Goal: Task Accomplishment & Management: Use online tool/utility

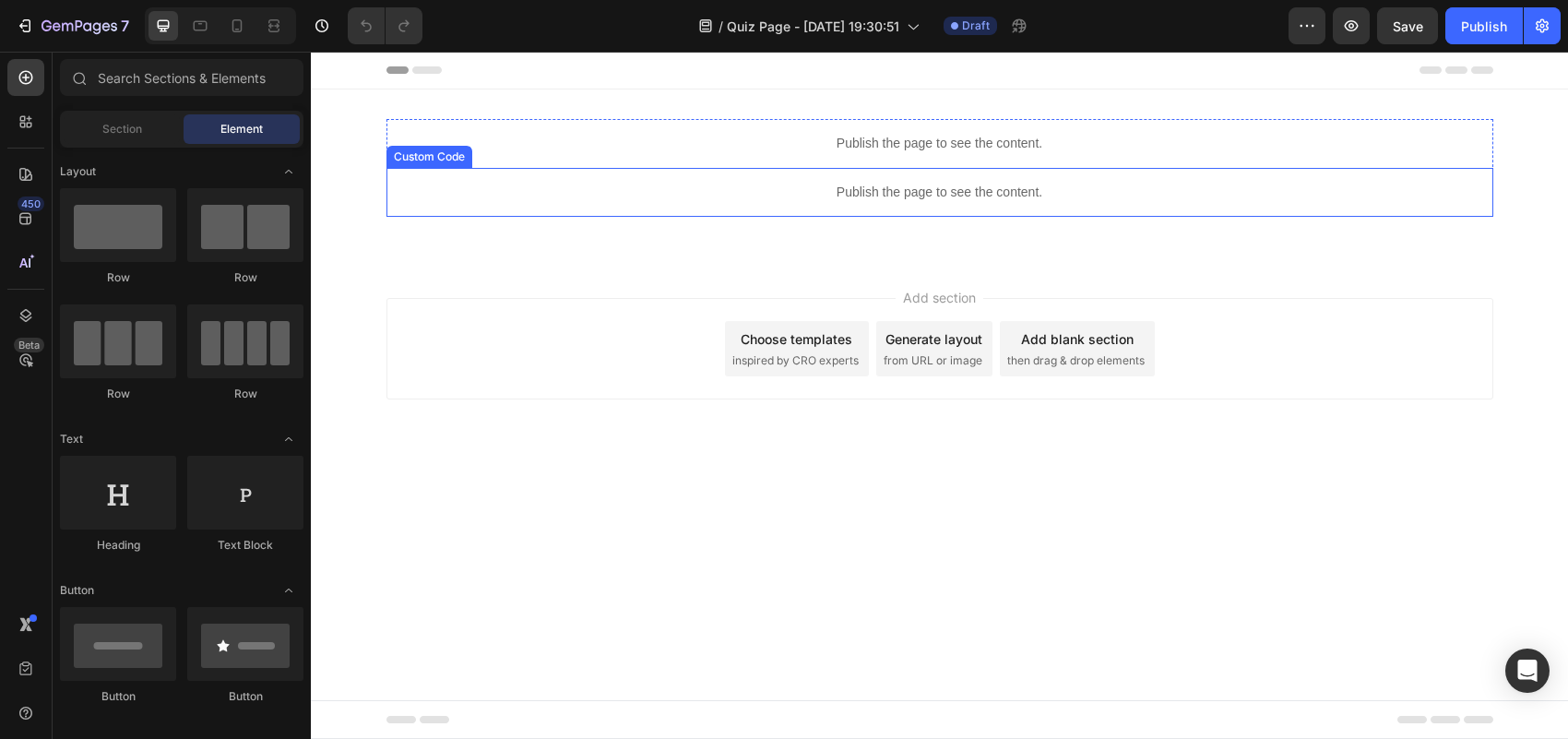
click at [1067, 190] on p "Publish the page to see the content." at bounding box center [940, 192] width 1107 height 19
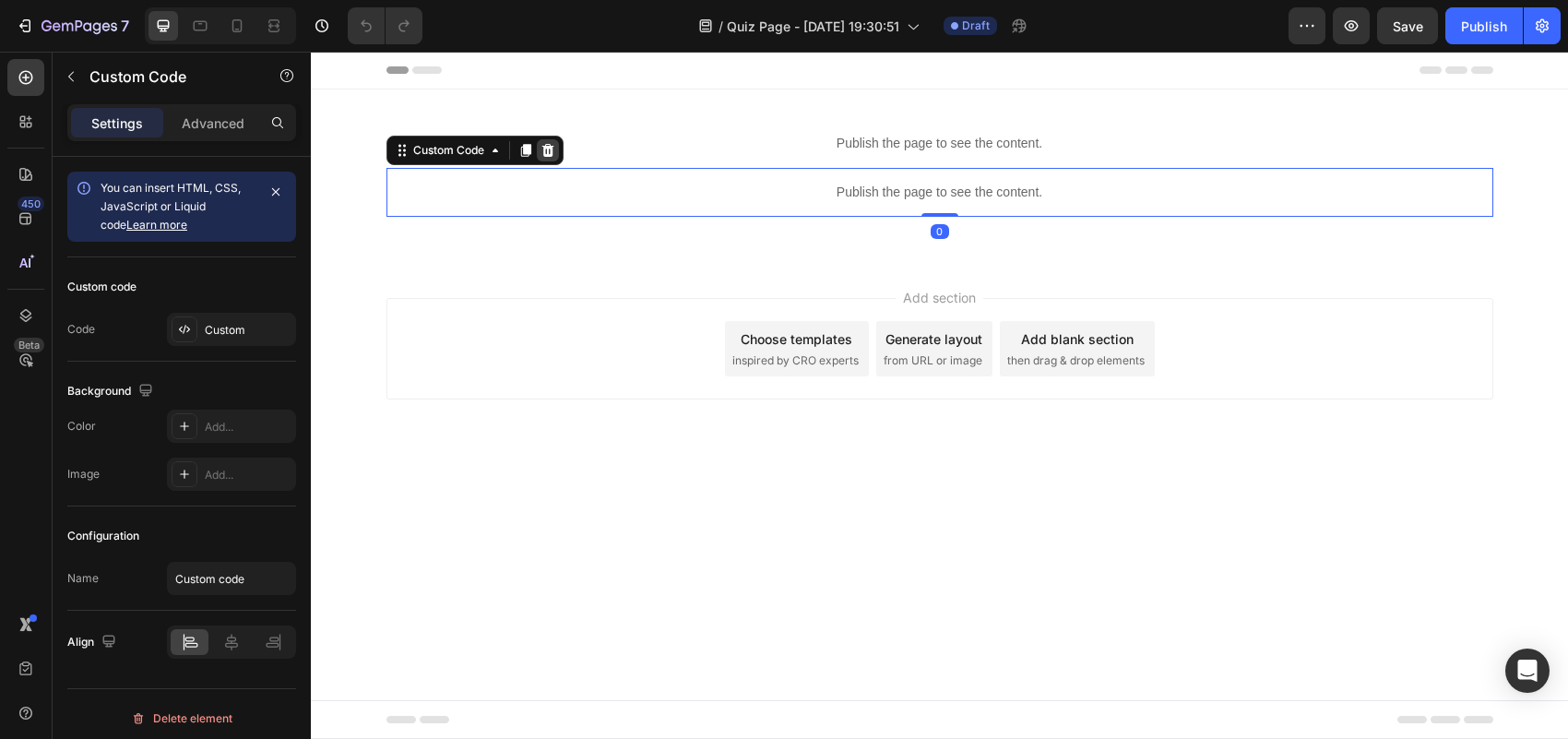
click at [547, 148] on icon at bounding box center [547, 150] width 12 height 13
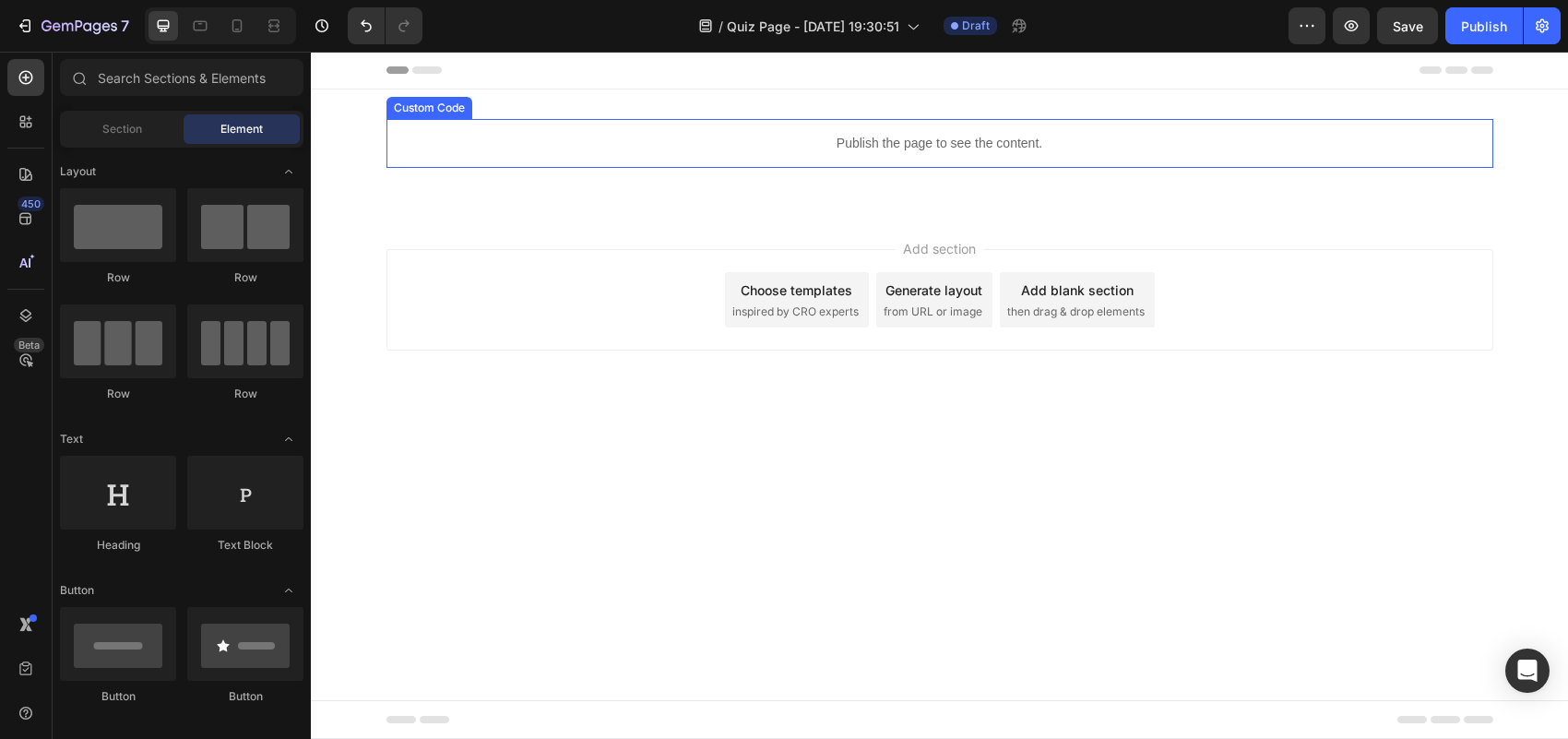
click at [1114, 143] on p "Publish the page to see the content." at bounding box center [940, 143] width 1107 height 19
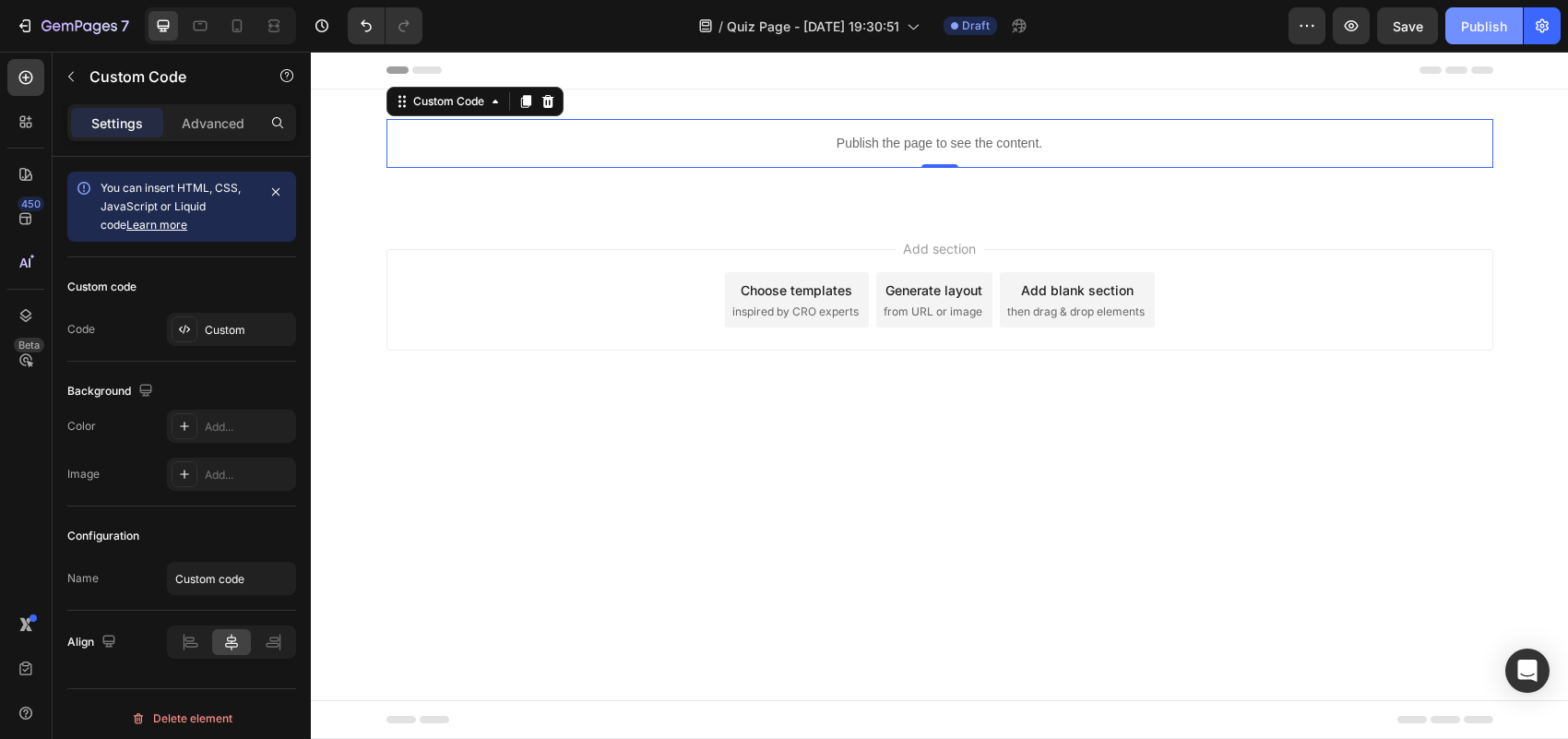
click at [1513, 29] on button "Publish" at bounding box center [1483, 26] width 77 height 37
click at [1337, 39] on button "button" at bounding box center [1351, 26] width 37 height 37
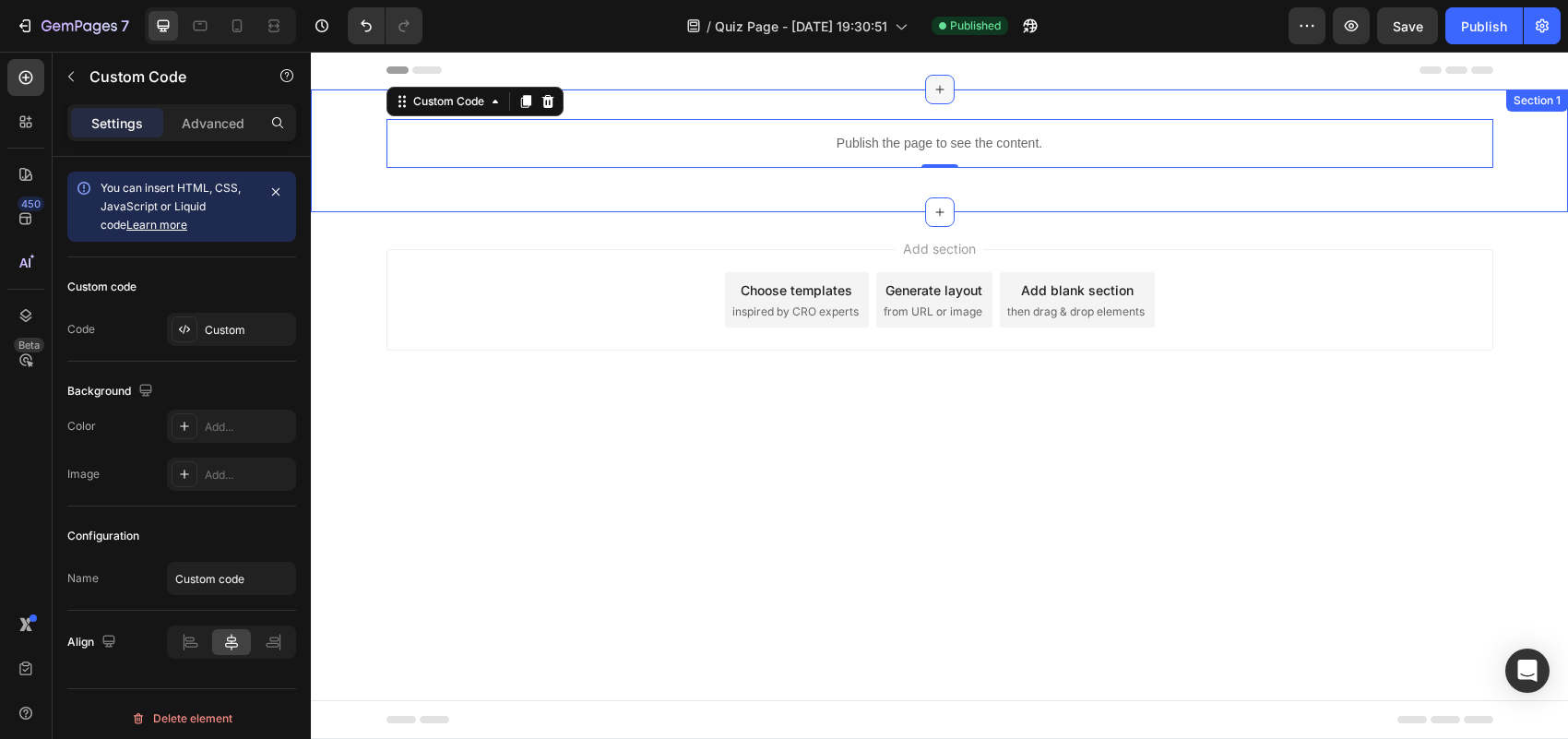
click at [950, 88] on div at bounding box center [939, 89] width 30 height 30
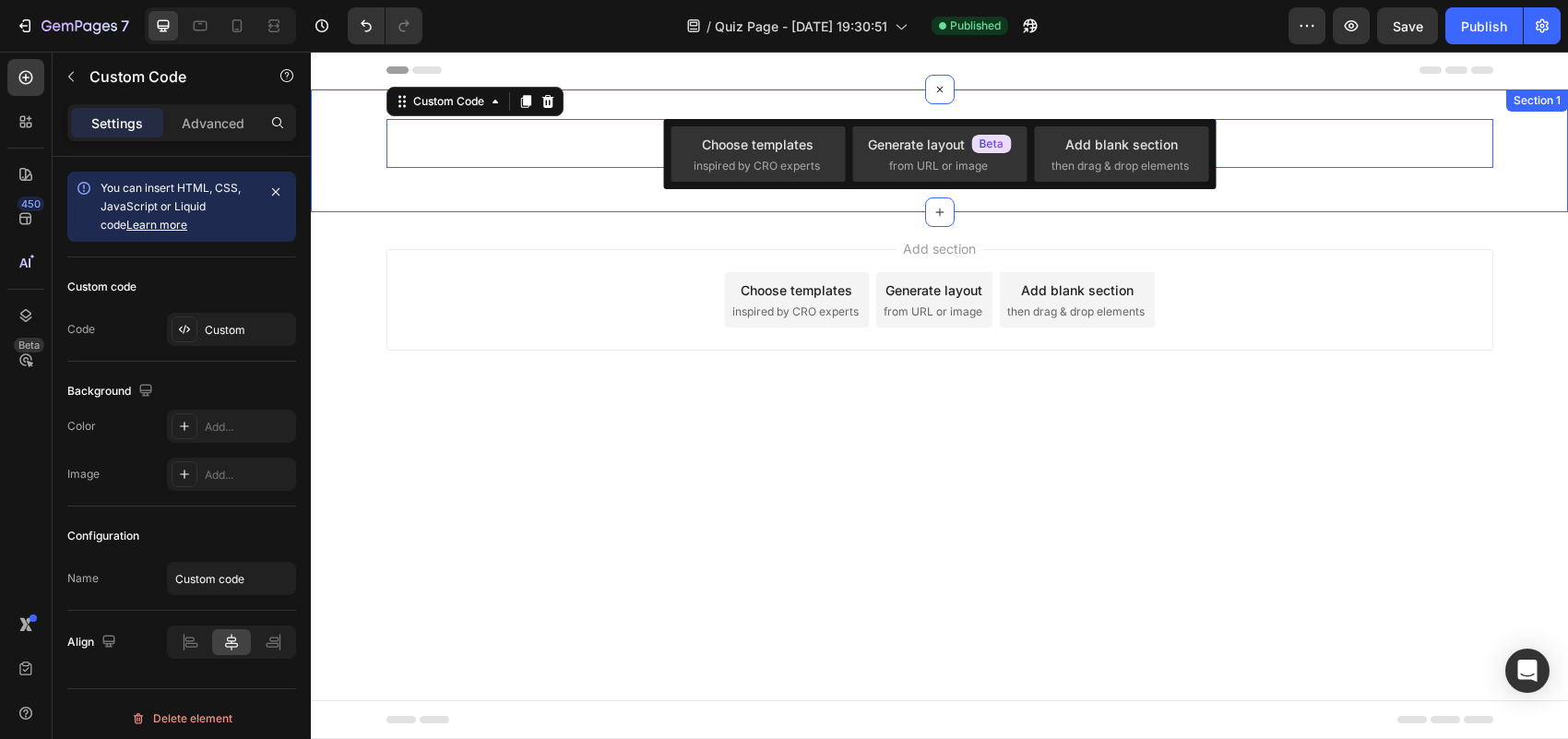
click at [879, 115] on div "Publish the page to see the content. Custom Code 0 Row Section 1" at bounding box center [939, 150] width 1257 height 123
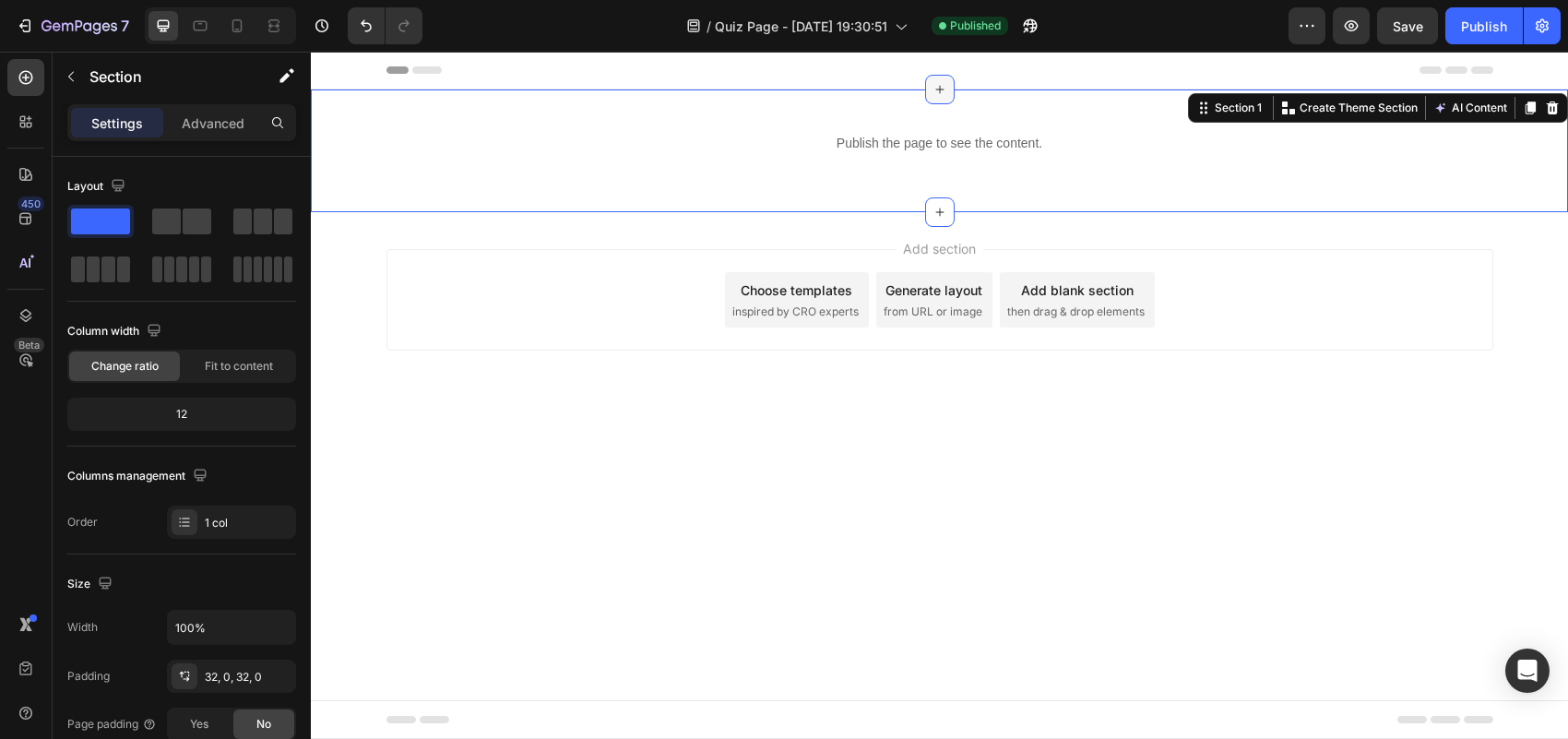
click at [943, 99] on div at bounding box center [939, 89] width 30 height 30
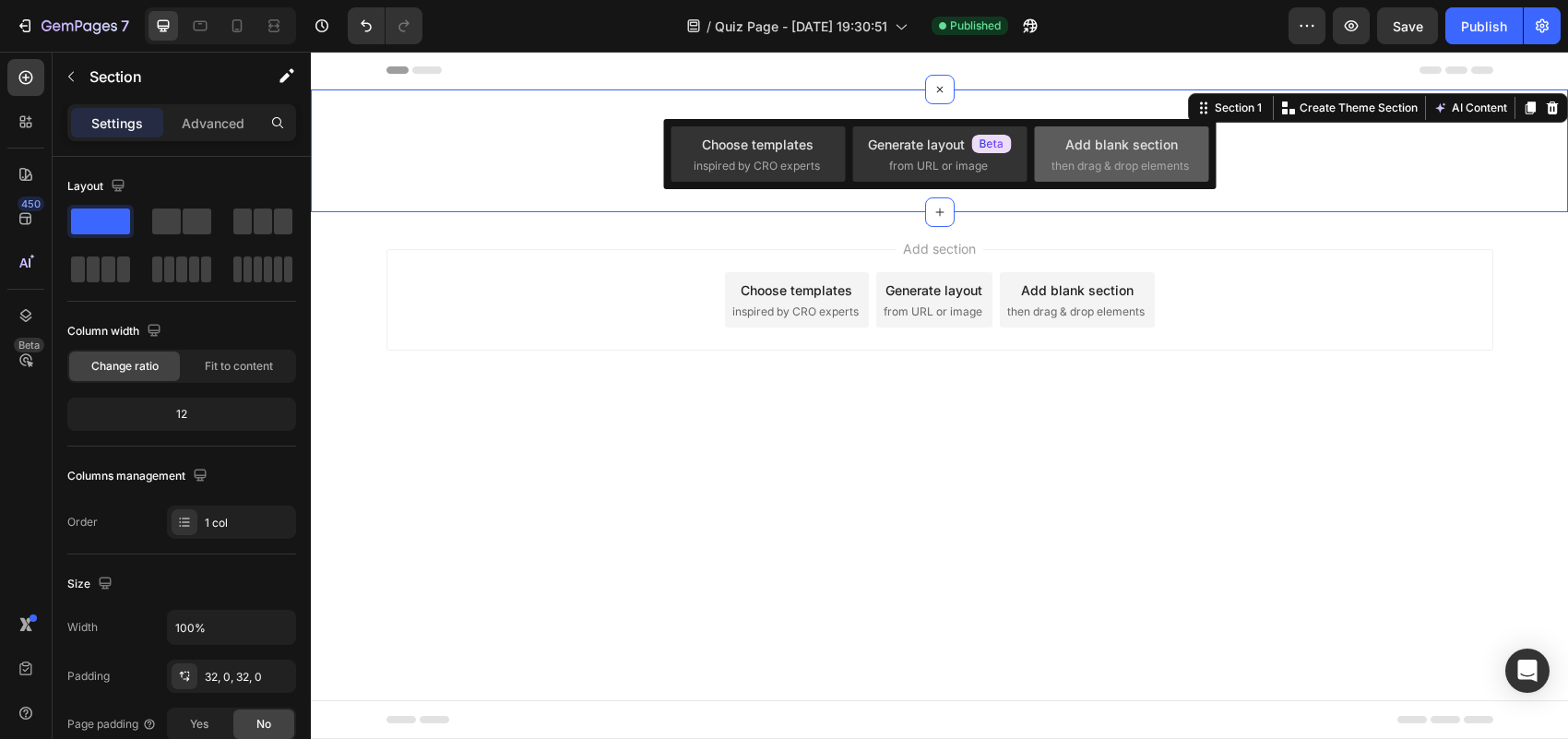
click at [1156, 167] on span "then drag & drop elements" at bounding box center [1120, 166] width 137 height 16
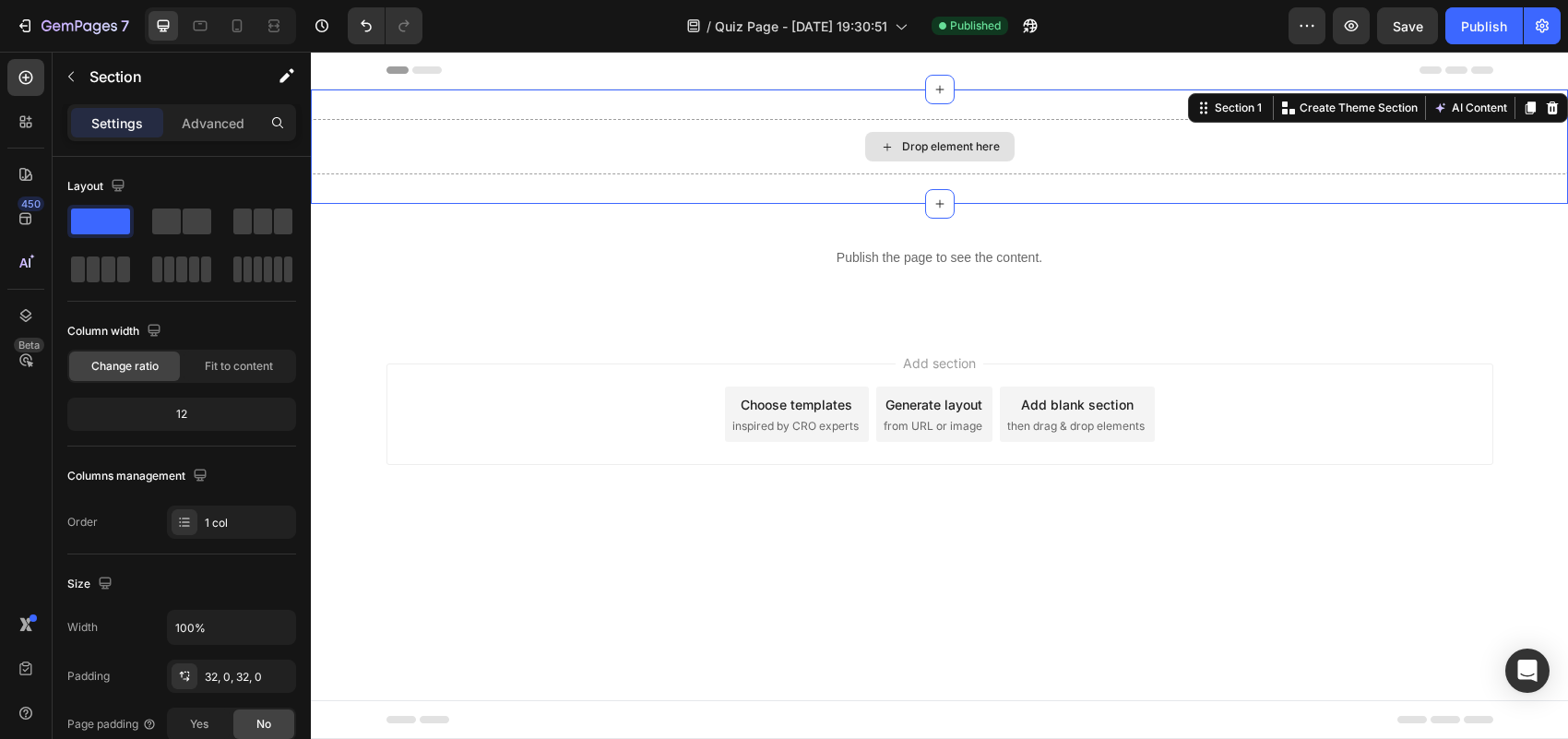
click at [969, 126] on div "Drop element here" at bounding box center [939, 147] width 1257 height 55
click at [773, 141] on div "Drop element here" at bounding box center [939, 147] width 1257 height 55
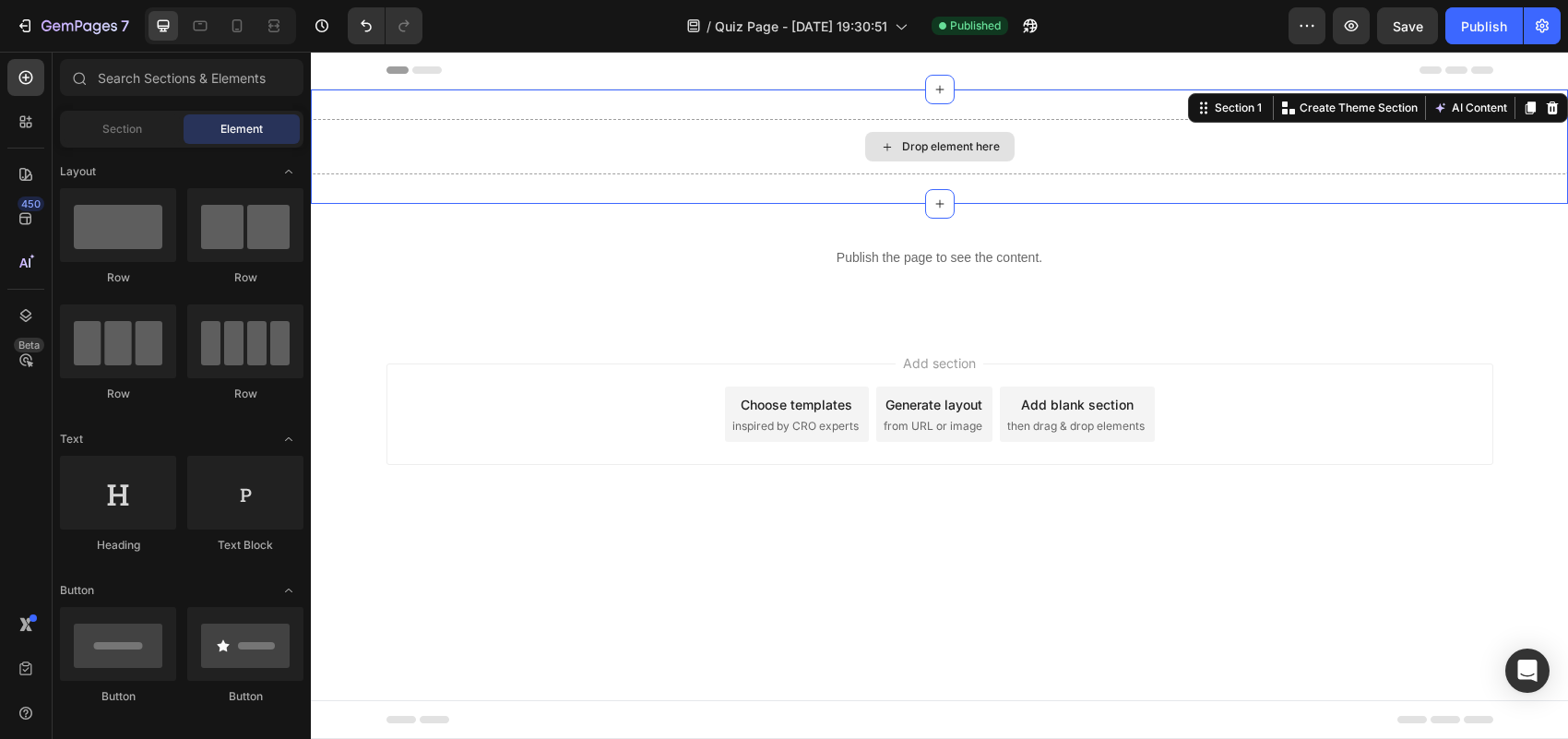
click at [955, 140] on div "Drop element here" at bounding box center [951, 146] width 98 height 14
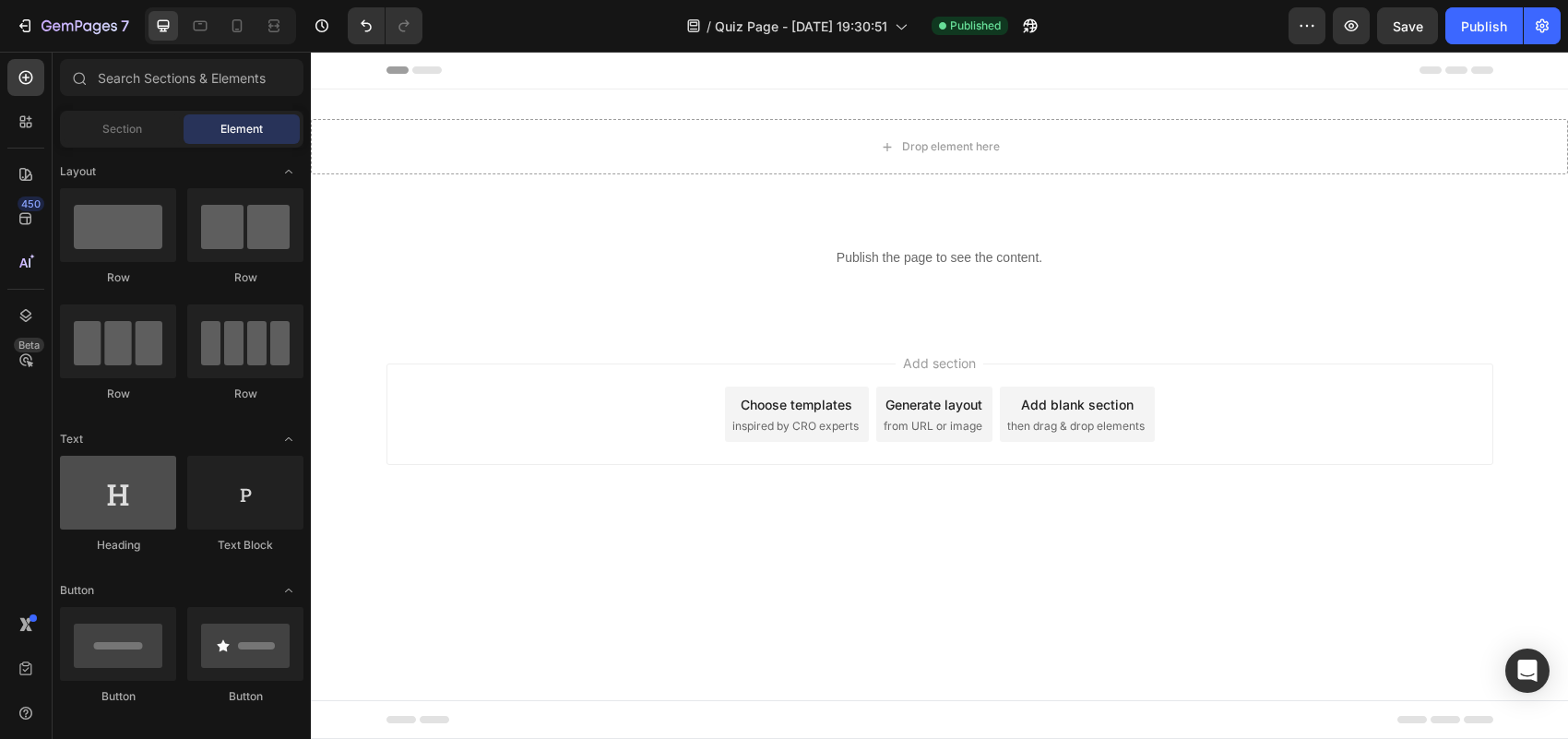
click at [111, 509] on div at bounding box center [118, 491] width 116 height 73
click at [150, 514] on div at bounding box center [118, 491] width 116 height 73
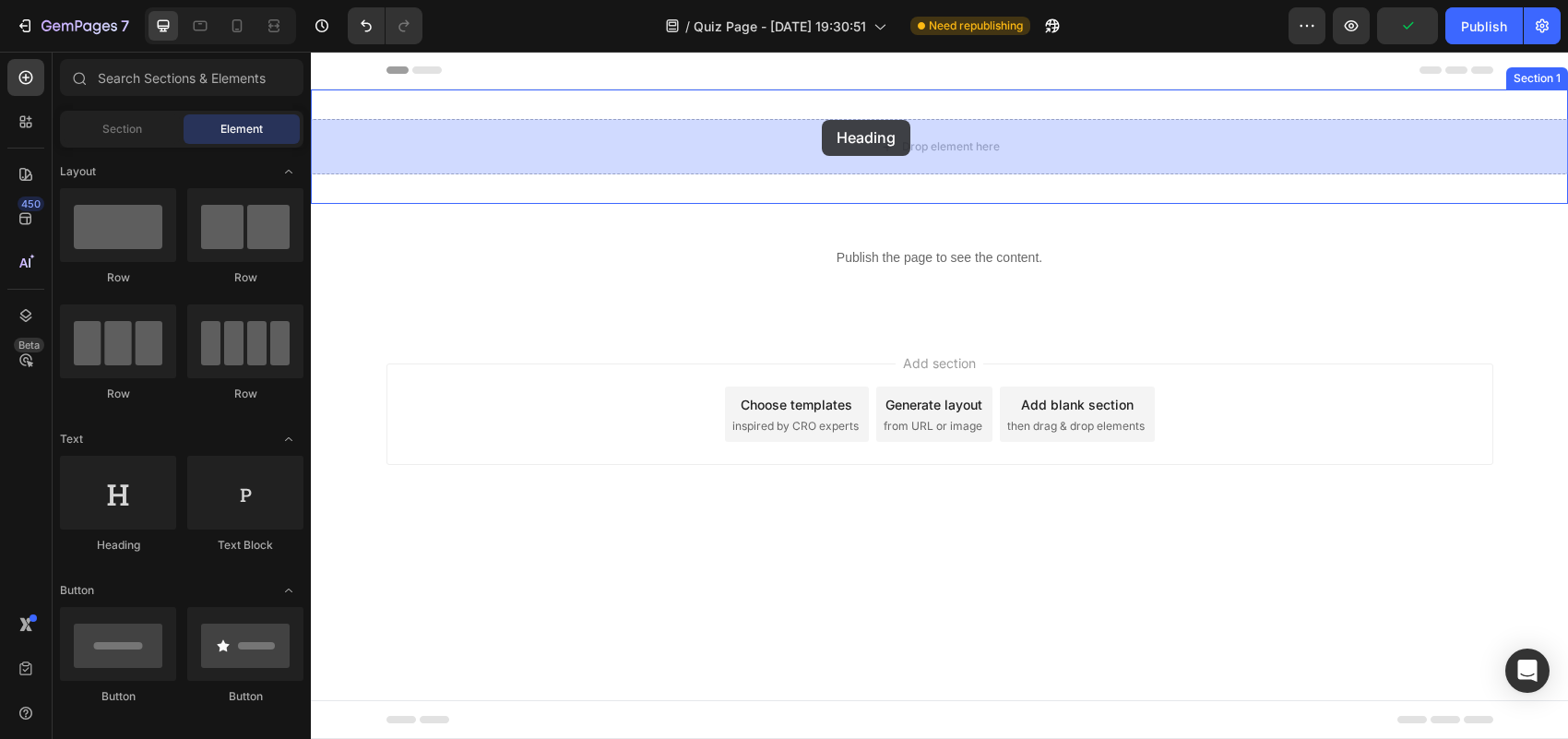
drag, startPoint x: 391, startPoint y: 556, endPoint x: 822, endPoint y: 120, distance: 613.1
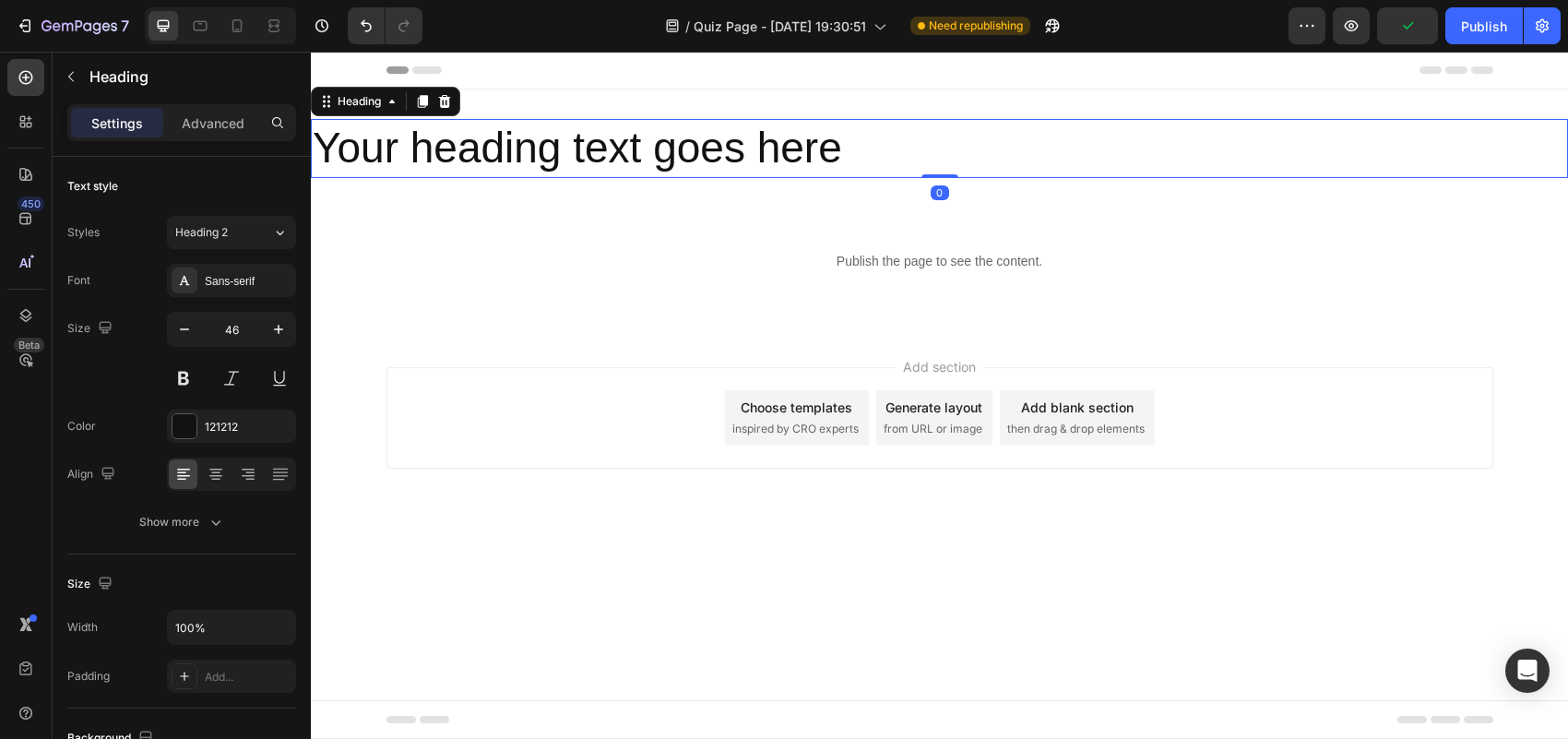
click at [868, 130] on h2 "Your heading text goes here" at bounding box center [939, 149] width 1257 height 59
click at [870, 136] on p "Your heading text goes here" at bounding box center [939, 149] width 1254 height 55
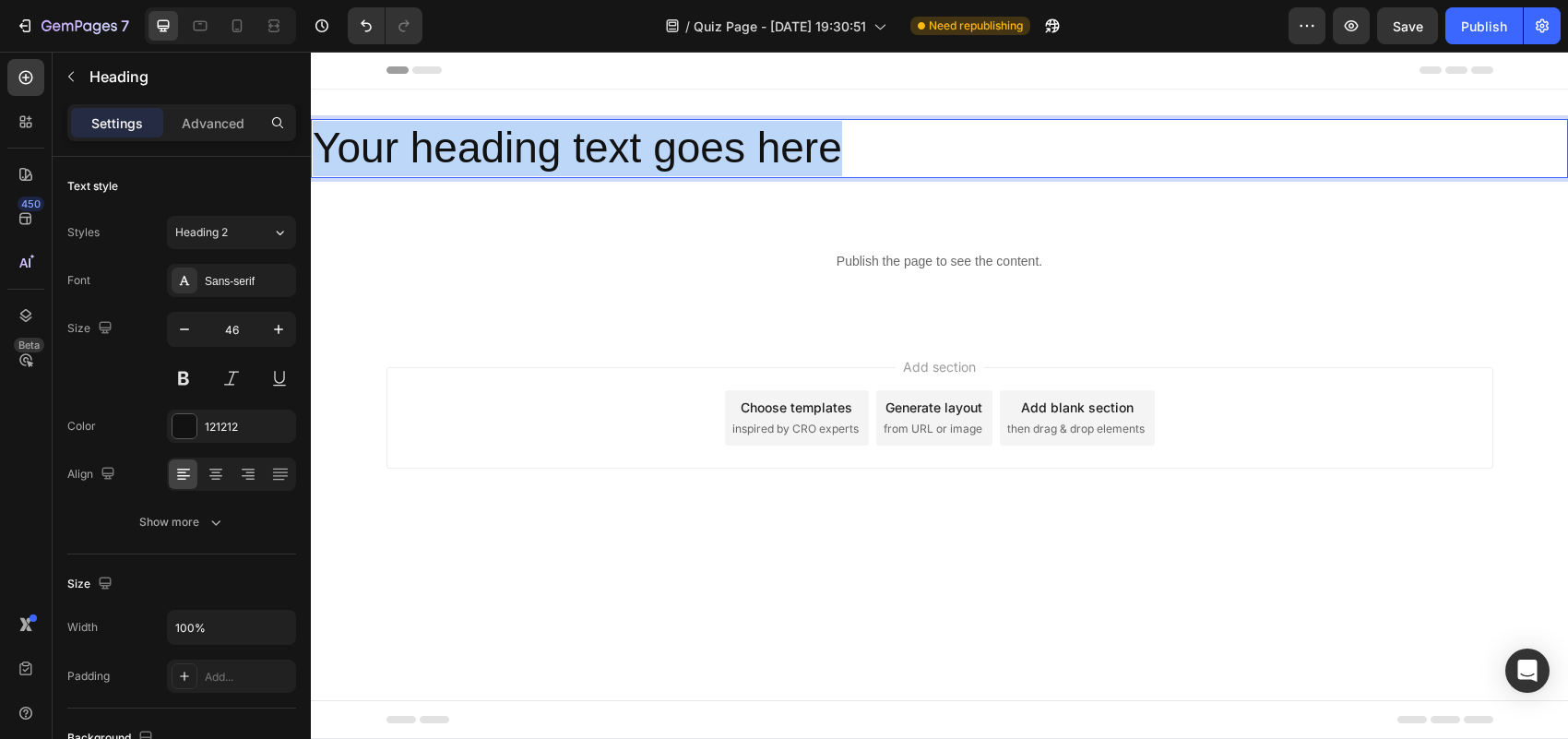
click at [870, 136] on p "Your heading text goes here" at bounding box center [939, 149] width 1254 height 55
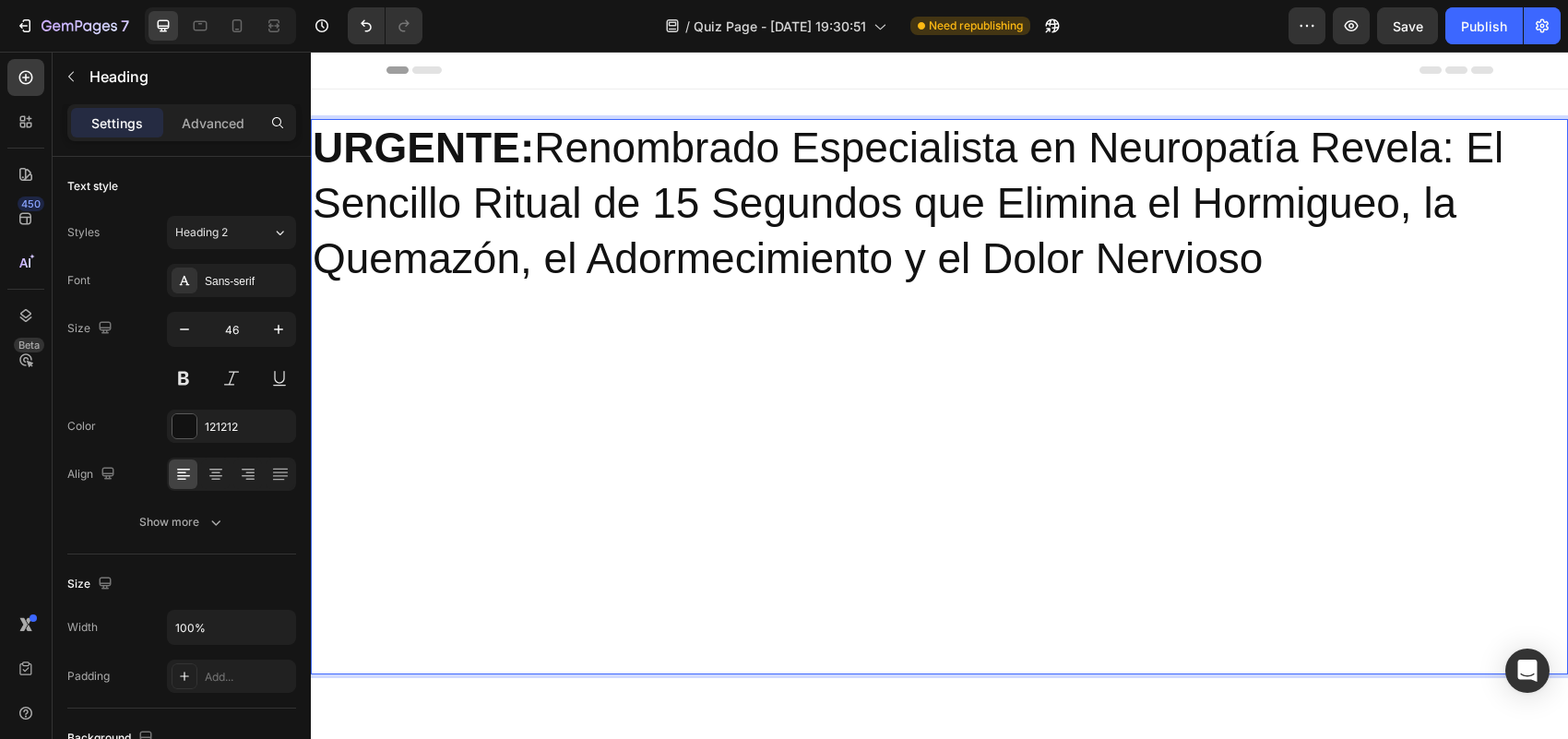
click at [1061, 509] on p "Rich Text Editor. Editing area: main" at bounding box center [939, 535] width 1254 height 55
click at [1047, 572] on p "Rich Text Editor. Editing area: main" at bounding box center [939, 617] width 1254 height 110
drag, startPoint x: 1251, startPoint y: 429, endPoint x: 1269, endPoint y: 418, distance: 21.1
click at [1252, 429] on p "Rich Text Editor. Editing area: main" at bounding box center [939, 424] width 1254 height 55
click at [1432, 478] on p "Rich Text Editor. Editing area: main" at bounding box center [939, 479] width 1254 height 55
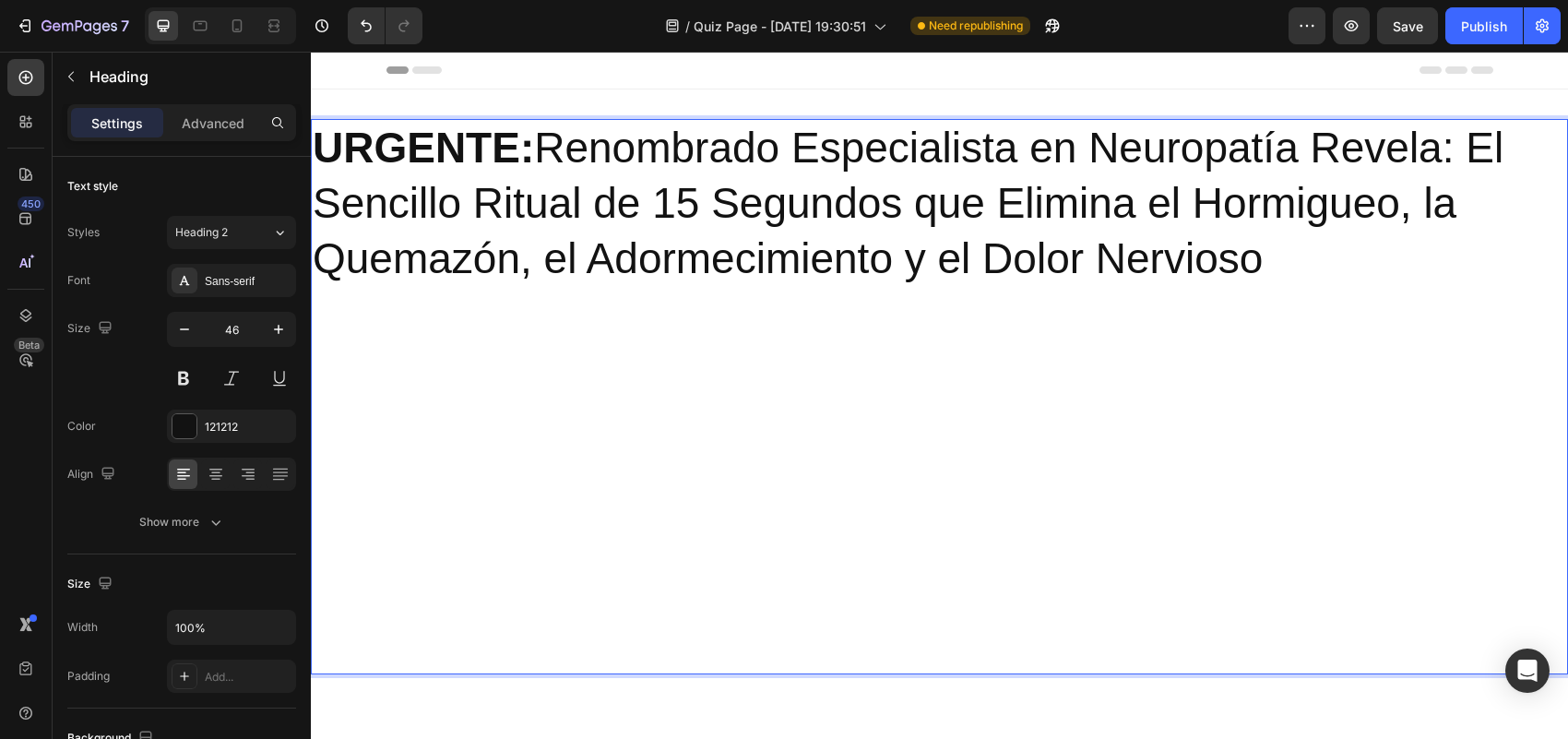
click at [1417, 255] on p "URGENTE: Renombrado Especialista en Neuropatía Revela: El Sencillo Ritual de 15…" at bounding box center [939, 203] width 1254 height 165
click at [1094, 583] on p "Rich Text Editor. Editing area: main" at bounding box center [939, 617] width 1254 height 110
click at [1246, 516] on p "Rich Text Editor. Editing area: main" at bounding box center [939, 535] width 1254 height 55
click at [1352, 253] on p "URGENTE: Renombrado Especialista en Neuropatía Revela: El Sencillo Ritual de 15…" at bounding box center [939, 203] width 1254 height 165
click at [1234, 518] on p "Rich Text Editor. Editing area: main" at bounding box center [939, 535] width 1254 height 55
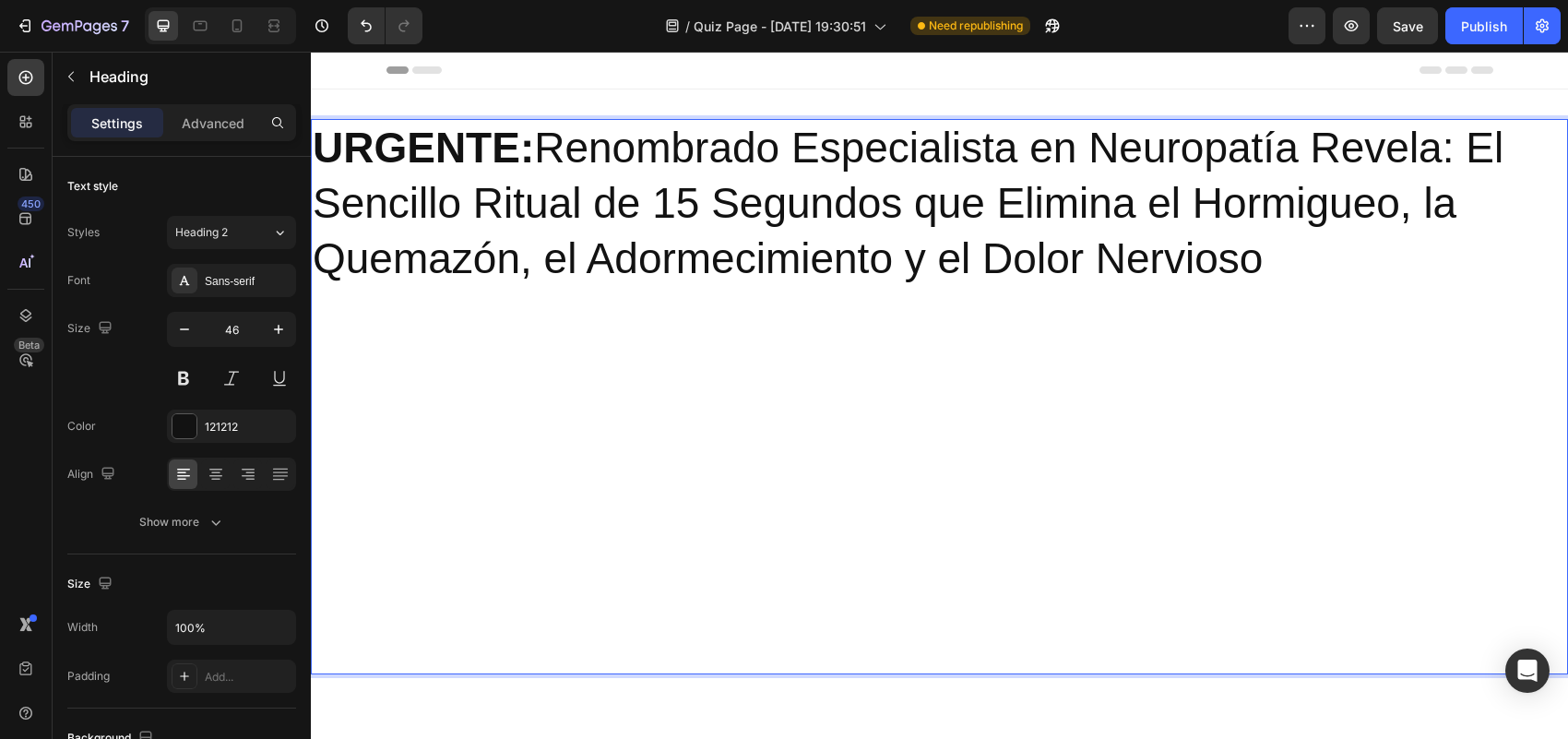
click at [1261, 487] on p "Rich Text Editor. Editing area: main" at bounding box center [939, 479] width 1254 height 55
click at [1305, 232] on p "URGENTE: Renombrado Especialista en Neuropatía Revela: El Sencillo Ritual de 15…" at bounding box center [939, 203] width 1254 height 165
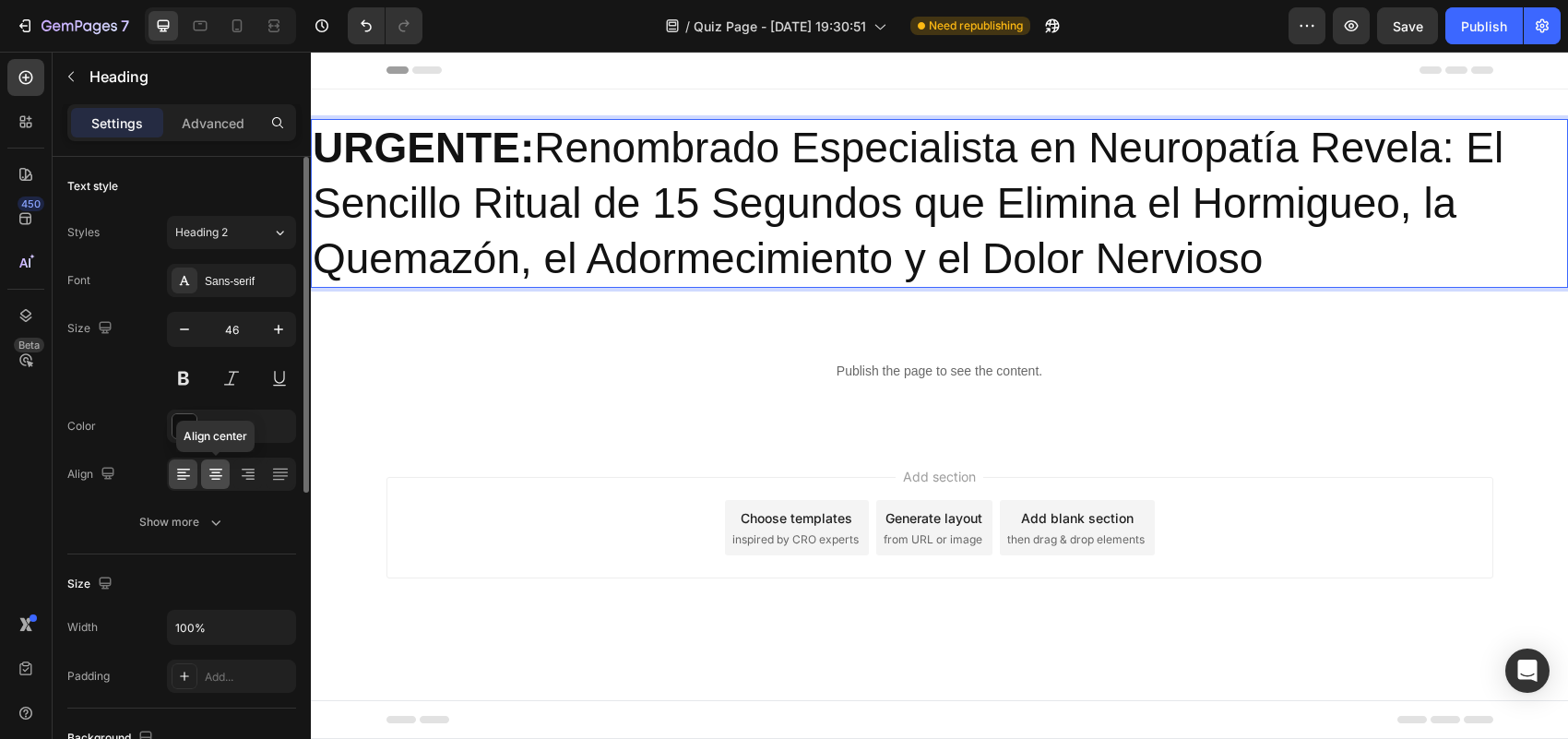
click at [212, 475] on icon at bounding box center [215, 473] width 18 height 18
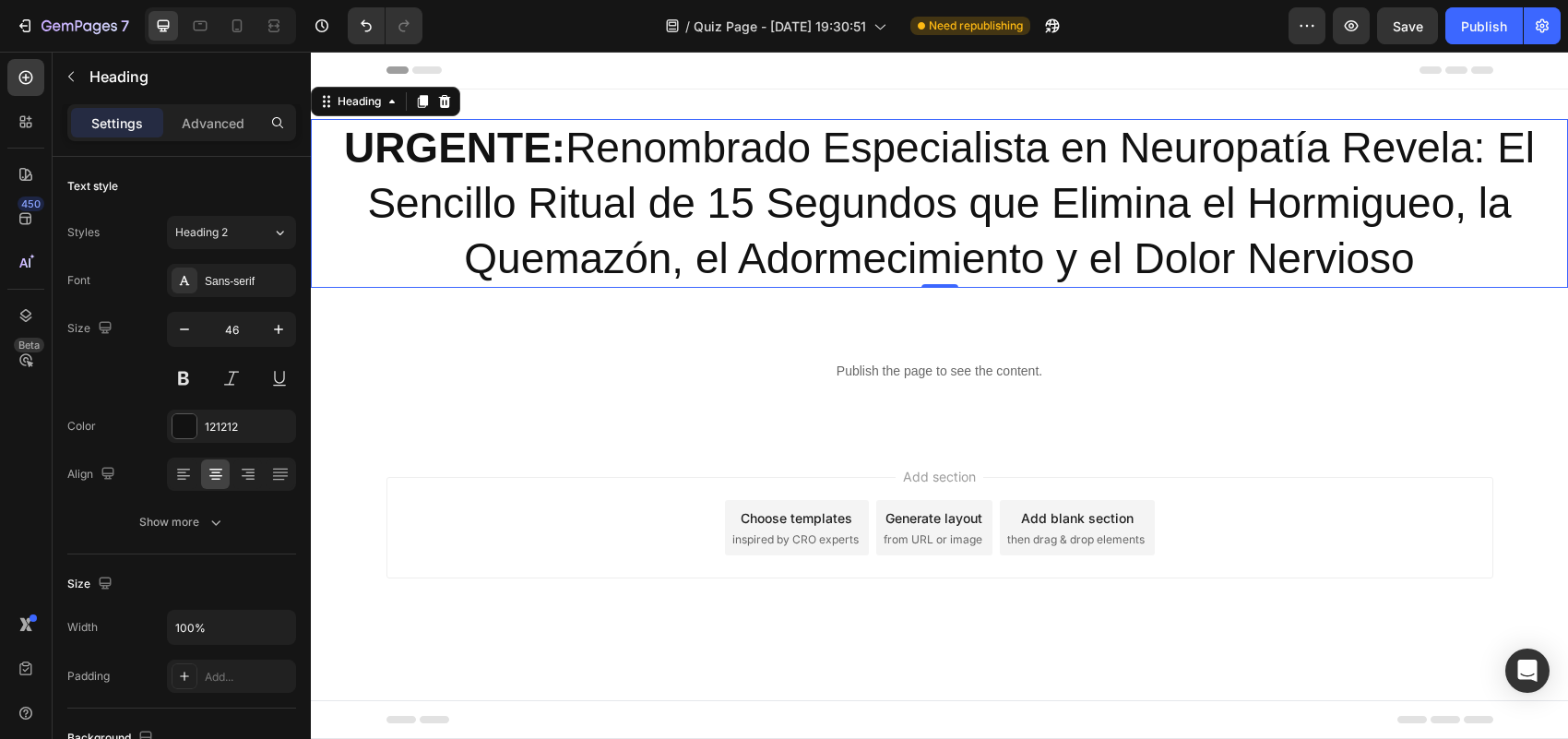
click at [564, 136] on p "URGENTE: Renombrado Especialista en Neuropatía Revela: El Sencillo Ritual de 15…" at bounding box center [939, 203] width 1254 height 165
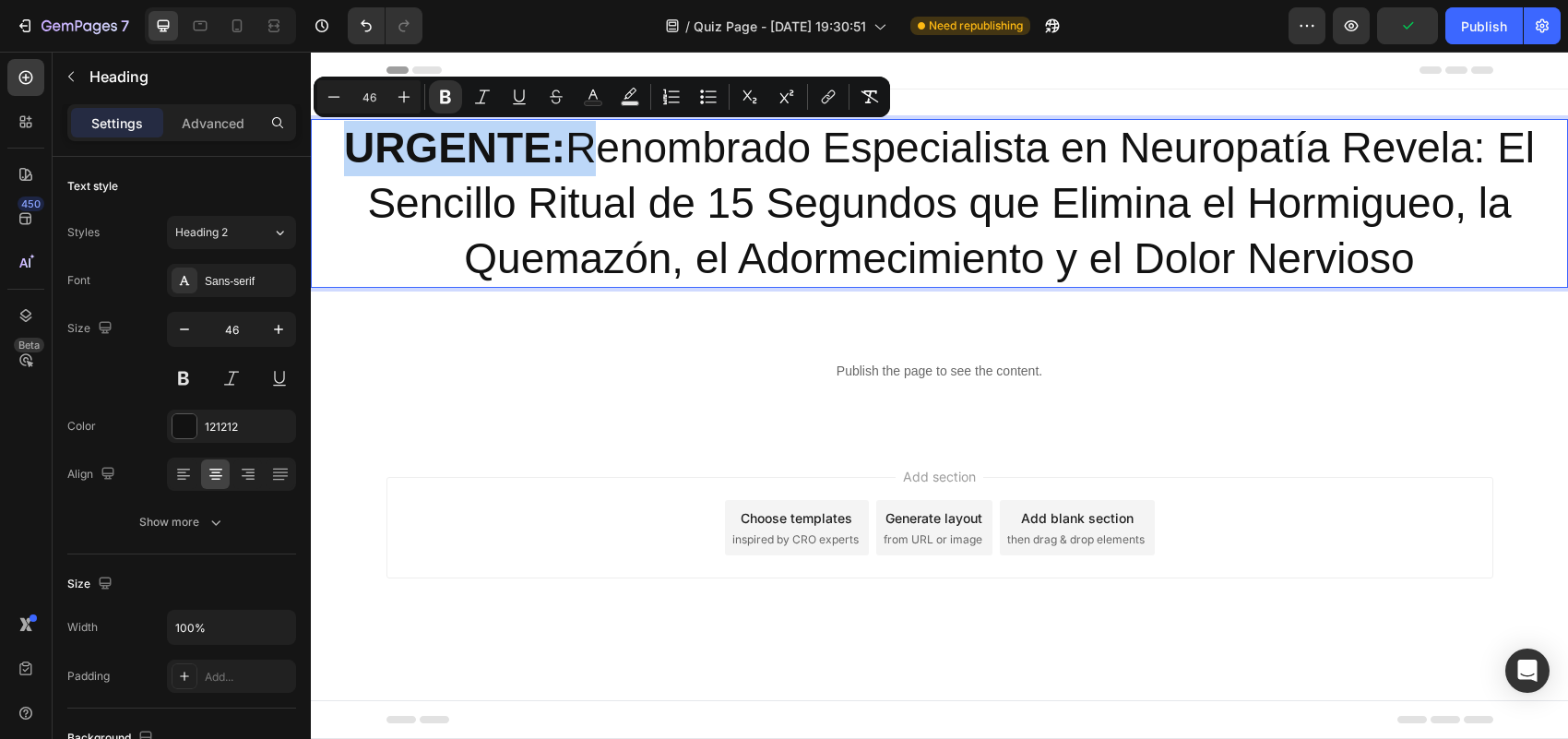
drag, startPoint x: 568, startPoint y: 144, endPoint x: 337, endPoint y: 148, distance: 231.0
click at [337, 148] on p "URGENTE: Renombrado Especialista en Neuropatía Revela: El Sencillo Ritual de 15…" at bounding box center [939, 203] width 1254 height 165
click at [625, 99] on icon "Editor contextual toolbar" at bounding box center [630, 96] width 18 height 18
type input "000000"
type input "77"
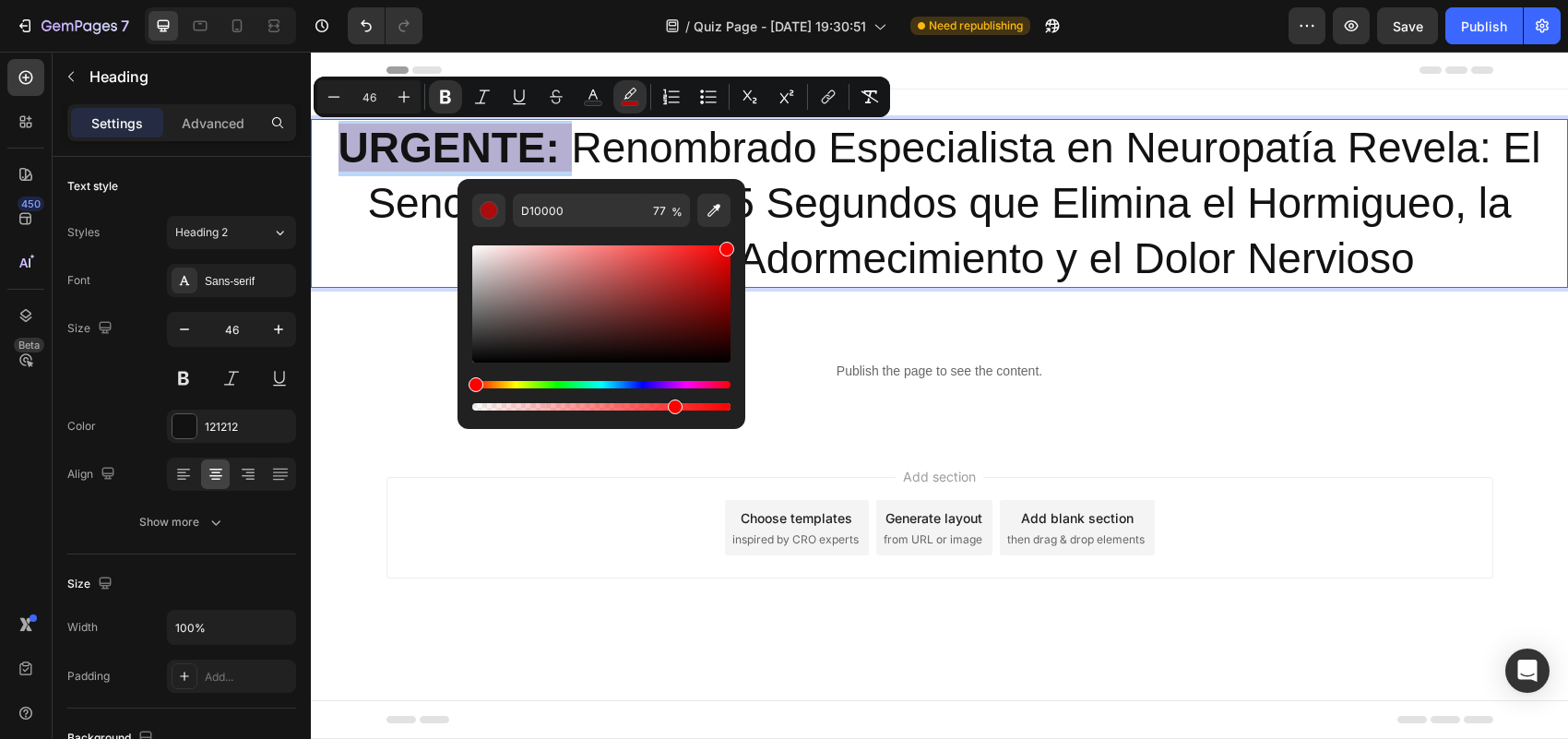
type input "FF0000"
drag, startPoint x: 712, startPoint y: 319, endPoint x: 740, endPoint y: 230, distance: 93.3
click at [740, 230] on div "FF0000 77 %" at bounding box center [601, 296] width 288 height 235
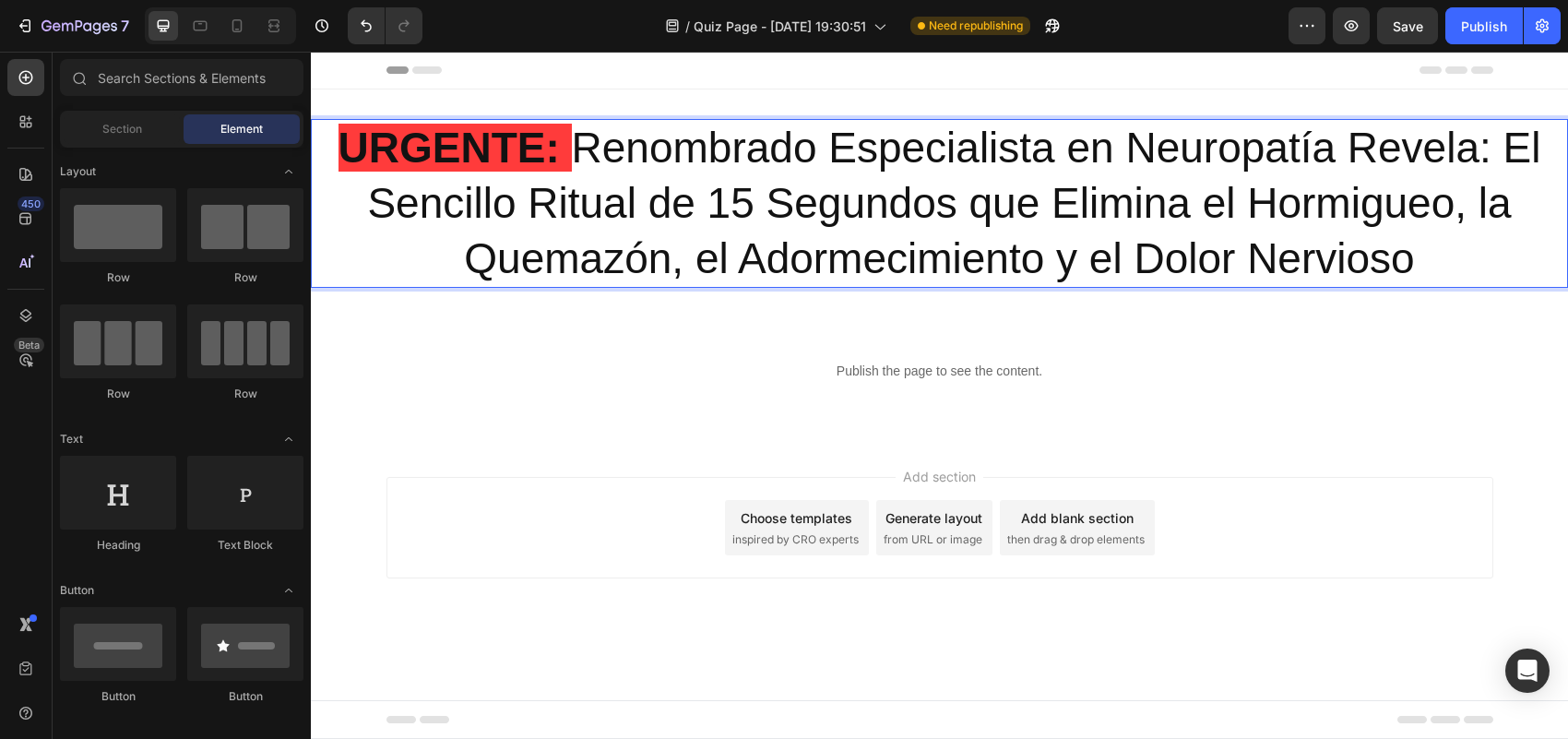
click at [434, 535] on div "Add section Choose templates inspired by CRO experts Generate layout from URL o…" at bounding box center [940, 528] width 1107 height 102
click at [499, 134] on strong "URGENTE:" at bounding box center [449, 148] width 221 height 48
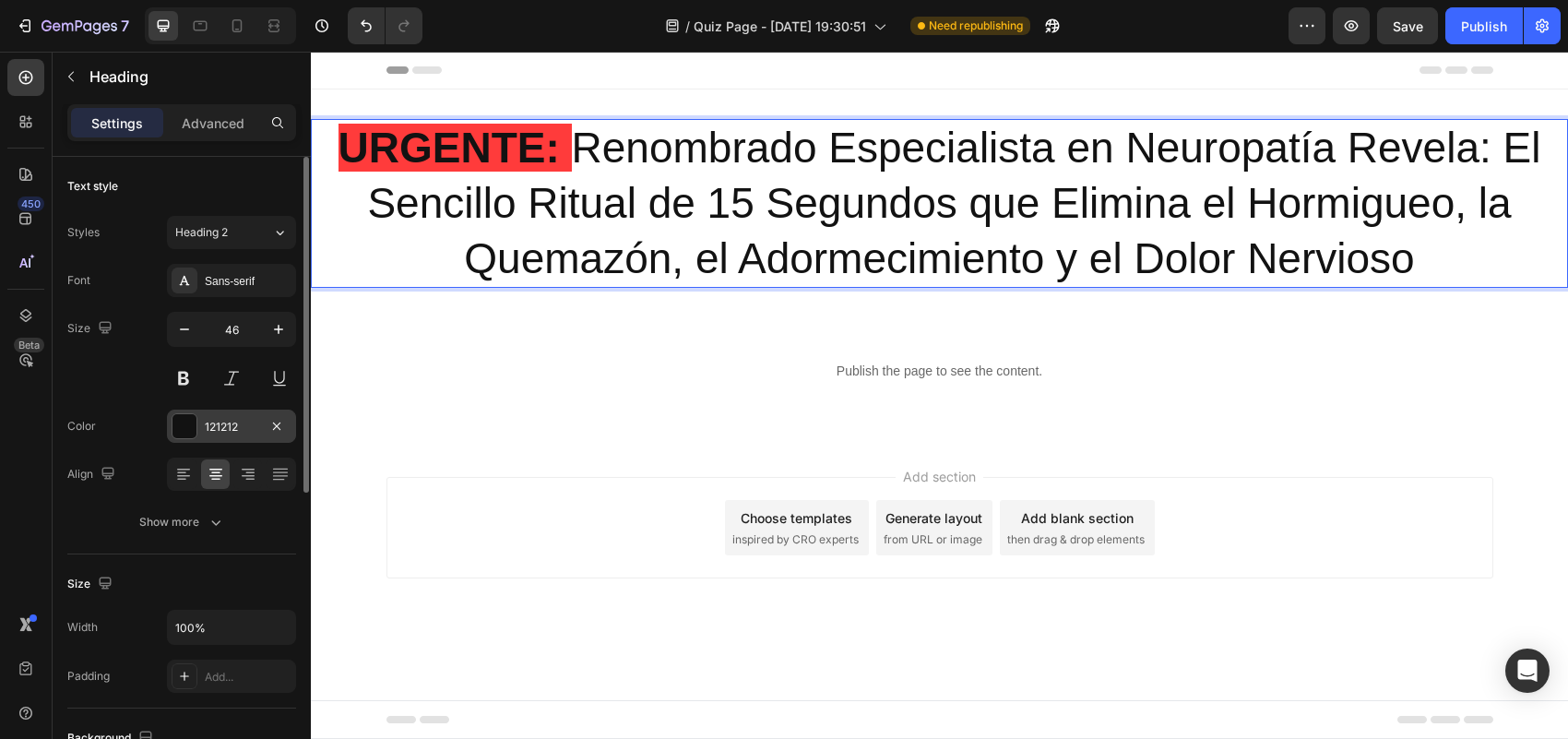
click at [178, 416] on div at bounding box center [184, 426] width 24 height 24
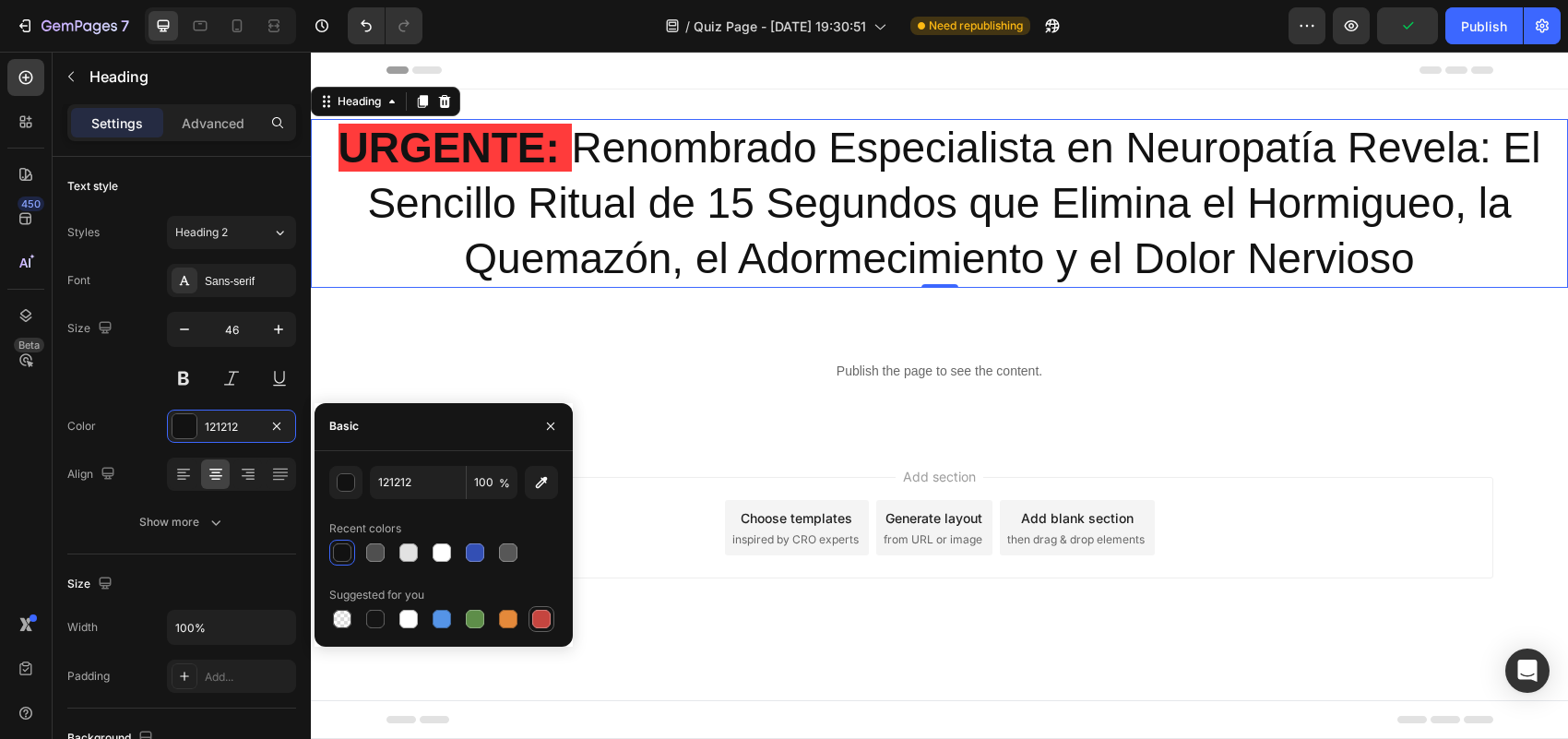
click at [537, 618] on div at bounding box center [541, 618] width 18 height 18
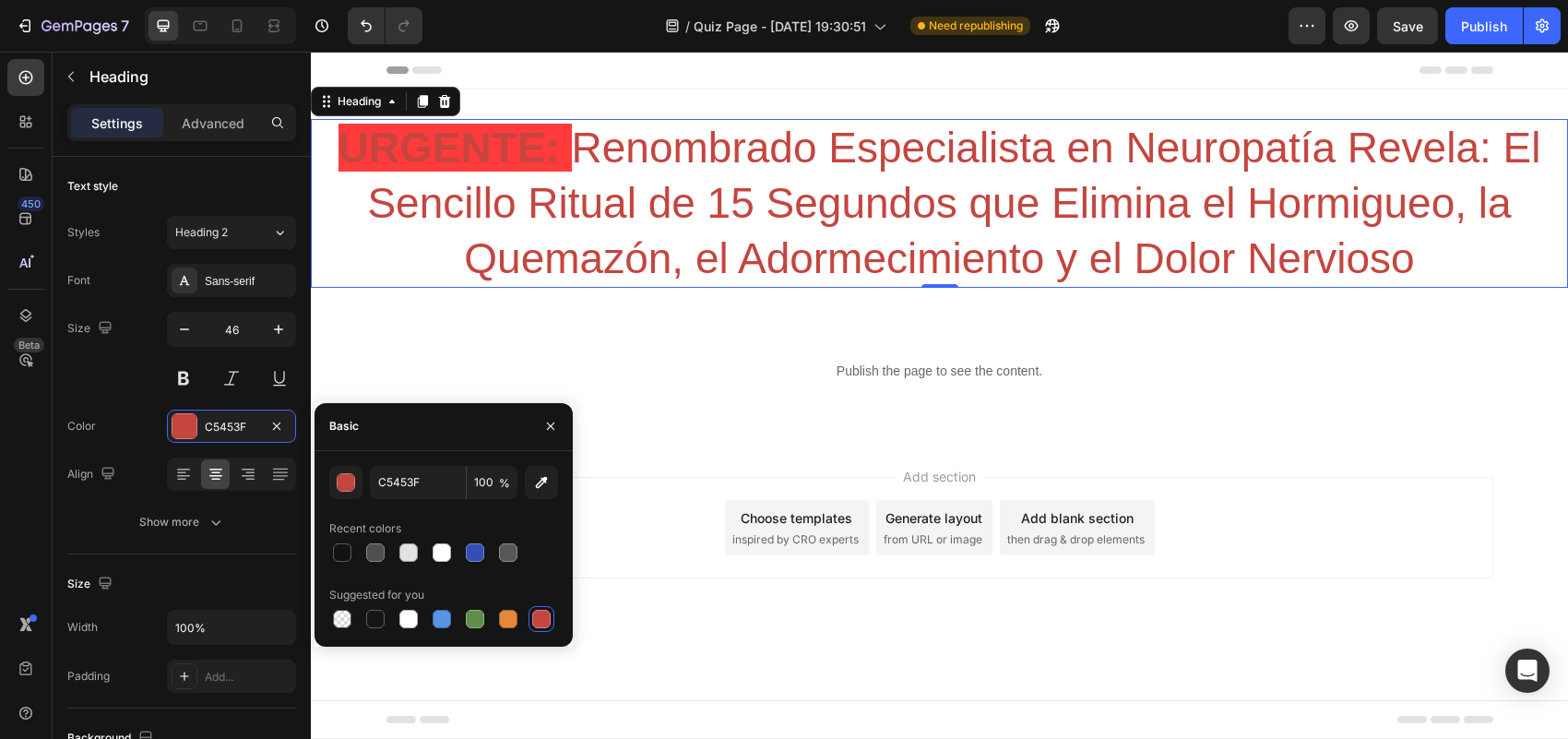
click at [540, 620] on div at bounding box center [541, 618] width 18 height 18
click at [344, 559] on div at bounding box center [342, 551] width 18 height 18
type input "121212"
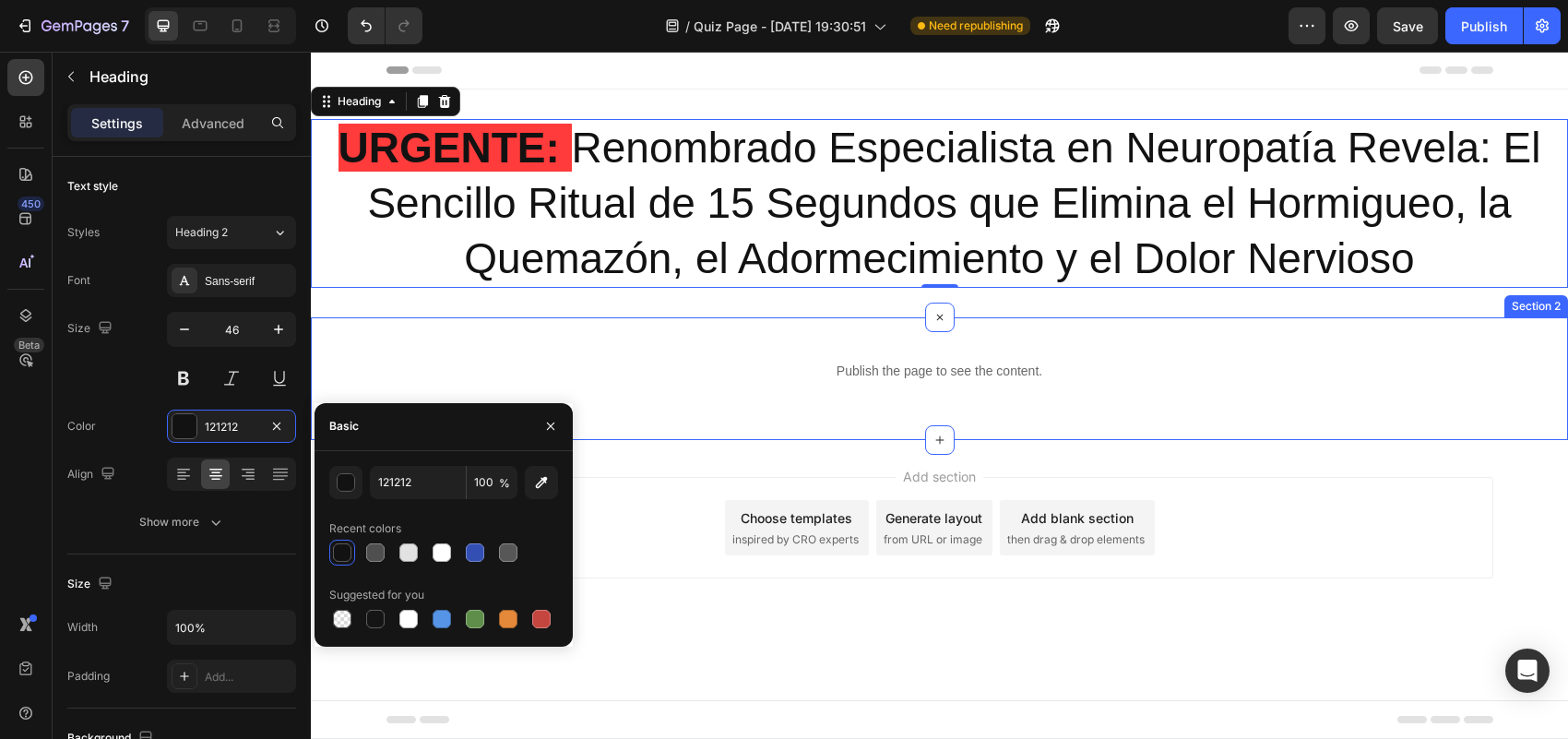
click at [552, 328] on div "Publish the page to see the content. Custom Code Row Section 2" at bounding box center [939, 378] width 1257 height 123
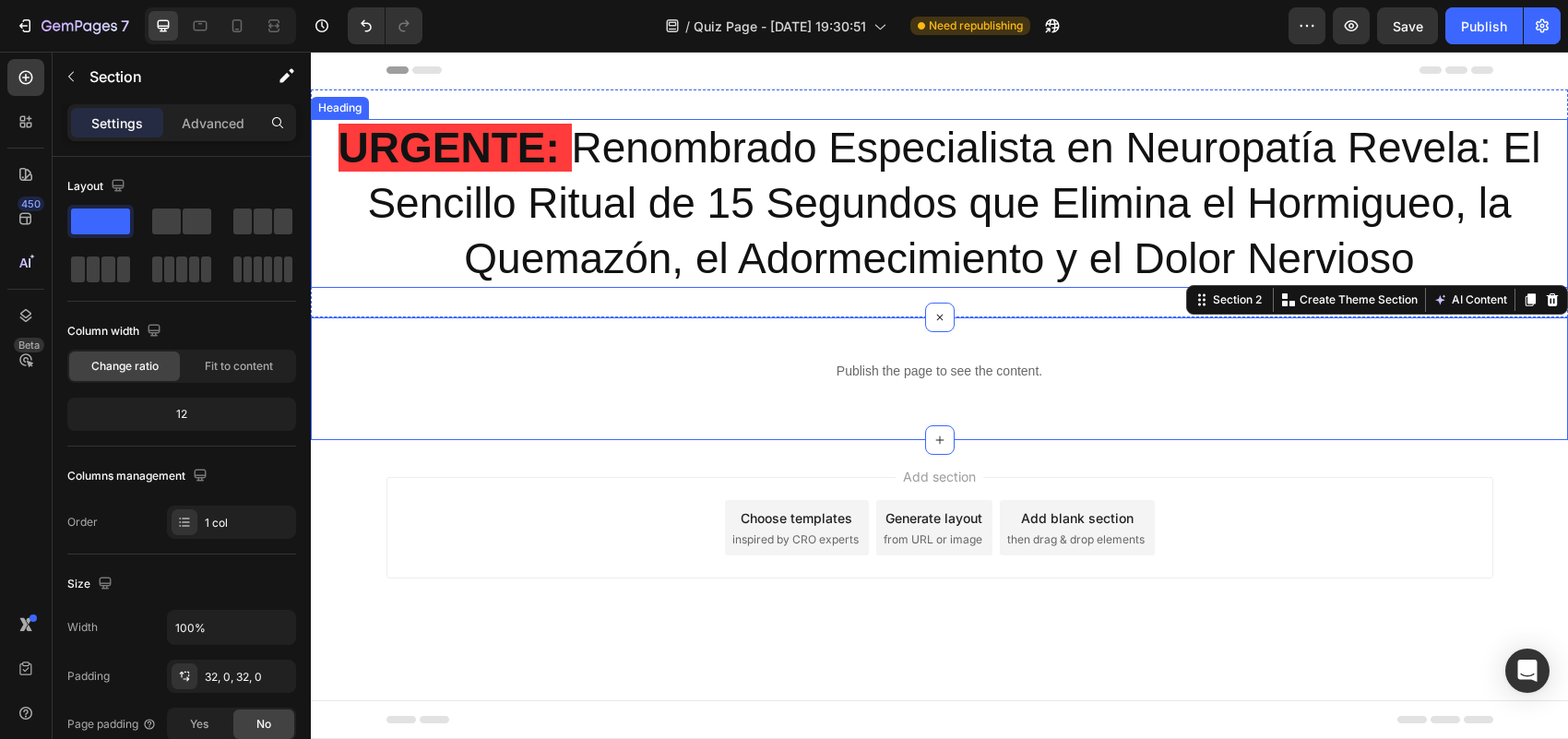
click at [550, 162] on strong "URGENTE:" at bounding box center [449, 148] width 221 height 48
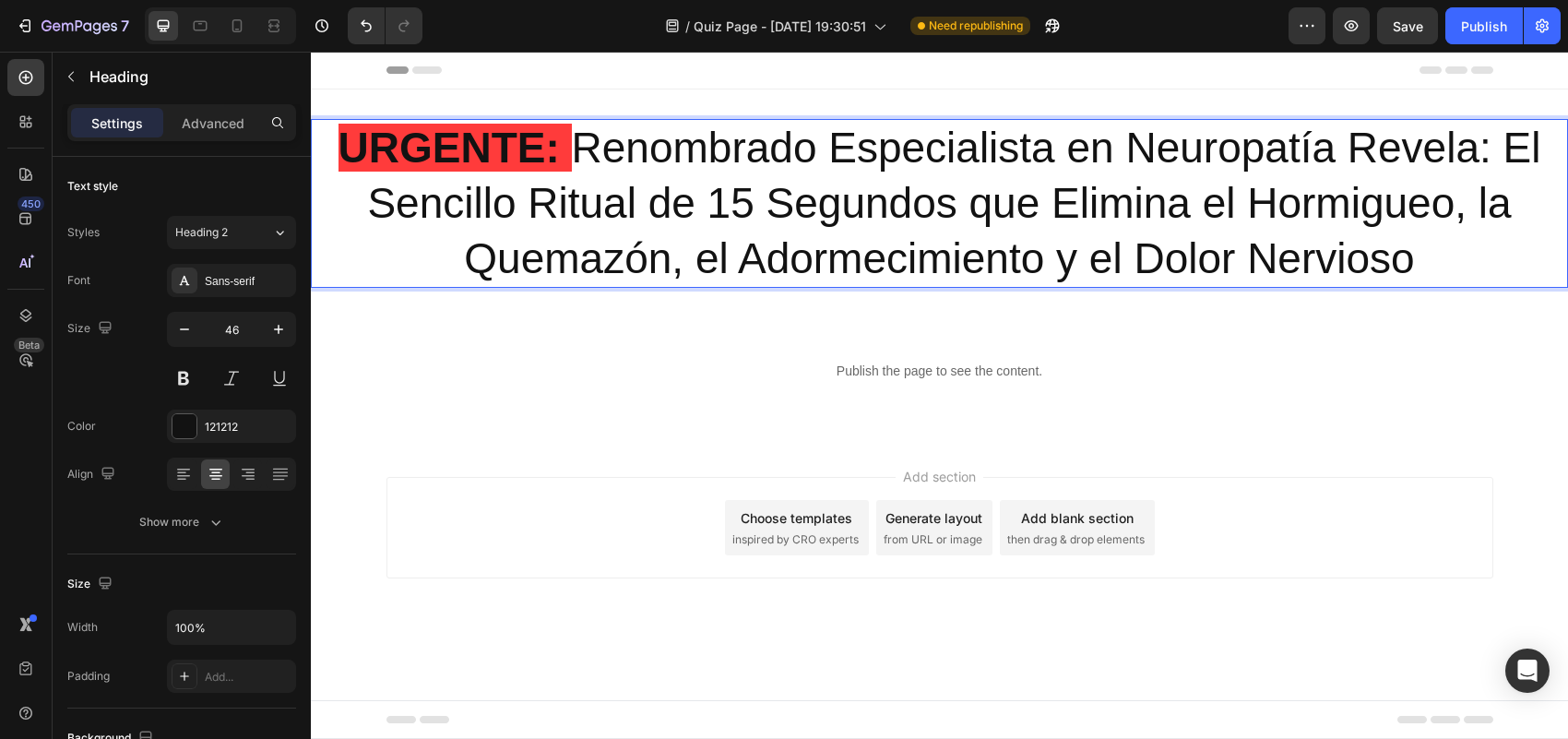
drag, startPoint x: 380, startPoint y: 157, endPoint x: 389, endPoint y: 149, distance: 12.0
click at [389, 149] on strong "URGENTE:" at bounding box center [449, 148] width 221 height 48
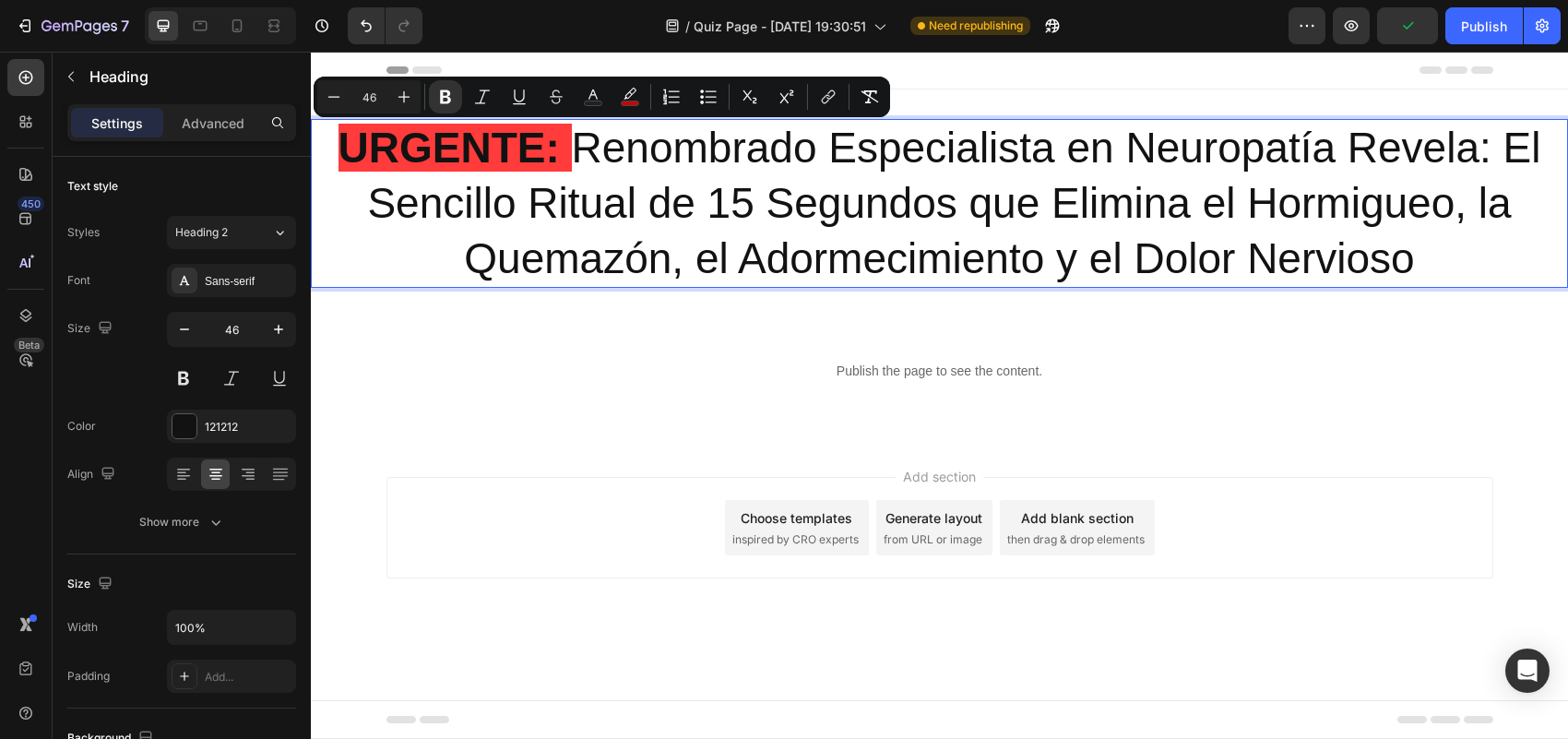
click at [569, 145] on span "URGENTE:" at bounding box center [454, 148] width 233 height 48
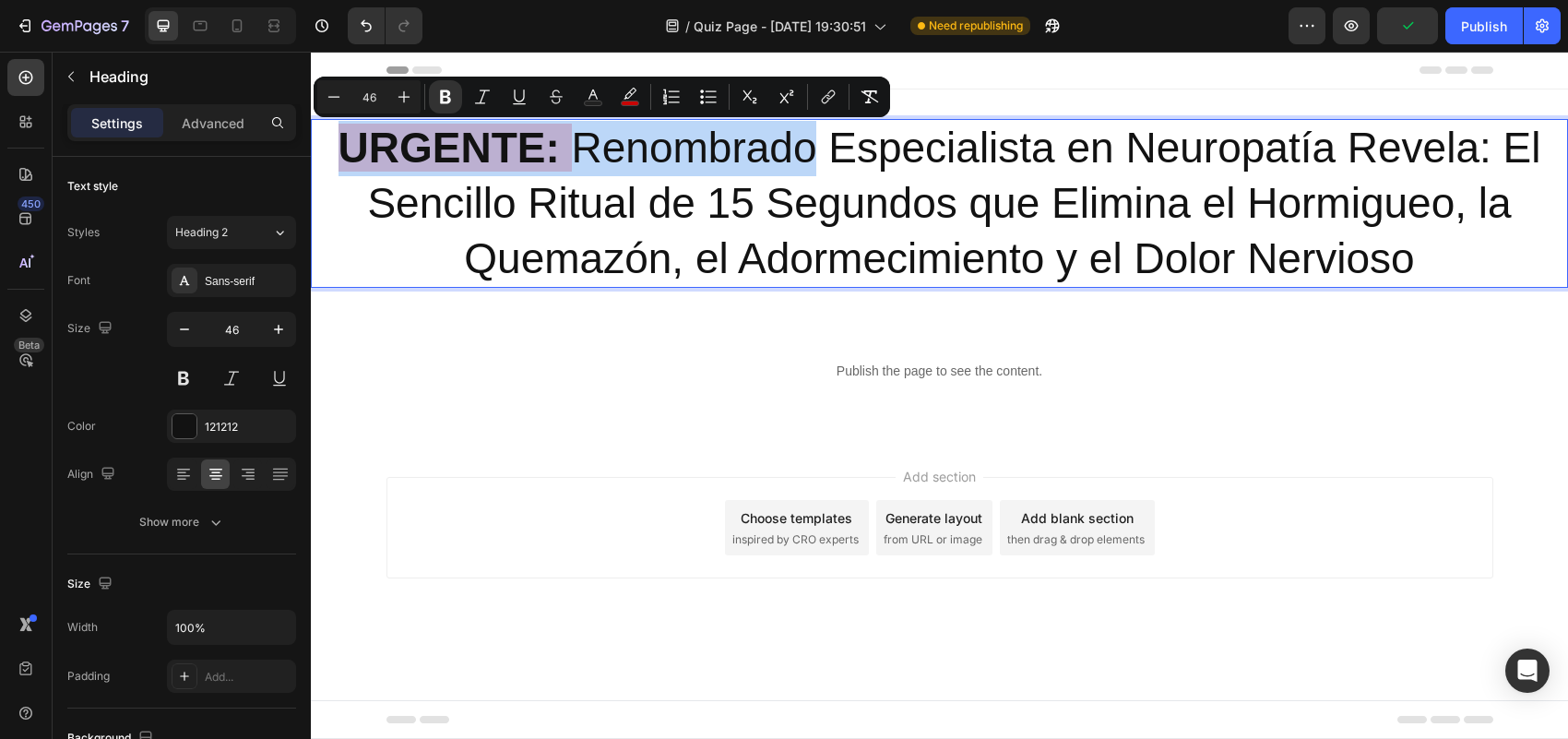
drag, startPoint x: 569, startPoint y: 145, endPoint x: 522, endPoint y: 148, distance: 47.1
click at [522, 148] on span "URGENTE:" at bounding box center [454, 148] width 233 height 48
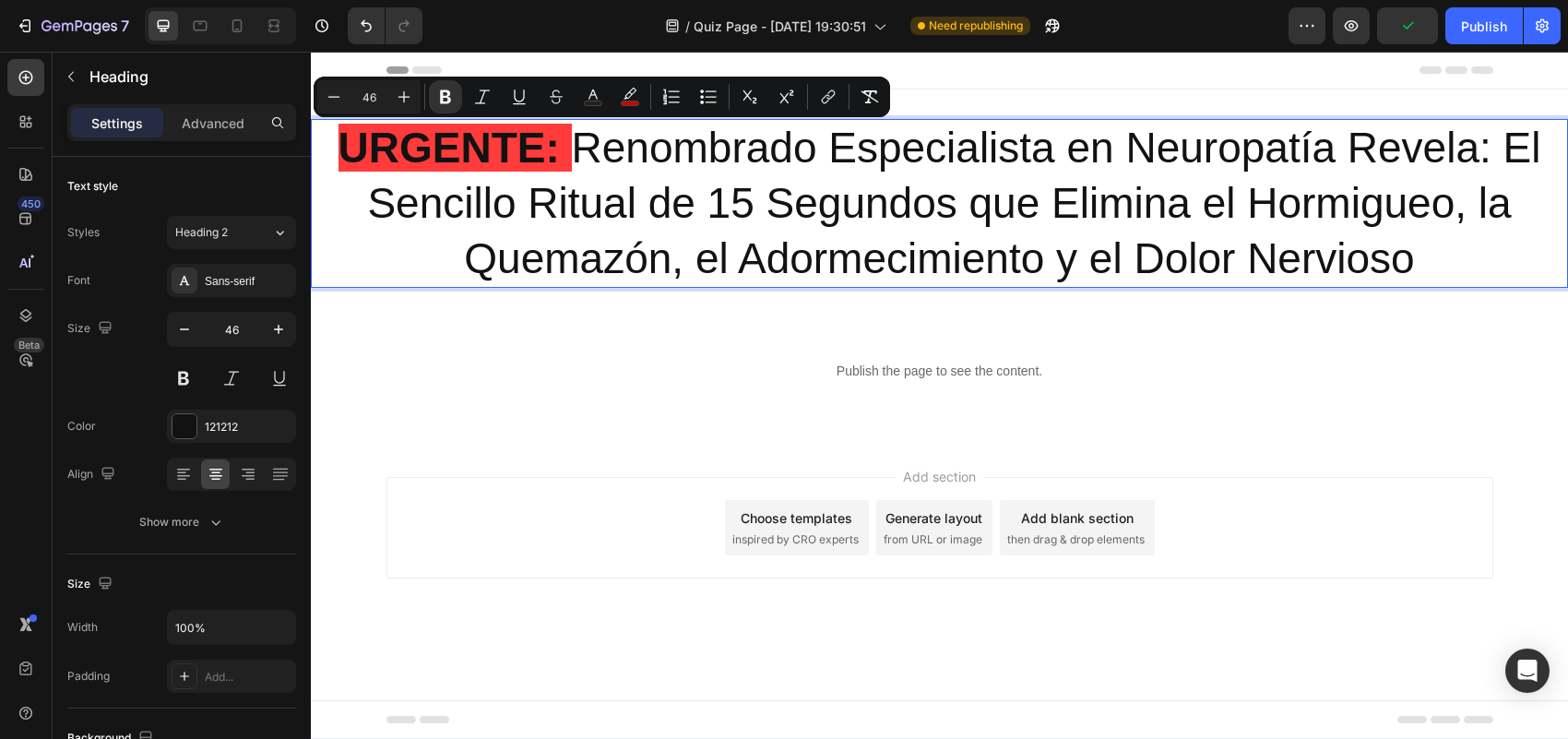
click at [798, 177] on p "URGENTE: Renombrado Especialista en Neuropatía Revela: El Sencillo Ritual de 15…" at bounding box center [939, 203] width 1254 height 165
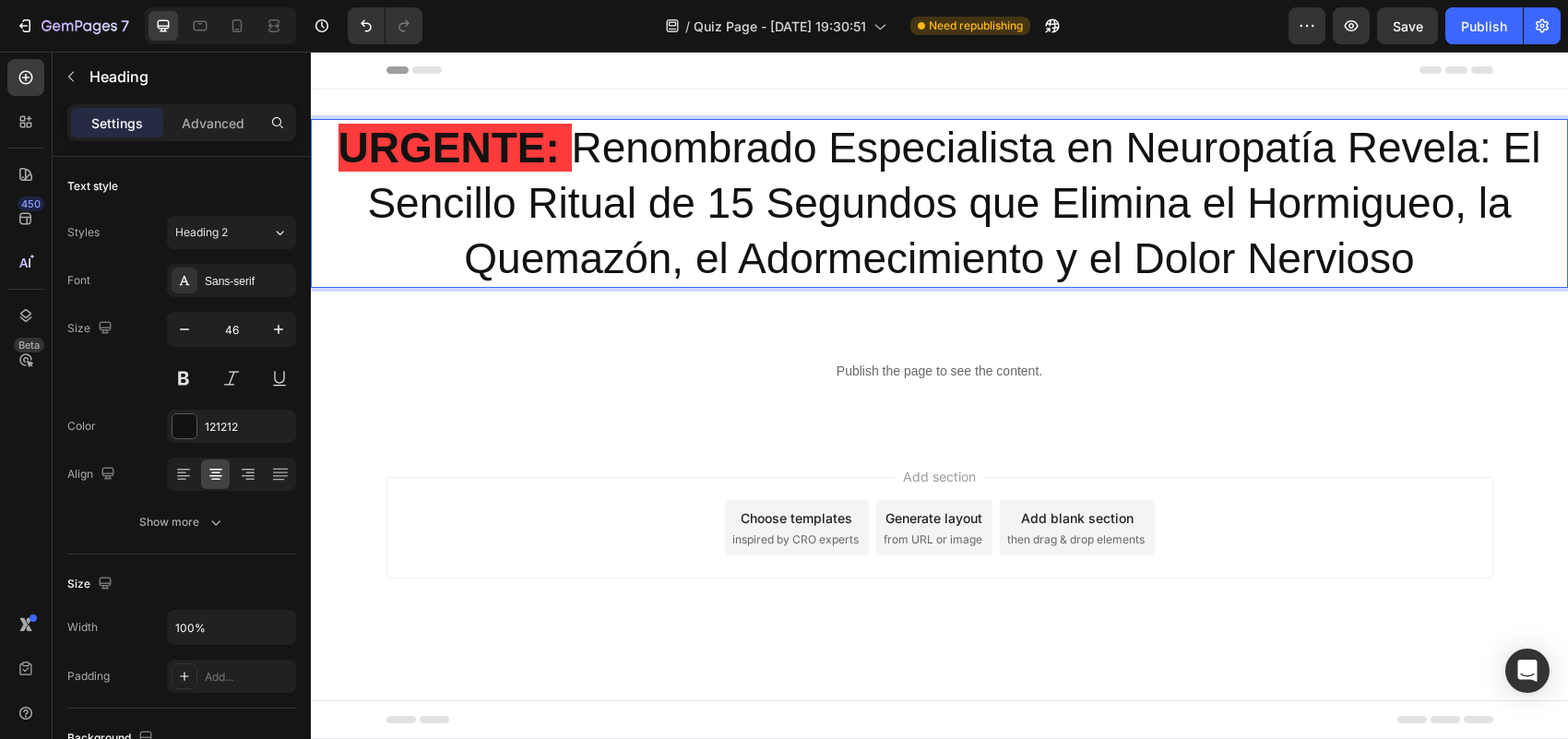
click at [334, 144] on p "URGENTE: Renombrado Especialista en Neuropatía Revela: El Sencillo Ritual de 15…" at bounding box center [939, 203] width 1254 height 165
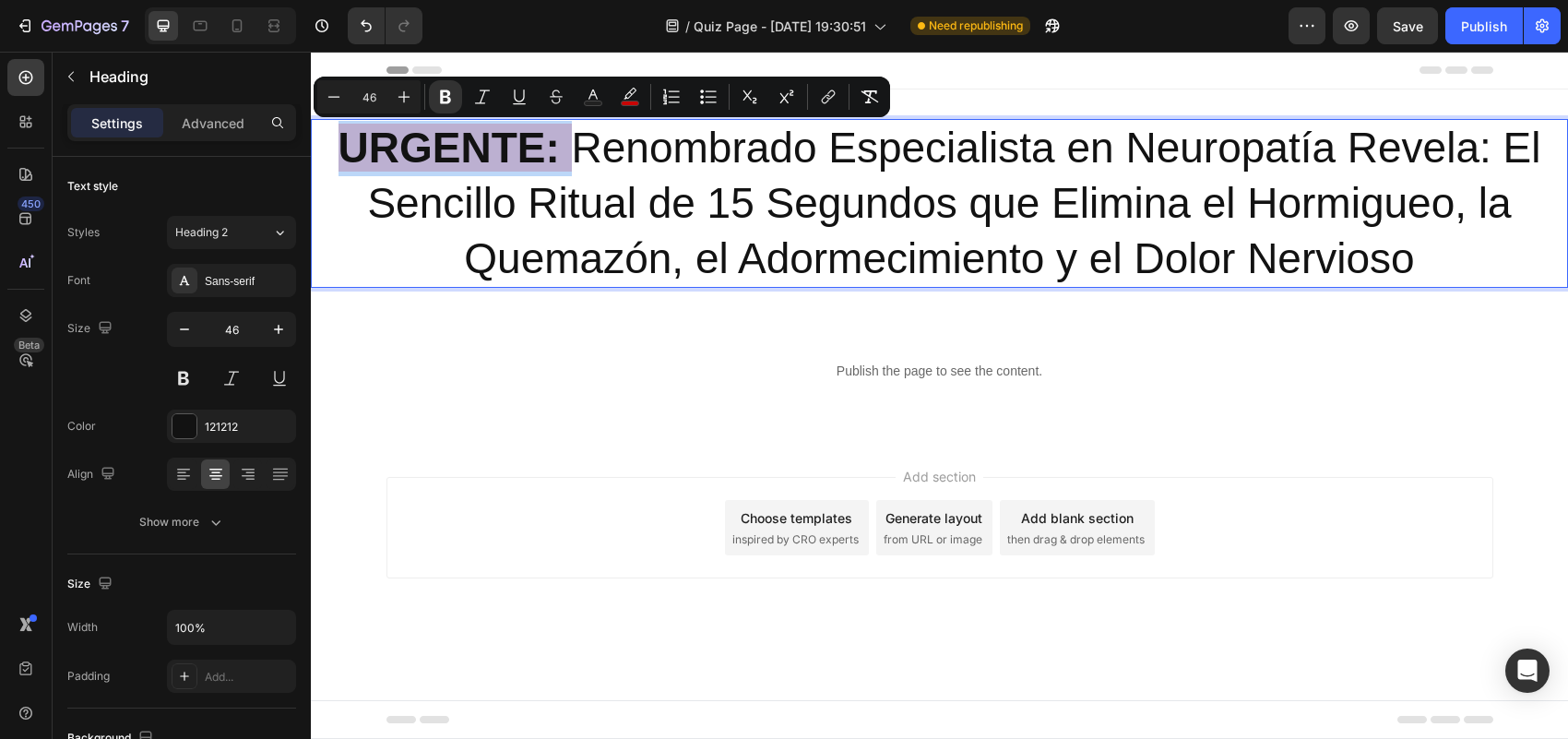
drag, startPoint x: 334, startPoint y: 144, endPoint x: 559, endPoint y: 144, distance: 225.0
click at [559, 144] on p "URGENTE: Renombrado Especialista en Neuropatía Revela: El Sencillo Ritual de 15…" at bounding box center [939, 203] width 1254 height 165
click at [616, 97] on button "color" at bounding box center [630, 96] width 33 height 33
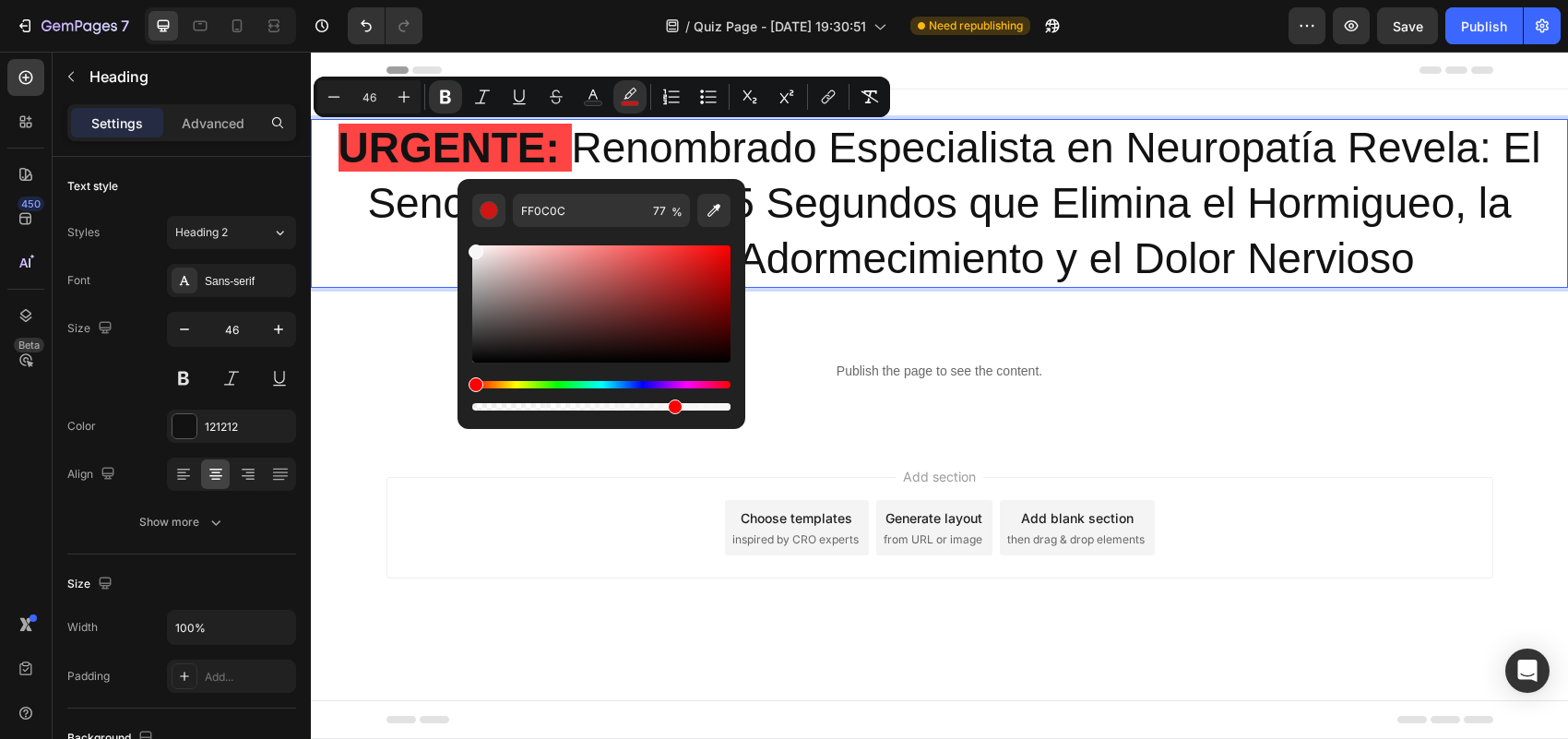
type input "F7F7F7"
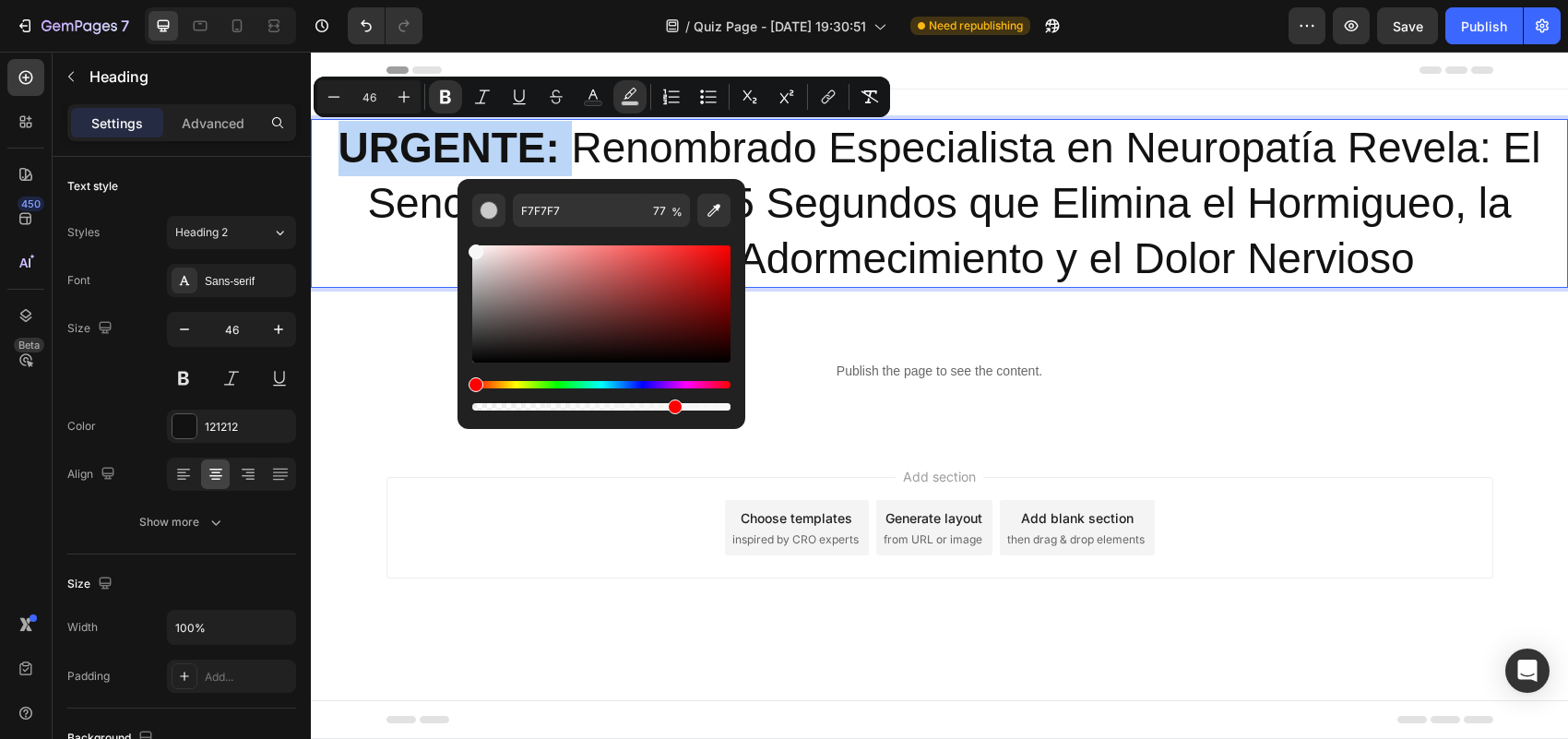
drag, startPoint x: 1044, startPoint y: 301, endPoint x: 881, endPoint y: 287, distance: 163.6
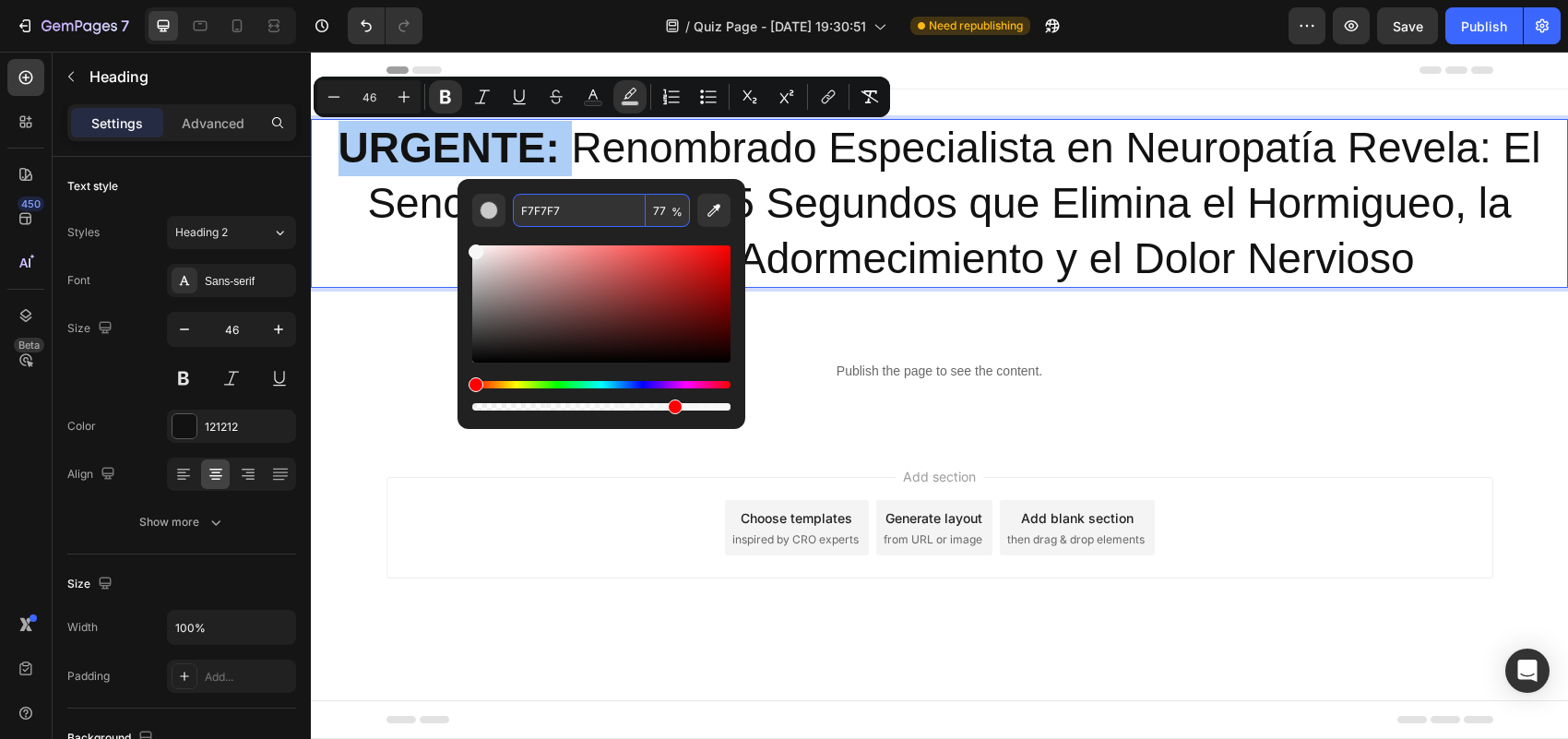
click at [657, 212] on input "77" at bounding box center [668, 210] width 44 height 33
type input "0"
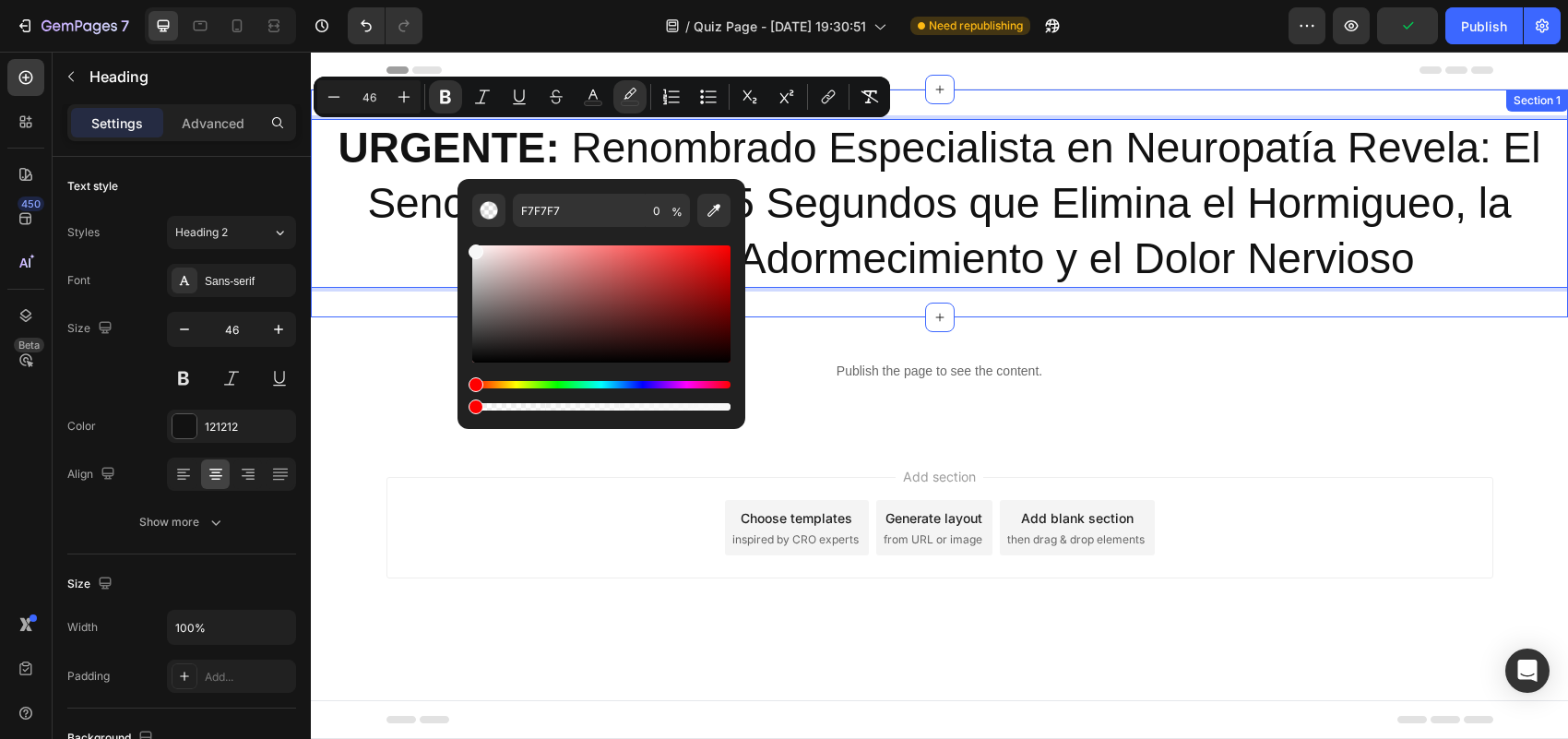
click at [439, 310] on div "URGENTE: Renombrado Especialista en Neuropatía Revela: El Sencillo Ritual de 15…" at bounding box center [939, 203] width 1257 height 228
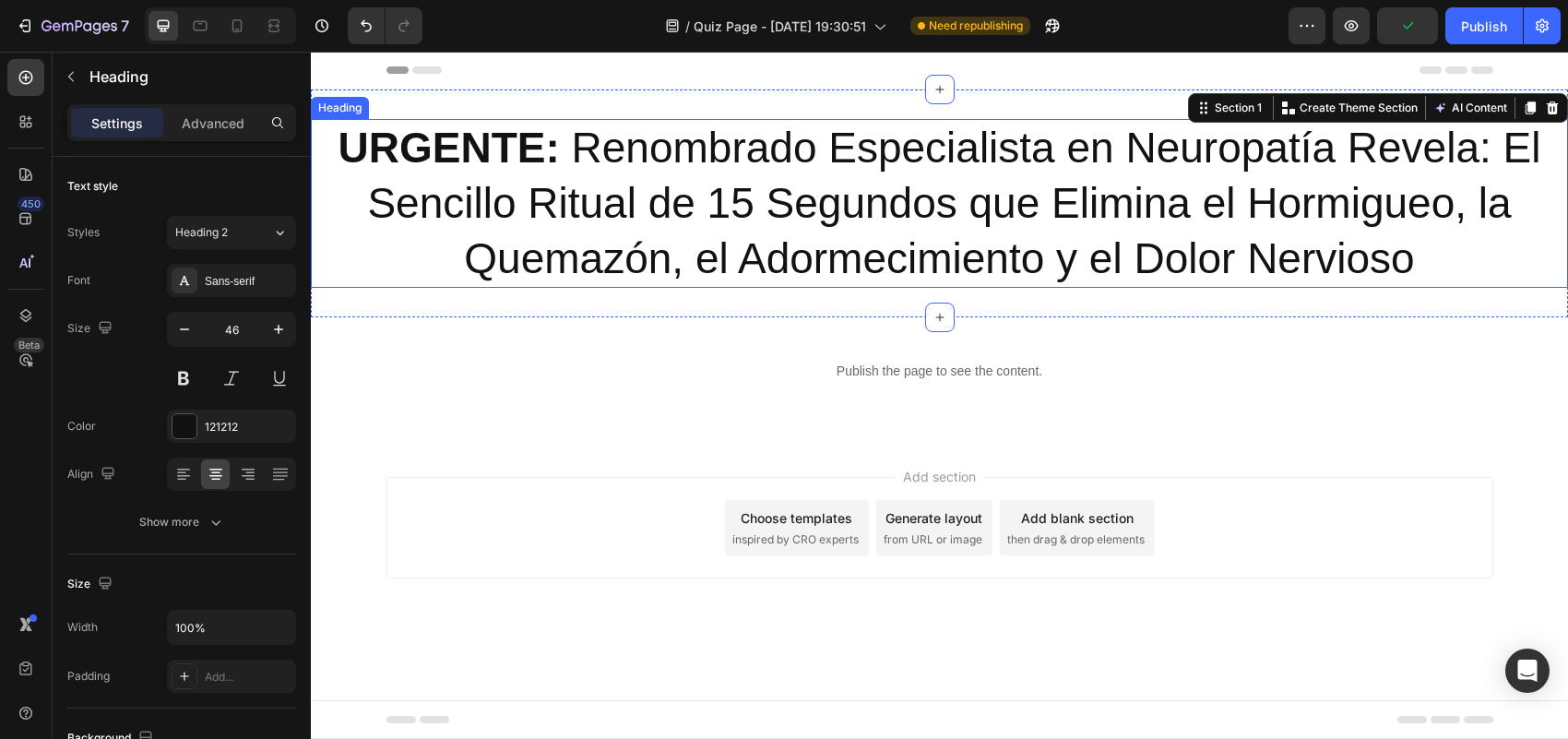
click at [518, 135] on strong "URGENTE:" at bounding box center [449, 148] width 221 height 48
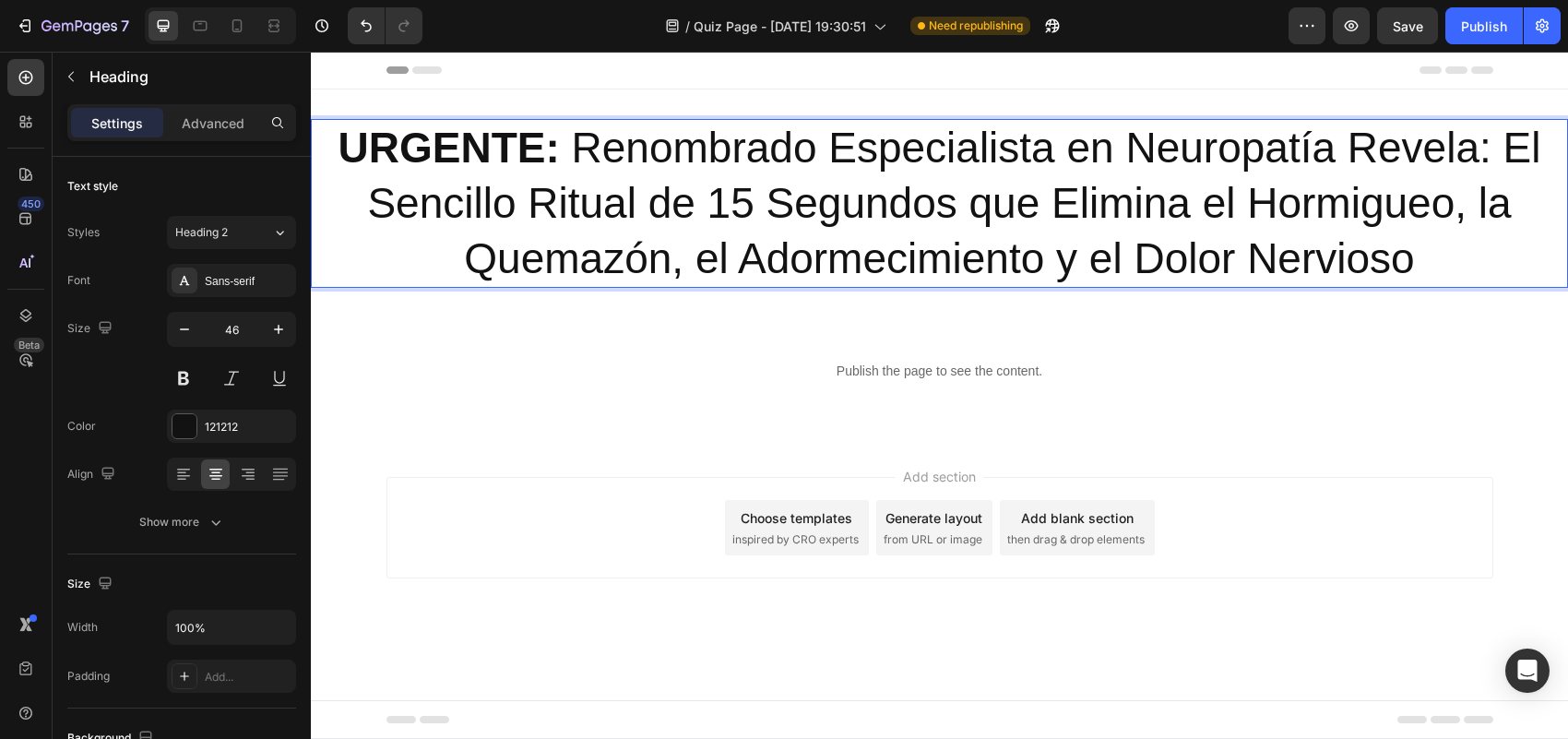
click at [542, 144] on strong "URGENTE:" at bounding box center [449, 148] width 221 height 48
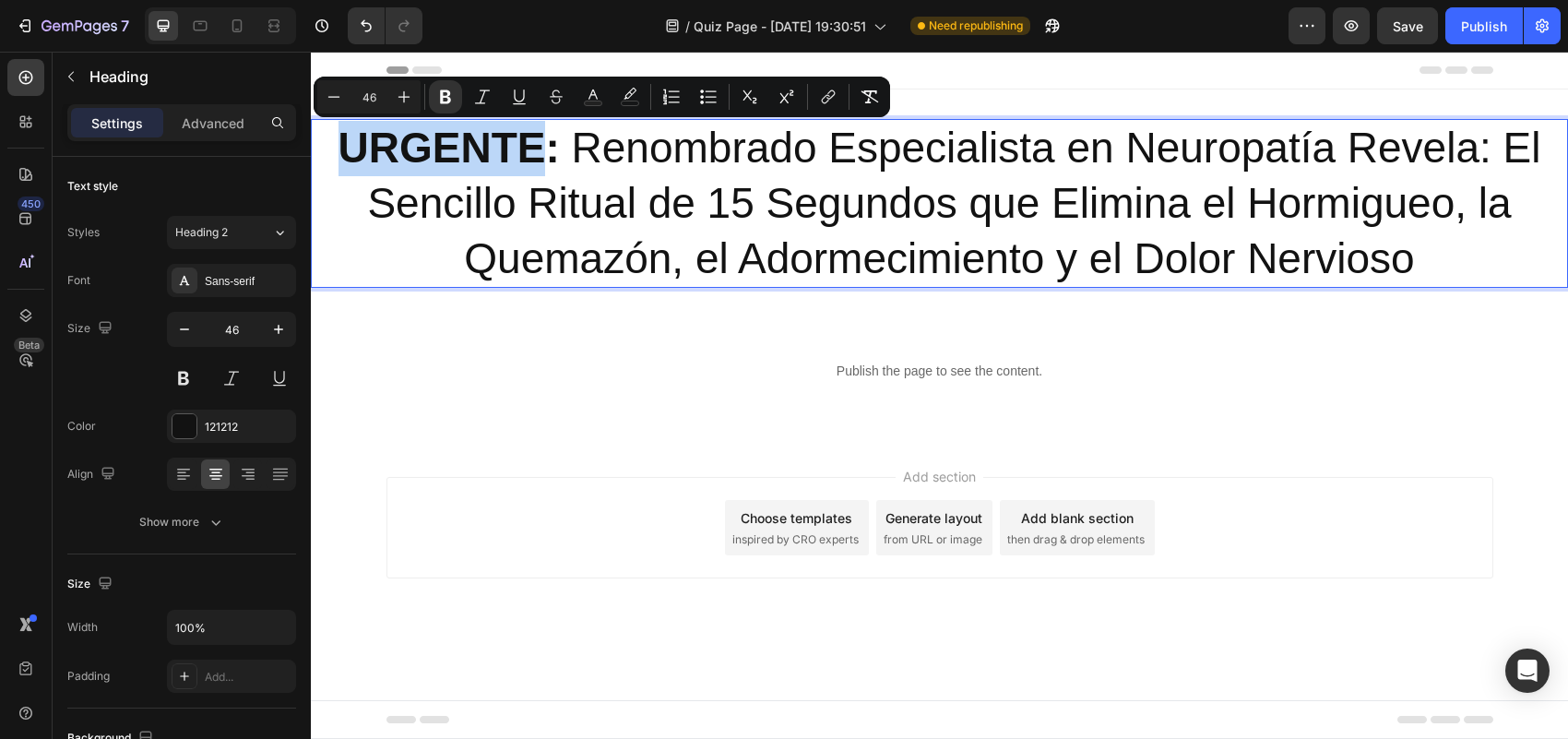
drag, startPoint x: 533, startPoint y: 131, endPoint x: 313, endPoint y: 159, distance: 221.8
click at [313, 159] on p "URGENTE: Renombrado Especialista en Neuropatía Revela: El Sencillo Ritual de 15…" at bounding box center [939, 203] width 1254 height 165
click at [604, 94] on button "Text Color" at bounding box center [593, 96] width 33 height 33
type input "121212"
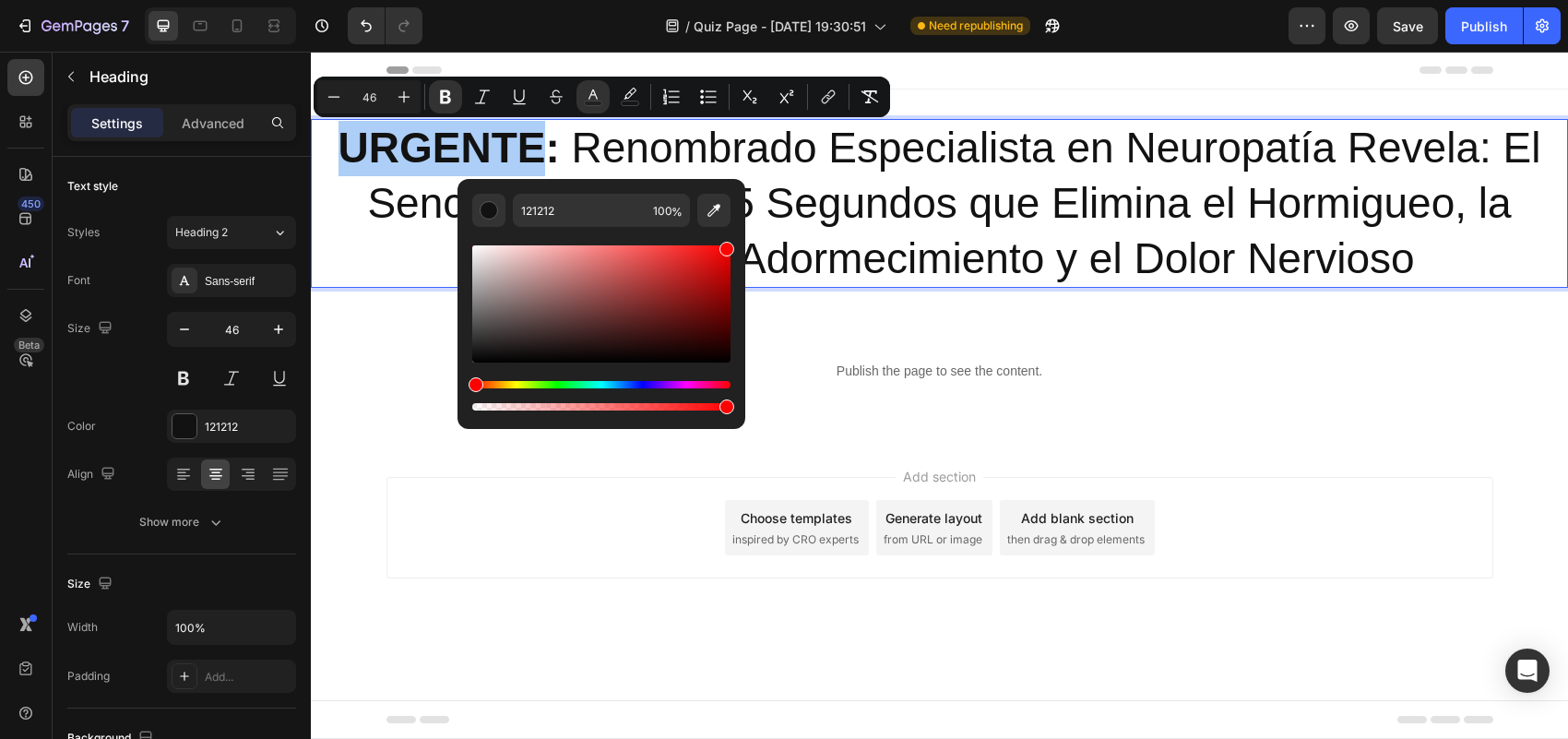
drag, startPoint x: 722, startPoint y: 269, endPoint x: 731, endPoint y: 226, distance: 43.9
click at [731, 226] on div "121212 100 %" at bounding box center [601, 296] width 288 height 235
type input "FF0202"
click at [569, 581] on div "Add section Choose templates inspired by CRO experts Generate layout from URL o…" at bounding box center [939, 553] width 1257 height 227
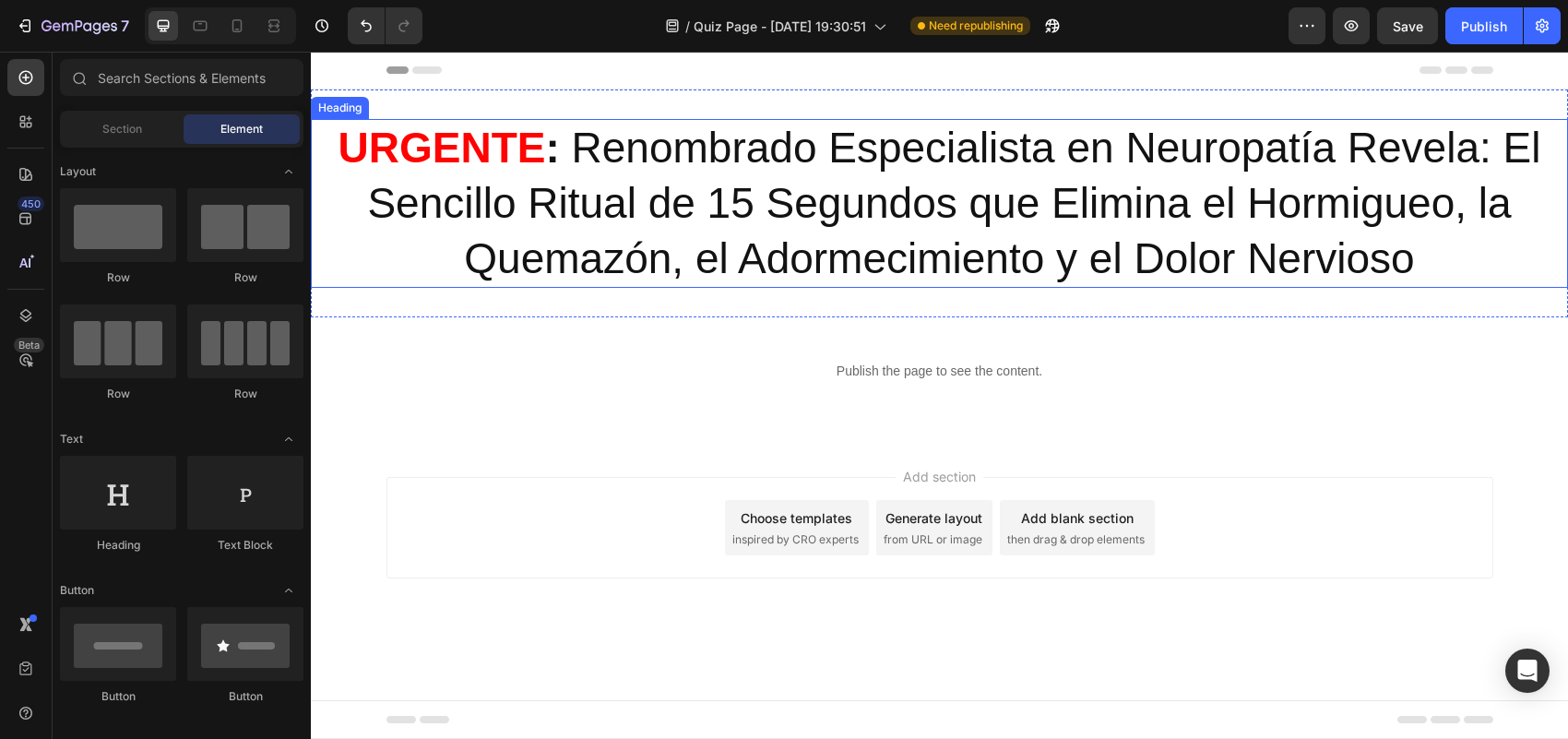
click at [591, 150] on p "⁠⁠⁠⁠⁠⁠⁠ URGENTE : Renombrado Especialista en Neuropatía Revela: El Sencillo Rit…" at bounding box center [939, 203] width 1254 height 165
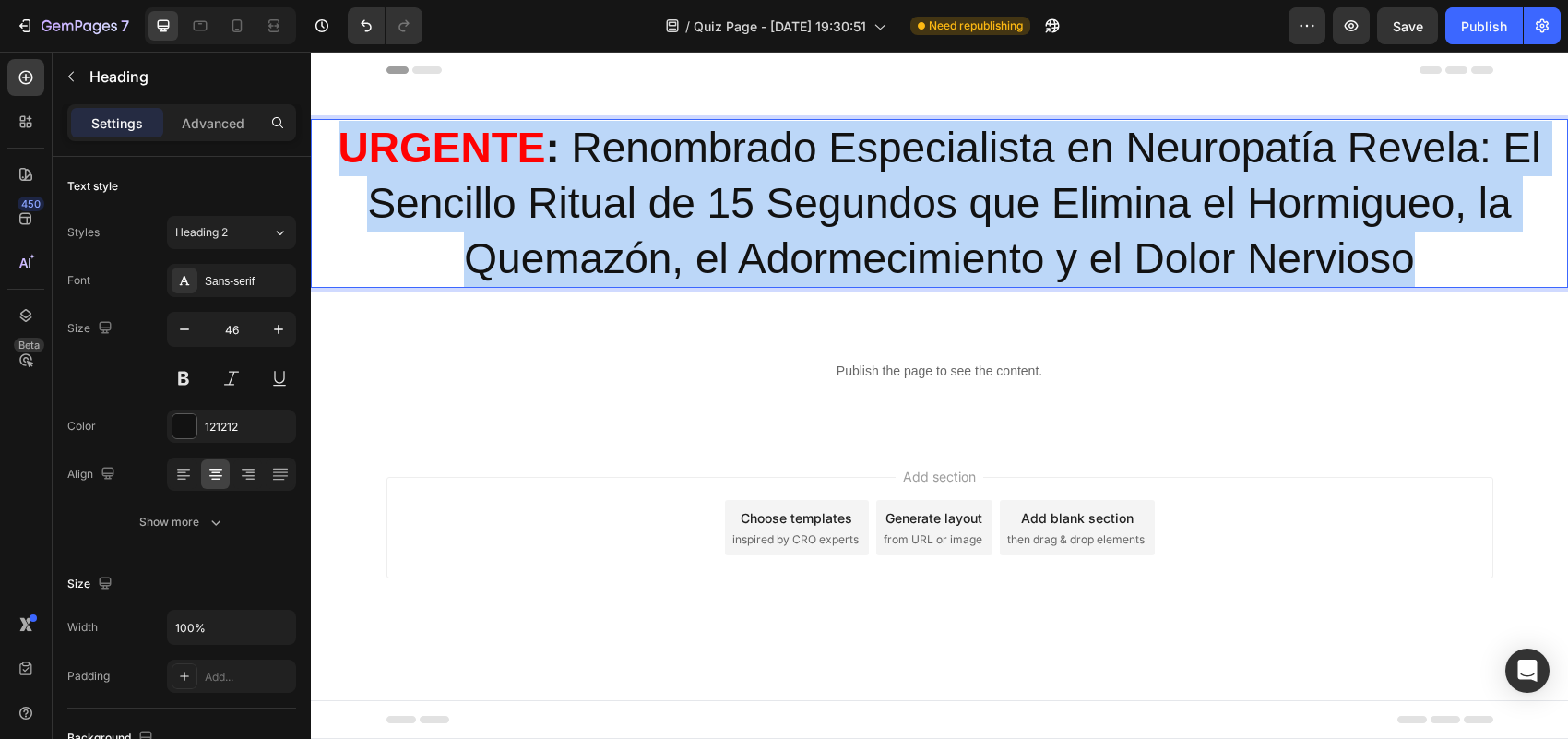
click at [591, 150] on p "URGENTE : Renombrado Especialista en Neuropatía Revela: El Sencillo Ritual de 1…" at bounding box center [939, 203] width 1254 height 165
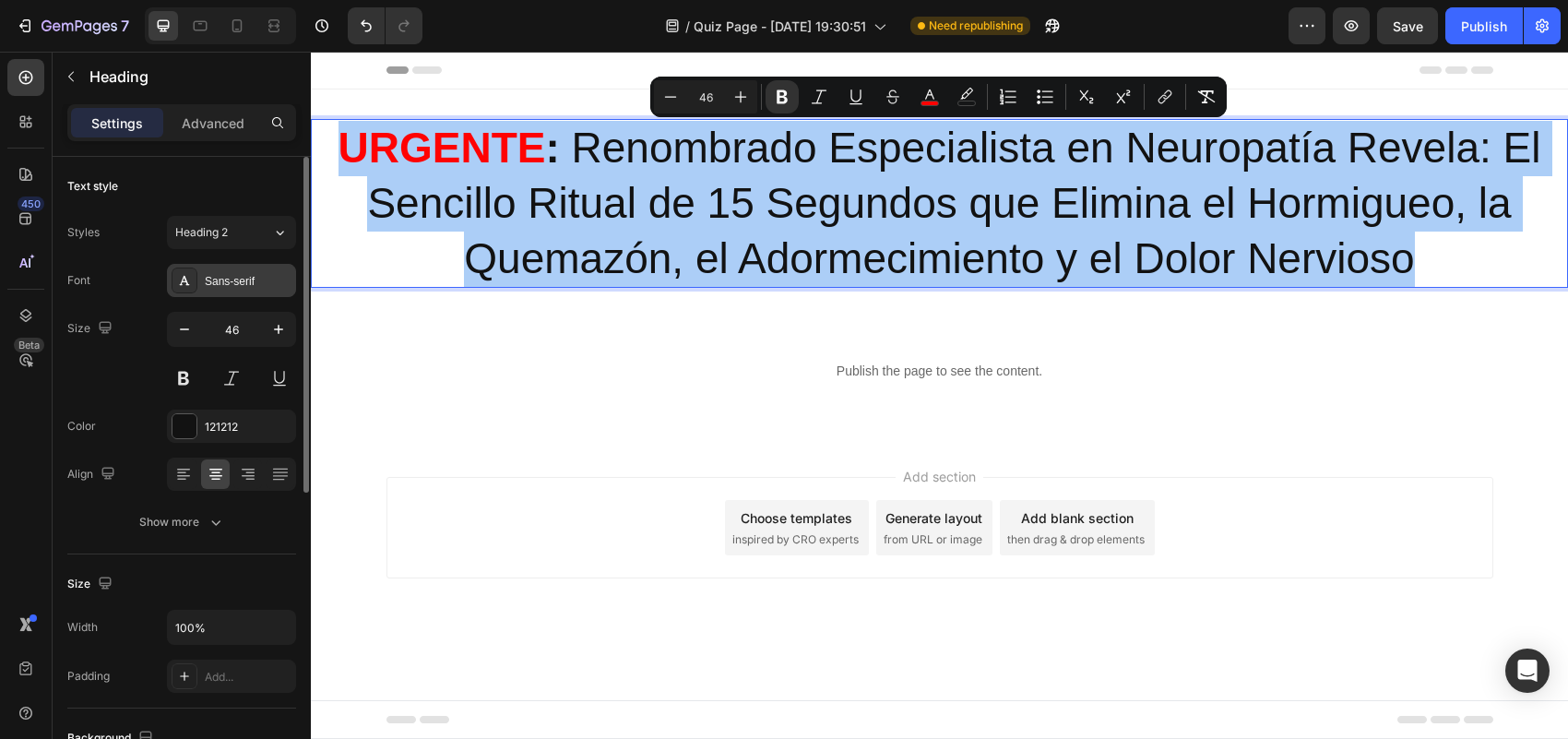
click at [229, 289] on div "Sans-serif" at bounding box center [248, 281] width 87 height 16
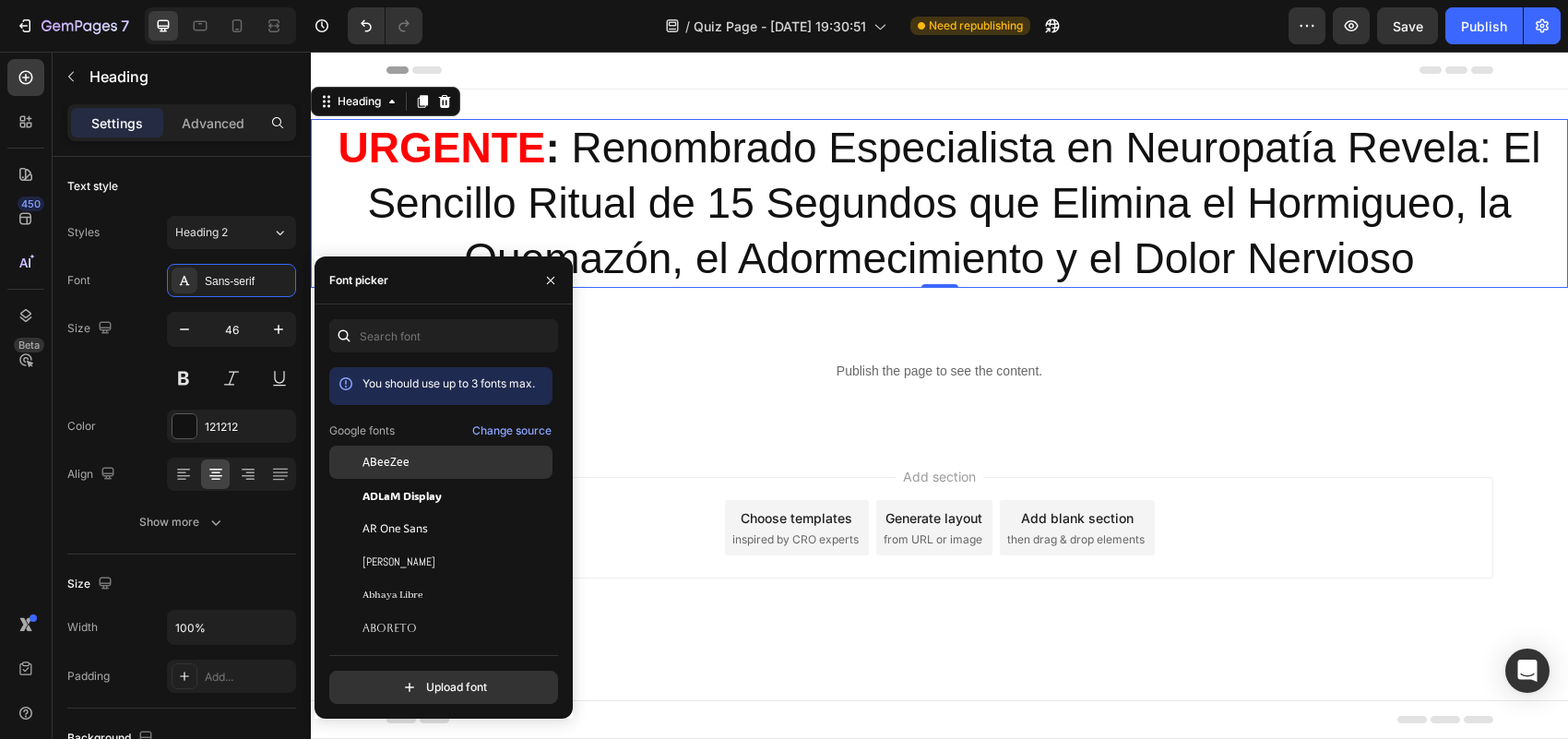
click at [461, 578] on div "ABeeZee" at bounding box center [441, 594] width 223 height 33
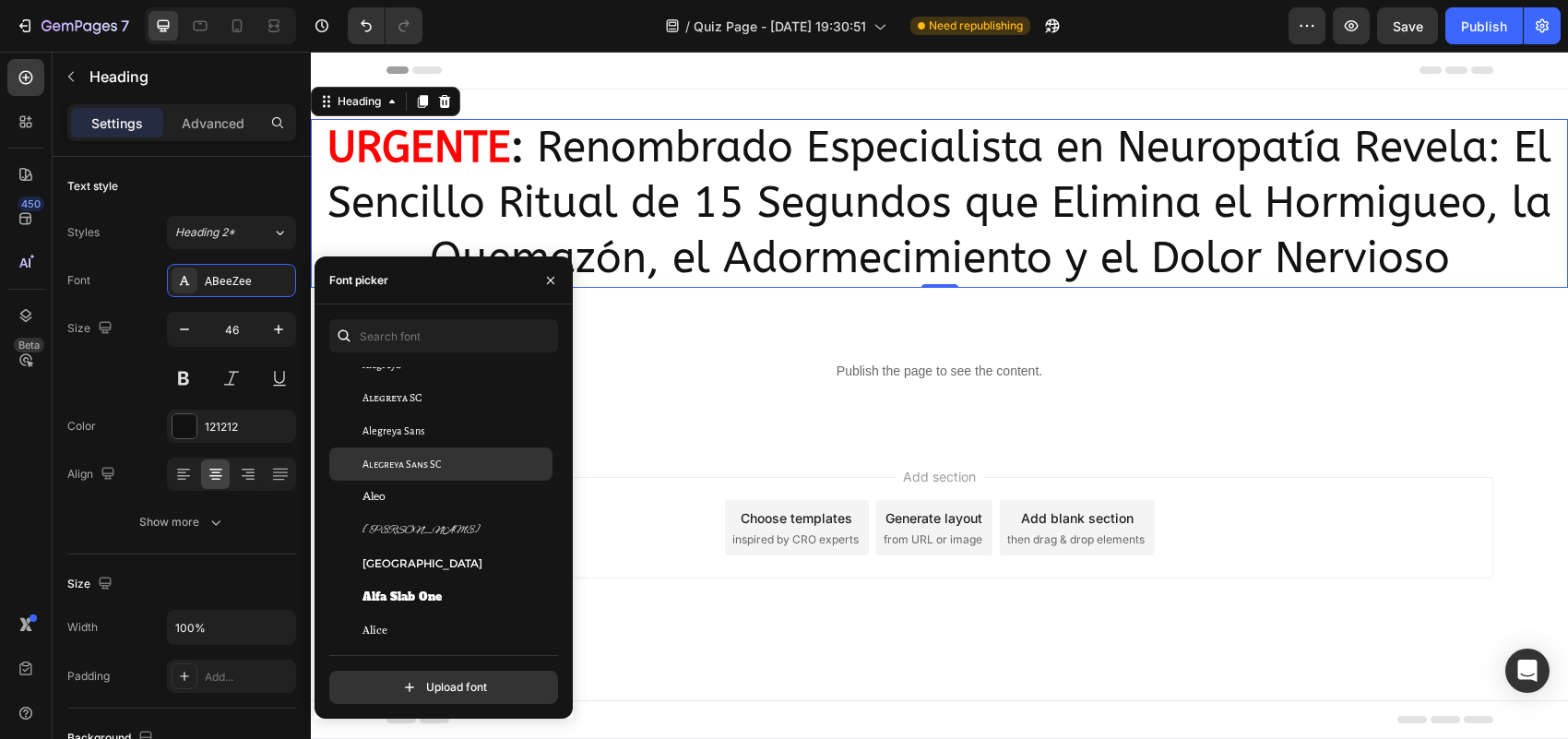
scroll to position [1728, 0]
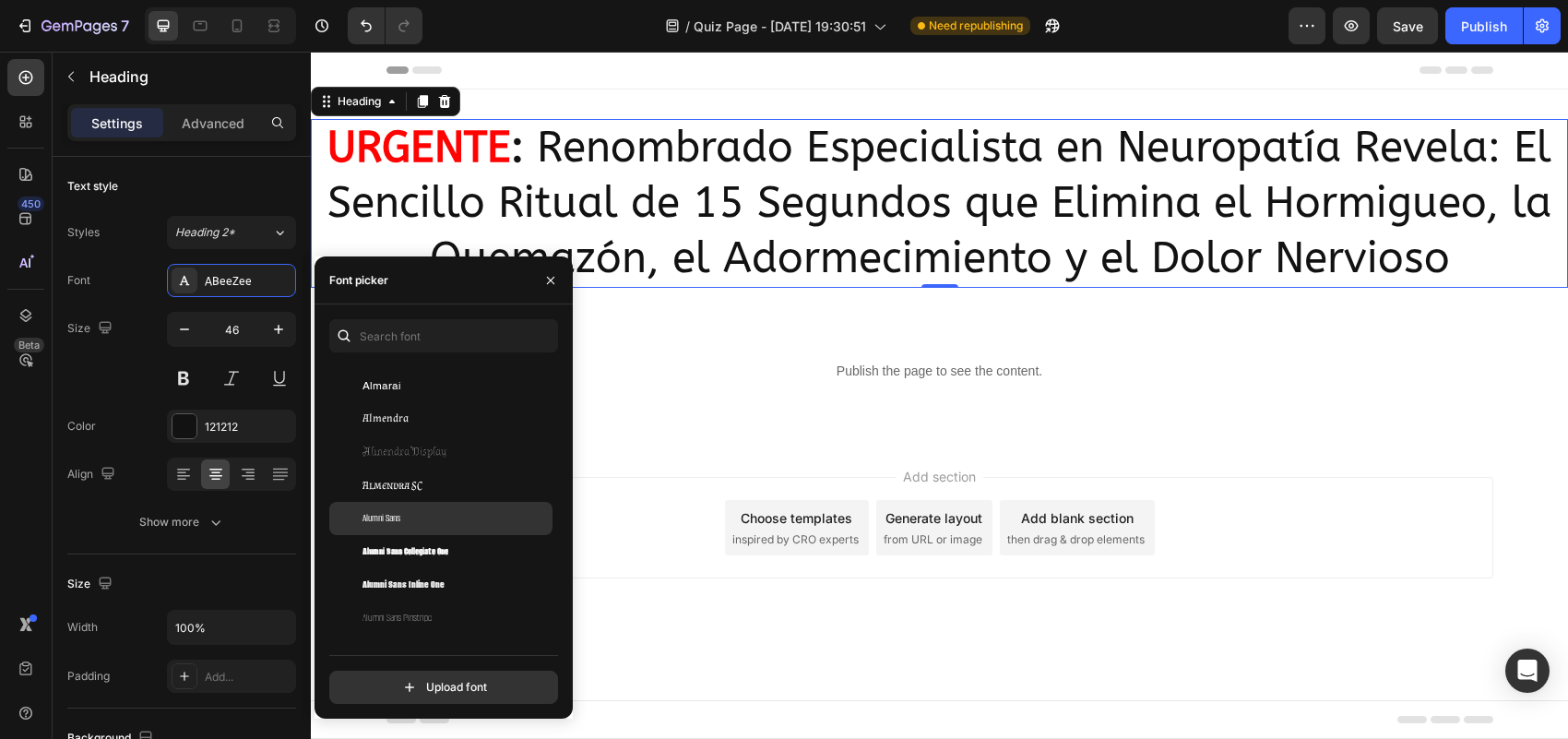
click at [450, 514] on div "Alumni Sans" at bounding box center [456, 517] width 187 height 16
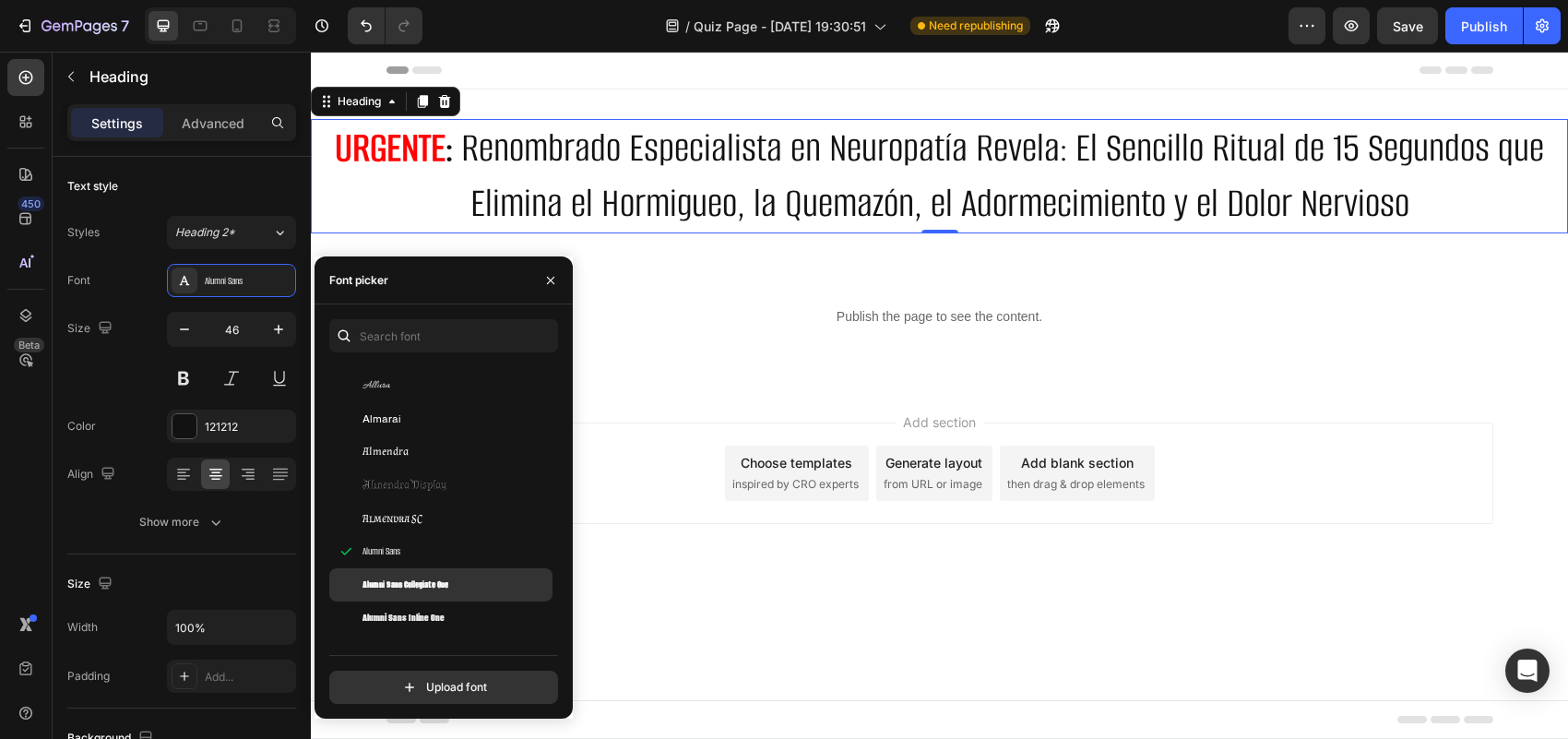
click at [449, 572] on div "Alumni Sans Collegiate One" at bounding box center [441, 584] width 223 height 33
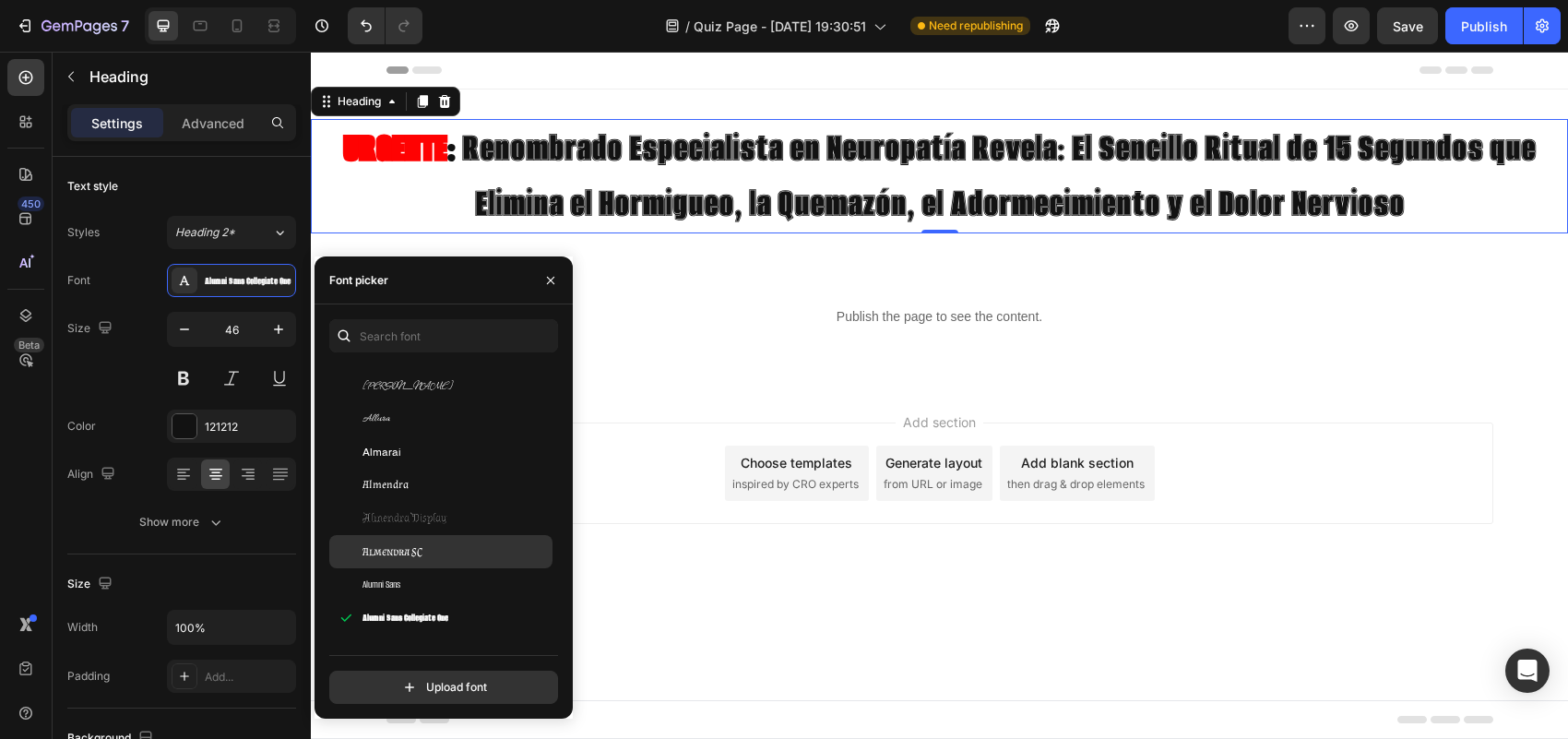
scroll to position [2306, 0]
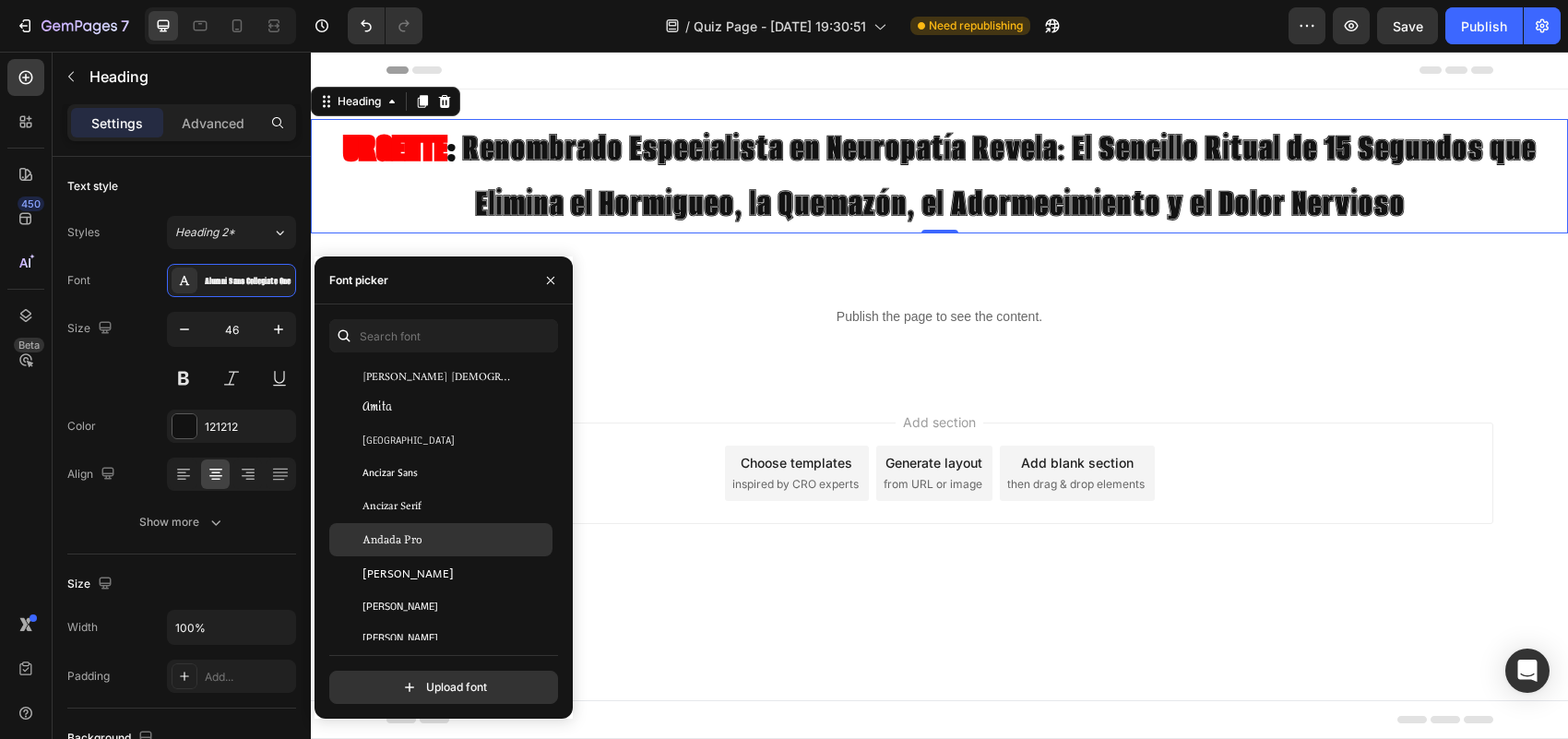
click at [453, 541] on div "Andada Pro" at bounding box center [456, 539] width 187 height 16
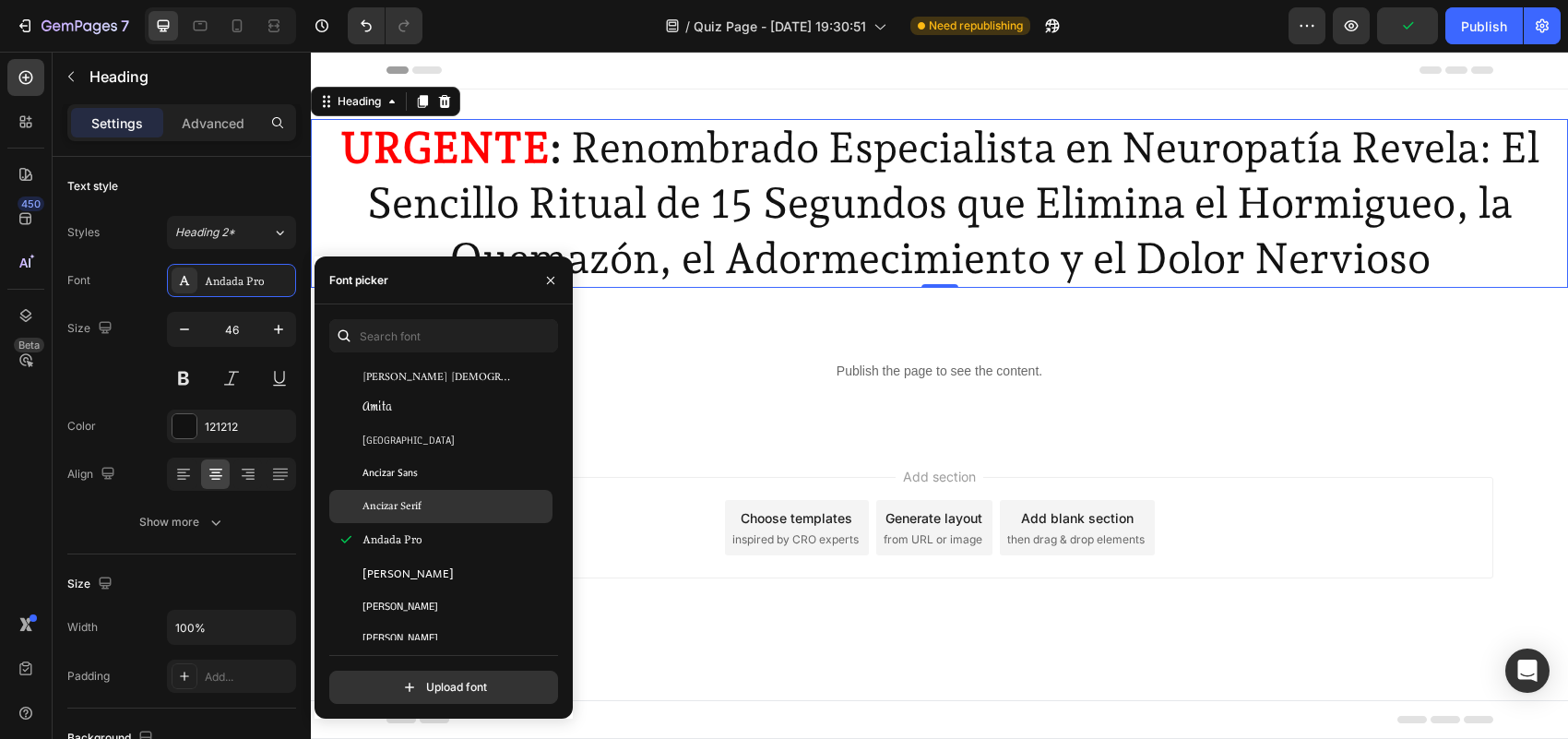
click at [454, 513] on div "Ancizar Serif" at bounding box center [456, 506] width 187 height 16
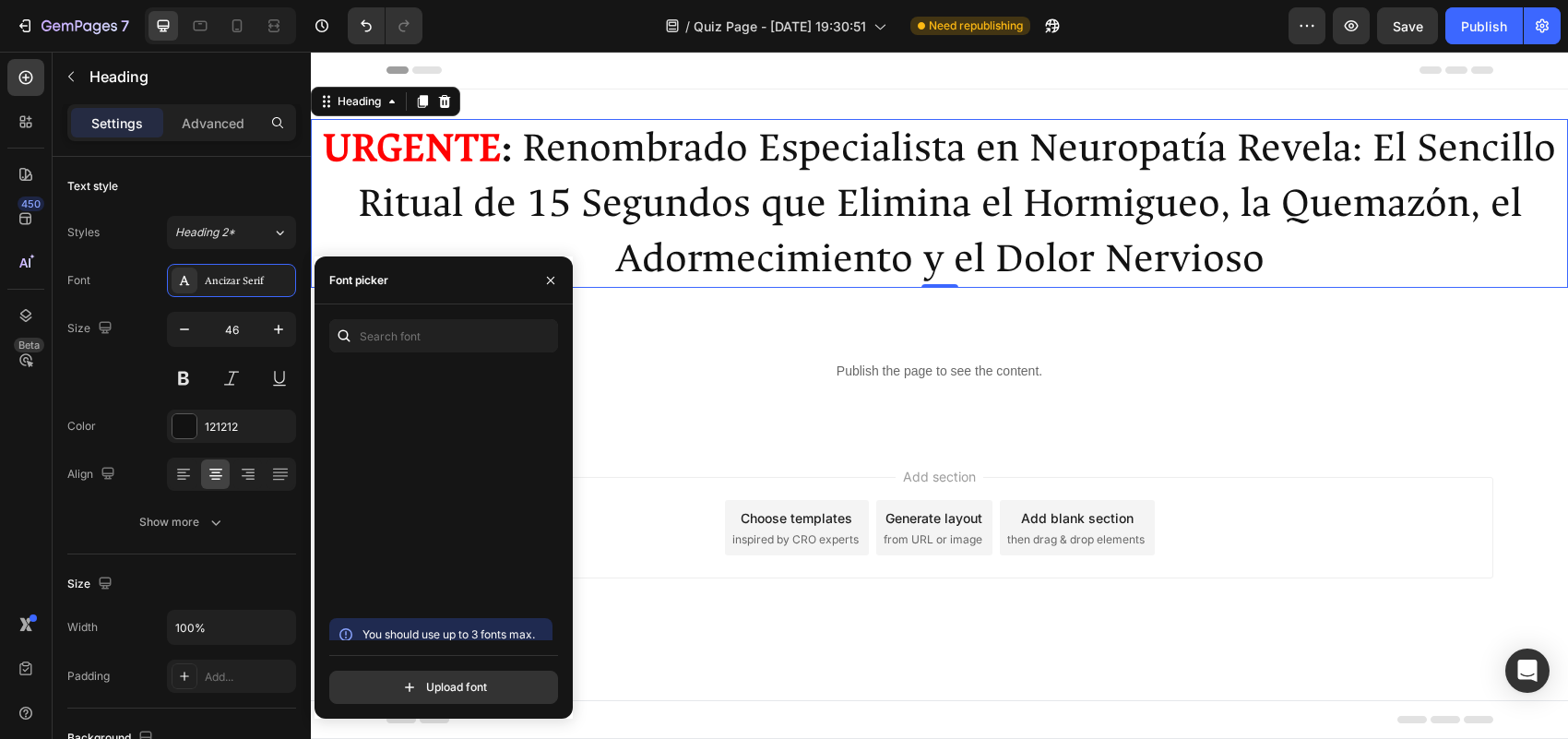
scroll to position [2882, 0]
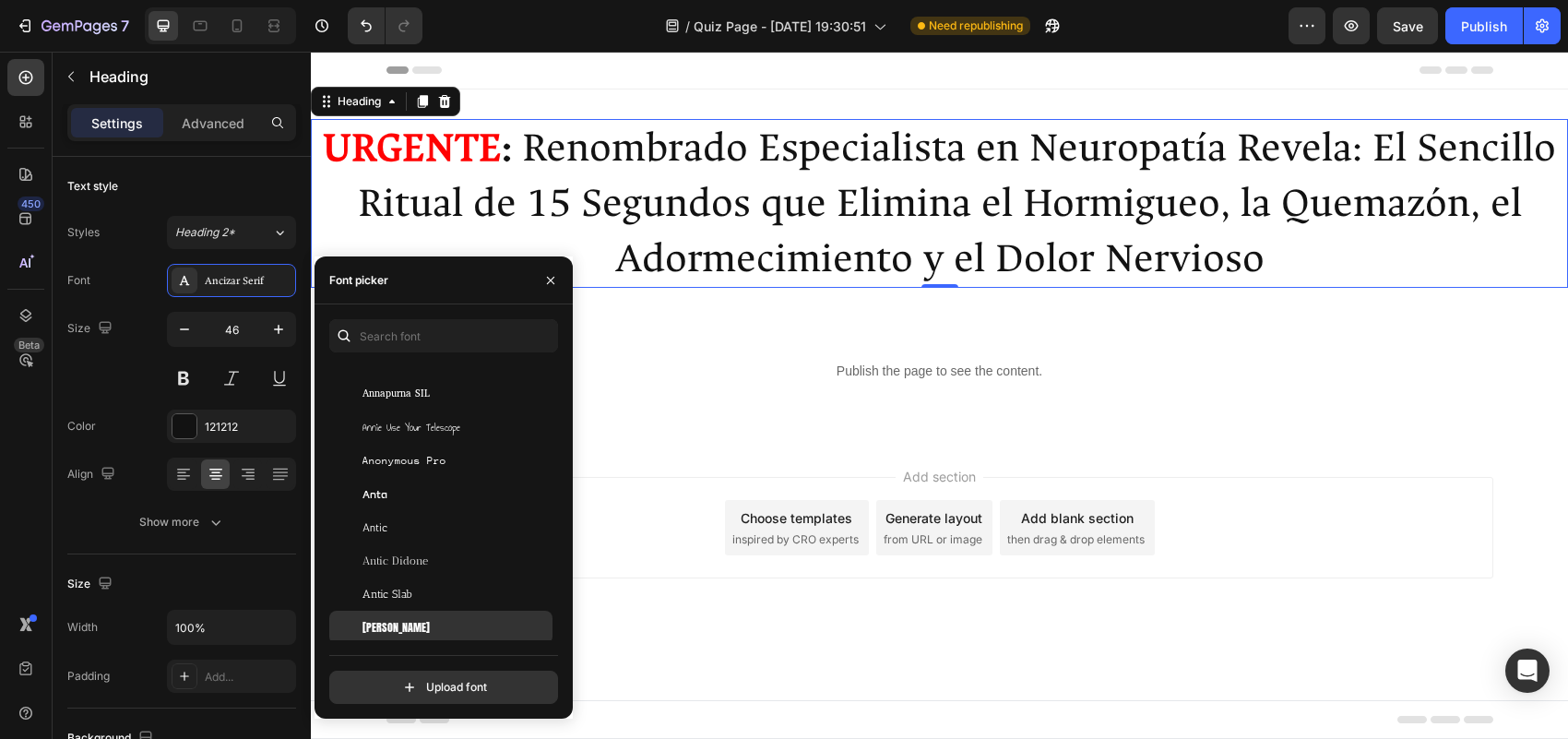
click at [434, 614] on div "Anton" at bounding box center [441, 627] width 223 height 33
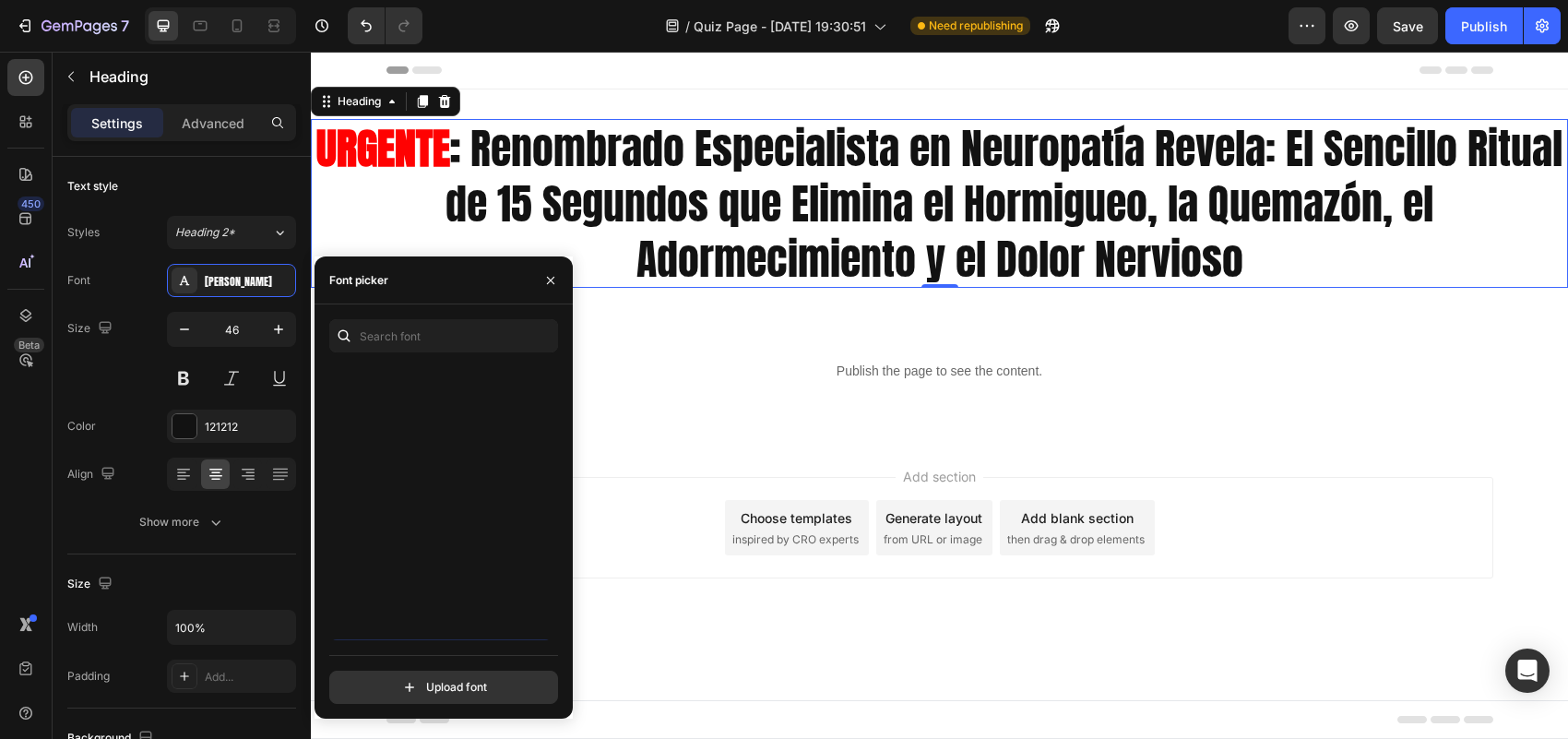
scroll to position [3458, 0]
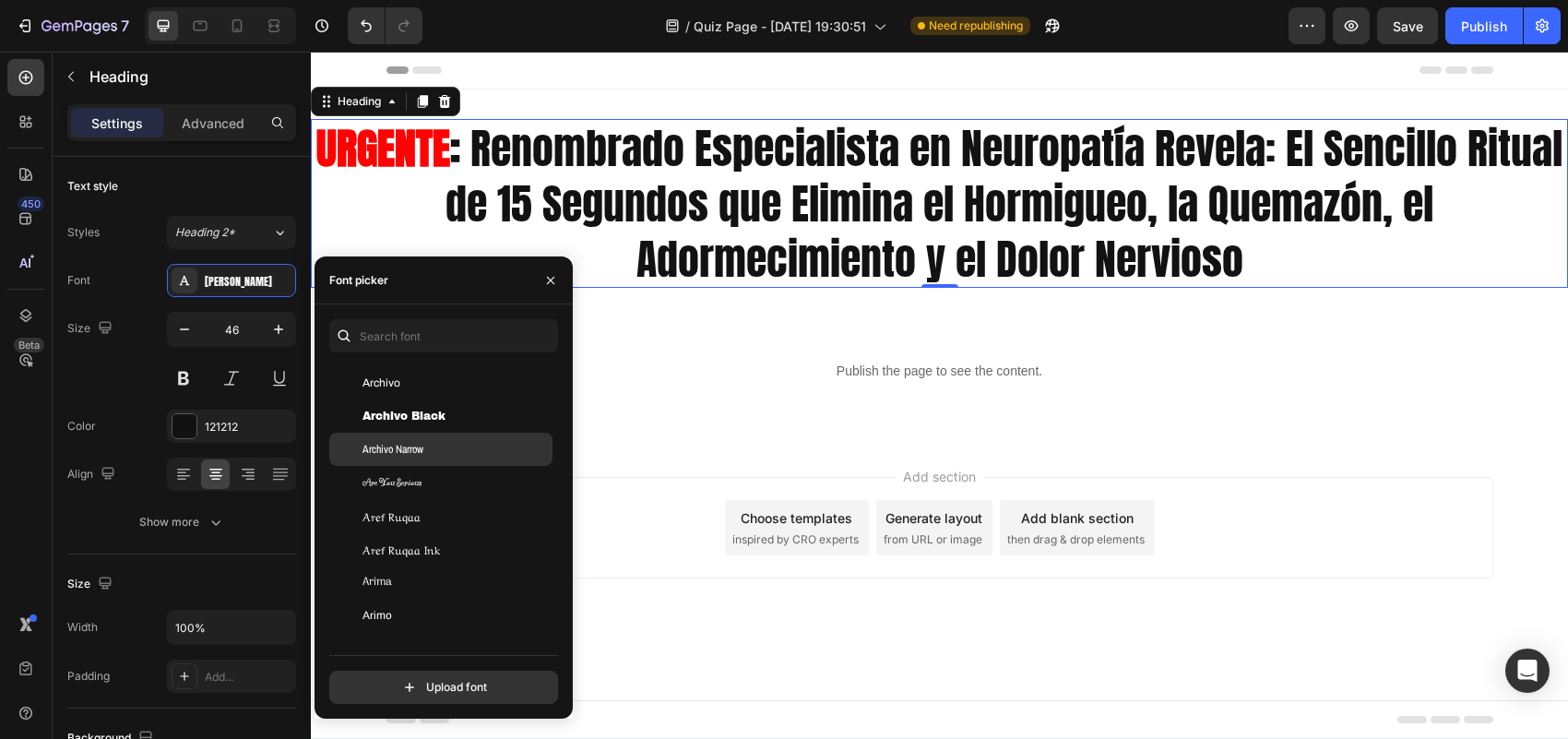
click at [440, 448] on div "Archivo Narrow" at bounding box center [456, 449] width 187 height 16
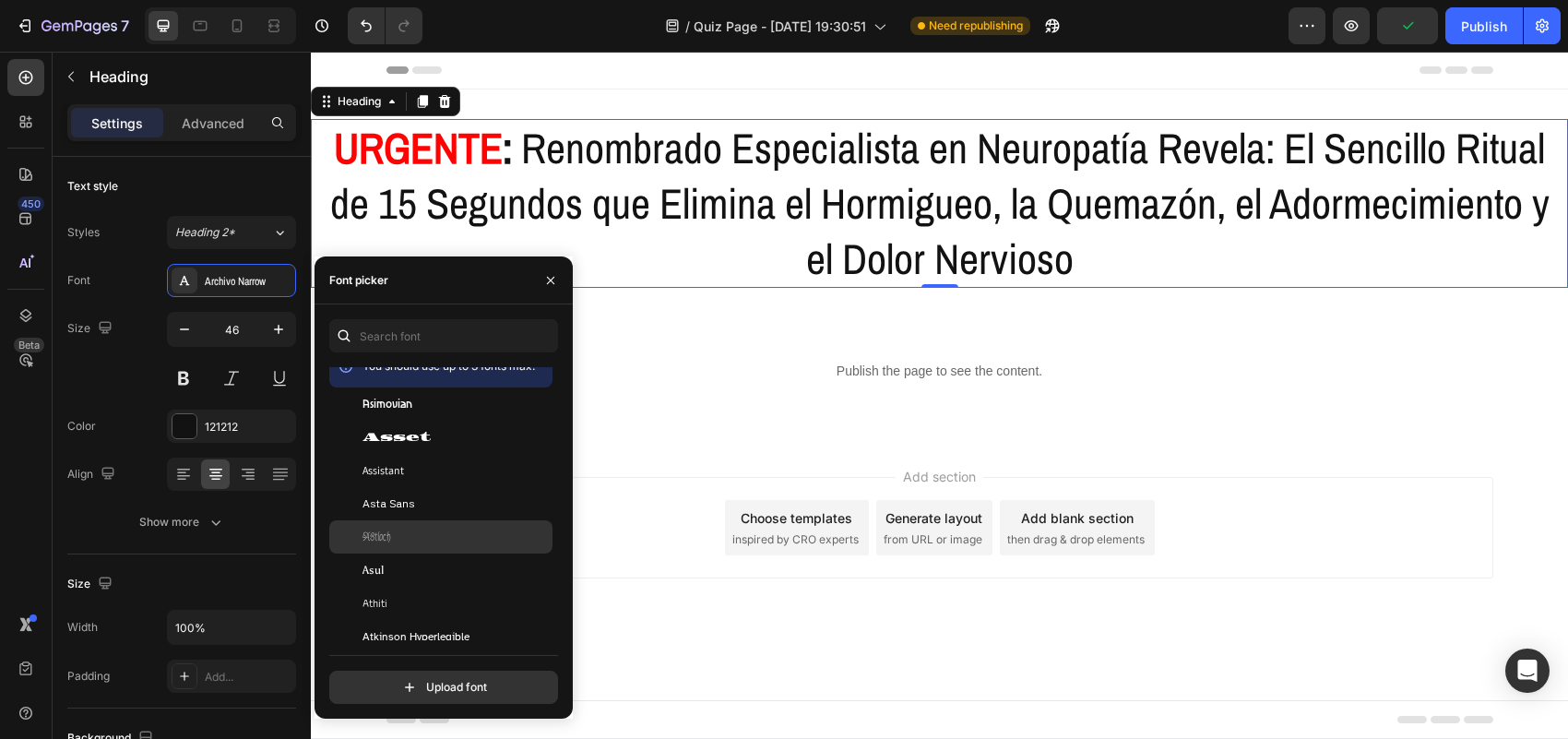
scroll to position [4610, 0]
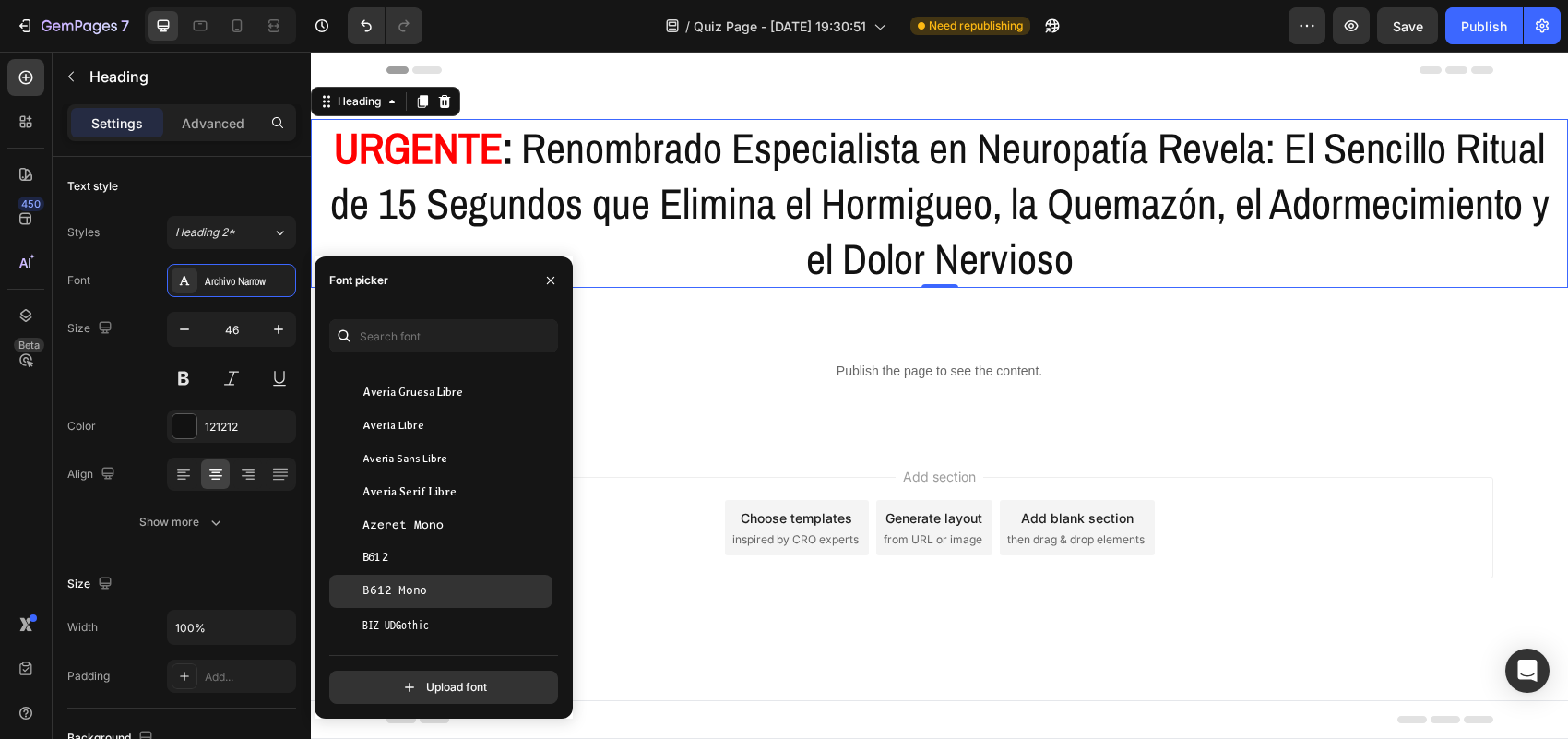
click at [426, 602] on div "B612 Mono" at bounding box center [441, 590] width 223 height 33
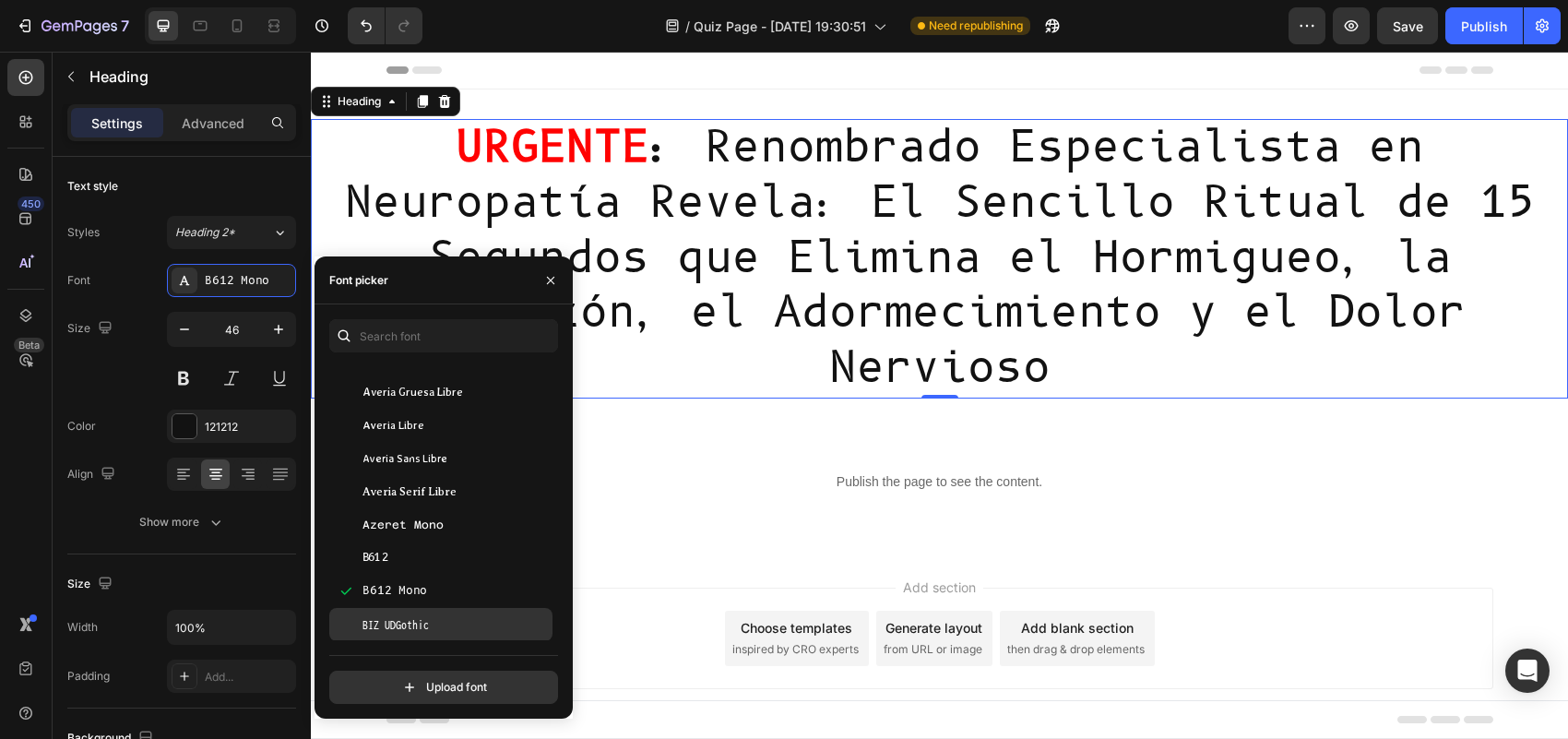
click at [424, 621] on span "BIZ UDGothic" at bounding box center [396, 624] width 67 height 16
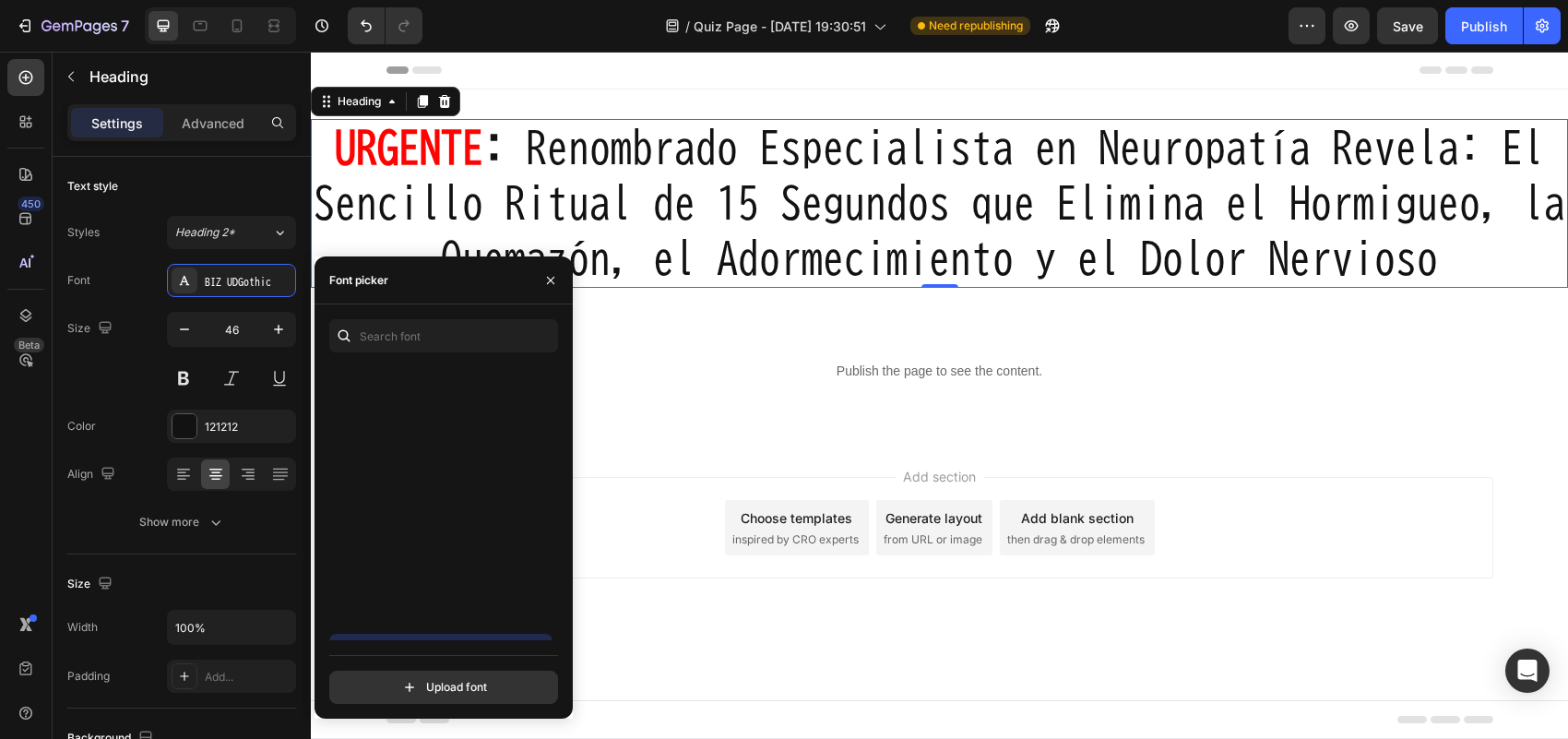
scroll to position [6916, 0]
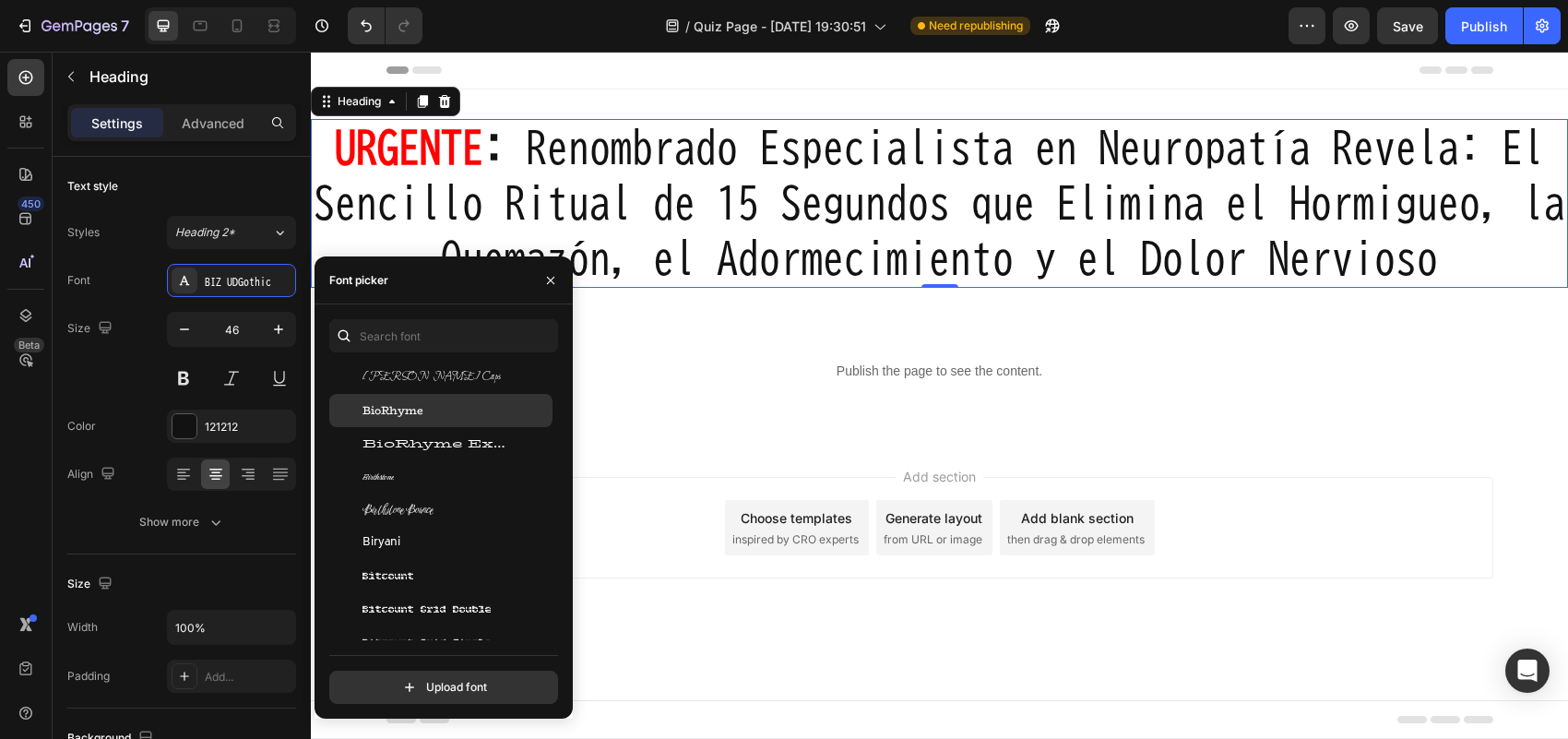
click at [461, 407] on div "BioRhyme" at bounding box center [456, 409] width 187 height 16
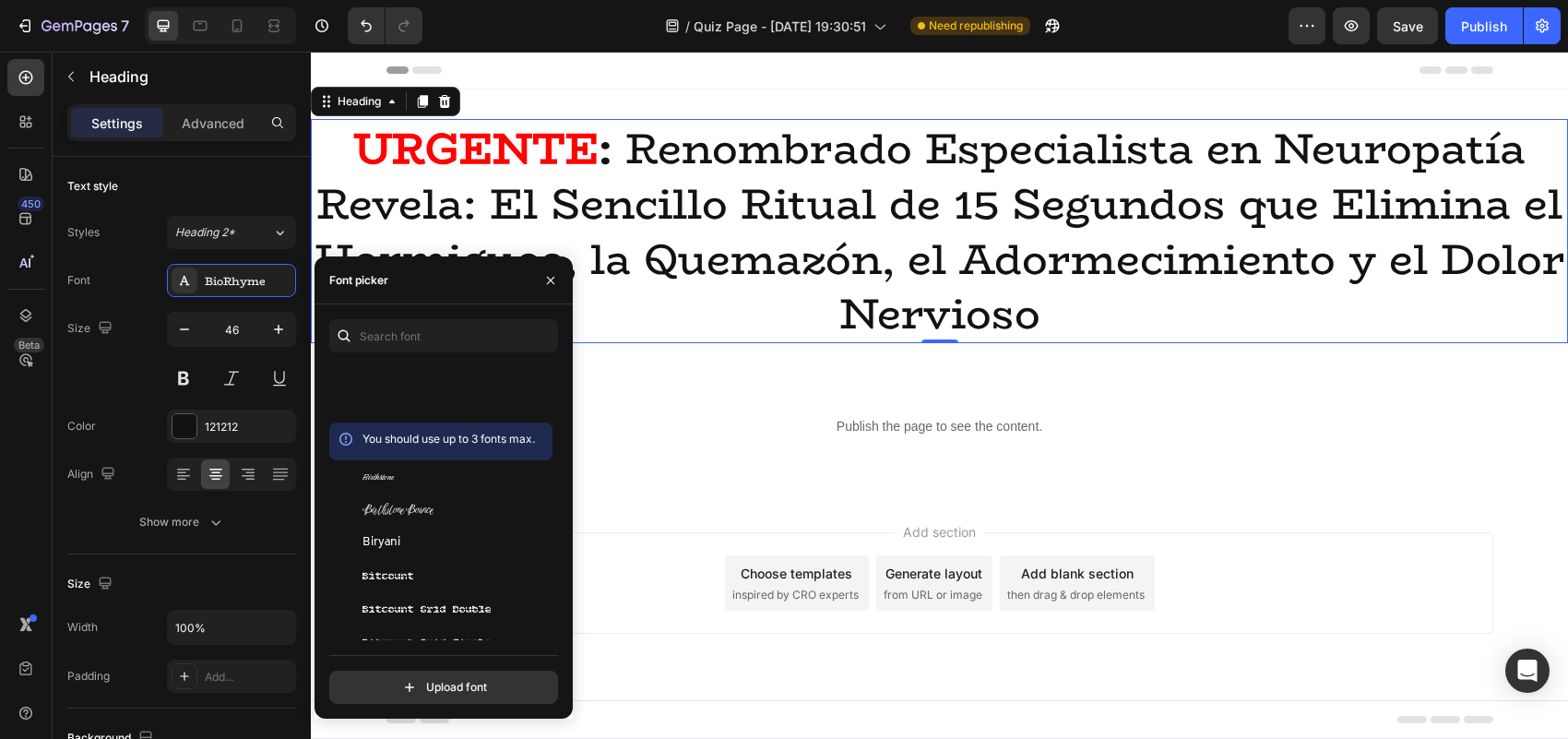
scroll to position [7492, 0]
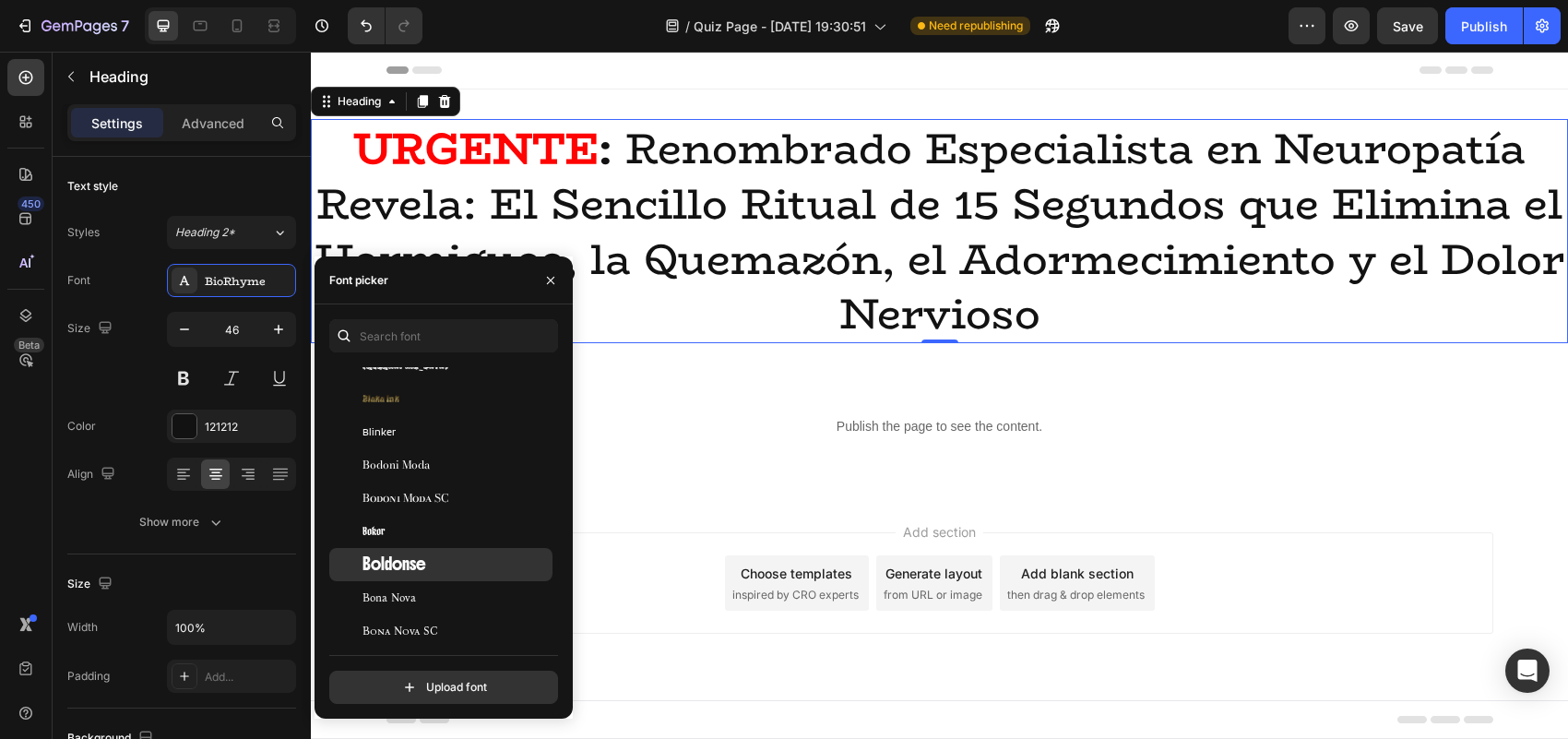
click at [429, 561] on div "Boldonse" at bounding box center [456, 564] width 187 height 16
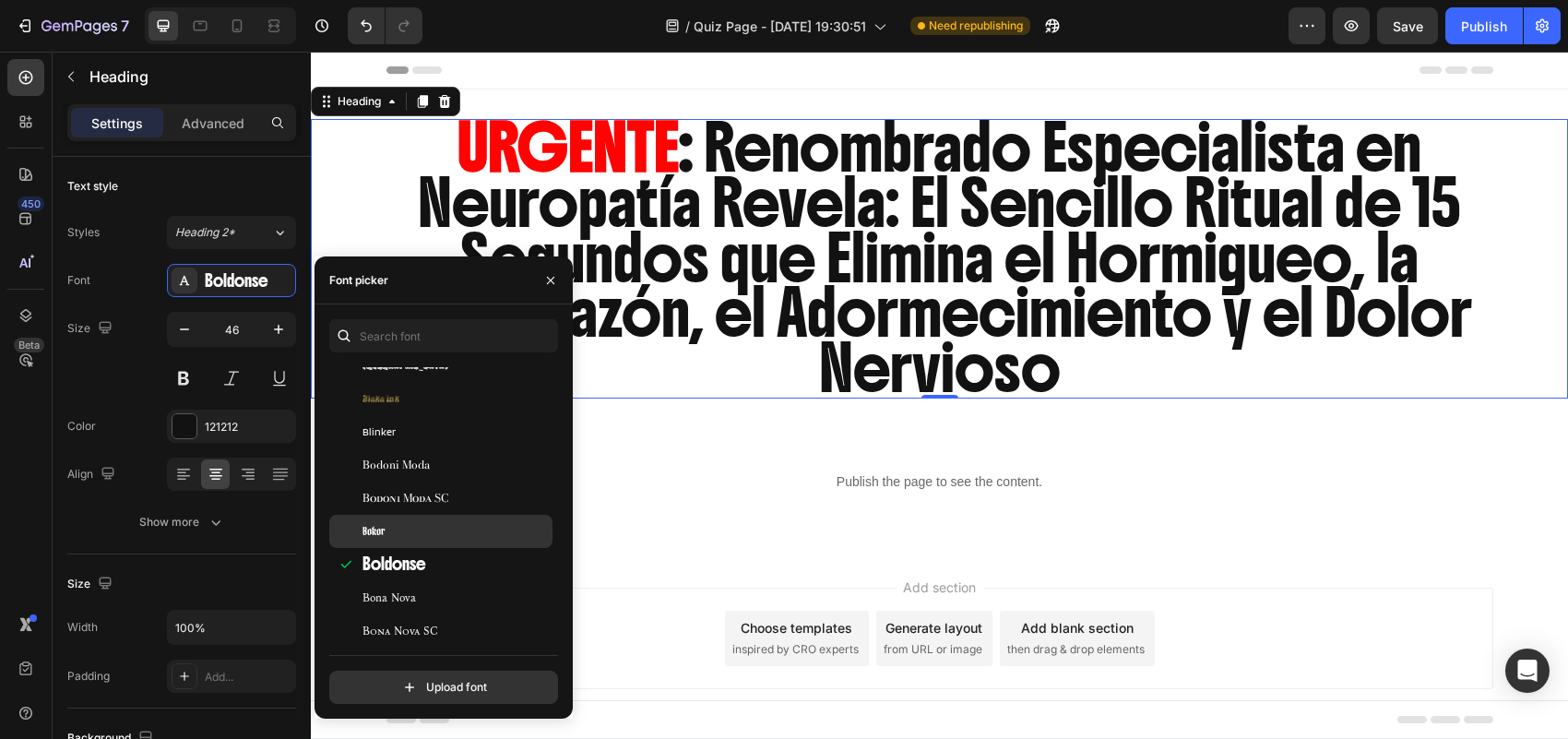
click at [408, 529] on div "Bokor" at bounding box center [456, 530] width 187 height 16
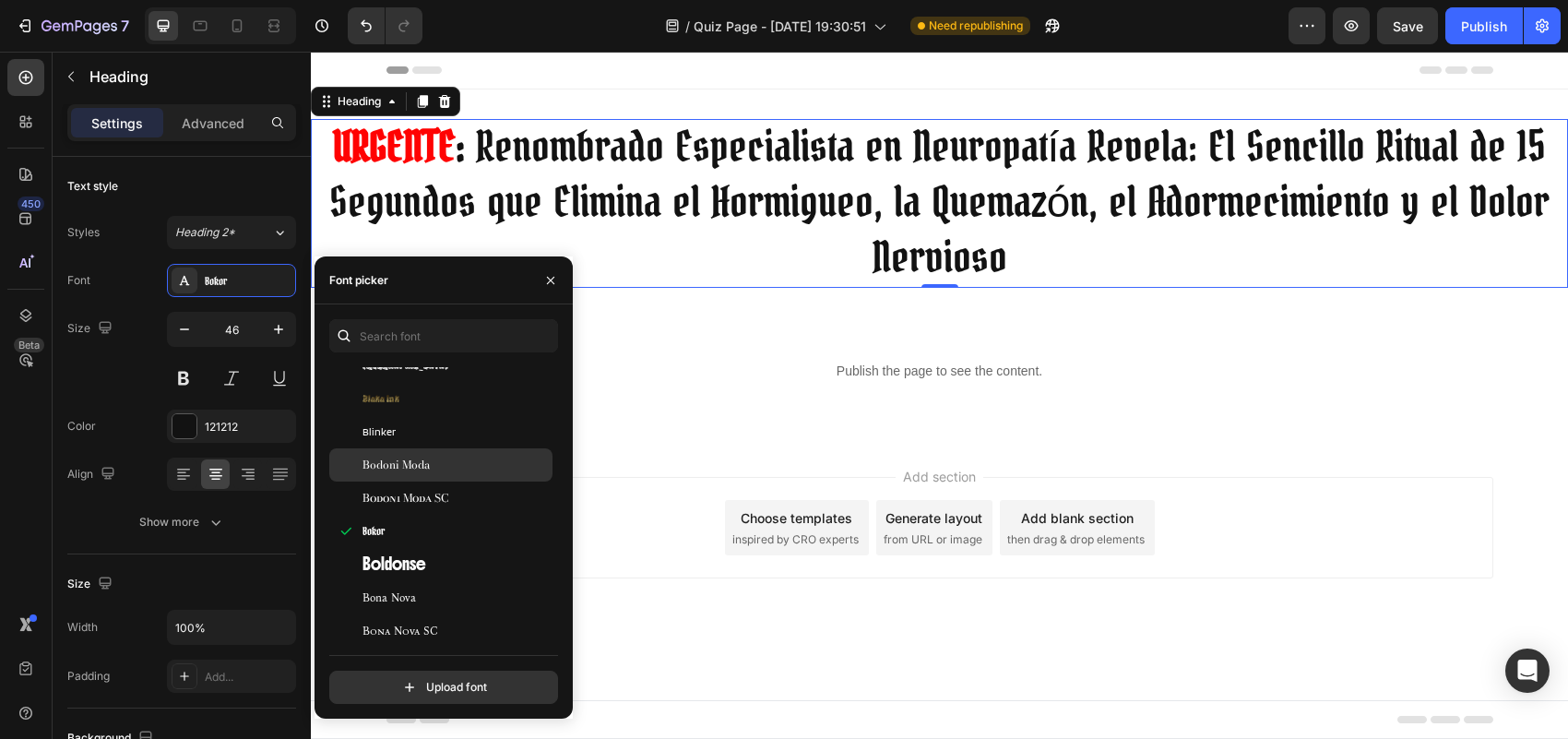
click at [430, 466] on div "Bodoni Moda" at bounding box center [456, 464] width 187 height 16
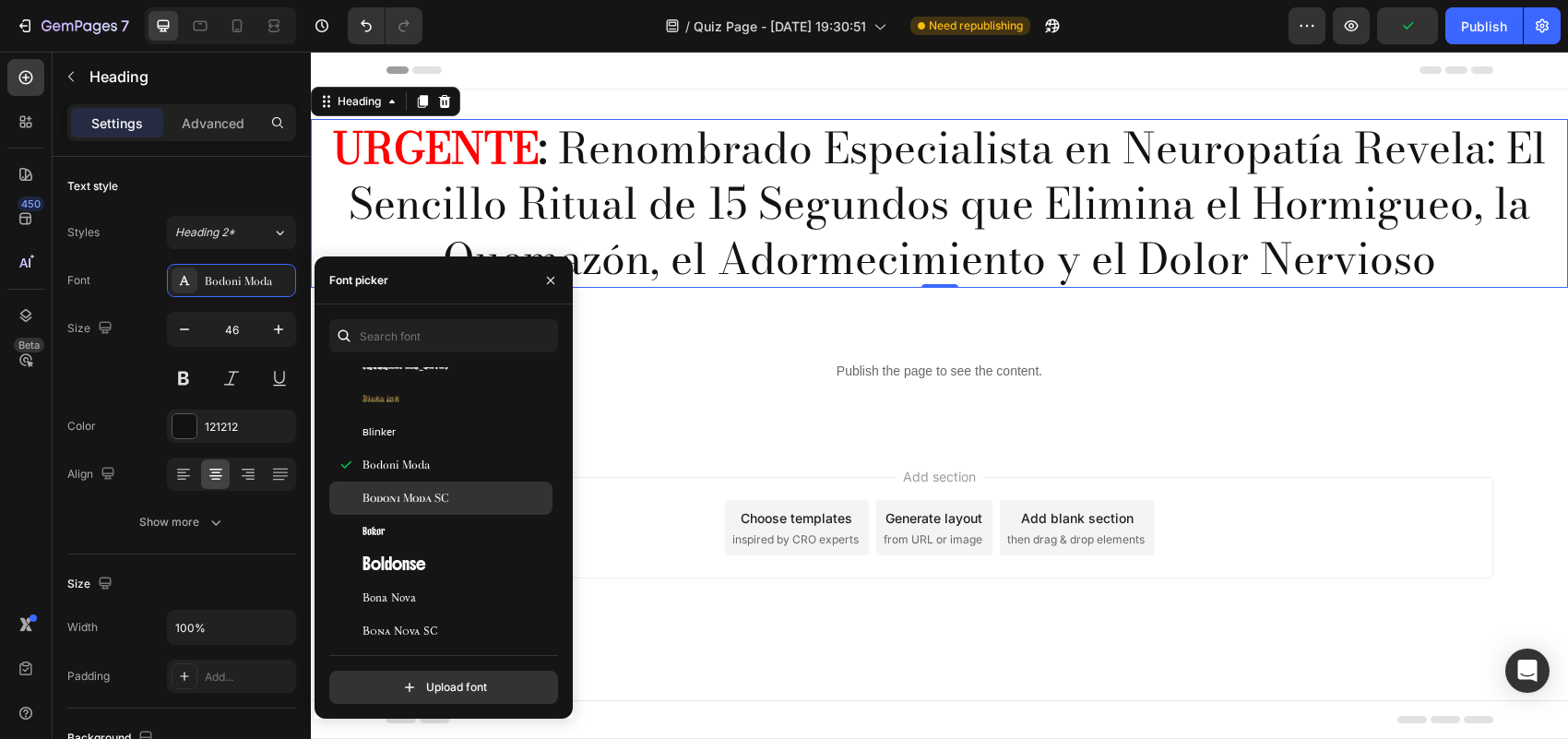
click at [432, 489] on div "Bodoni Moda SC" at bounding box center [441, 497] width 223 height 33
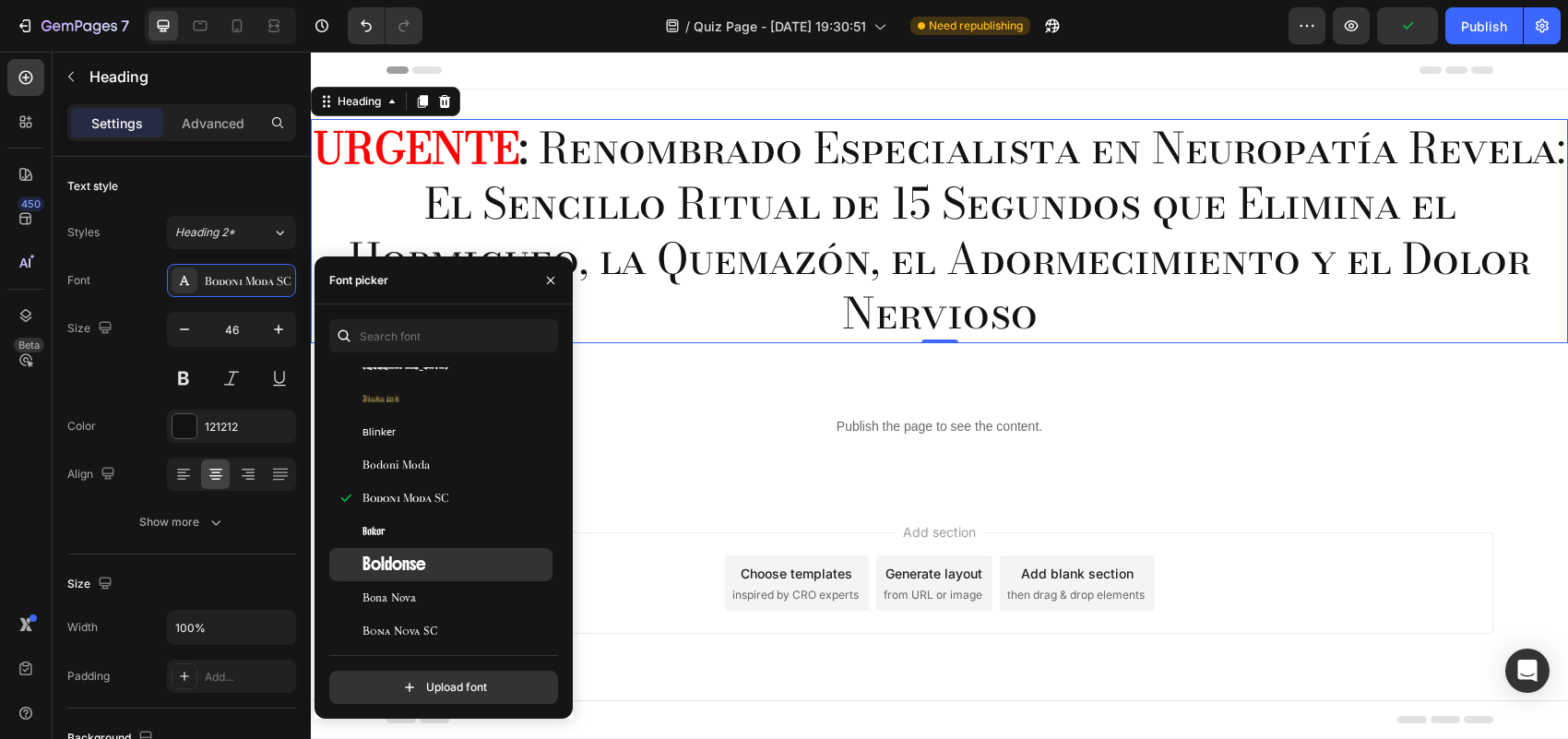
click at [425, 554] on div "Boldonse" at bounding box center [441, 564] width 223 height 33
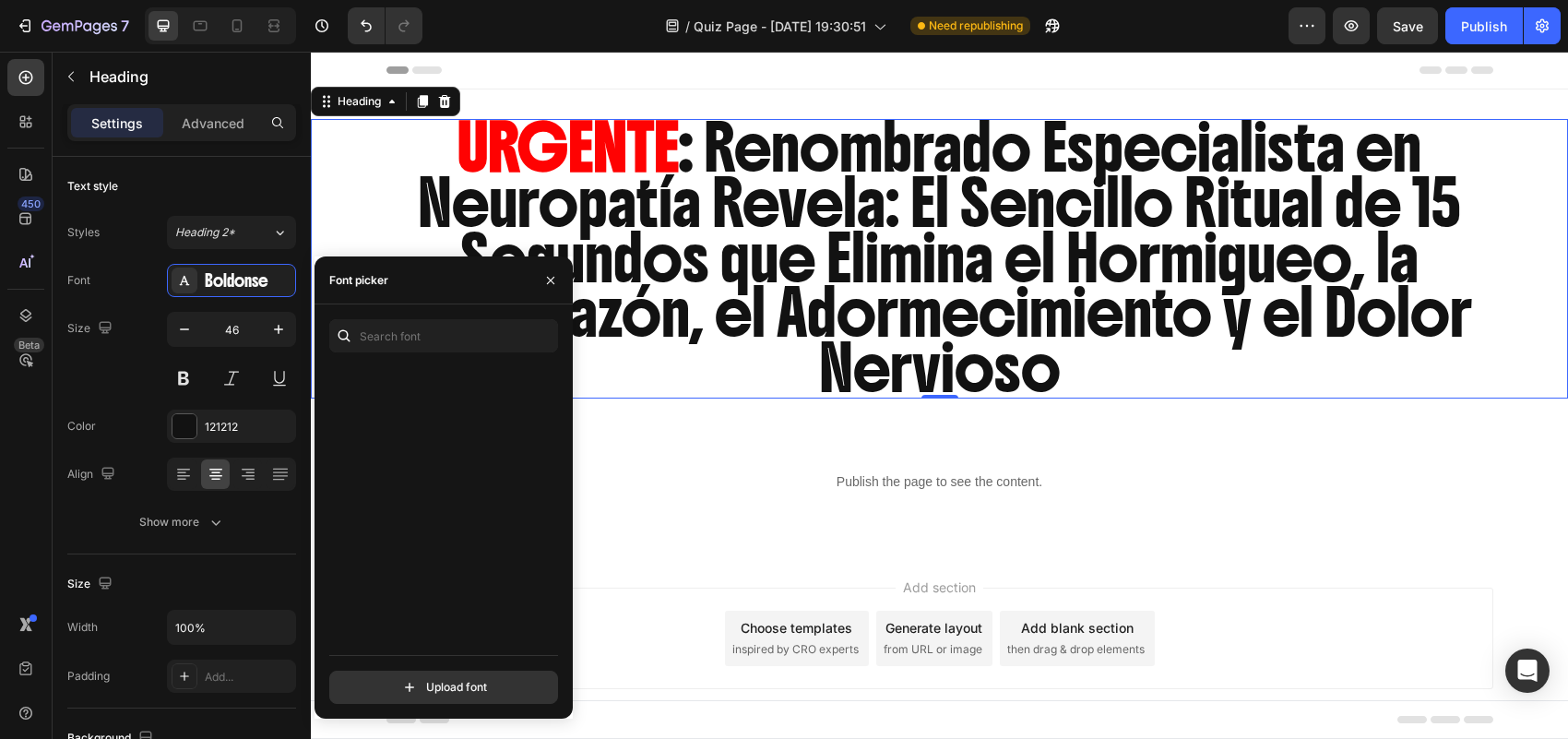
scroll to position [8068, 0]
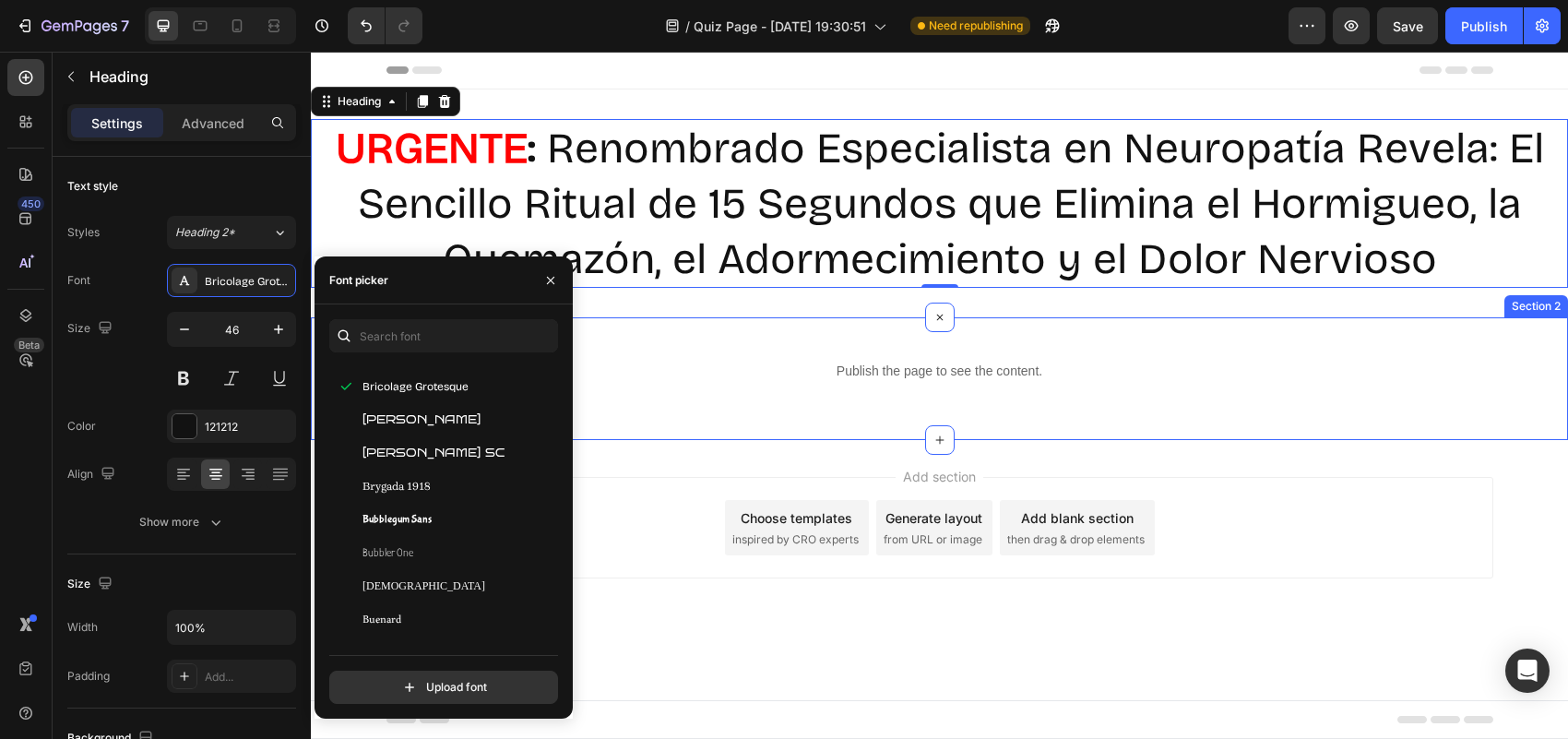
click at [656, 317] on div "Publish the page to see the content. Custom Code Row Section 2" at bounding box center [939, 378] width 1257 height 123
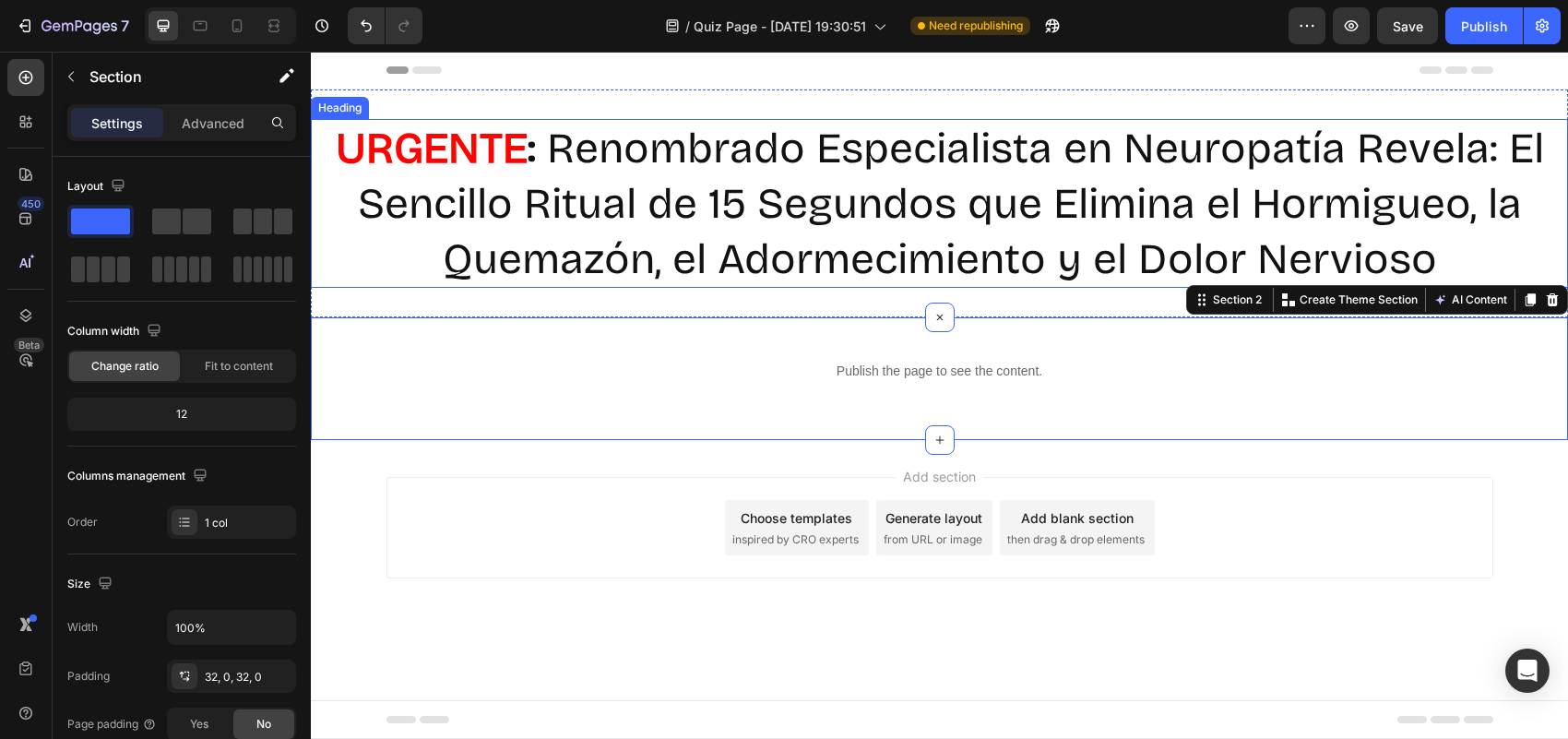
click at [732, 168] on p "⁠⁠⁠⁠⁠⁠⁠ URGENTE : Renombrado Especialista en Neuropatía Revela: El Sencillo Rit…" at bounding box center [939, 203] width 1254 height 165
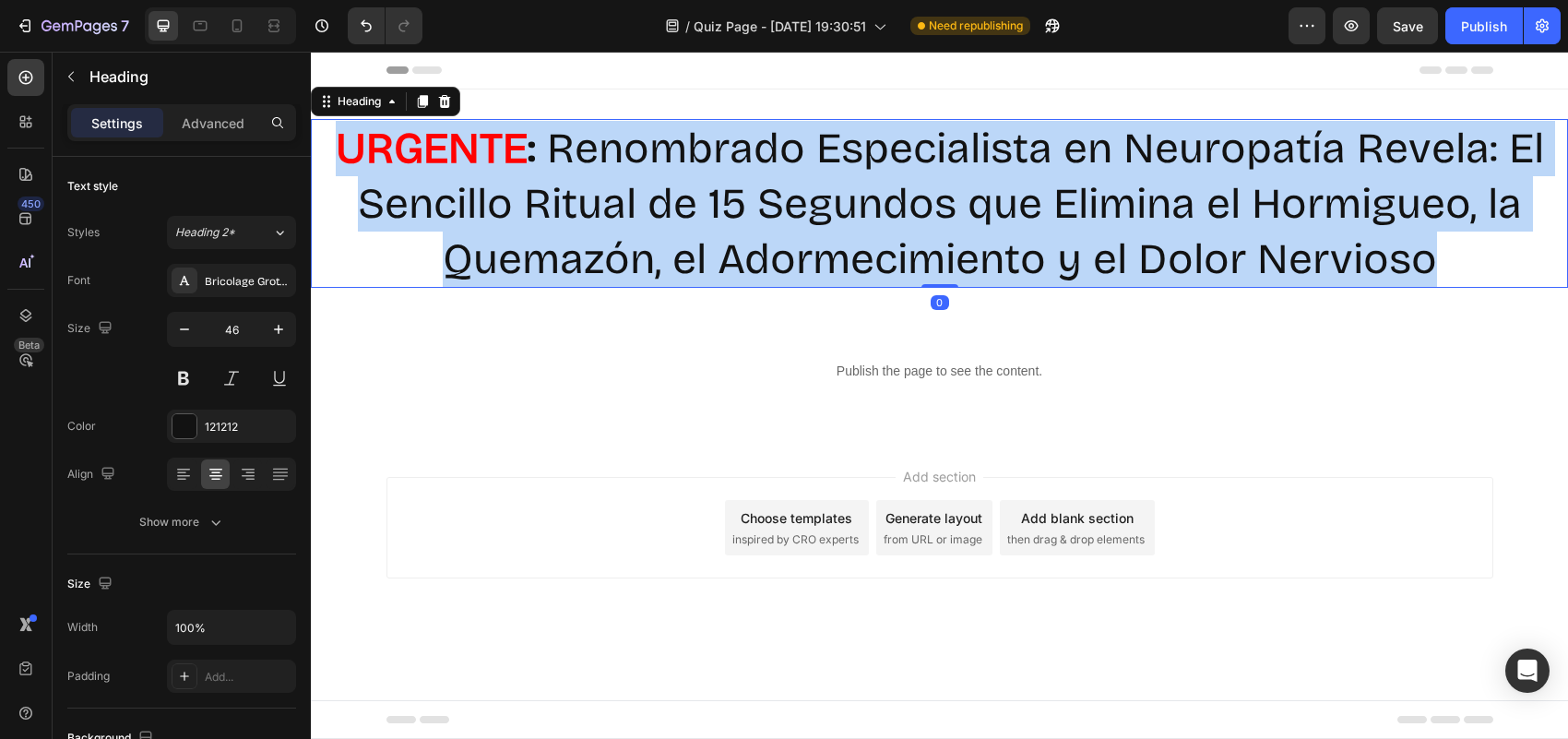
click at [732, 168] on p "URGENTE : Renombrado Especialista en Neuropatía Revela: El Sencillo Ritual de 1…" at bounding box center [939, 203] width 1254 height 165
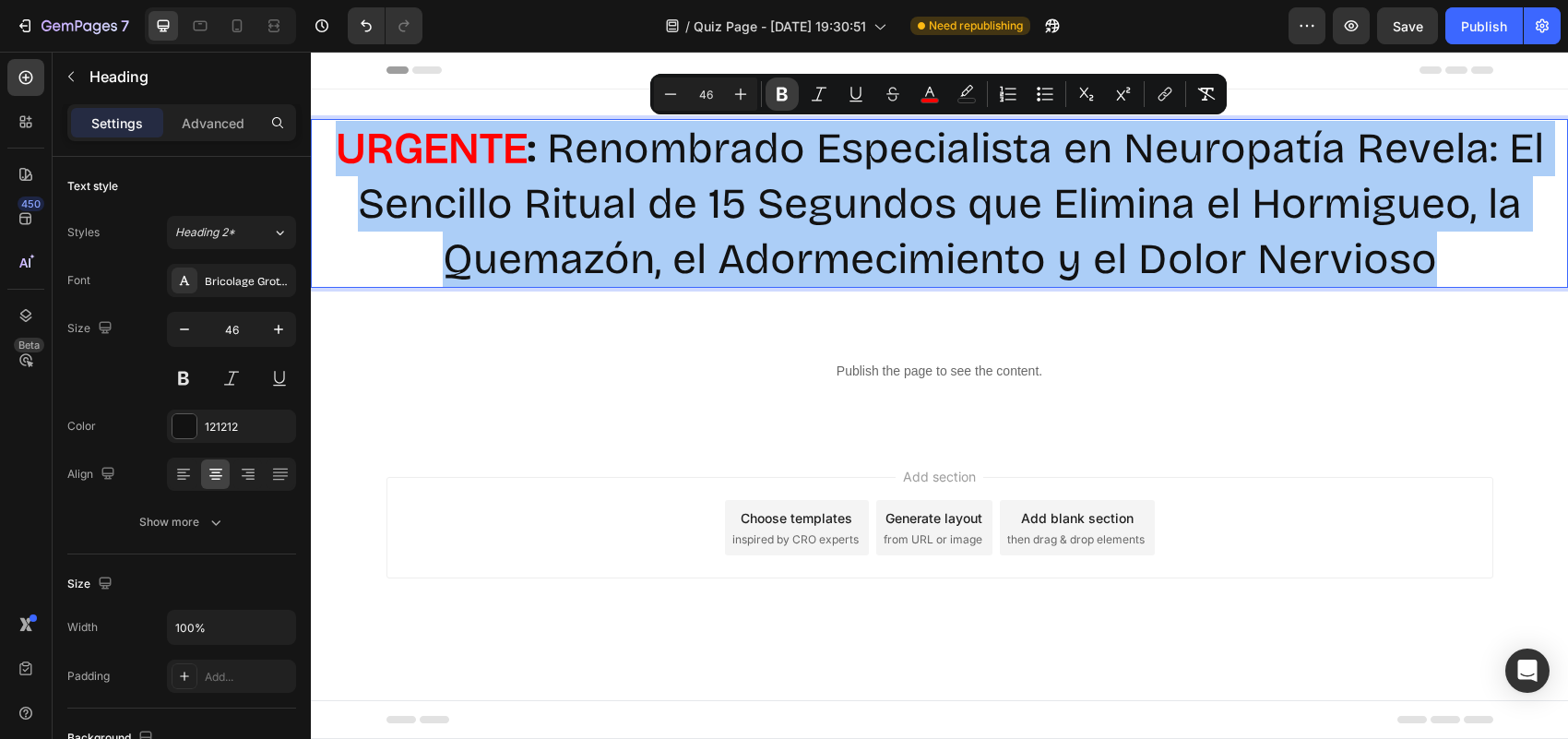
click at [784, 98] on icon "Editor contextual toolbar" at bounding box center [782, 94] width 11 height 14
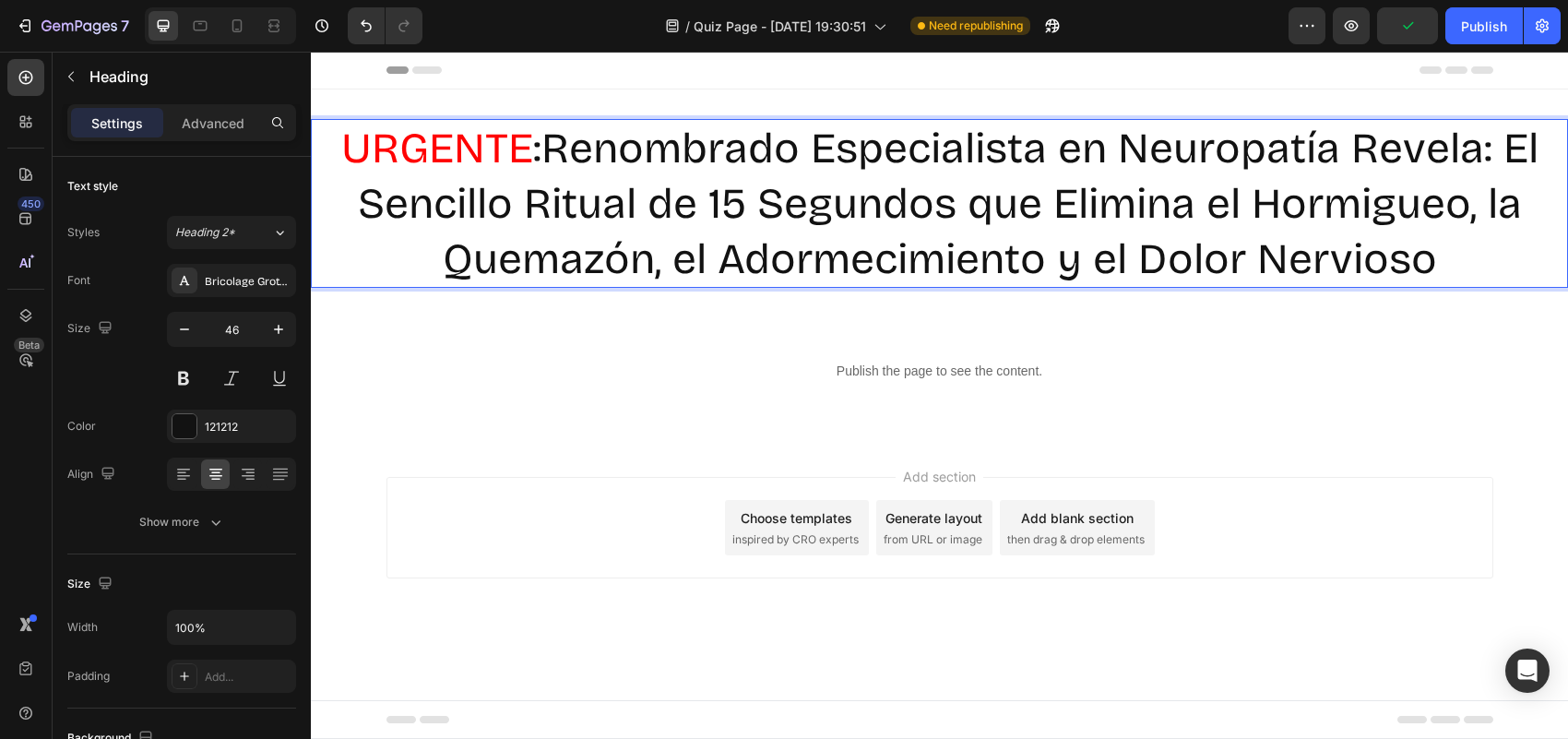
click at [762, 178] on p "URGENTE : Renombrado Especialista en [MEDICAL_DATA] Revela: El Sencillo Ritual …" at bounding box center [939, 203] width 1254 height 165
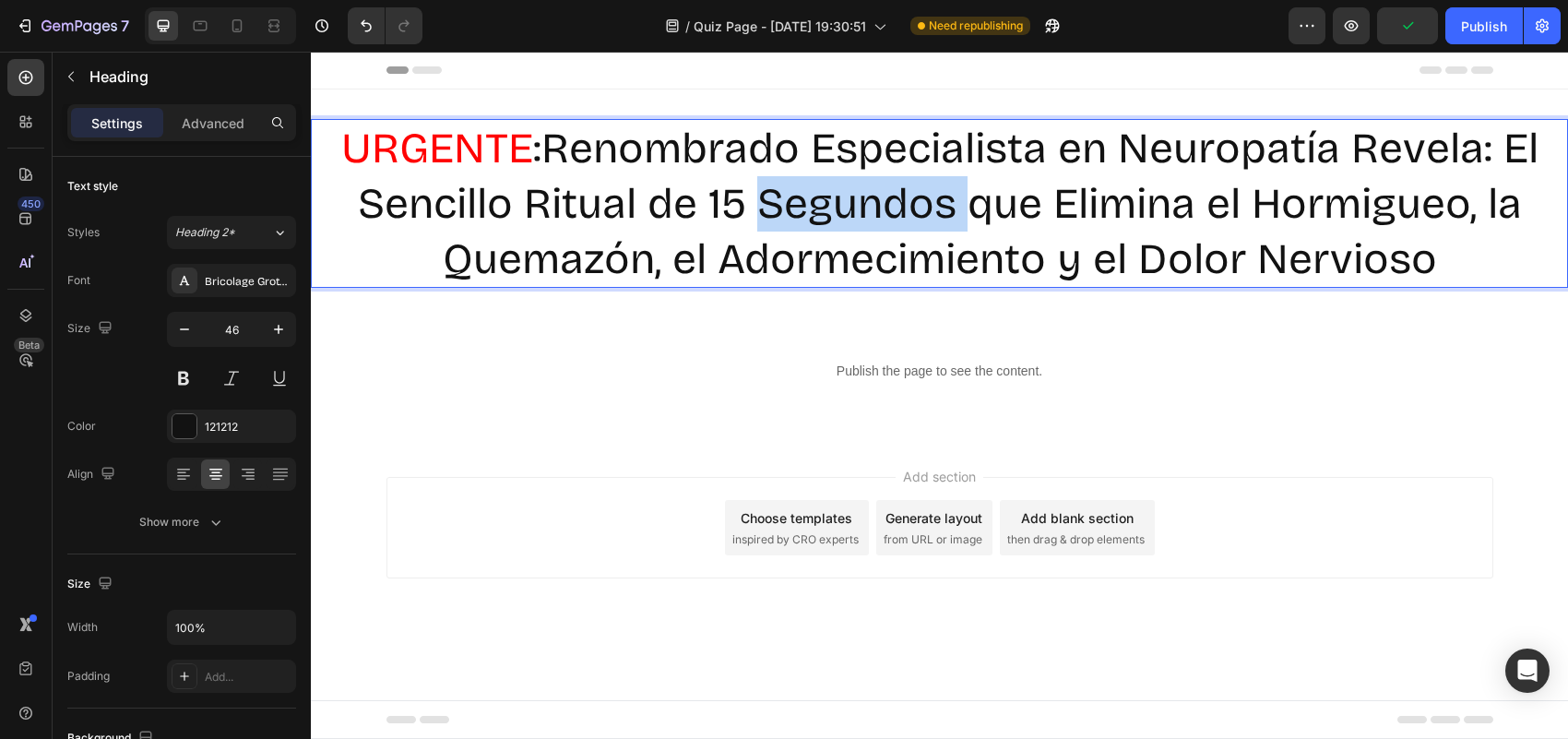
click at [762, 178] on p "URGENTE : Renombrado Especialista en [MEDICAL_DATA] Revela: El Sencillo Ritual …" at bounding box center [939, 203] width 1254 height 165
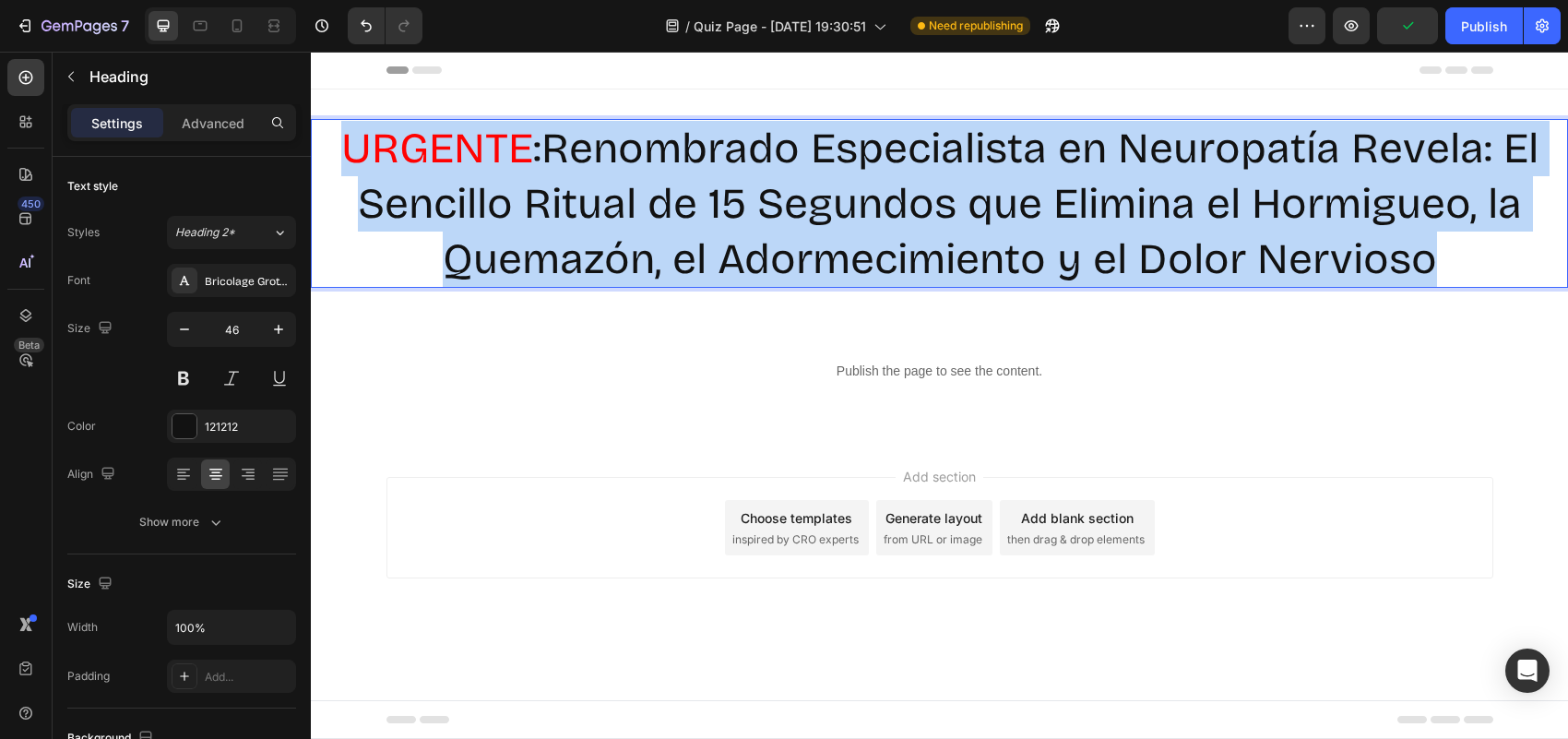
click at [762, 178] on p "URGENTE : Renombrado Especialista en [MEDICAL_DATA] Revela: El Sencillo Ritual …" at bounding box center [939, 203] width 1254 height 165
drag, startPoint x: 722, startPoint y: 138, endPoint x: 623, endPoint y: 206, distance: 120.1
click at [623, 206] on p "URGENTE : Renombrado Especialista en [MEDICAL_DATA] Revela: El Sencillo Ritual …" at bounding box center [939, 203] width 1254 height 165
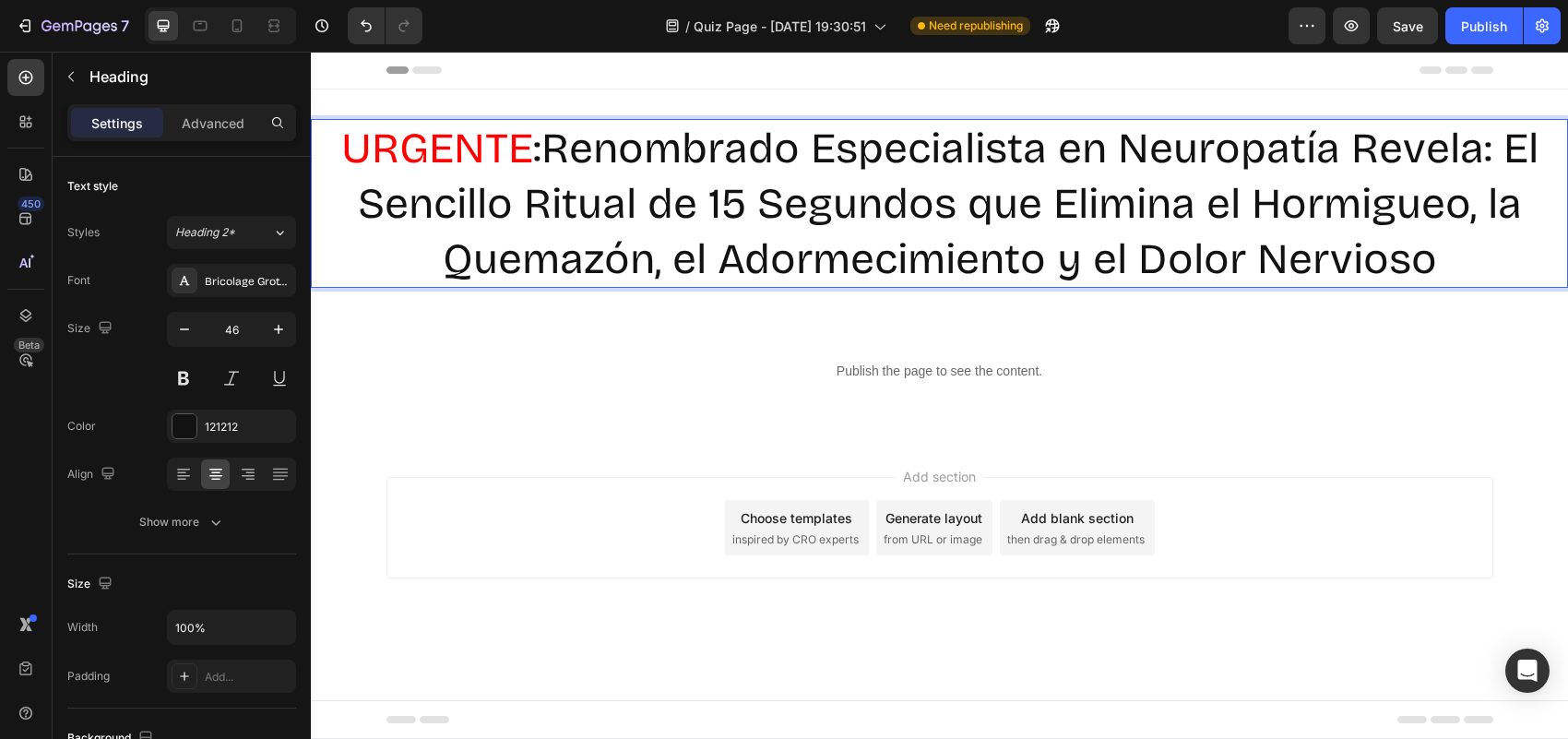
click at [623, 206] on p "URGENTE : Renombrado Especialista en [MEDICAL_DATA] Revela: El Sencillo Ritual …" at bounding box center [939, 203] width 1254 height 165
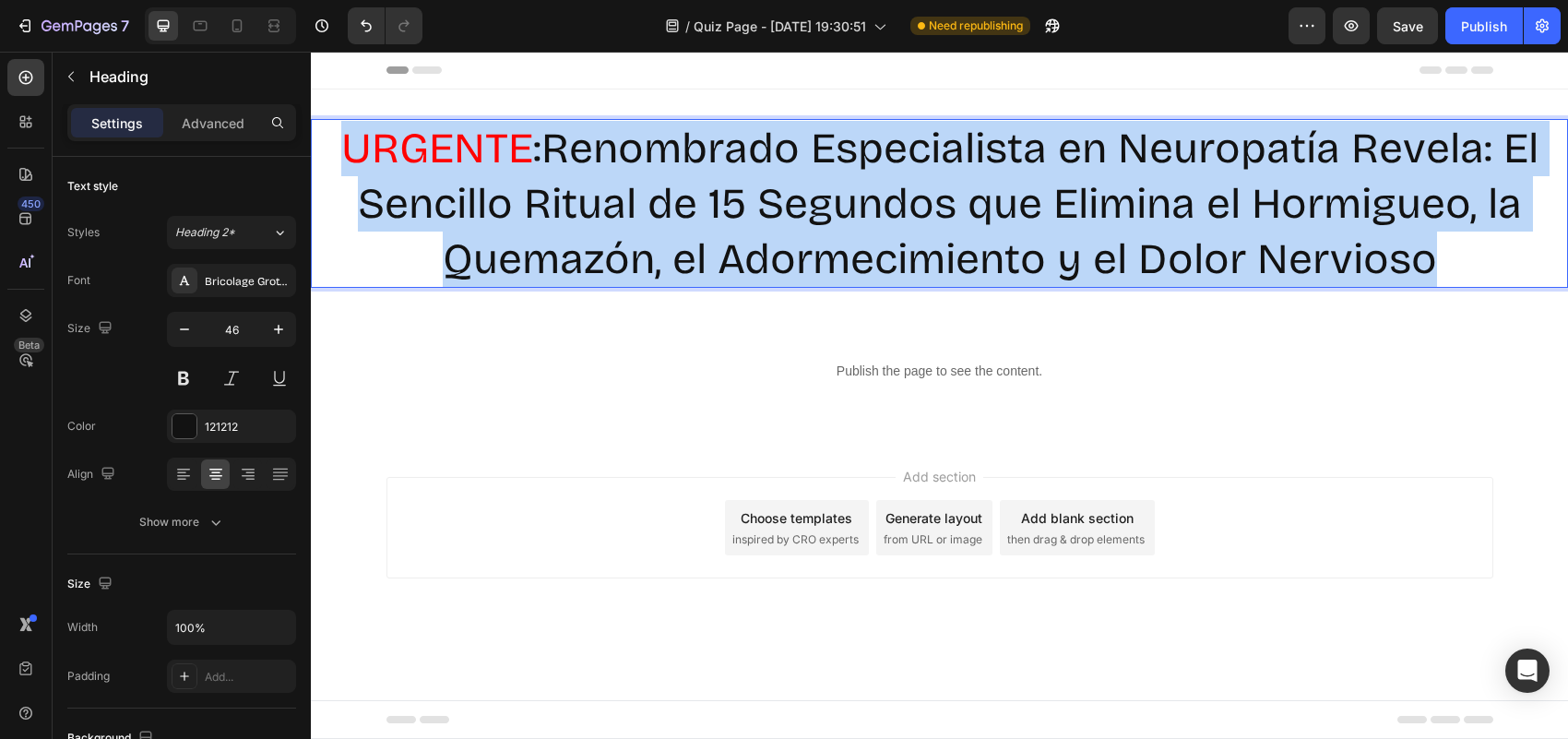
click at [623, 206] on p "URGENTE : Renombrado Especialista en [MEDICAL_DATA] Revela: El Sencillo Ritual …" at bounding box center [939, 203] width 1254 height 165
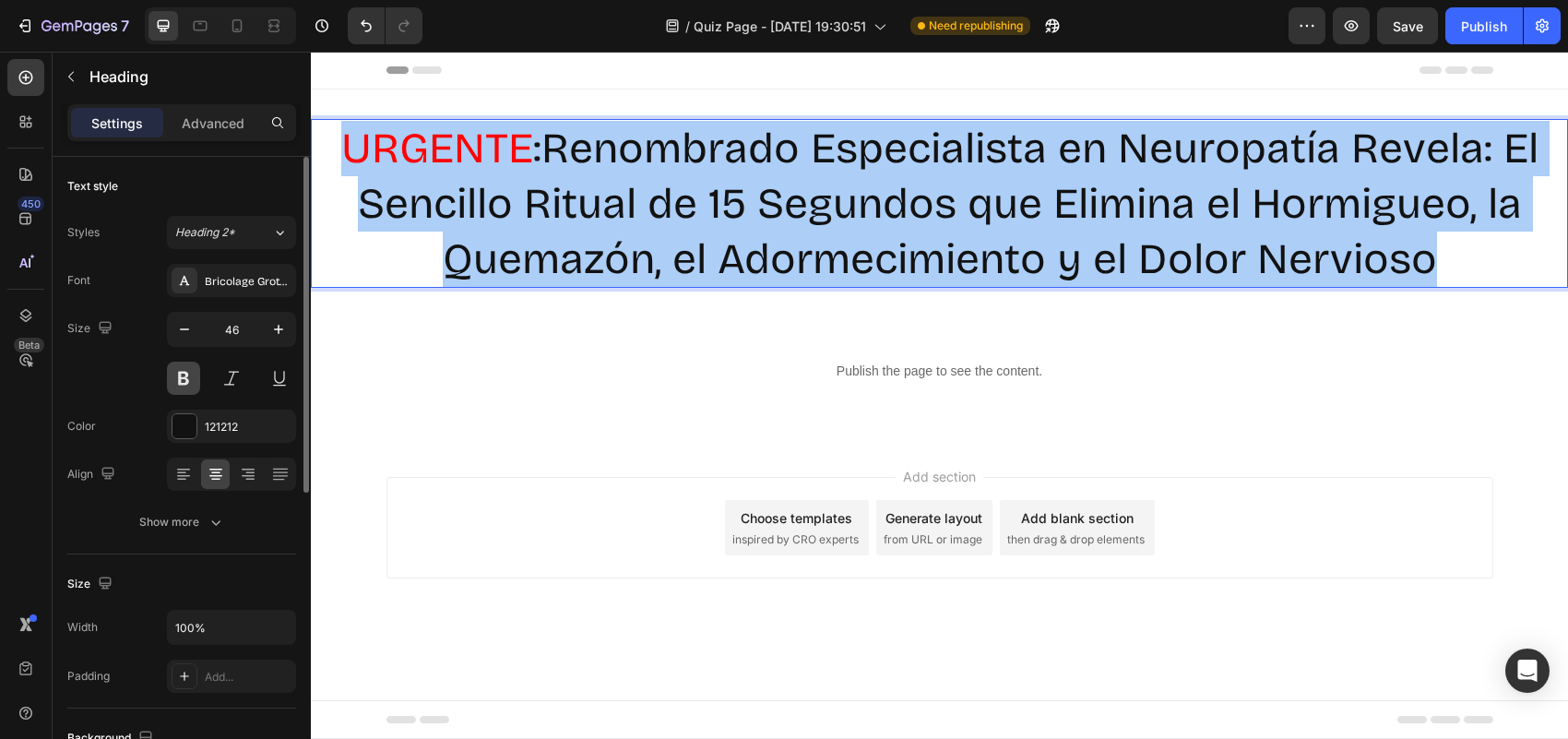
click at [189, 388] on button at bounding box center [183, 378] width 33 height 33
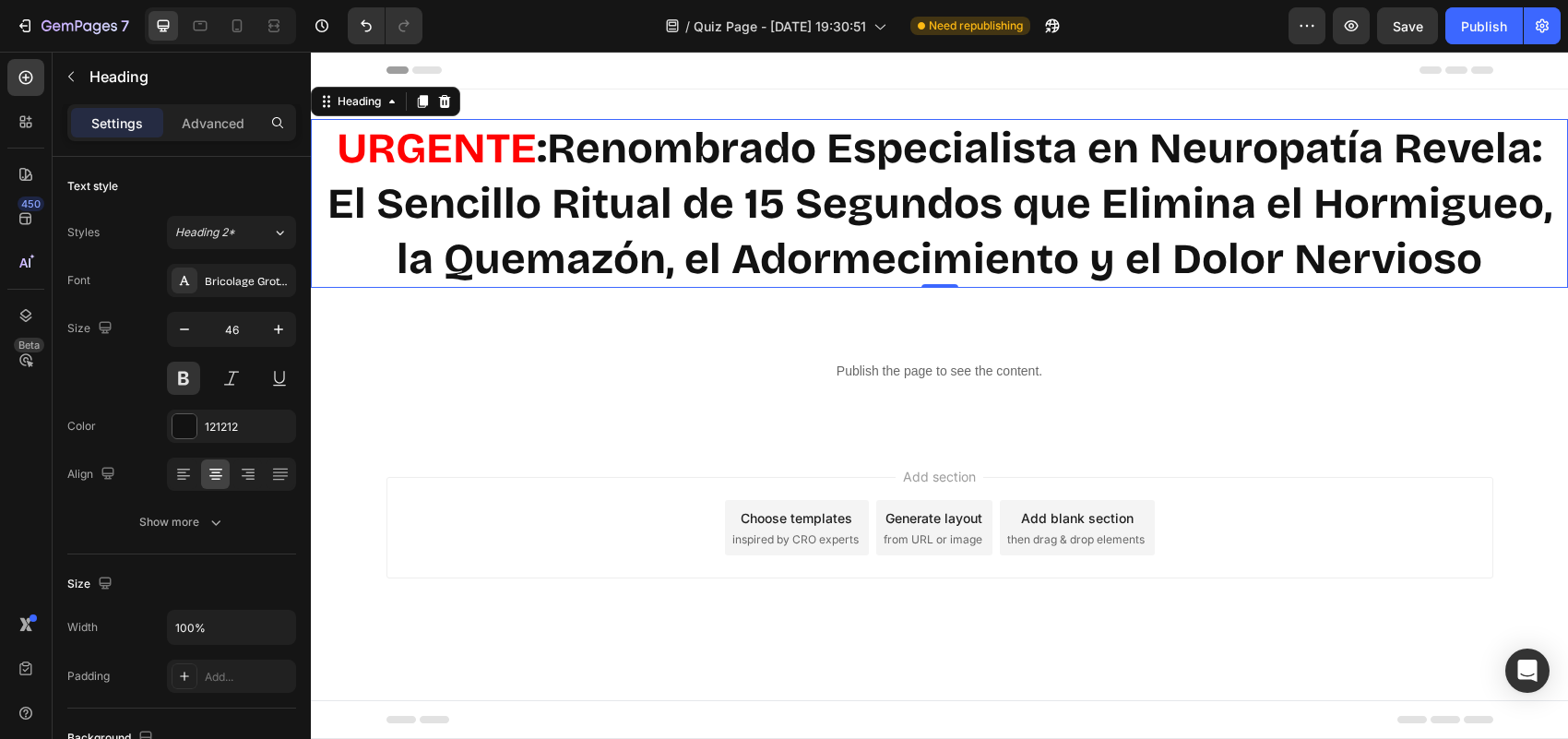
click at [1384, 469] on div "Add section Choose templates inspired by CRO experts Generate layout from URL o…" at bounding box center [939, 553] width 1257 height 227
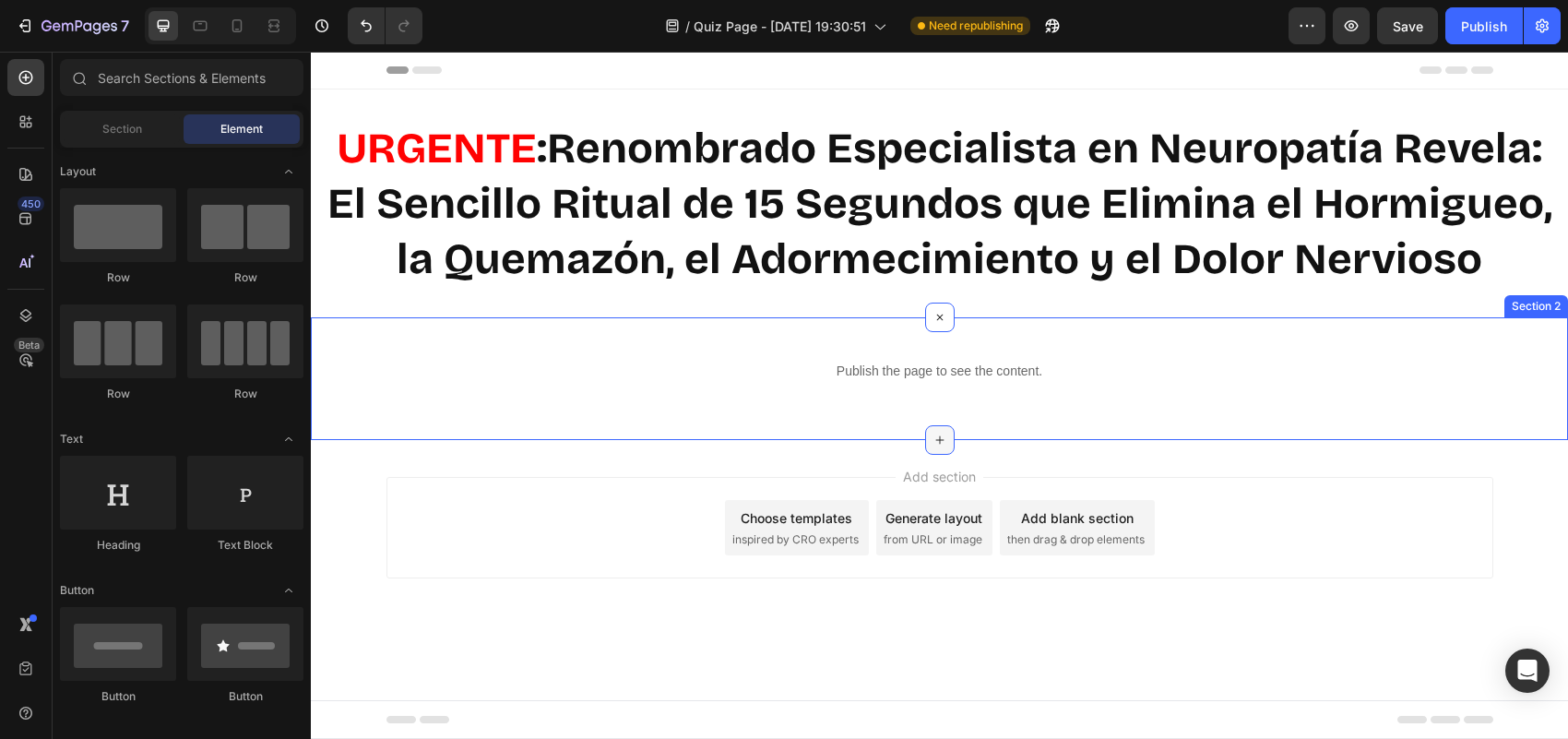
click at [939, 435] on icon at bounding box center [939, 439] width 14 height 14
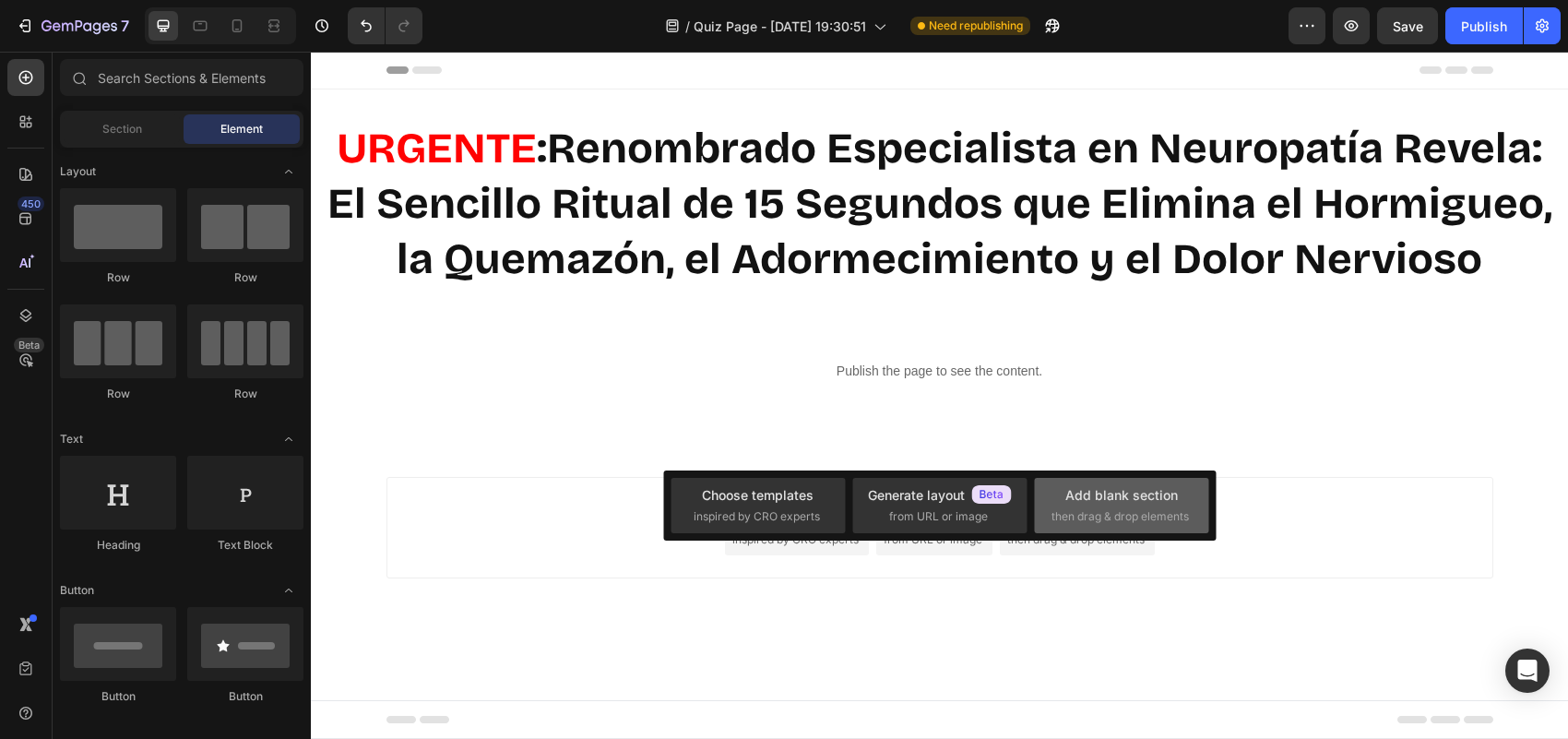
click at [1126, 522] on span "then drag & drop elements" at bounding box center [1120, 515] width 137 height 16
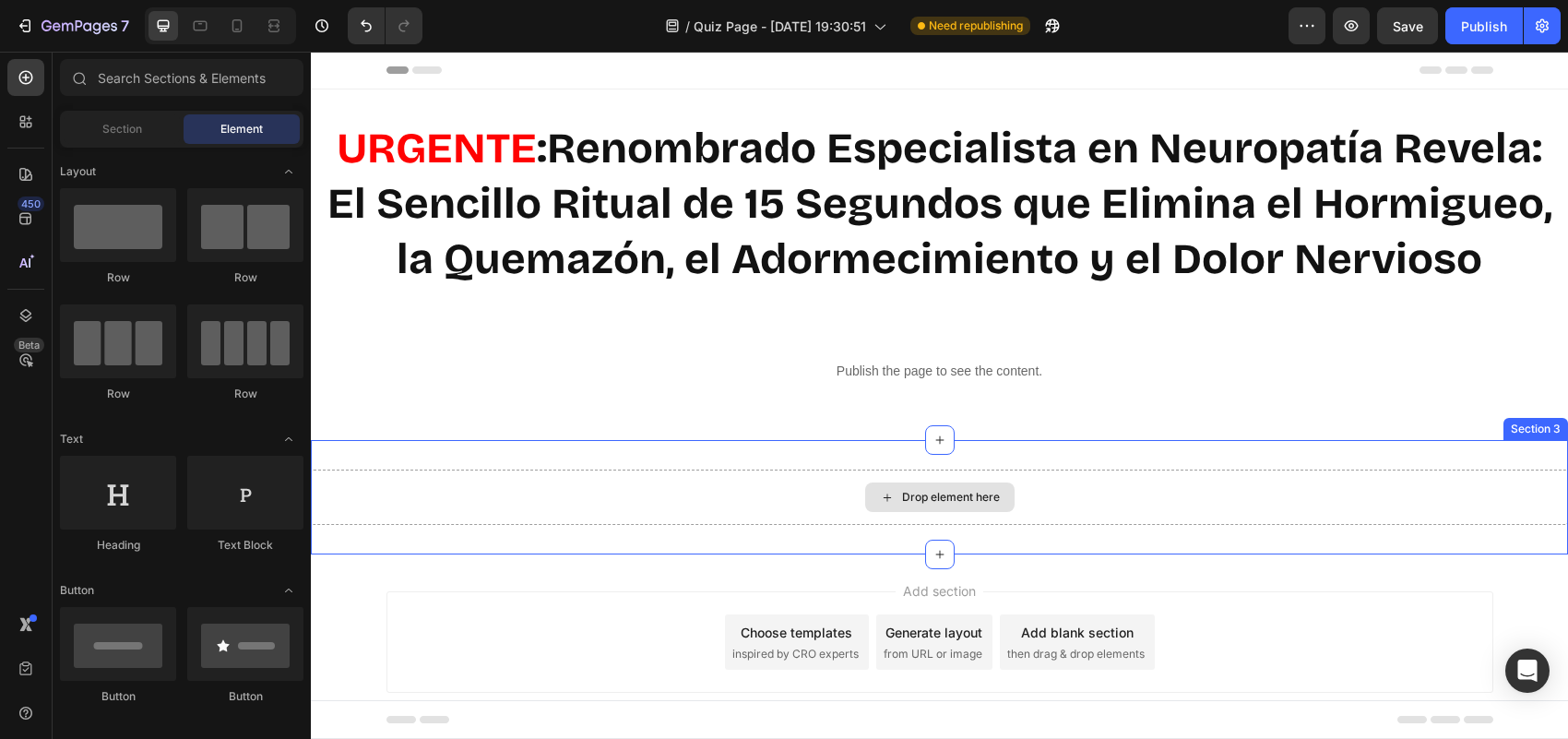
click at [972, 490] on div "Drop element here" at bounding box center [951, 496] width 98 height 14
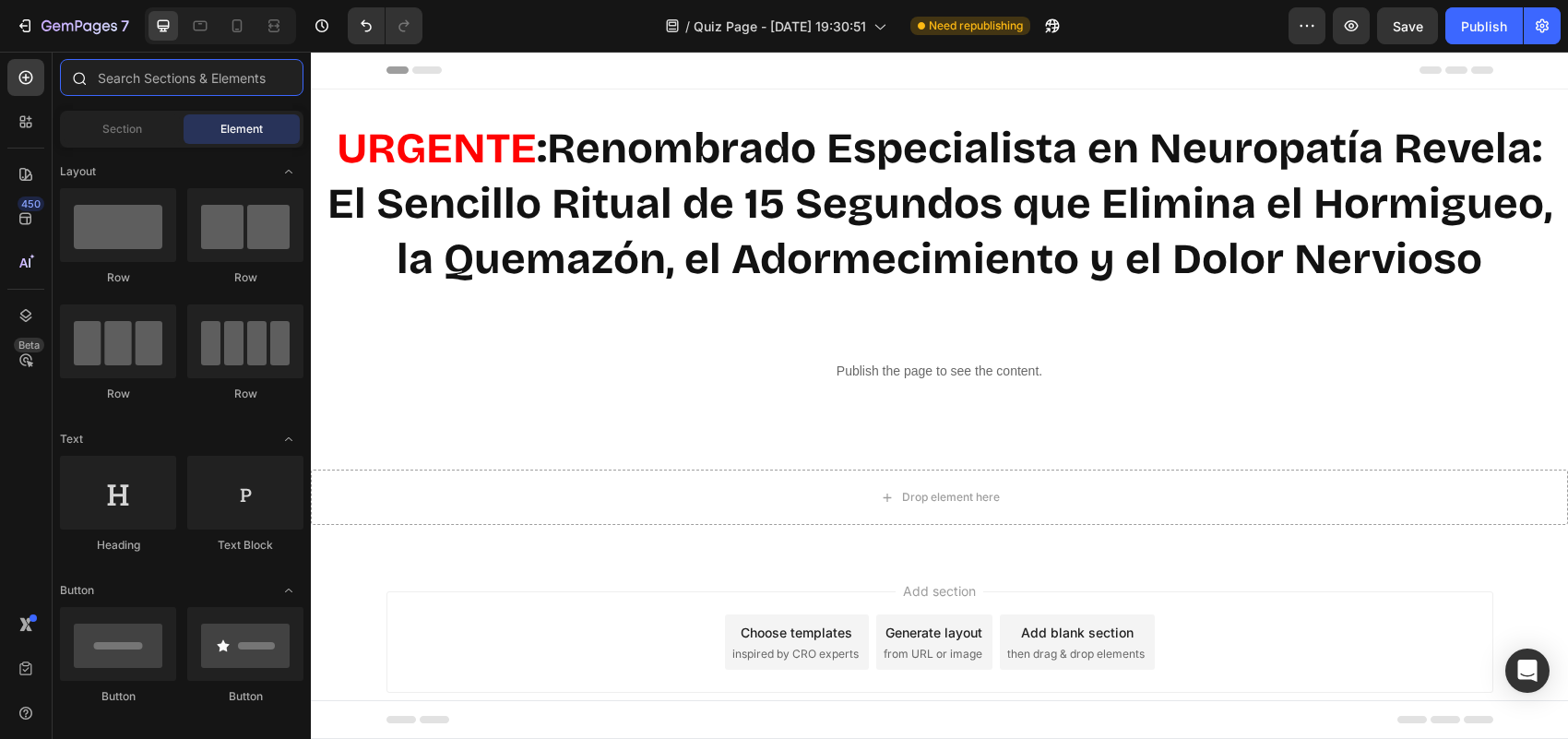
click at [149, 86] on input "text" at bounding box center [182, 77] width 244 height 37
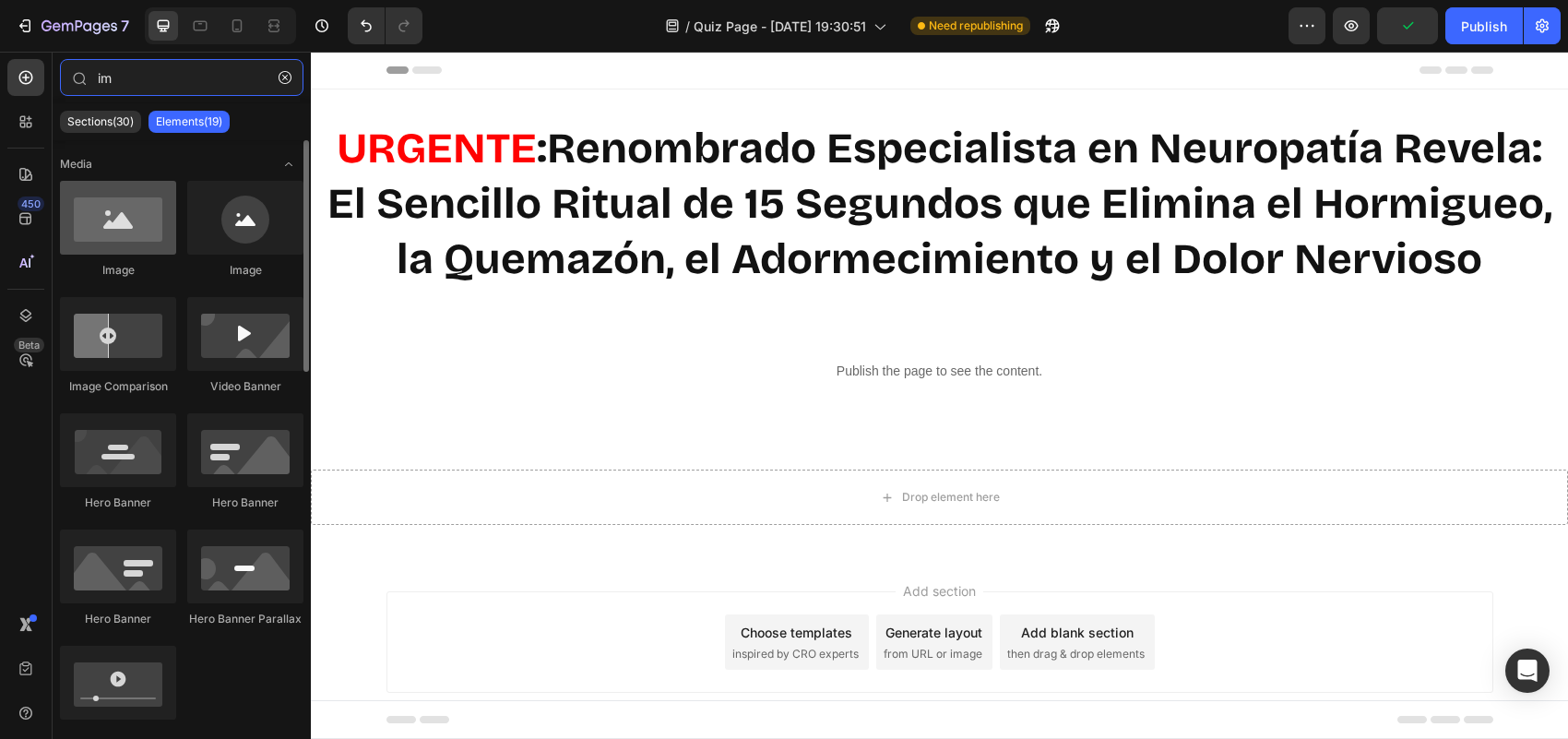
type input "im"
click at [115, 238] on div at bounding box center [118, 217] width 116 height 73
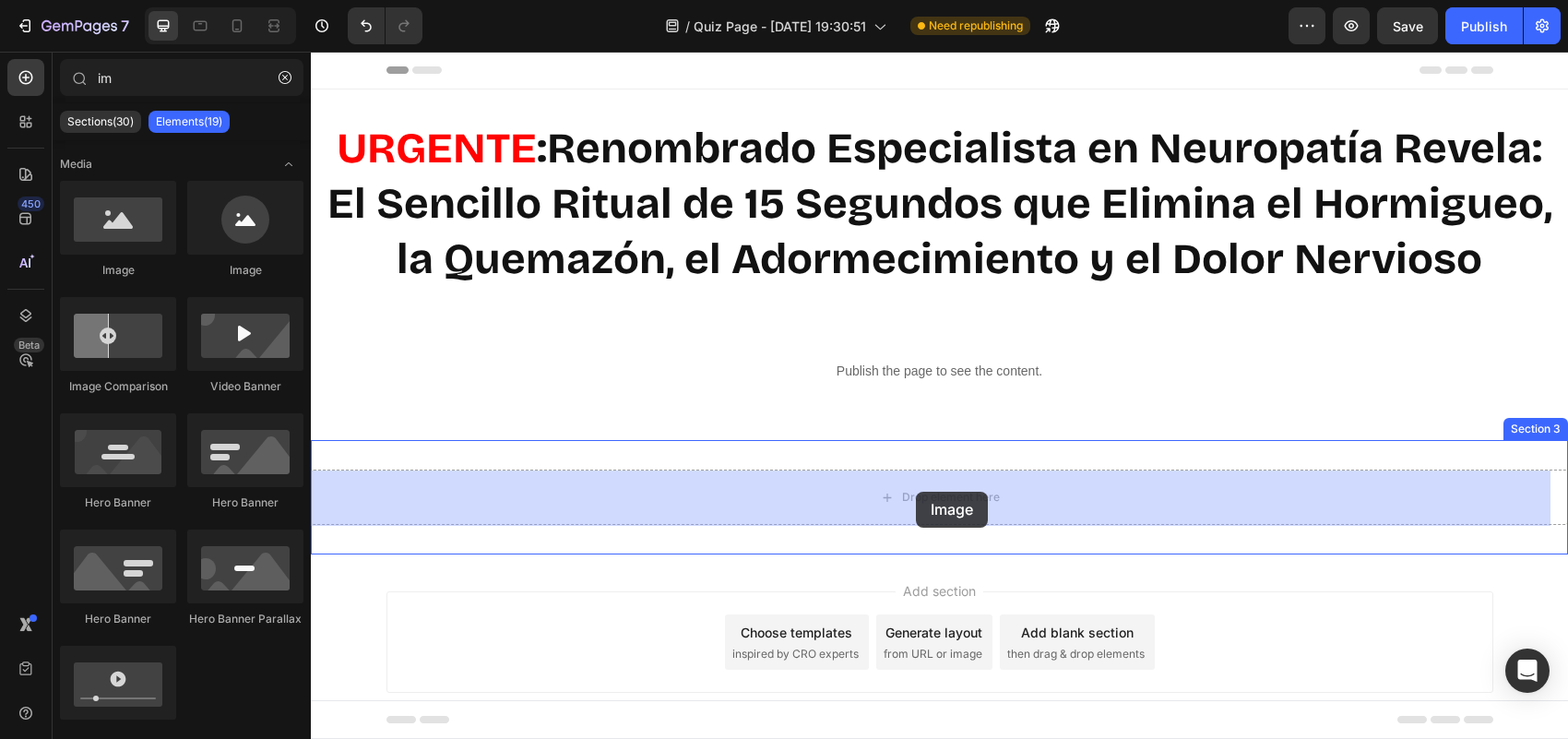
drag, startPoint x: 426, startPoint y: 290, endPoint x: 915, endPoint y: 491, distance: 528.7
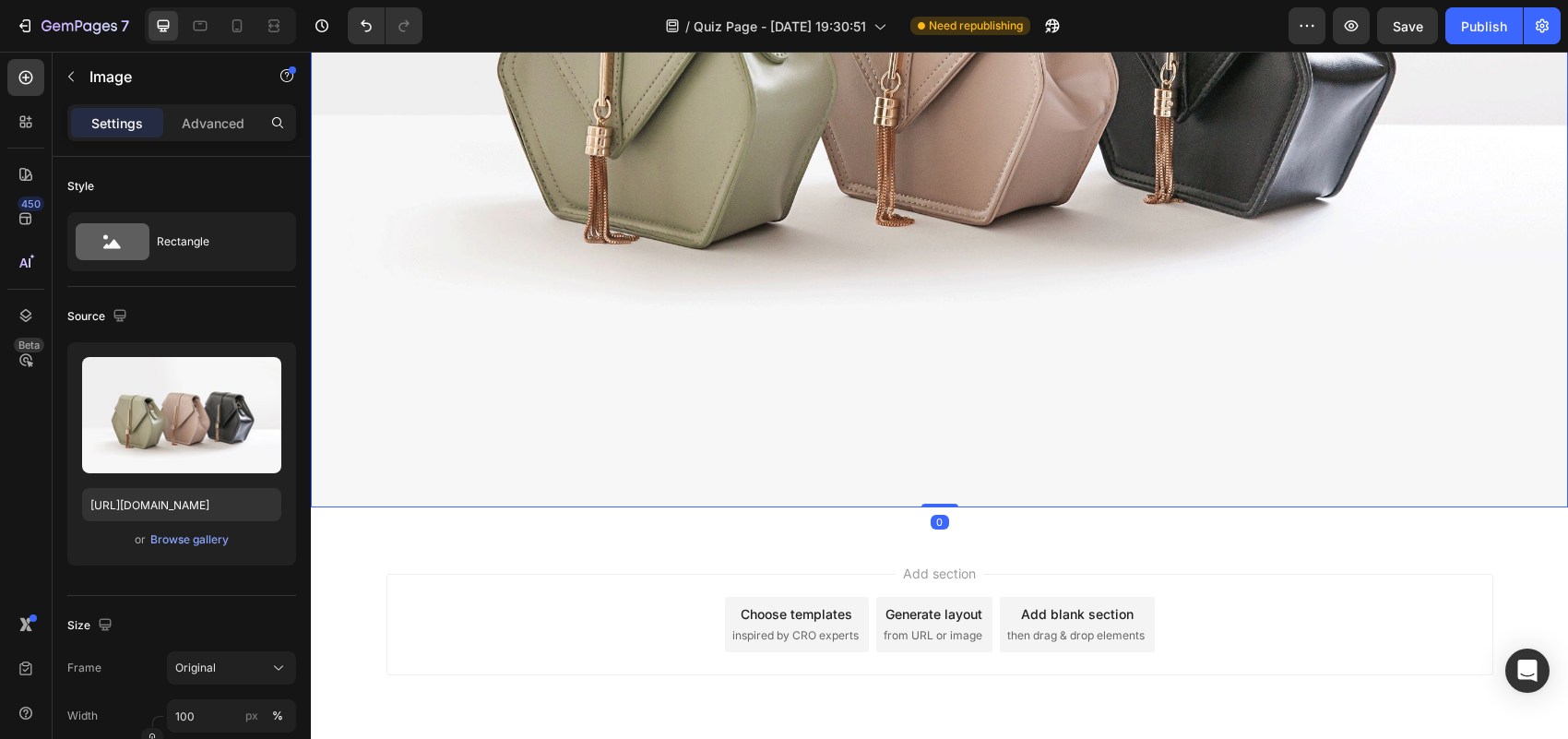
scroll to position [956, 0]
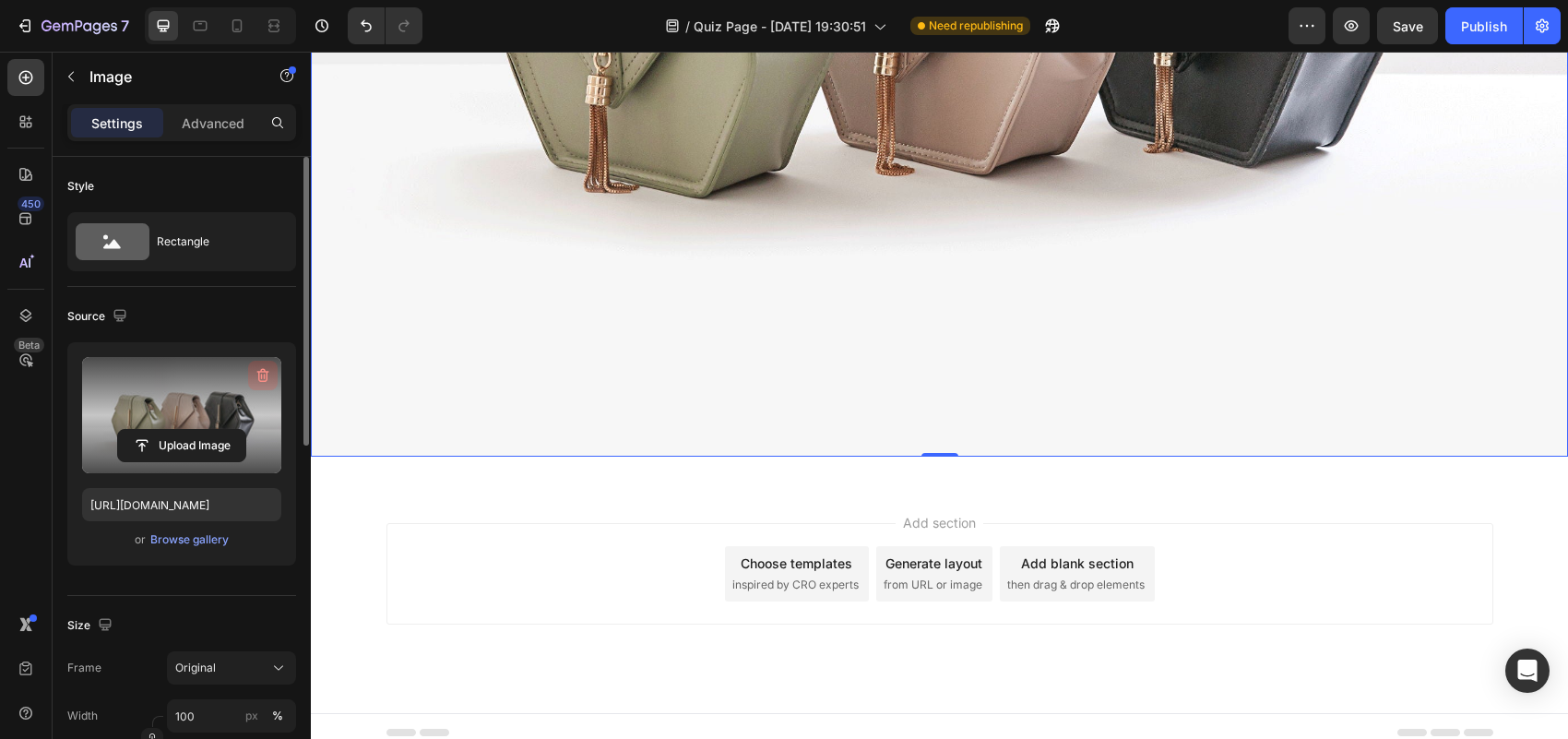
click at [259, 370] on icon "button" at bounding box center [262, 374] width 18 height 18
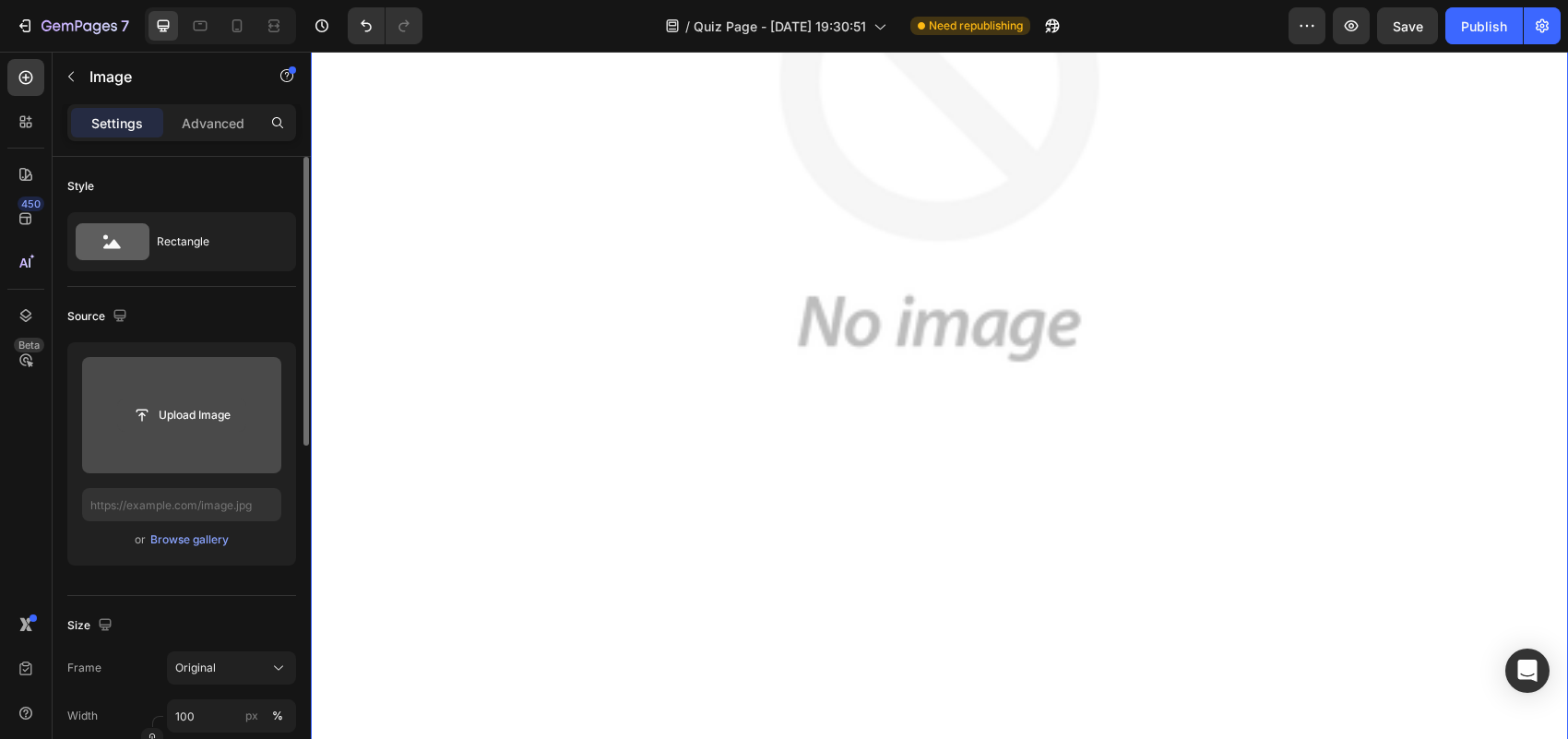
click at [169, 422] on input "file" at bounding box center [182, 414] width 128 height 31
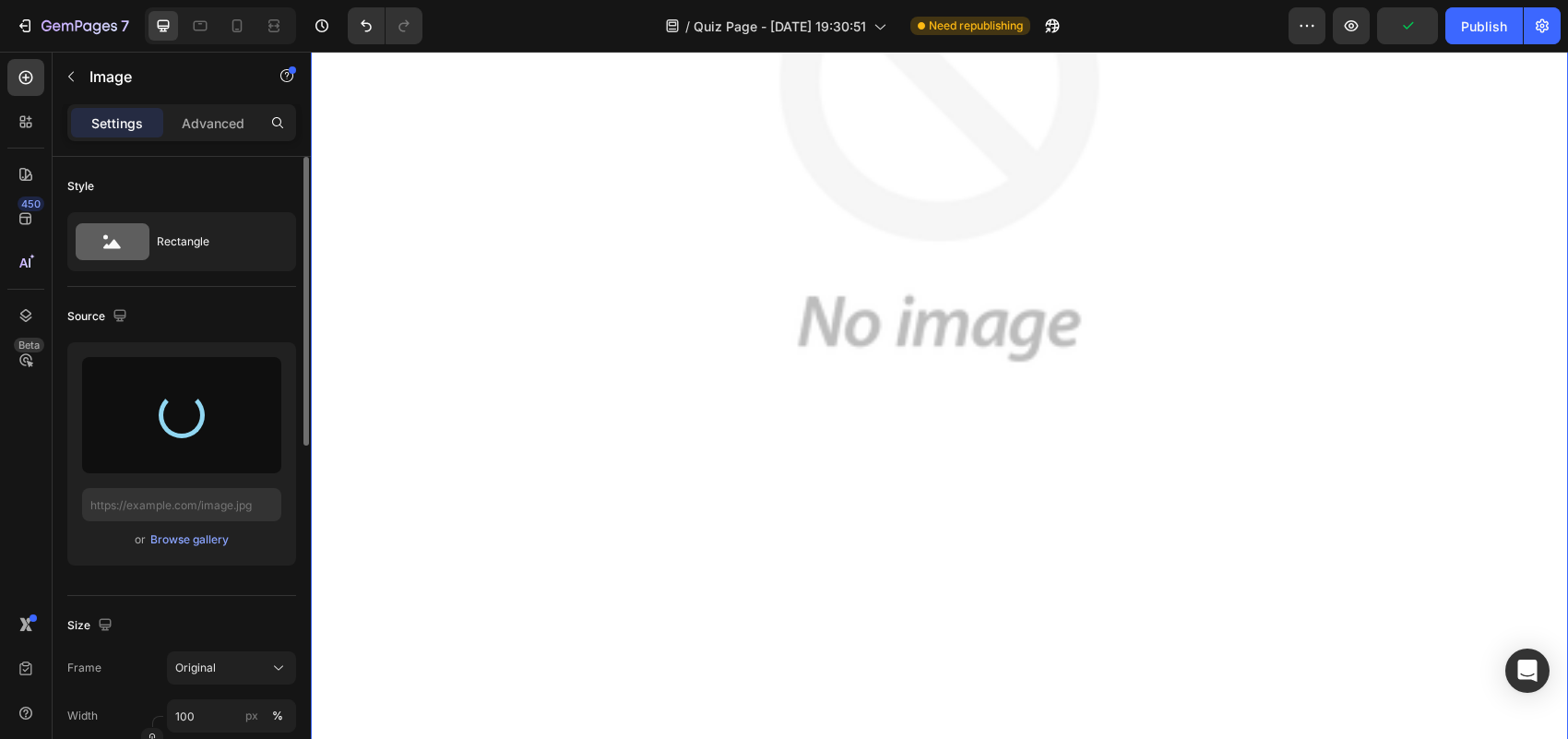
type input "https://cdn.shopify.com/s/files/1/0742/4619/3372/files/gempages_580949187575677…"
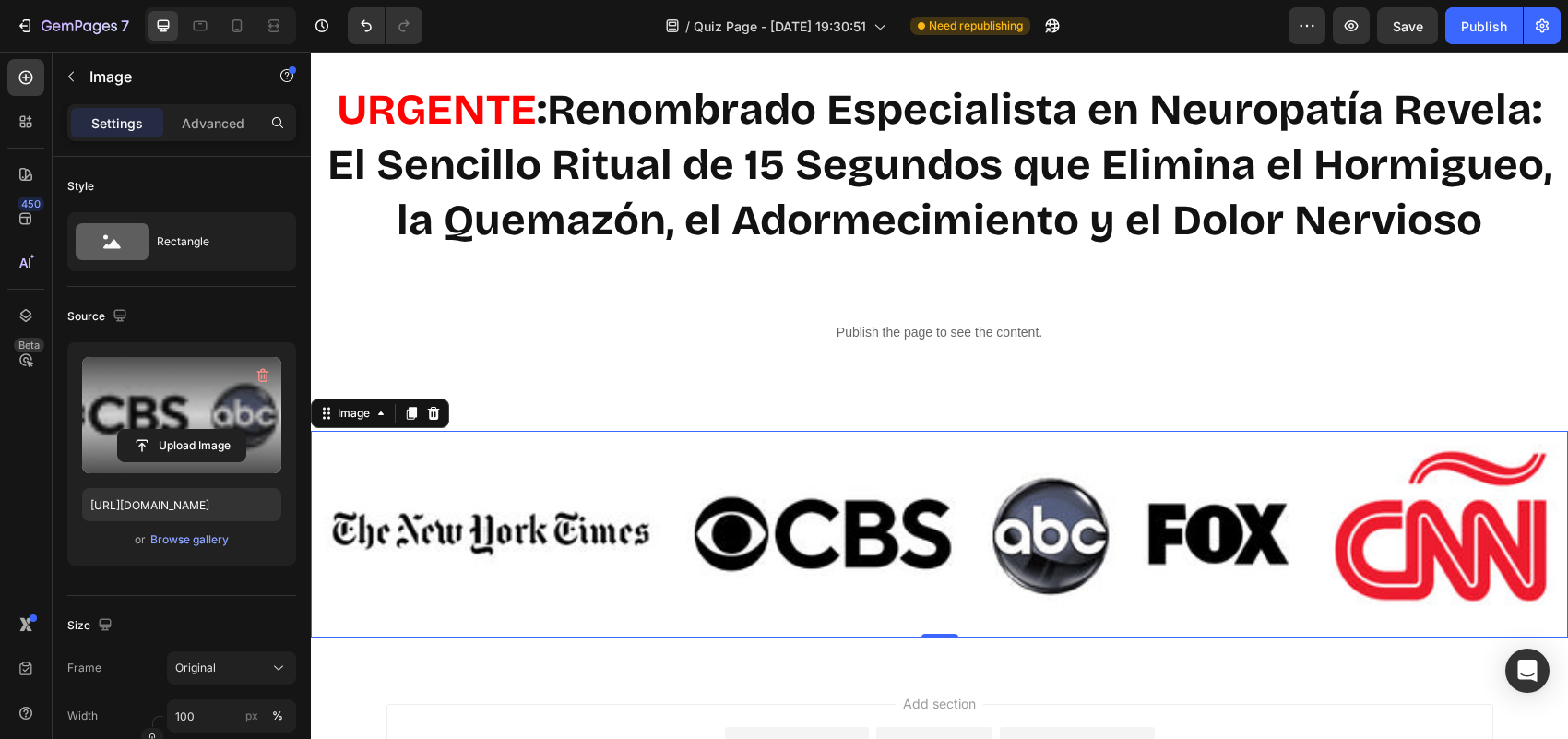
scroll to position [0, 0]
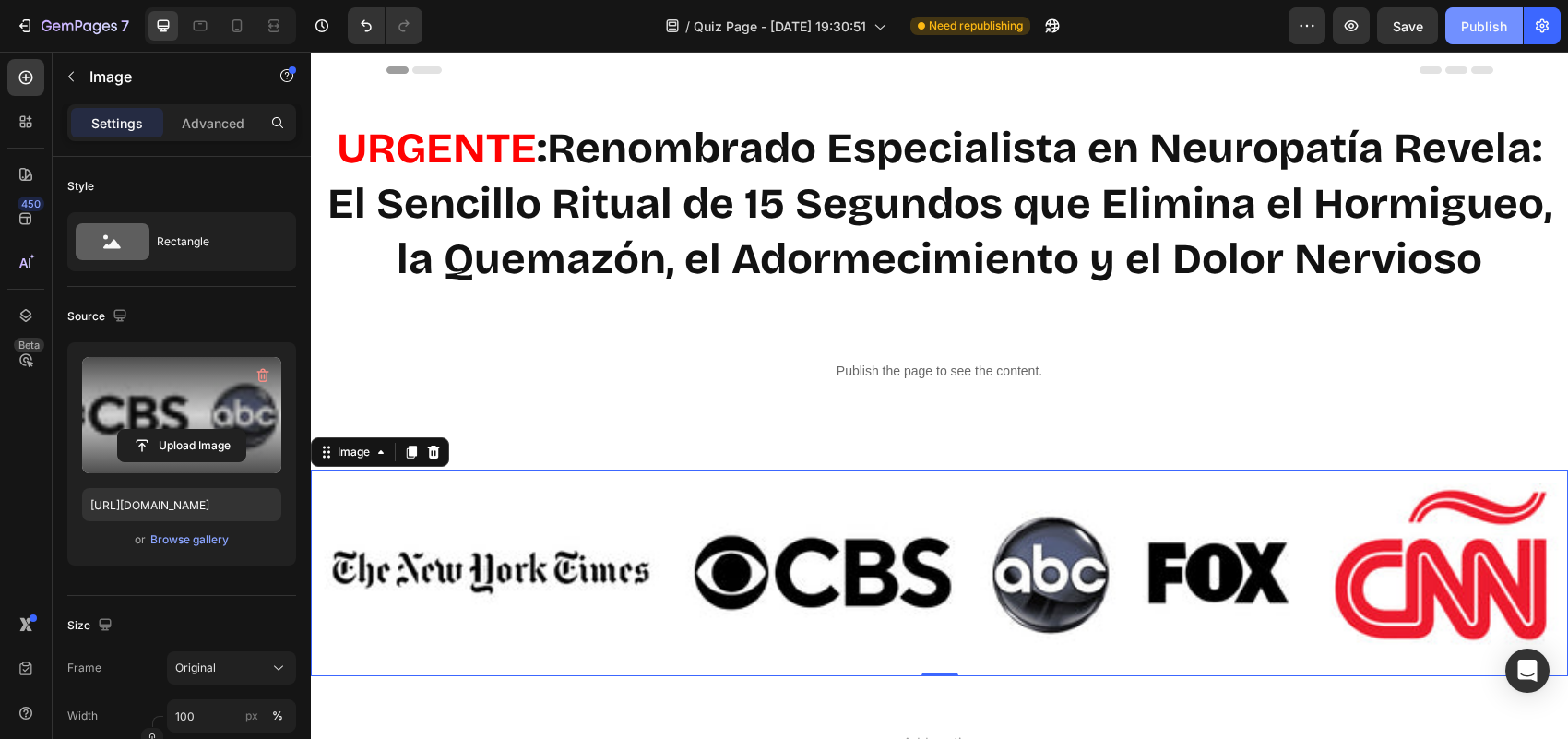
click at [1492, 38] on button "Publish" at bounding box center [1483, 26] width 77 height 37
click at [1307, 32] on icon "button" at bounding box center [1306, 25] width 18 height 18
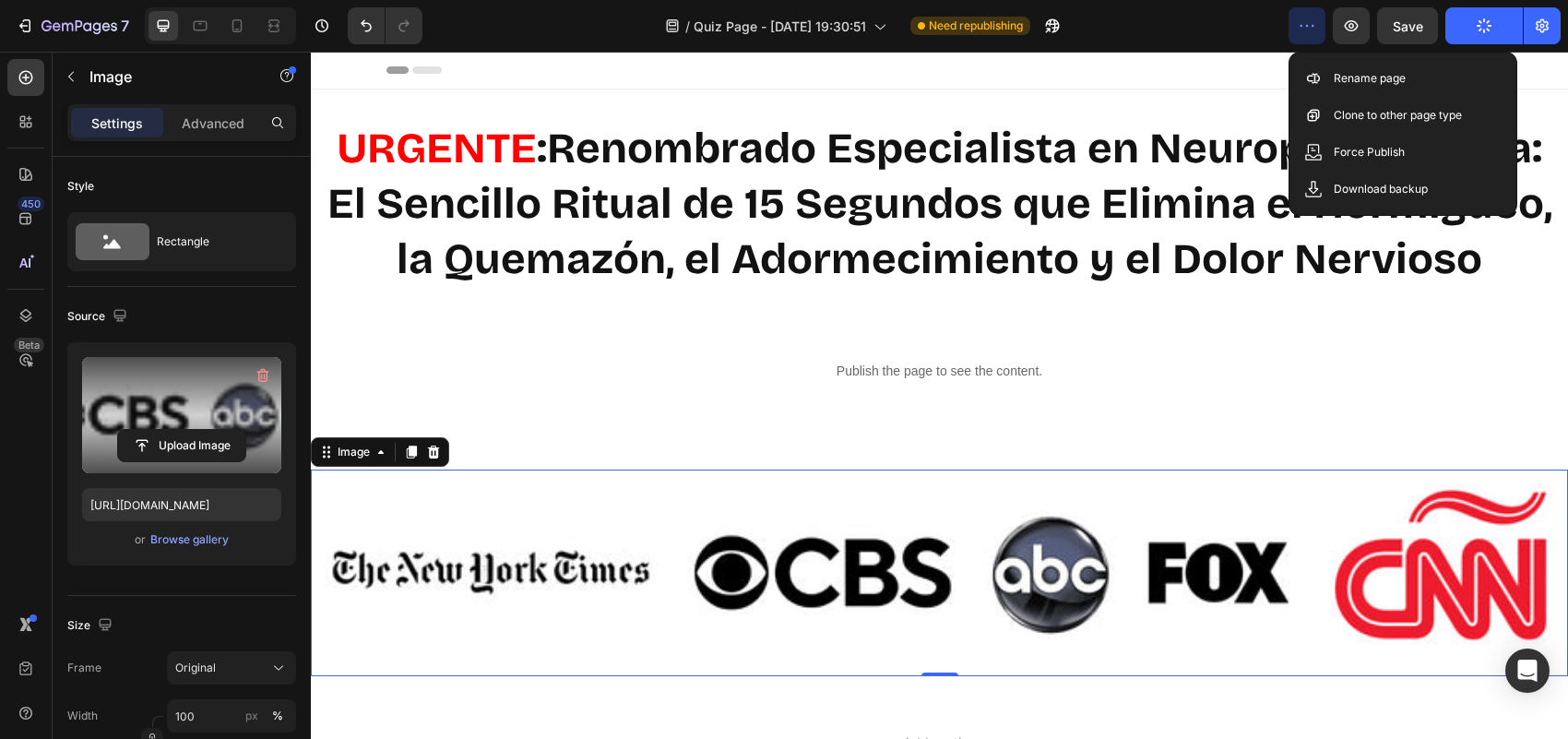
click at [1120, 74] on div "Header" at bounding box center [940, 70] width 1107 height 37
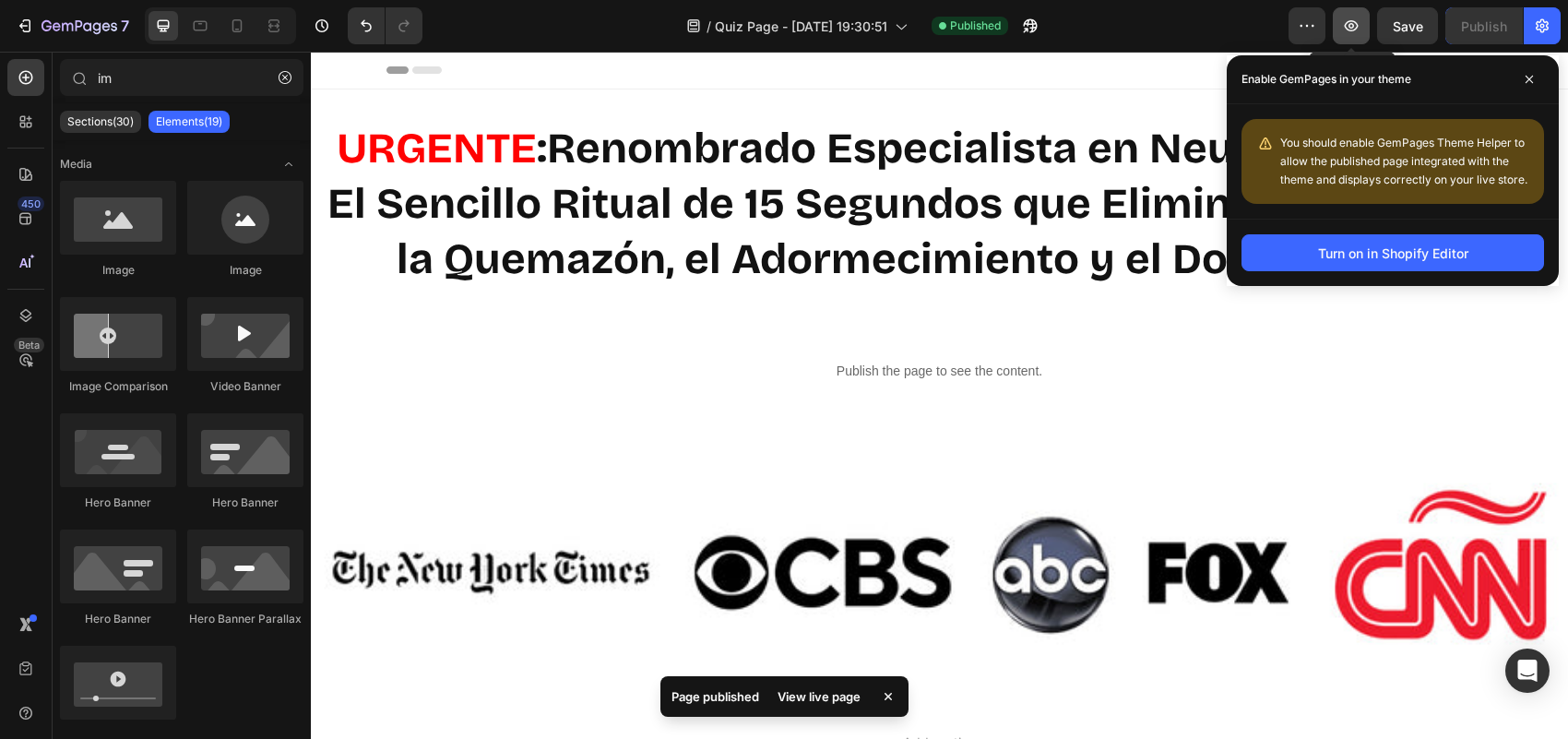
click at [1342, 34] on icon "button" at bounding box center [1351, 25] width 18 height 18
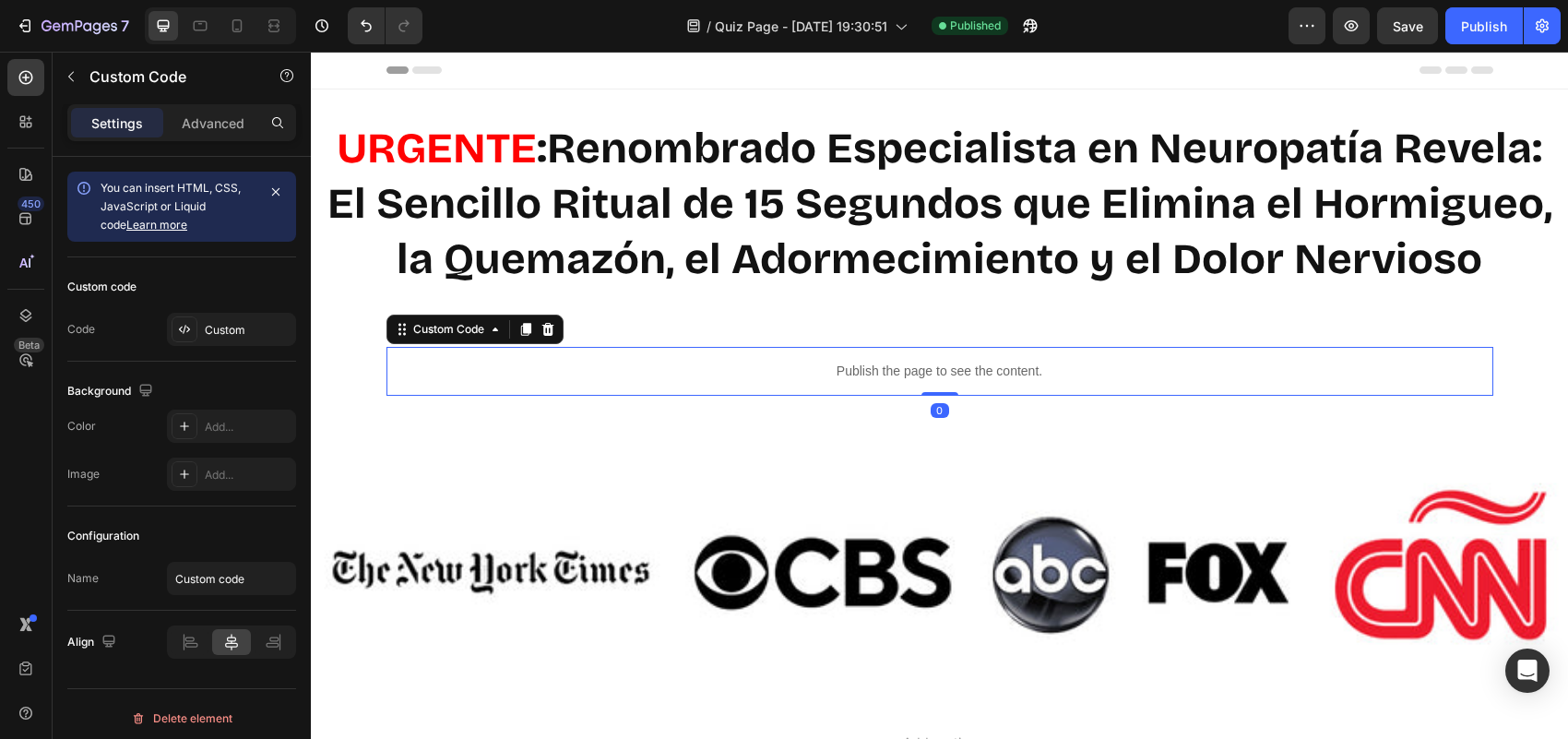
click at [1205, 370] on p "Publish the page to see the content." at bounding box center [940, 371] width 1107 height 19
click at [506, 364] on p "Publish the page to see the content." at bounding box center [940, 371] width 1107 height 19
click at [221, 130] on p "Advanced" at bounding box center [213, 123] width 63 height 19
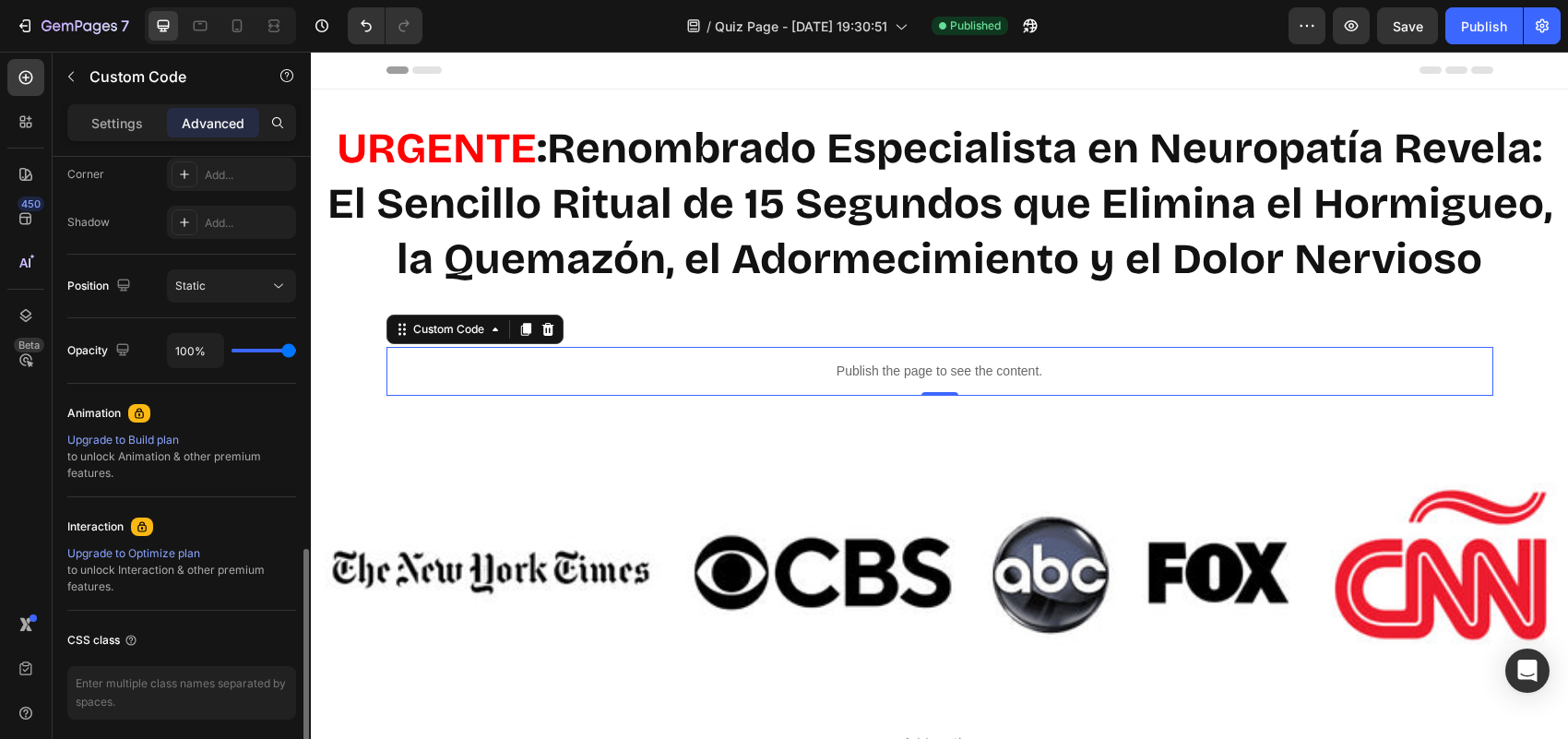
scroll to position [648, 0]
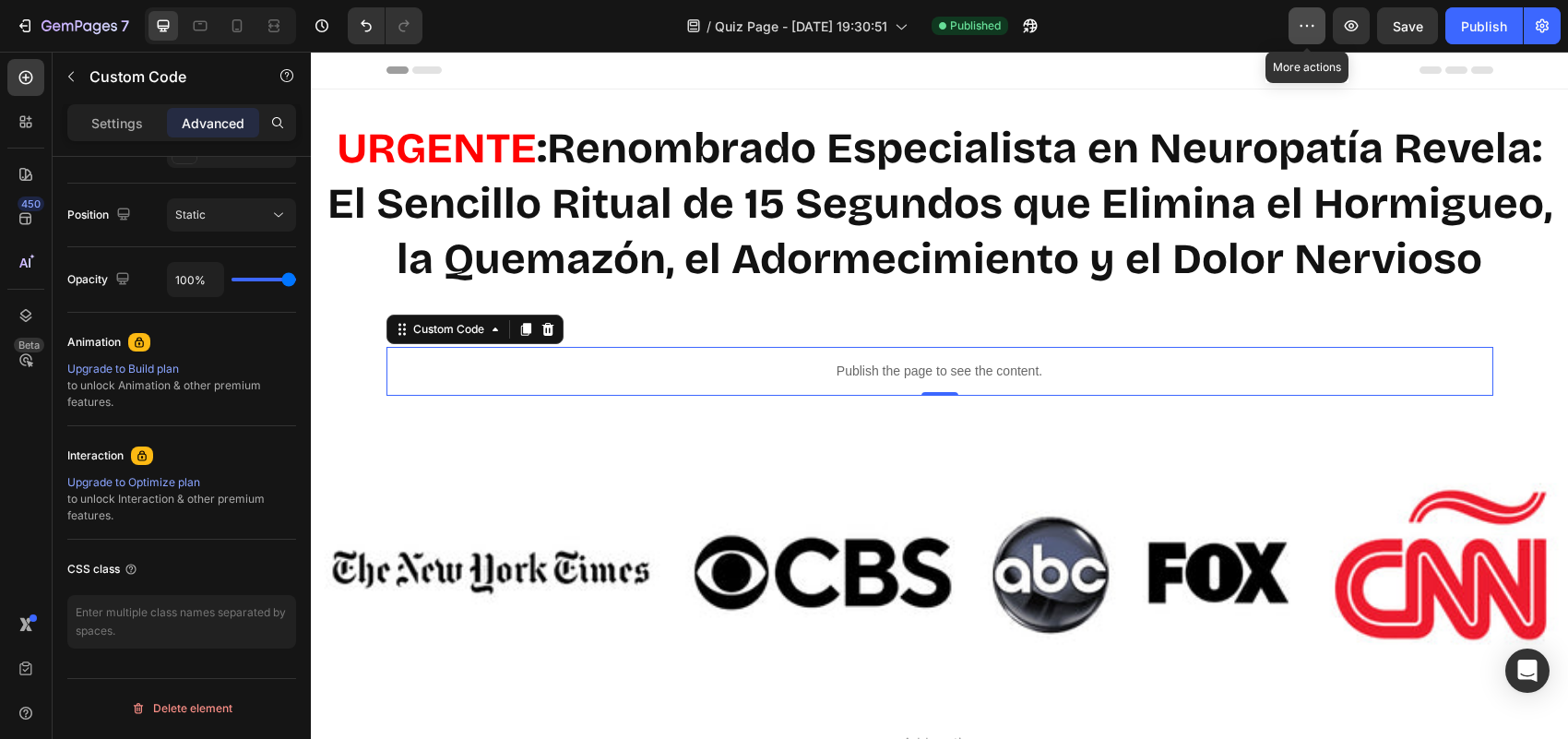
click at [1297, 37] on button "button" at bounding box center [1307, 26] width 37 height 37
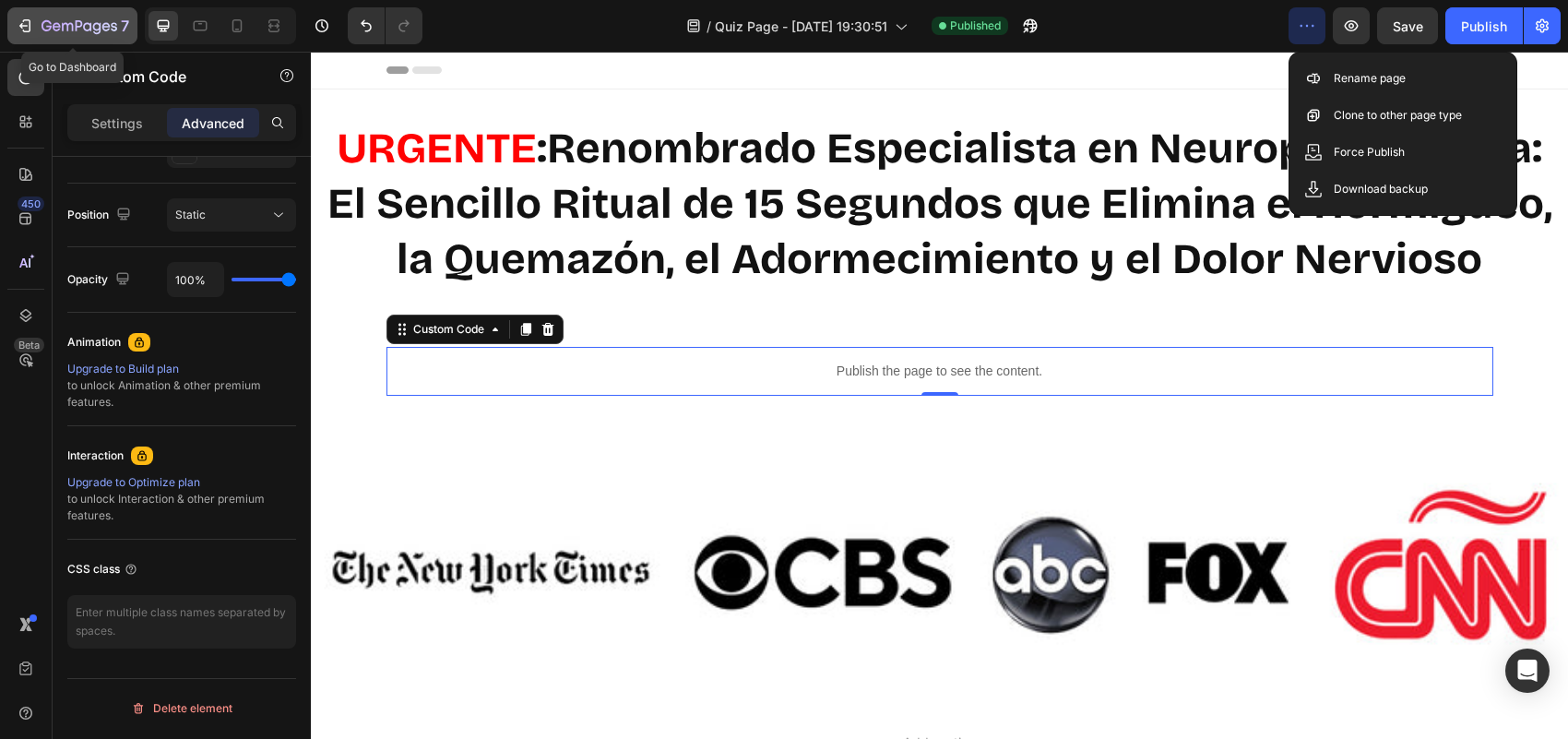
click at [65, 30] on icon "button" at bounding box center [79, 27] width 75 height 15
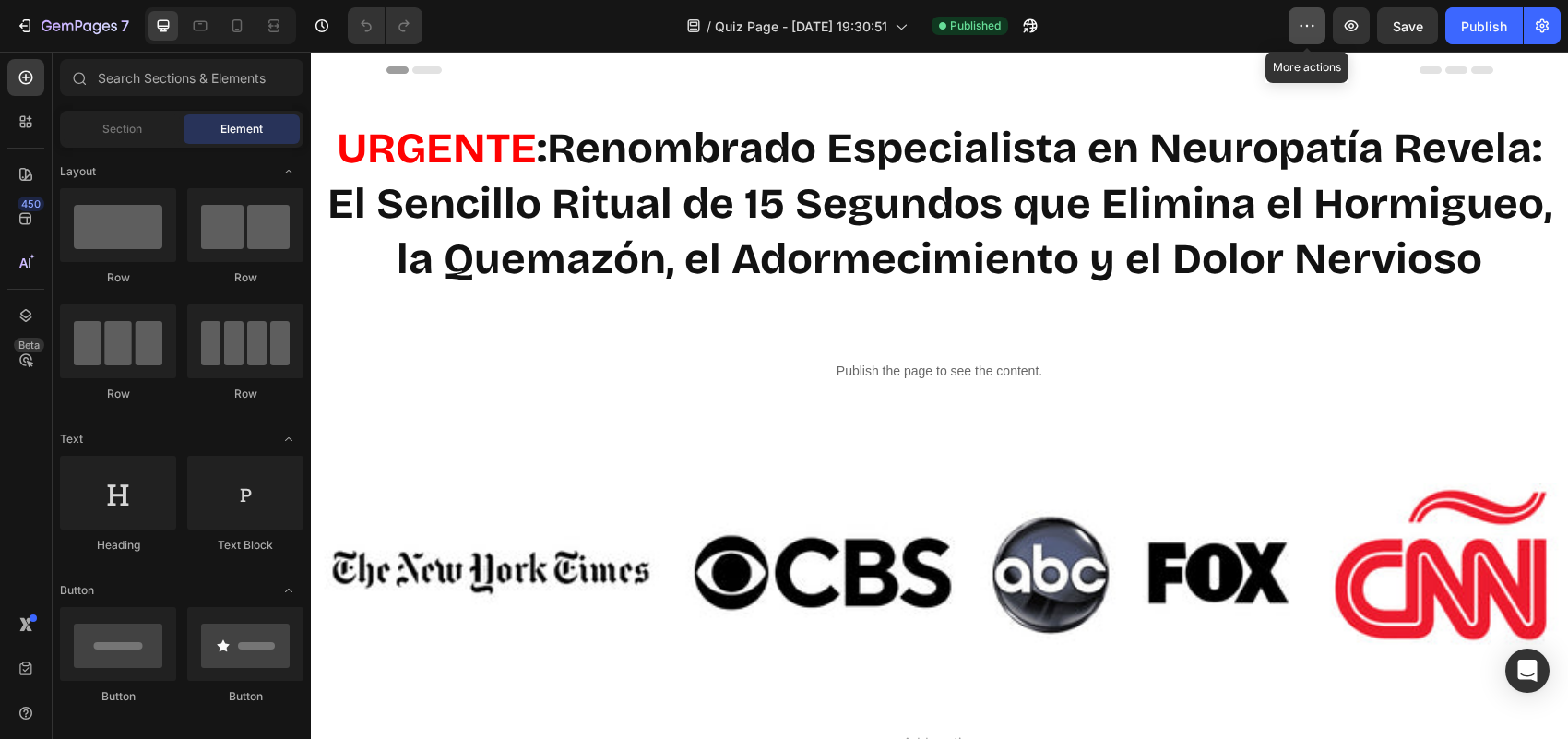
click at [1289, 26] on button "button" at bounding box center [1307, 26] width 37 height 37
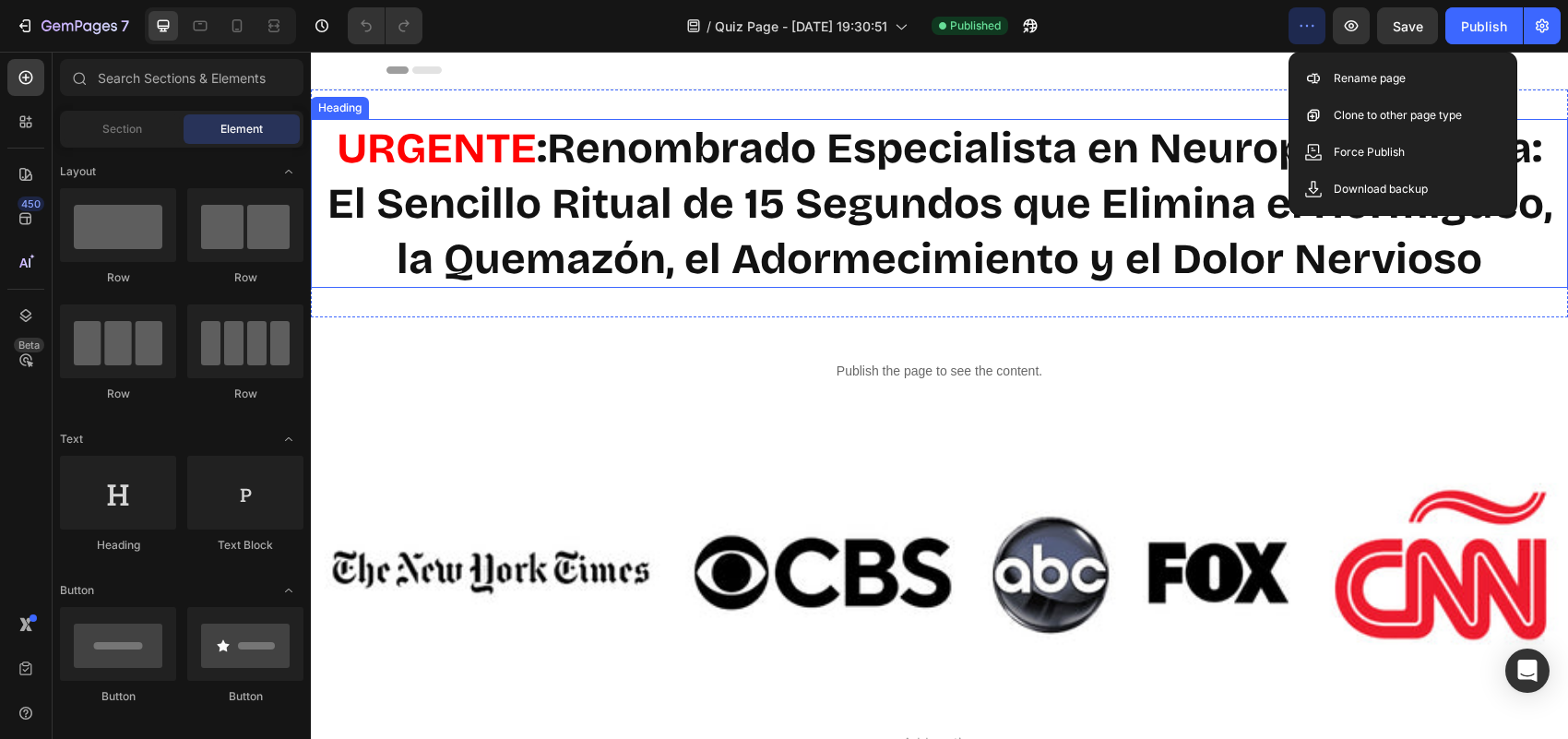
click at [1016, 217] on h2 "URGENTE : Renombrado Especialista en [MEDICAL_DATA] Revela: El Sencillo Ritual …" at bounding box center [939, 203] width 1257 height 169
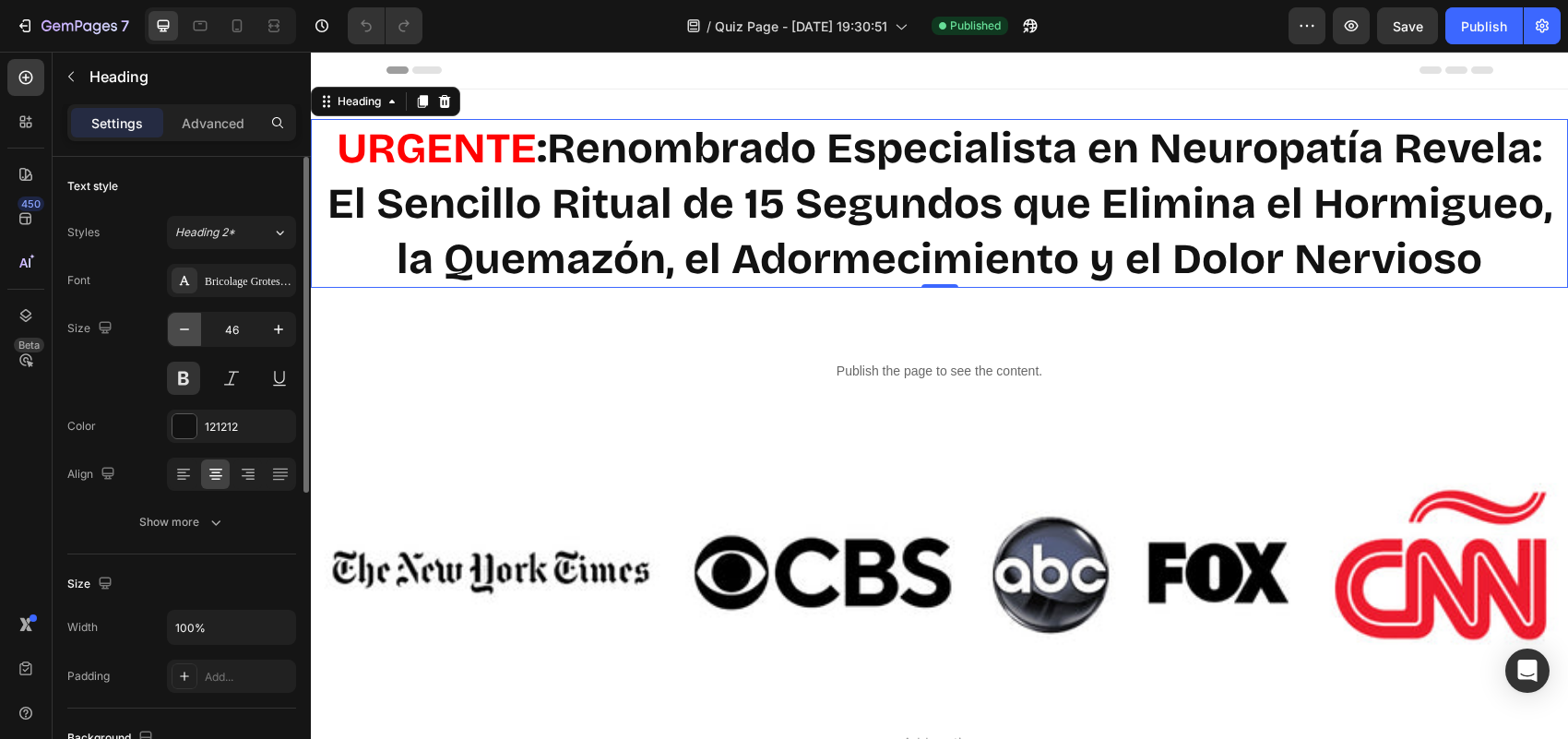
click at [178, 330] on icon "button" at bounding box center [184, 329] width 18 height 18
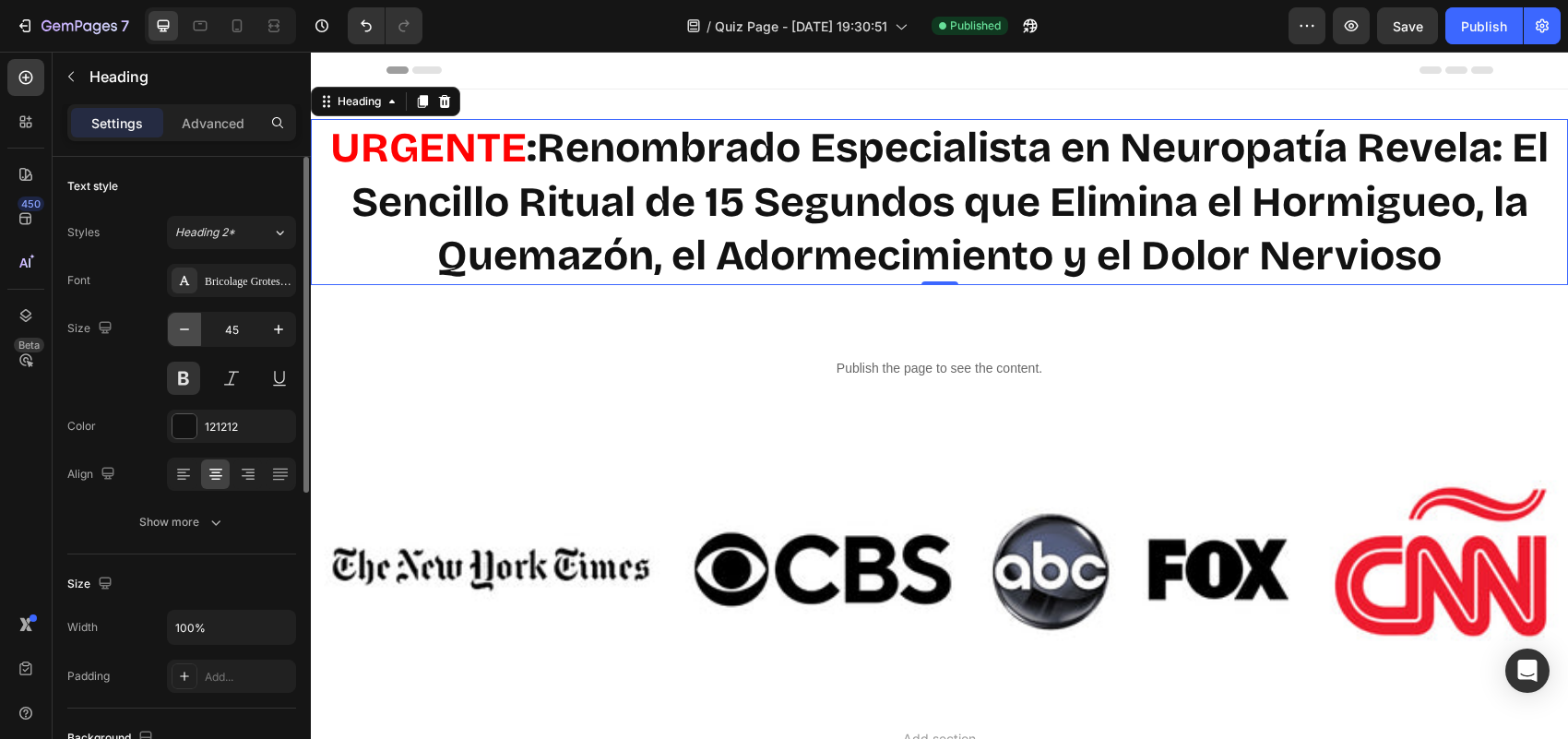
click at [178, 330] on icon "button" at bounding box center [184, 329] width 18 height 18
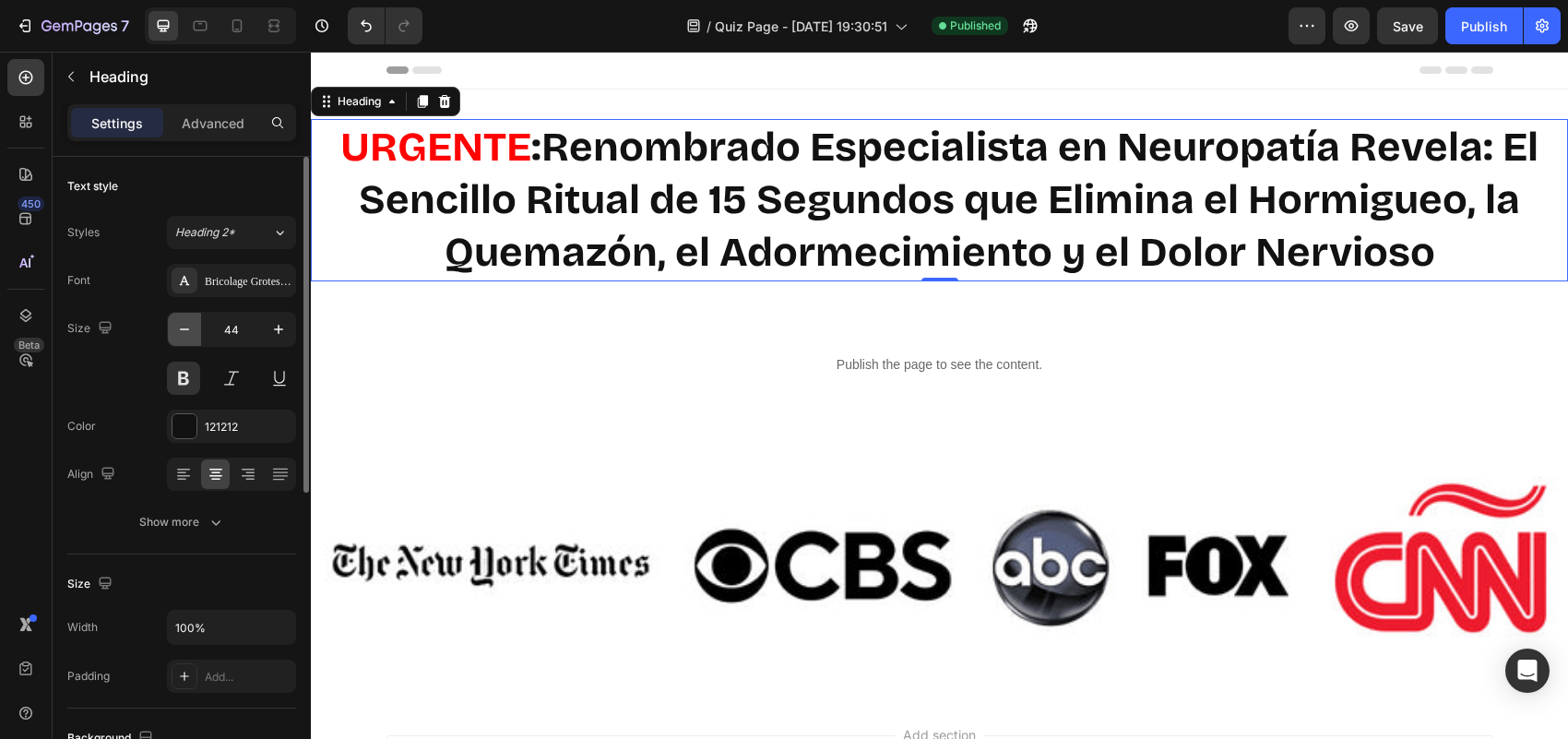
click at [178, 330] on icon "button" at bounding box center [184, 329] width 18 height 18
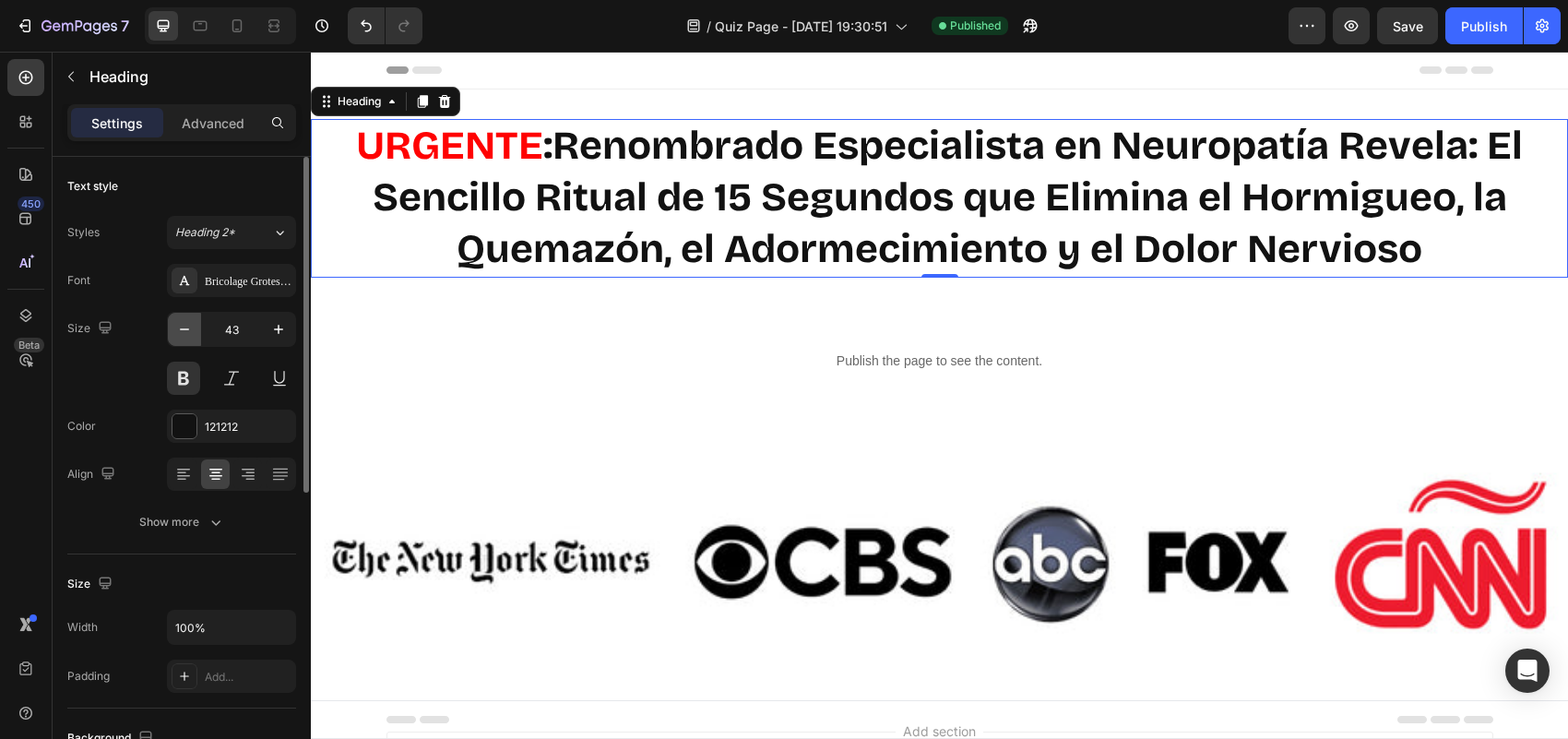
click at [178, 330] on icon "button" at bounding box center [184, 329] width 18 height 18
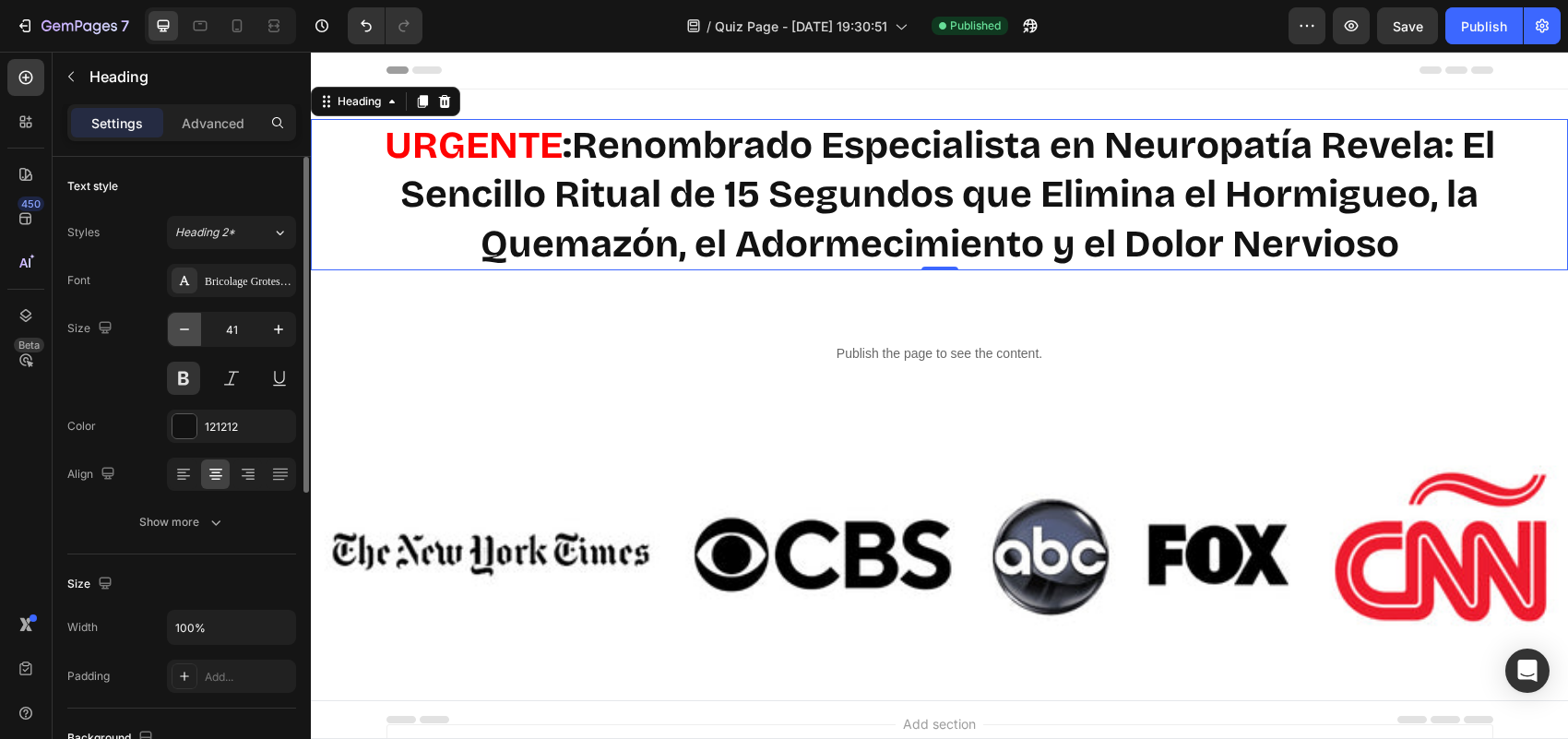
click at [178, 330] on icon "button" at bounding box center [184, 329] width 18 height 18
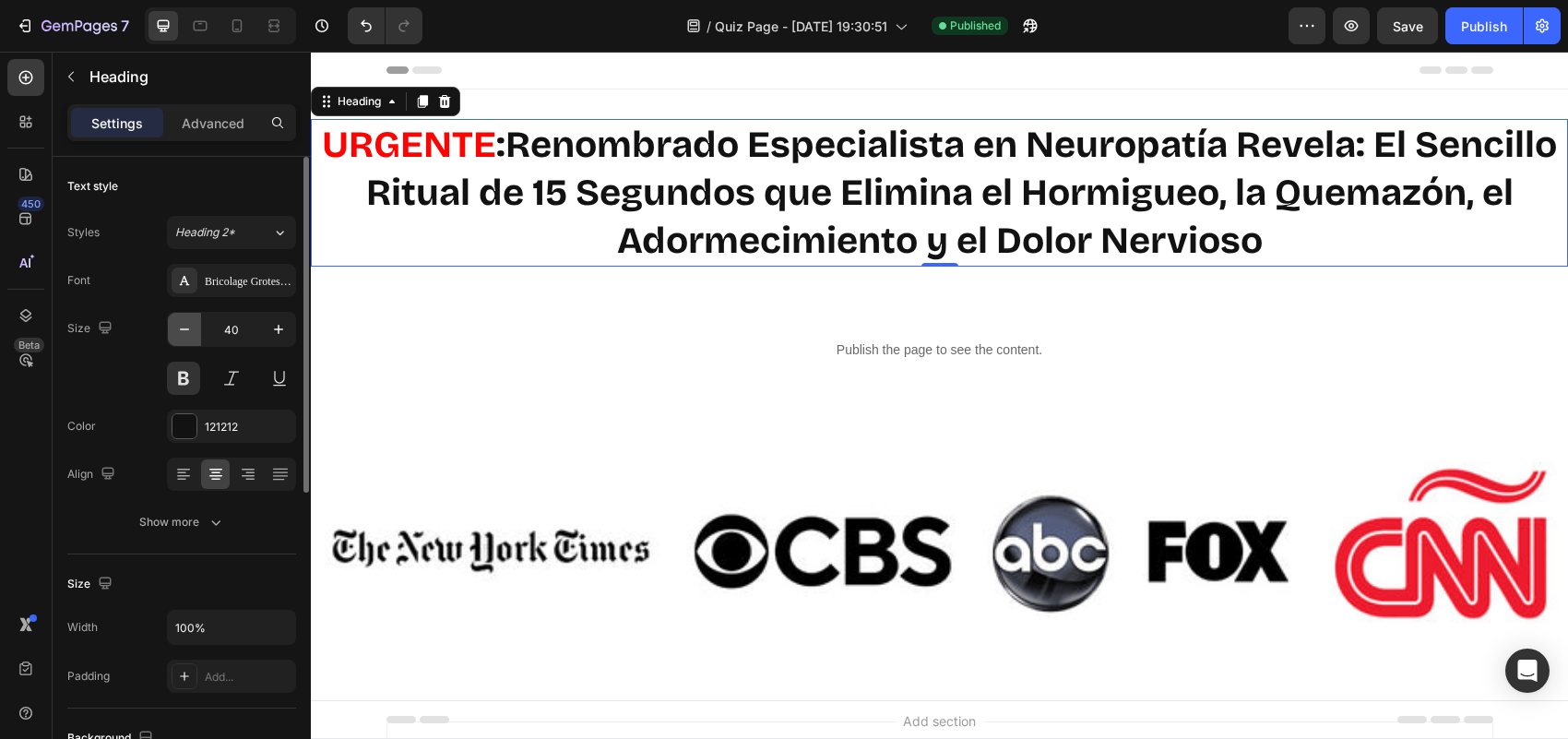
click at [178, 330] on icon "button" at bounding box center [184, 329] width 18 height 18
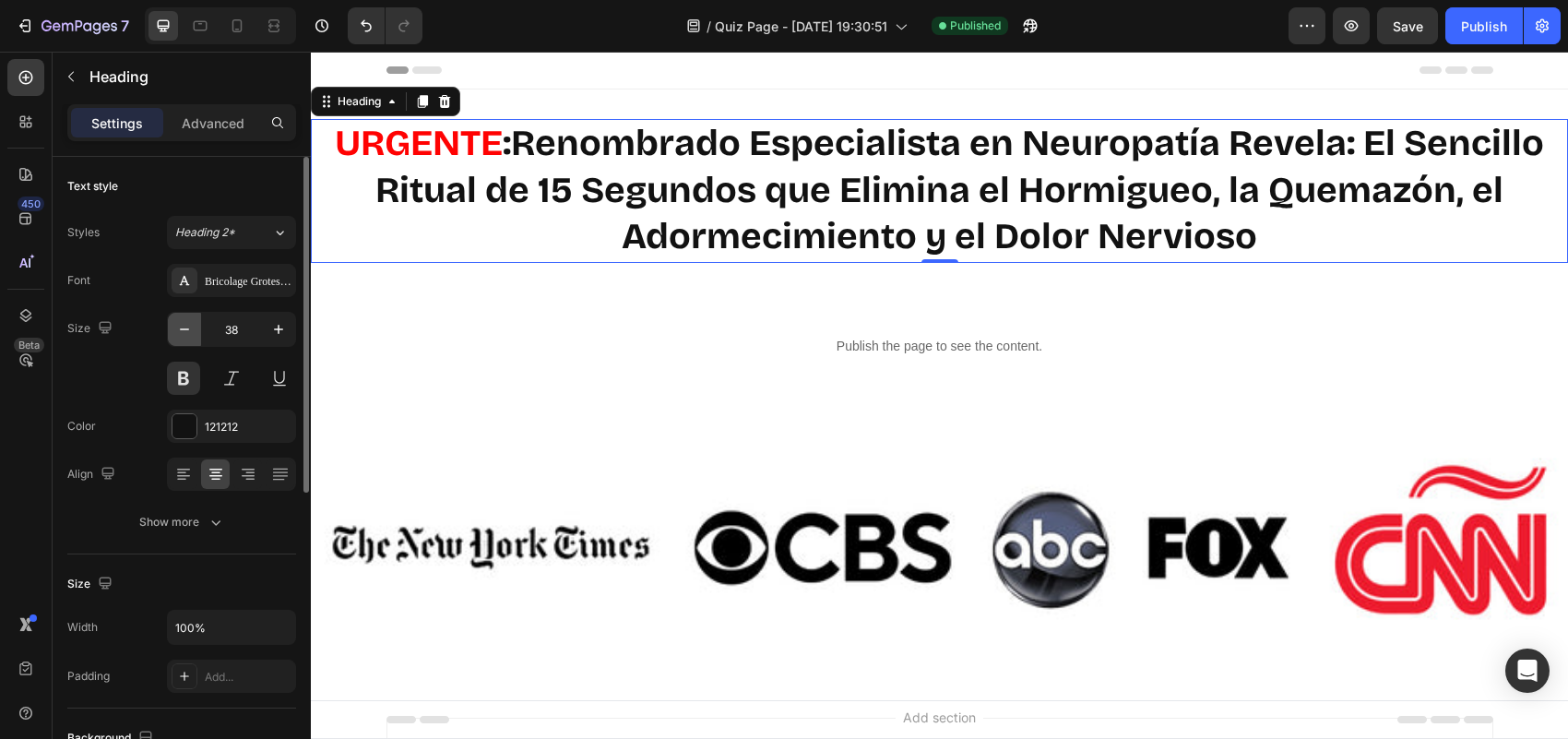
click at [178, 330] on icon "button" at bounding box center [184, 329] width 18 height 18
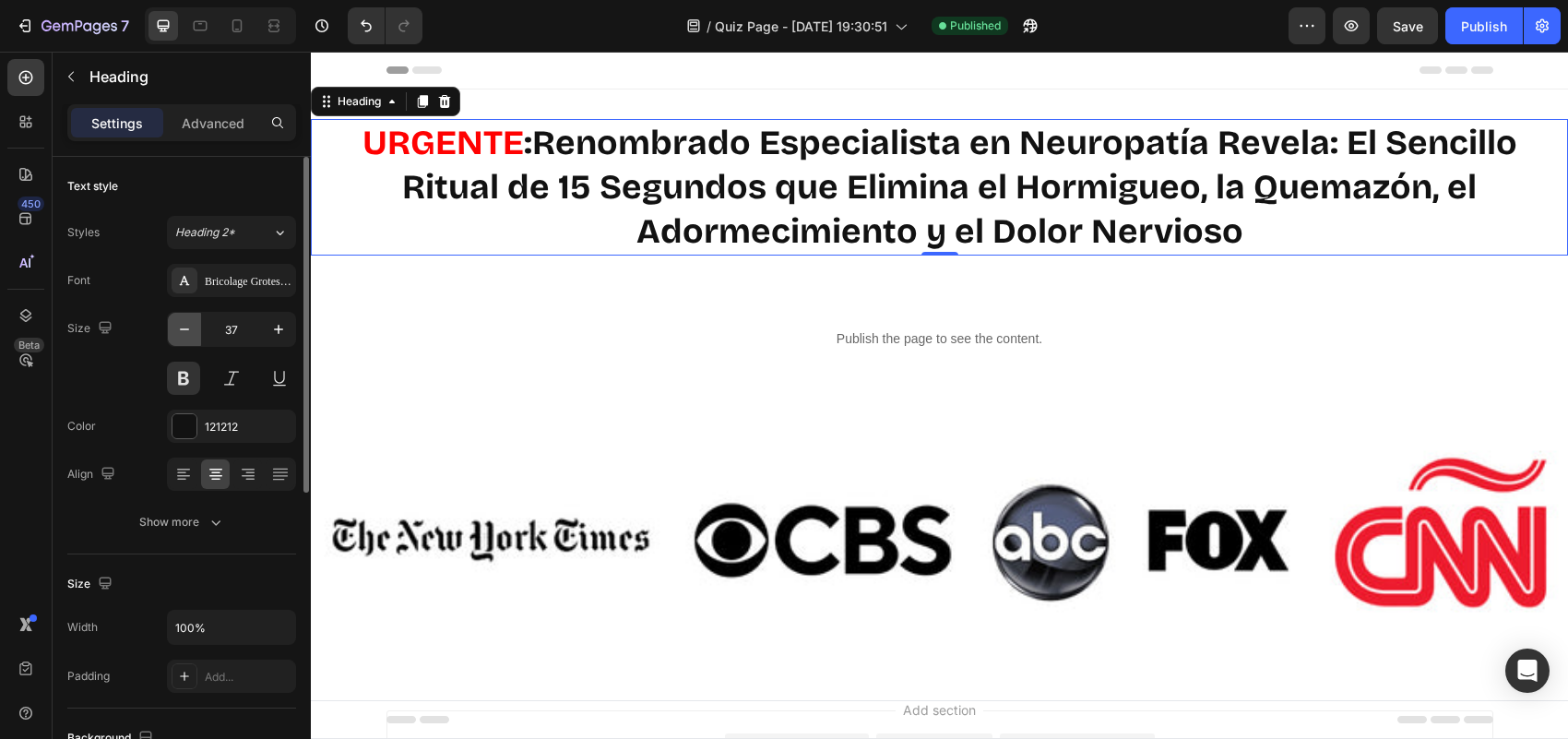
click at [178, 330] on icon "button" at bounding box center [184, 329] width 18 height 18
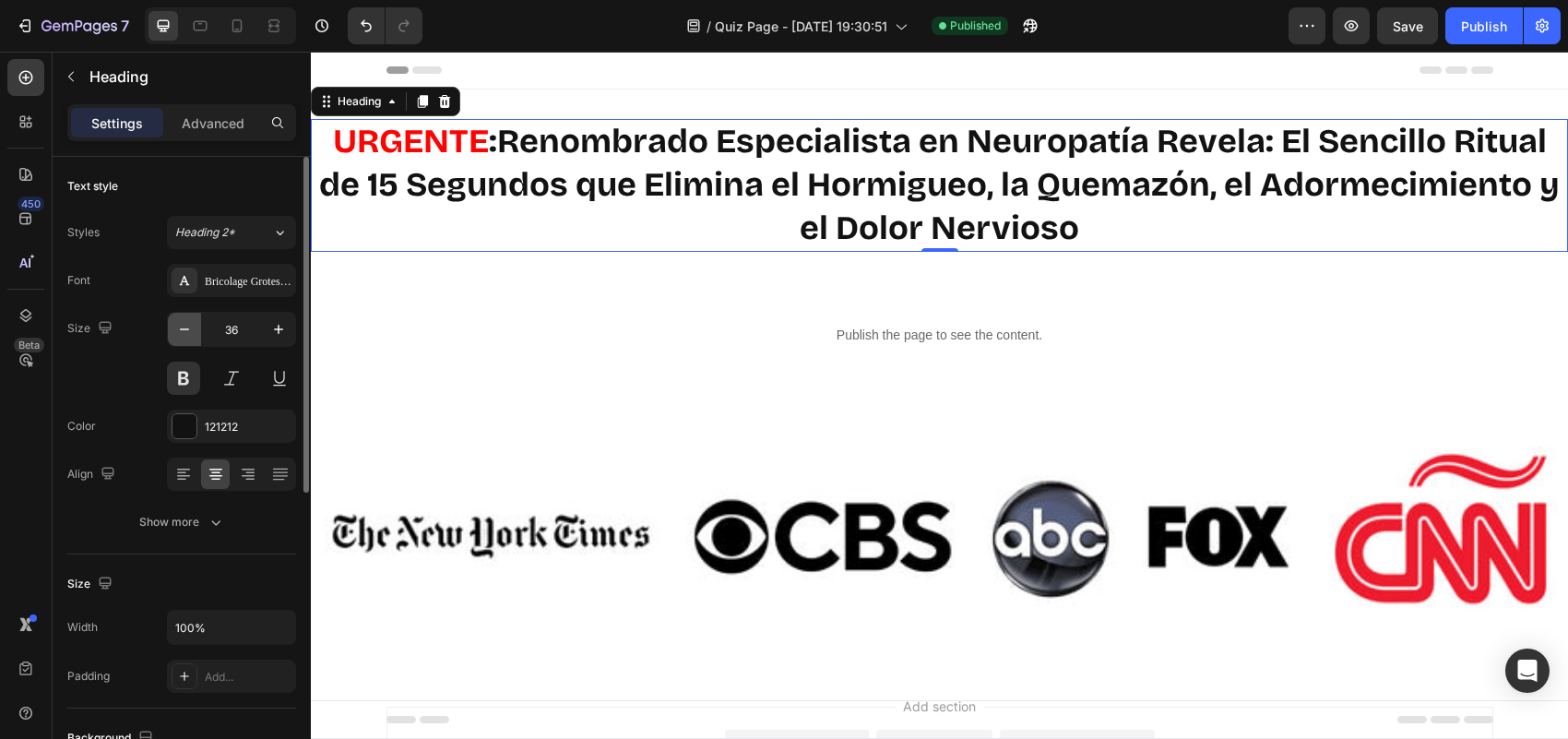
click at [178, 330] on icon "button" at bounding box center [184, 329] width 18 height 18
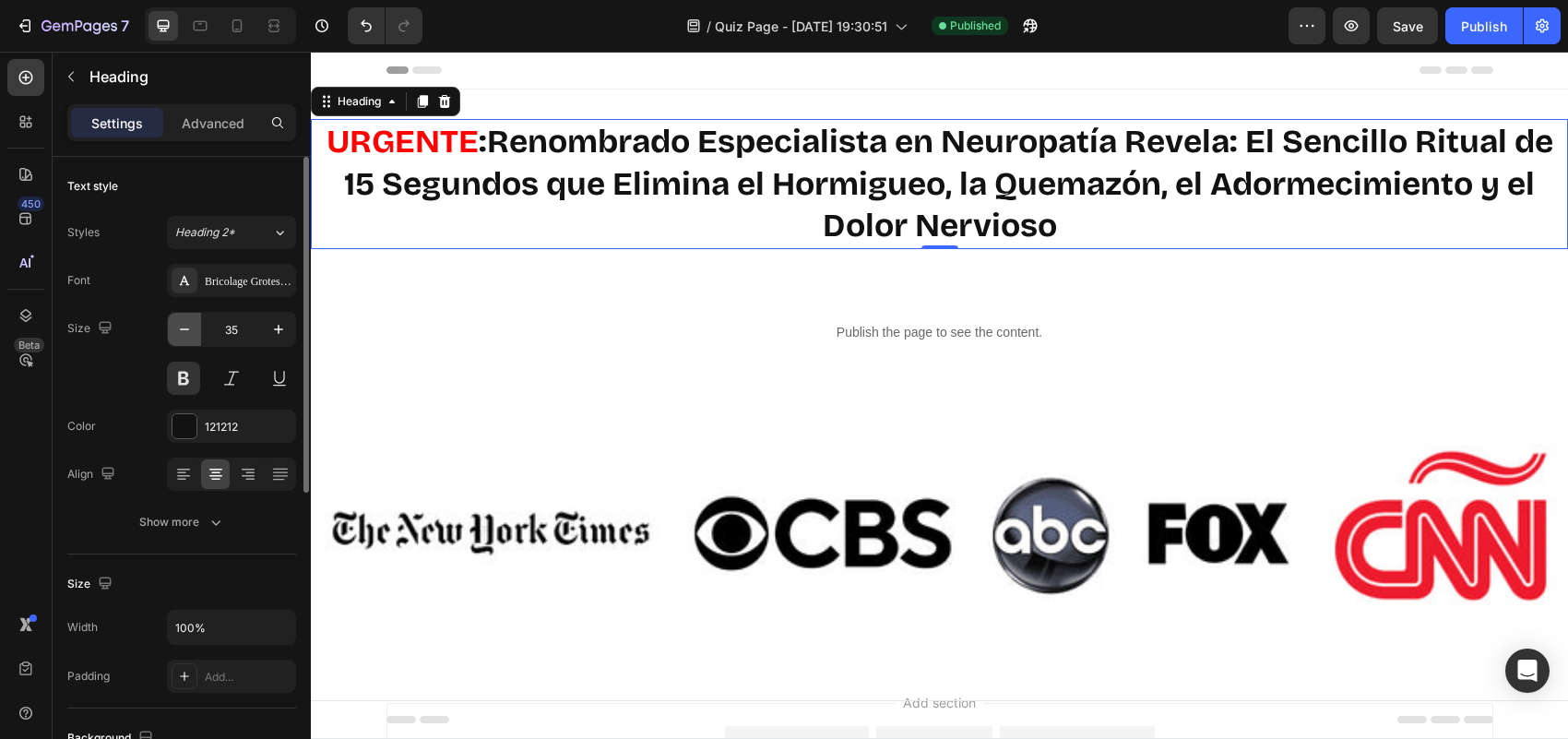
click at [178, 330] on icon "button" at bounding box center [184, 329] width 18 height 18
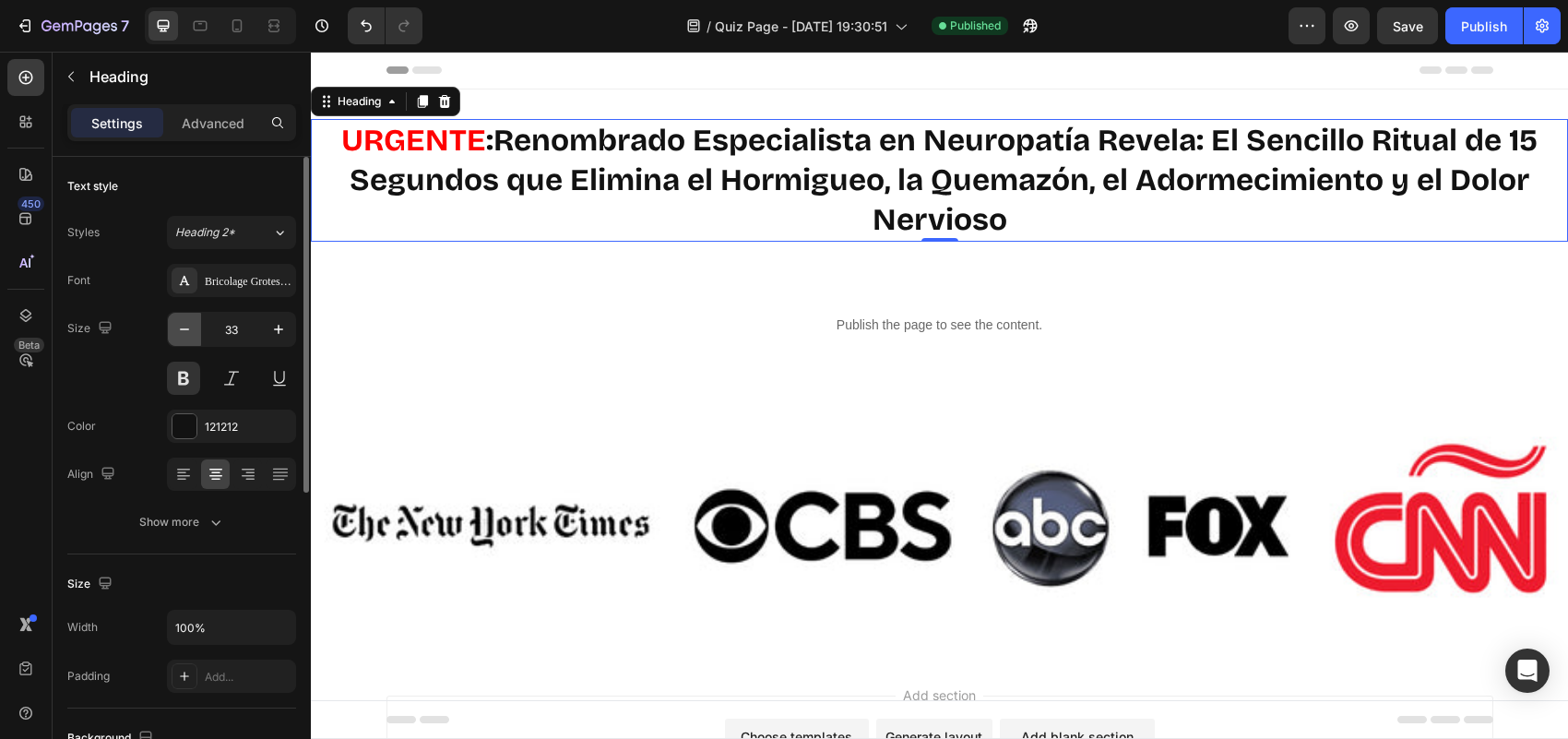
click at [178, 330] on icon "button" at bounding box center [184, 329] width 18 height 18
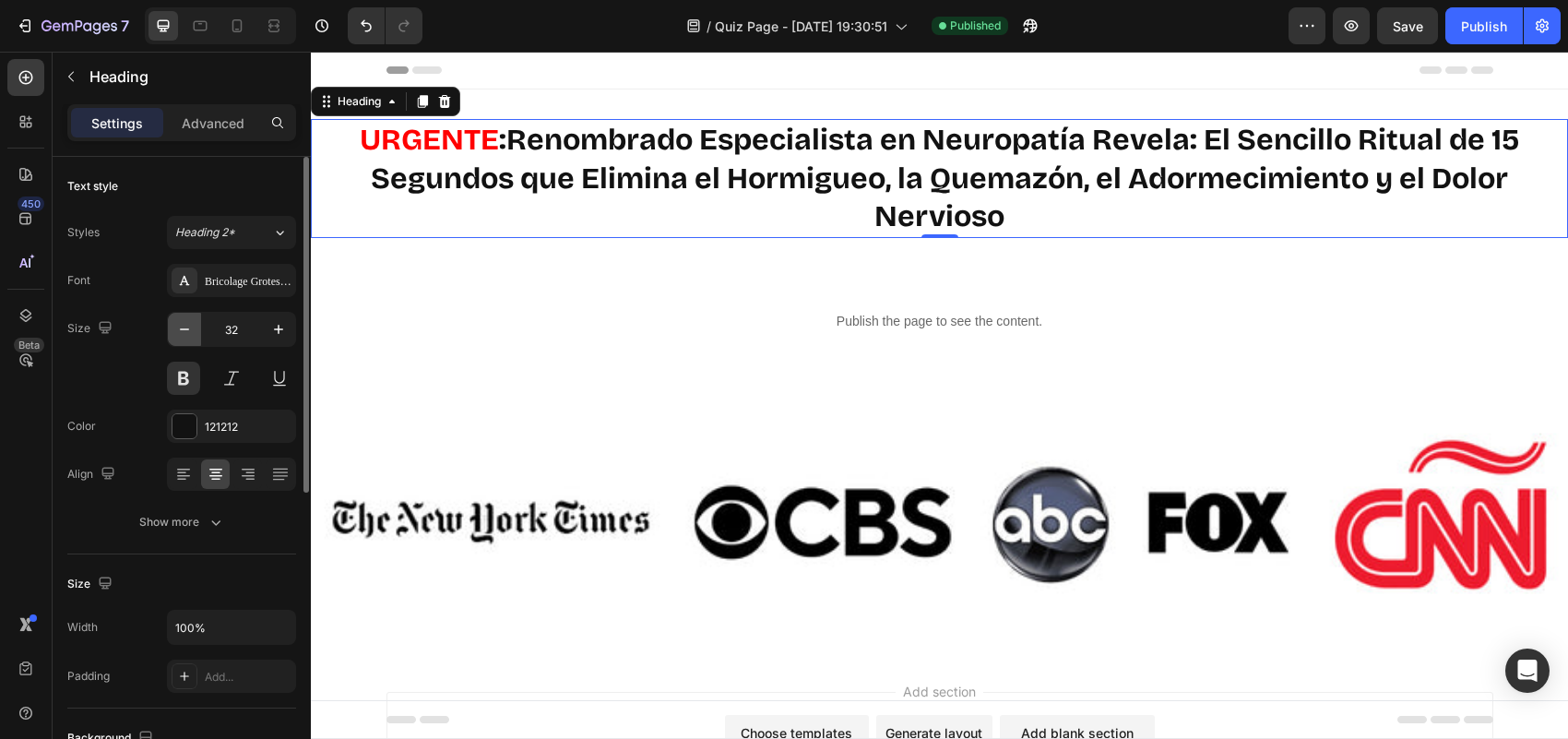
click at [178, 330] on icon "button" at bounding box center [184, 329] width 18 height 18
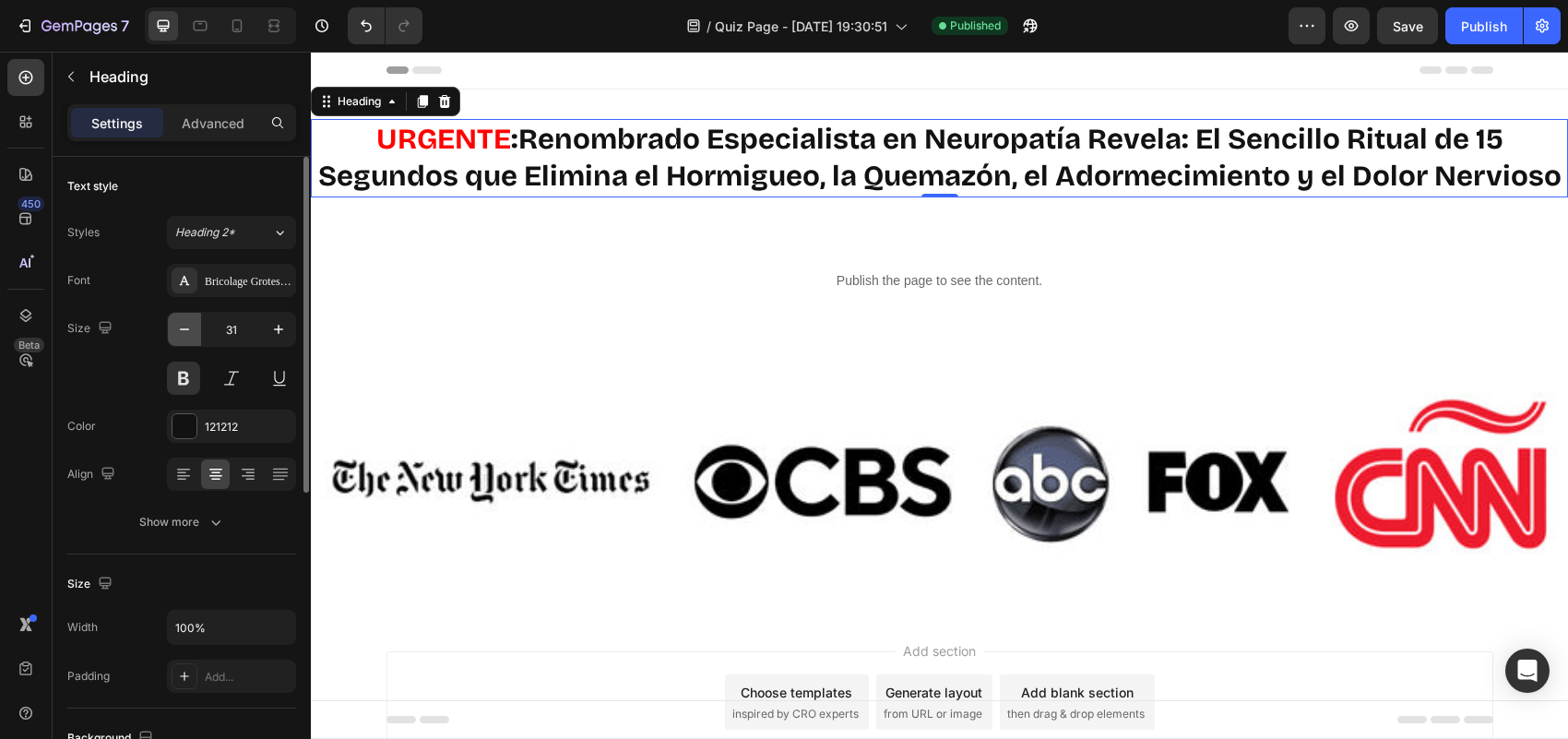
click at [178, 330] on icon "button" at bounding box center [184, 329] width 18 height 18
type input "30"
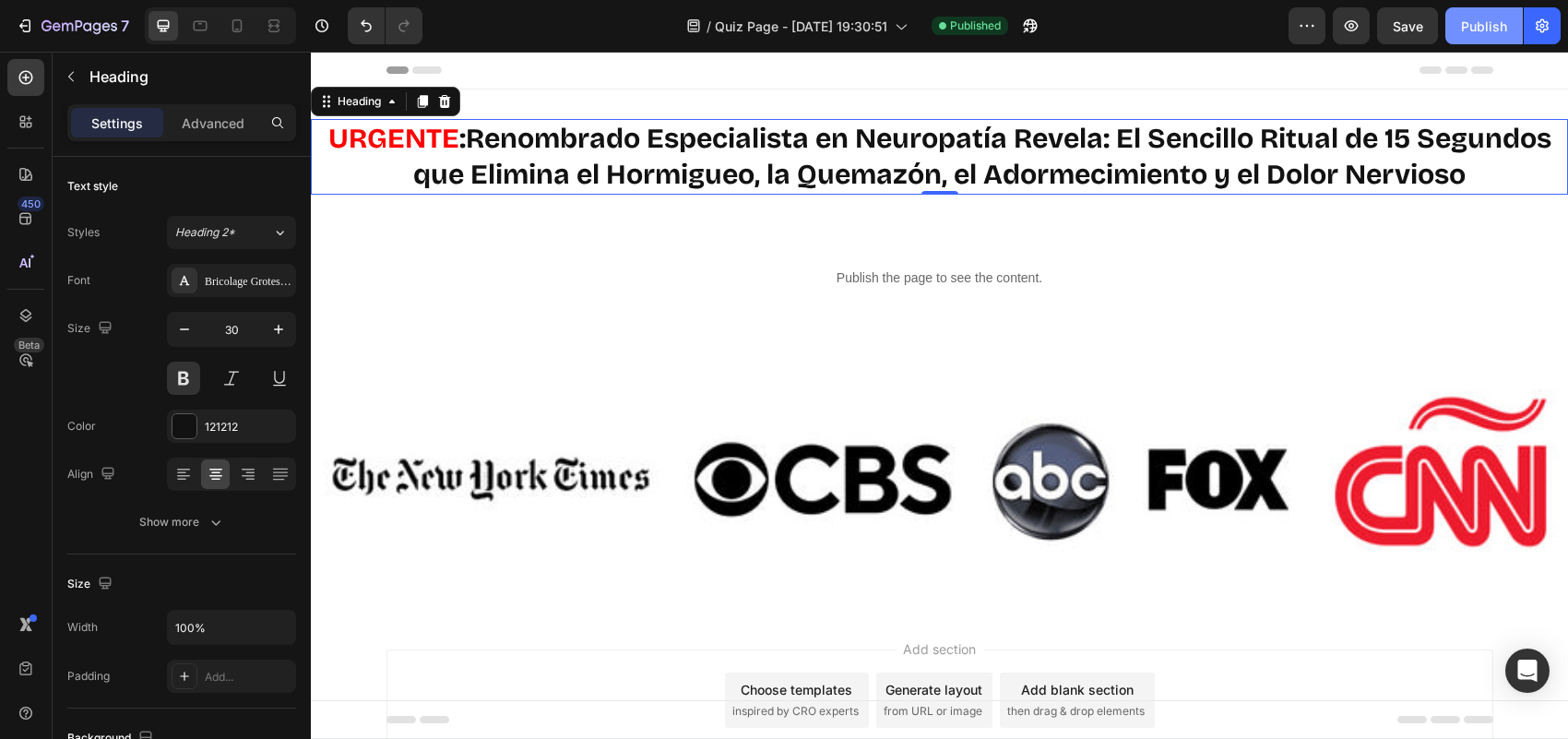
click at [1493, 28] on div "Publish" at bounding box center [1484, 26] width 46 height 19
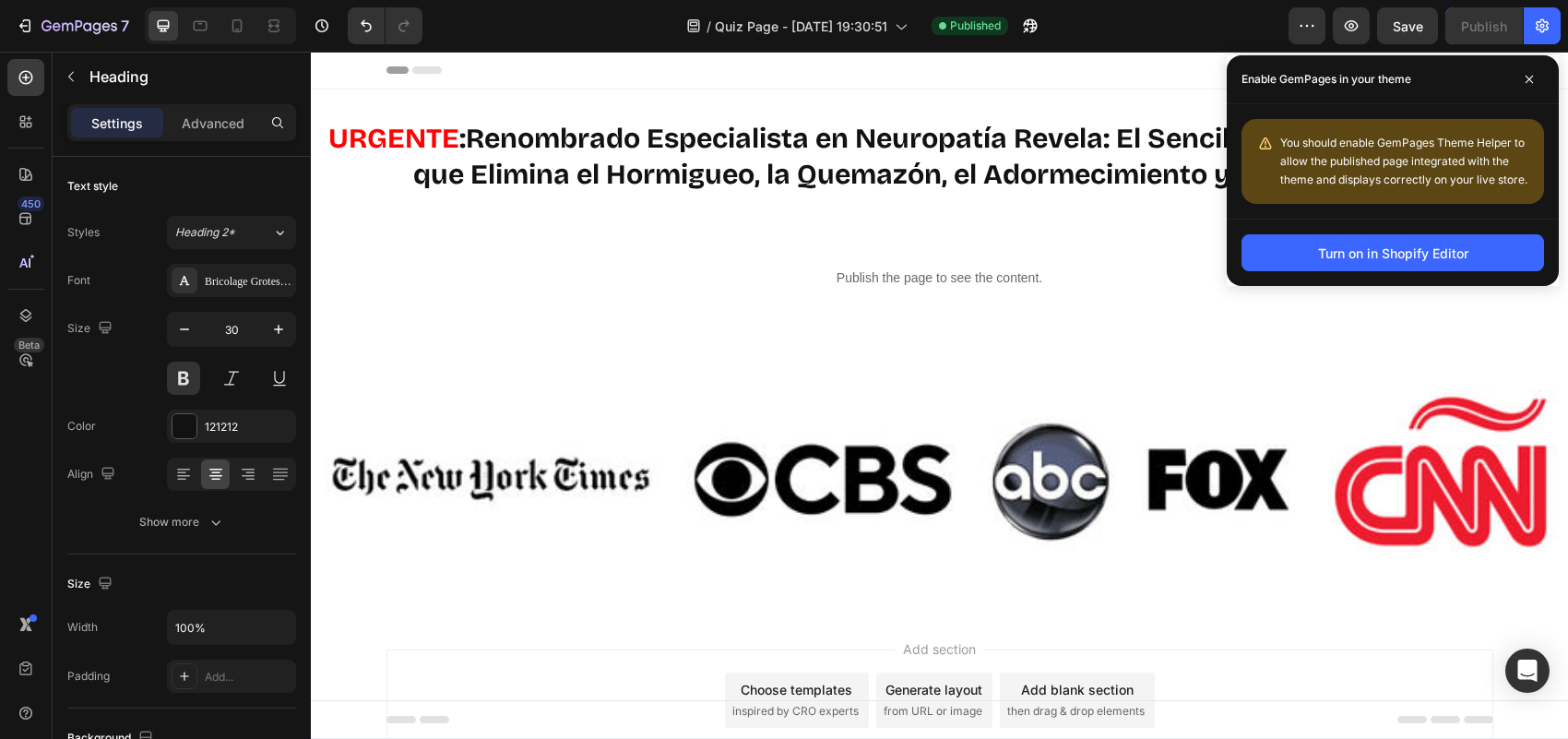
click at [1122, 66] on div "Header" at bounding box center [940, 70] width 1107 height 37
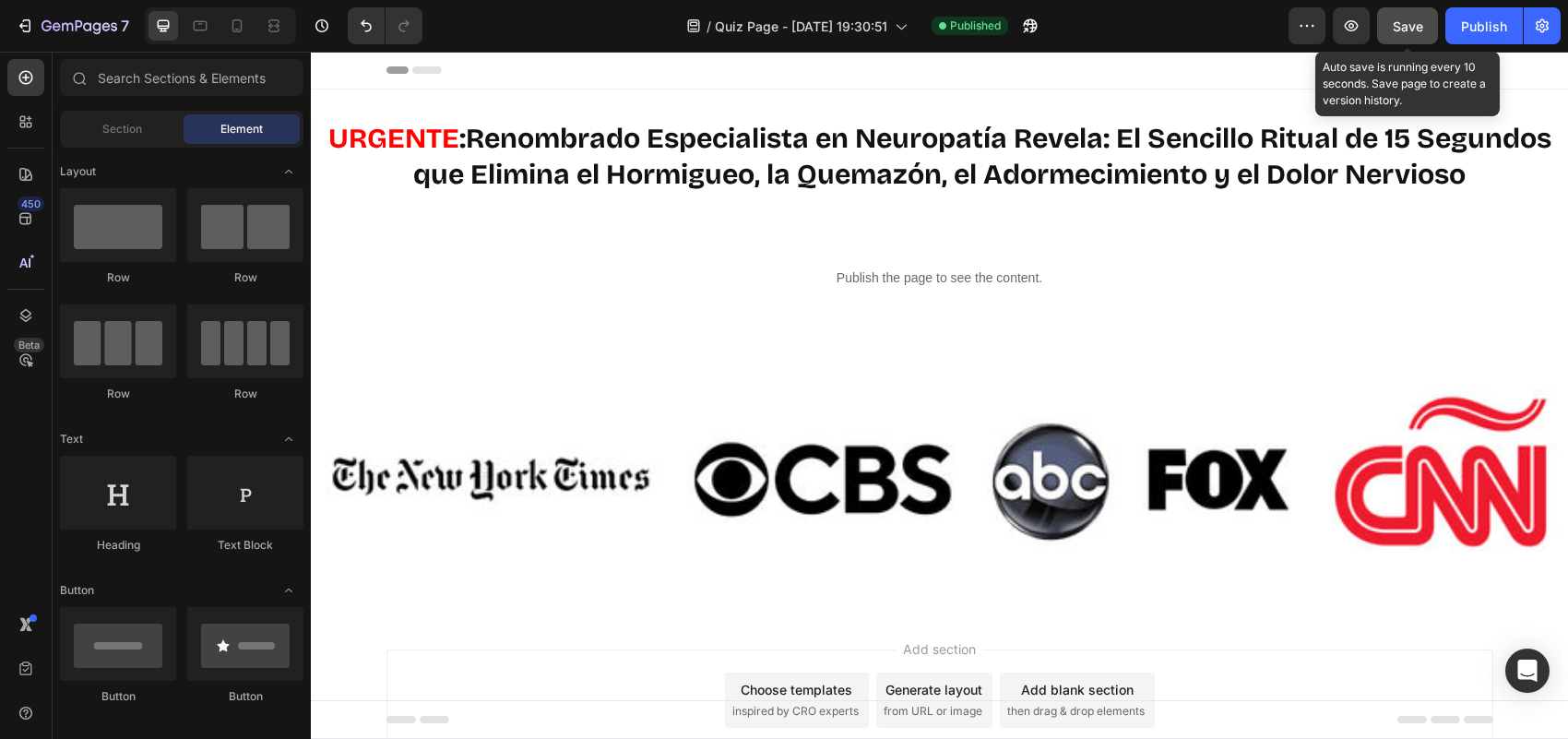
click at [1396, 24] on span "Save" at bounding box center [1408, 26] width 30 height 15
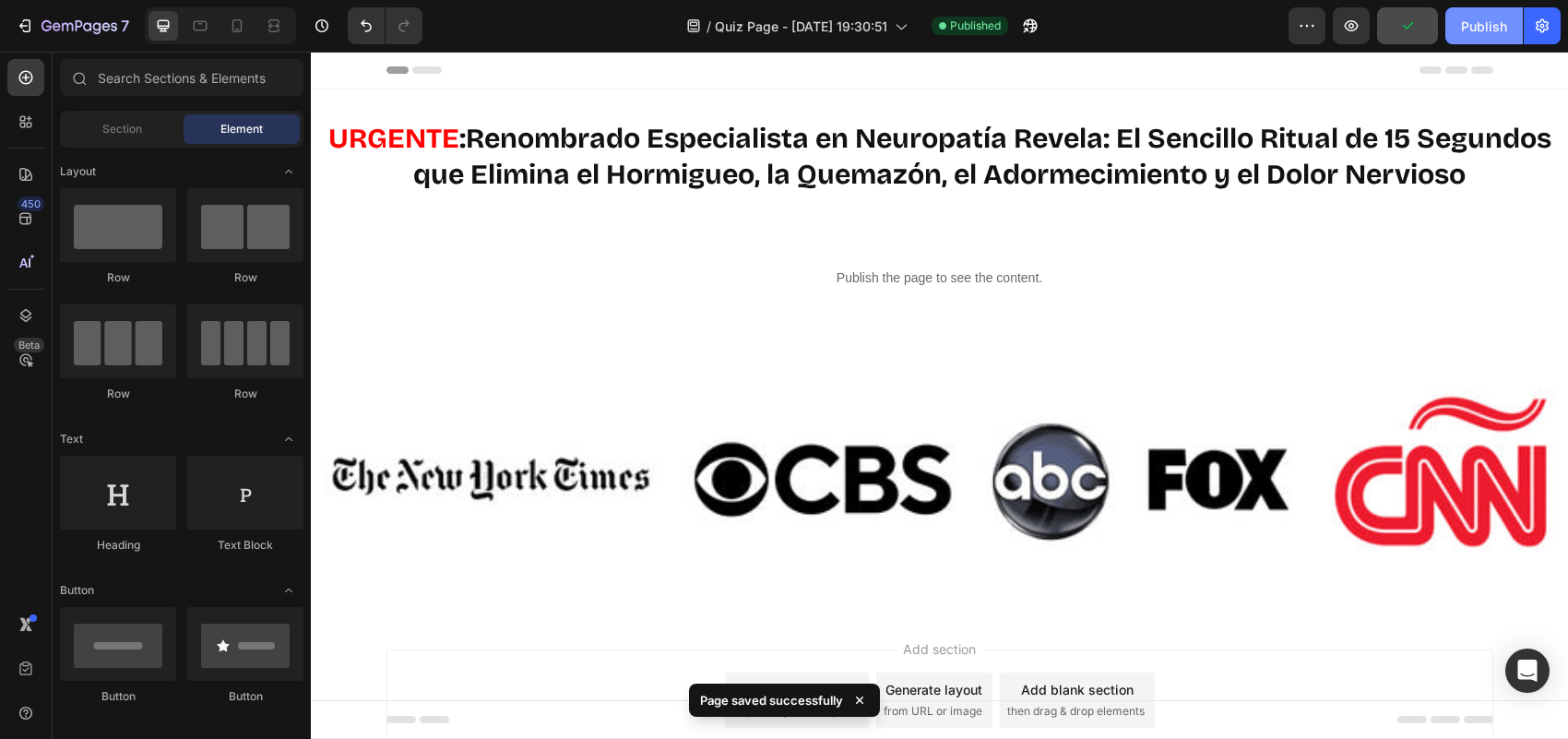
click at [1472, 30] on div "Publish" at bounding box center [1484, 26] width 46 height 19
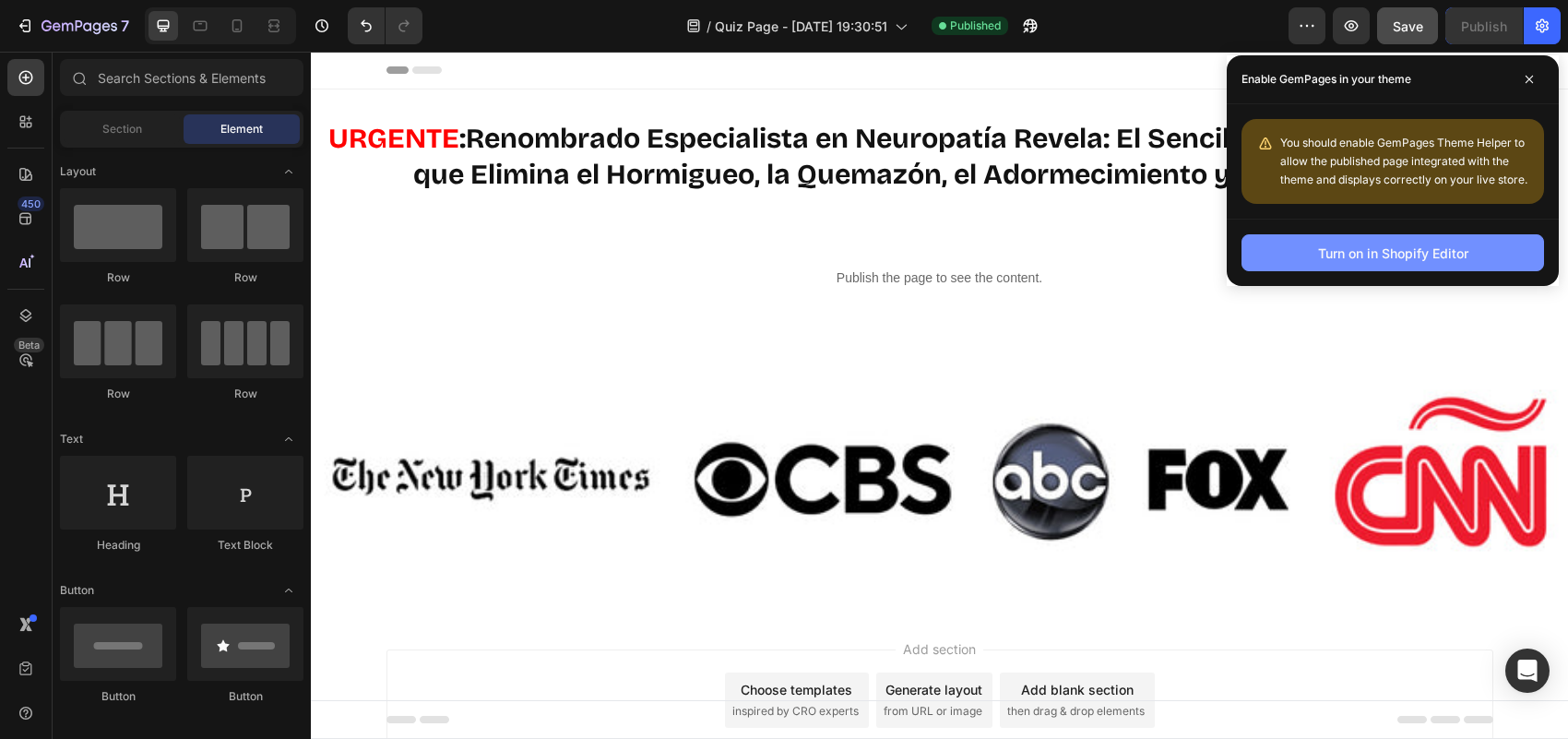
click at [1421, 247] on div "Turn on in Shopify Editor" at bounding box center [1394, 253] width 151 height 19
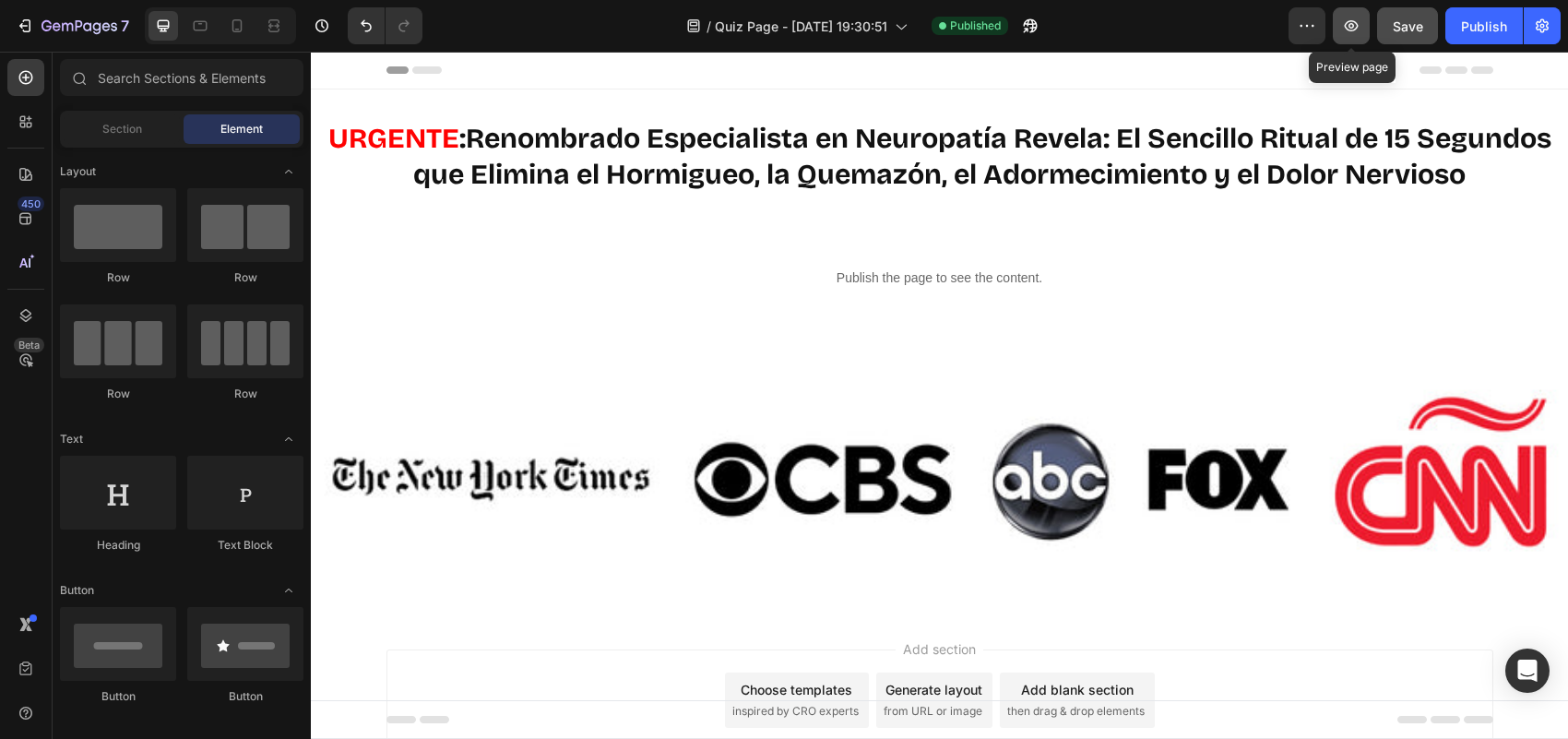
click at [1361, 26] on button "button" at bounding box center [1351, 26] width 37 height 37
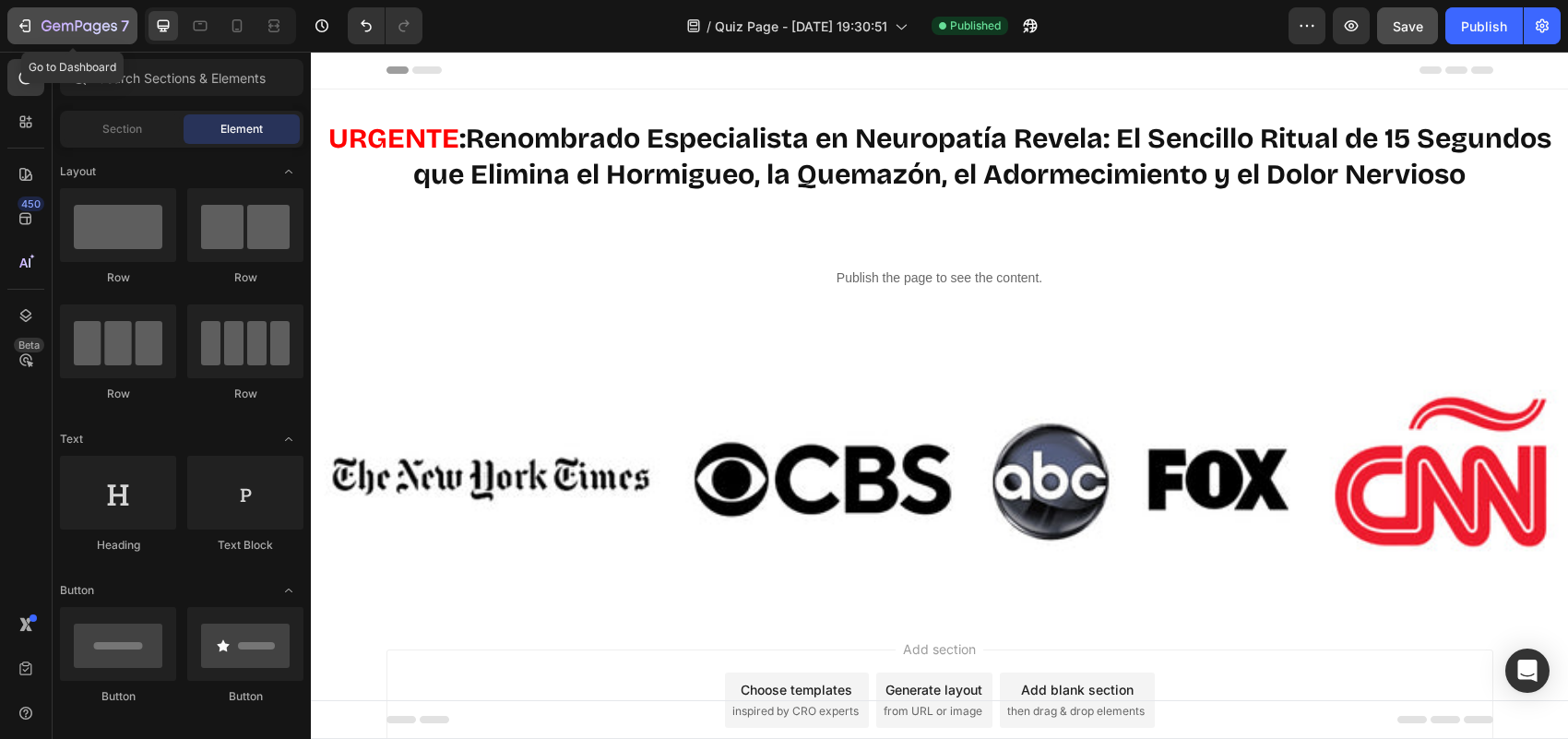
click at [38, 20] on div "7" at bounding box center [71, 25] width 113 height 22
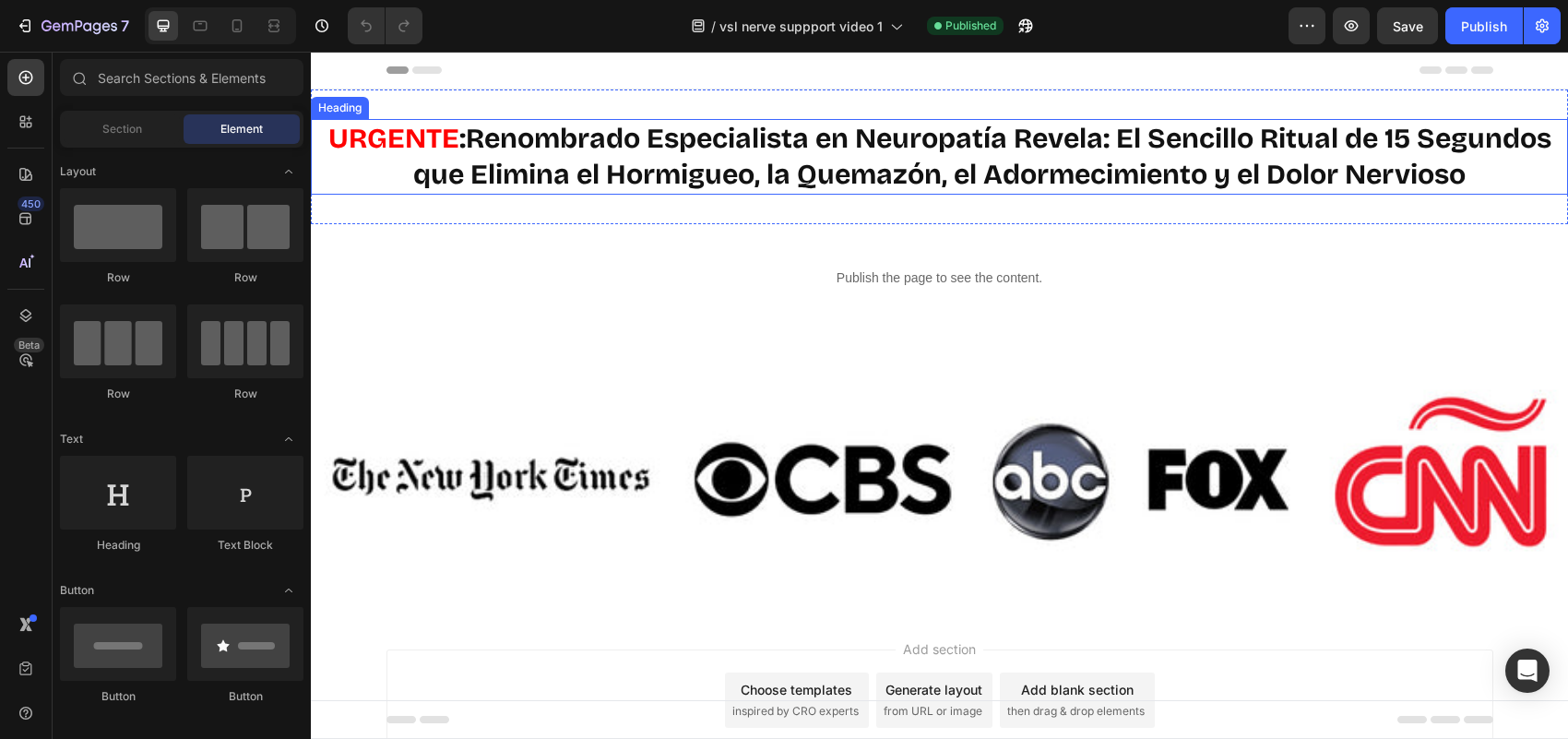
click at [1034, 166] on h2 "URGENTE : Renombrado Especialista en [MEDICAL_DATA] Revela: El Sencillo Ritual …" at bounding box center [939, 156] width 1257 height 75
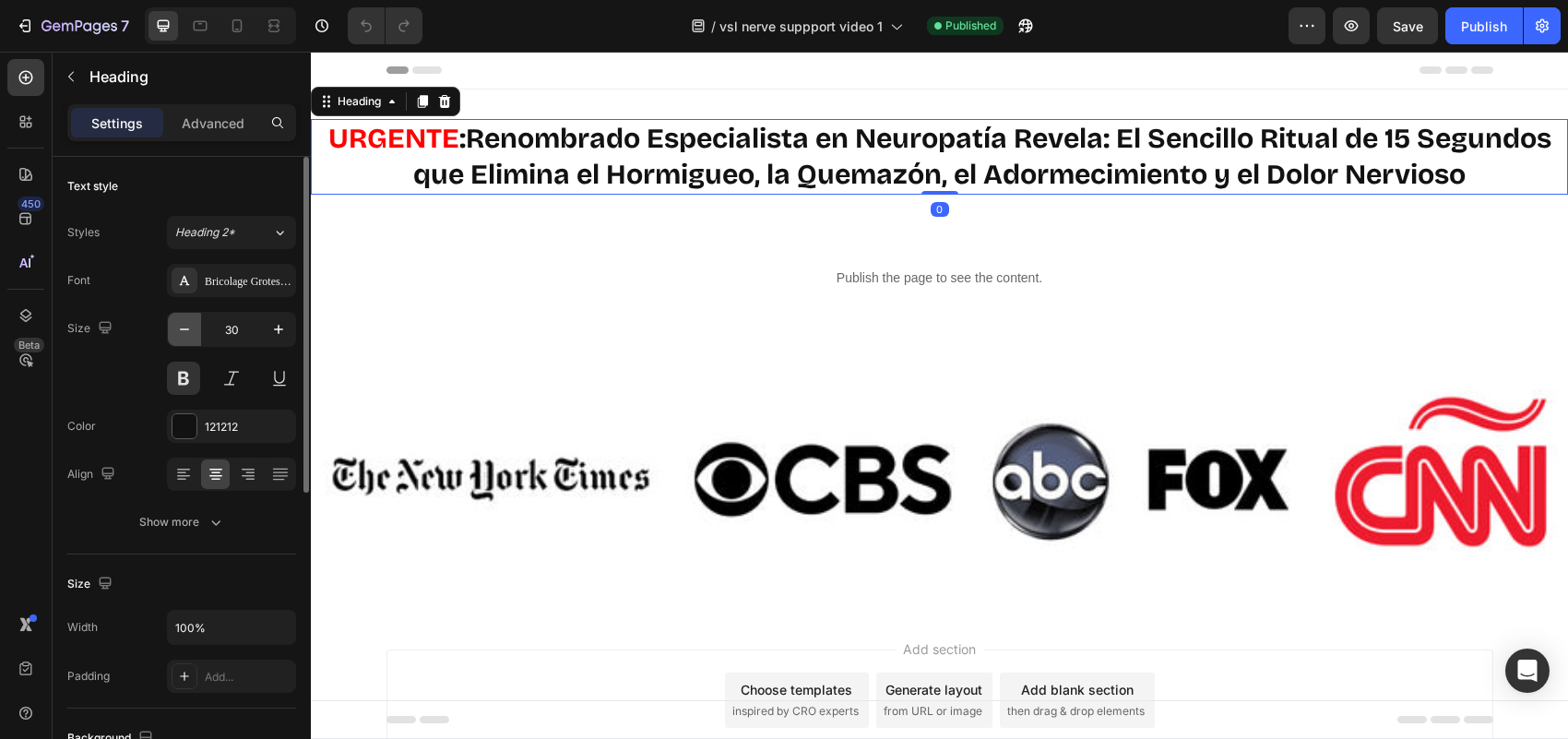
click at [190, 336] on icon "button" at bounding box center [184, 329] width 18 height 18
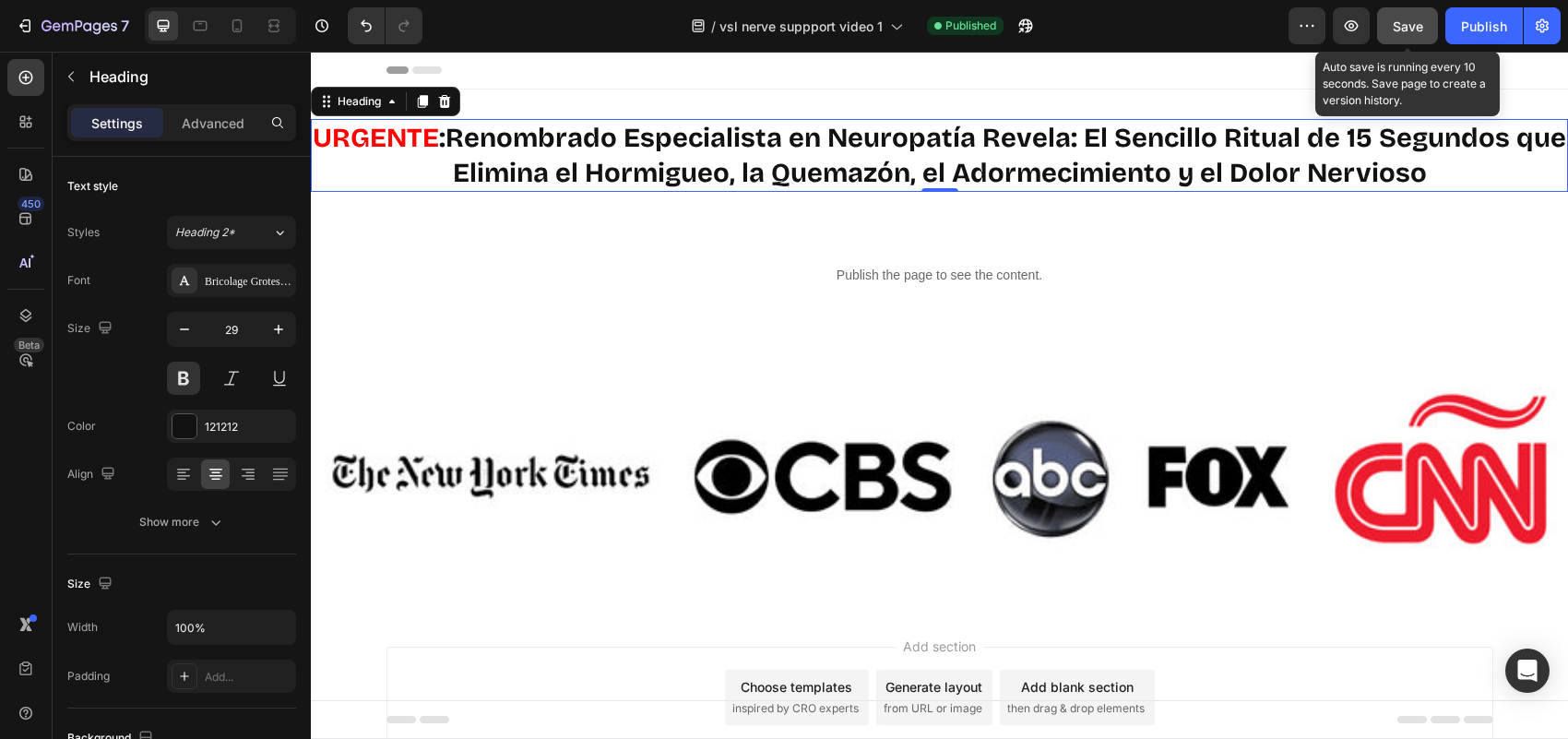
click at [1397, 33] on span "Save" at bounding box center [1408, 26] width 30 height 15
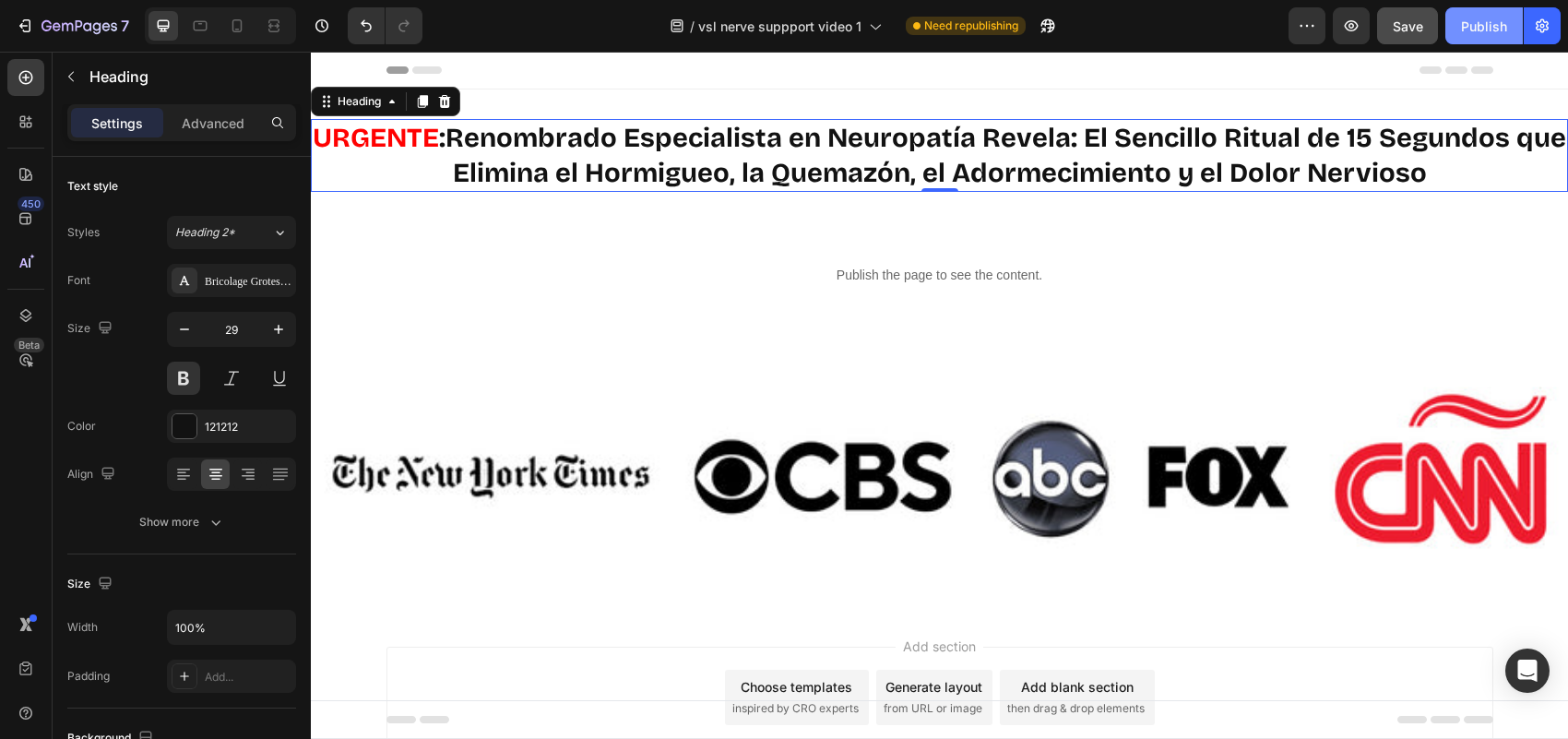
click at [1497, 32] on div "Publish" at bounding box center [1484, 26] width 46 height 19
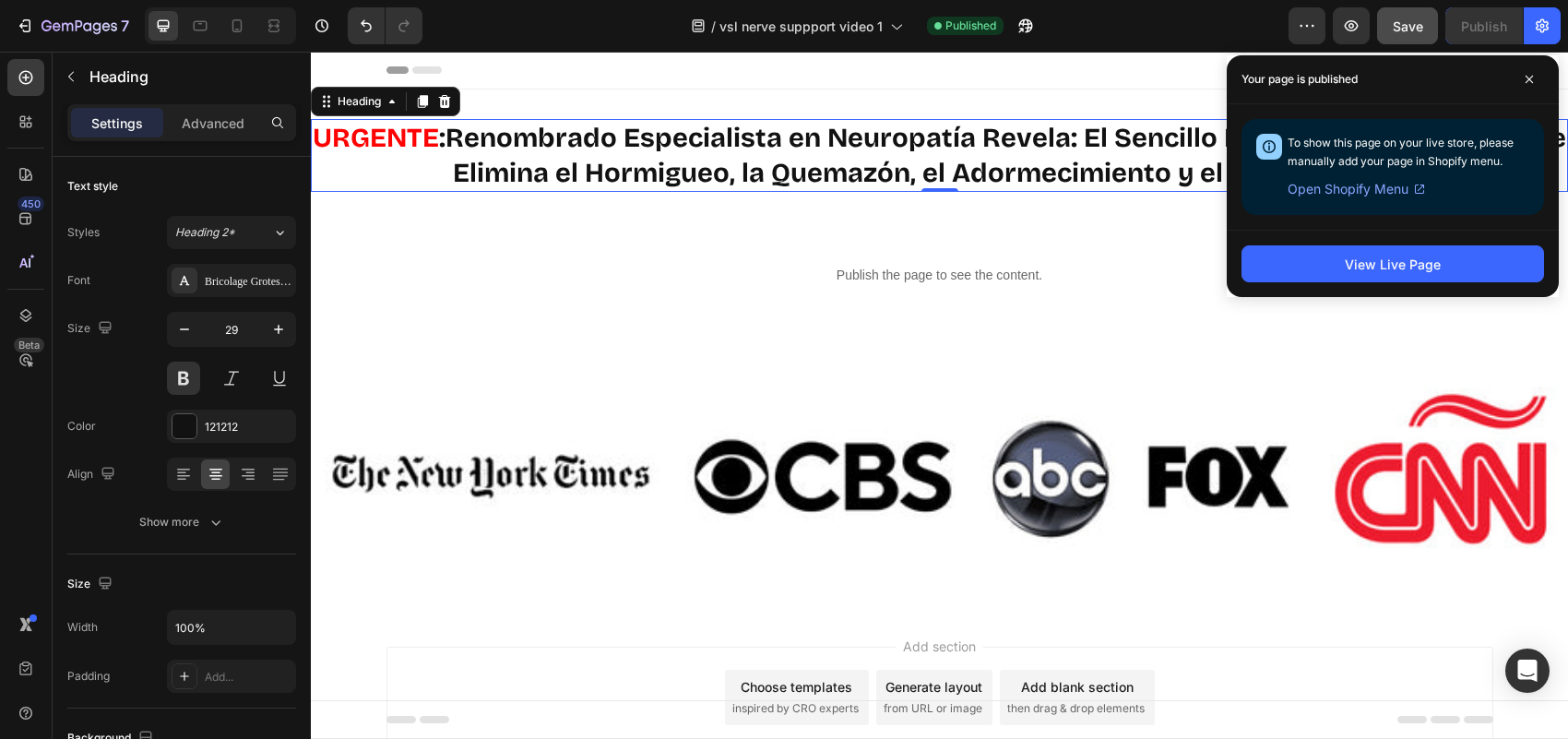
click at [1365, 193] on span "Open Shopify Menu" at bounding box center [1348, 189] width 121 height 22
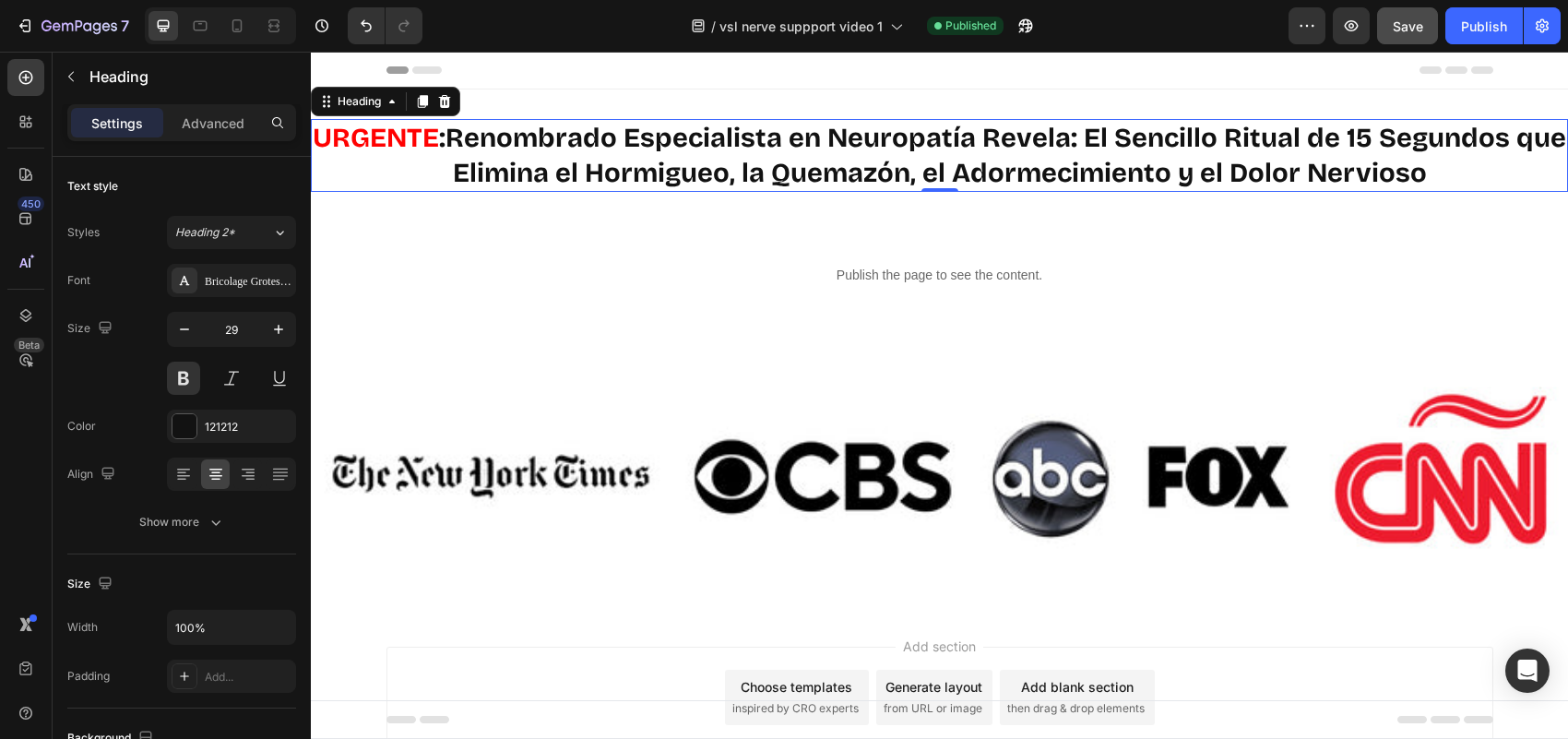
click at [1163, 38] on div "/ vsl nerve suppport video 1 Published" at bounding box center [863, 26] width 852 height 37
click at [832, 158] on h2 "URGENTE : Renombrado Especialista en [MEDICAL_DATA] Revela: El Sencillo Ritual …" at bounding box center [939, 155] width 1257 height 72
click at [832, 158] on p "URGENTE : Renombrado Especialista en [MEDICAL_DATA] Revela: El Sencillo Ritual …" at bounding box center [939, 155] width 1254 height 70
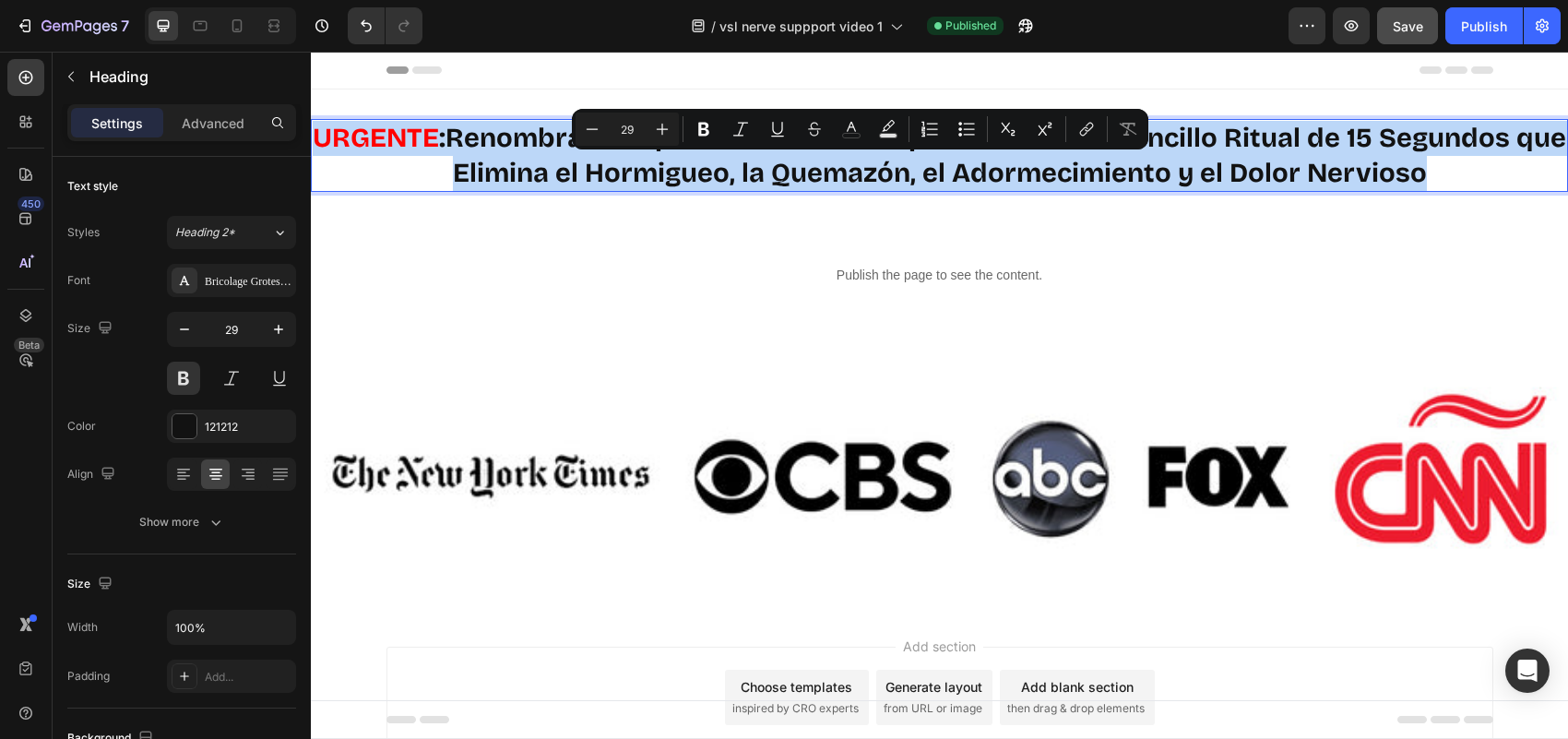
click at [832, 158] on p "URGENTE : Renombrado Especialista en [MEDICAL_DATA] Revela: El Sencillo Ritual …" at bounding box center [939, 155] width 1254 height 70
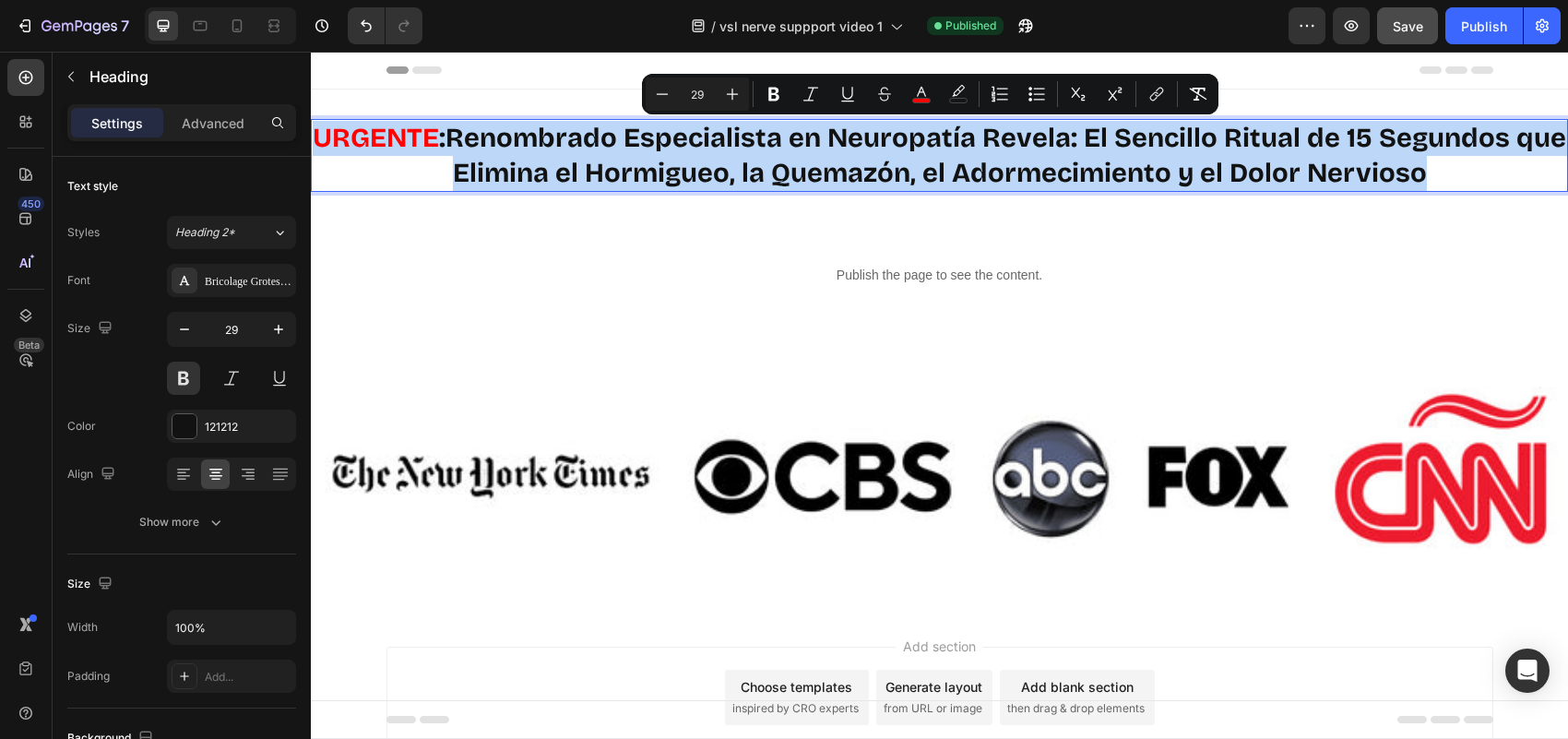
copy p "URGENTE : Renombrado Especialista en [MEDICAL_DATA] Revela: El Sencillo Ritual …"
click at [1491, 171] on p "URGENTE : Renombrado Especialista en [MEDICAL_DATA] Revela: El Sencillo Ritual …" at bounding box center [939, 155] width 1254 height 70
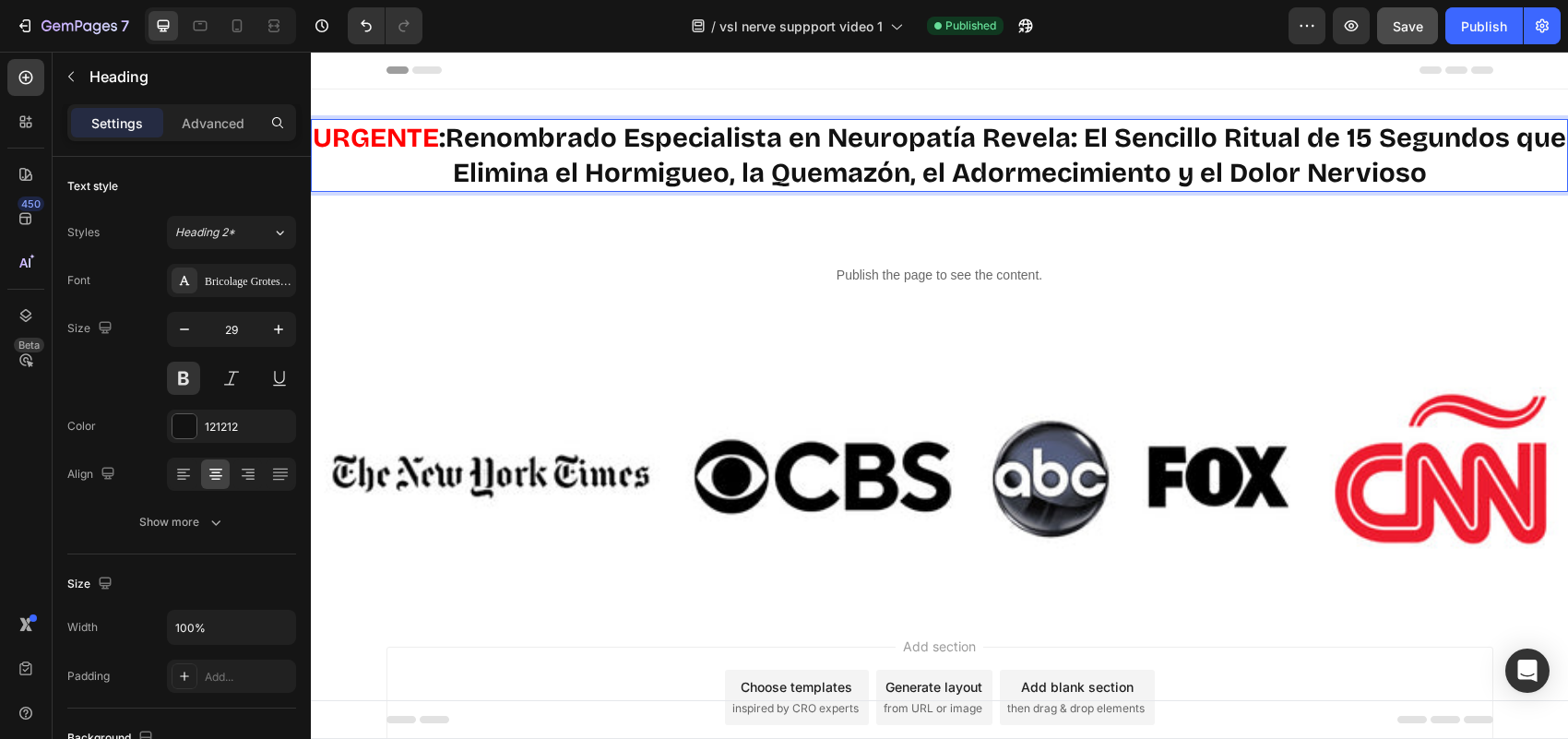
click at [1340, 160] on p "URGENTE : Renombrado Especialista en [MEDICAL_DATA] Revela: El Sencillo Ritual …" at bounding box center [939, 155] width 1254 height 70
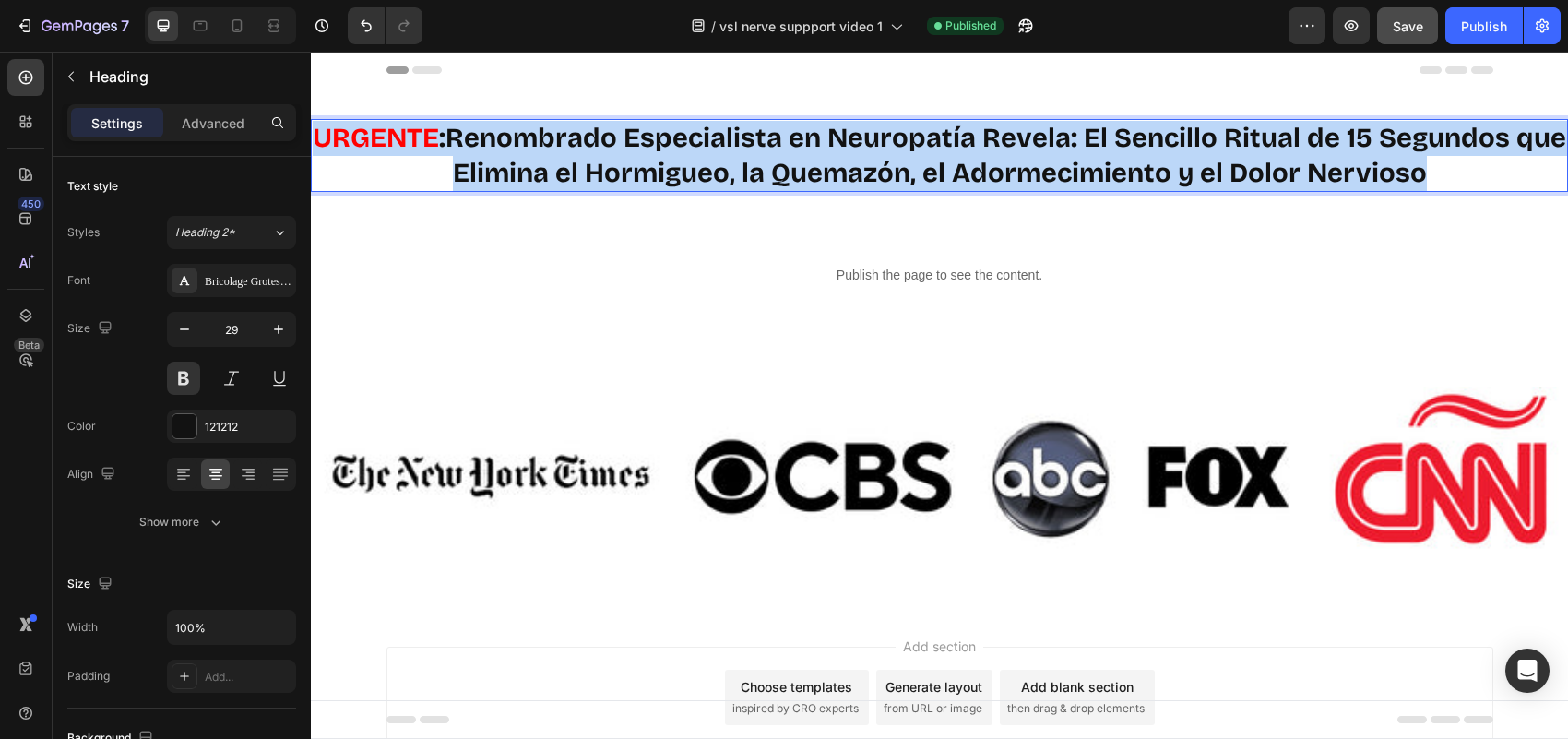
click at [1340, 160] on p "URGENTE : Renombrado Especialista en [MEDICAL_DATA] Revela: El Sencillo Ritual …" at bounding box center [939, 155] width 1254 height 70
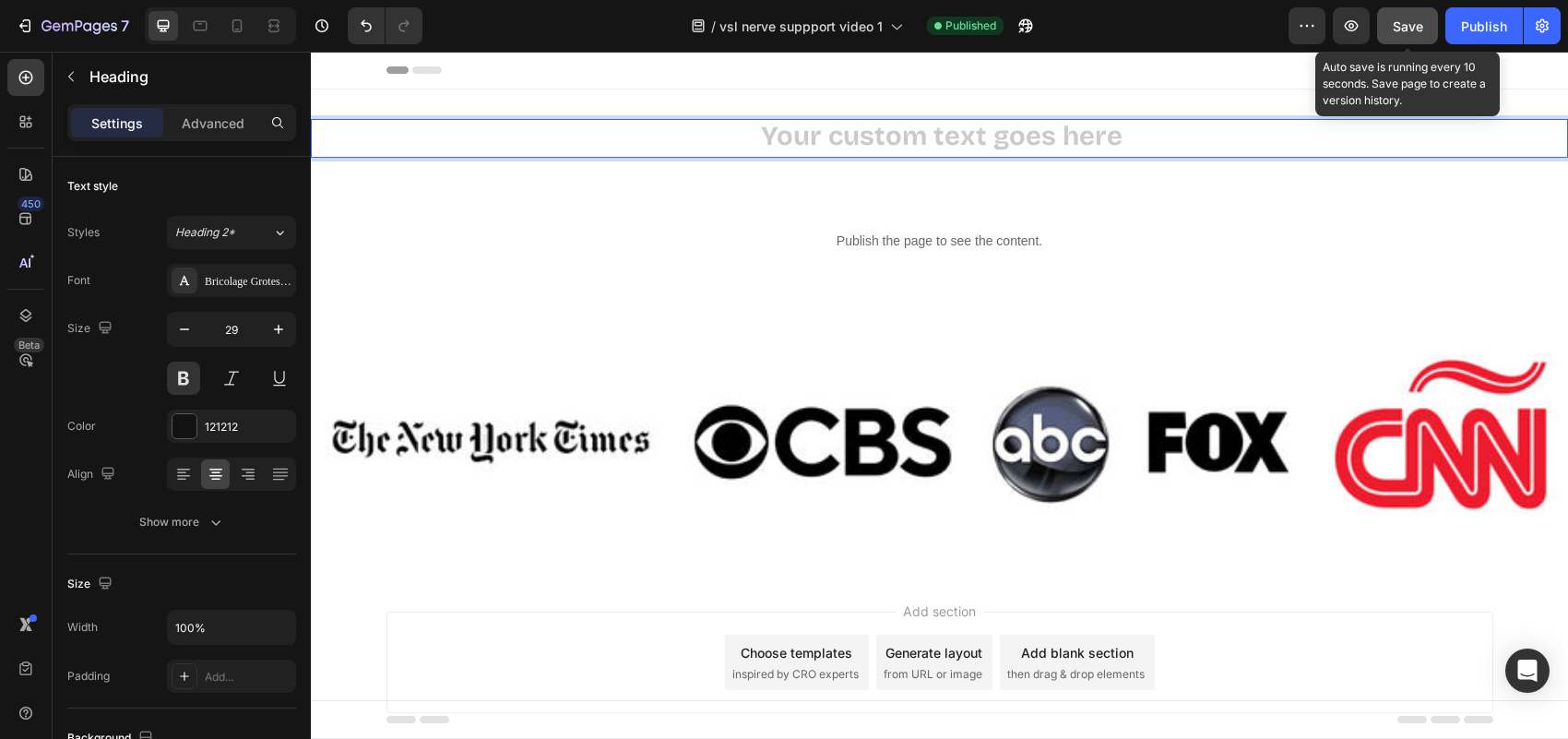
click at [1420, 16] on div "Save" at bounding box center [1408, 26] width 30 height 19
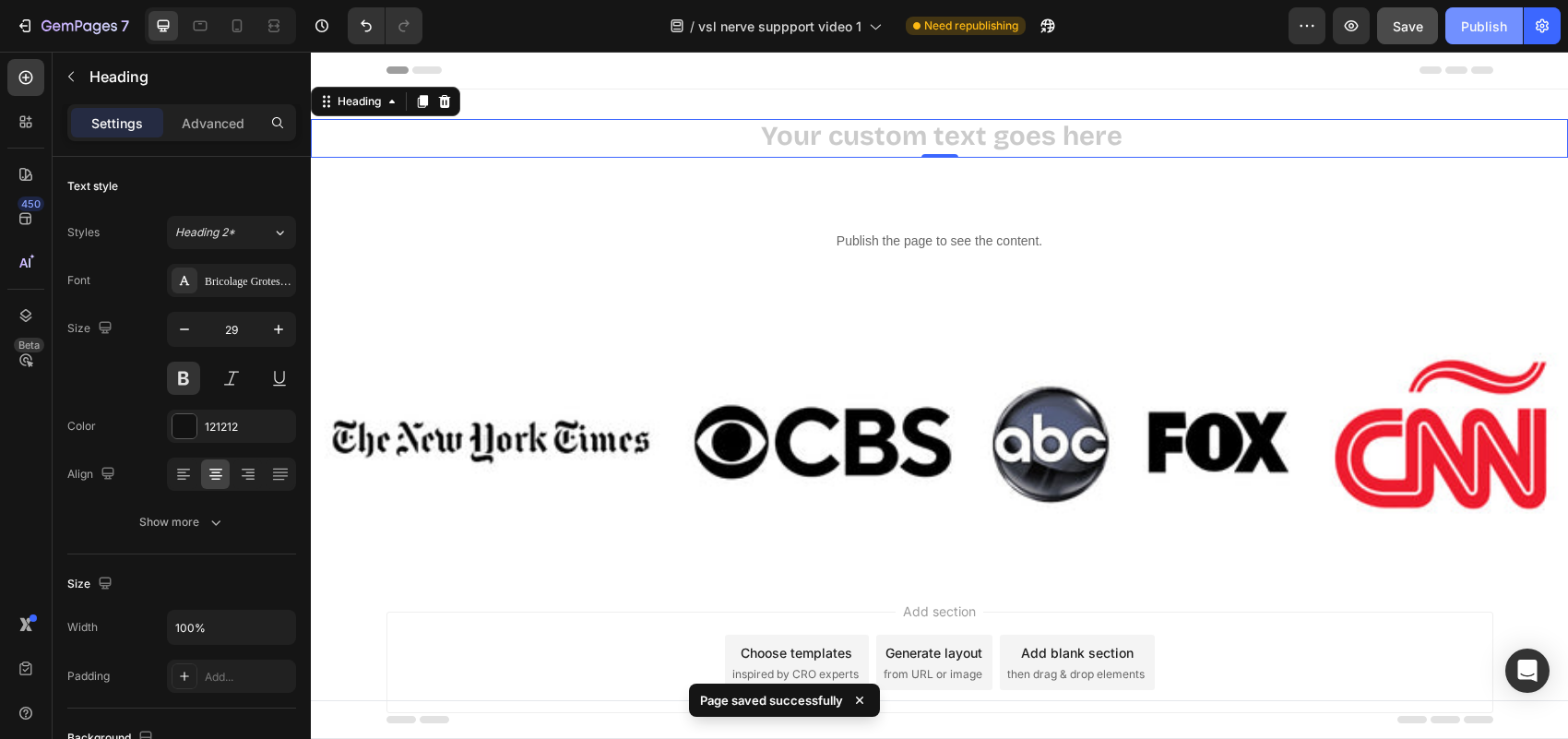
click at [1486, 29] on div "Publish" at bounding box center [1484, 26] width 46 height 19
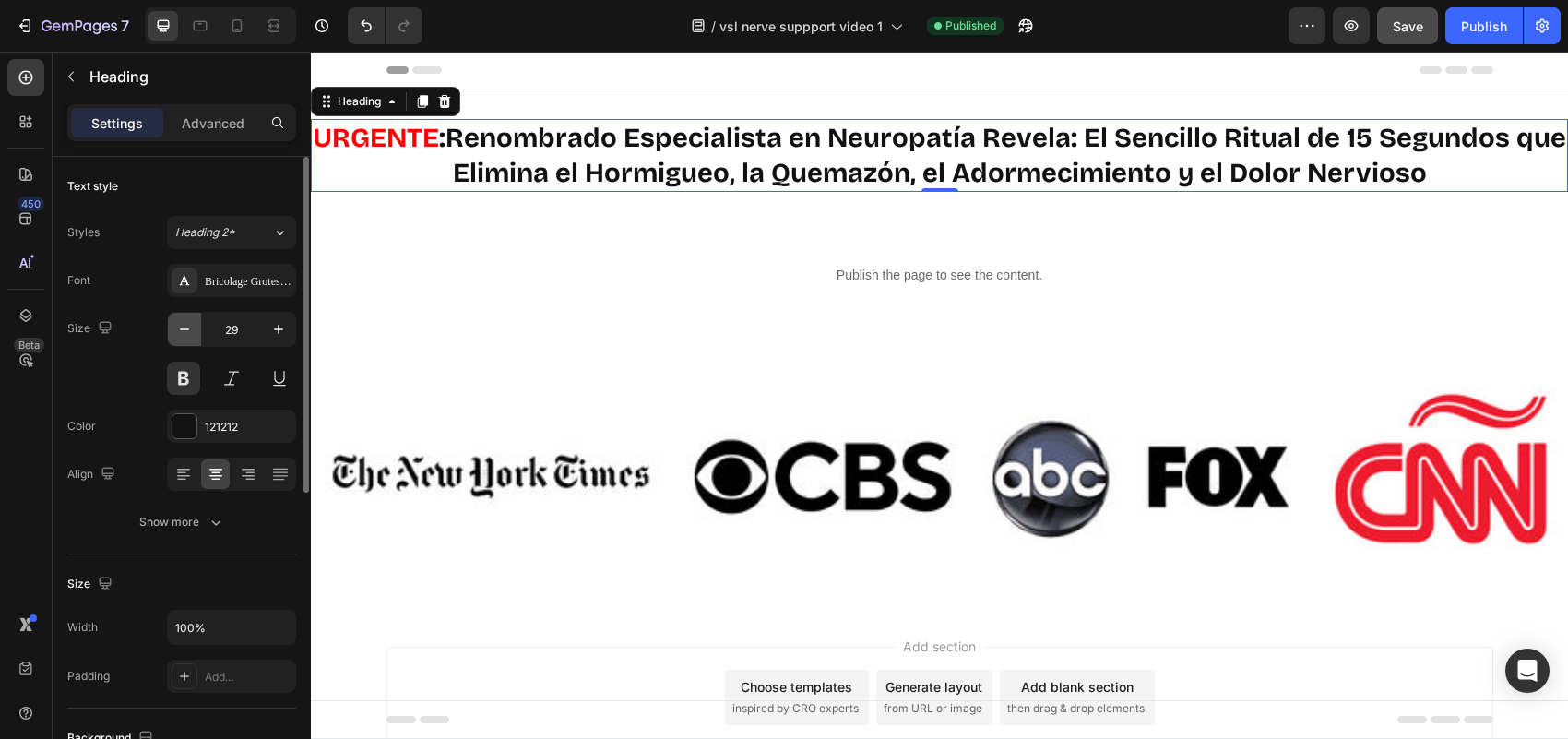
click at [187, 329] on icon "button" at bounding box center [184, 329] width 18 height 18
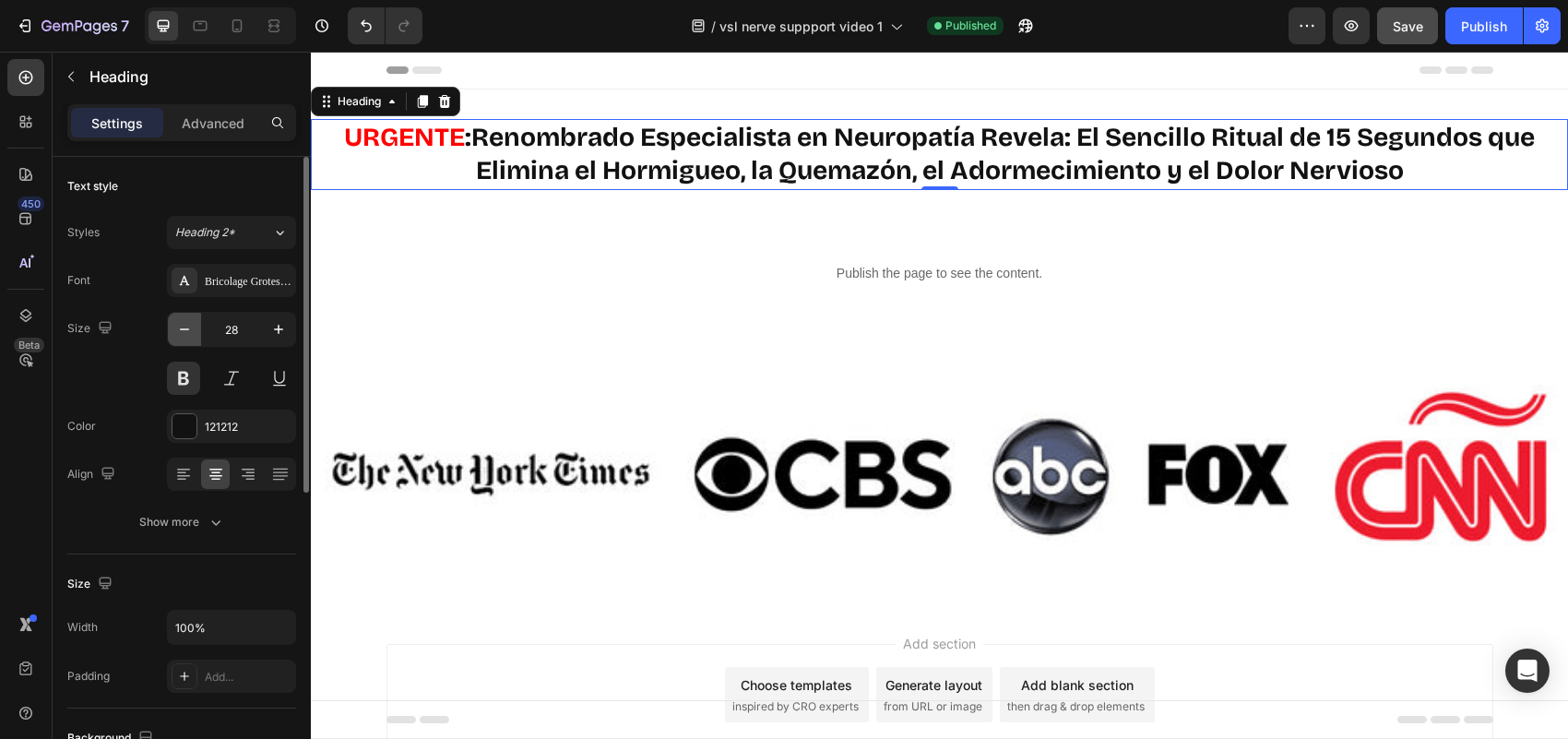
click at [187, 329] on icon "button" at bounding box center [184, 329] width 18 height 18
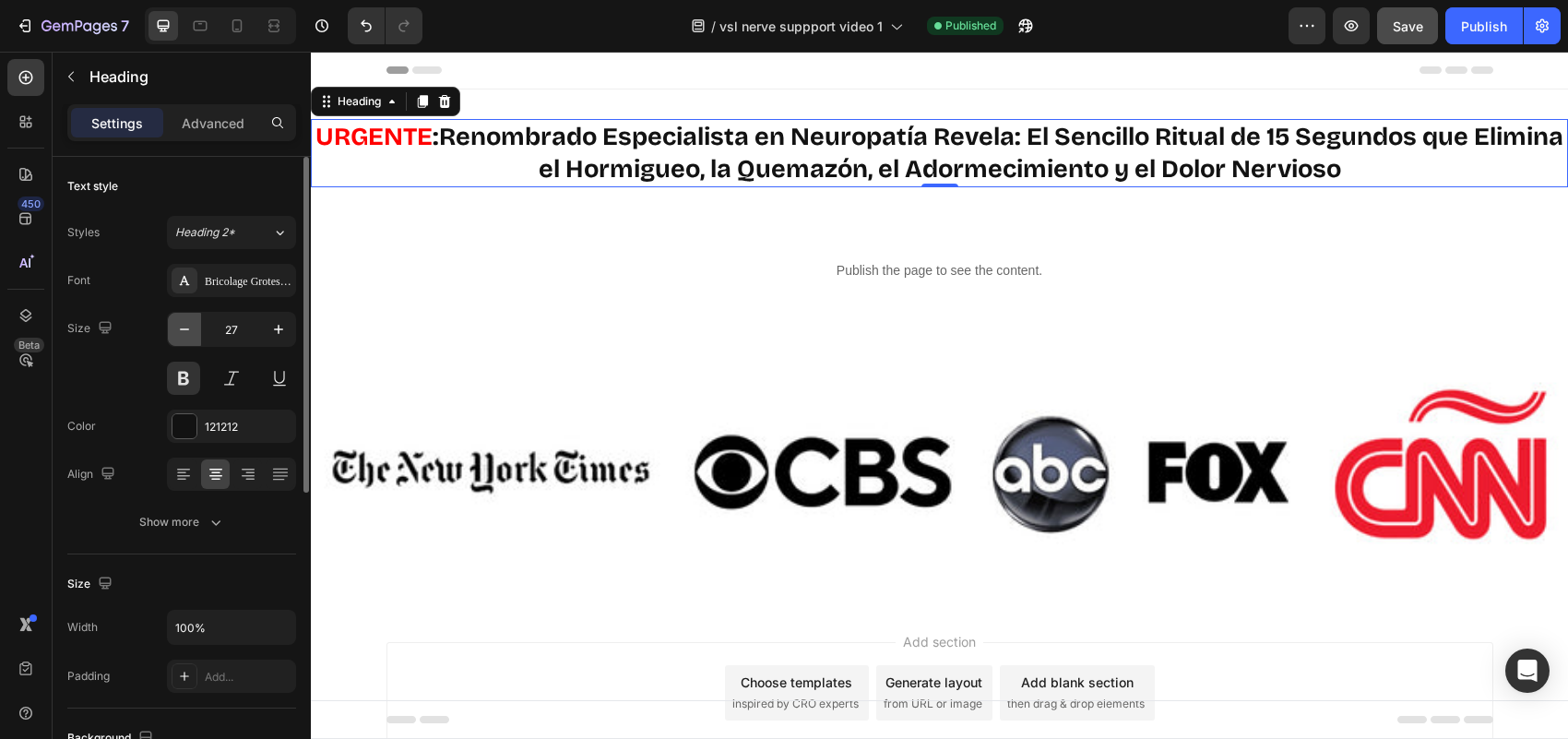
click at [187, 329] on icon "button" at bounding box center [184, 329] width 18 height 18
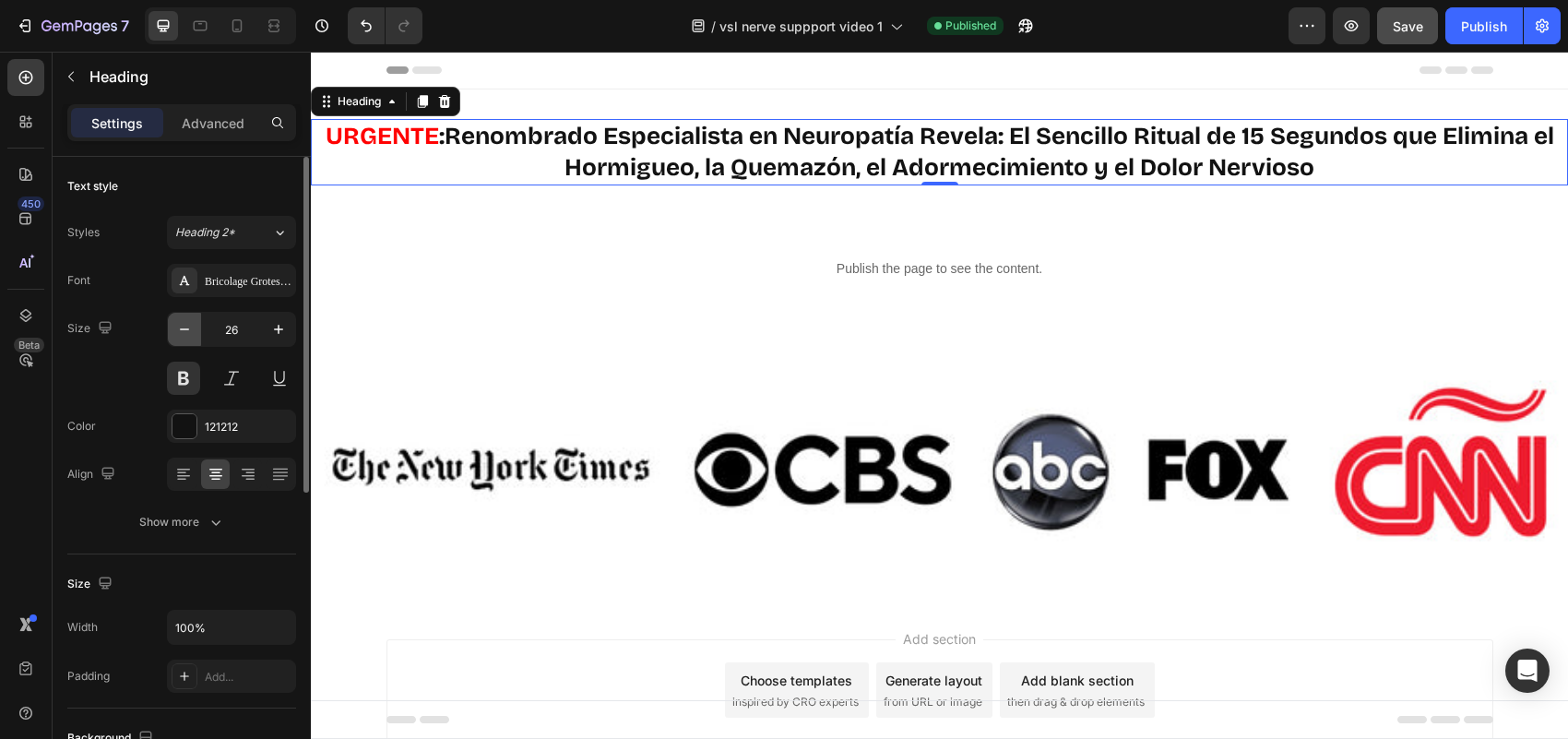
click at [187, 329] on icon "button" at bounding box center [184, 329] width 18 height 18
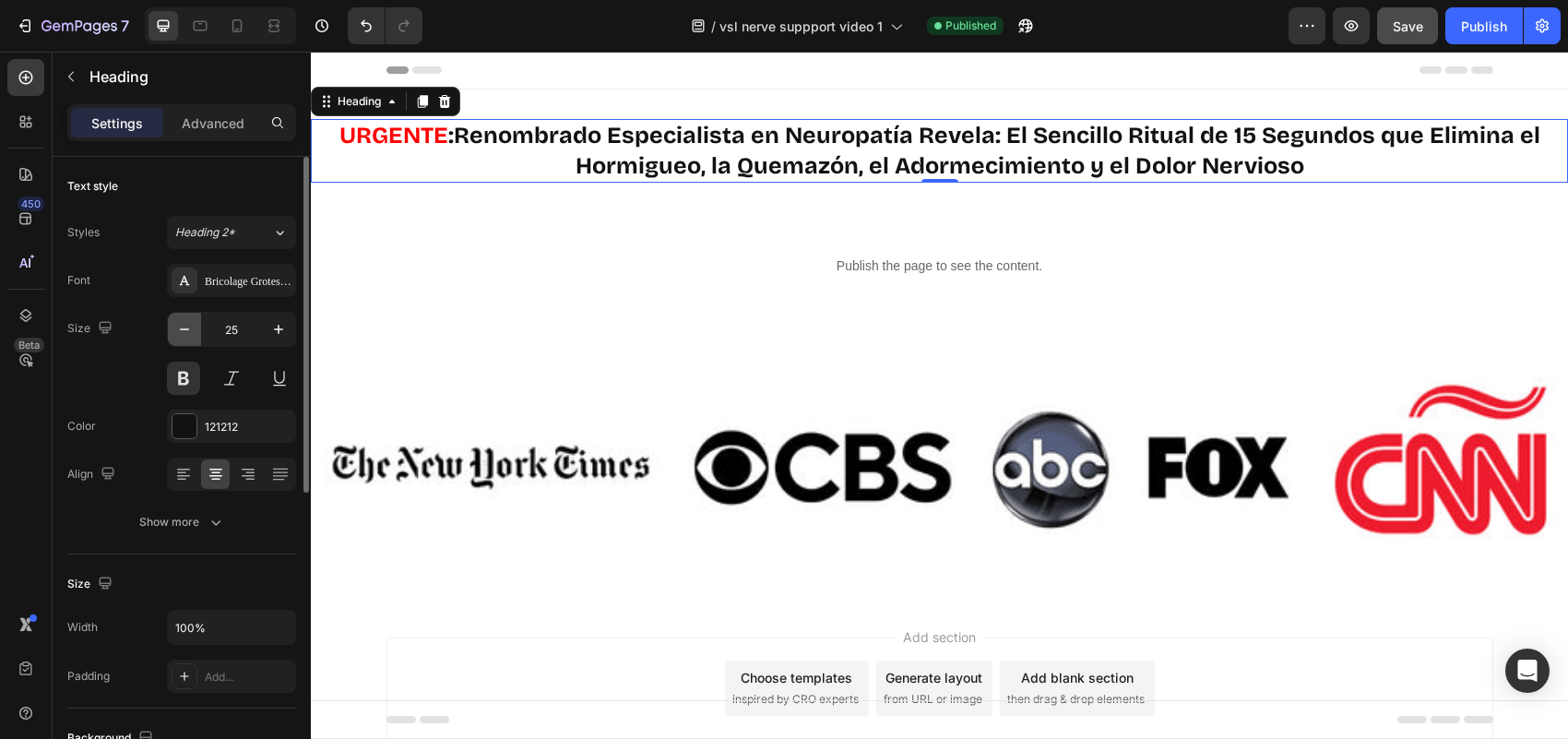
click at [187, 329] on icon "button" at bounding box center [184, 329] width 18 height 18
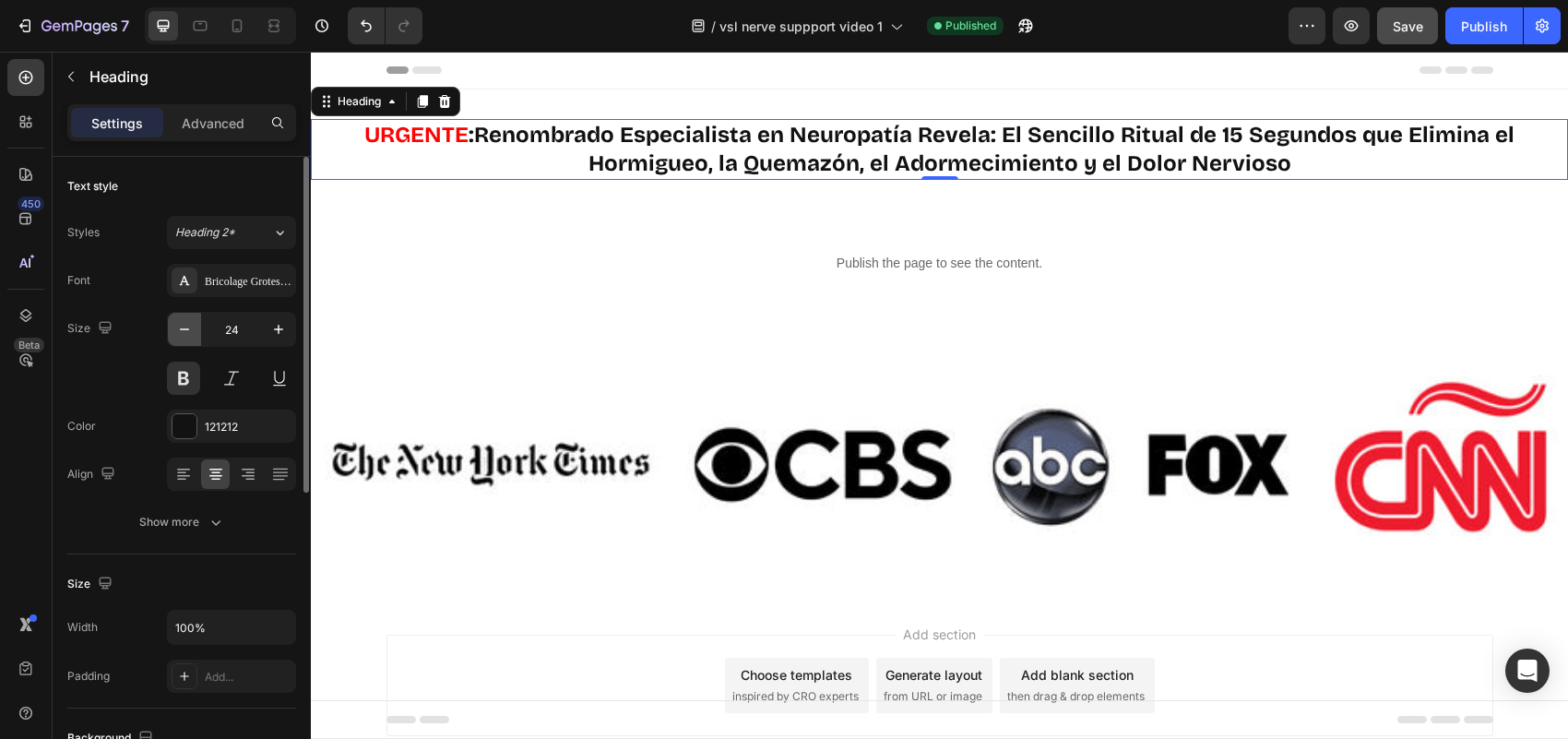
click at [187, 329] on icon "button" at bounding box center [184, 329] width 18 height 18
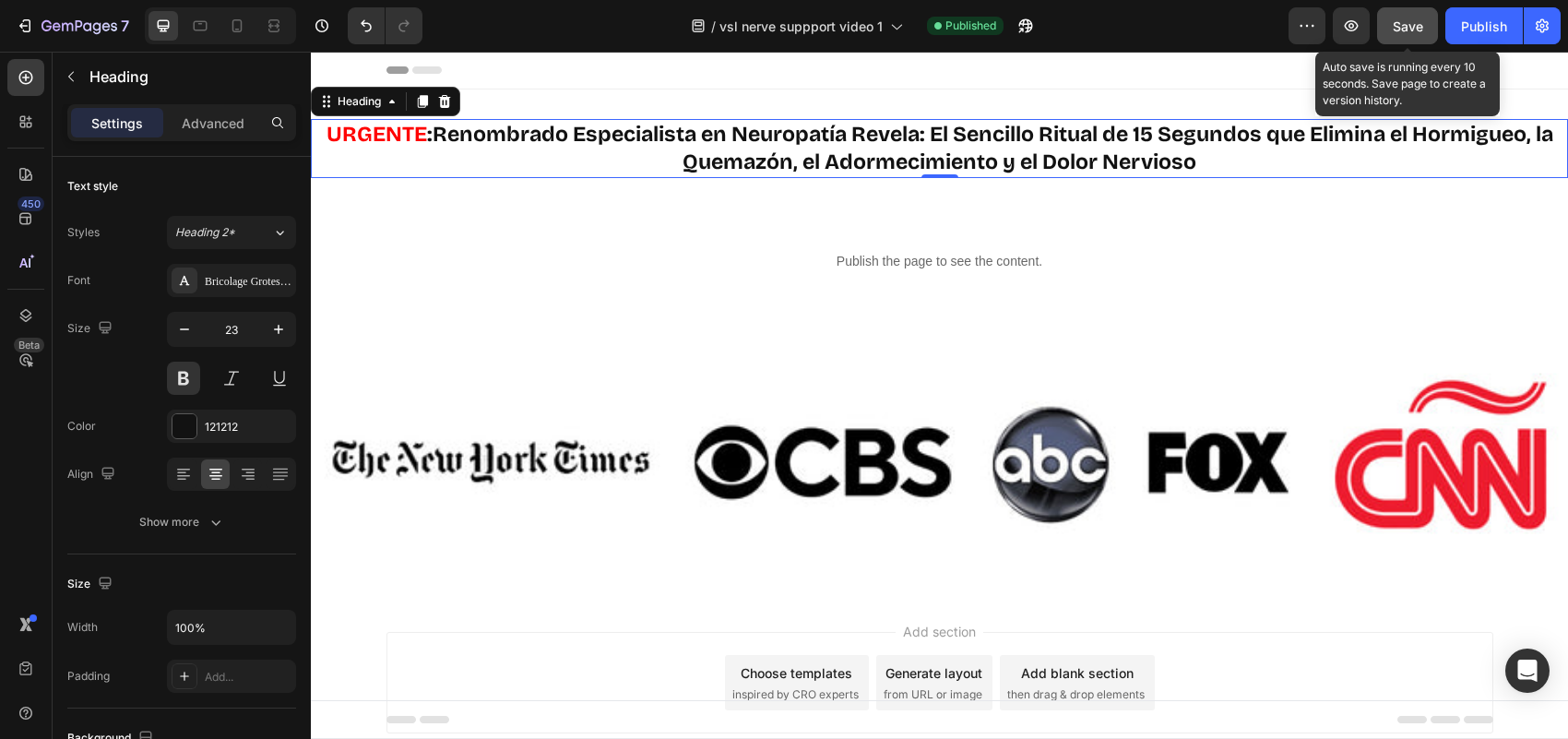
click at [1418, 25] on span "Save" at bounding box center [1408, 26] width 30 height 15
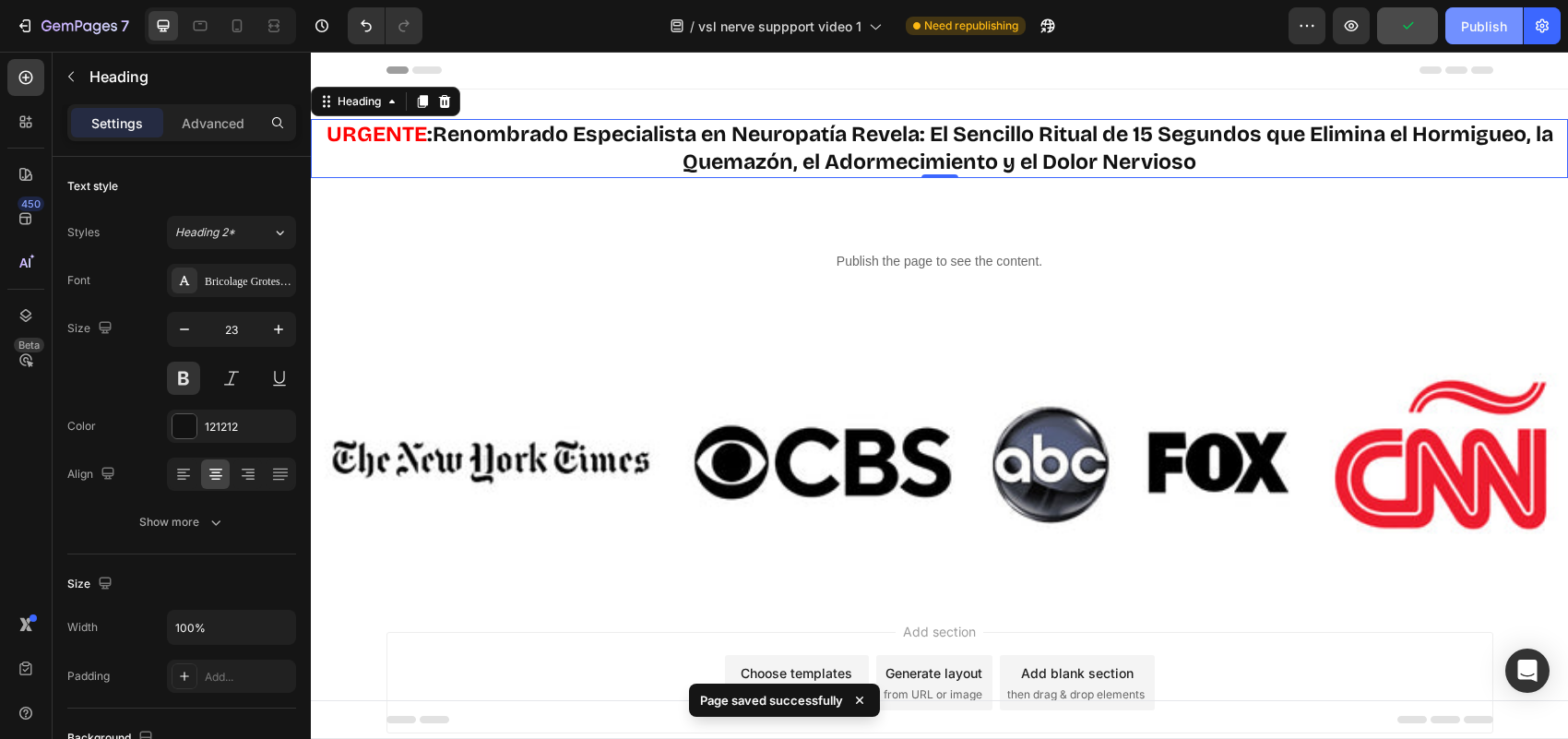
click at [1490, 24] on div "Publish" at bounding box center [1484, 26] width 46 height 19
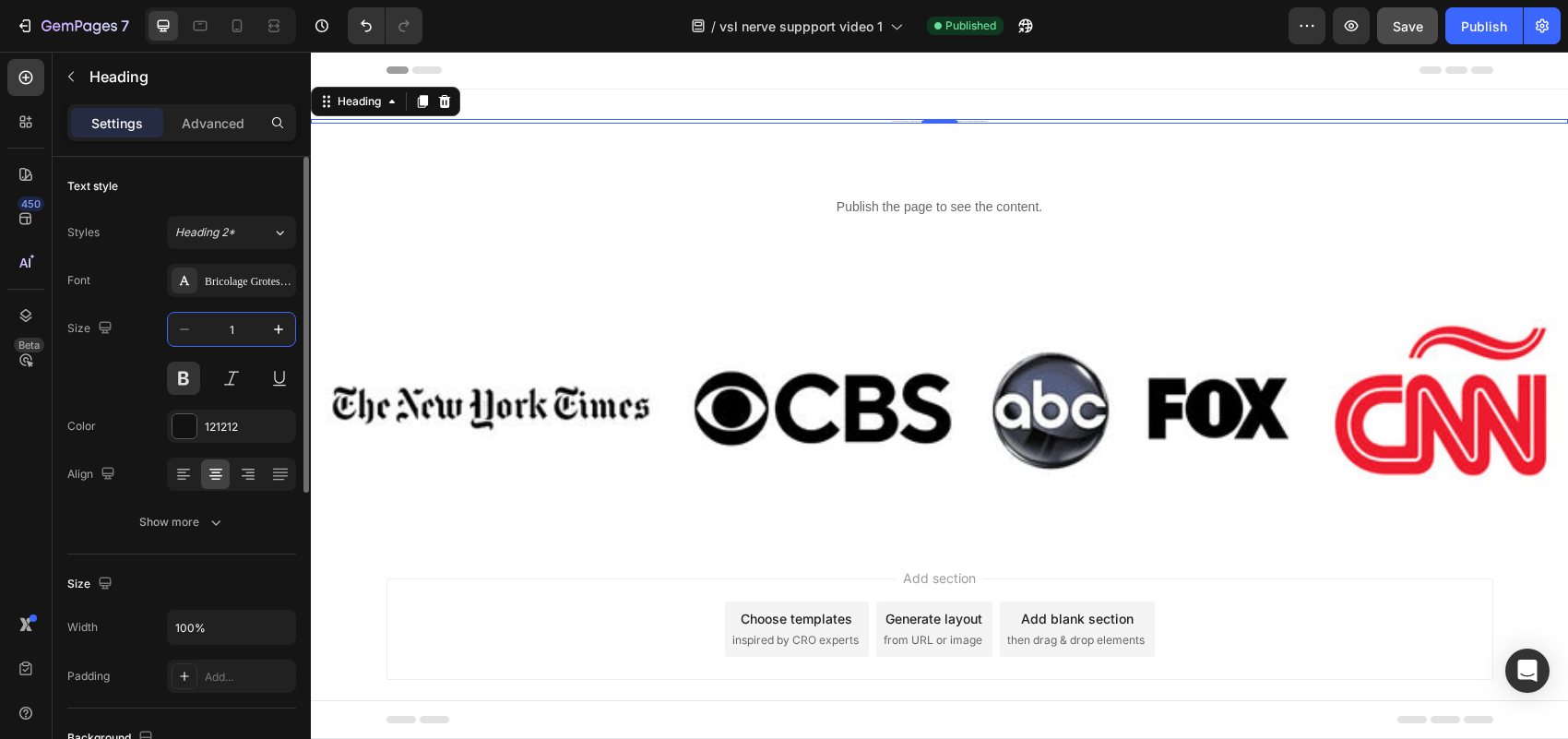
type input "15"
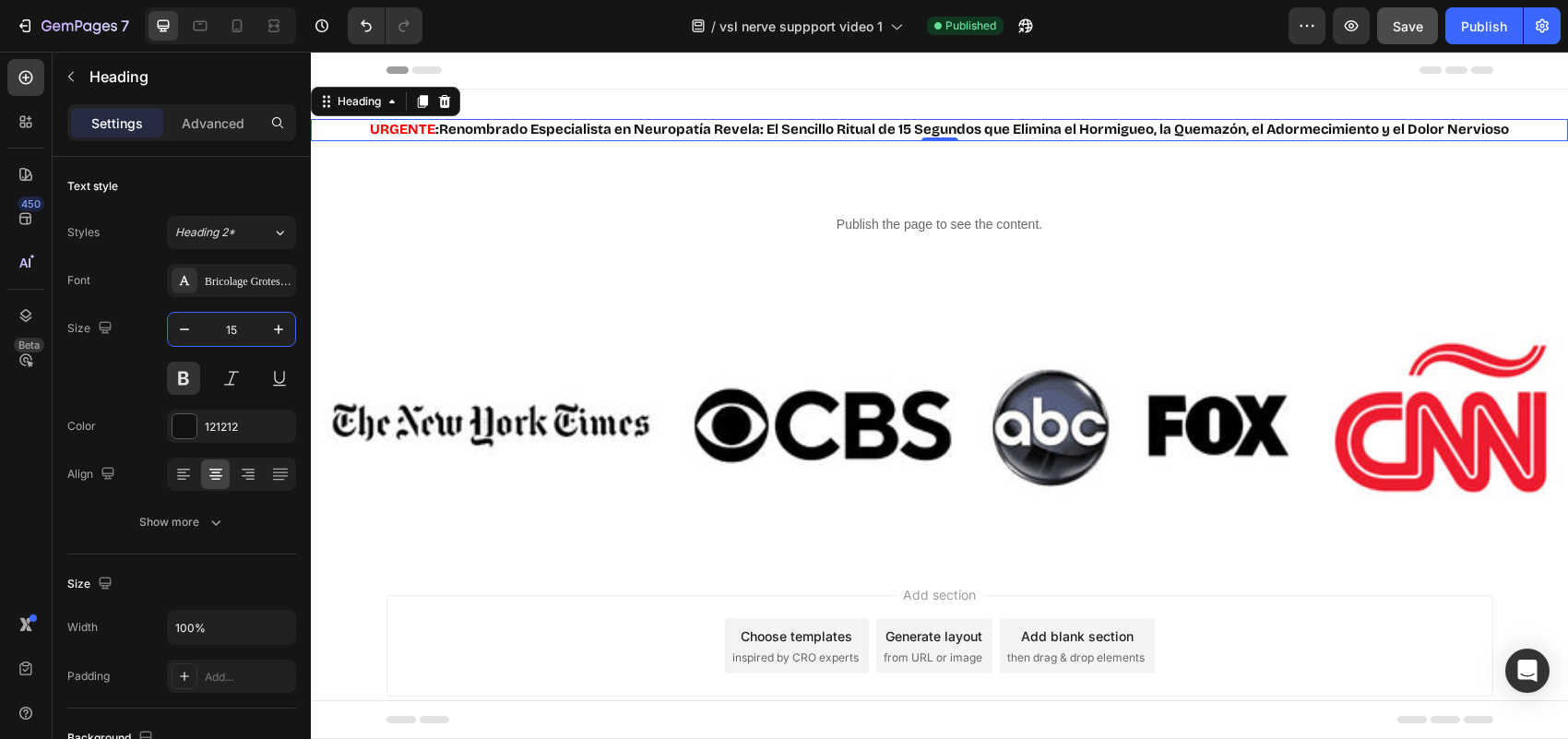
click at [747, 75] on div "Header" at bounding box center [940, 70] width 1107 height 37
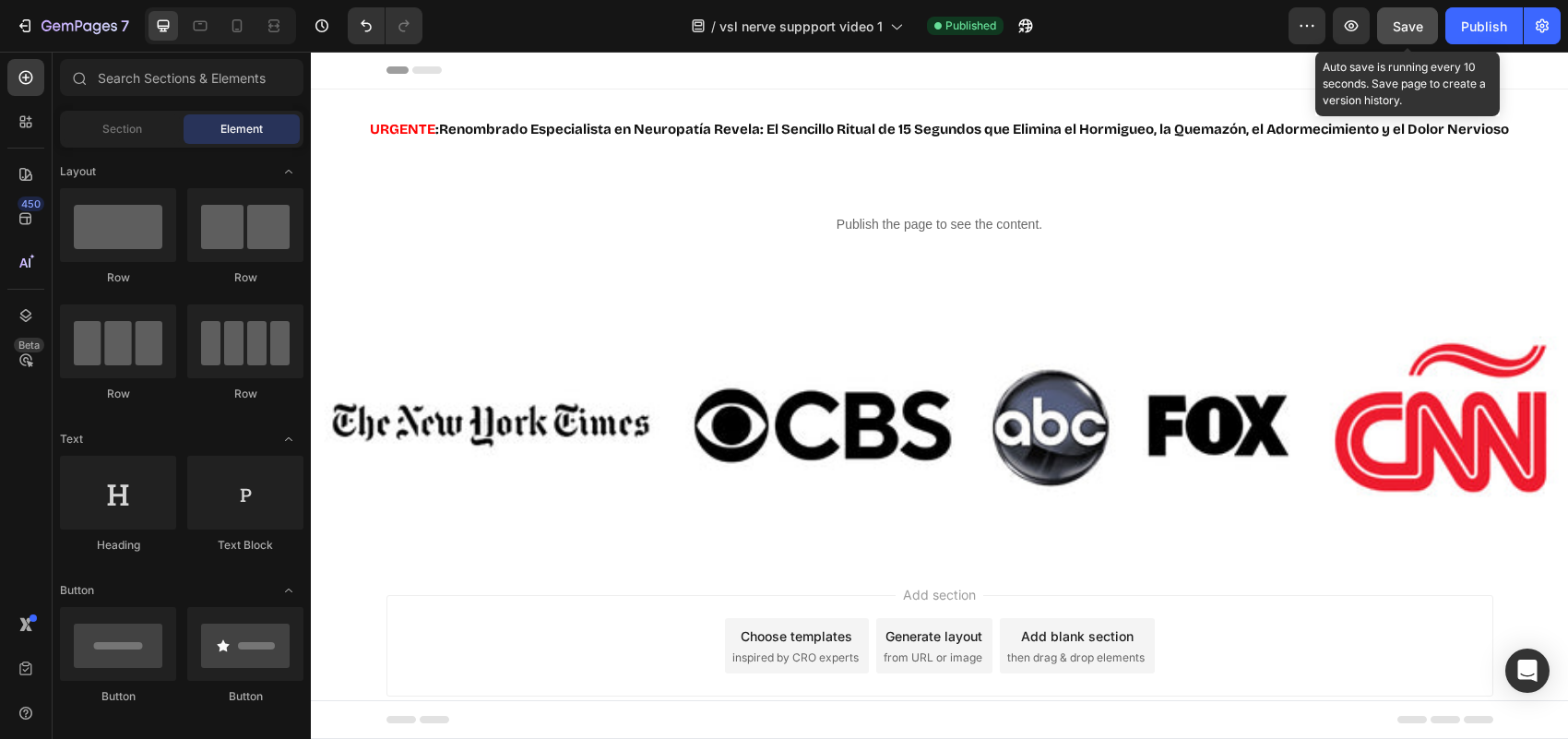
click at [1425, 24] on button "Save" at bounding box center [1408, 26] width 61 height 37
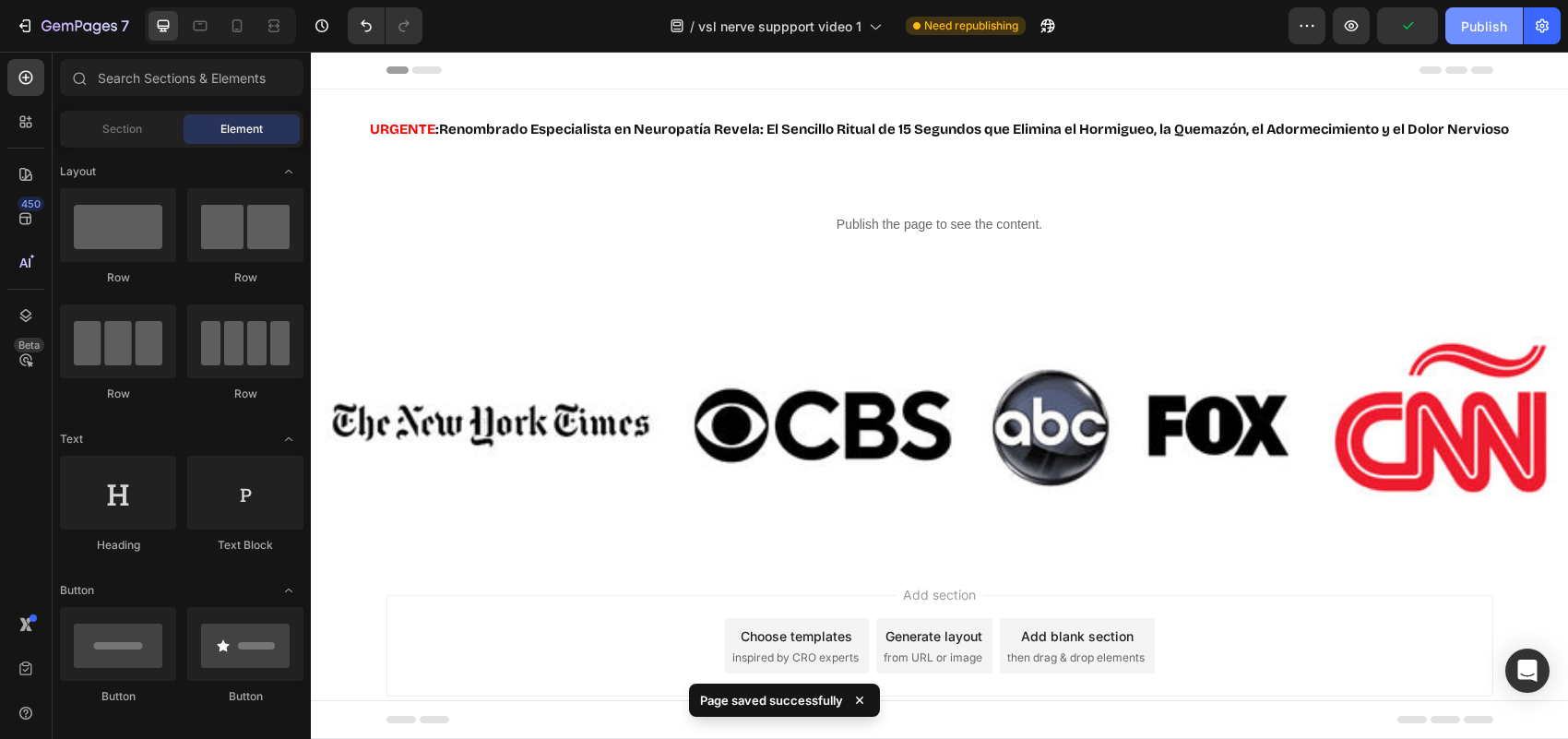
click at [1480, 25] on div "Publish" at bounding box center [1484, 26] width 46 height 19
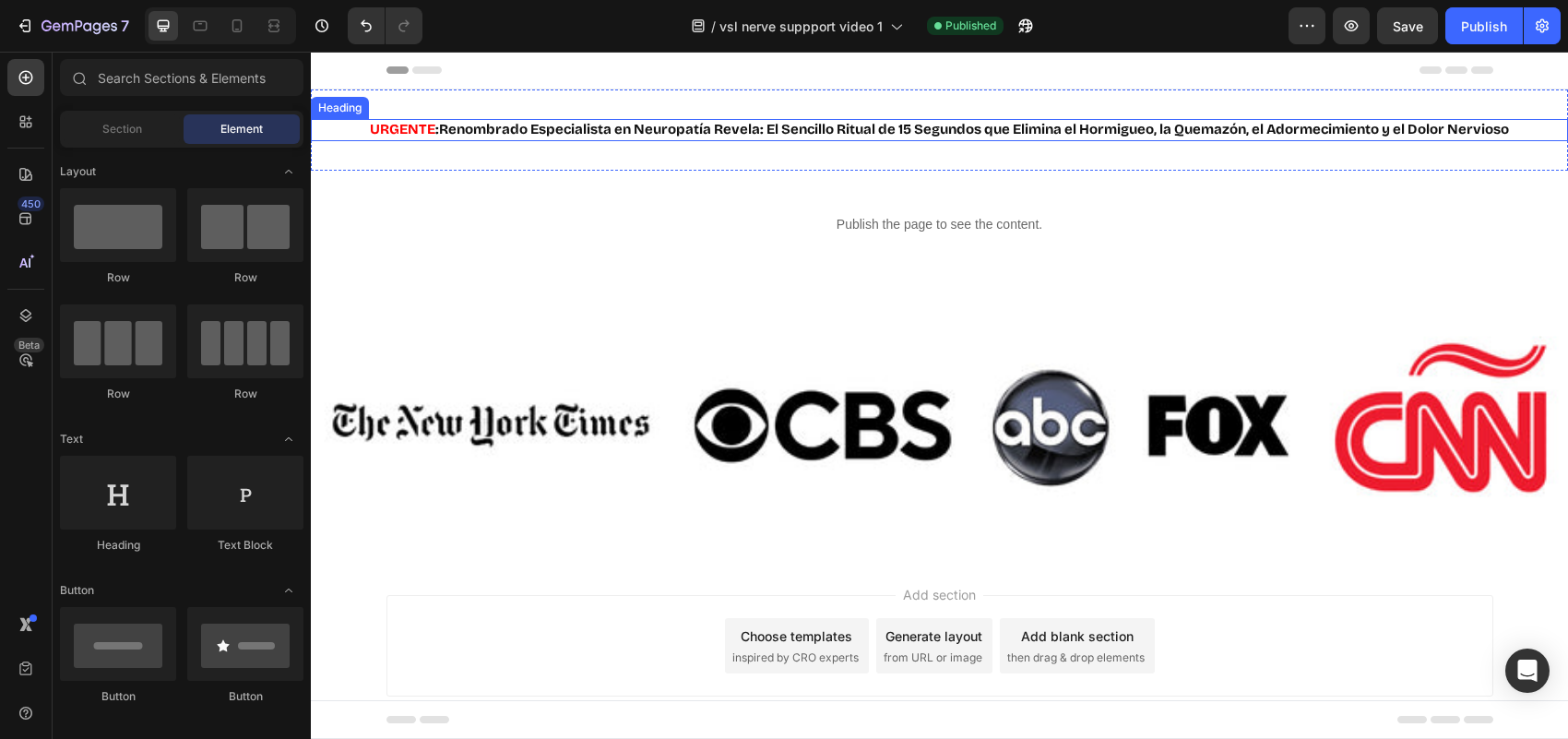
click at [1356, 128] on p "⁠⁠⁠⁠⁠⁠⁠ URGENTE : Renombrado Especialista en [MEDICAL_DATA] Revela: El Sencillo…" at bounding box center [939, 130] width 1254 height 18
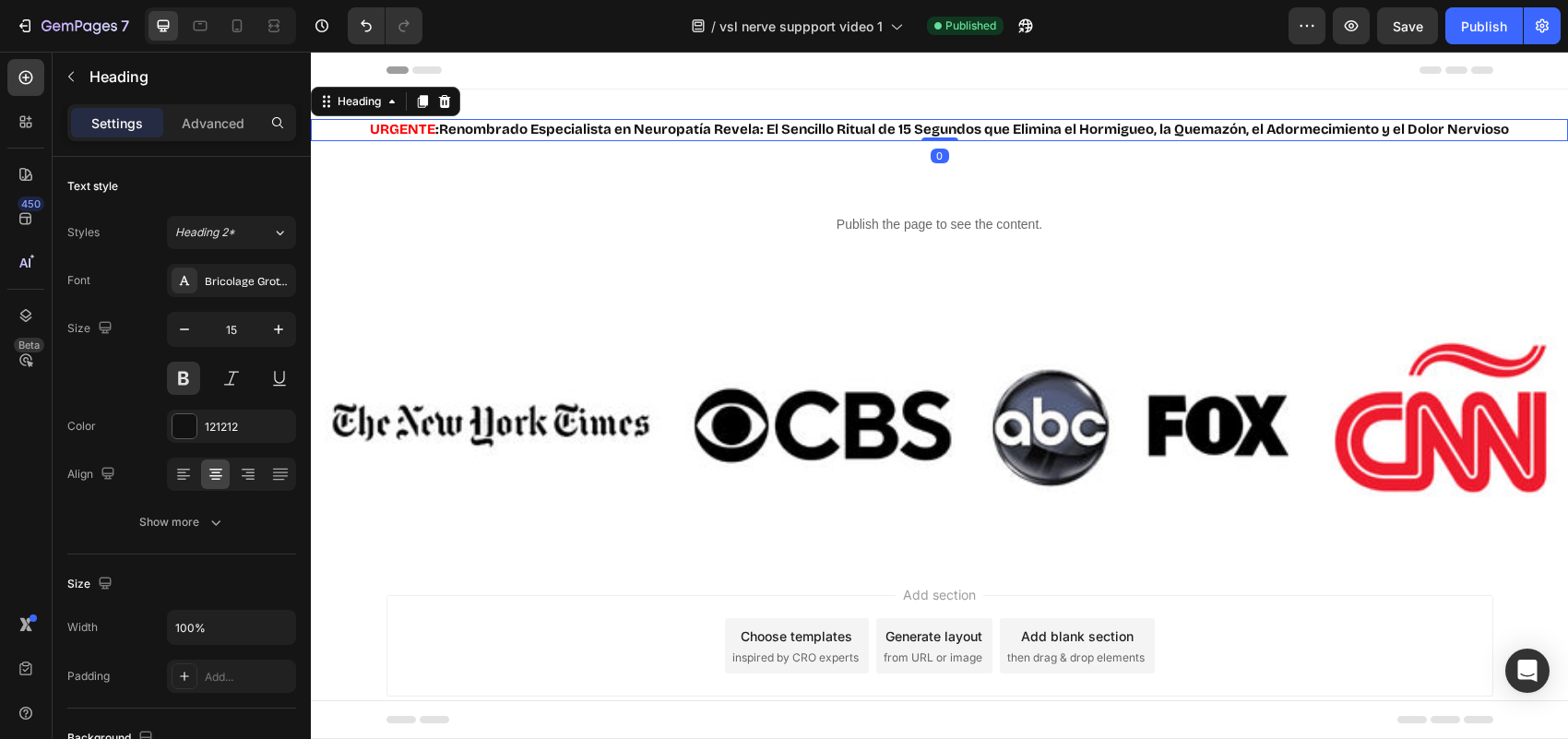
click at [452, 89] on div "Heading" at bounding box center [385, 101] width 150 height 30
click at [446, 107] on icon at bounding box center [445, 102] width 12 height 13
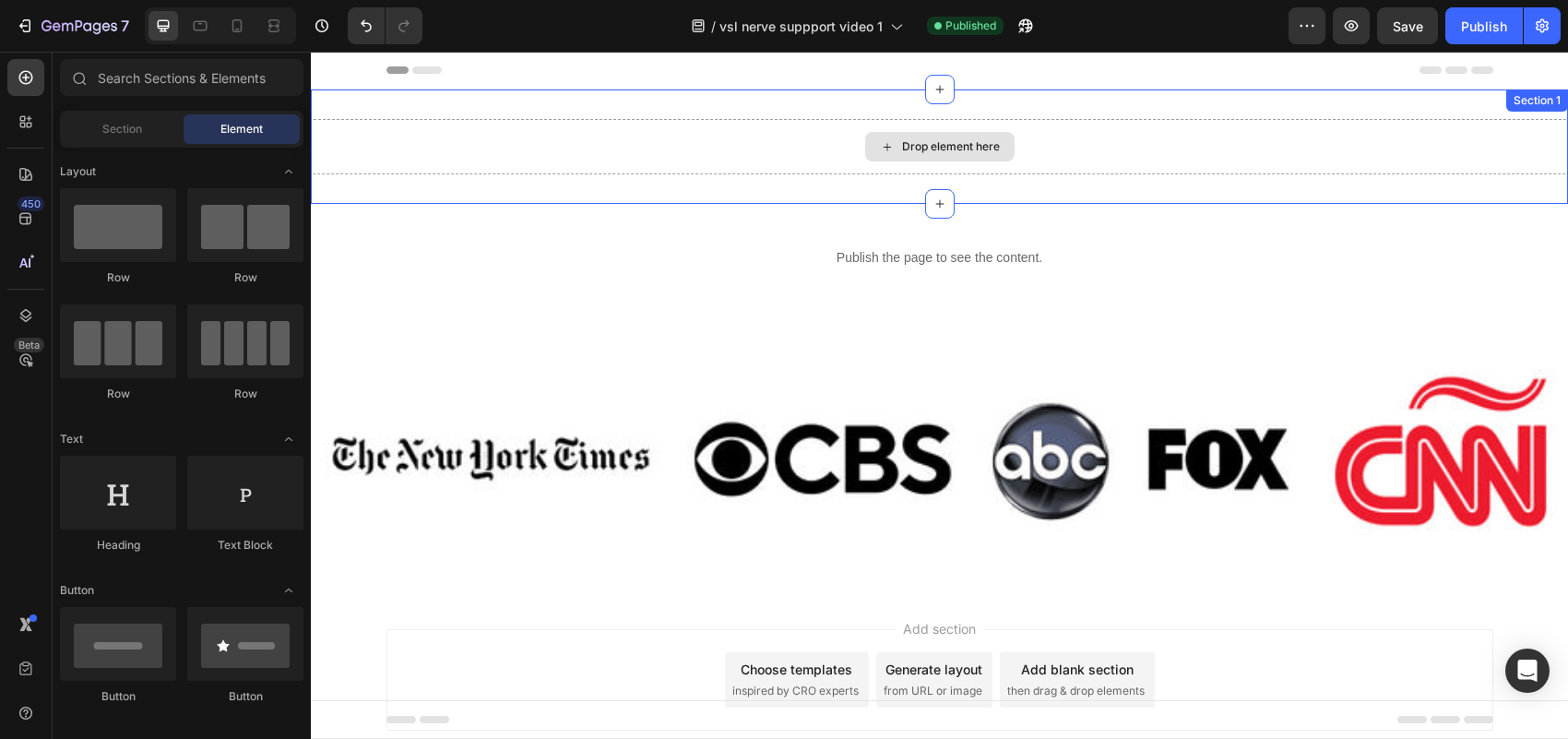
click at [881, 150] on icon at bounding box center [887, 147] width 14 height 15
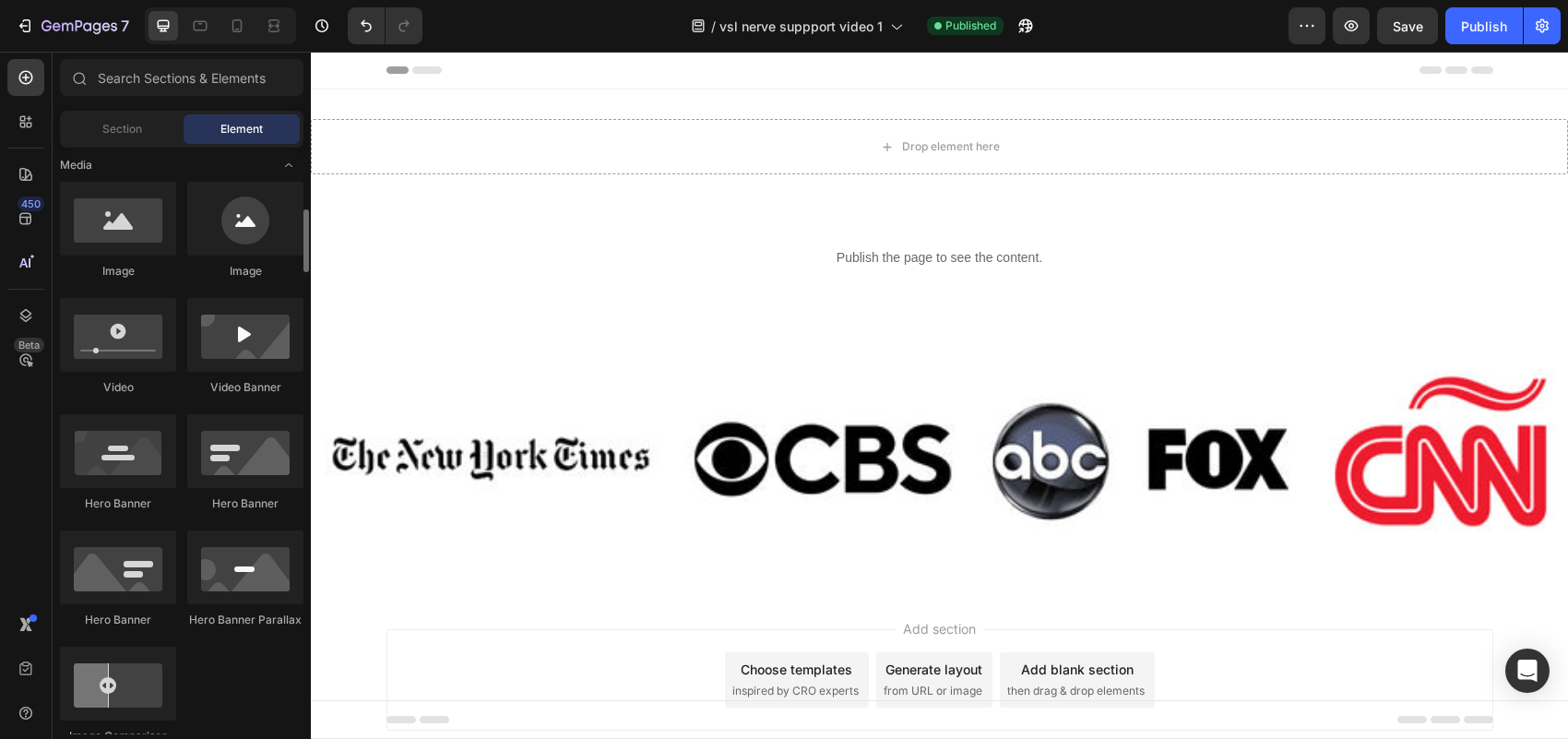
scroll to position [1152, 0]
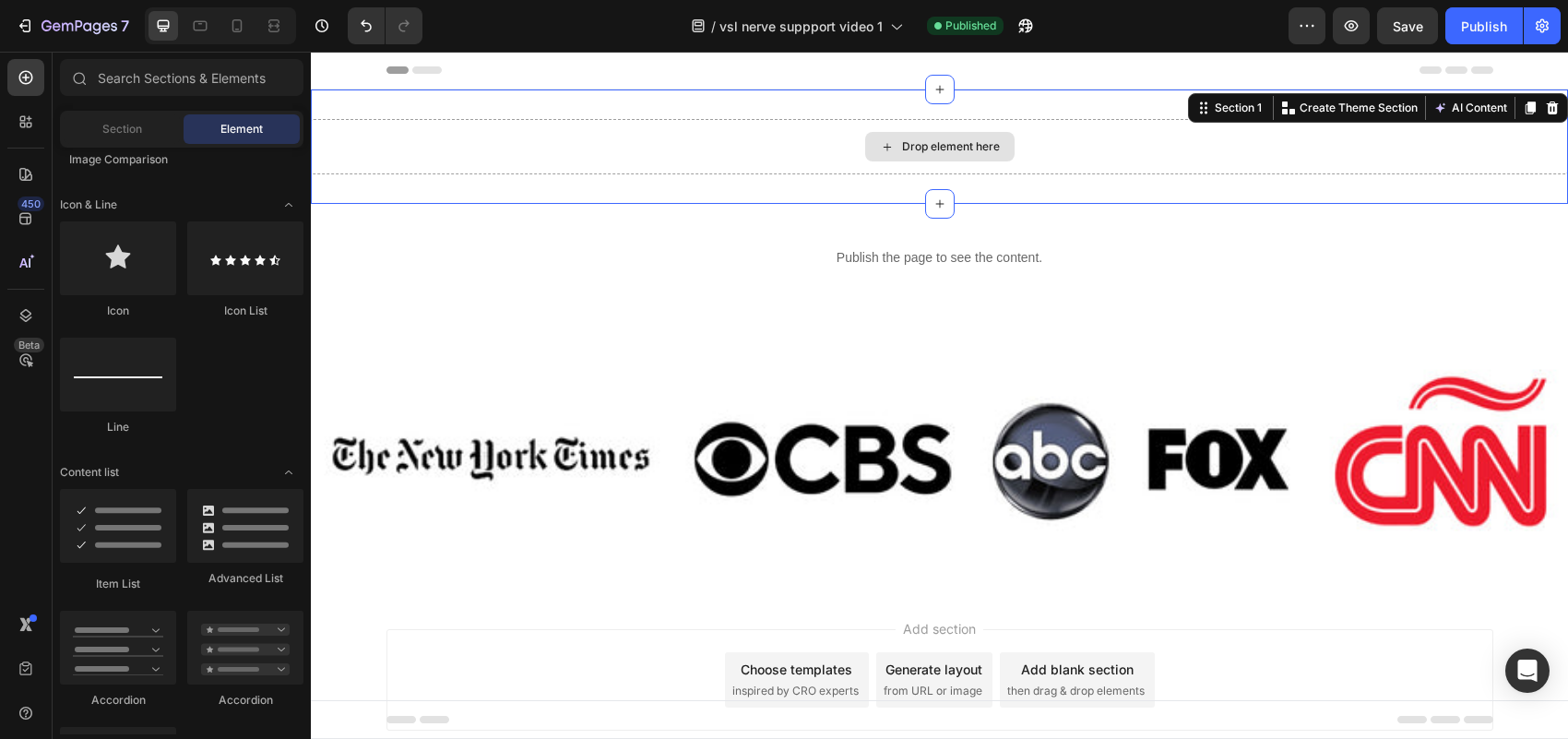
click at [792, 139] on div "Drop element here" at bounding box center [939, 147] width 1257 height 55
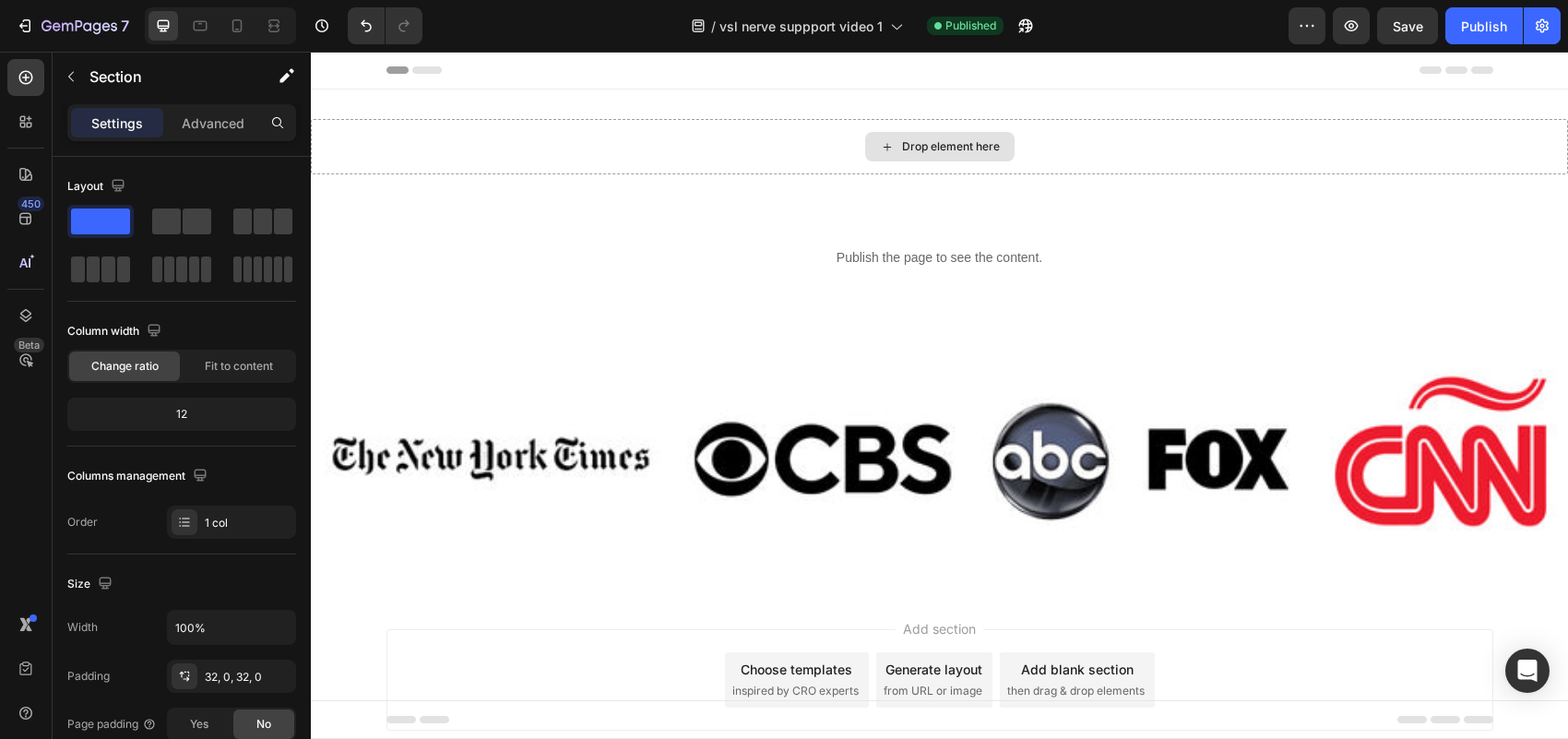
click at [880, 143] on icon at bounding box center [887, 147] width 14 height 15
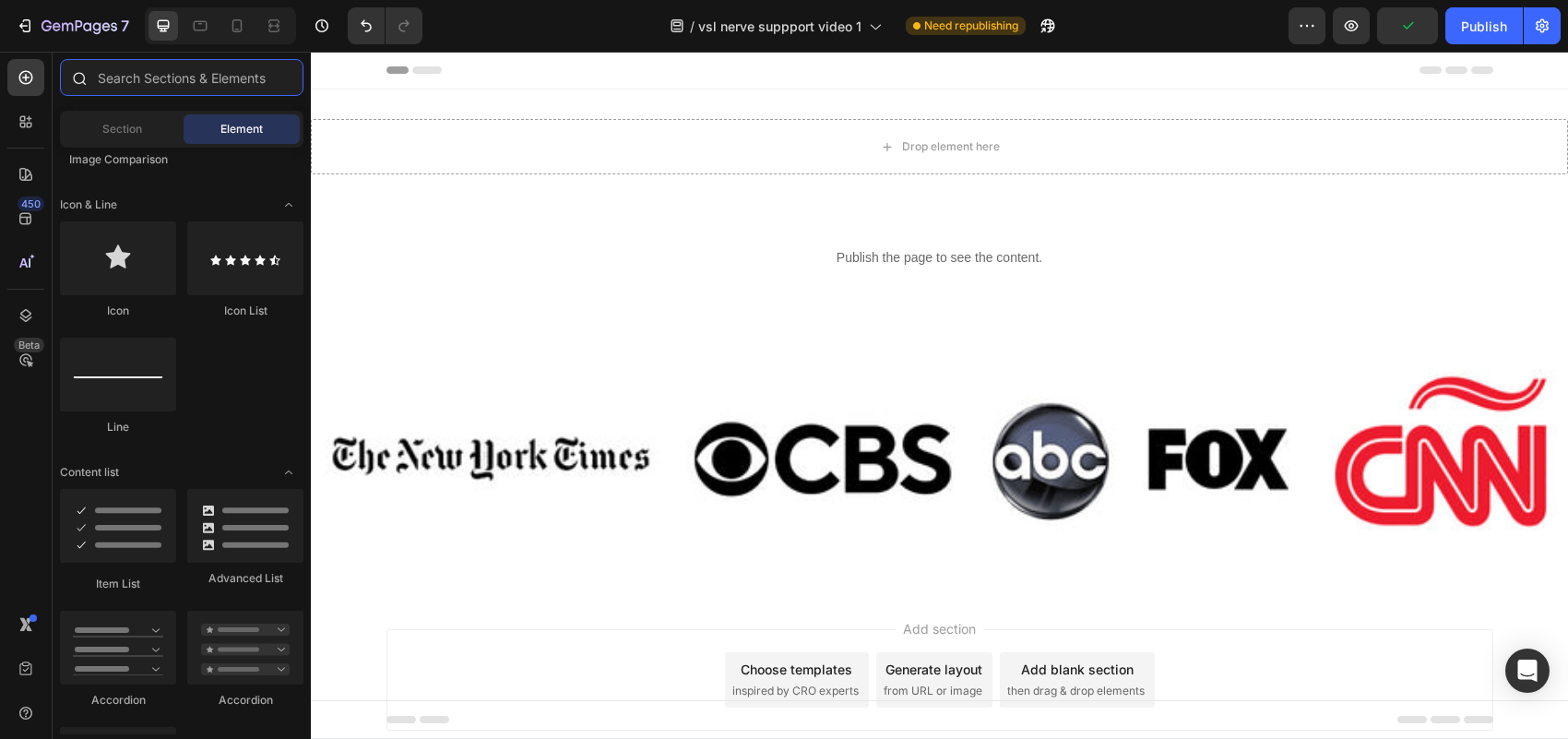
click at [164, 78] on input "text" at bounding box center [182, 77] width 244 height 37
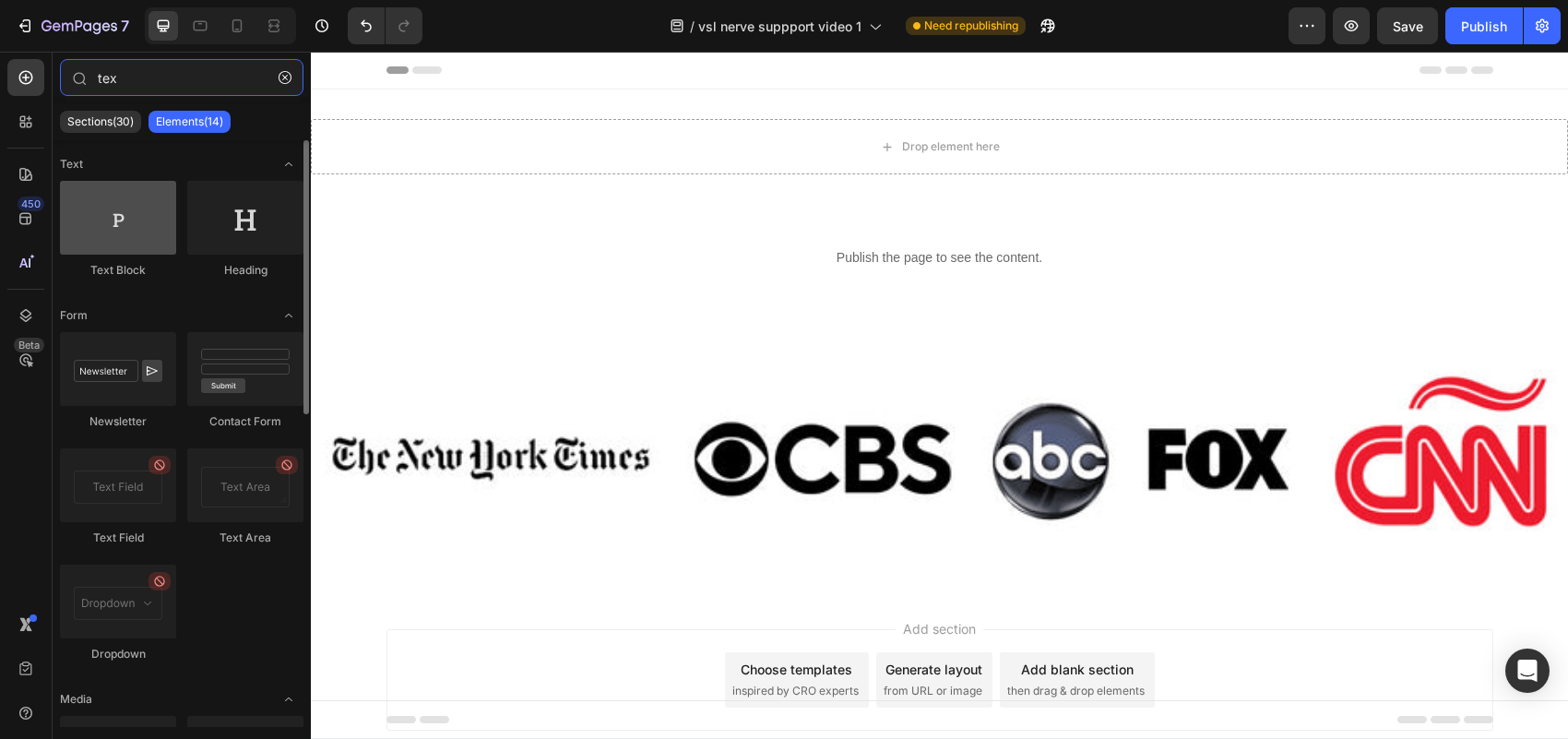
type input "tex"
click at [160, 223] on div at bounding box center [118, 217] width 116 height 73
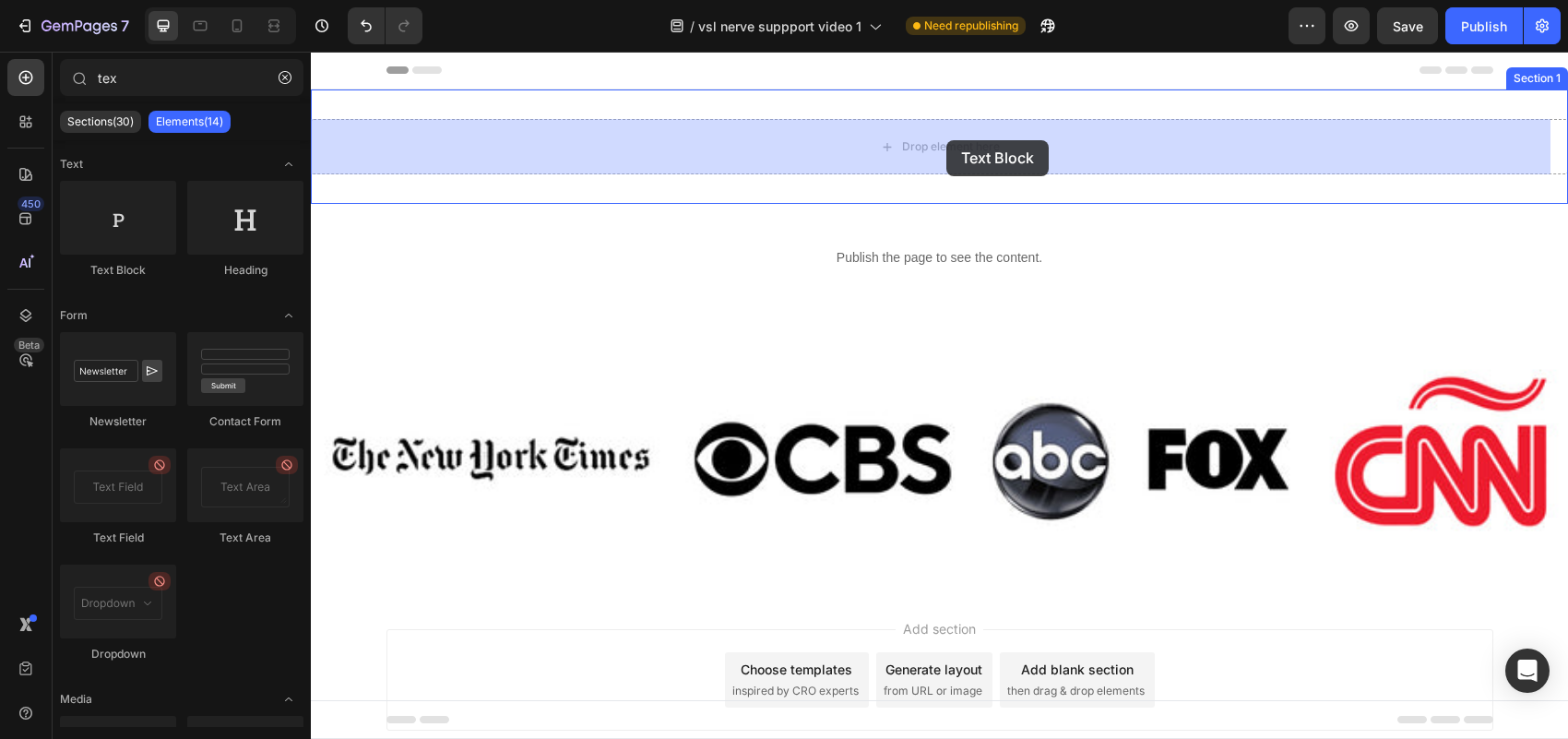
drag, startPoint x: 421, startPoint y: 279, endPoint x: 946, endPoint y: 140, distance: 543.1
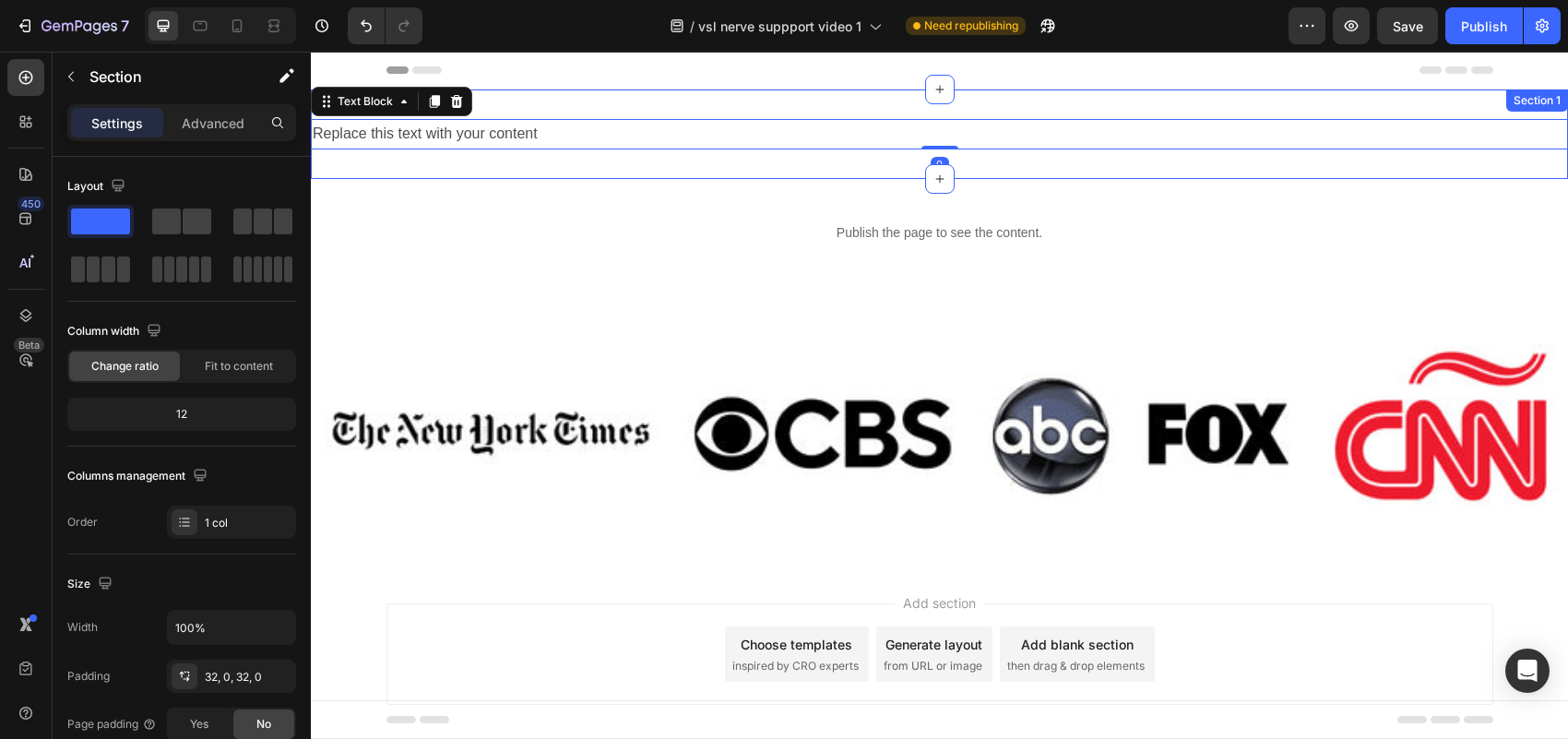
click at [747, 152] on div "Replace this text with your content Text Block 0 Section 1" at bounding box center [939, 134] width 1257 height 90
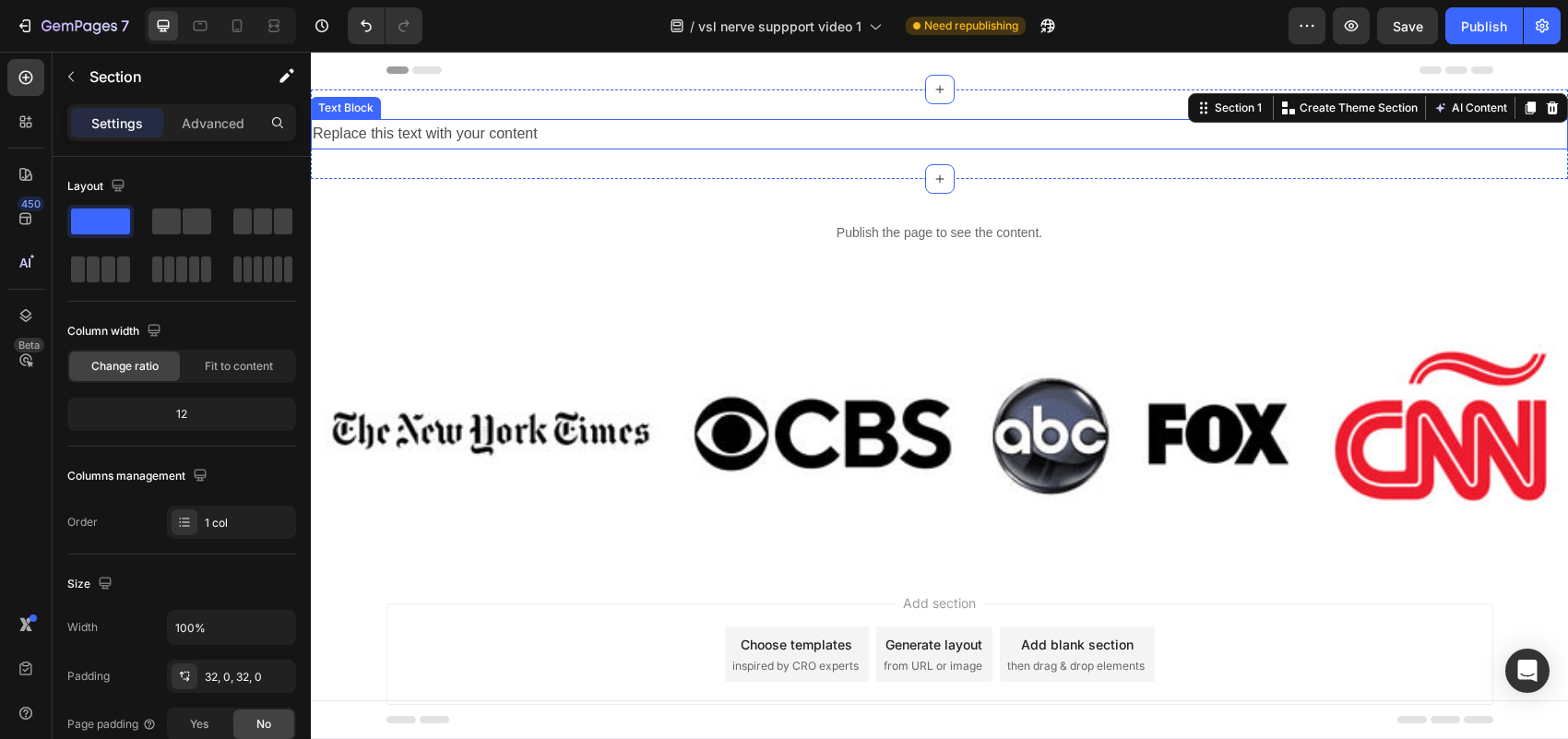
click at [731, 135] on div "Replace this text with your content" at bounding box center [939, 134] width 1257 height 30
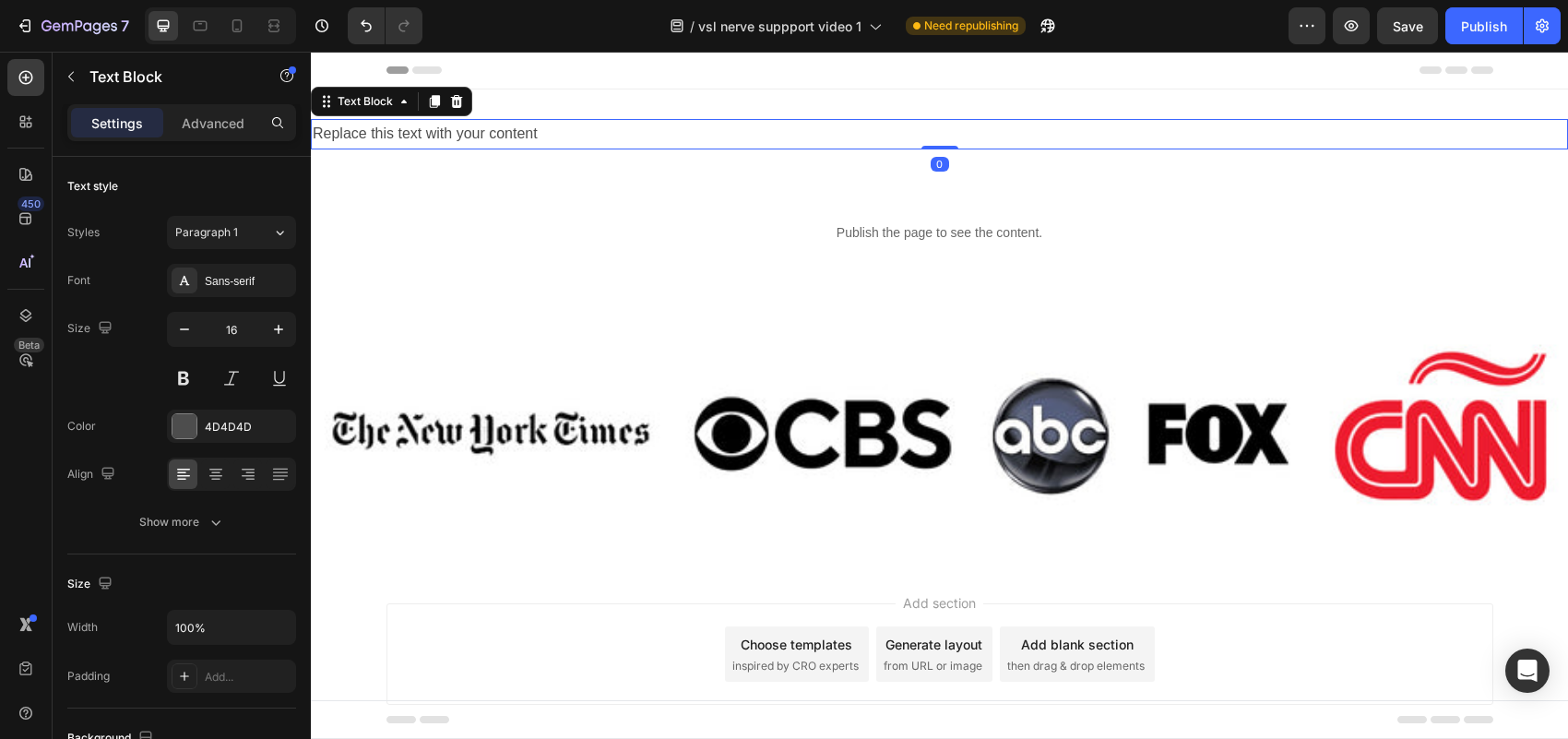
click at [731, 135] on div "Replace this text with your content" at bounding box center [939, 134] width 1257 height 30
click at [731, 135] on p "Replace this text with your content" at bounding box center [939, 134] width 1254 height 27
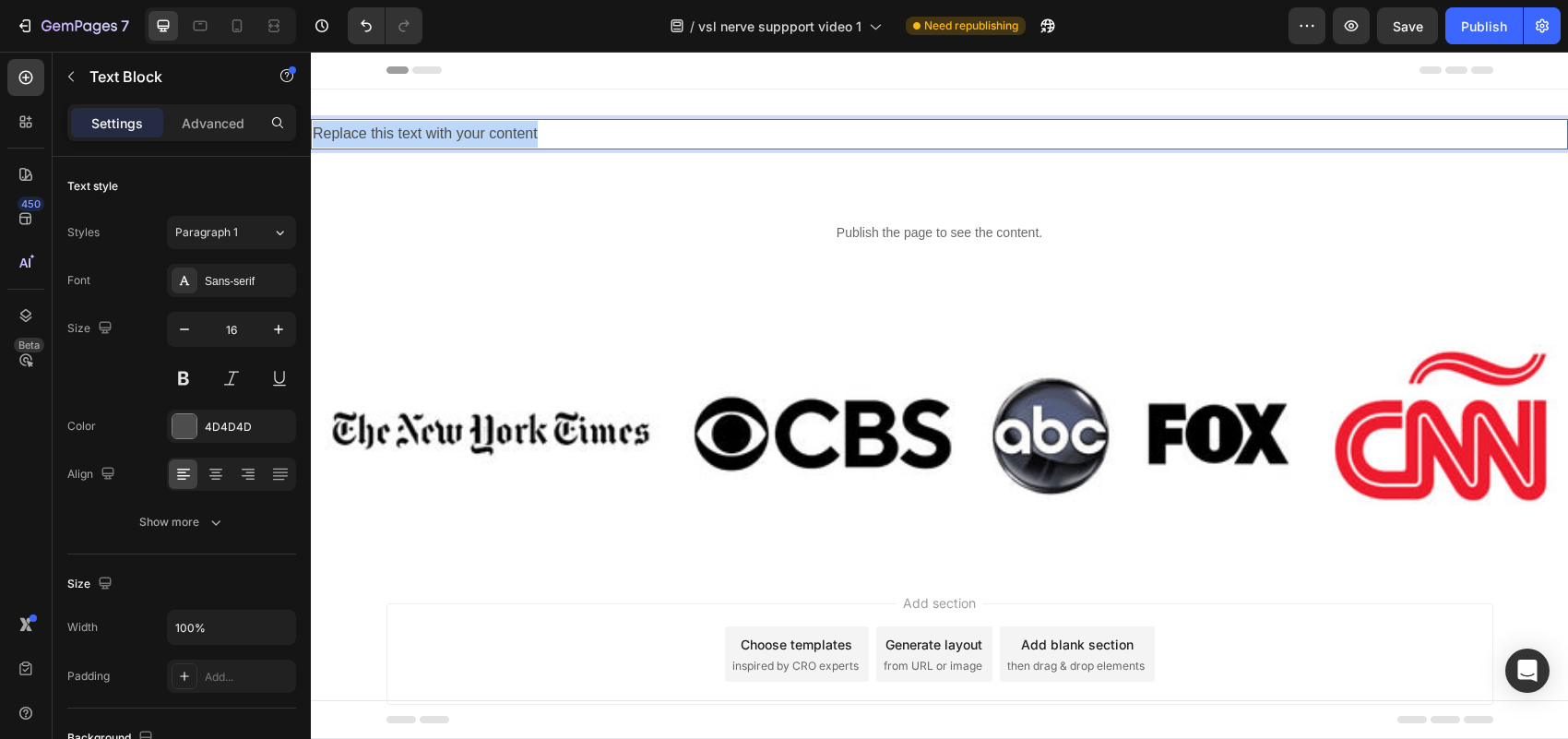
click at [731, 135] on p "Replace this text with your content" at bounding box center [939, 134] width 1254 height 27
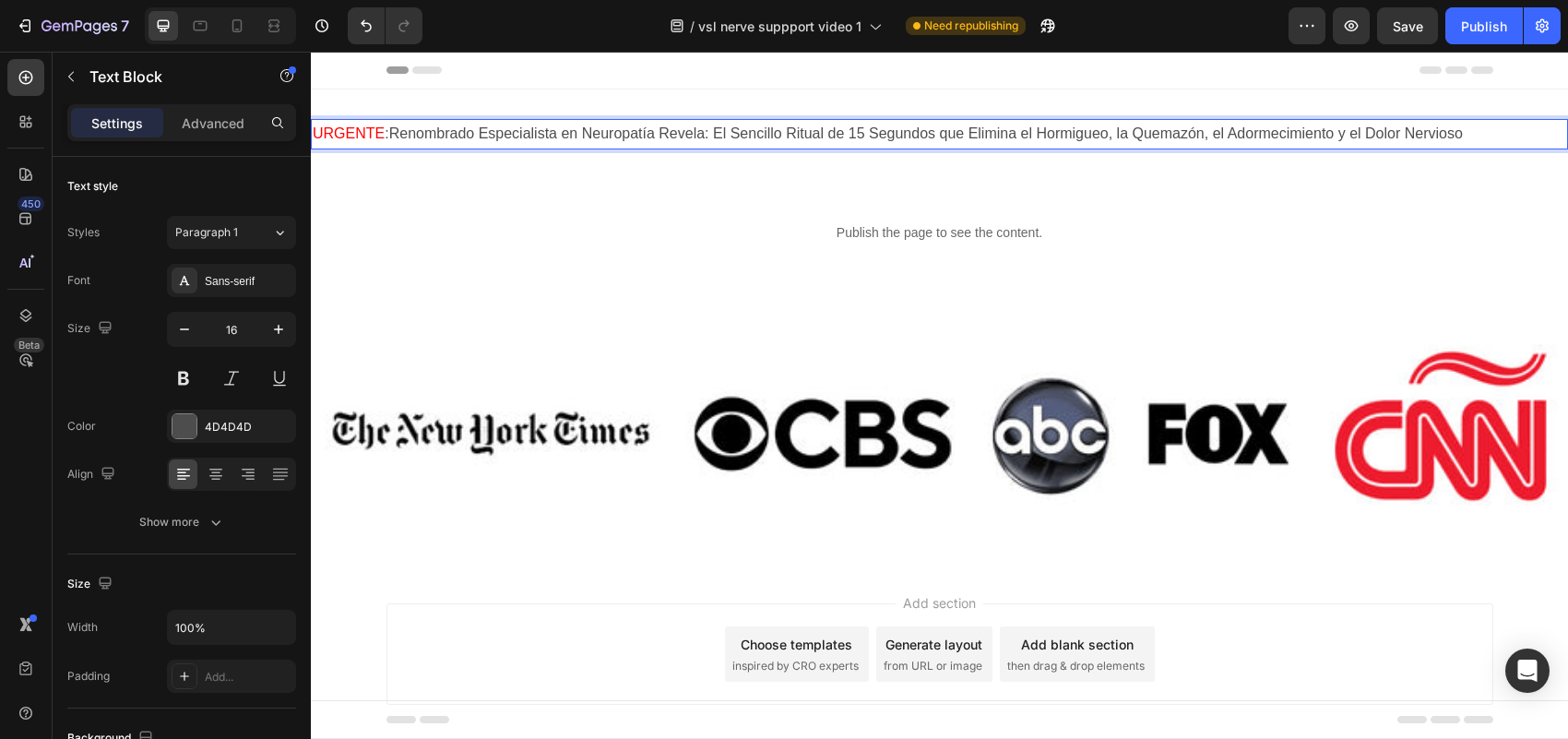
click at [1035, 130] on p "URGENTE : Renombrado Especialista en [MEDICAL_DATA] Revela: El Sencillo Ritual …" at bounding box center [939, 134] width 1254 height 27
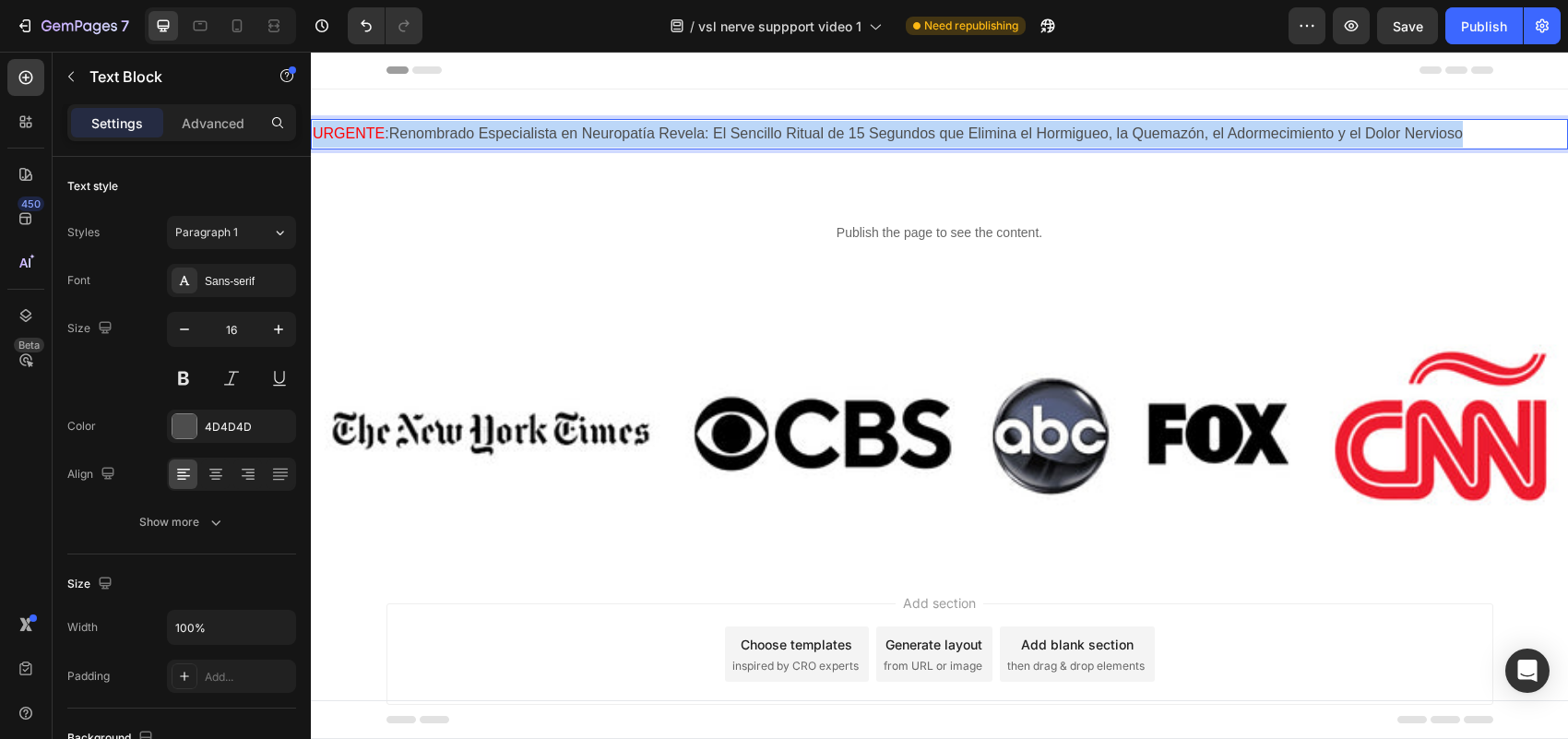
click at [1035, 130] on p "URGENTE : Renombrado Especialista en [MEDICAL_DATA] Revela: El Sencillo Ritual …" at bounding box center [939, 134] width 1254 height 27
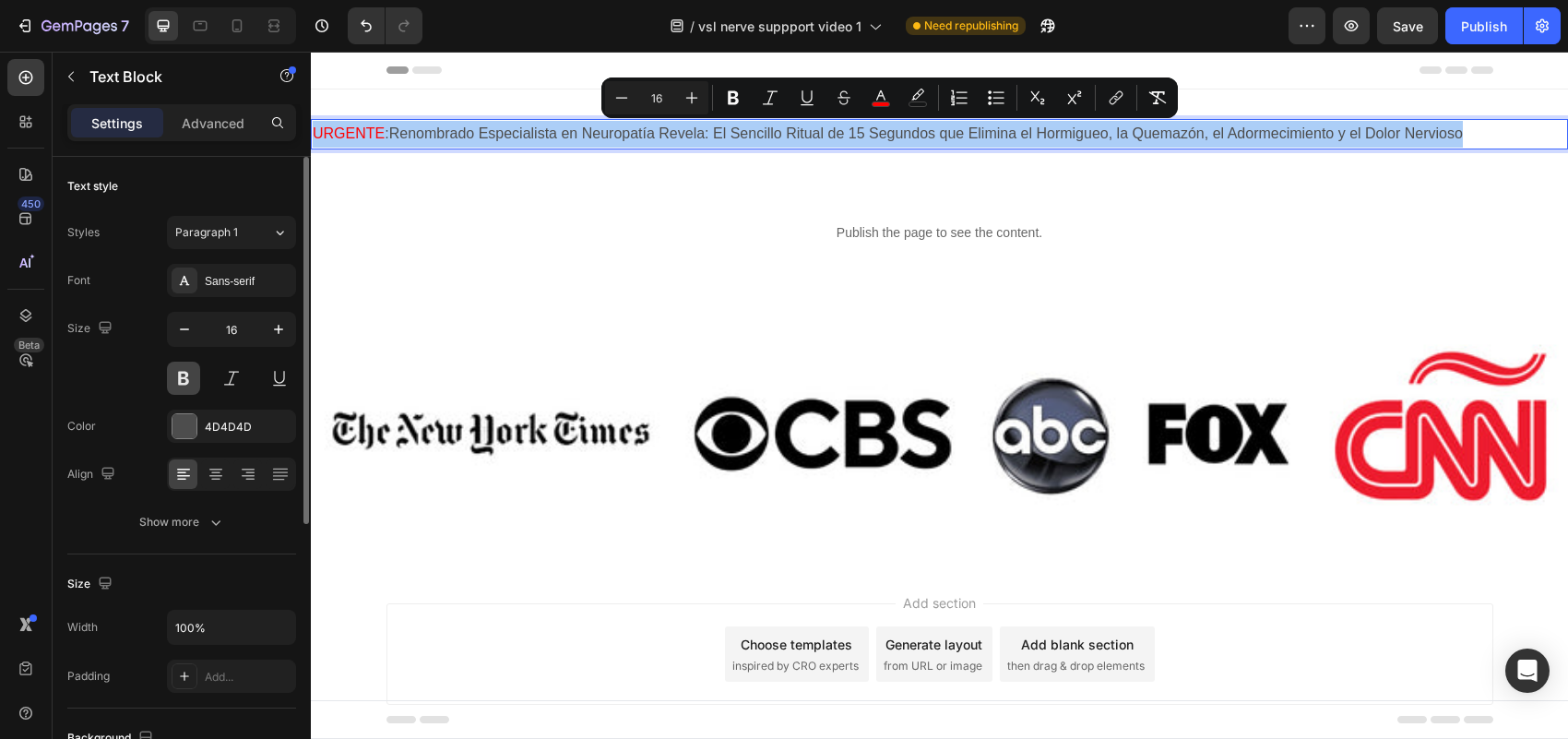
click at [182, 371] on button at bounding box center [183, 378] width 33 height 33
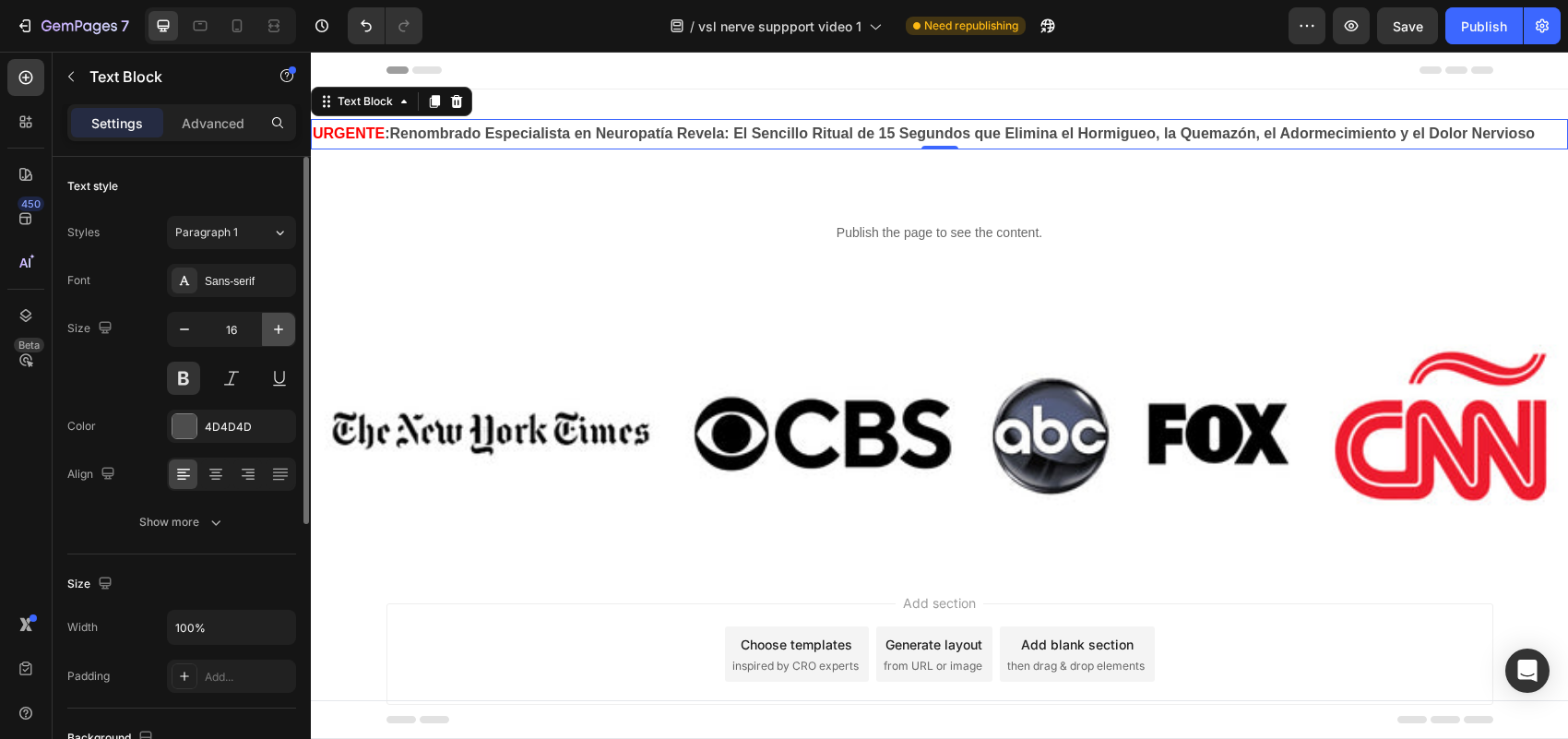
click at [283, 330] on icon "button" at bounding box center [278, 329] width 18 height 18
type input "17"
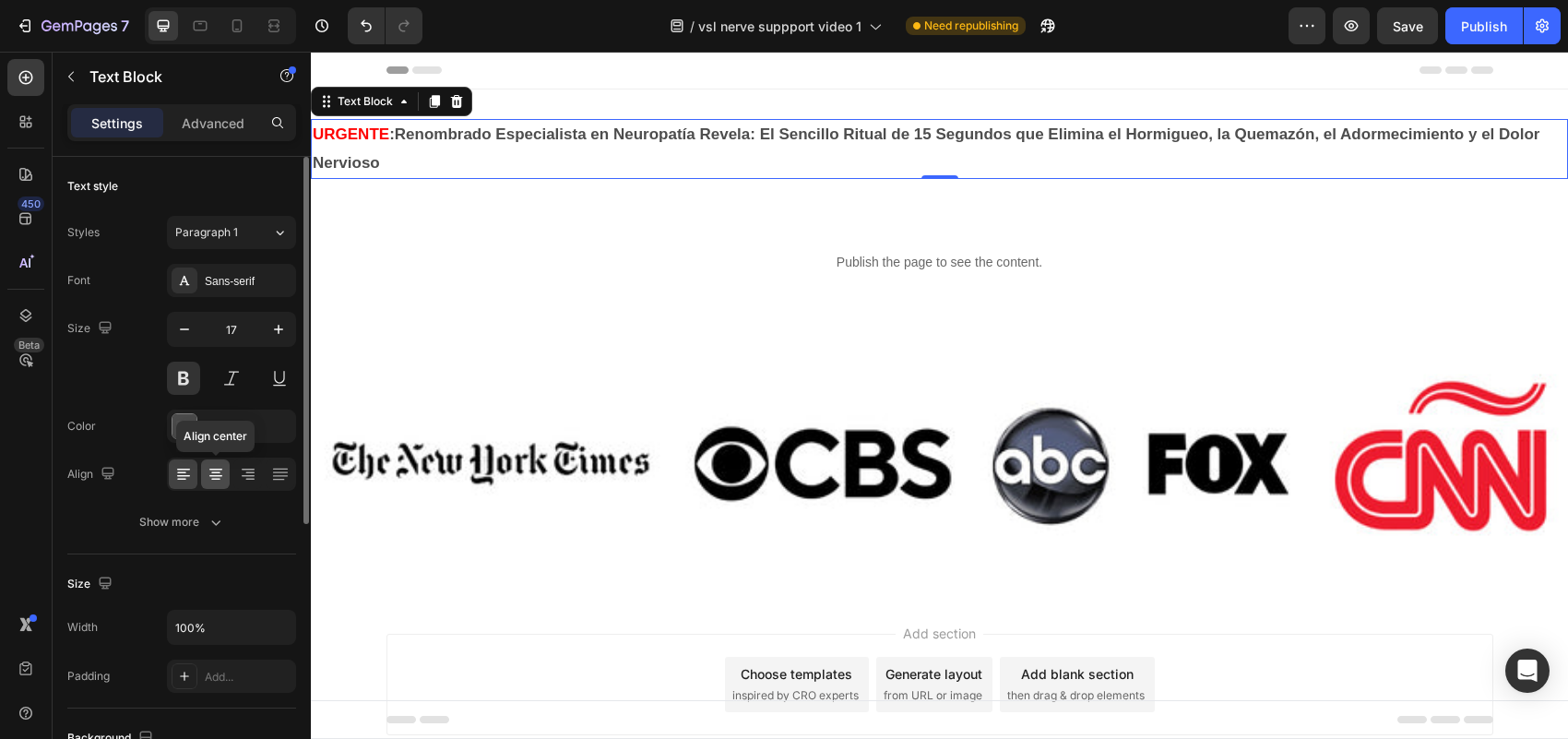
click at [217, 481] on icon at bounding box center [215, 473] width 18 height 18
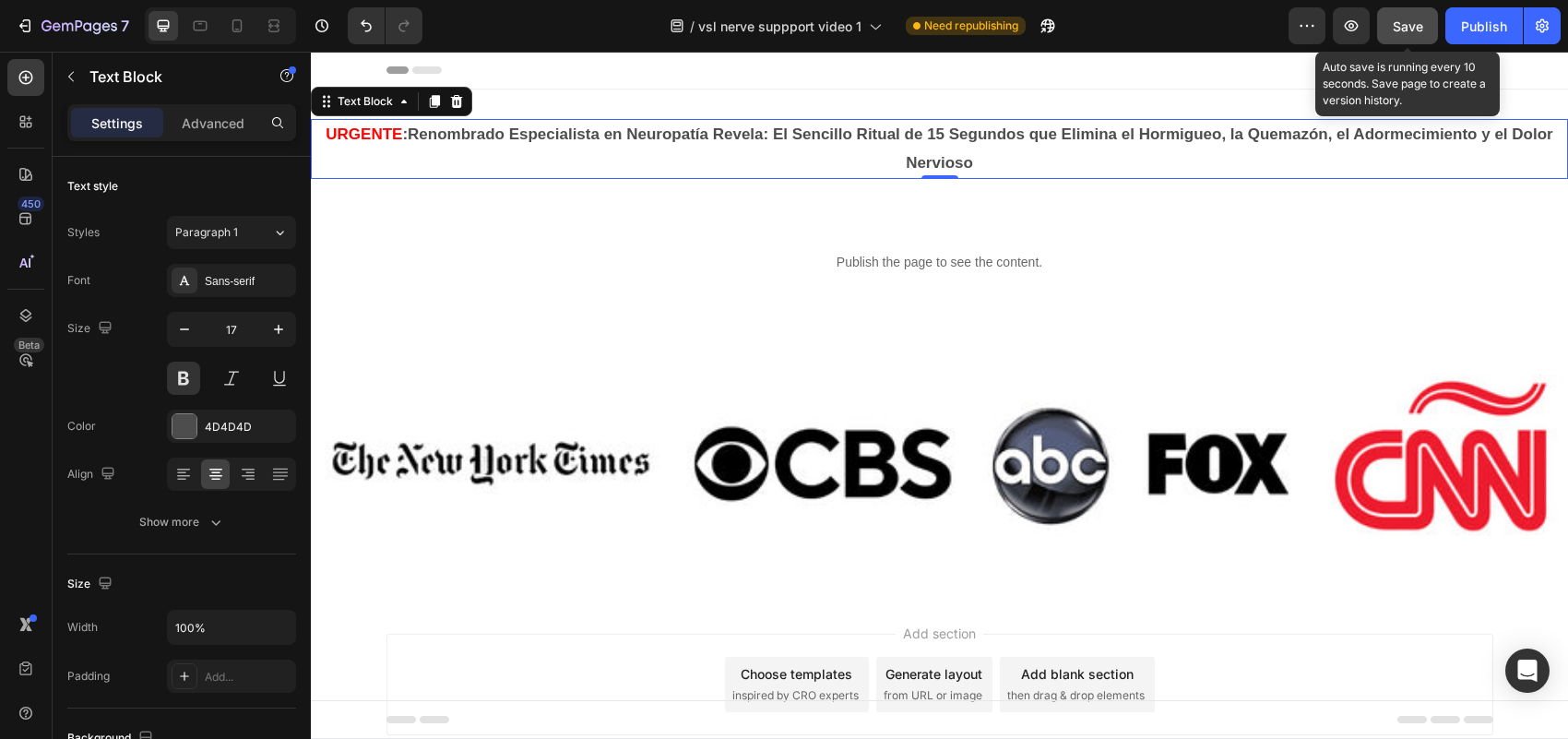
click at [1398, 43] on button "Save" at bounding box center [1408, 26] width 61 height 37
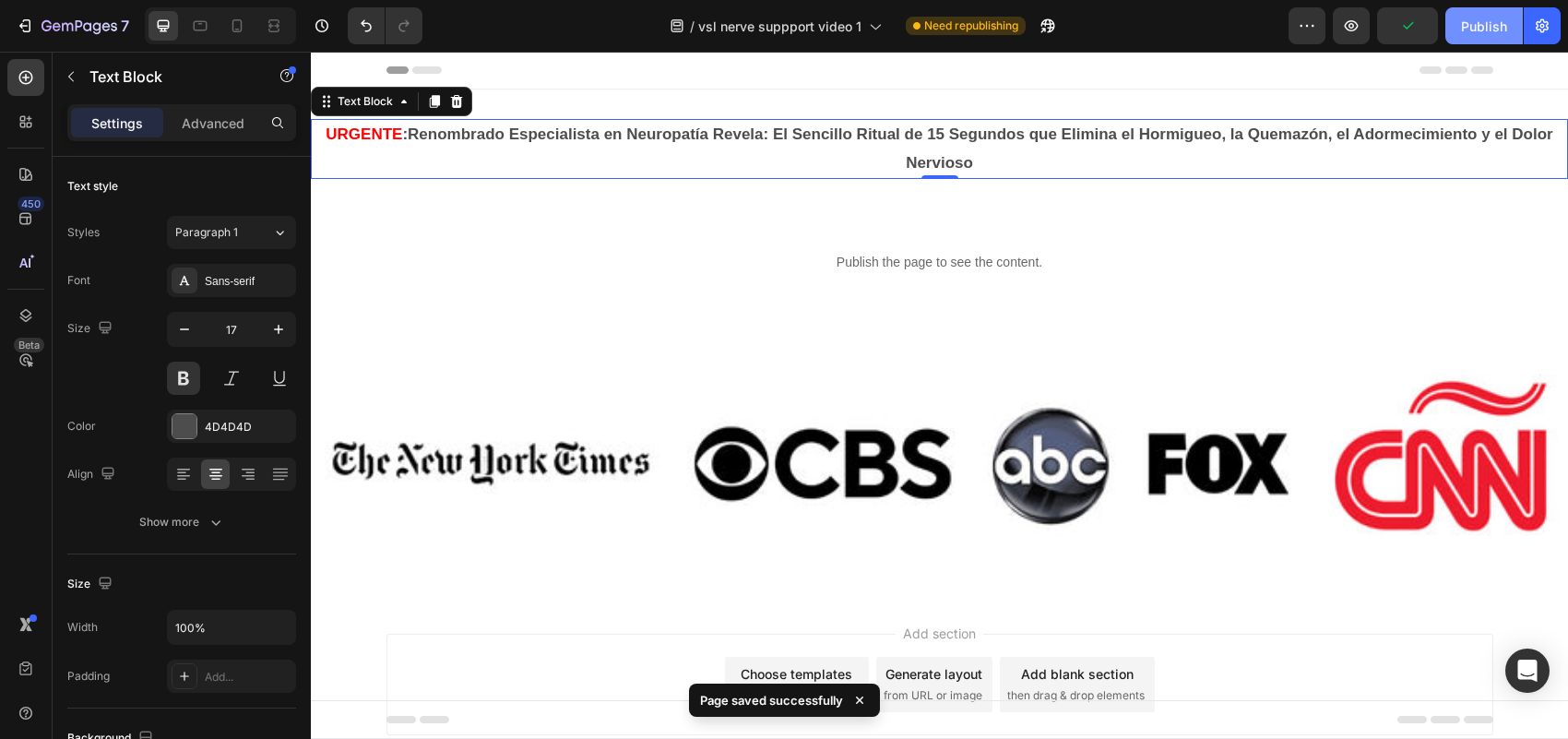
click at [1485, 30] on div "Publish" at bounding box center [1484, 26] width 46 height 19
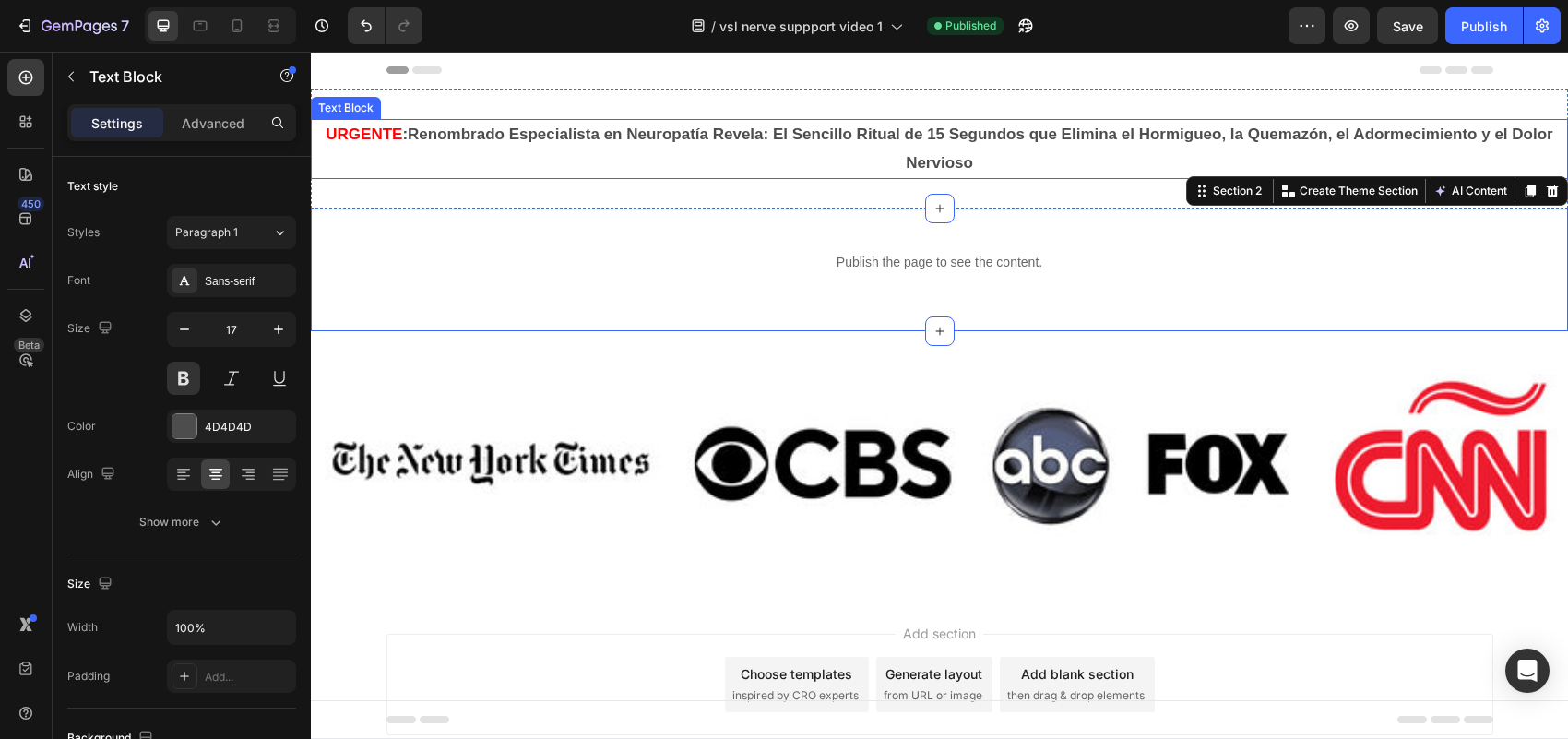
click at [1001, 168] on p "URGENTE : Renombrado Especialista en [MEDICAL_DATA] Revela: El Sencillo Ritual …" at bounding box center [939, 149] width 1254 height 56
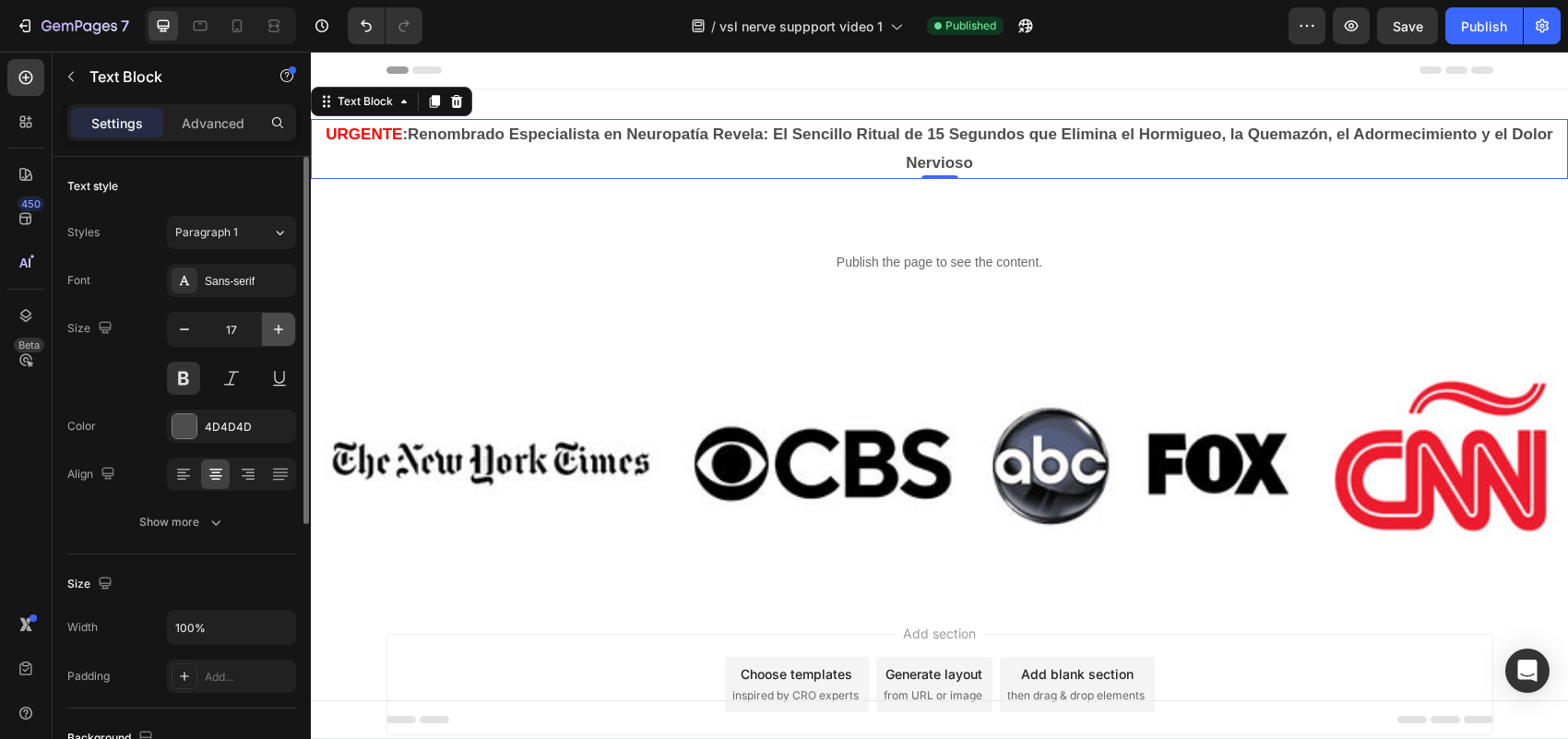
click at [277, 329] on icon "button" at bounding box center [279, 330] width 10 height 10
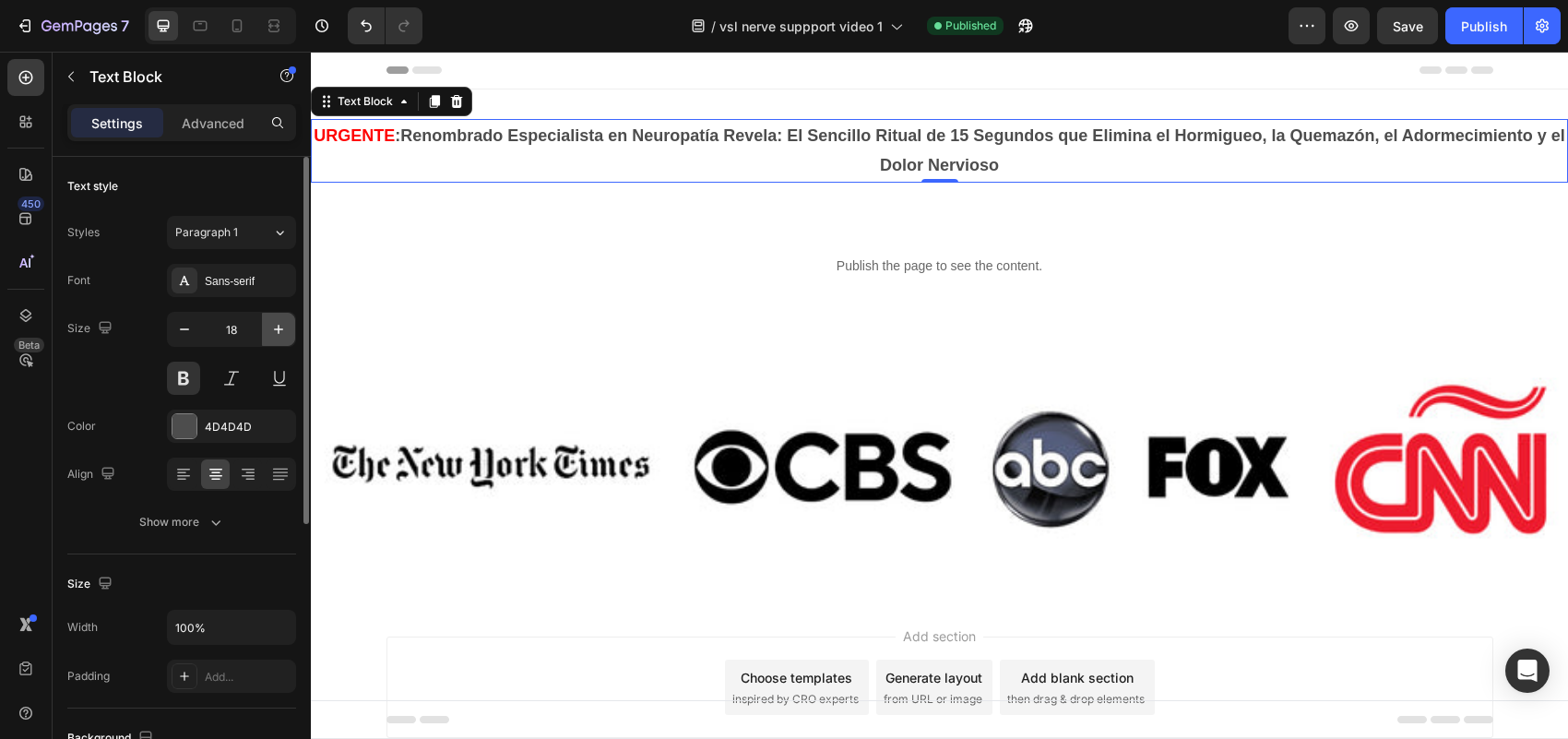
click at [277, 329] on icon "button" at bounding box center [279, 330] width 10 height 10
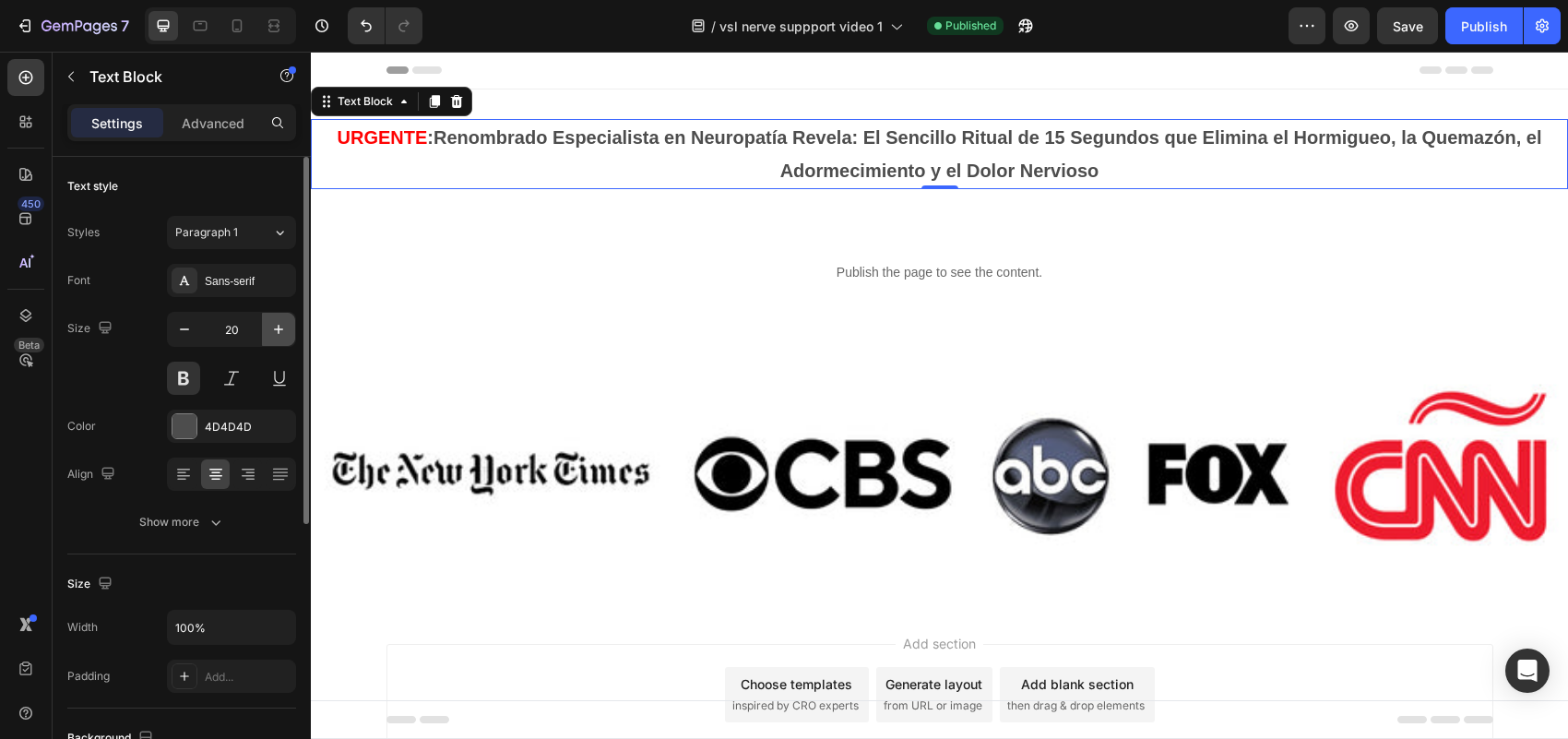
click at [277, 329] on icon "button" at bounding box center [279, 330] width 10 height 10
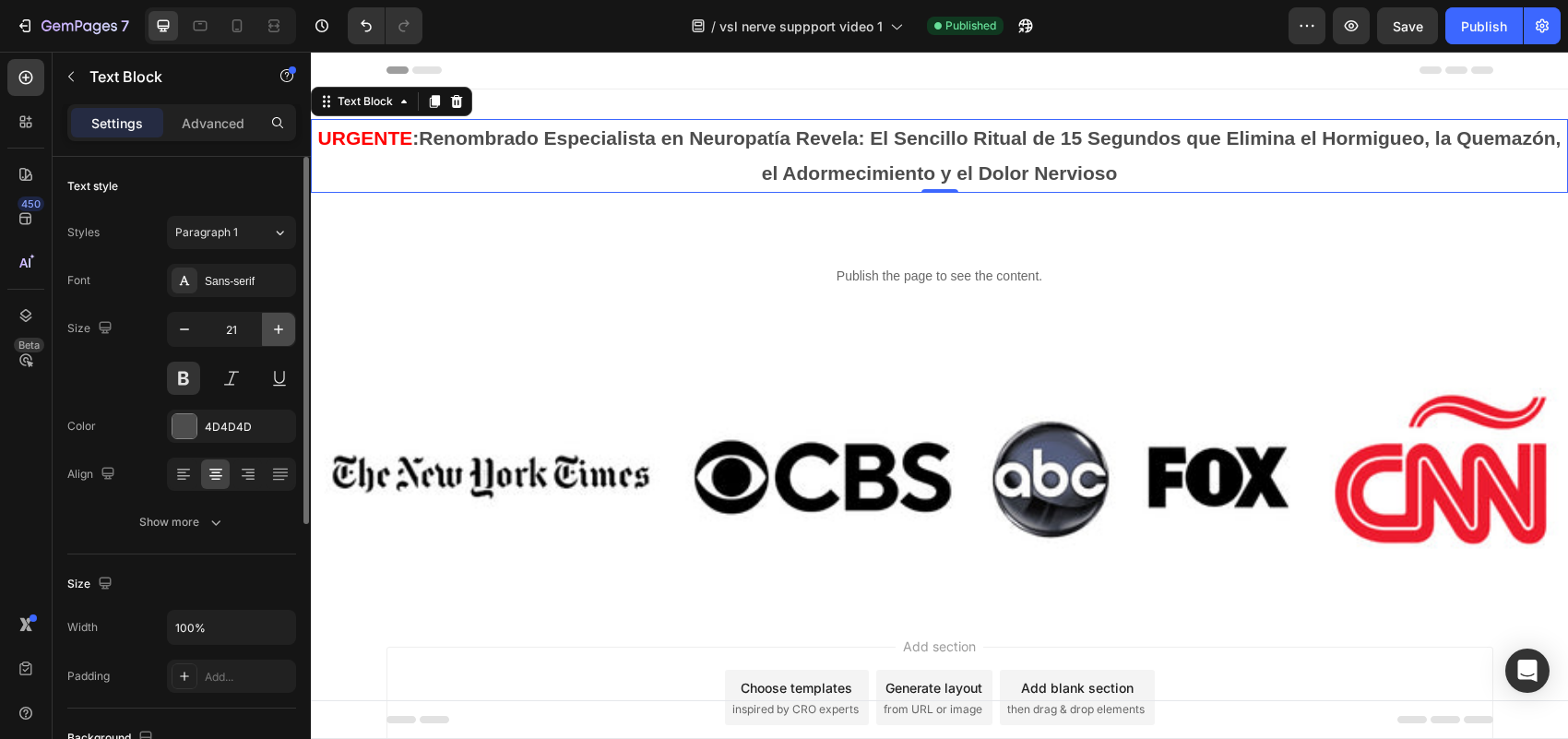
click at [277, 329] on icon "button" at bounding box center [279, 330] width 10 height 10
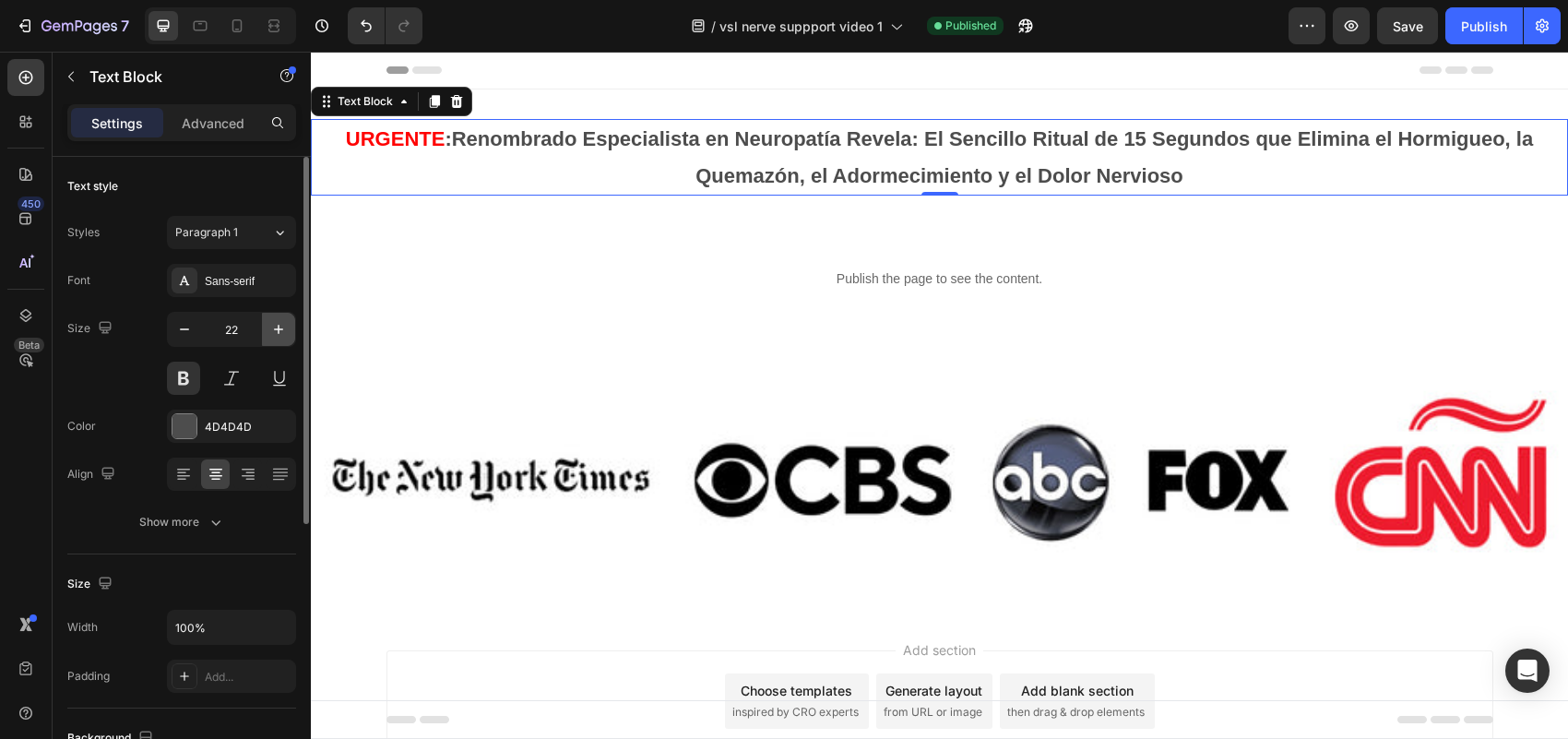
click at [277, 329] on icon "button" at bounding box center [279, 330] width 10 height 10
type input "23"
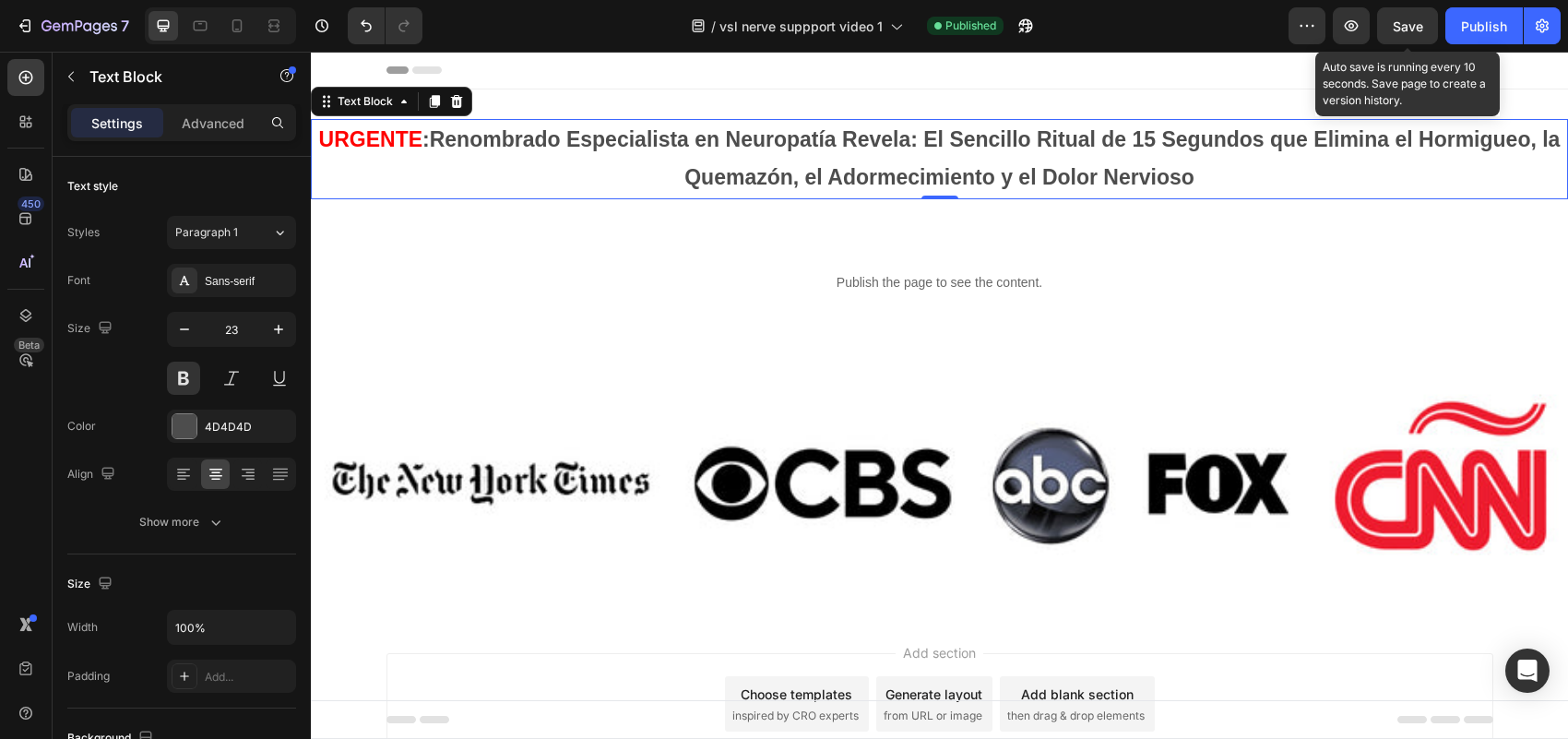
click at [1414, 18] on span "Save" at bounding box center [1408, 26] width 30 height 15
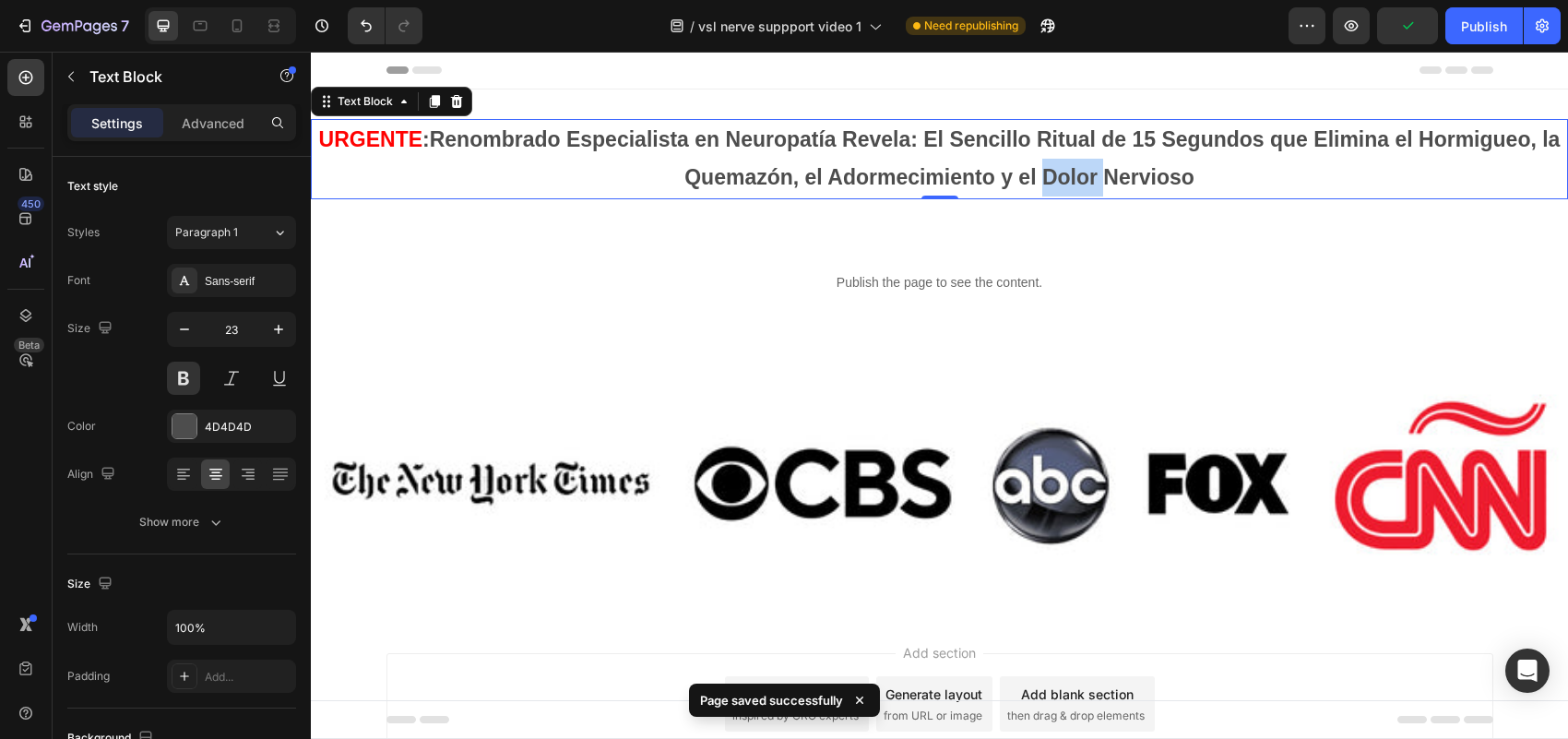
click at [1076, 175] on p "URGENTE : Renombrado Especialista en [MEDICAL_DATA] Revela: El Sencillo Ritual …" at bounding box center [939, 159] width 1254 height 76
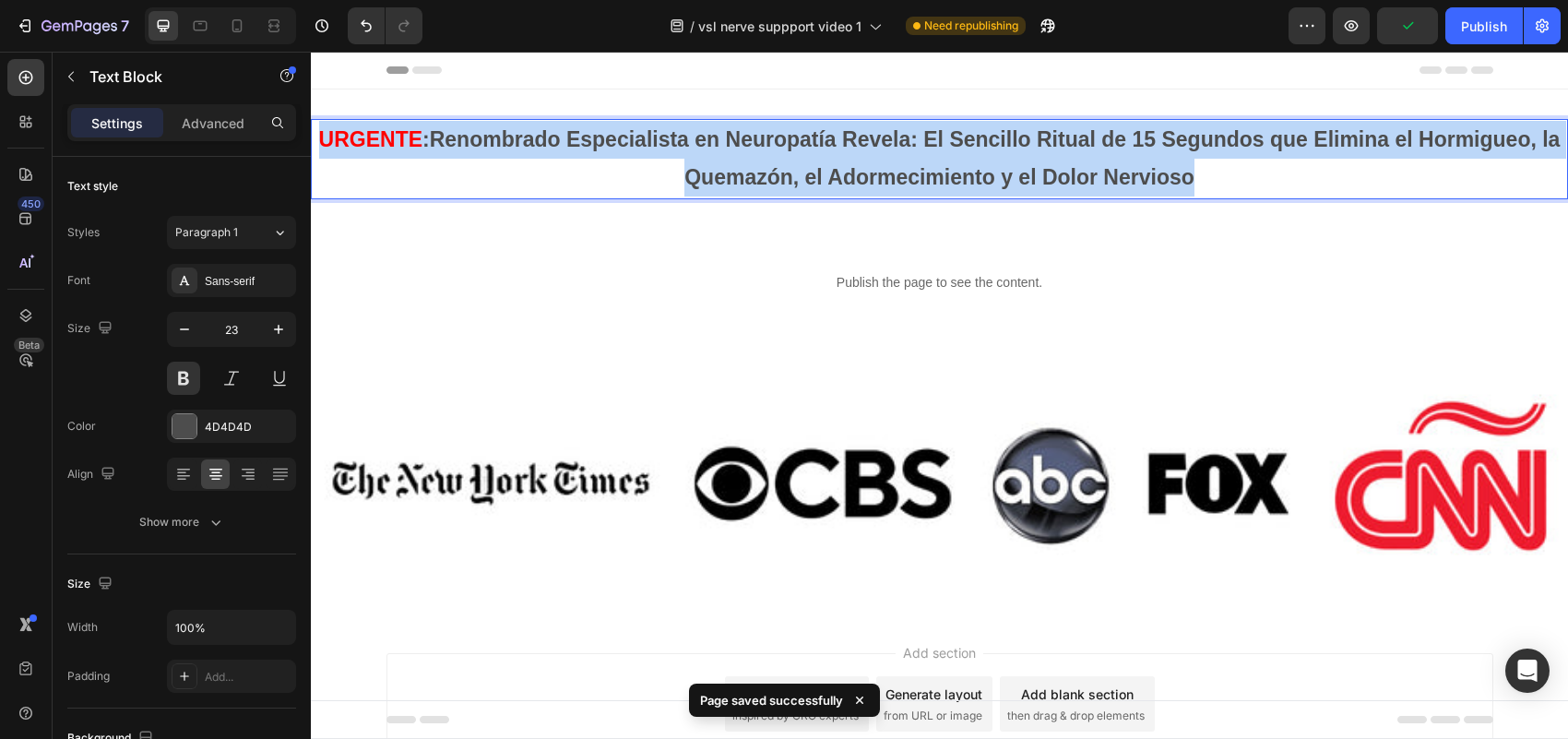
click at [1076, 175] on p "URGENTE : Renombrado Especialista en [MEDICAL_DATA] Revela: El Sencillo Ritual …" at bounding box center [939, 159] width 1254 height 76
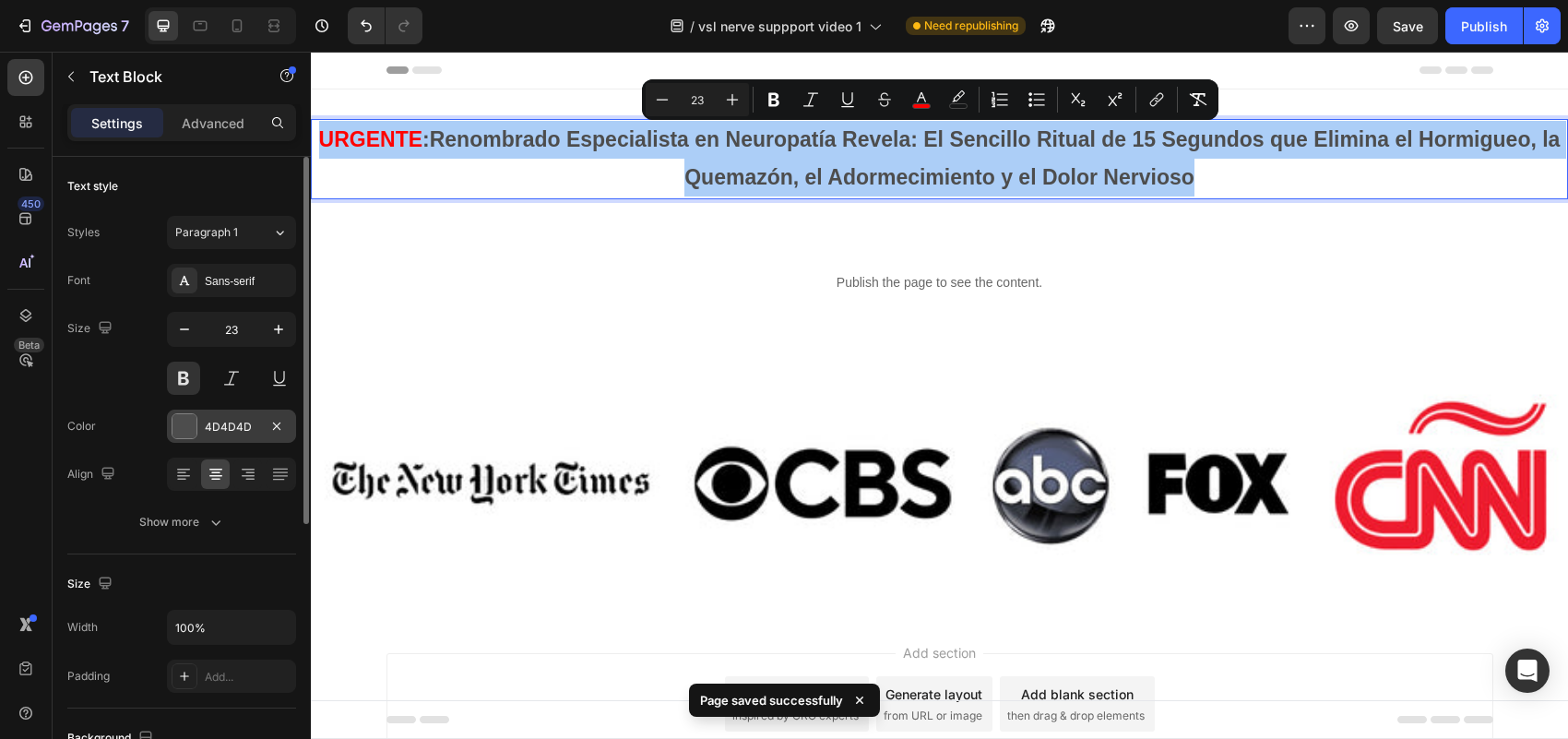
click at [190, 425] on div at bounding box center [184, 426] width 24 height 24
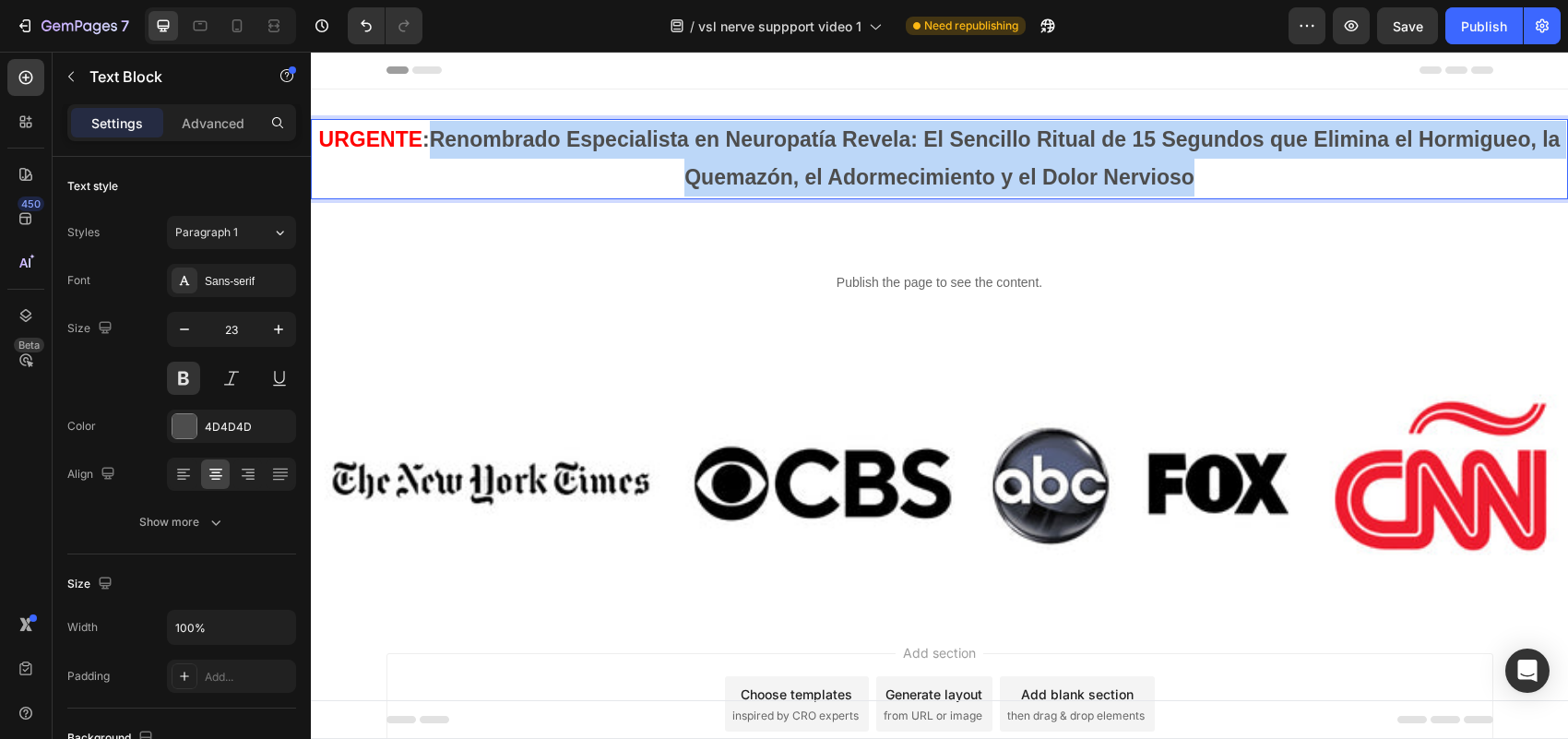
drag, startPoint x: 434, startPoint y: 134, endPoint x: 1241, endPoint y: 188, distance: 808.8
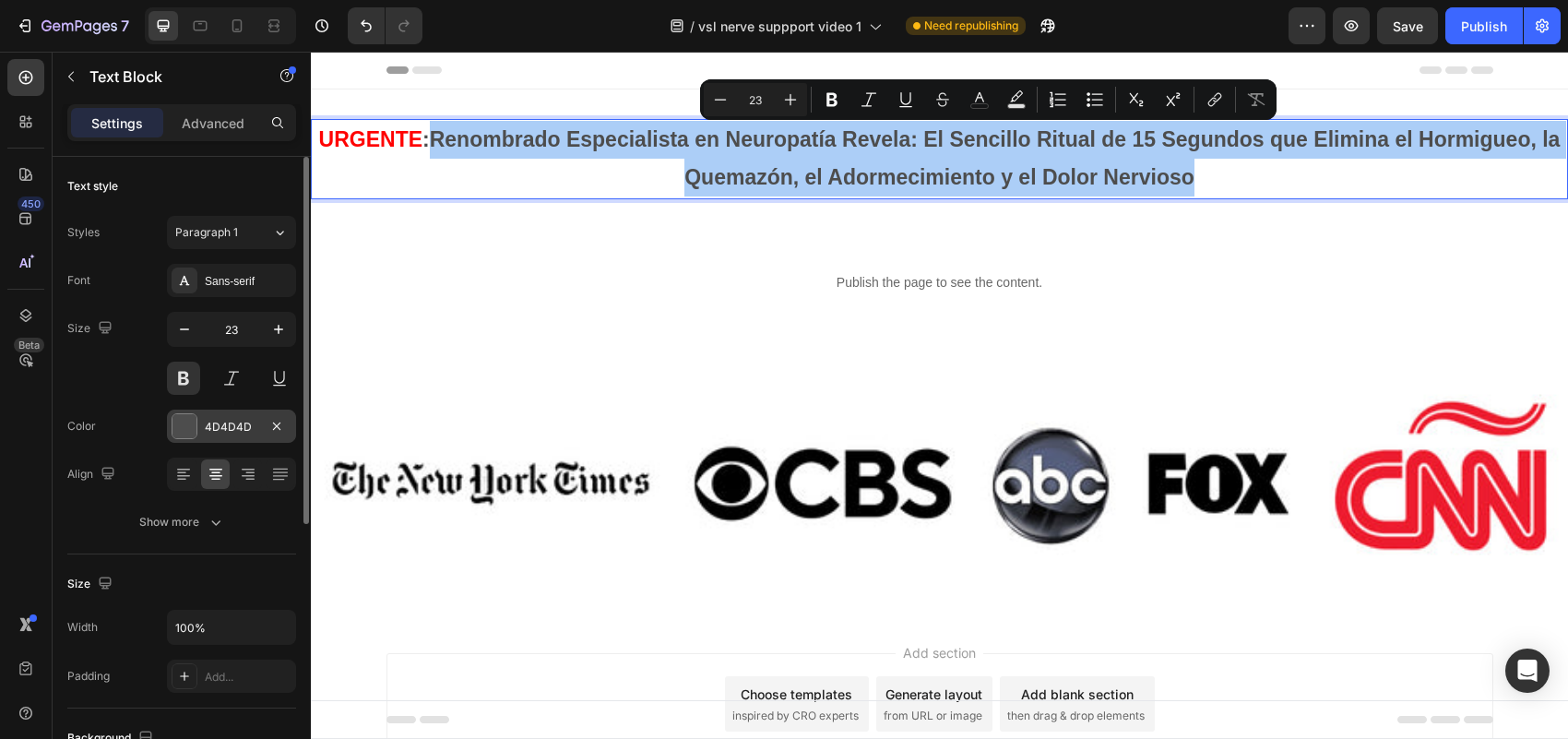
click at [168, 421] on div "4D4D4D" at bounding box center [231, 426] width 130 height 33
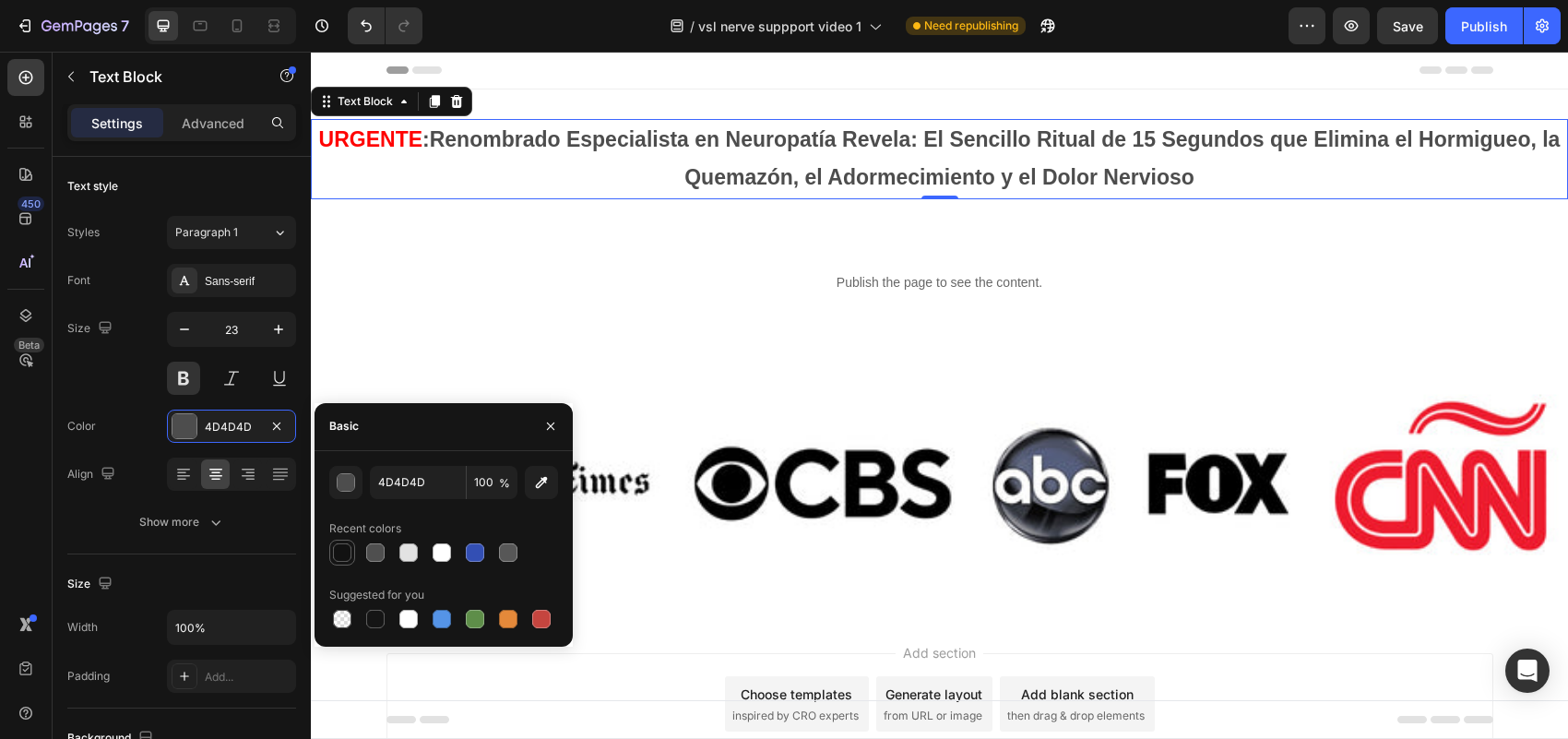
click at [346, 553] on div at bounding box center [342, 551] width 18 height 18
type input "121212"
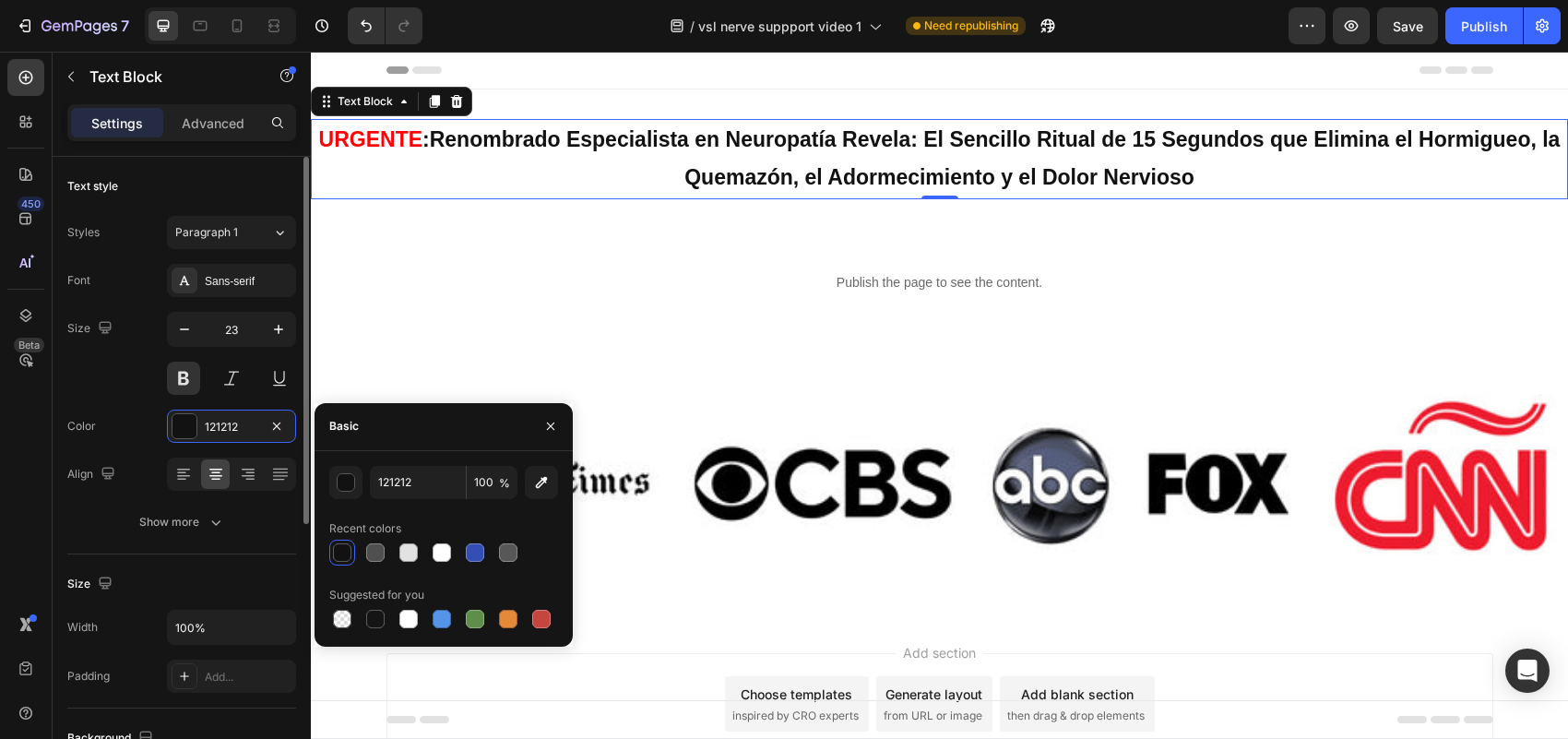
click at [131, 391] on div "Size 23" at bounding box center [182, 352] width 229 height 83
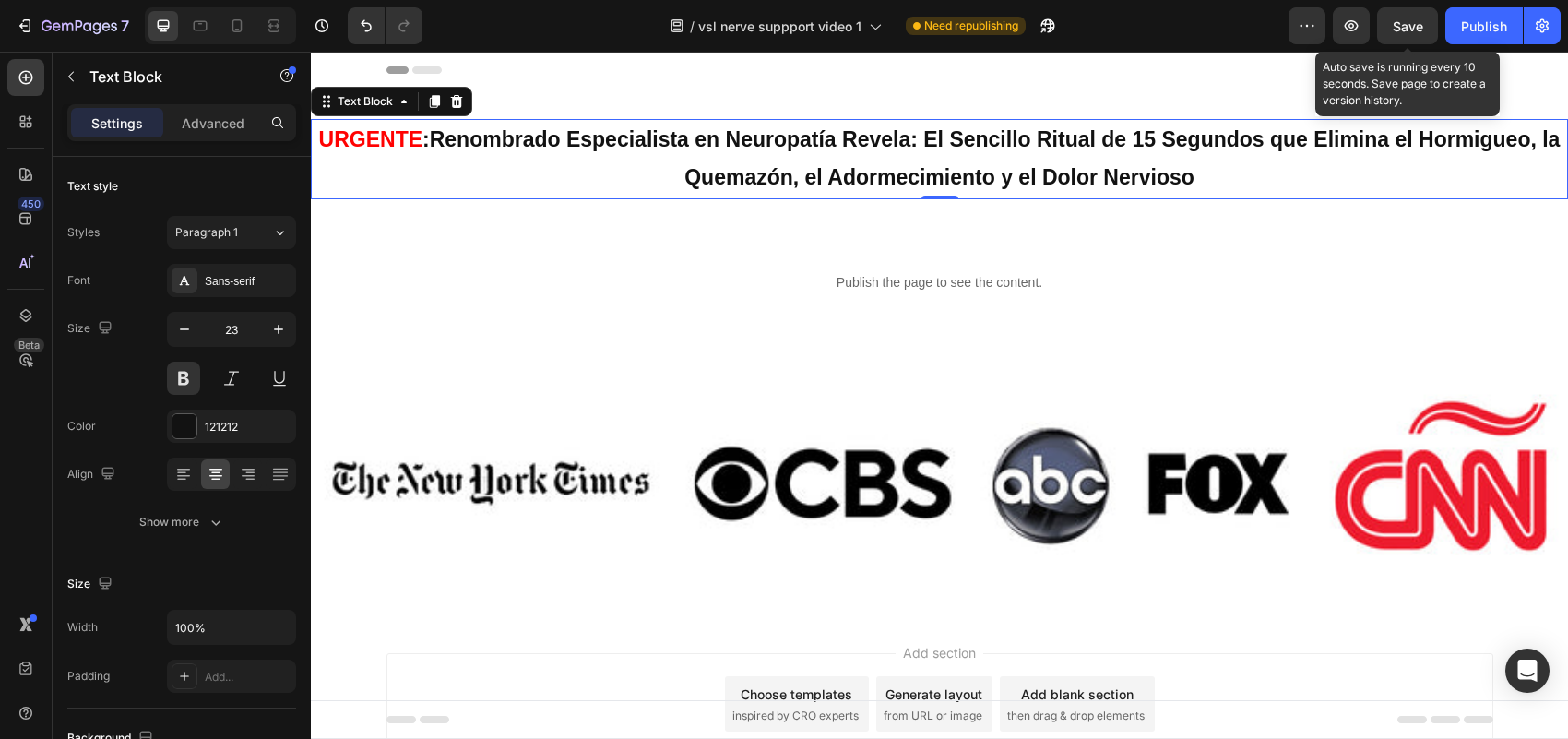
click at [1396, 28] on span "Save" at bounding box center [1408, 26] width 30 height 15
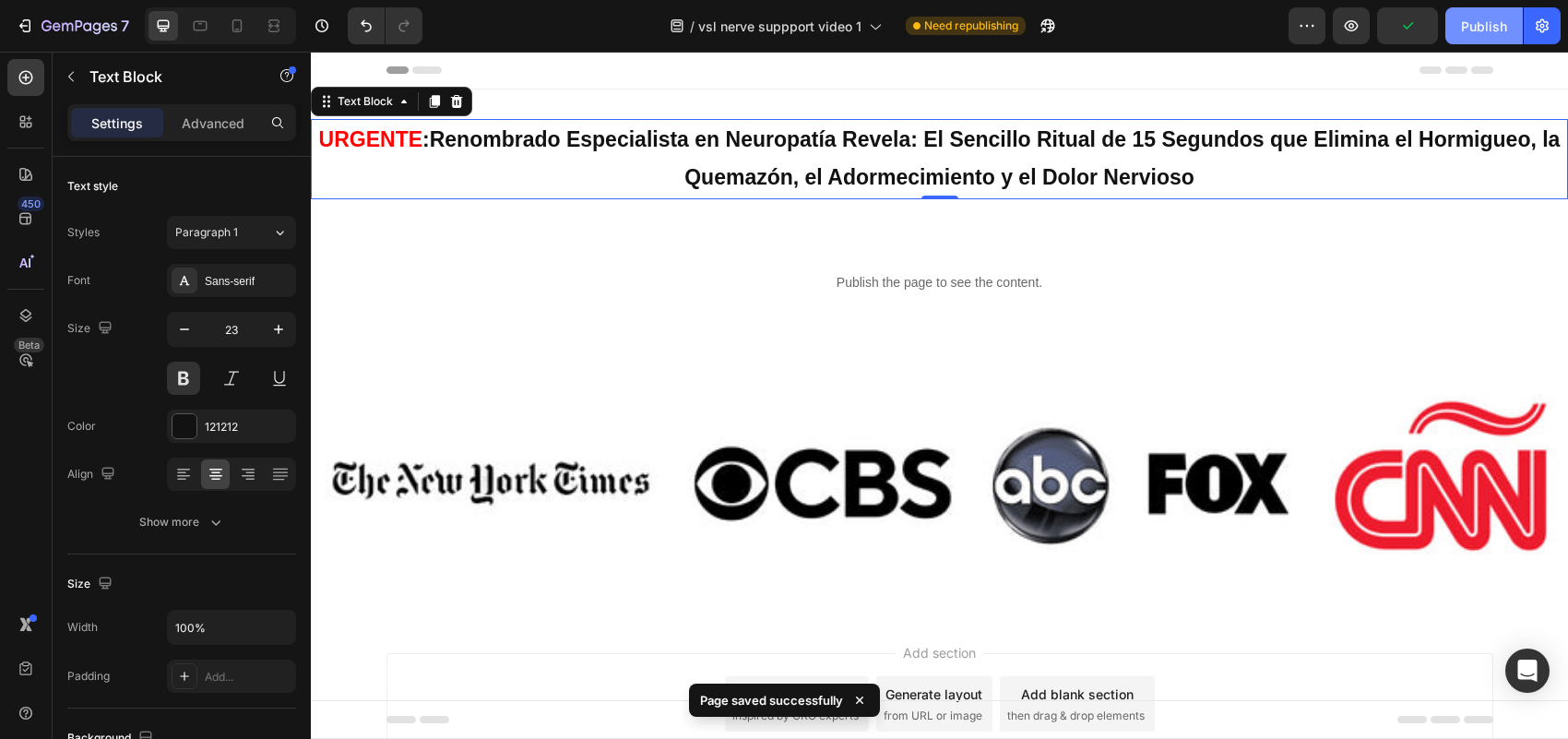
click at [1478, 33] on div "Publish" at bounding box center [1484, 26] width 46 height 19
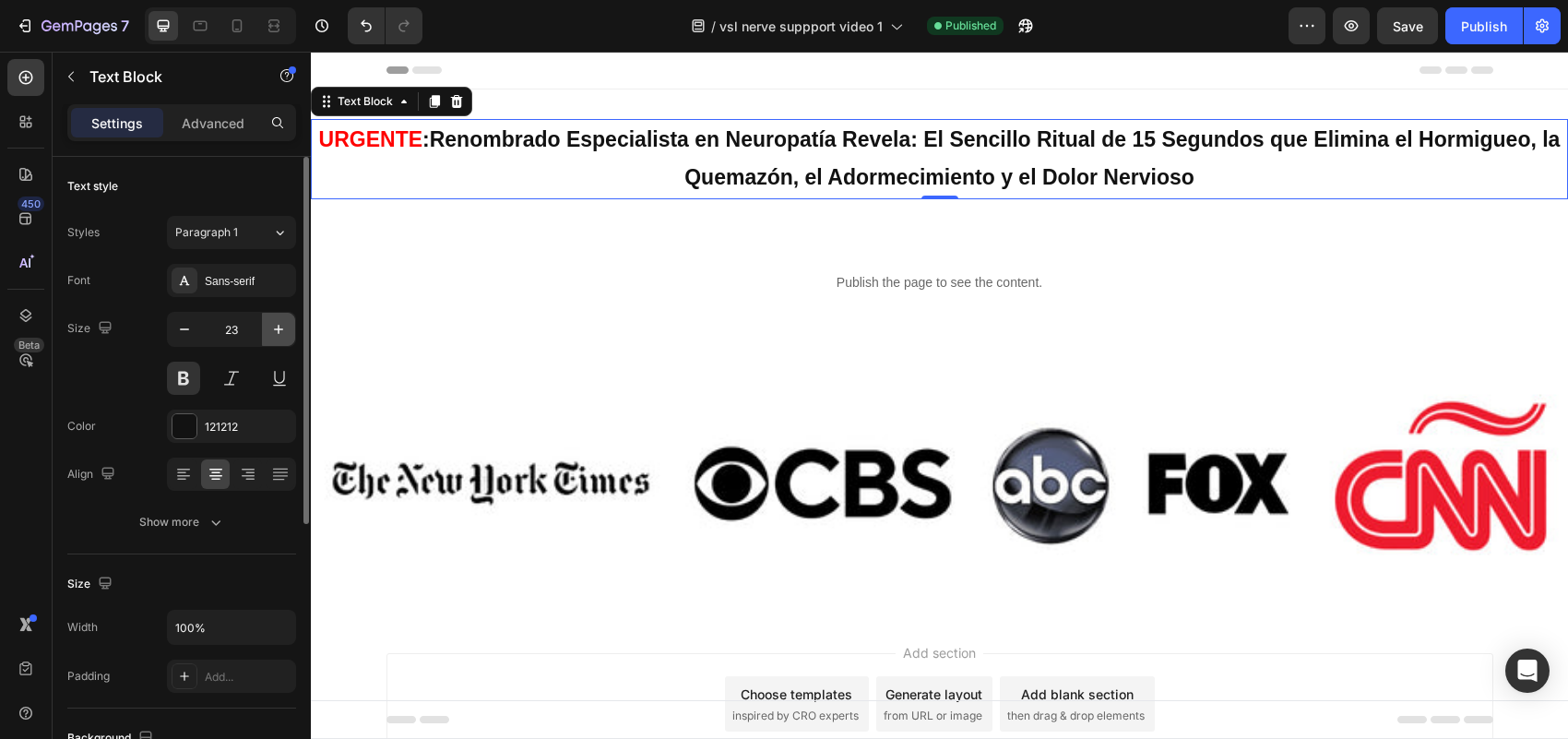
click at [278, 336] on icon "button" at bounding box center [278, 329] width 18 height 18
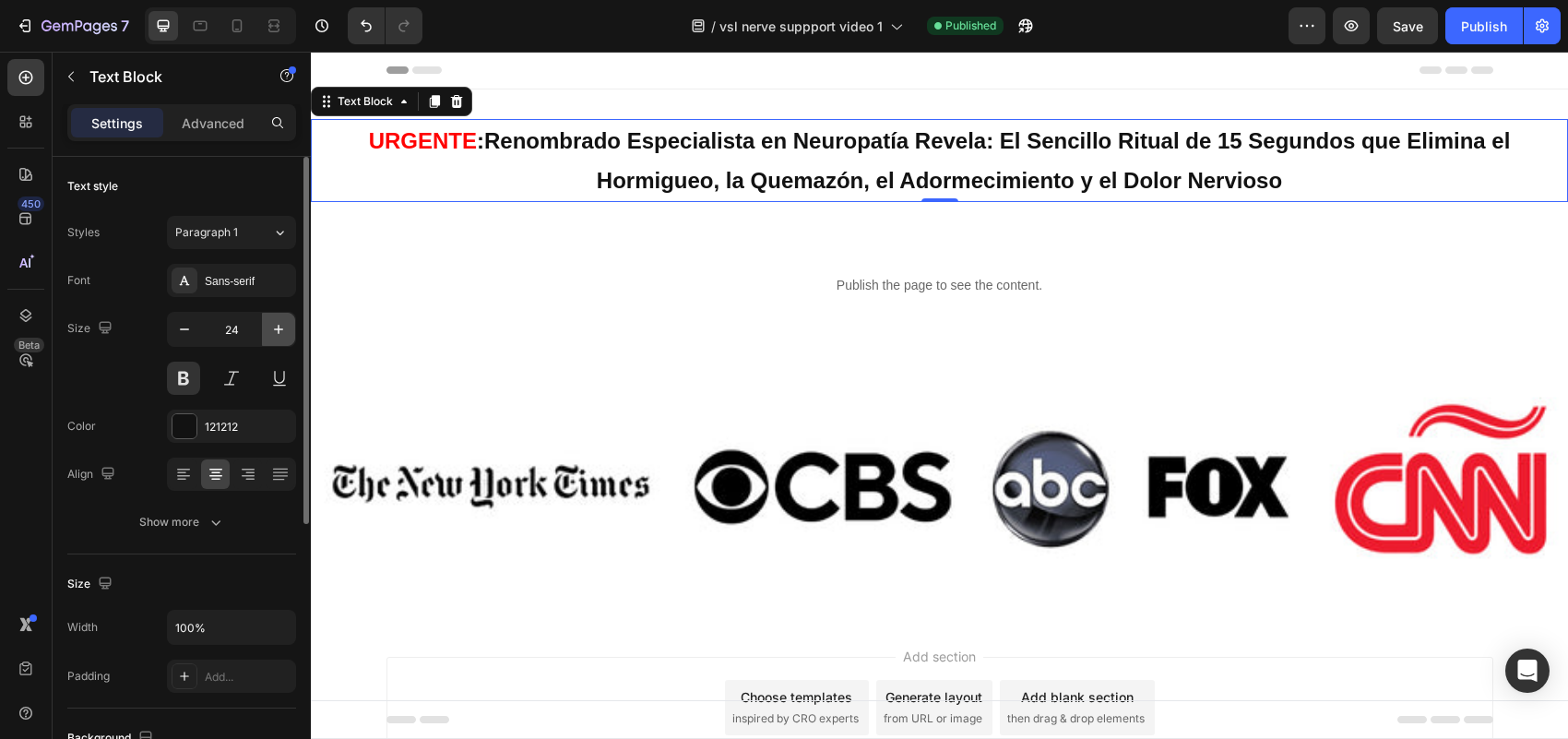
click at [278, 336] on icon "button" at bounding box center [278, 329] width 18 height 18
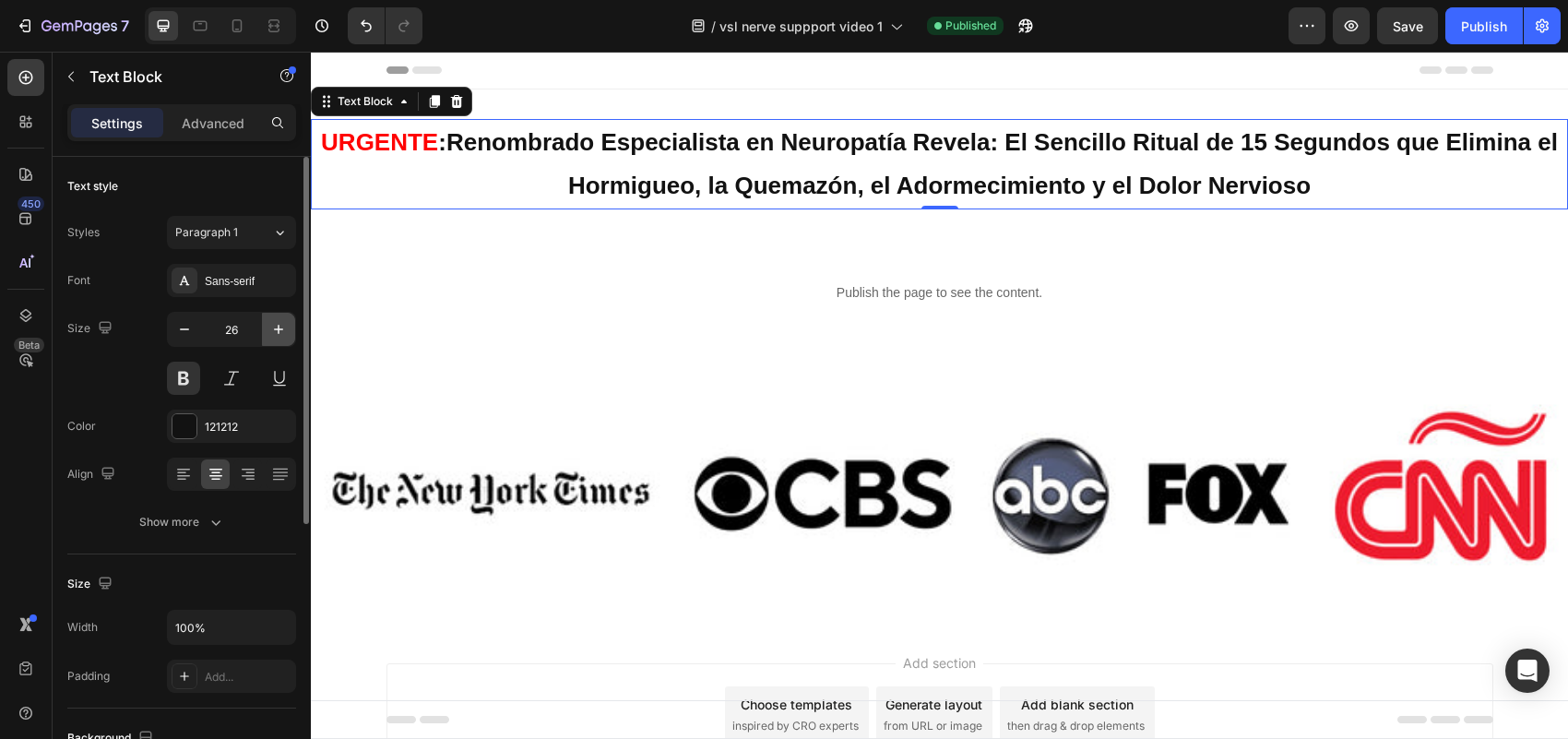
click at [278, 336] on icon "button" at bounding box center [278, 329] width 18 height 18
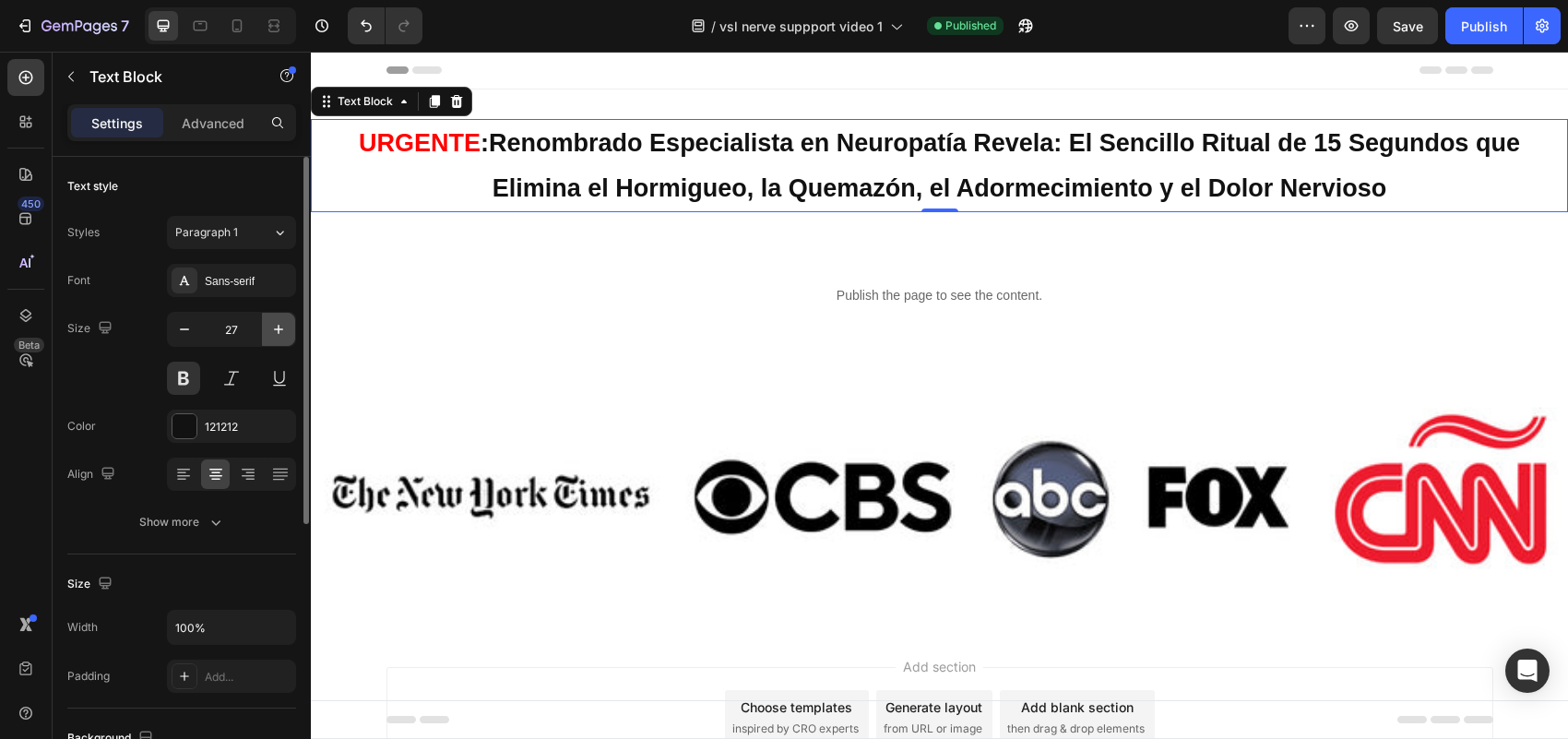
click at [278, 336] on icon "button" at bounding box center [278, 329] width 18 height 18
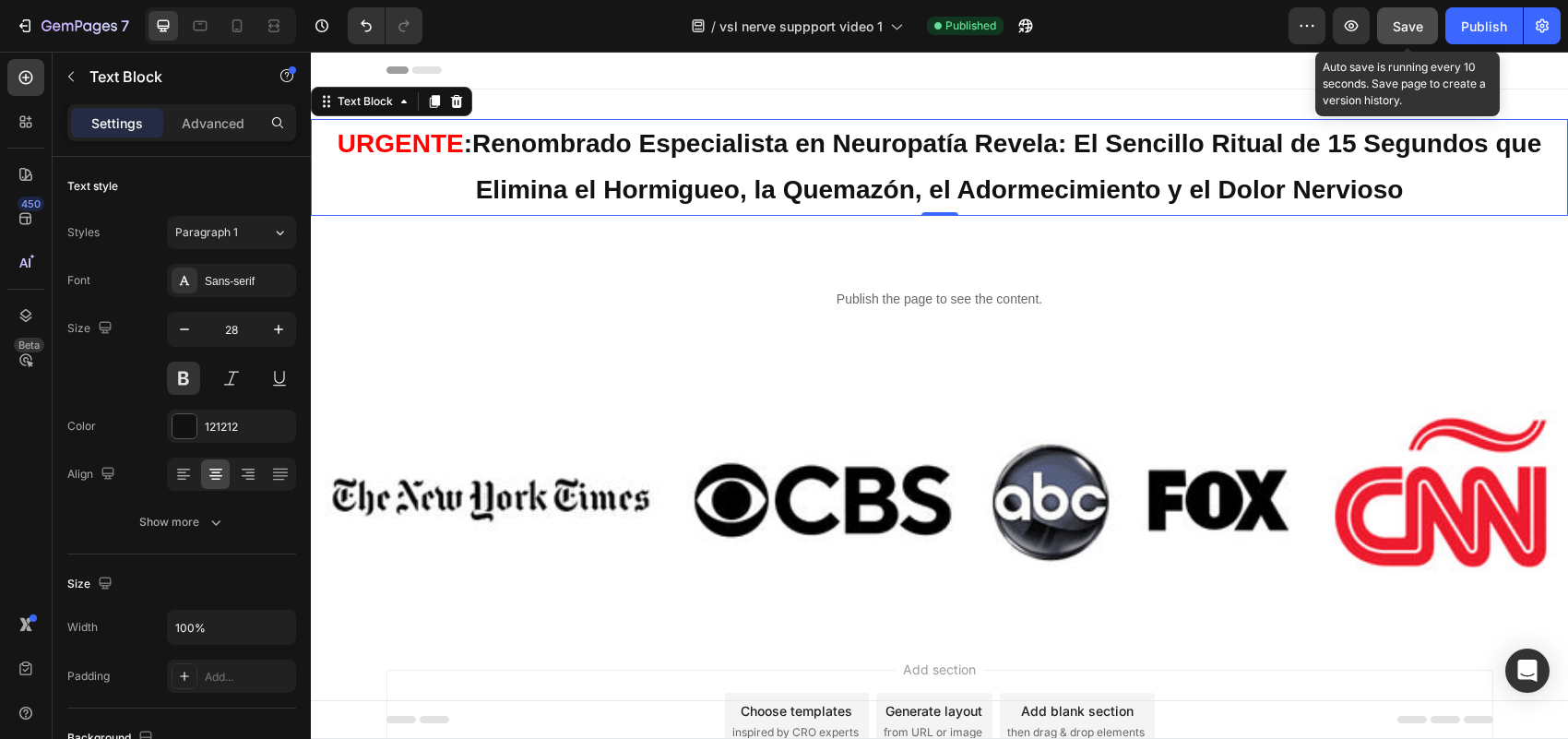
click at [1389, 15] on button "Save" at bounding box center [1408, 26] width 61 height 37
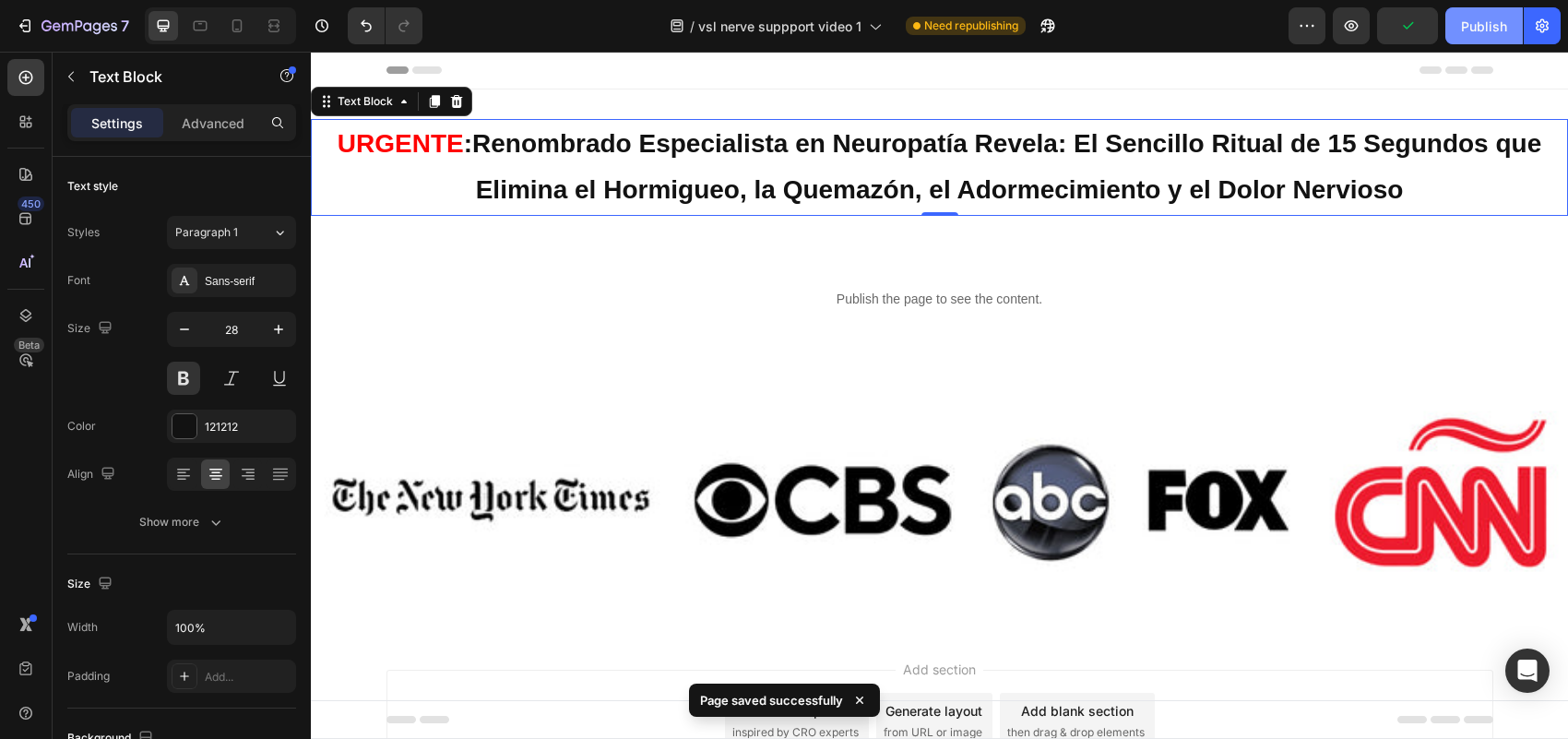
click at [1486, 28] on div "Publish" at bounding box center [1484, 26] width 46 height 19
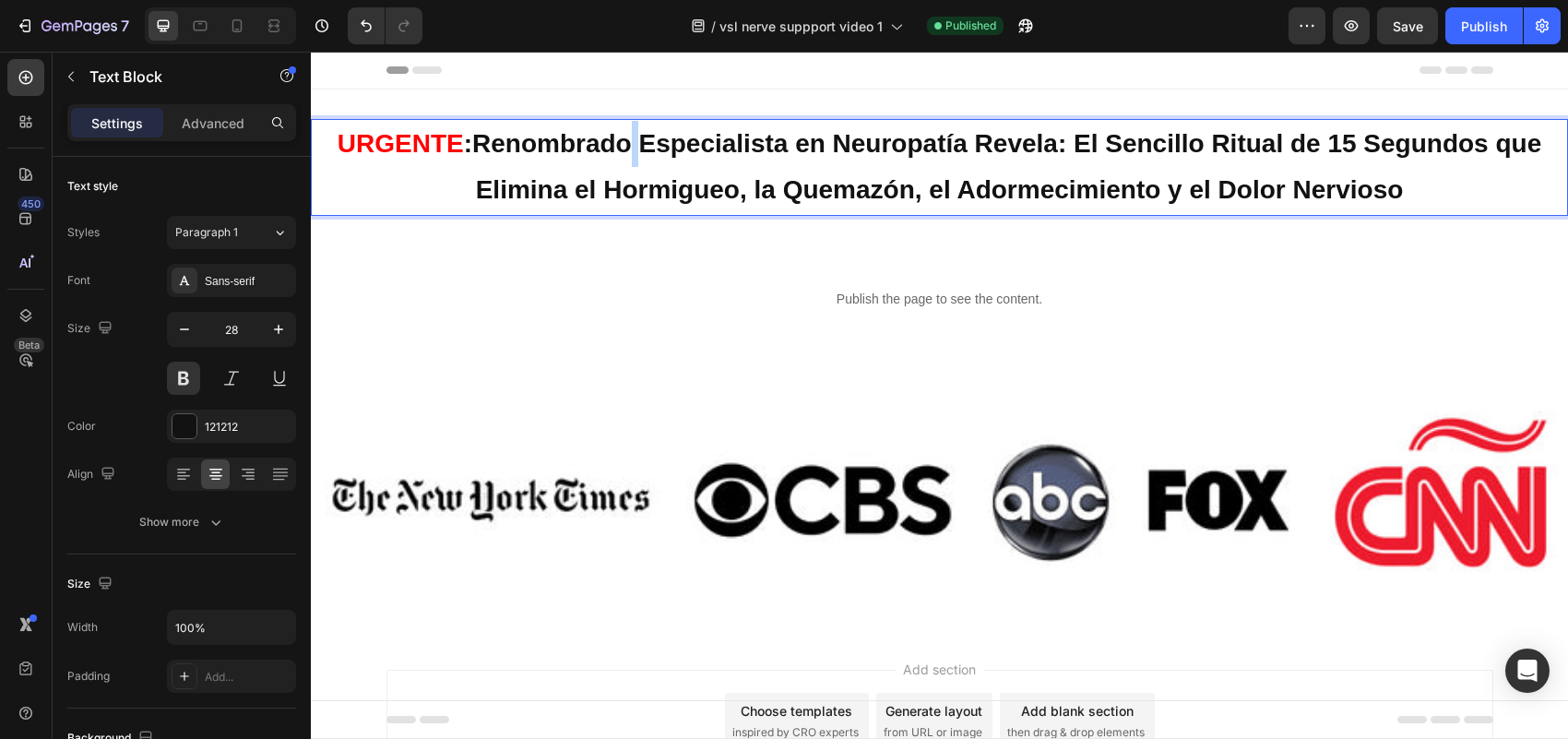
click at [629, 140] on p "URGENTE : Renombrado Especialista en [MEDICAL_DATA] Revela: El Sencillo Ritual …" at bounding box center [939, 168] width 1254 height 93
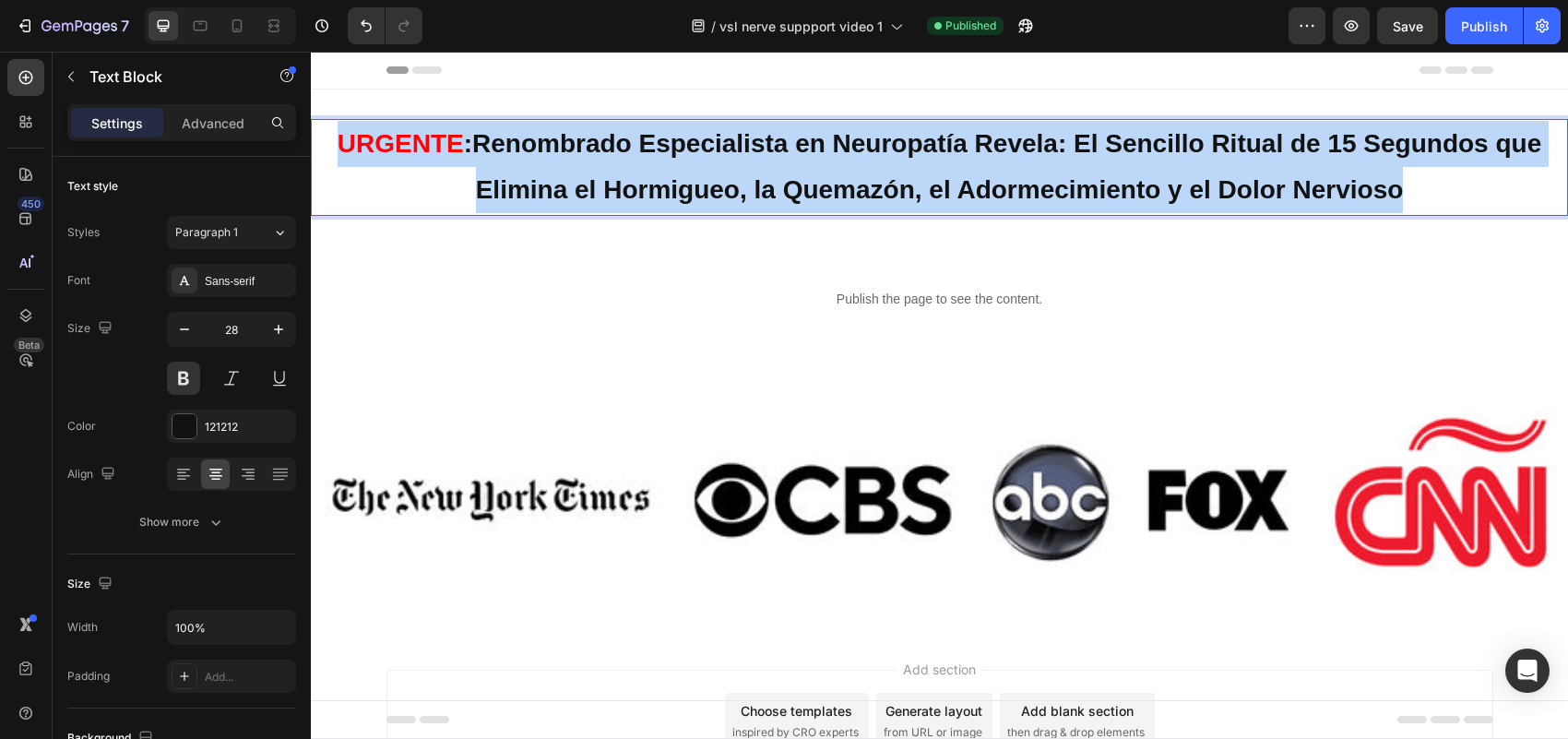
click at [629, 140] on p "URGENTE : Renombrado Especialista en [MEDICAL_DATA] Revela: El Sencillo Ritual …" at bounding box center [939, 168] width 1254 height 93
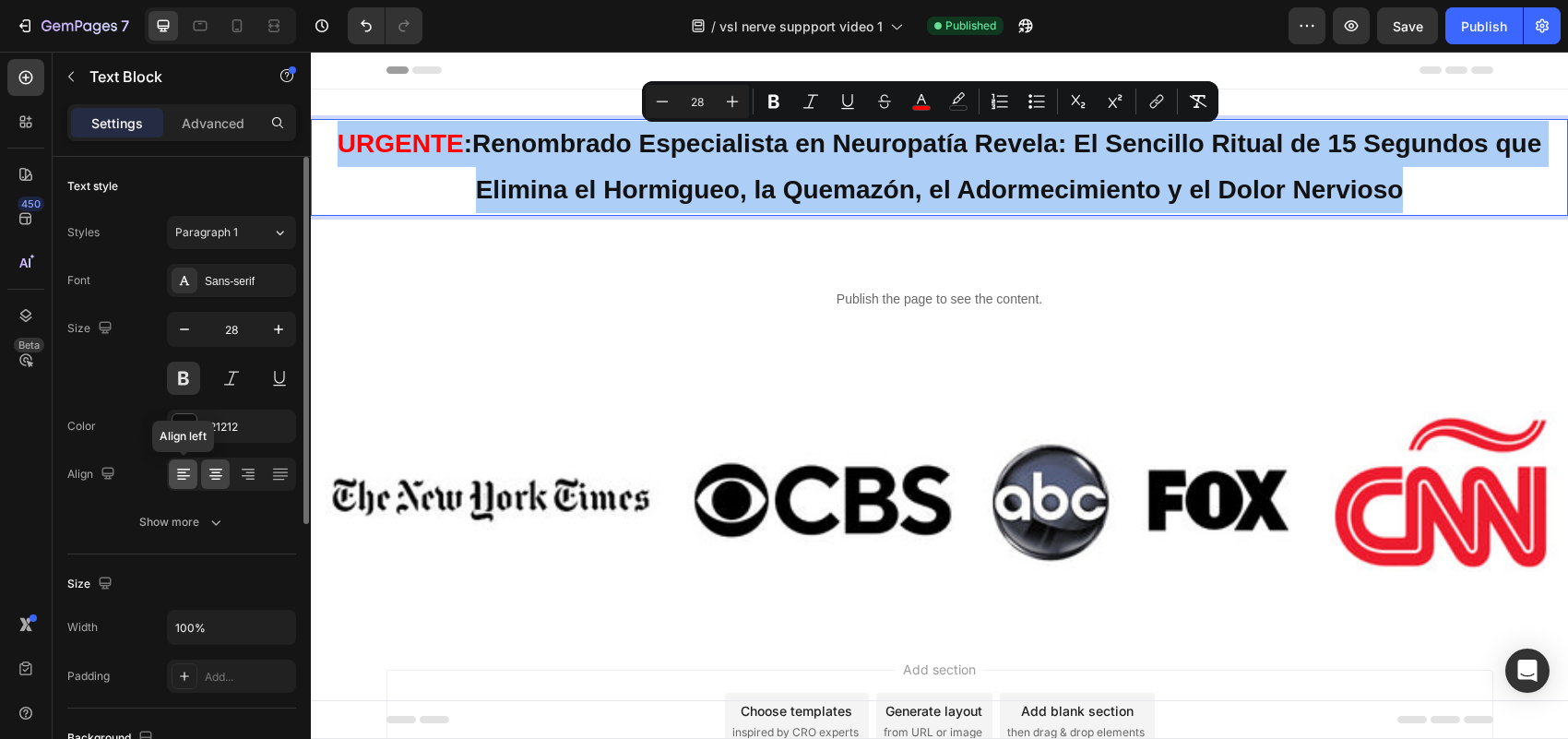
click at [196, 471] on div at bounding box center [183, 473] width 29 height 30
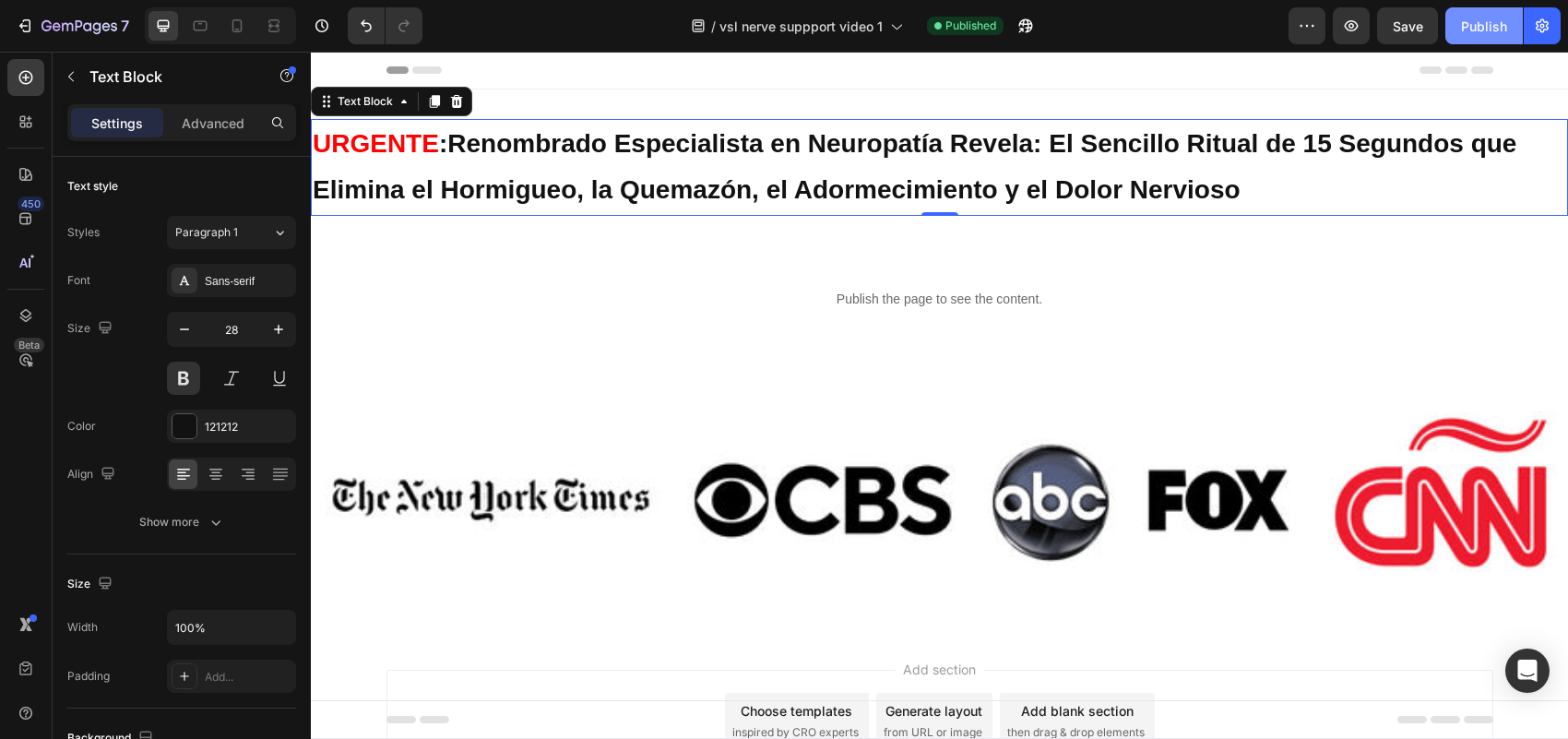
click at [1495, 19] on div "Publish" at bounding box center [1484, 26] width 46 height 19
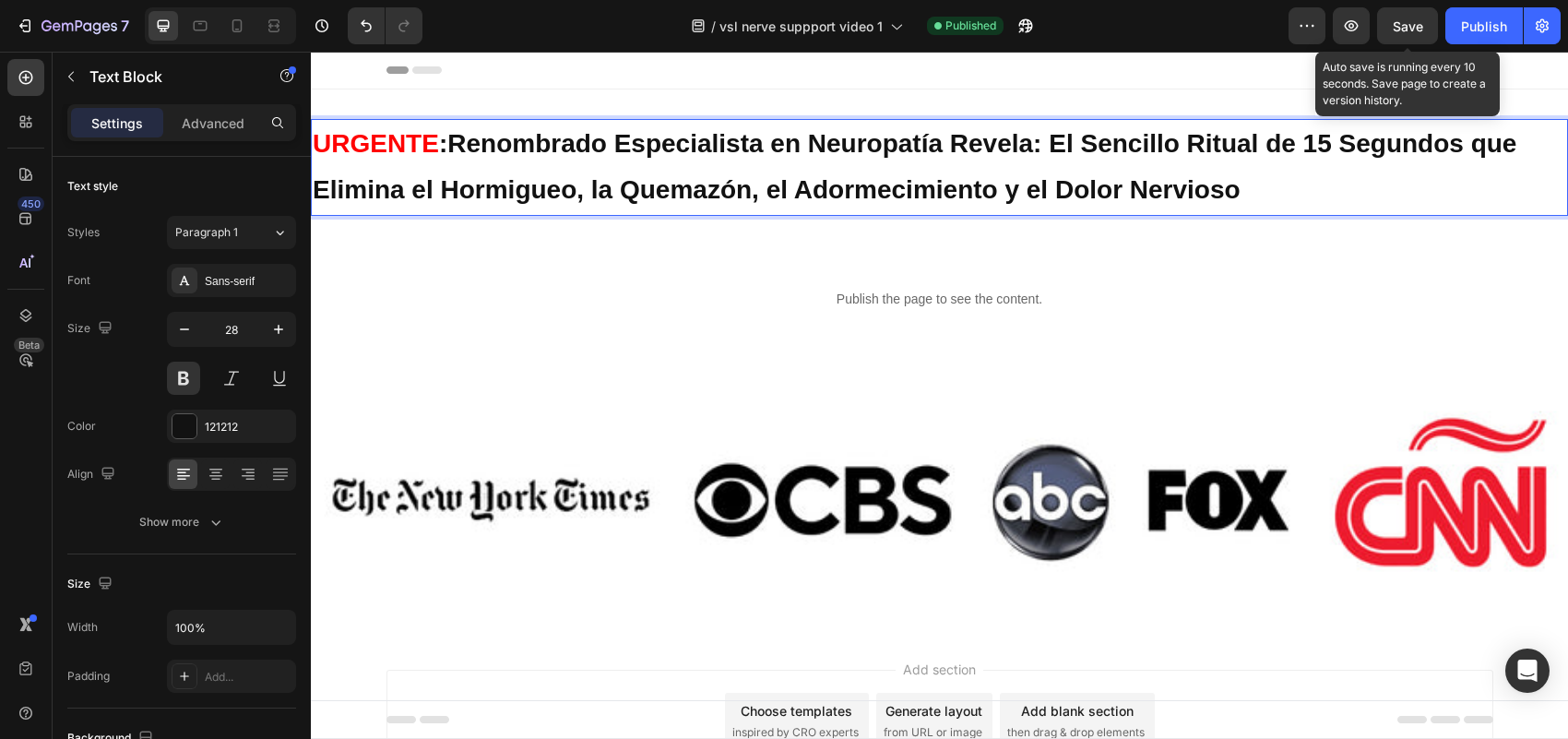
click at [1409, 18] on span "Save" at bounding box center [1408, 26] width 30 height 15
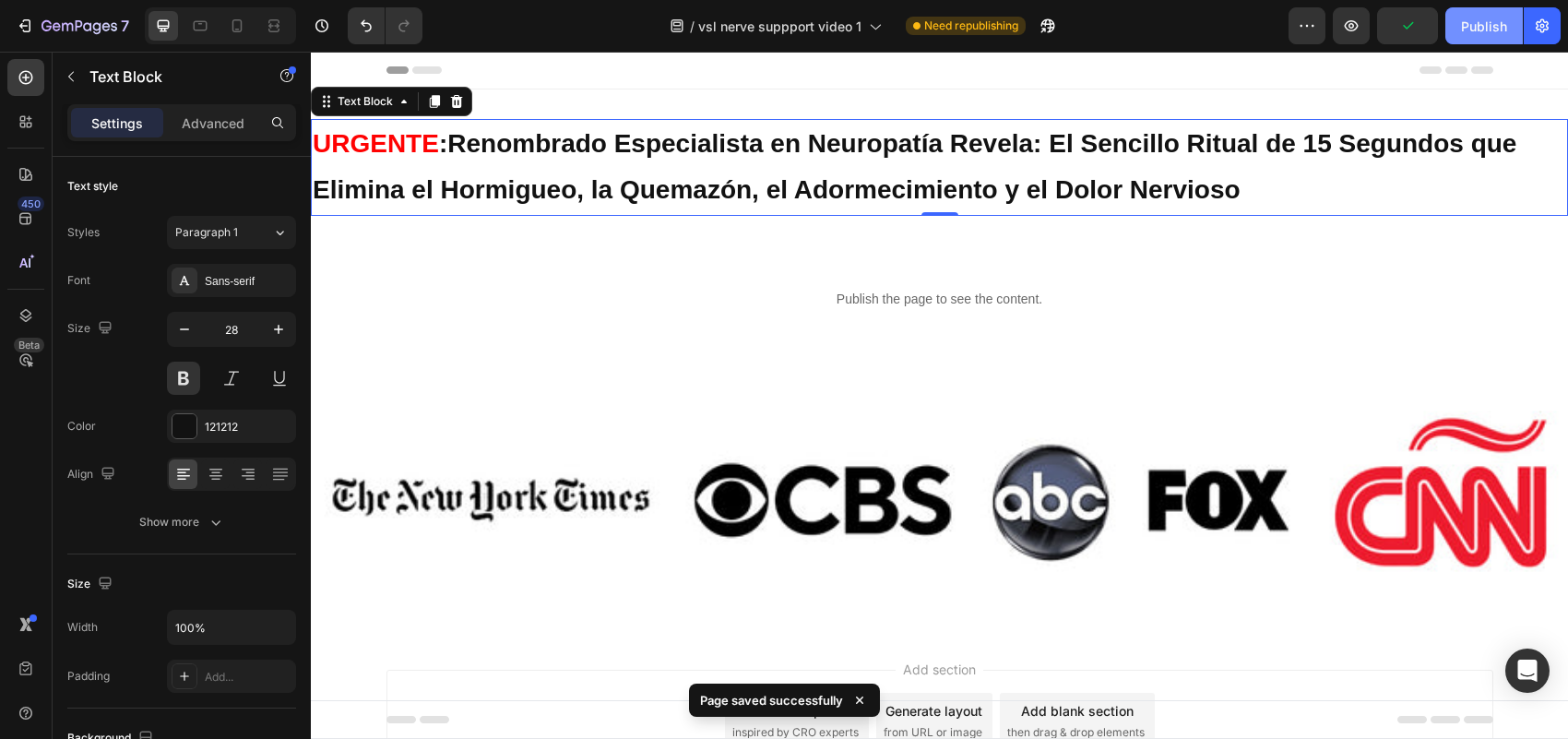
click at [1481, 24] on div "Publish" at bounding box center [1484, 26] width 46 height 19
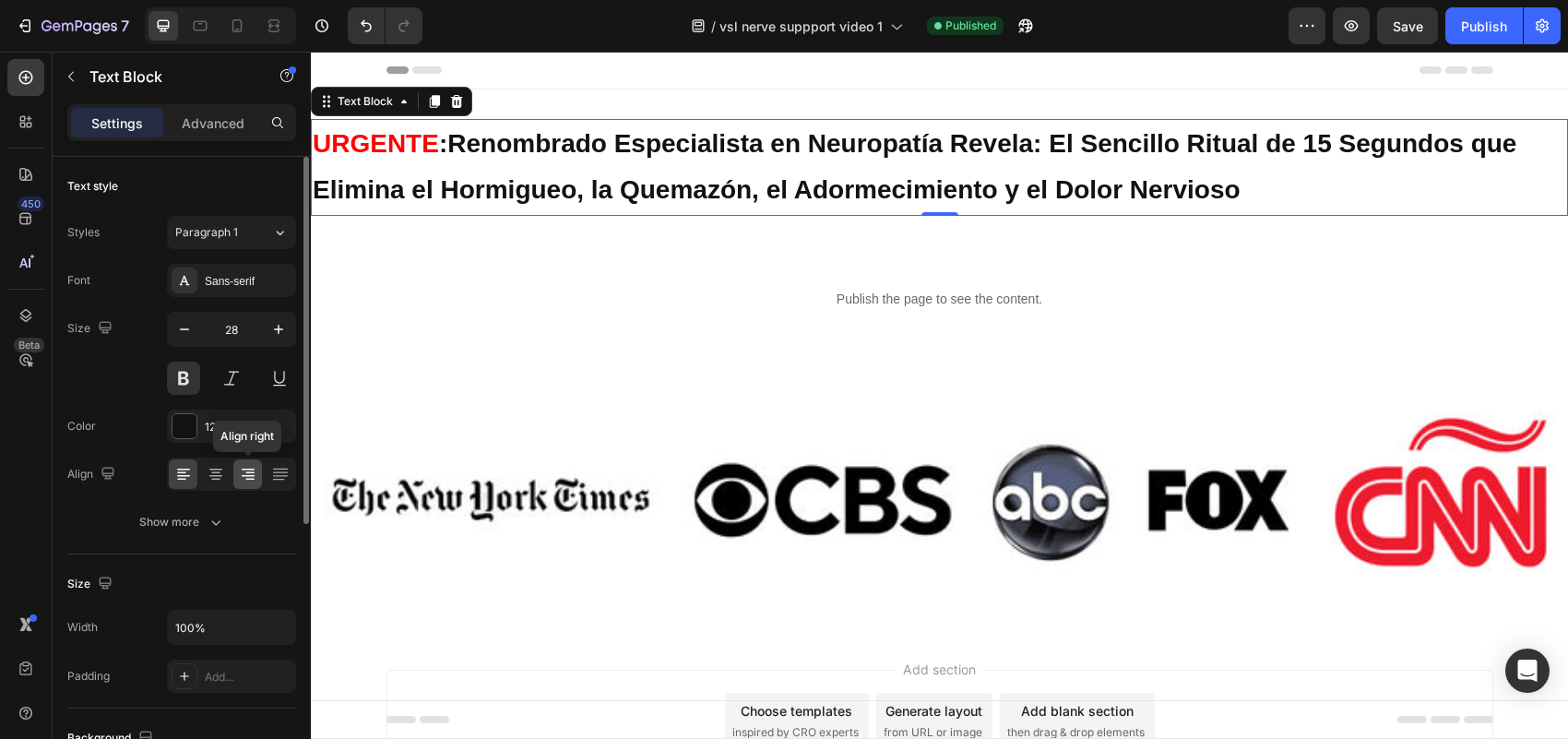
click at [249, 475] on icon at bounding box center [248, 473] width 18 height 18
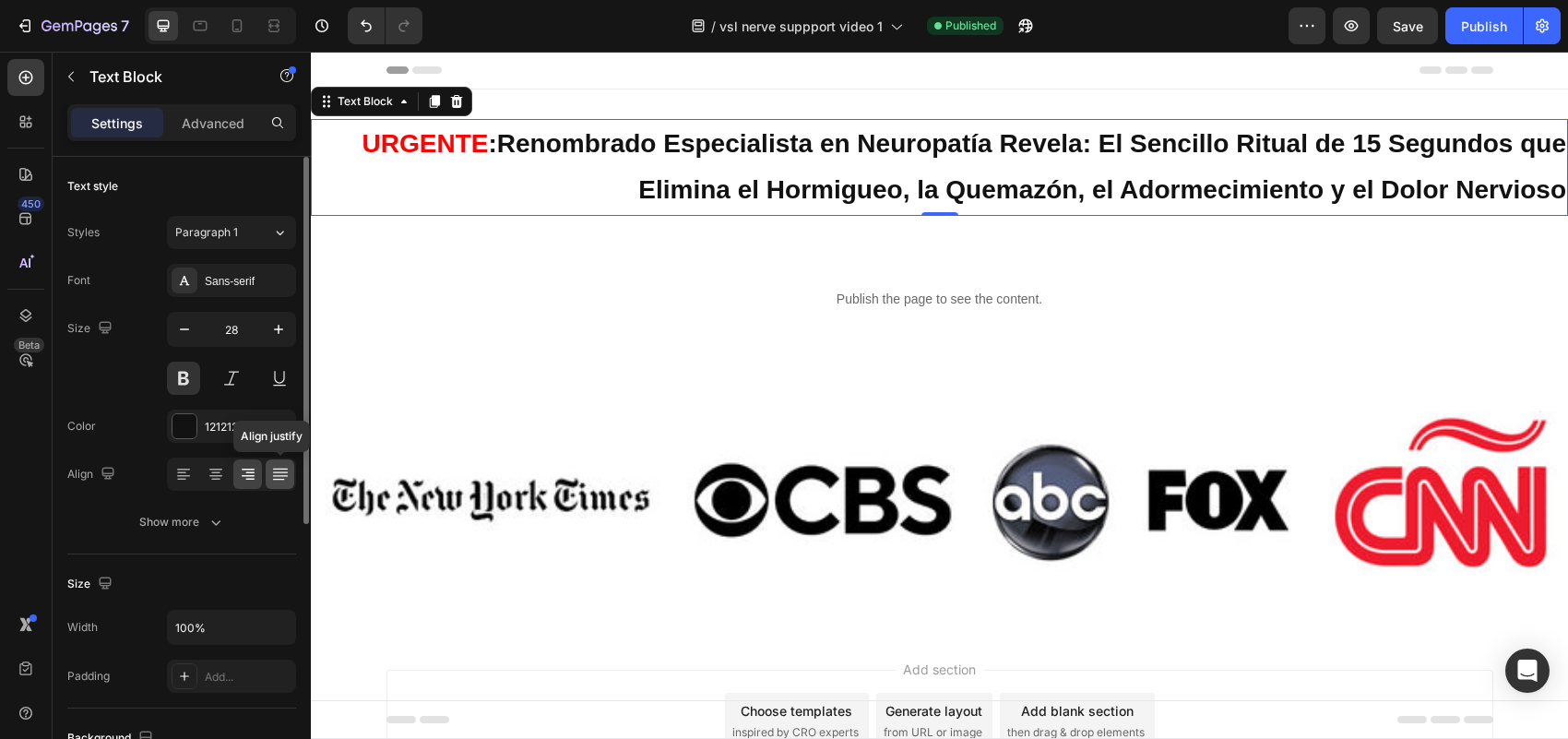
click at [293, 478] on div at bounding box center [280, 473] width 29 height 30
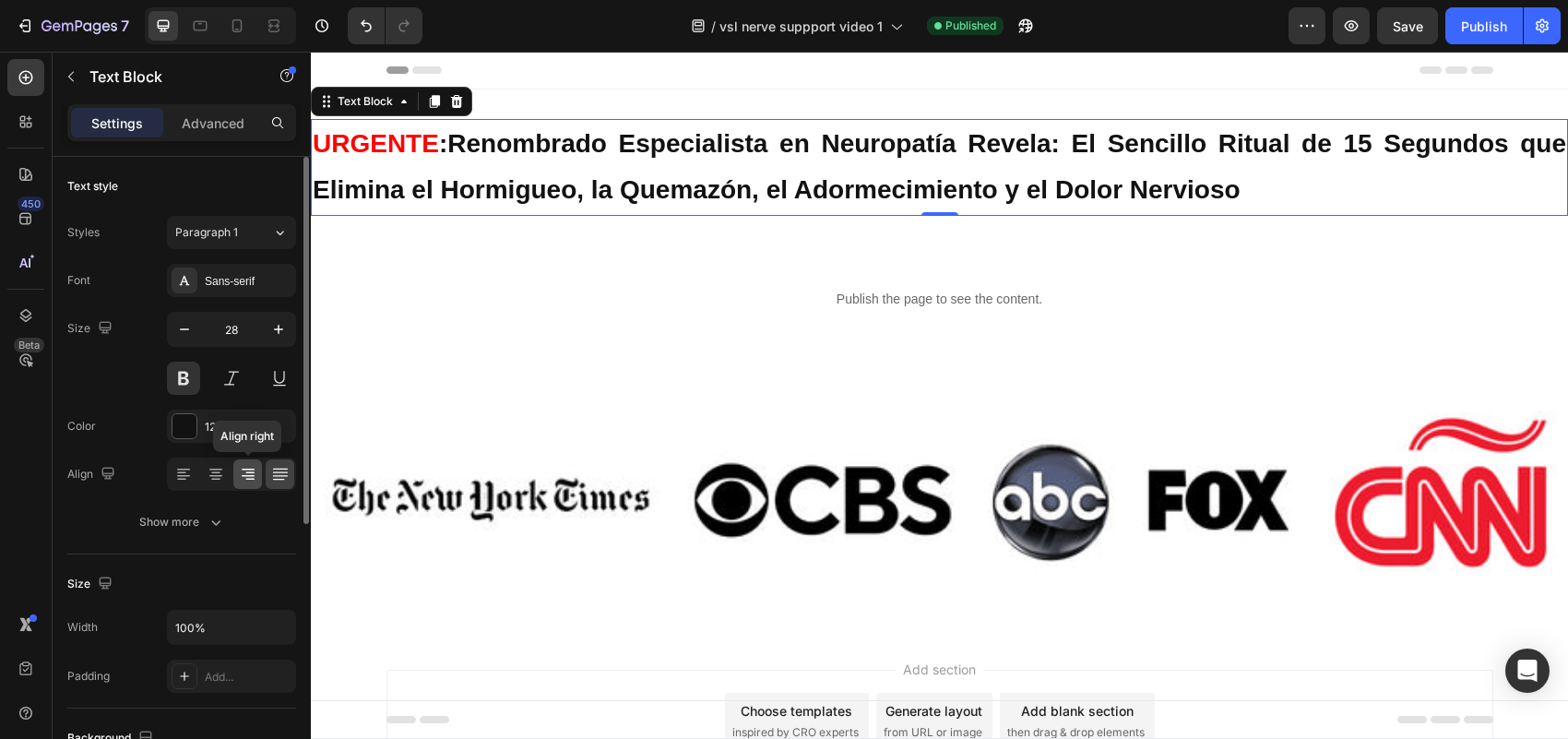
click at [261, 468] on div at bounding box center [248, 473] width 29 height 30
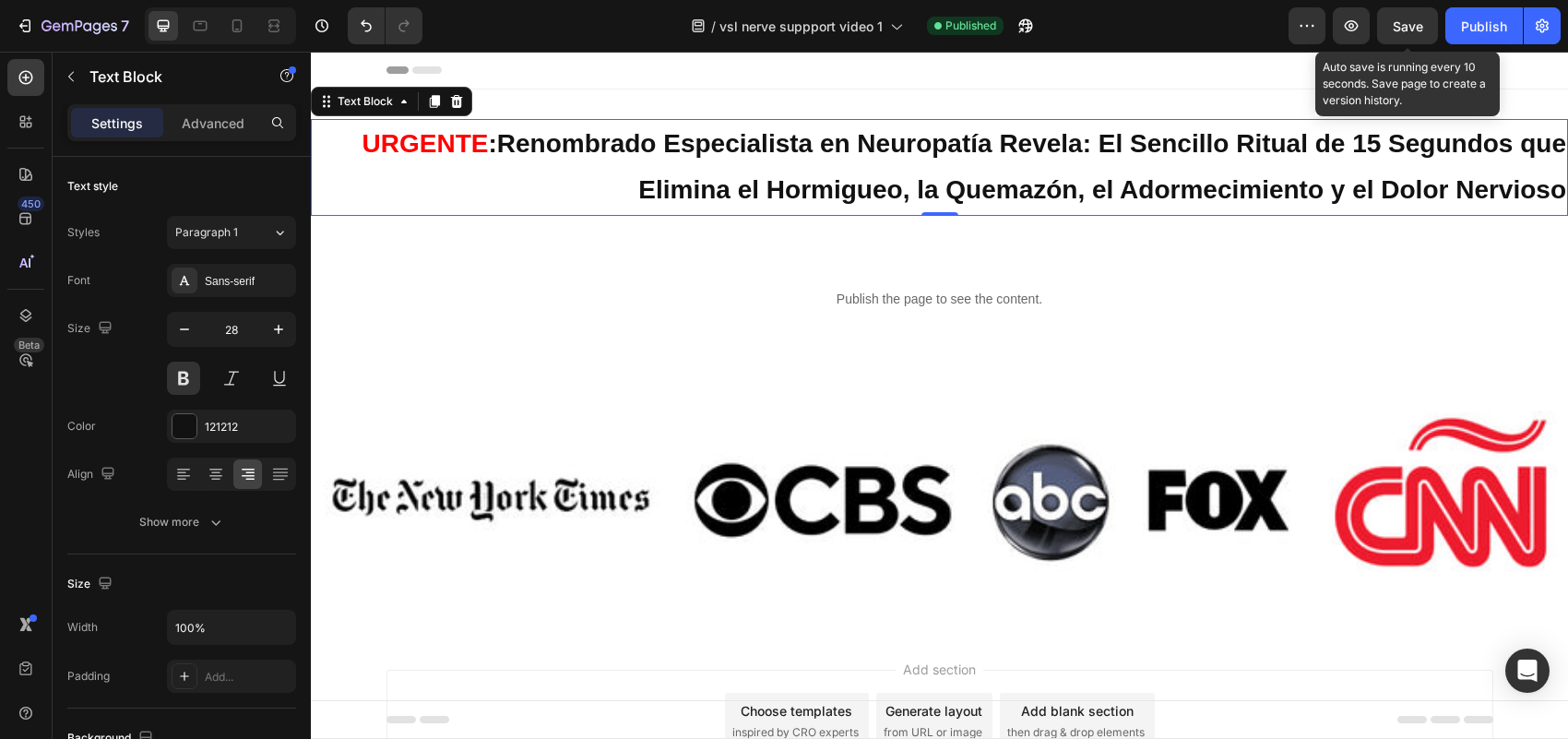
click at [1417, 21] on span "Save" at bounding box center [1408, 26] width 30 height 15
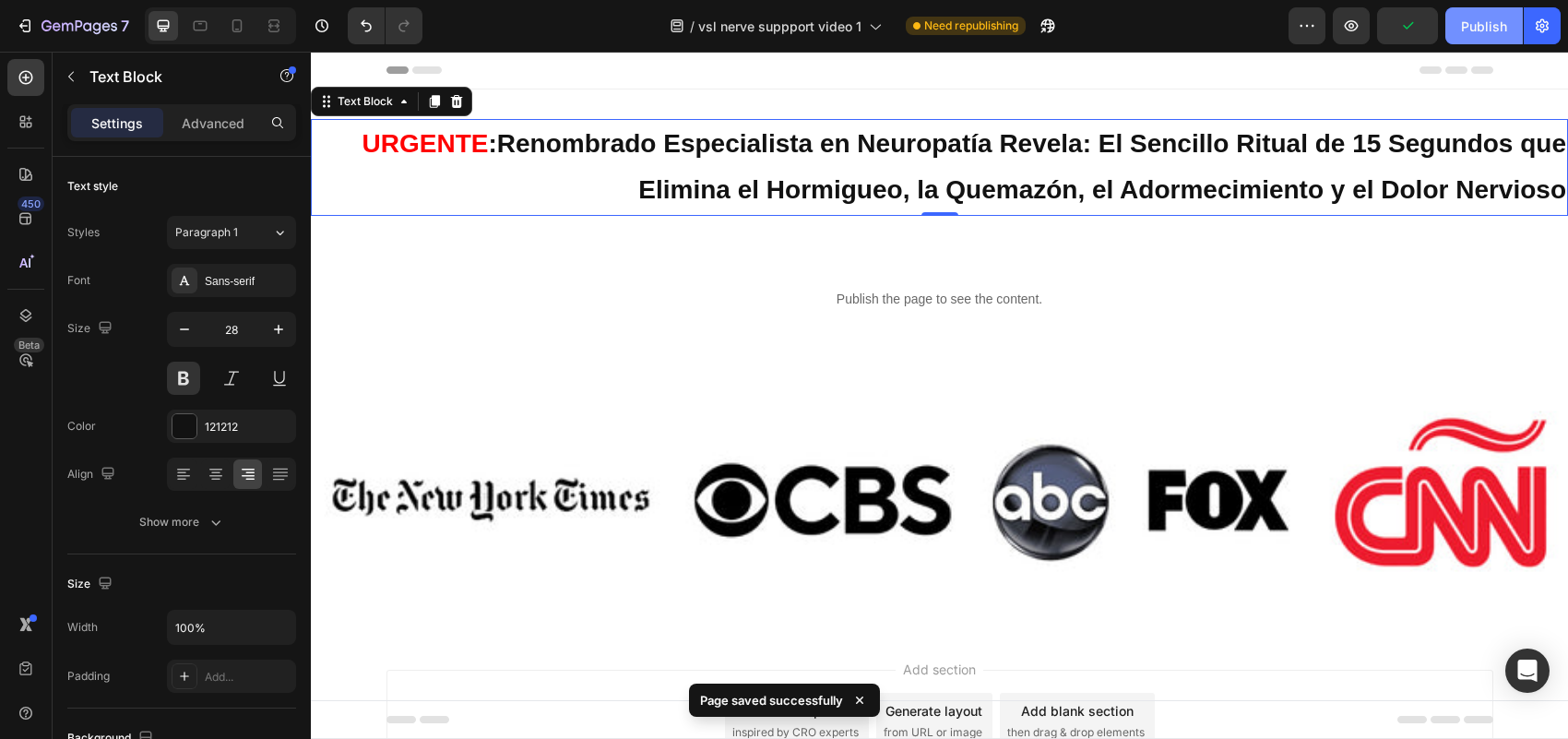
click at [1482, 38] on button "Publish" at bounding box center [1483, 26] width 77 height 37
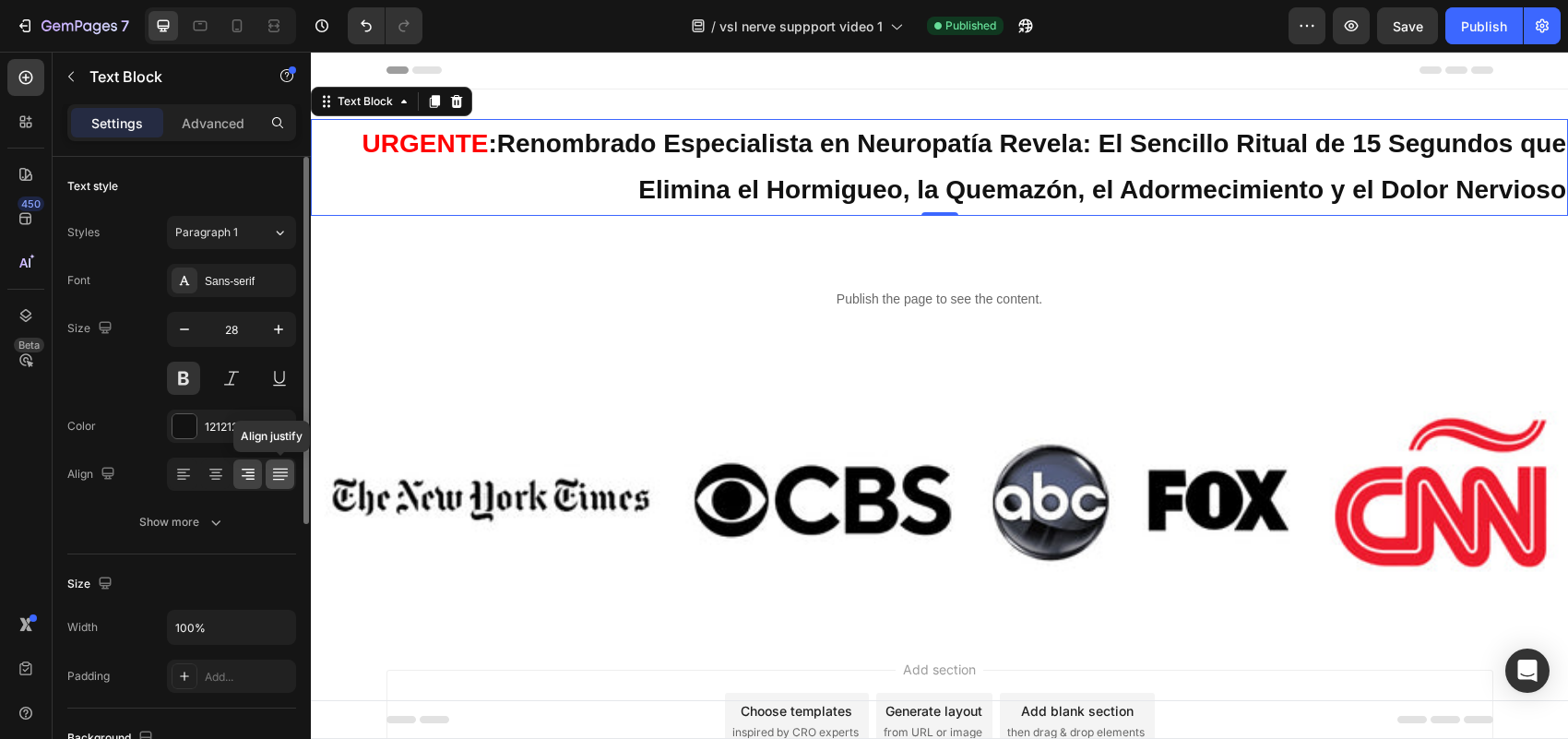
click at [281, 469] on icon at bounding box center [279, 469] width 14 height 1
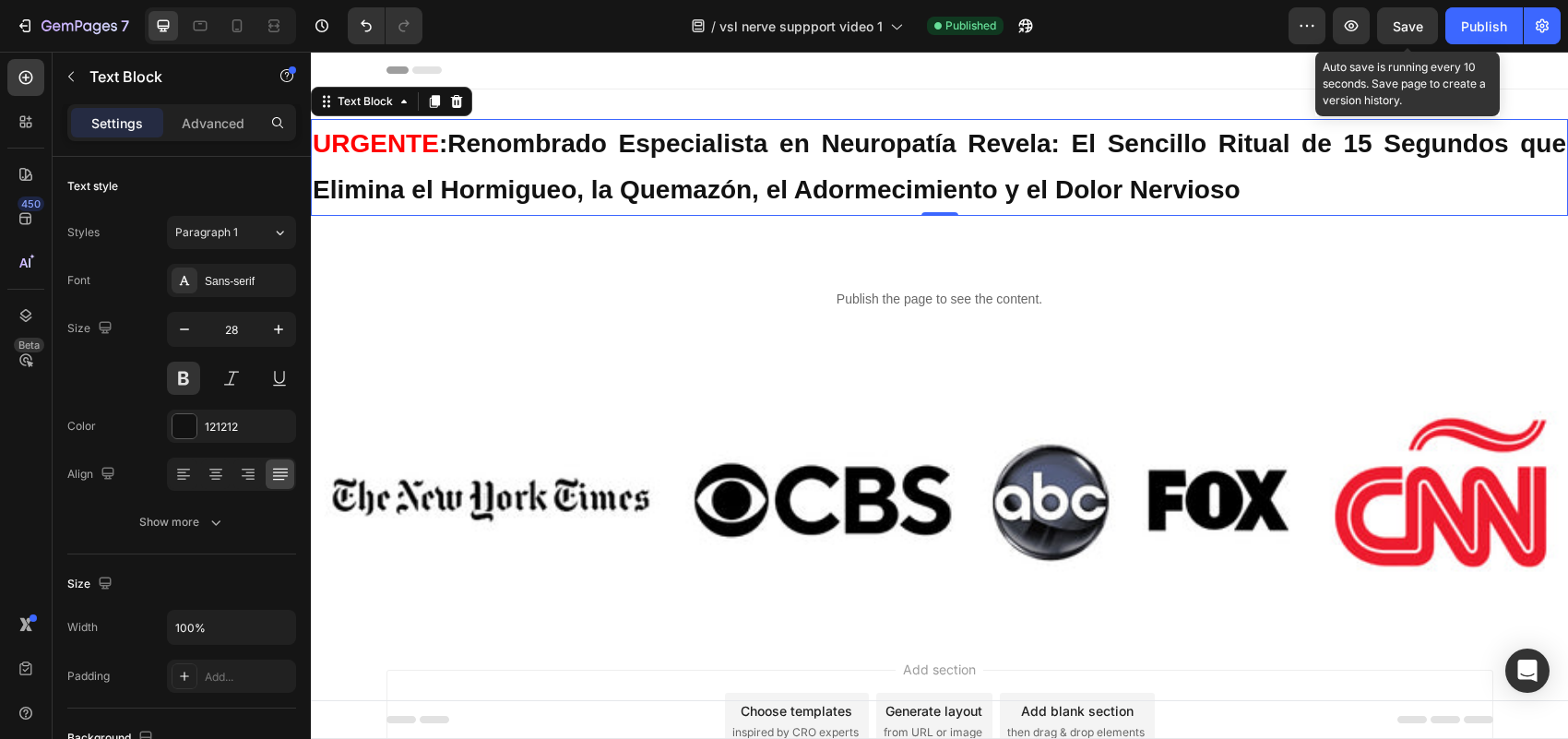
click at [1409, 30] on span "Save" at bounding box center [1408, 26] width 30 height 15
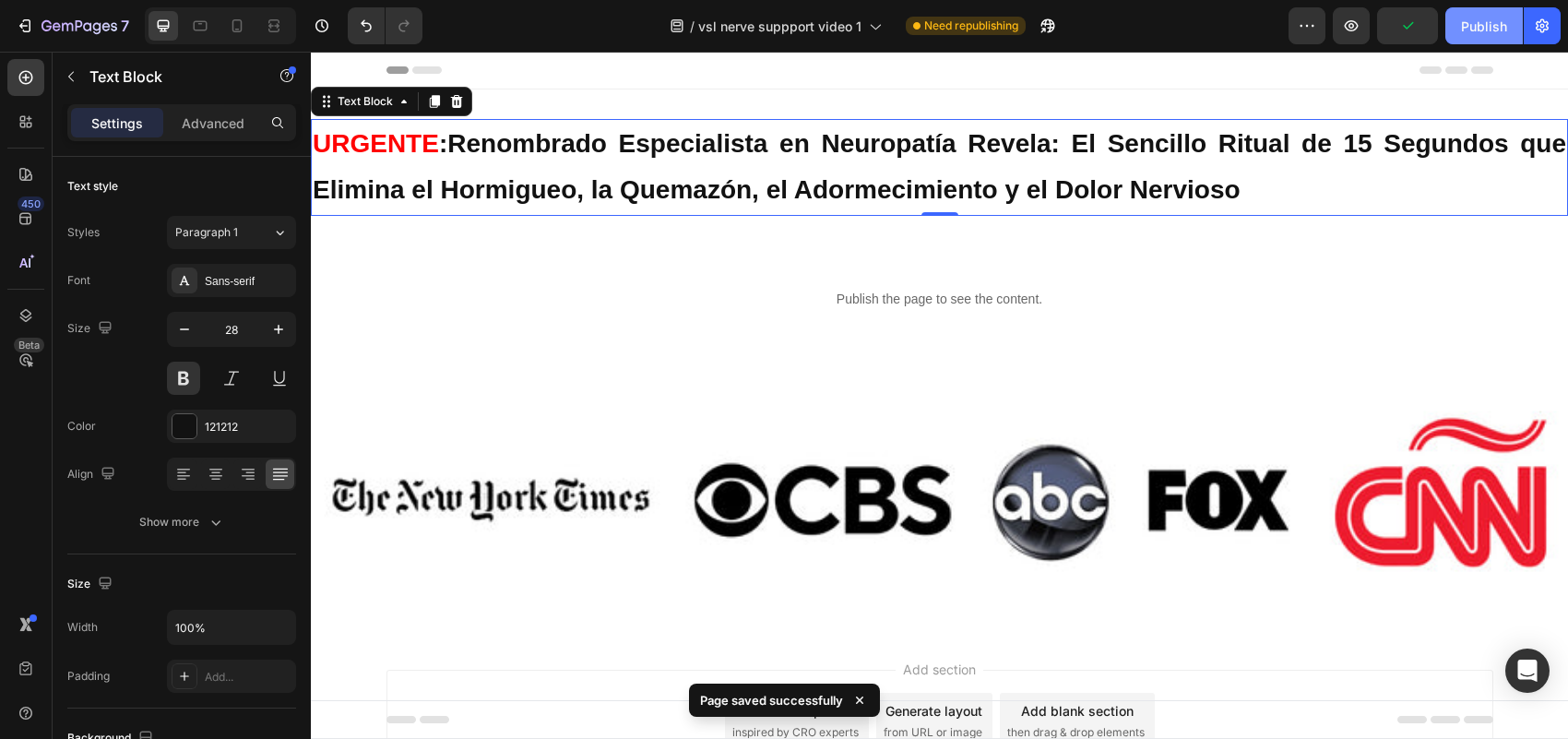
click at [1469, 19] on div "Publish" at bounding box center [1484, 26] width 46 height 19
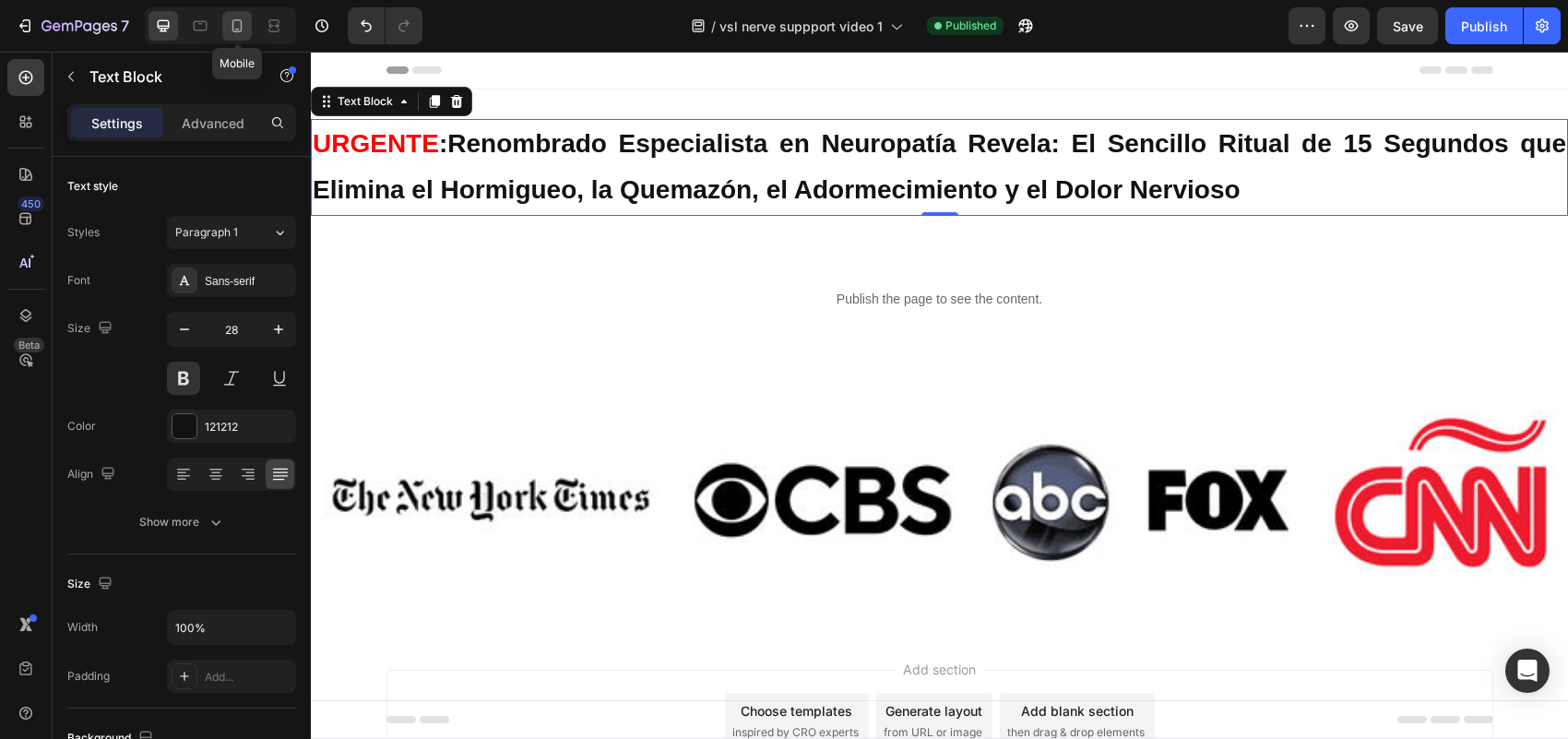
click at [231, 32] on icon at bounding box center [236, 25] width 18 height 18
type input "14"
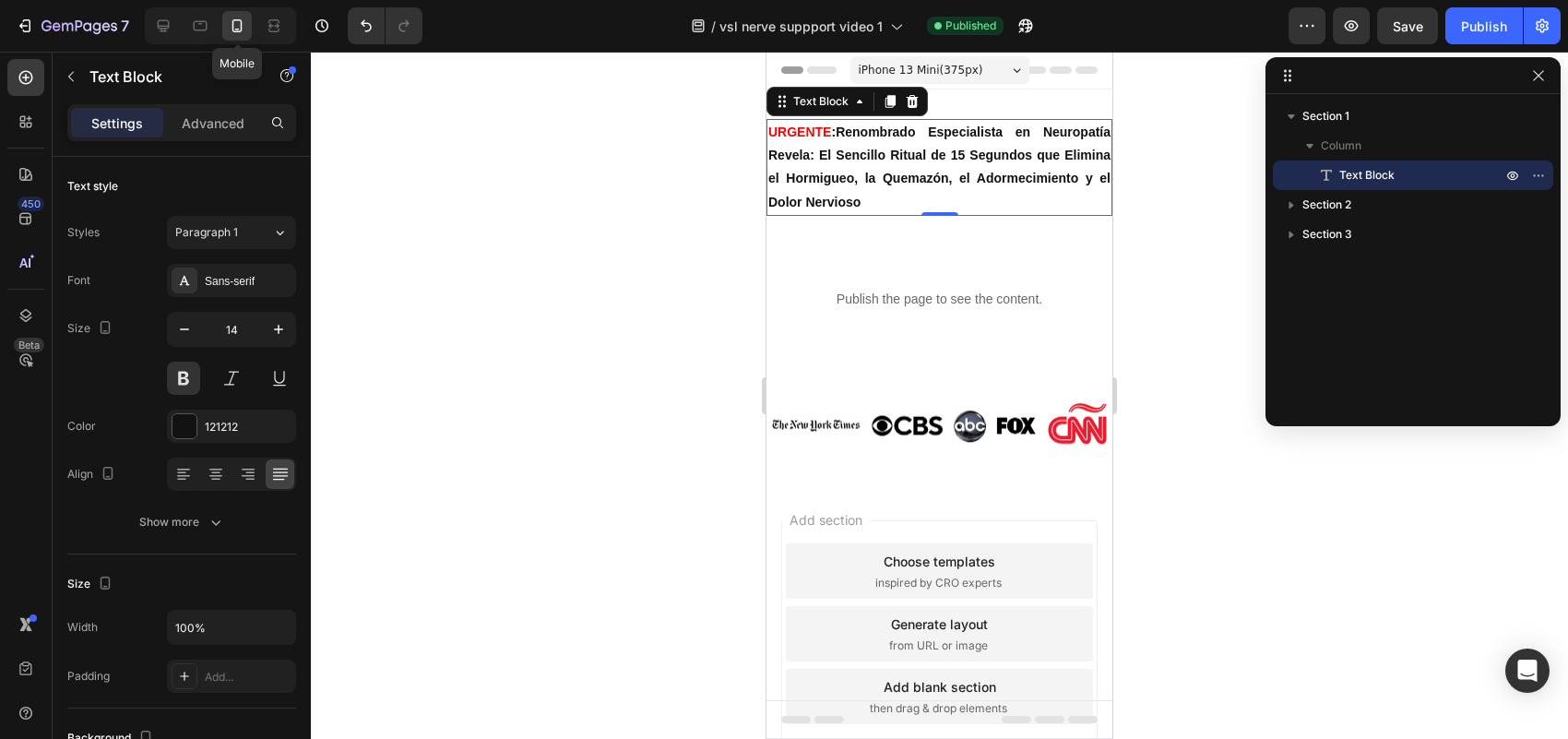
scroll to position [3, 0]
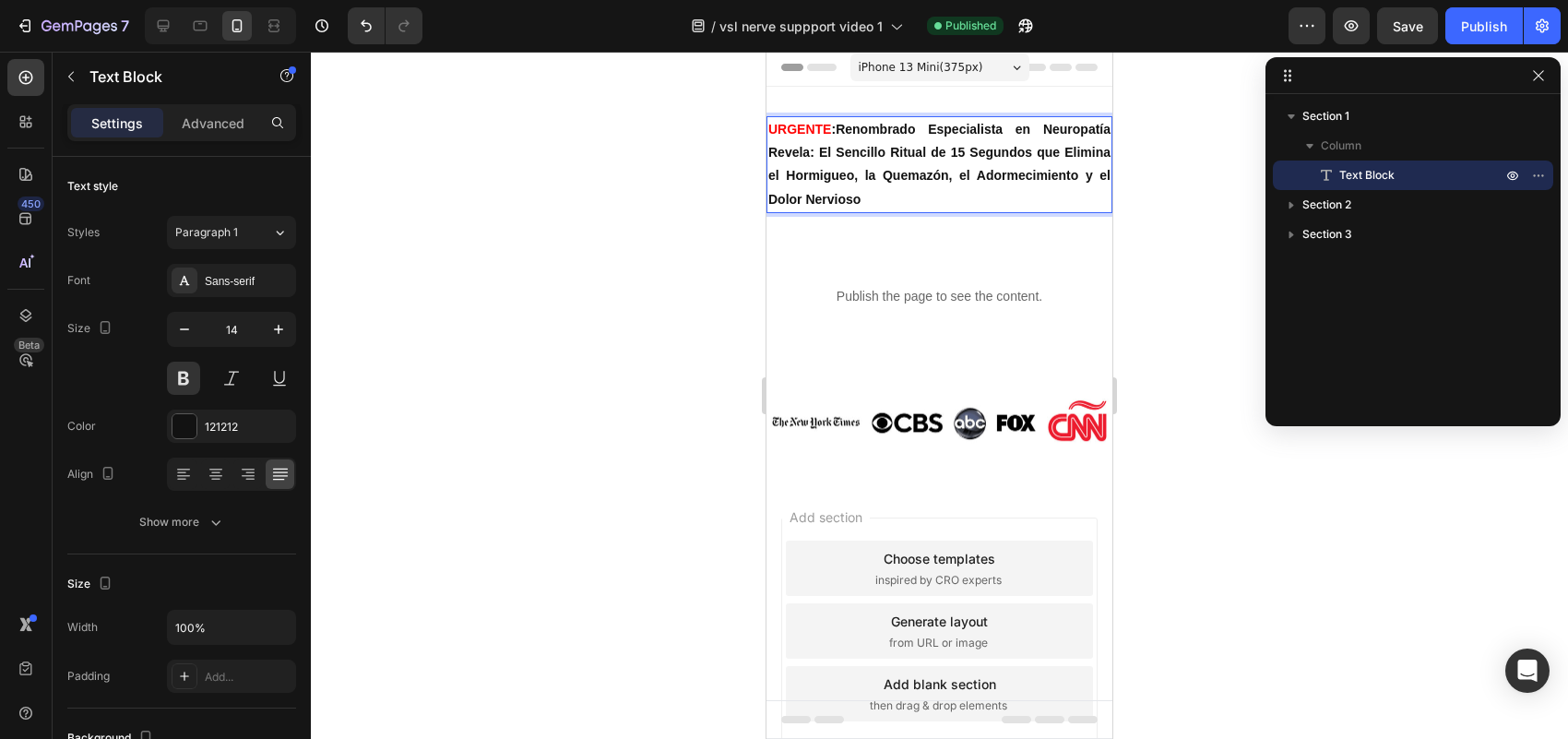
click at [982, 168] on p "URGENTE : Renombrado Especialista en [MEDICAL_DATA] Revela: El Sencillo Ritual …" at bounding box center [939, 165] width 342 height 93
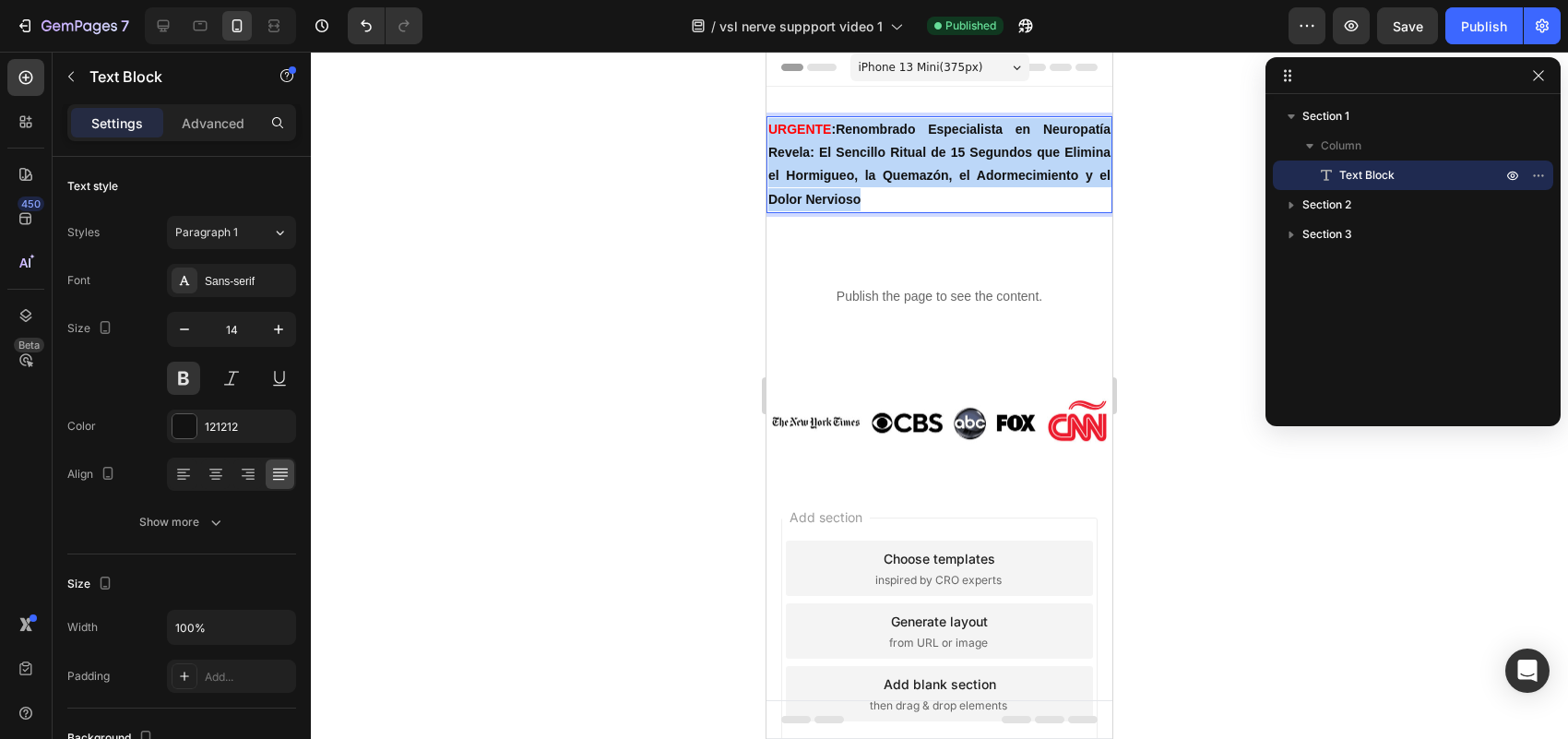
click at [982, 168] on p "URGENTE : Renombrado Especialista en [MEDICAL_DATA] Revela: El Sencillo Ritual …" at bounding box center [939, 165] width 342 height 93
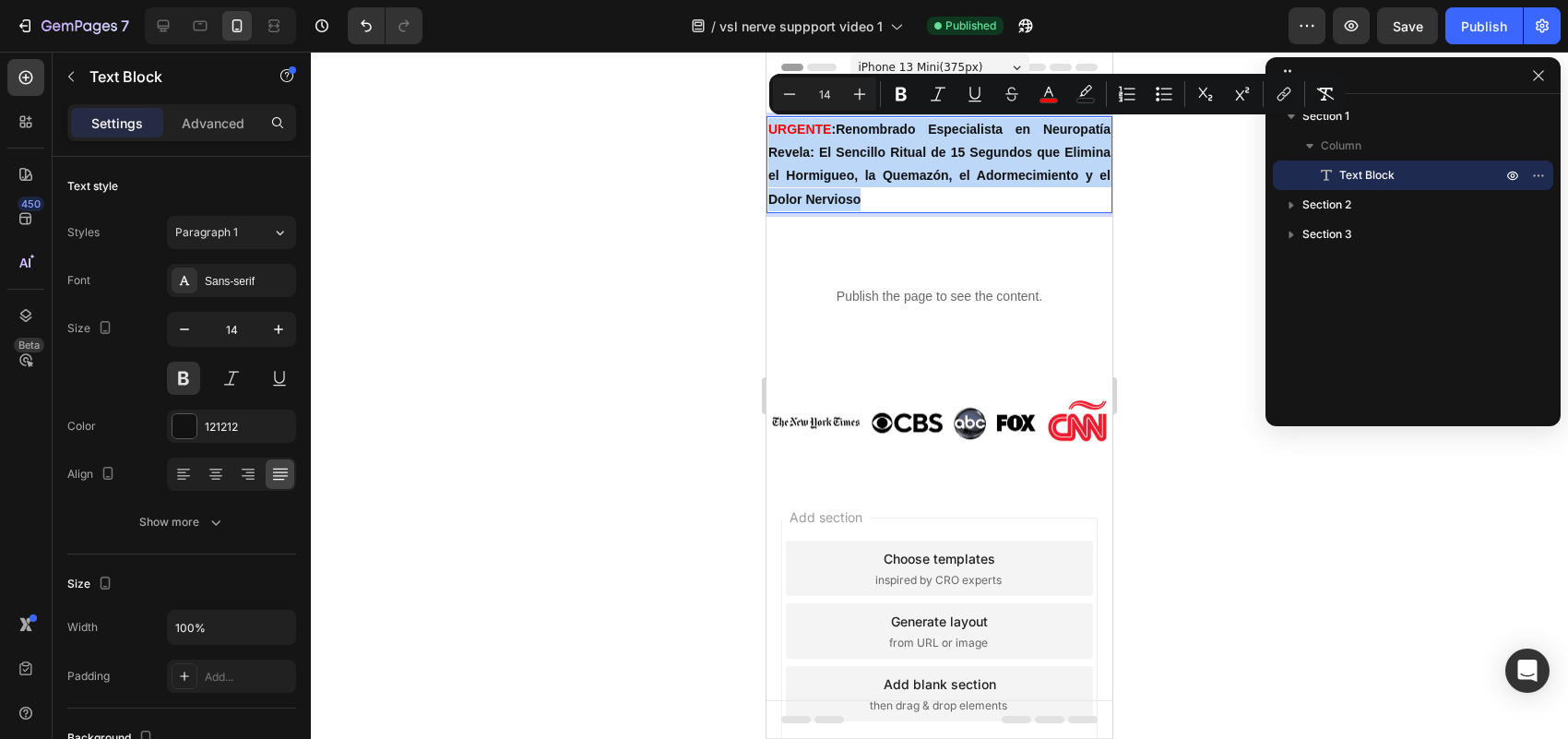
click at [982, 168] on p "URGENTE : Renombrado Especialista en [MEDICAL_DATA] Revela: El Sencillo Ritual …" at bounding box center [939, 165] width 342 height 93
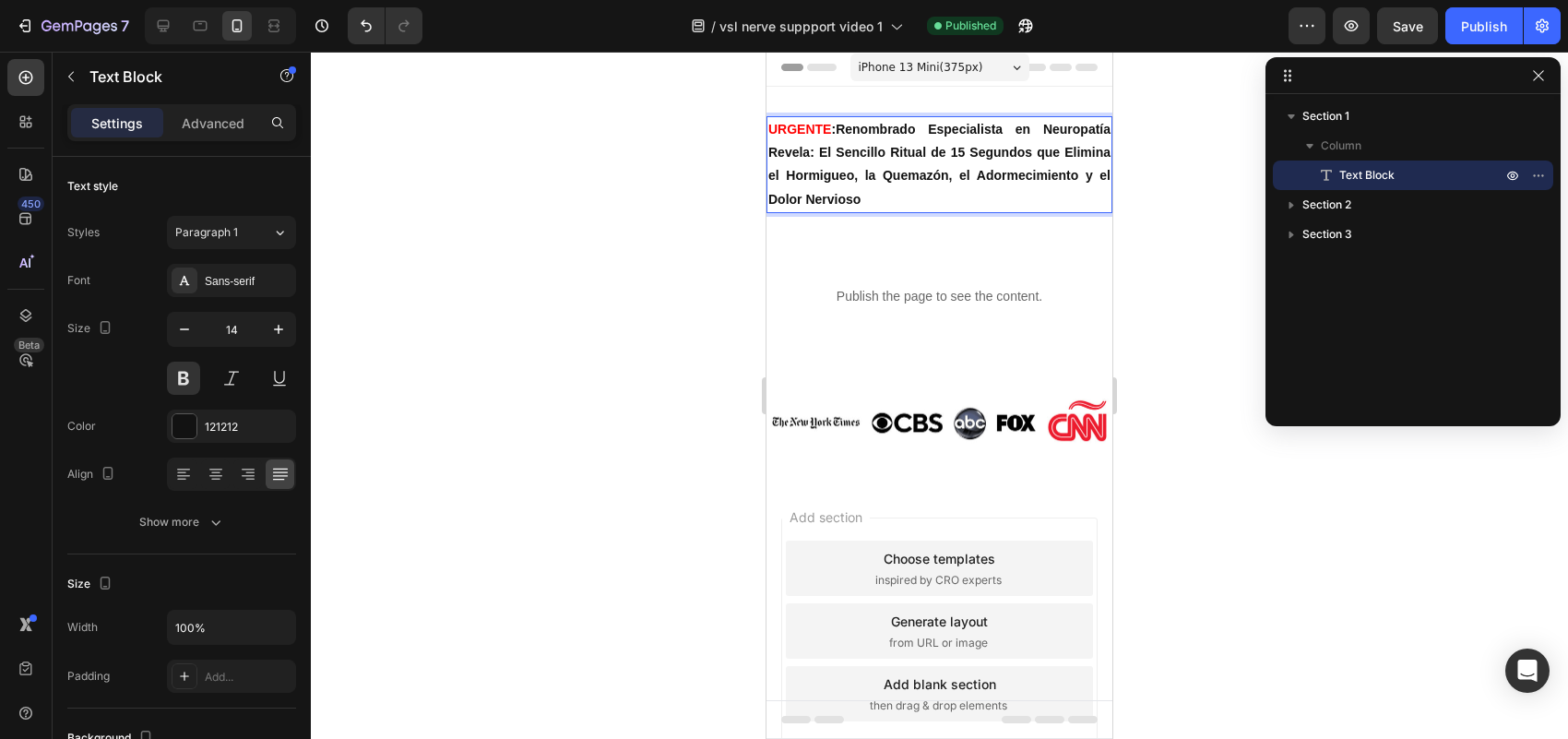
click at [979, 158] on p "URGENTE : Renombrado Especialista en [MEDICAL_DATA] Revela: El Sencillo Ritual …" at bounding box center [939, 165] width 342 height 93
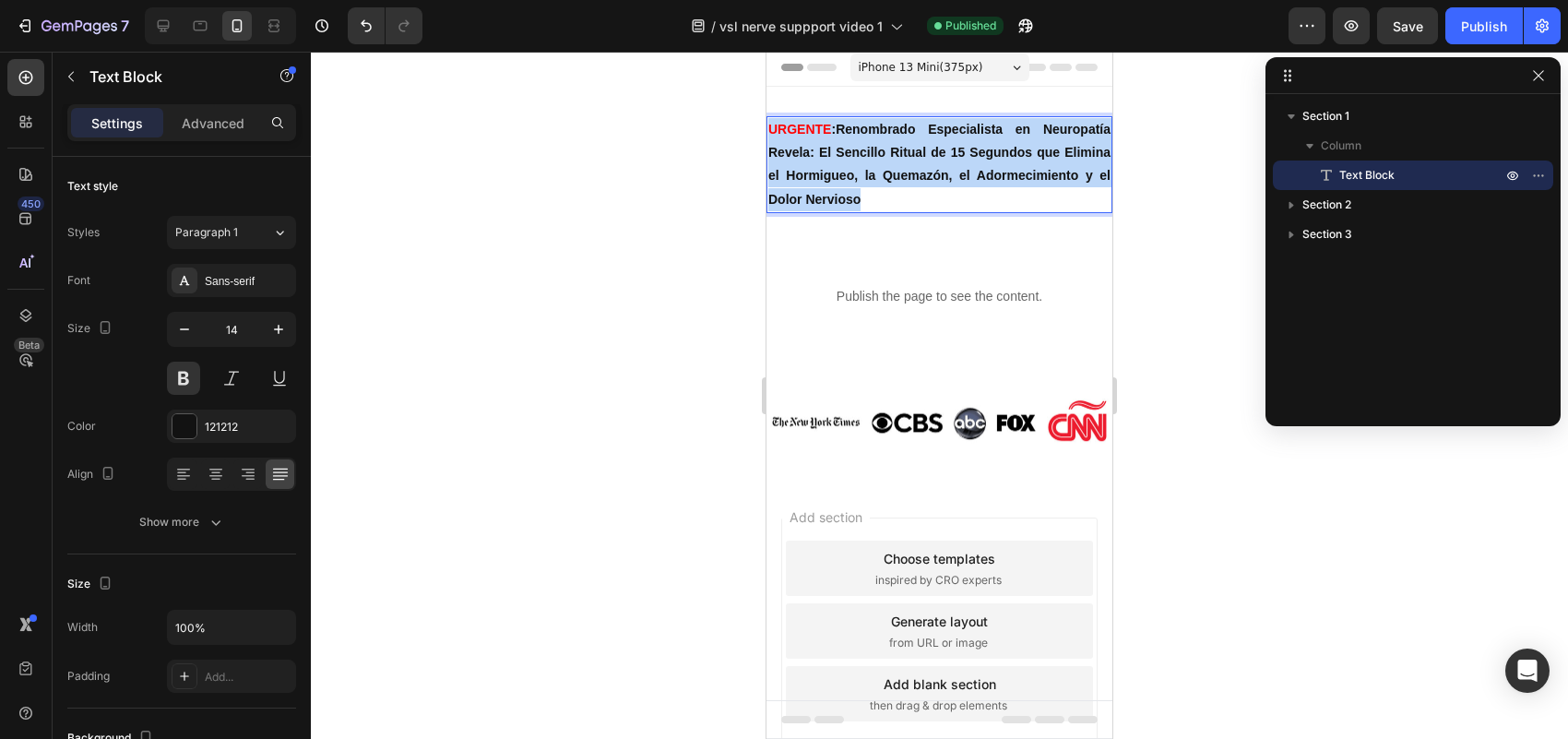
click at [979, 158] on p "URGENTE : Renombrado Especialista en [MEDICAL_DATA] Revela: El Sencillo Ritual …" at bounding box center [939, 165] width 342 height 93
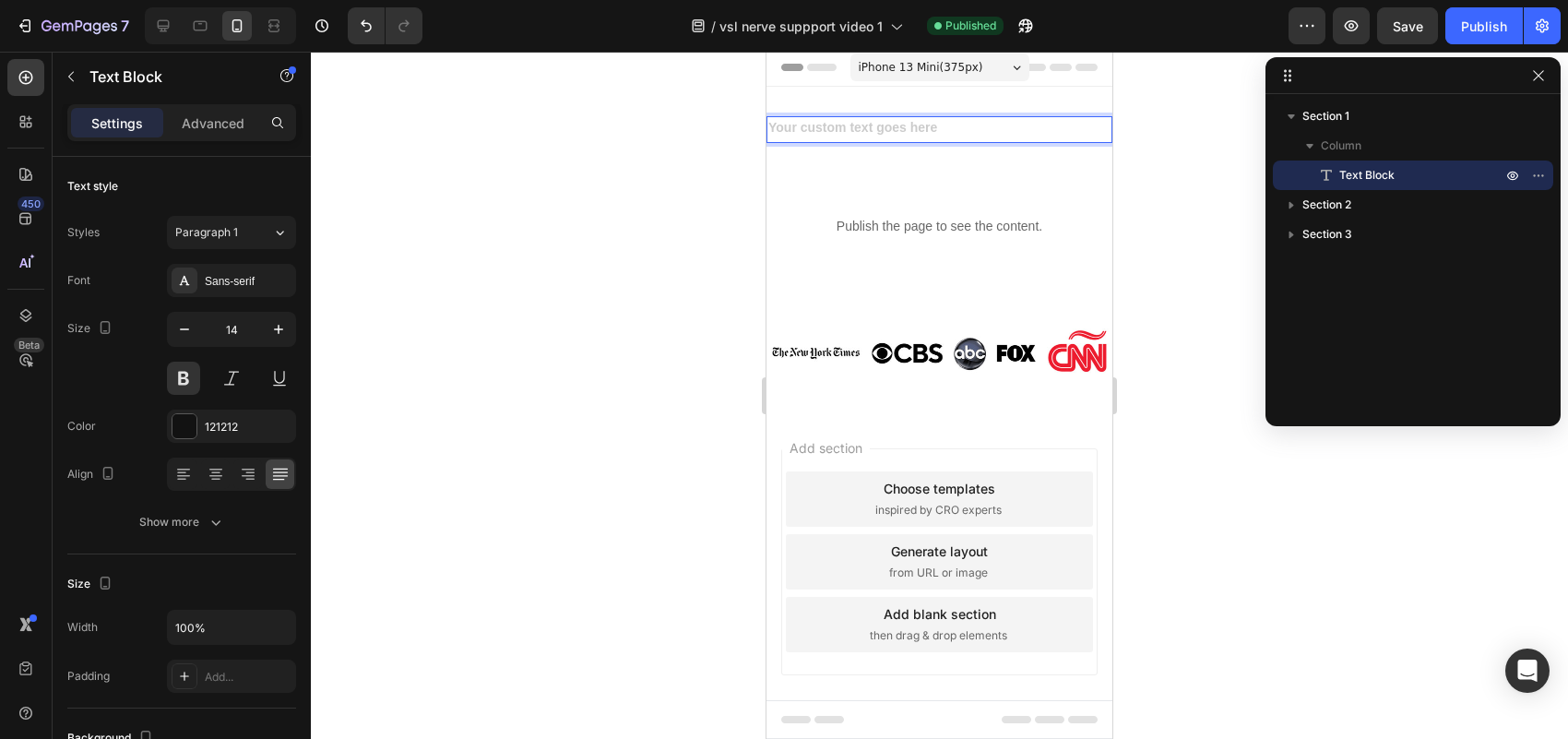
click at [990, 128] on div "Rich Text Editor. Editing area: main" at bounding box center [939, 130] width 346 height 27
click at [945, 128] on div "Rich Text Editor. Editing area: main" at bounding box center [939, 130] width 346 height 27
click at [1538, 78] on icon "button" at bounding box center [1538, 75] width 14 height 14
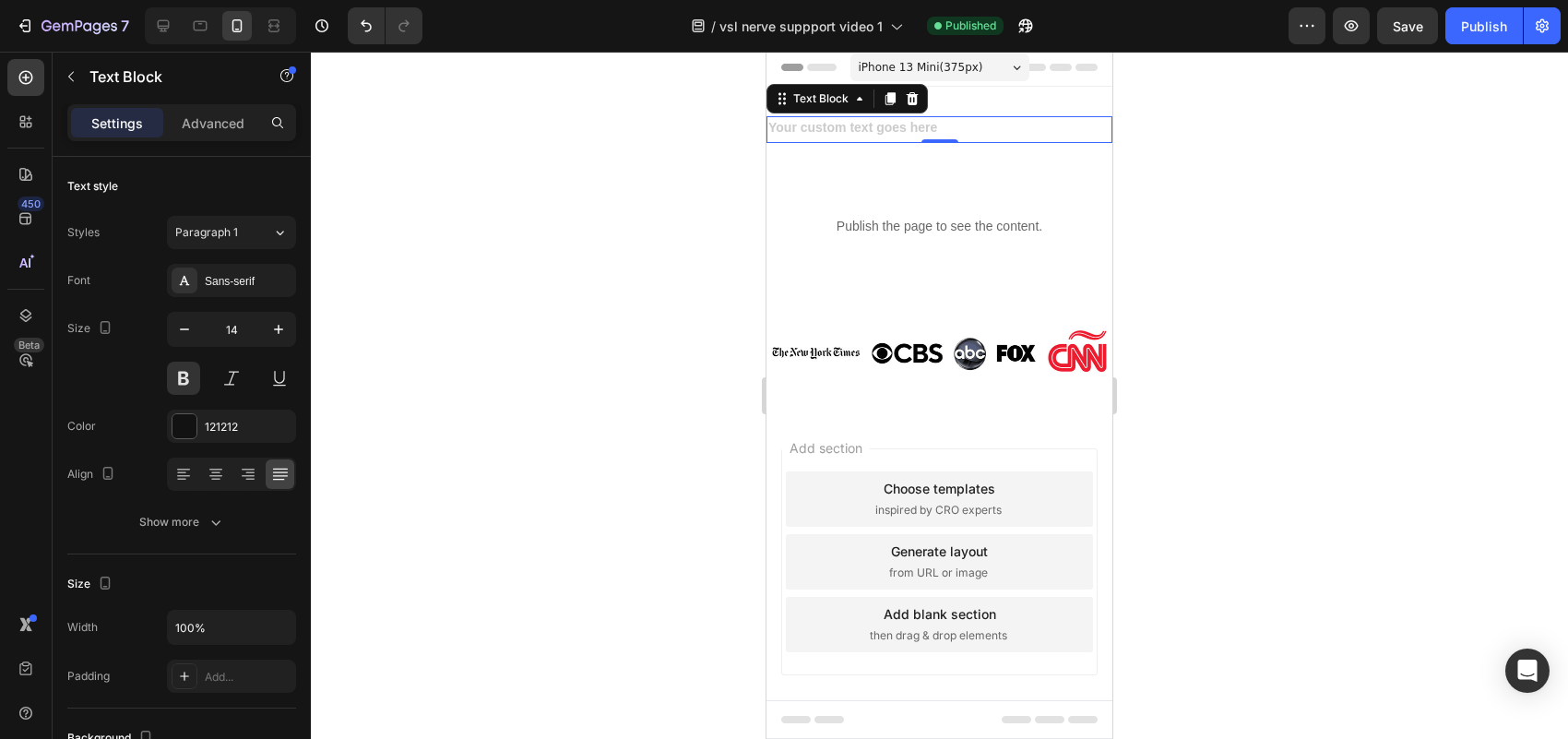
click at [915, 95] on icon at bounding box center [913, 99] width 12 height 13
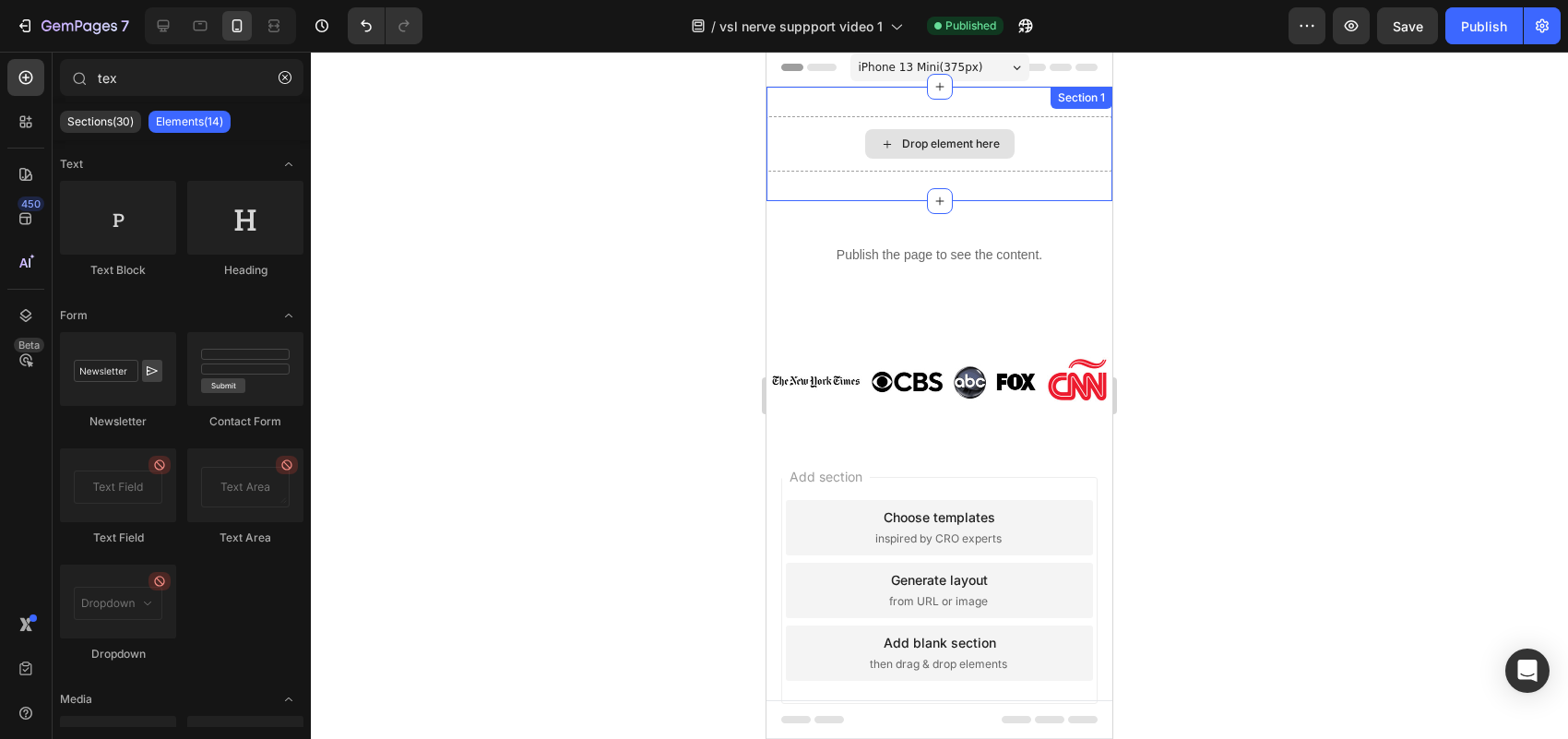
click at [896, 133] on div "Drop element here" at bounding box center [939, 144] width 150 height 30
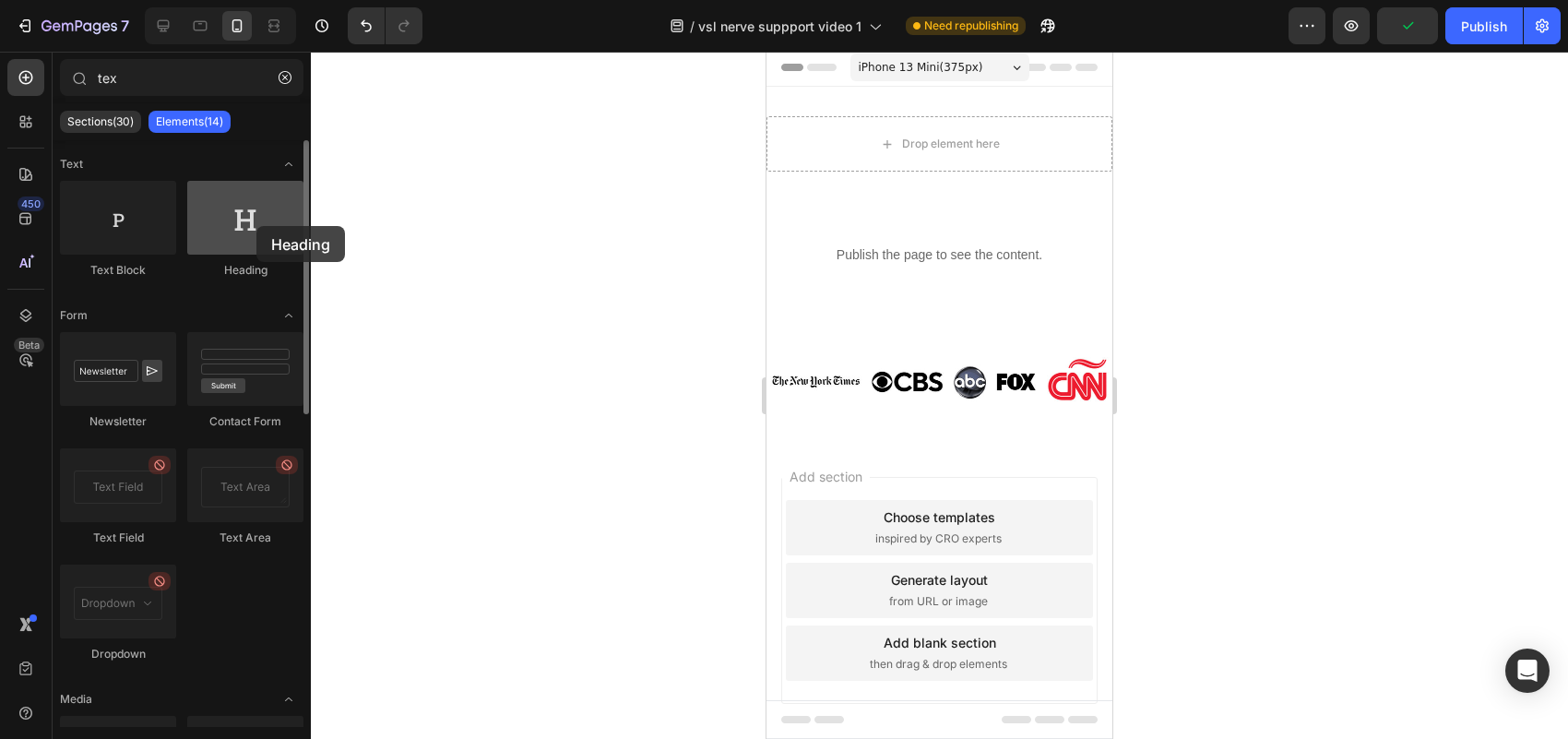
click at [256, 226] on div at bounding box center [246, 217] width 116 height 73
click at [235, 246] on div at bounding box center [246, 217] width 116 height 73
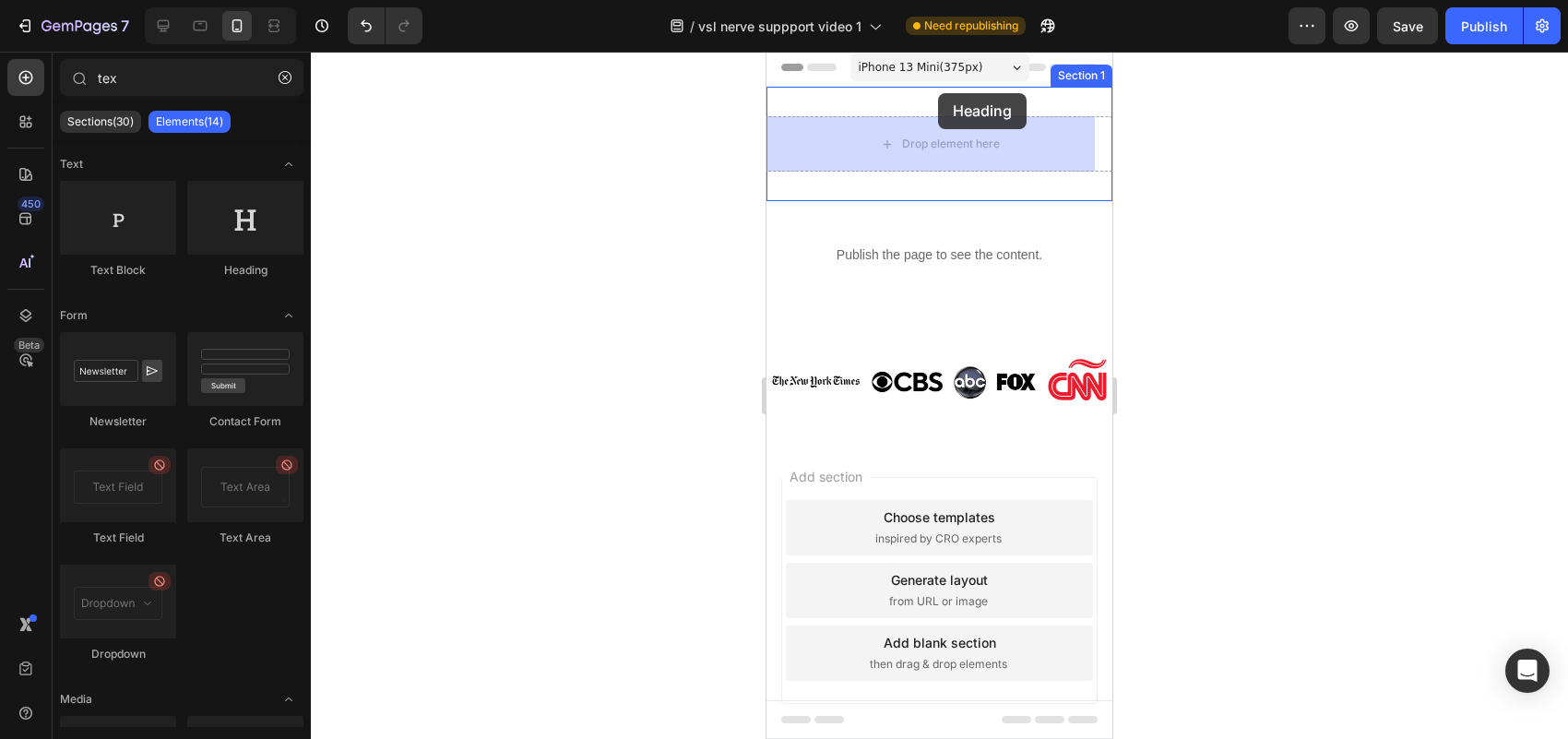
scroll to position [0, 0]
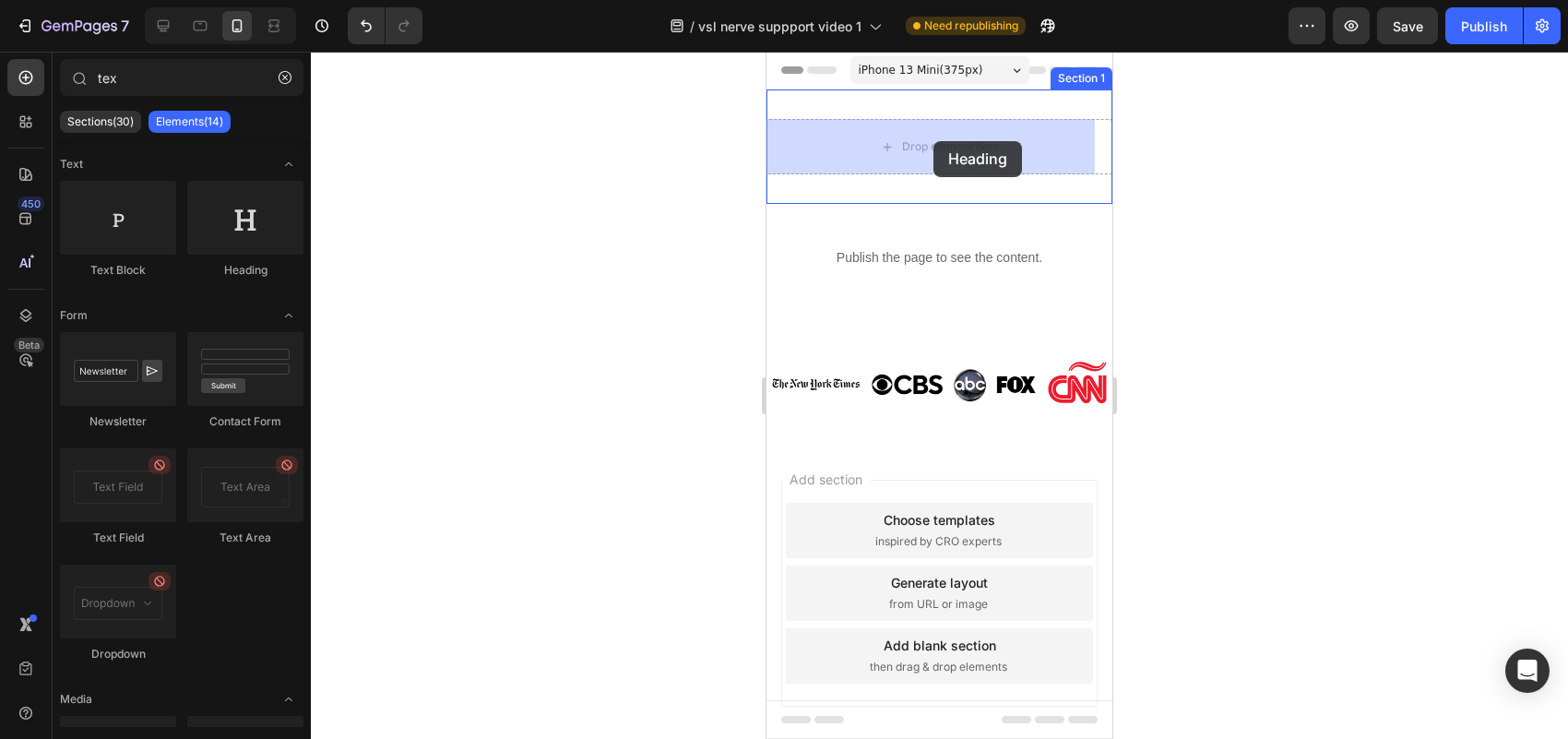
drag, startPoint x: 1006, startPoint y: 280, endPoint x: 934, endPoint y: 141, distance: 156.5
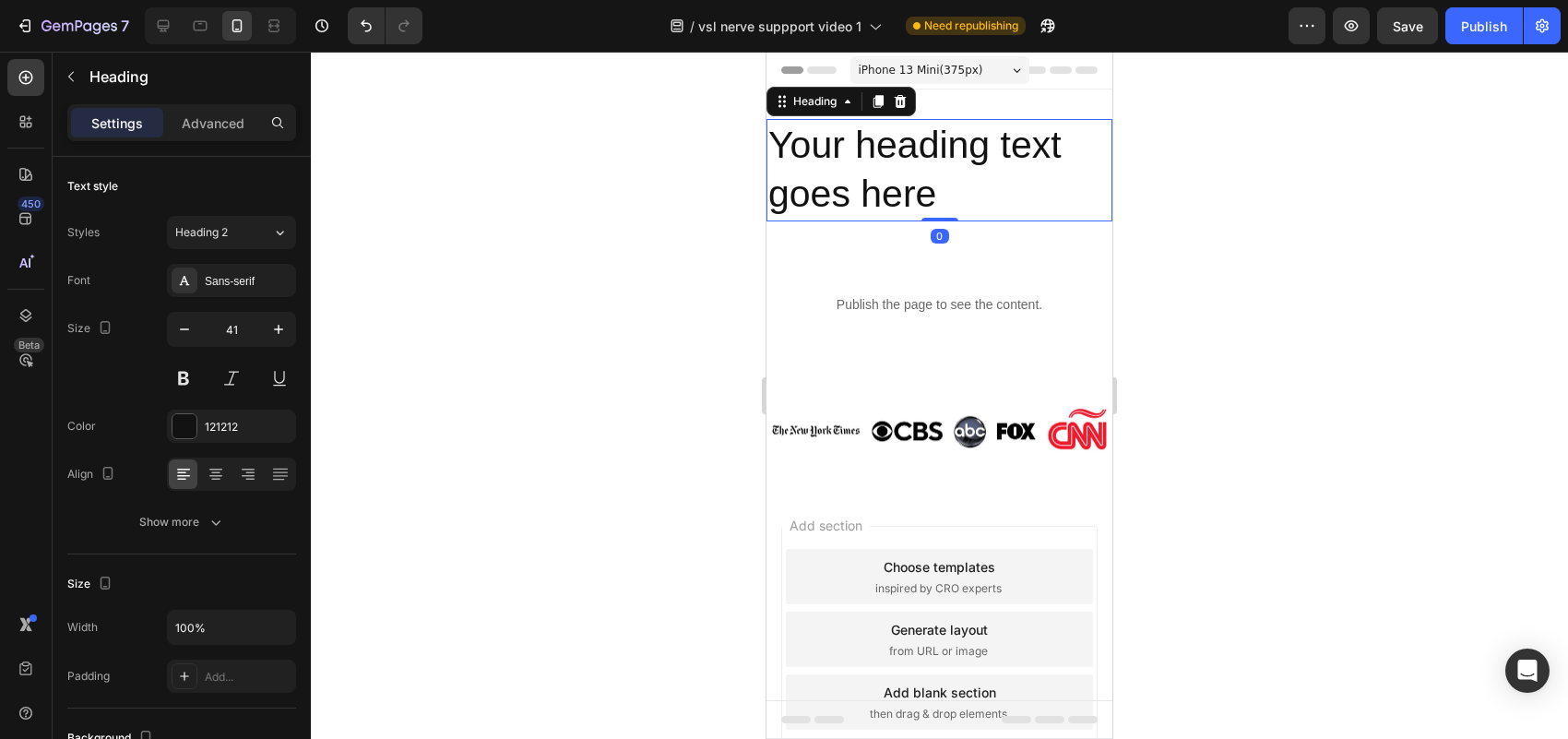
click at [930, 150] on h2 "Your heading text goes here" at bounding box center [939, 170] width 346 height 102
click at [930, 150] on p "Your heading text goes here" at bounding box center [939, 170] width 342 height 99
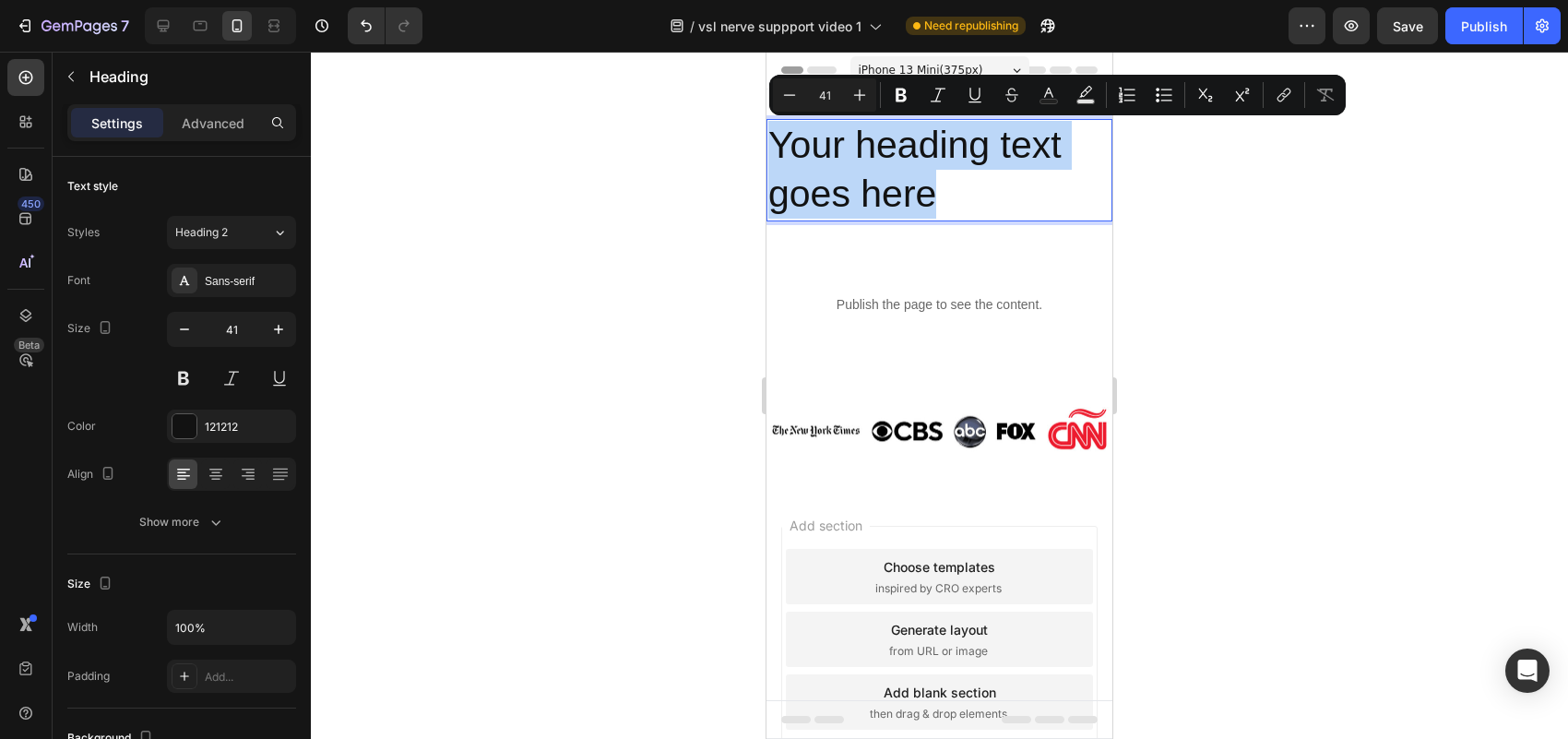
click at [930, 150] on p "Your heading text goes here" at bounding box center [939, 170] width 342 height 99
click at [959, 178] on p "Your heading text goes here" at bounding box center [939, 170] width 342 height 99
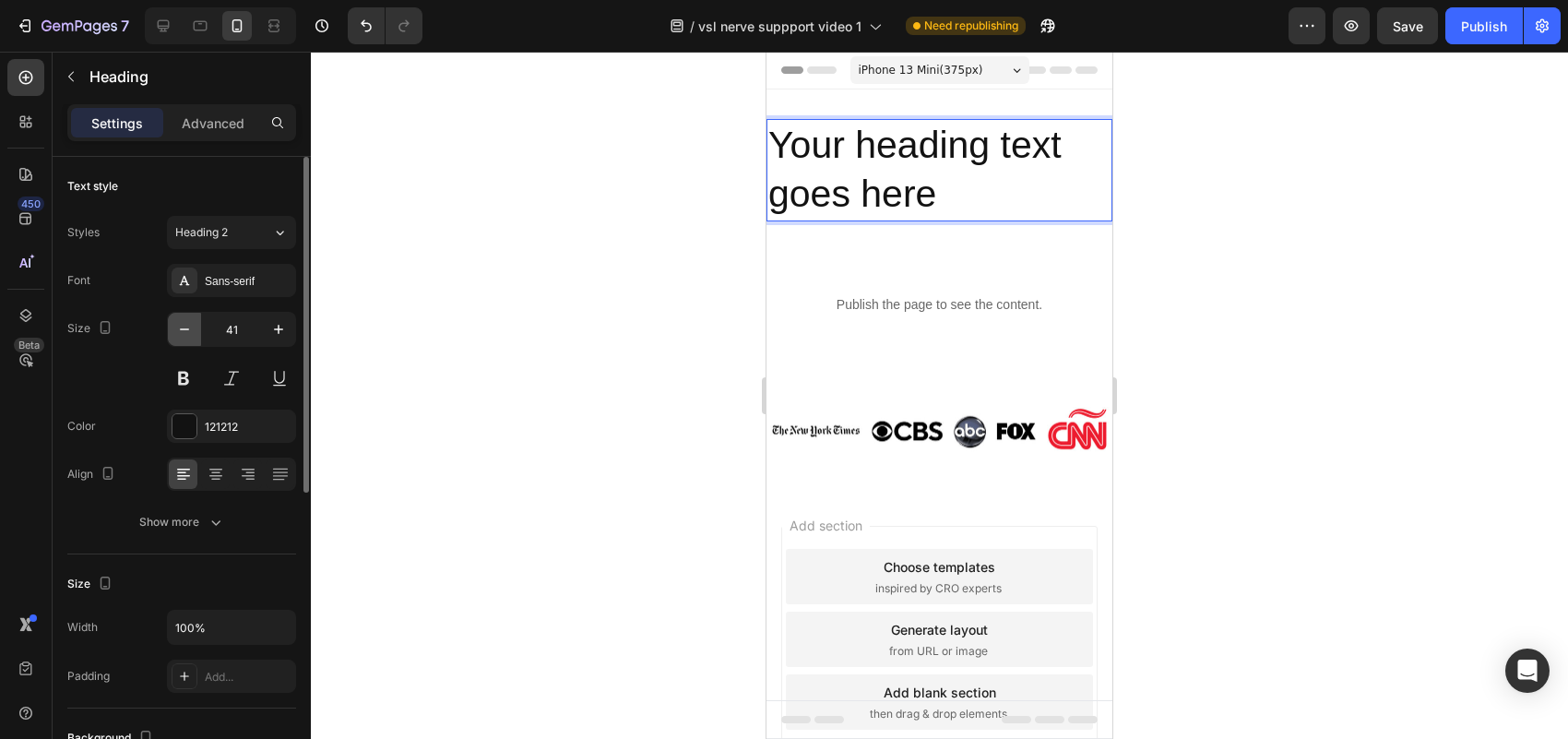
click at [194, 325] on button "button" at bounding box center [184, 329] width 33 height 33
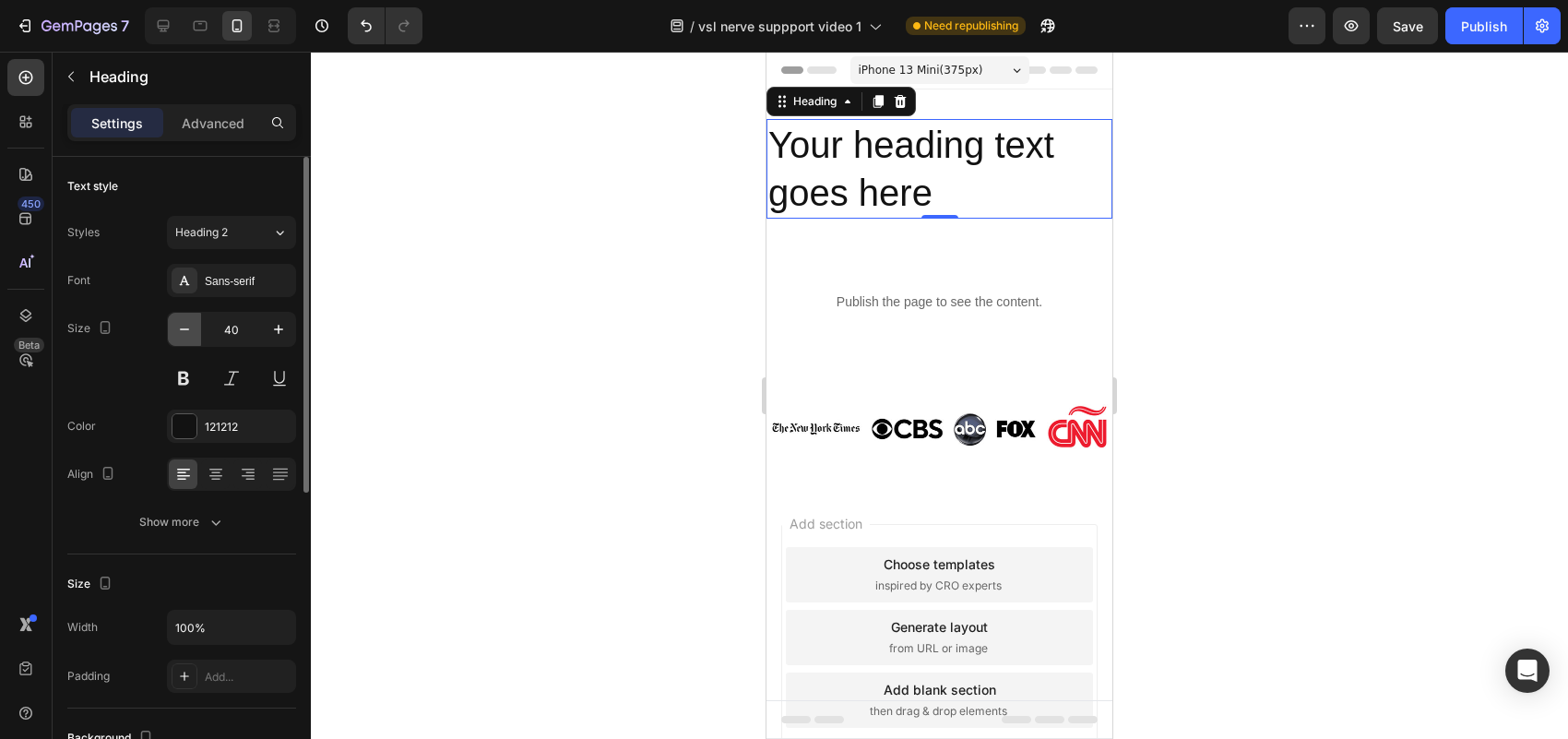
click at [194, 325] on button "button" at bounding box center [184, 329] width 33 height 33
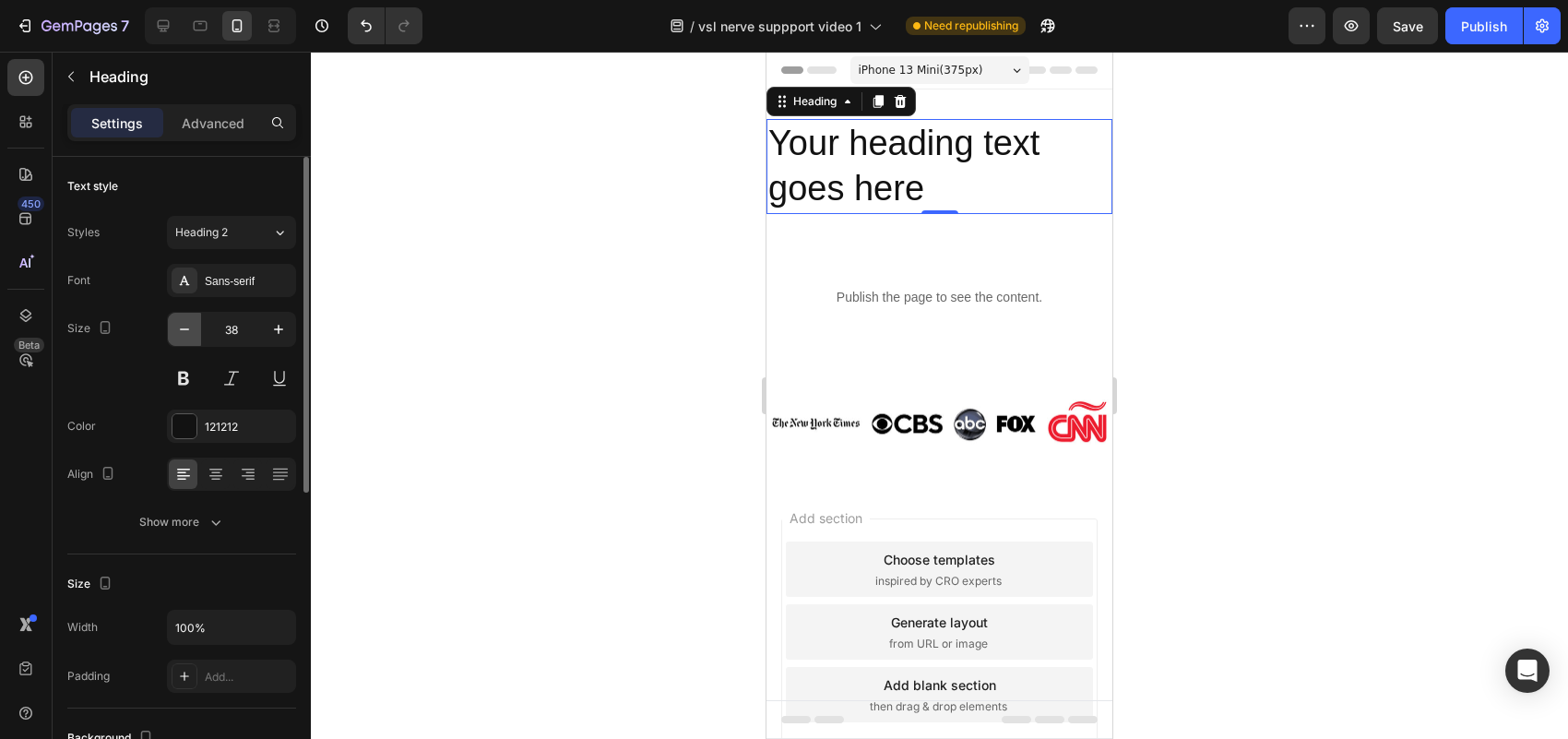
click at [194, 325] on button "button" at bounding box center [184, 329] width 33 height 33
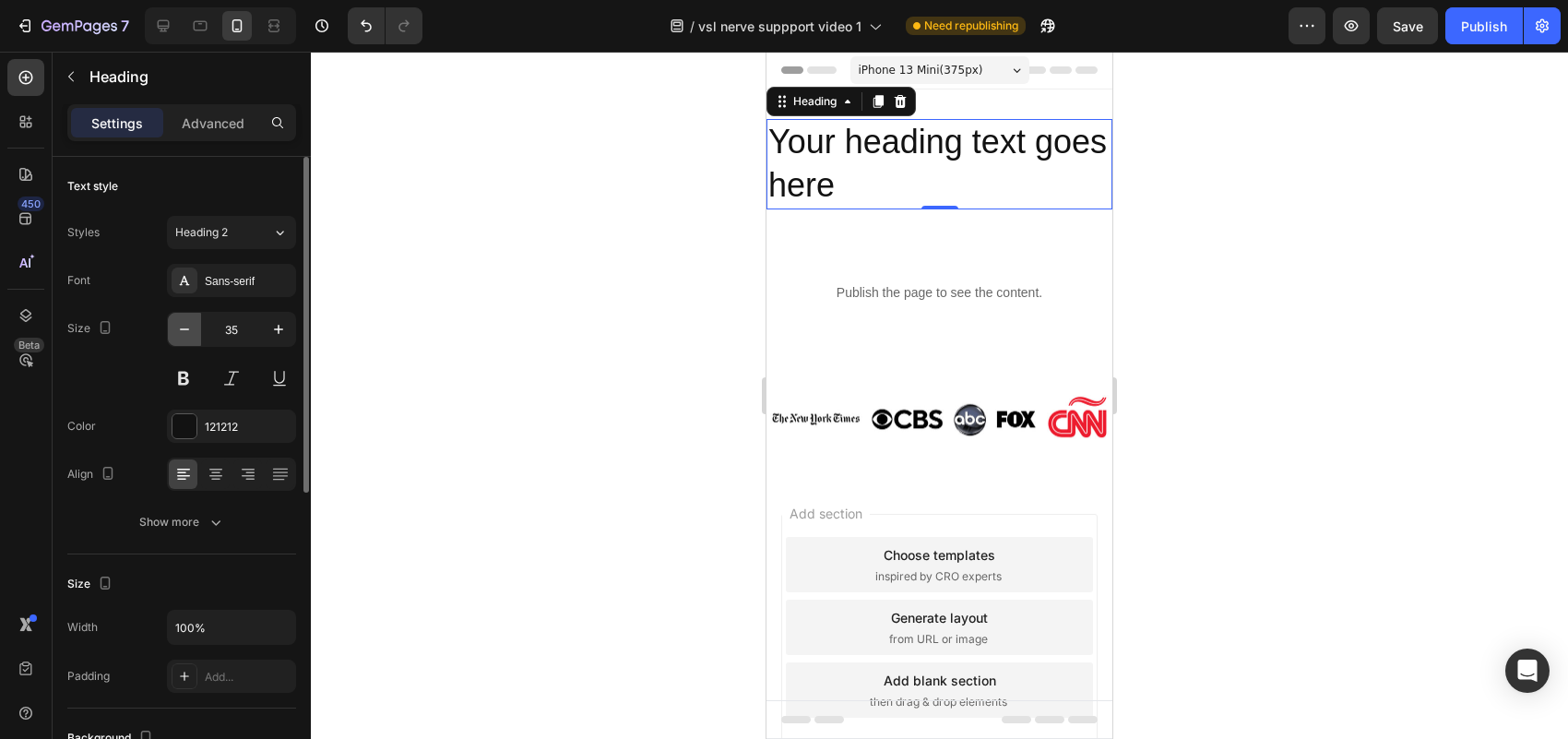
click at [194, 325] on button "button" at bounding box center [184, 329] width 33 height 33
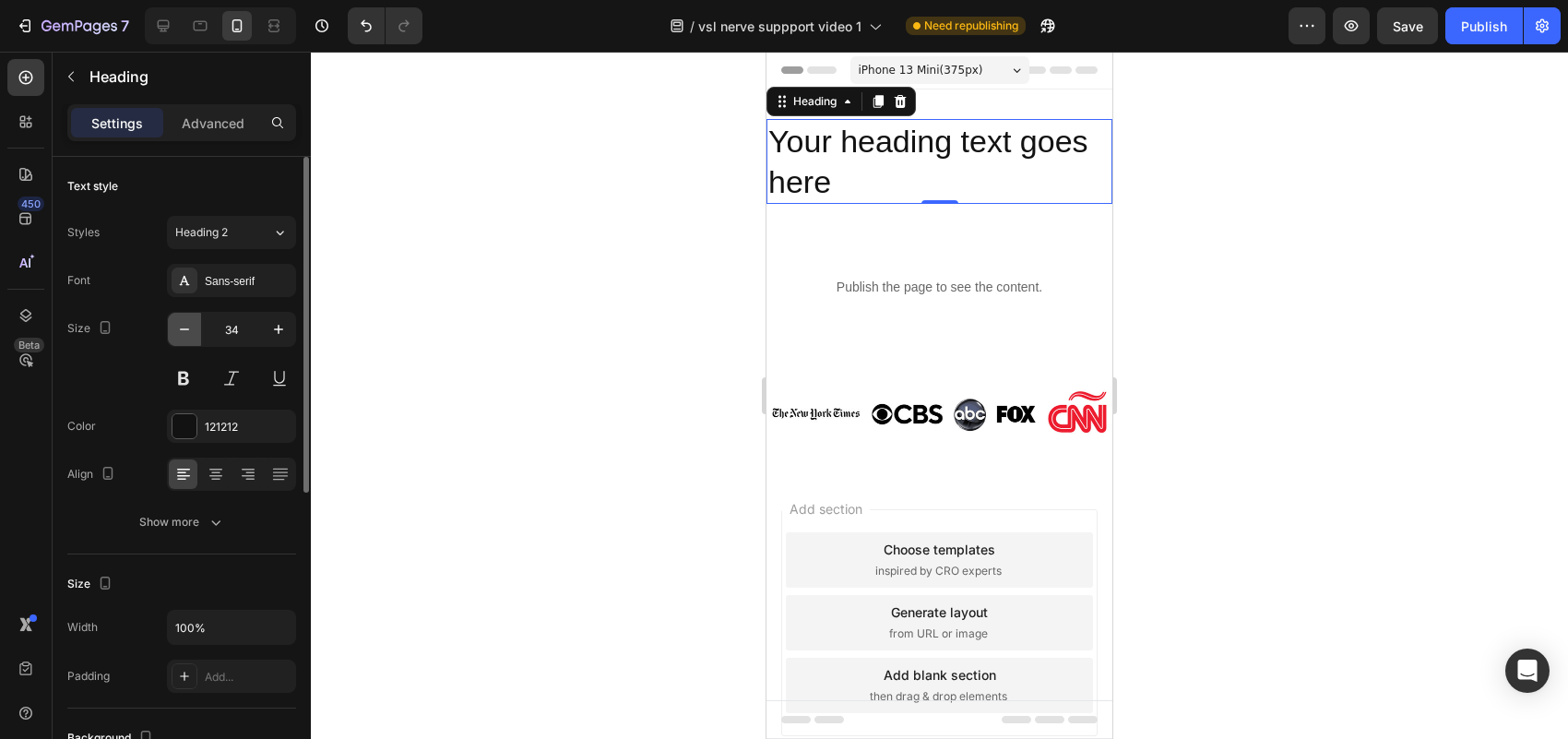
click at [194, 325] on button "button" at bounding box center [184, 329] width 33 height 33
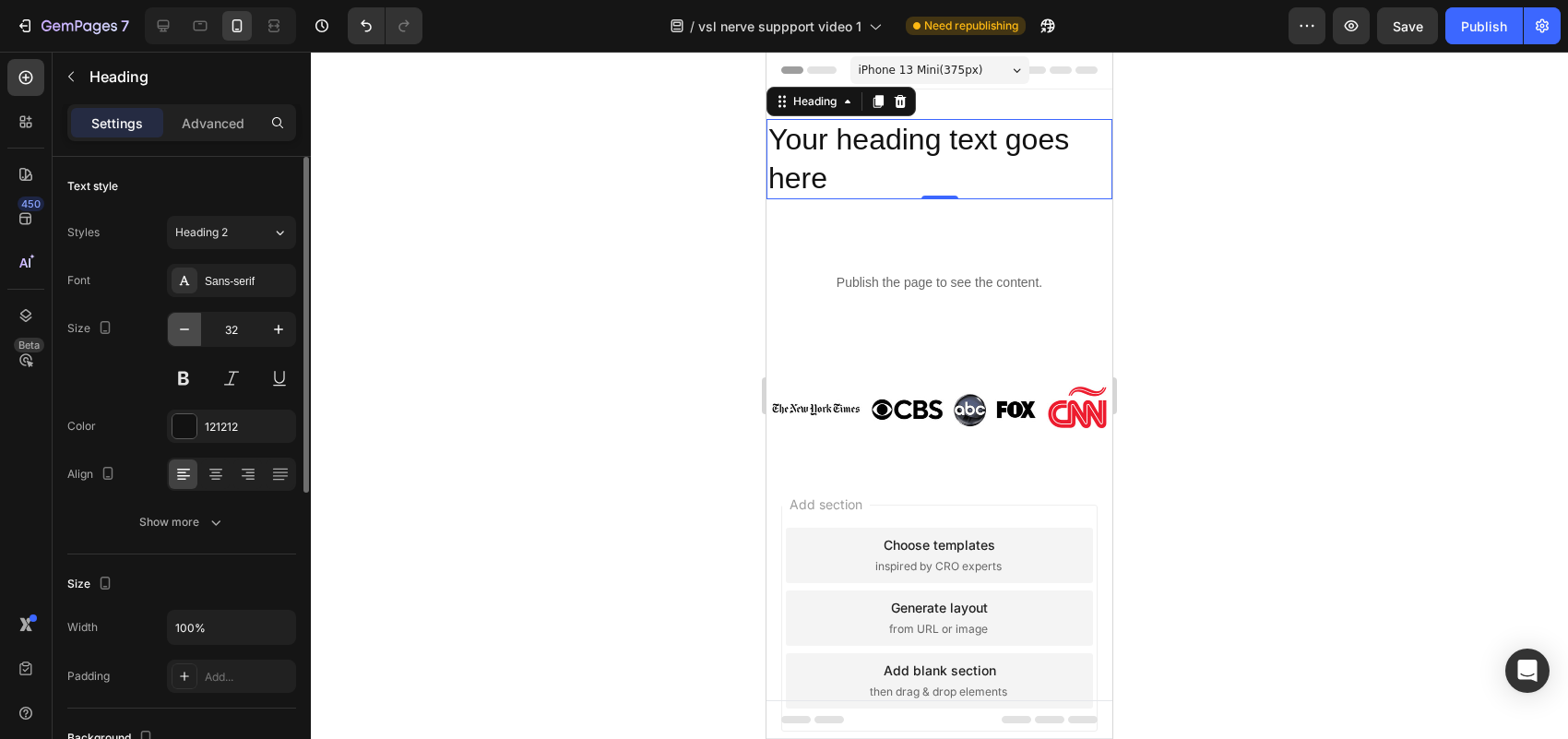
click at [194, 325] on button "button" at bounding box center [184, 329] width 33 height 33
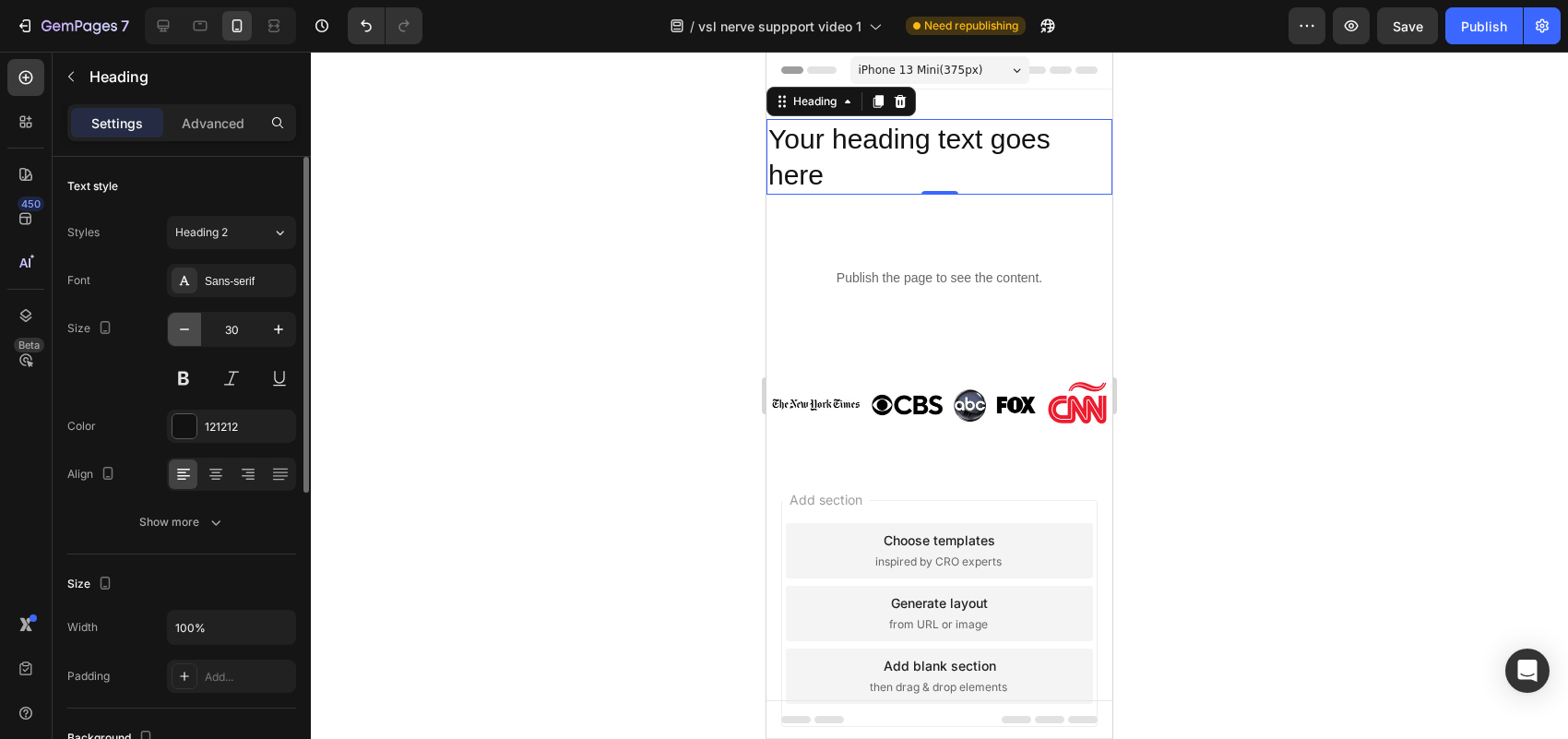
click at [194, 325] on button "button" at bounding box center [184, 329] width 33 height 33
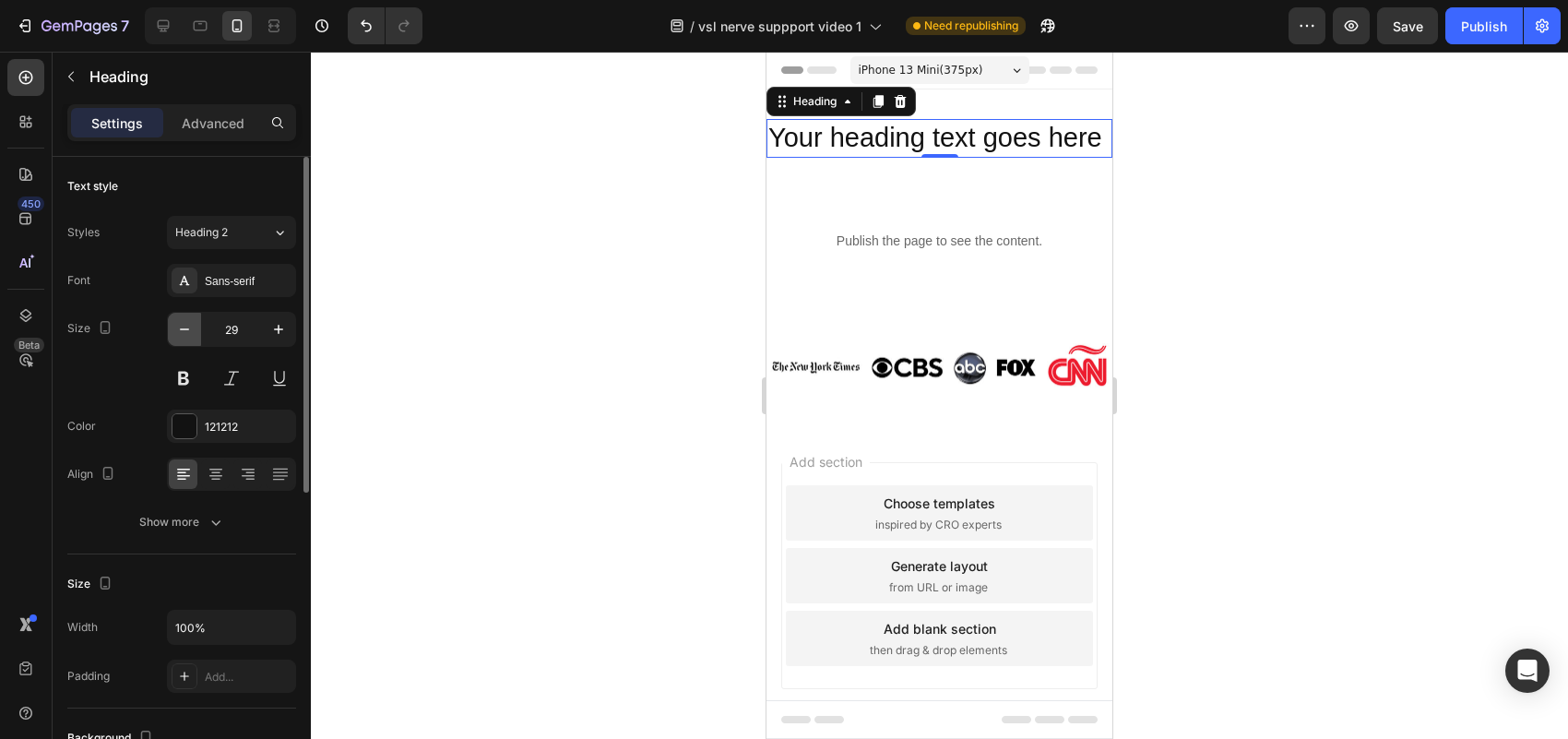
click at [194, 325] on button "button" at bounding box center [184, 329] width 33 height 33
type input "28"
click at [212, 476] on icon at bounding box center [216, 476] width 13 height 2
click at [928, 139] on p "Your heading text goes here" at bounding box center [939, 137] width 342 height 33
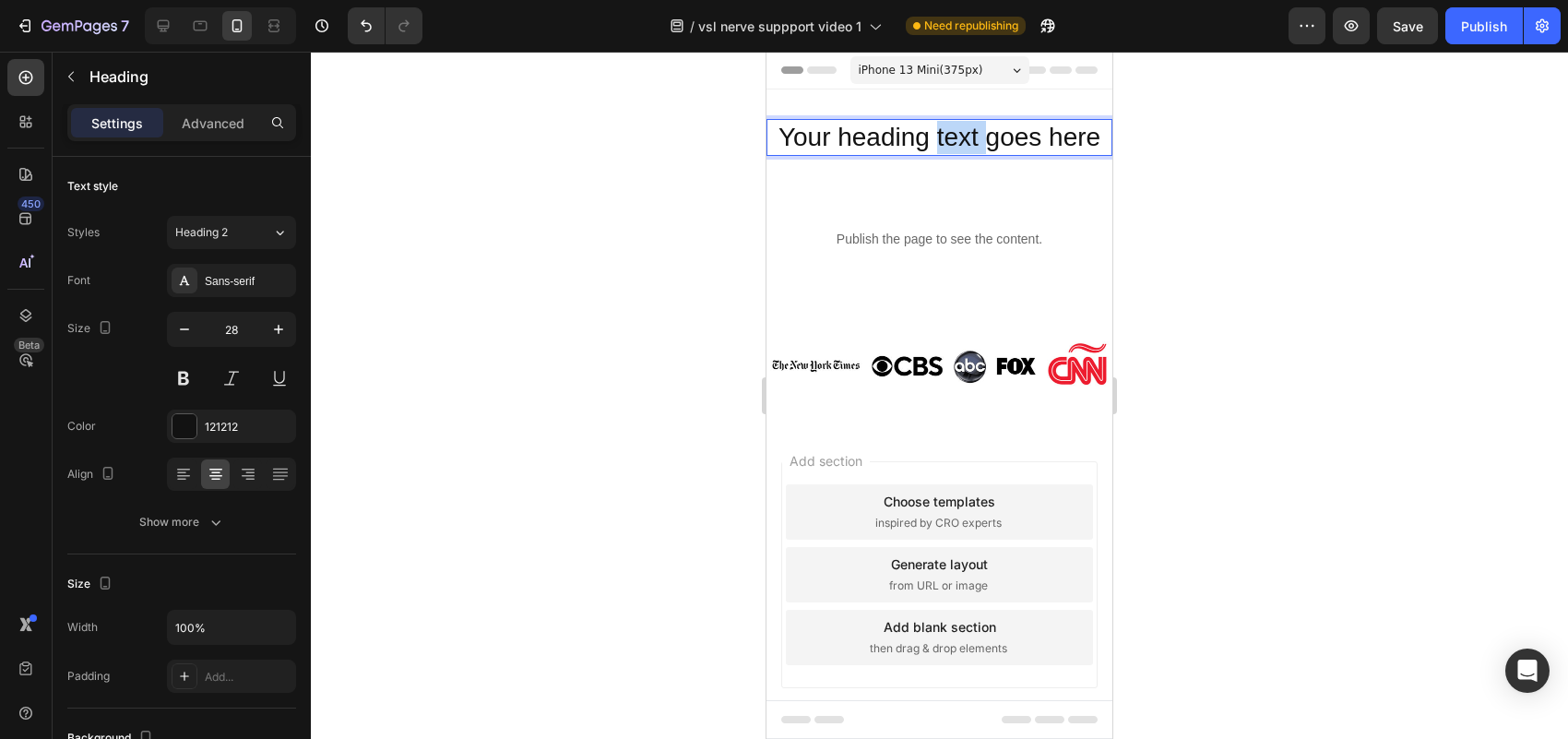
click at [928, 139] on p "Your heading text goes here" at bounding box center [939, 137] width 342 height 33
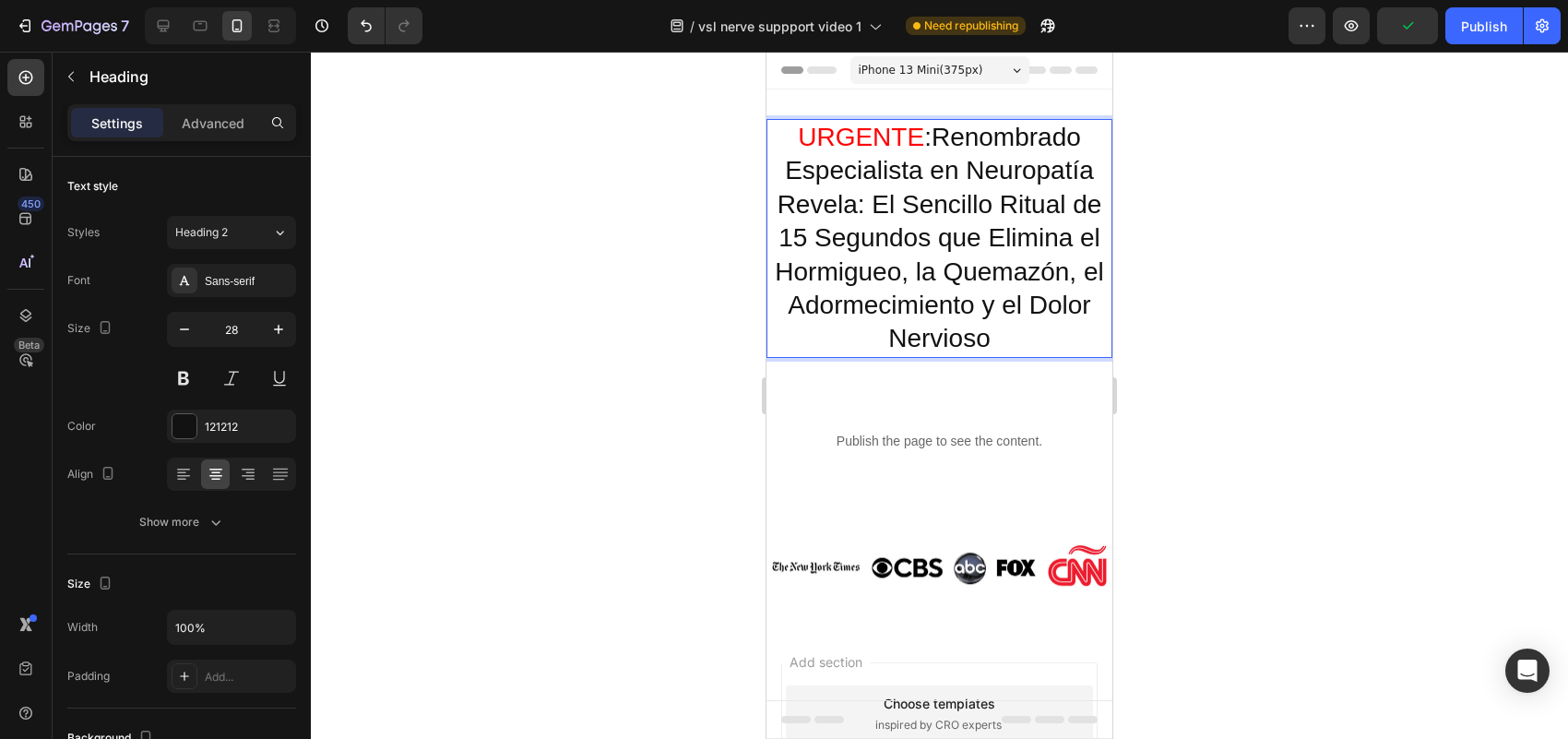
click at [1219, 311] on div at bounding box center [939, 394] width 1257 height 687
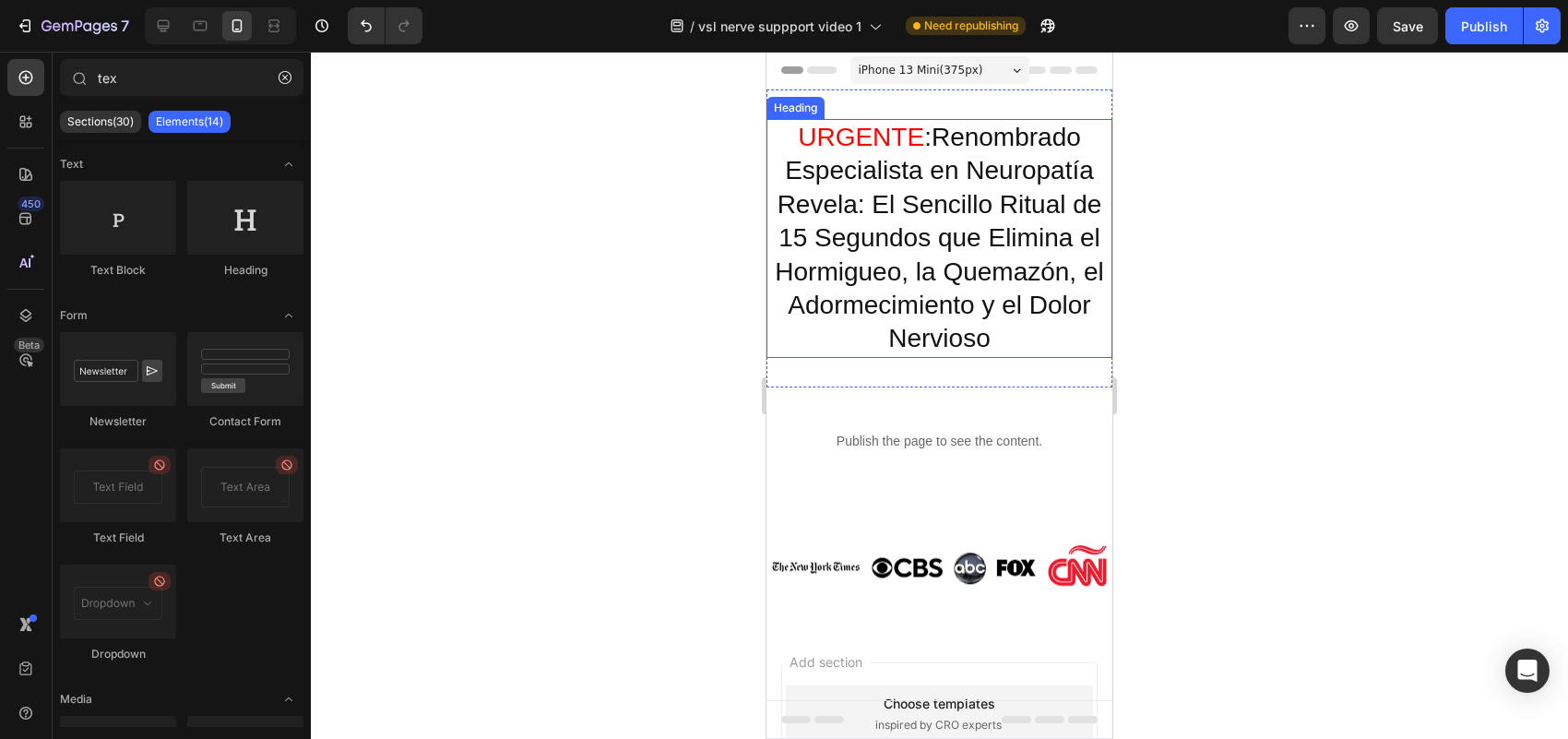
click at [974, 270] on p "⁠⁠⁠⁠⁠⁠⁠ URGENTE : Renombrado Especialista en [MEDICAL_DATA] Revela: El Sencillo…" at bounding box center [939, 238] width 342 height 235
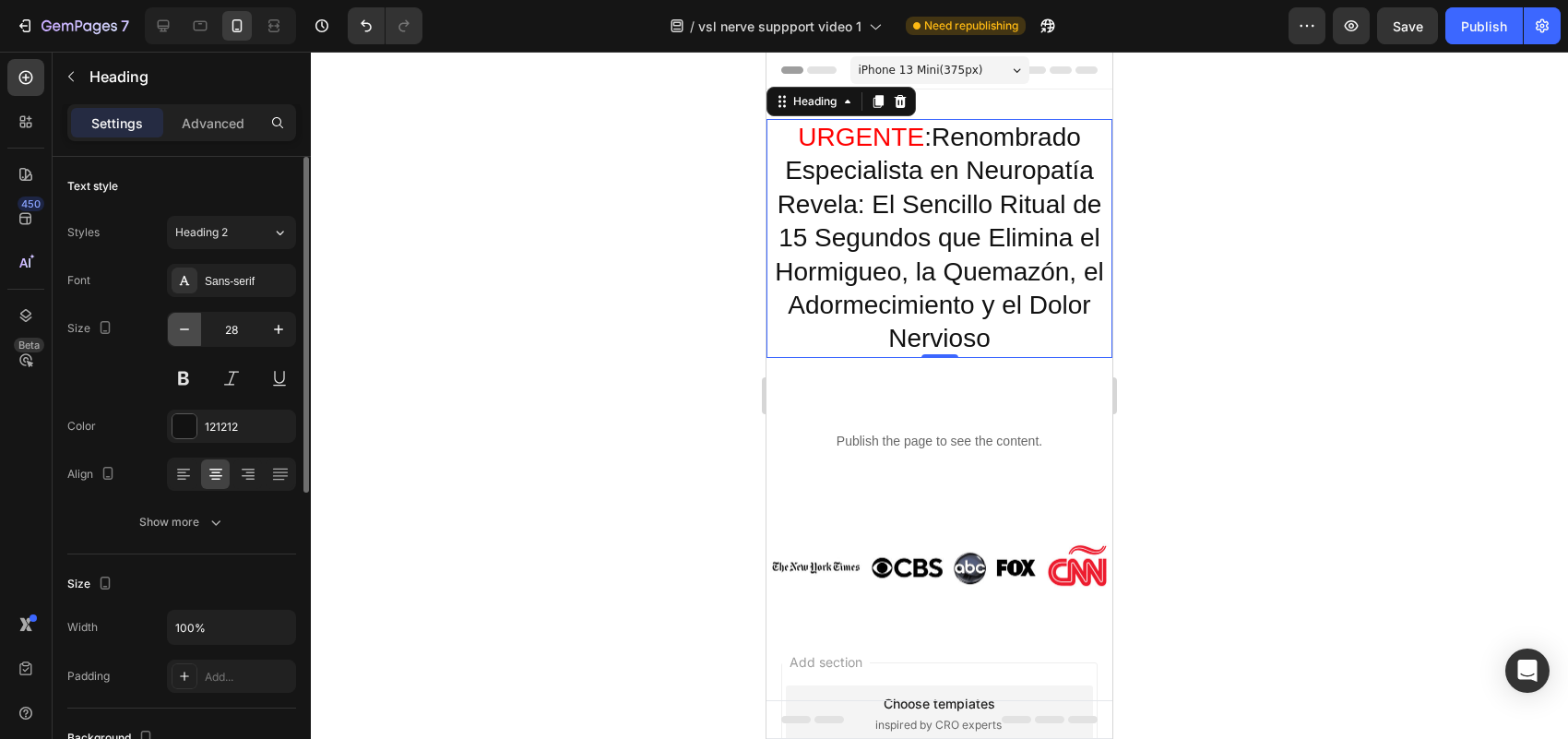
click at [180, 334] on icon "button" at bounding box center [184, 329] width 18 height 18
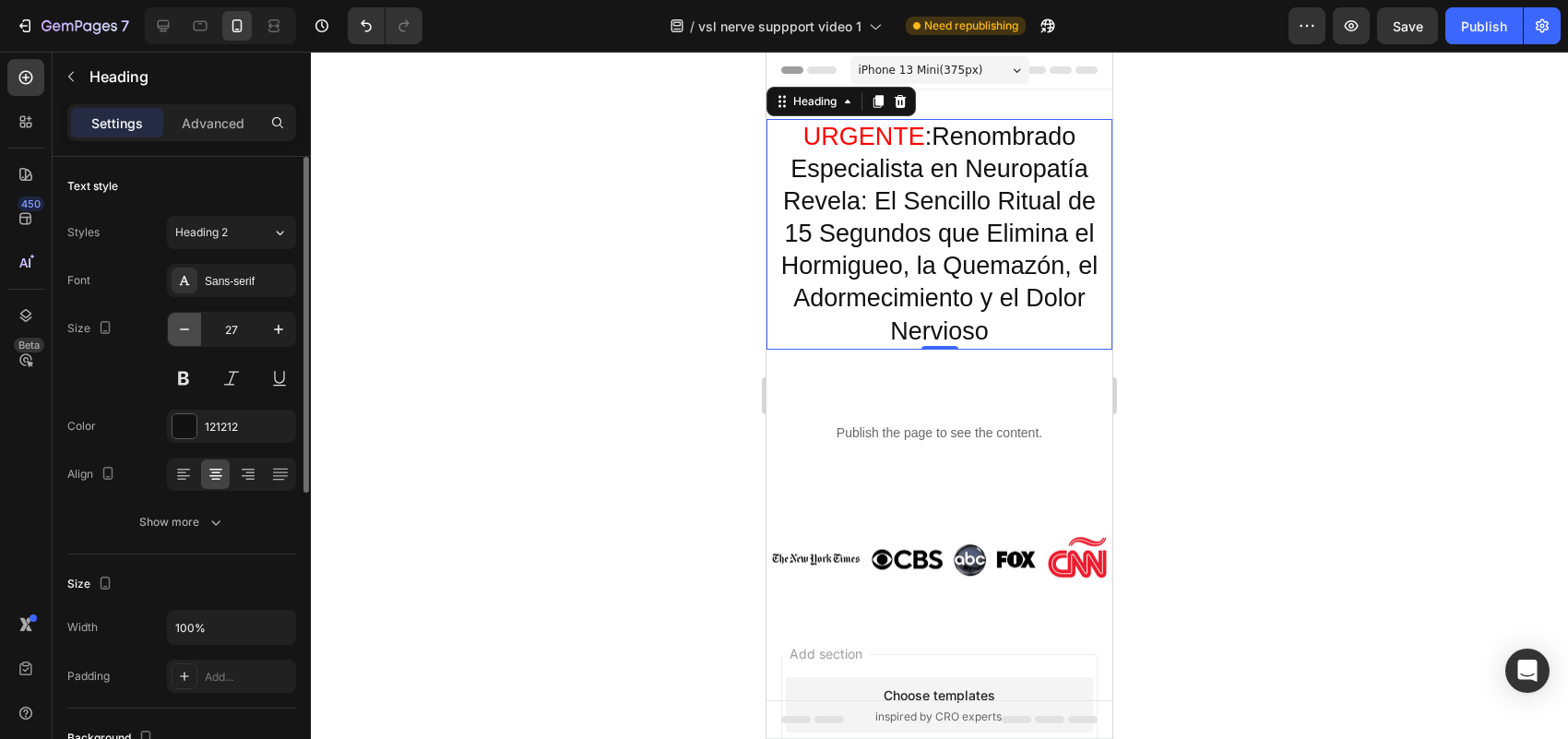
click at [180, 334] on icon "button" at bounding box center [184, 329] width 18 height 18
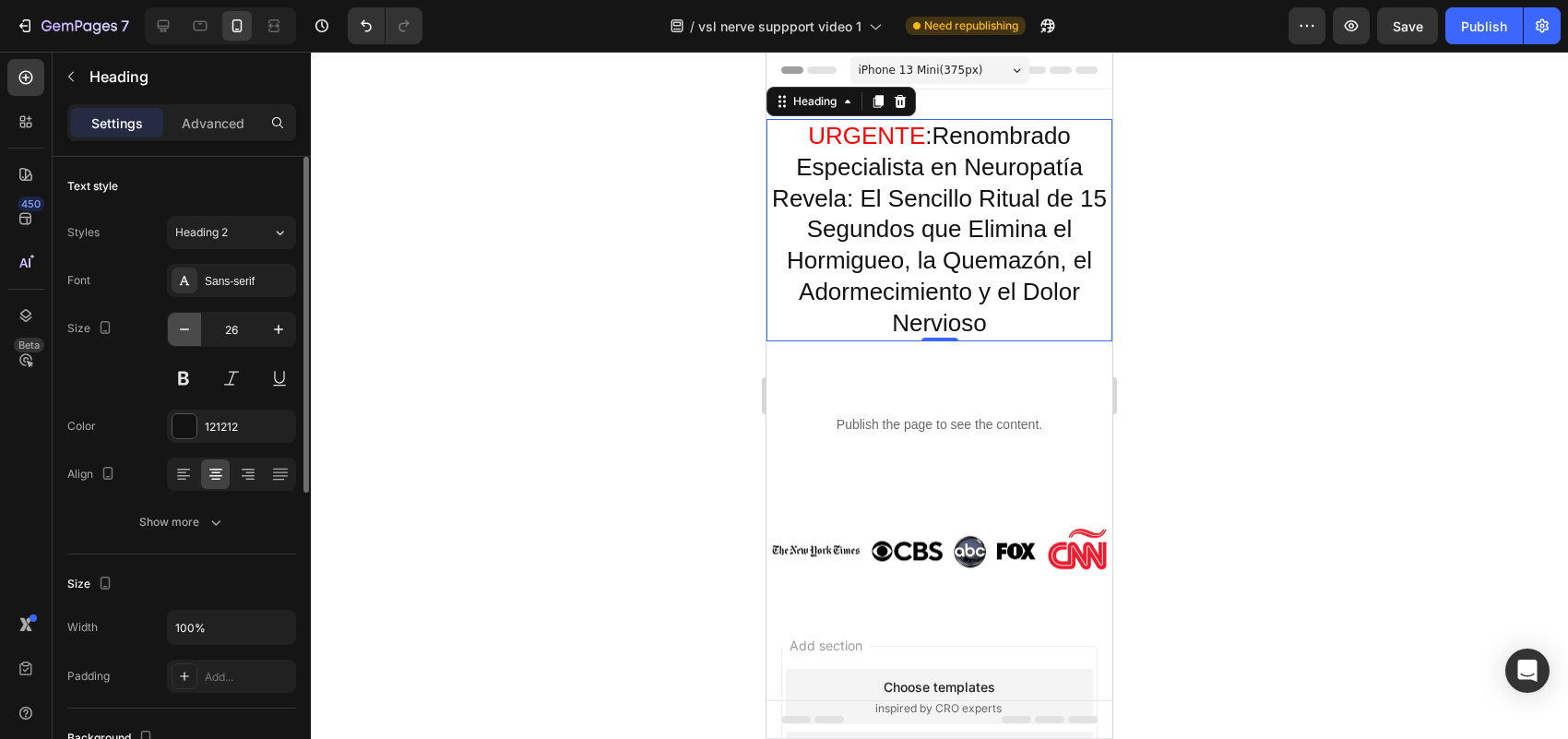
click at [180, 334] on icon "button" at bounding box center [184, 329] width 18 height 18
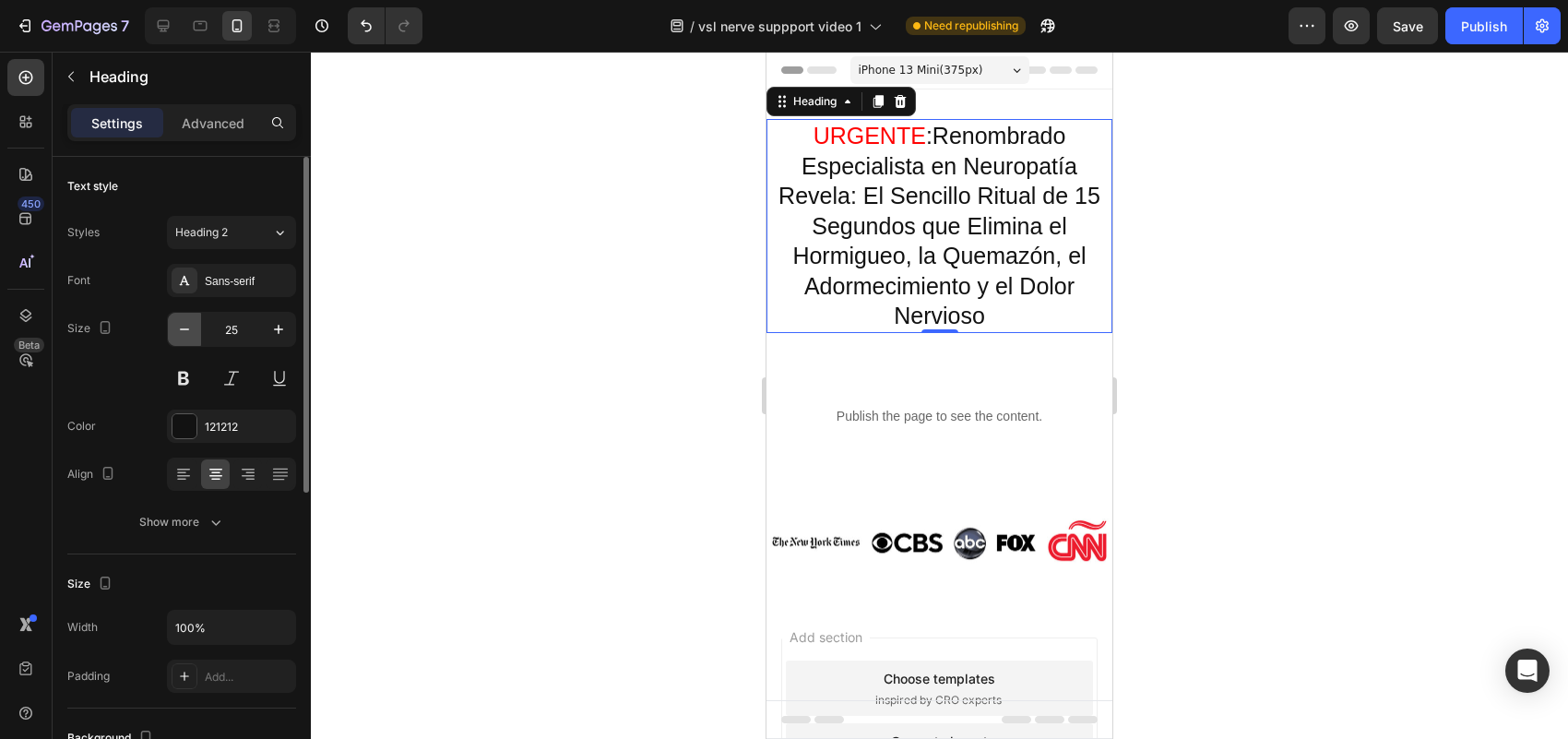
click at [180, 334] on icon "button" at bounding box center [184, 329] width 18 height 18
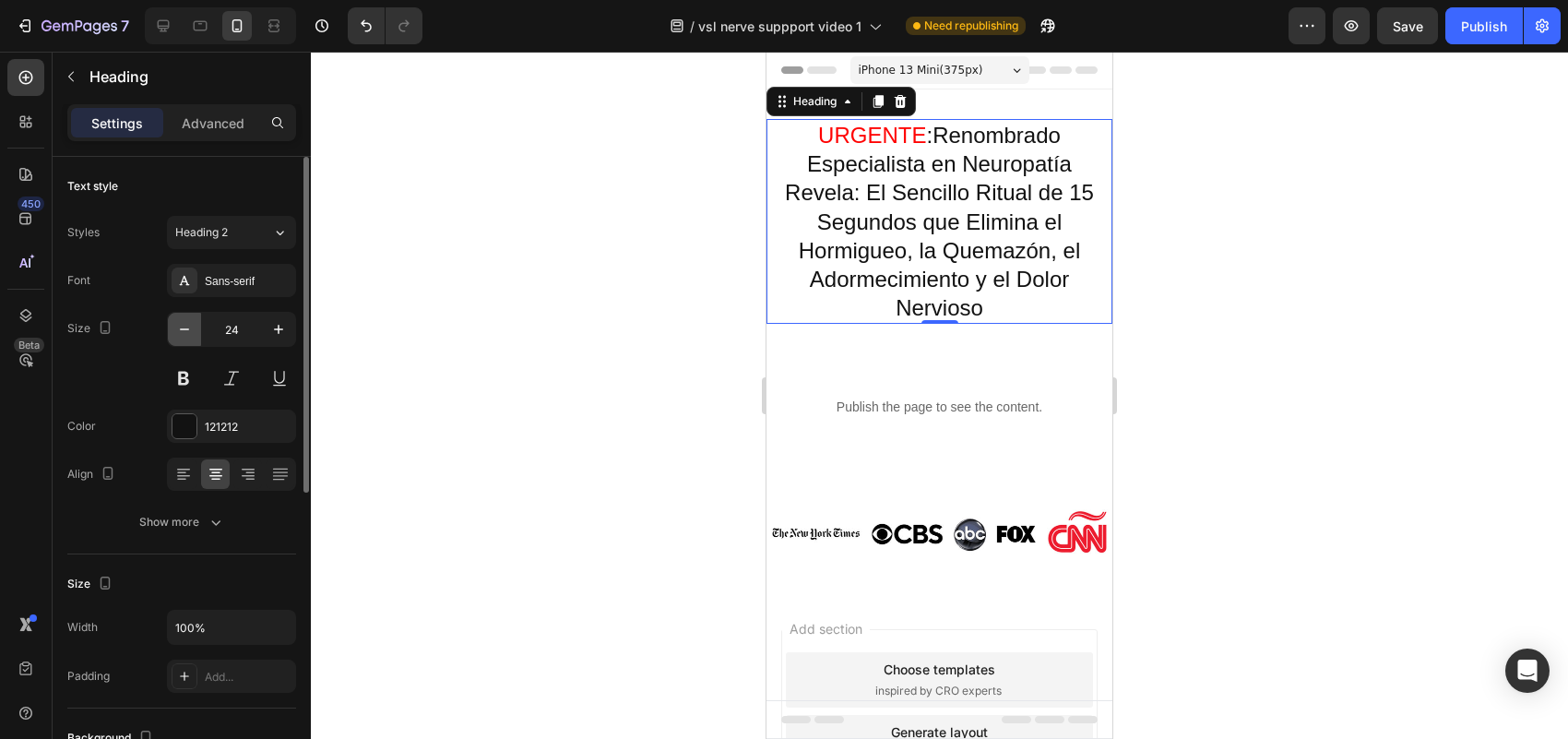
click at [180, 334] on icon "button" at bounding box center [184, 329] width 18 height 18
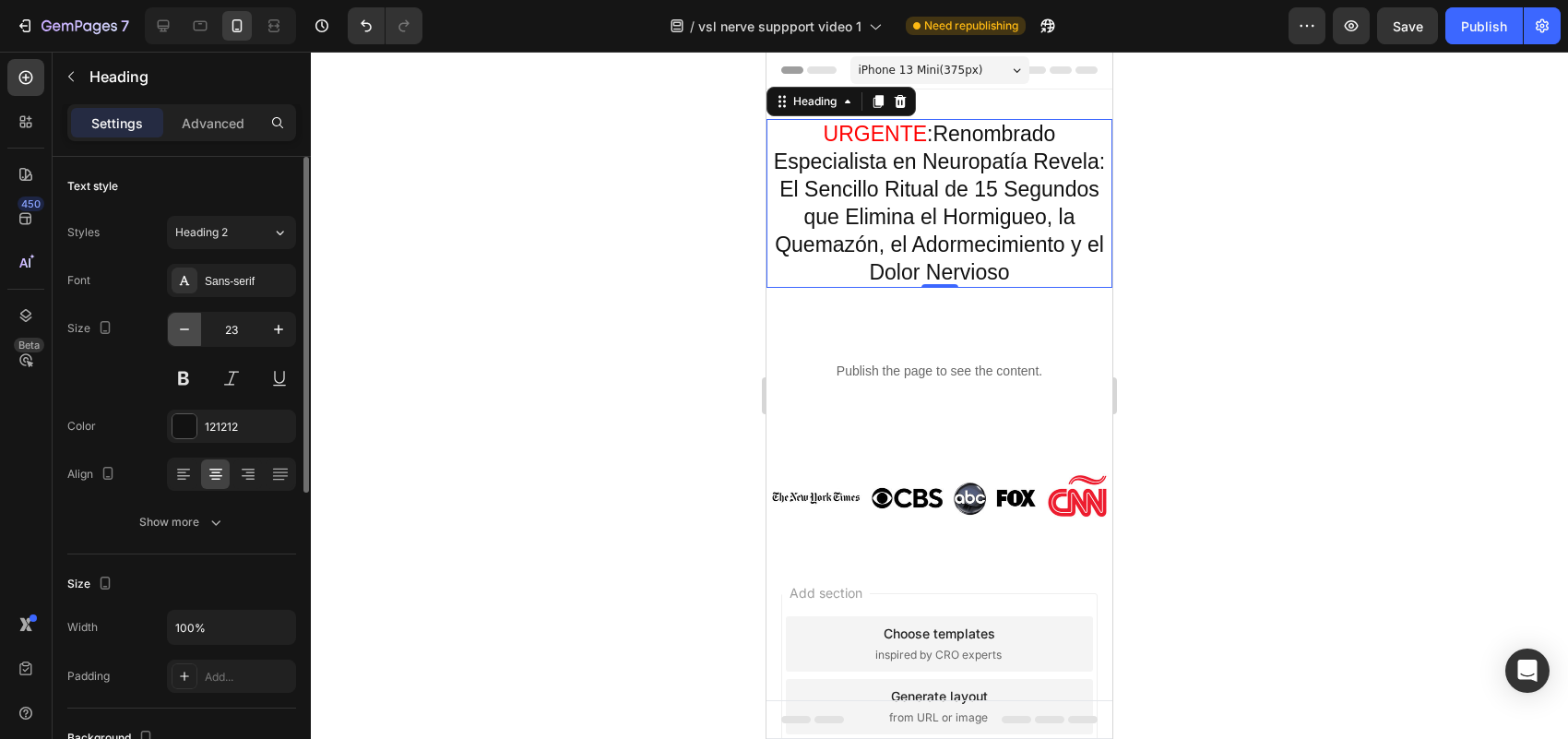
click at [191, 334] on icon "button" at bounding box center [184, 329] width 18 height 18
type input "22"
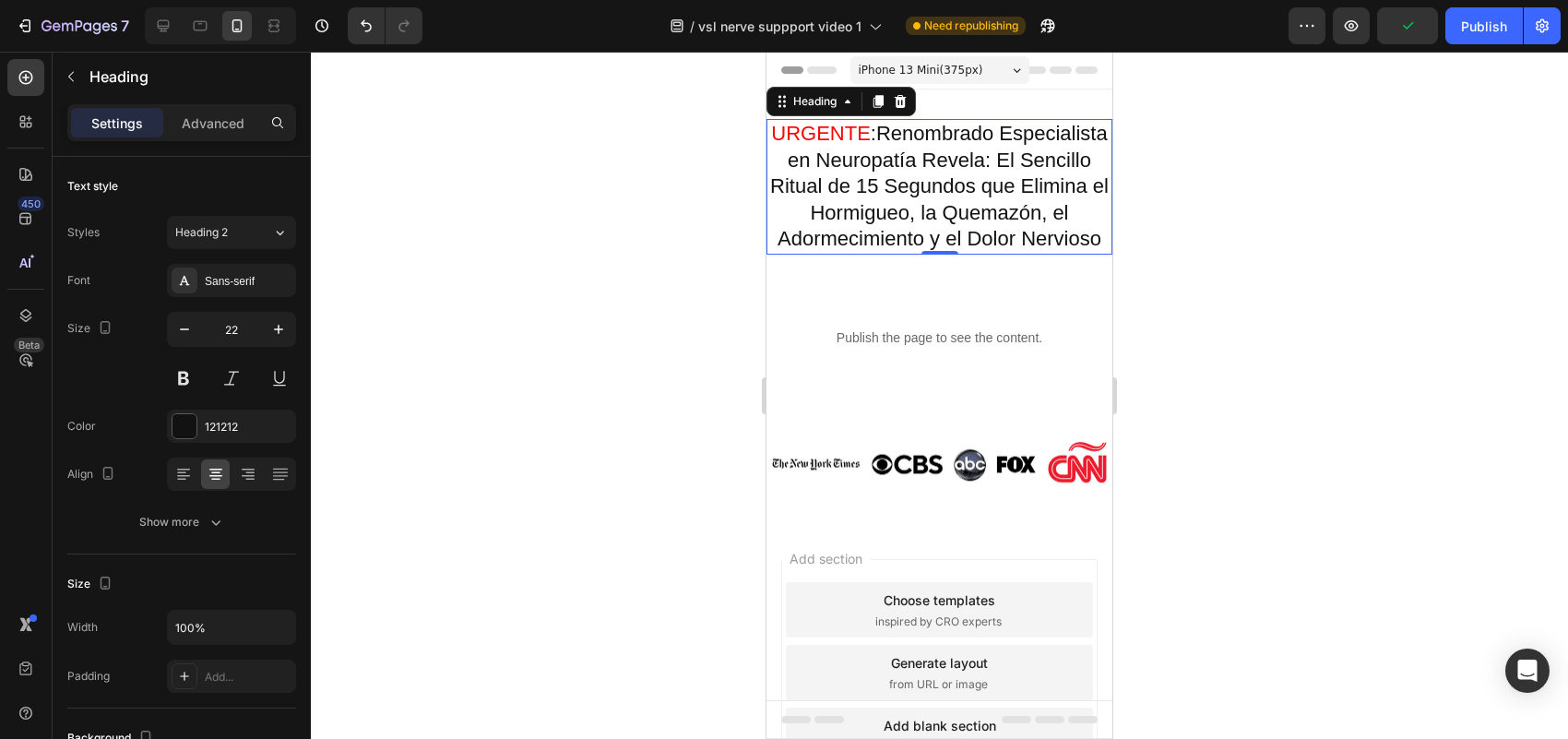
click at [439, 269] on div at bounding box center [939, 394] width 1257 height 687
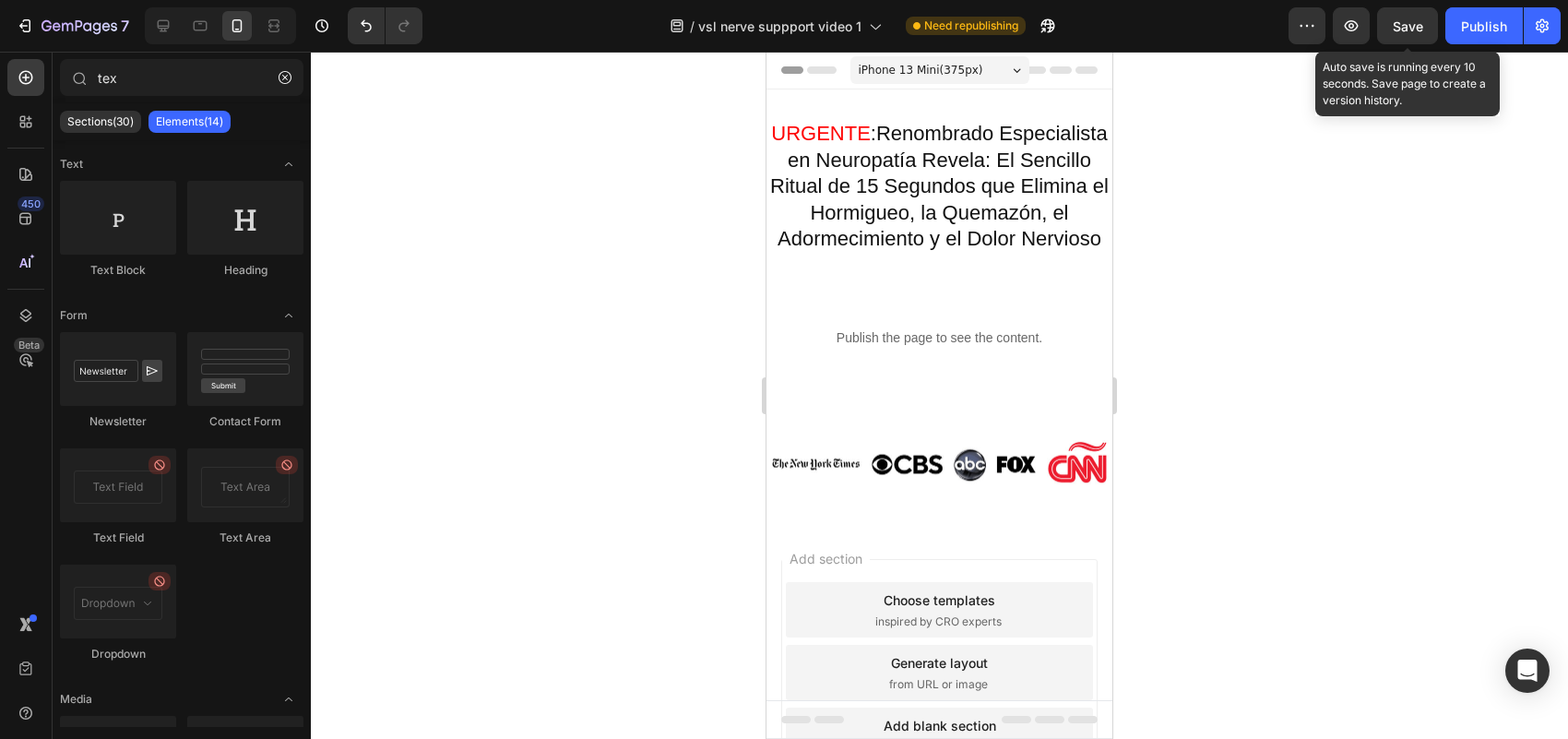
click at [1407, 18] on span "Save" at bounding box center [1408, 26] width 30 height 15
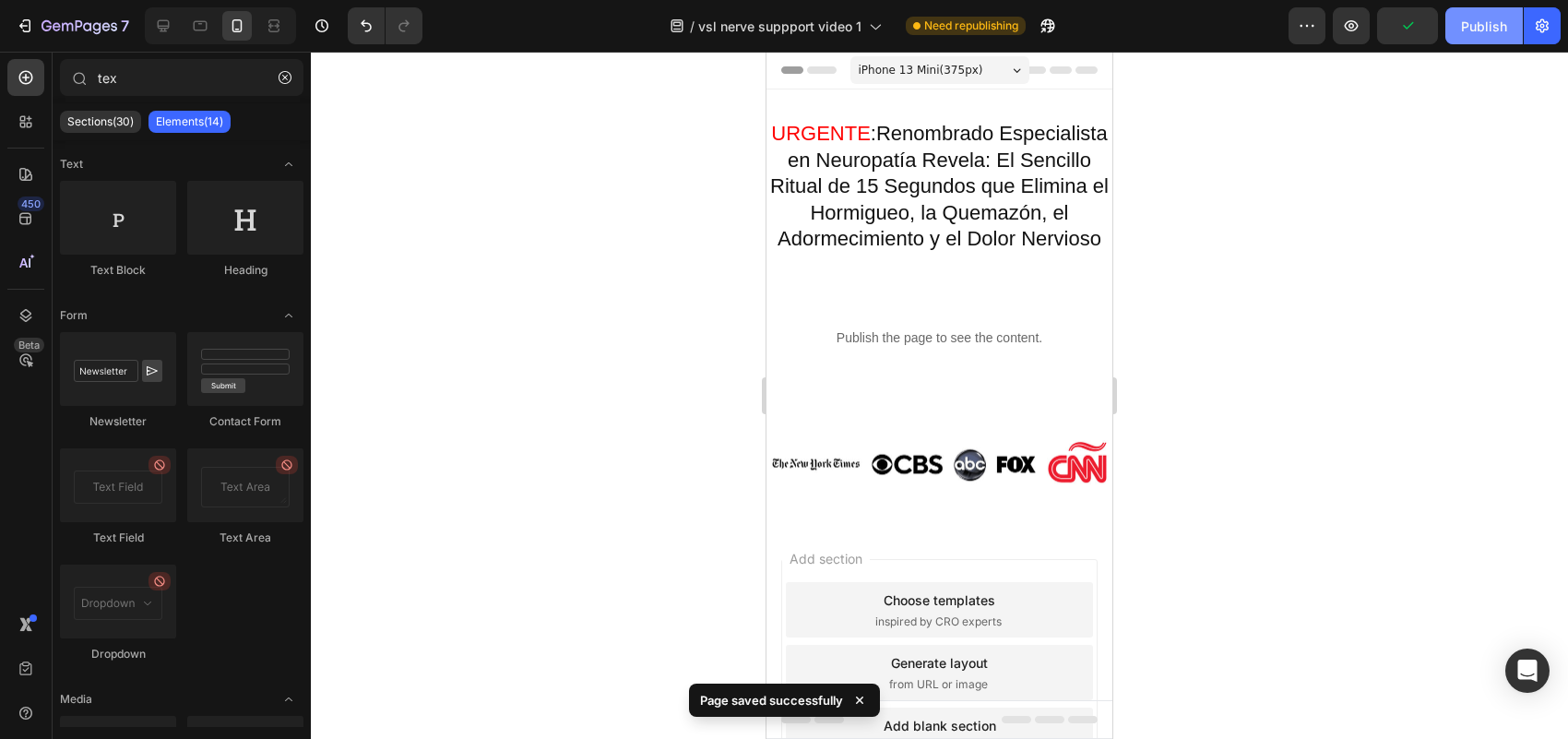
click at [1497, 25] on div "Publish" at bounding box center [1484, 26] width 46 height 19
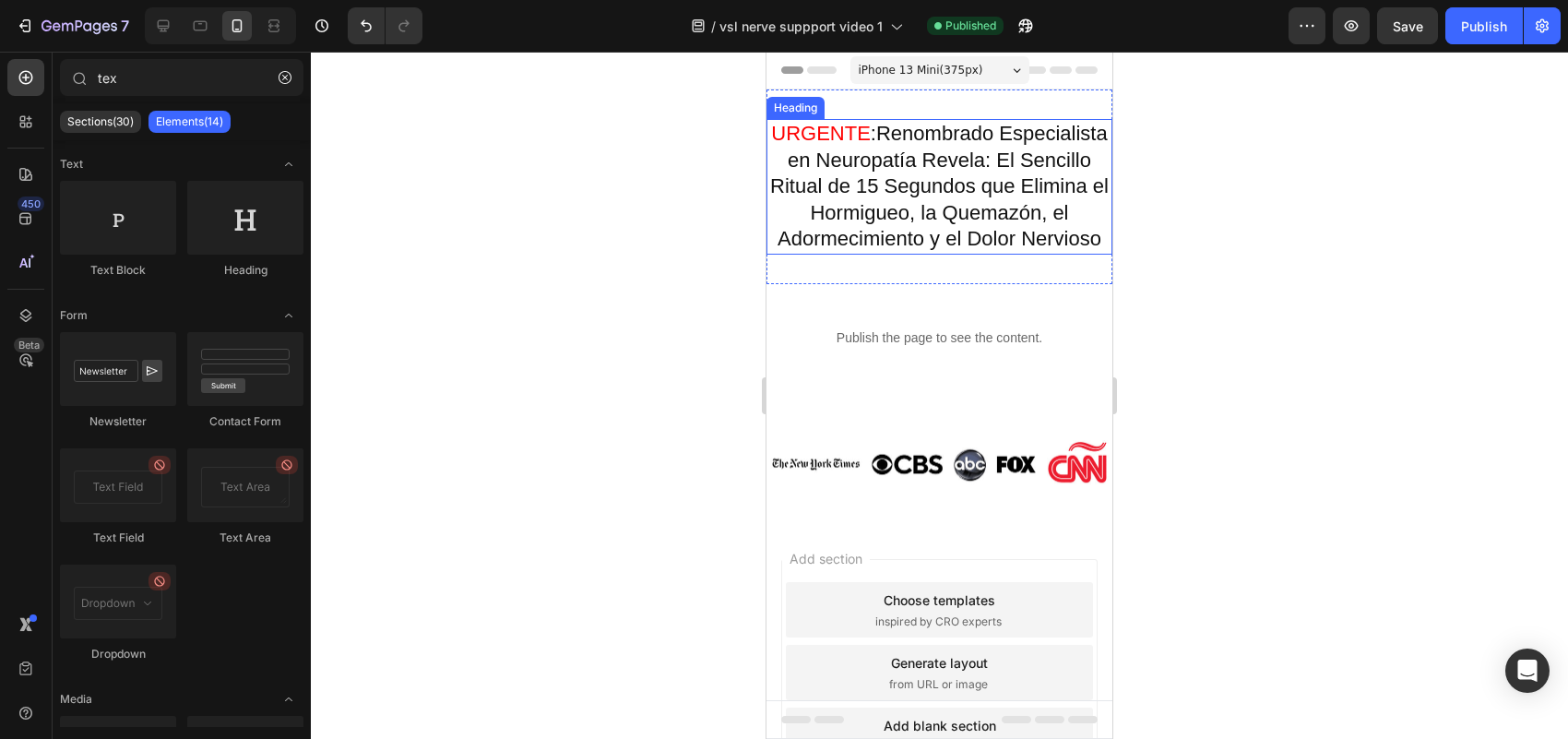
click at [966, 190] on p "⁠⁠⁠⁠⁠⁠⁠ URGENTE : Renombrado Especialista en [MEDICAL_DATA] Revela: El Sencillo…" at bounding box center [939, 187] width 342 height 131
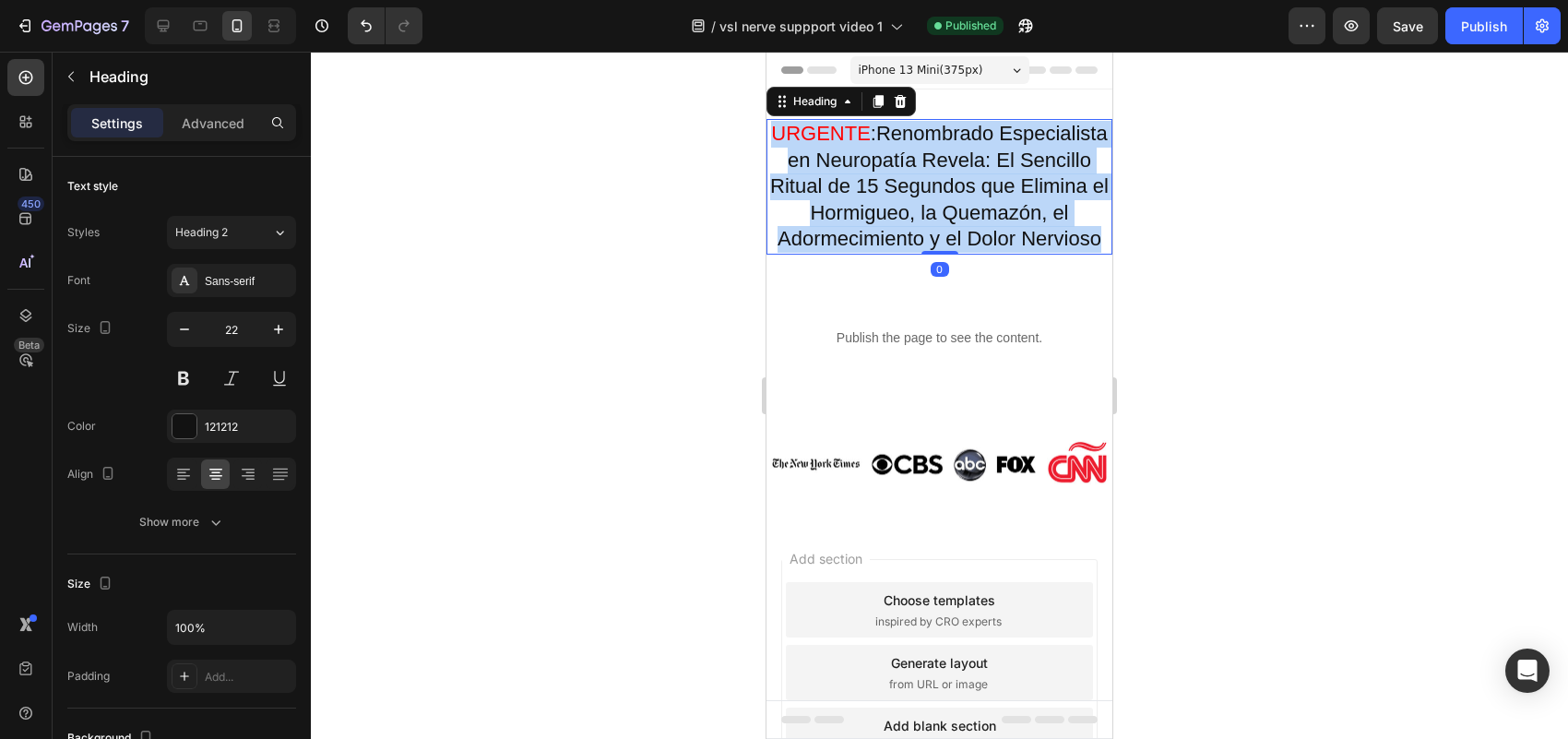
click at [966, 190] on p "URGENTE : Renombrado Especialista en [MEDICAL_DATA] Revela: El Sencillo Ritual …" at bounding box center [939, 187] width 342 height 131
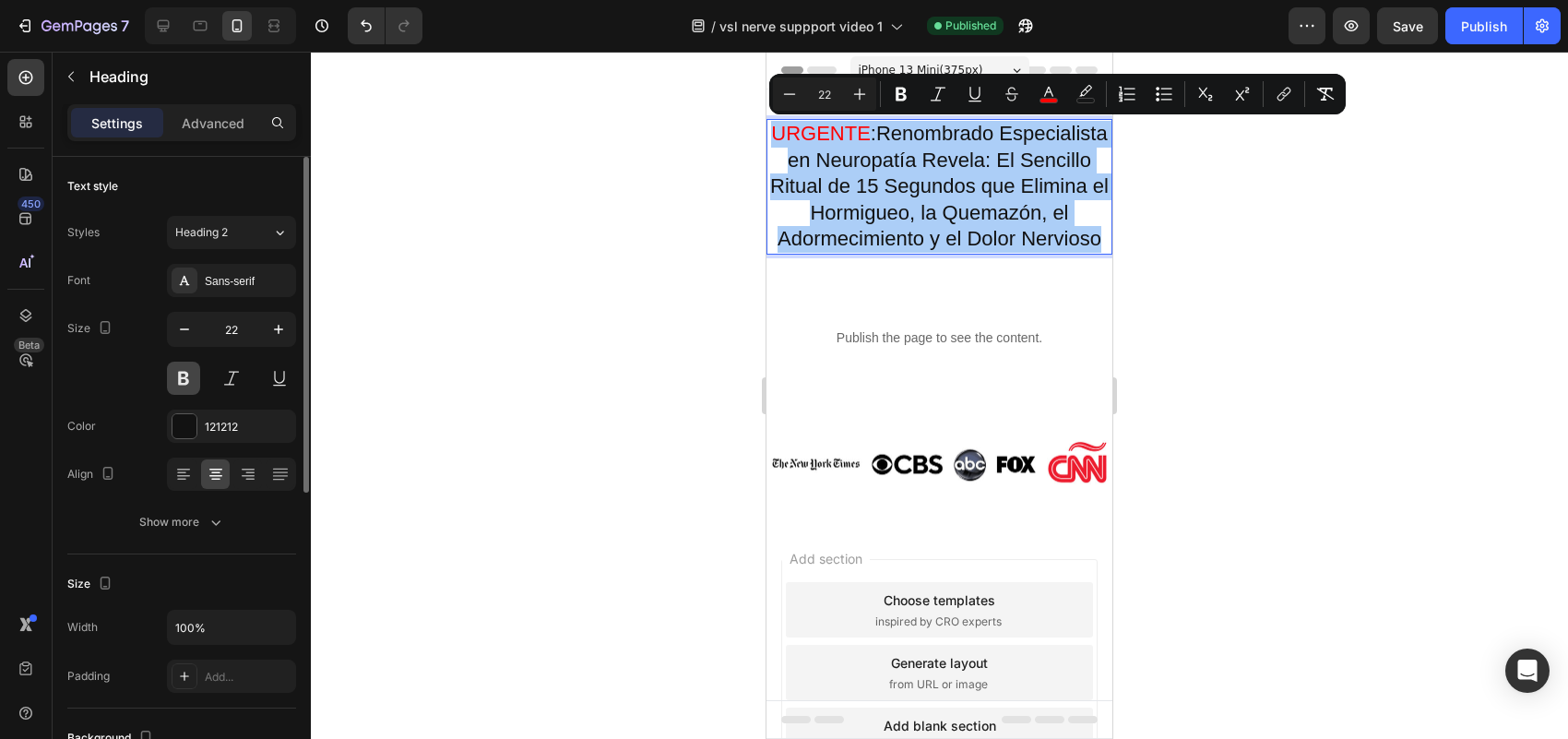
click at [185, 386] on button at bounding box center [183, 378] width 33 height 33
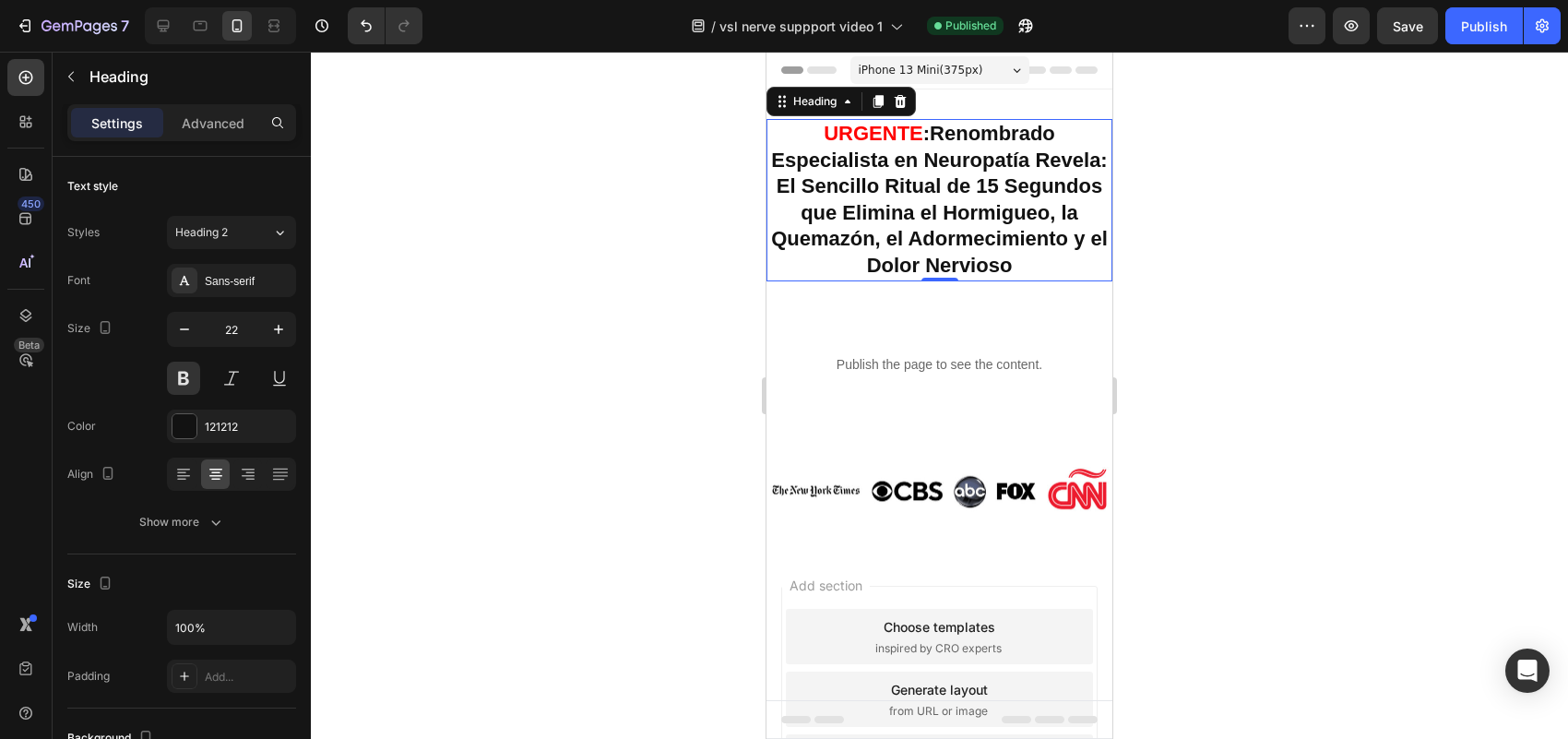
click at [372, 305] on div at bounding box center [939, 394] width 1257 height 687
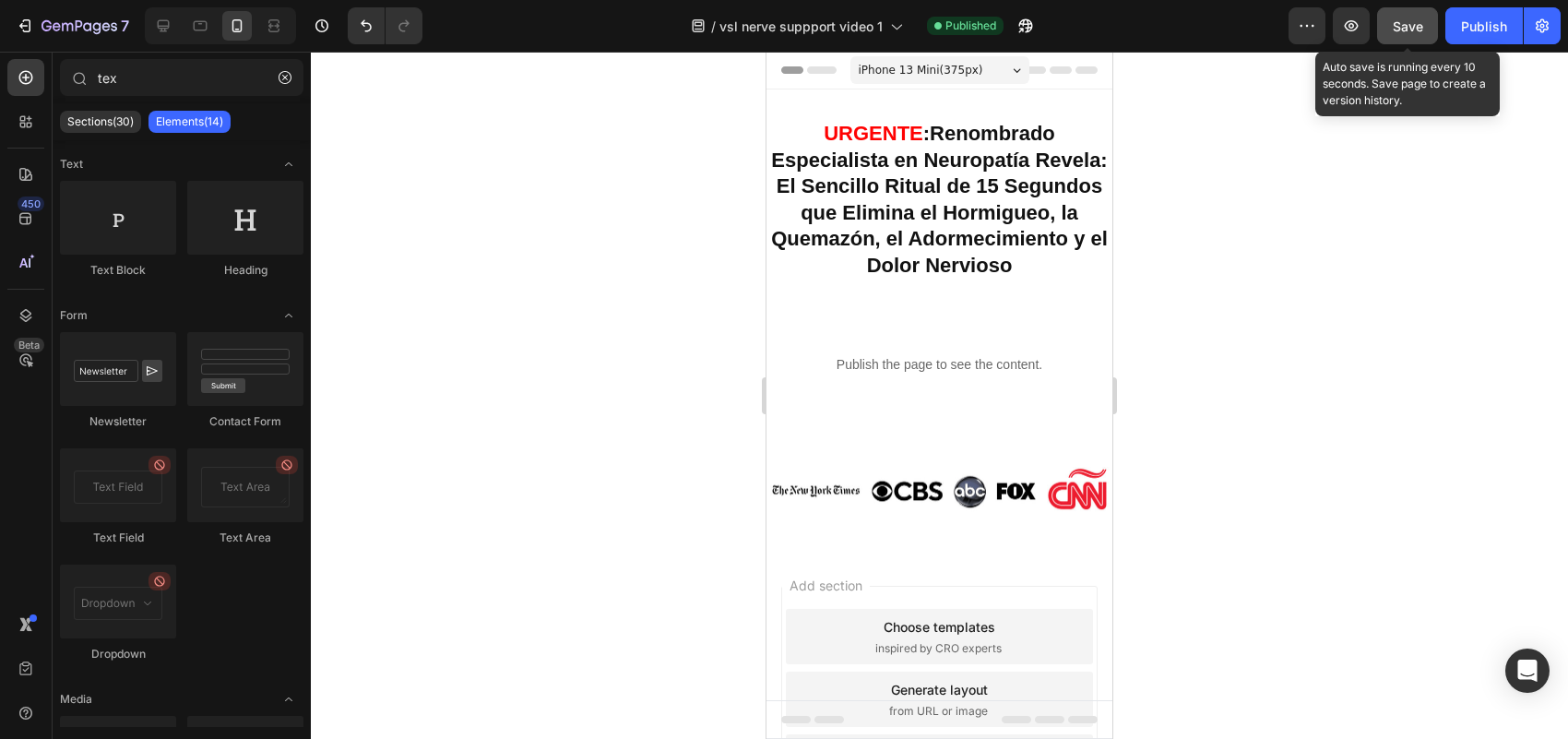
click at [1409, 10] on button "Save" at bounding box center [1408, 26] width 61 height 37
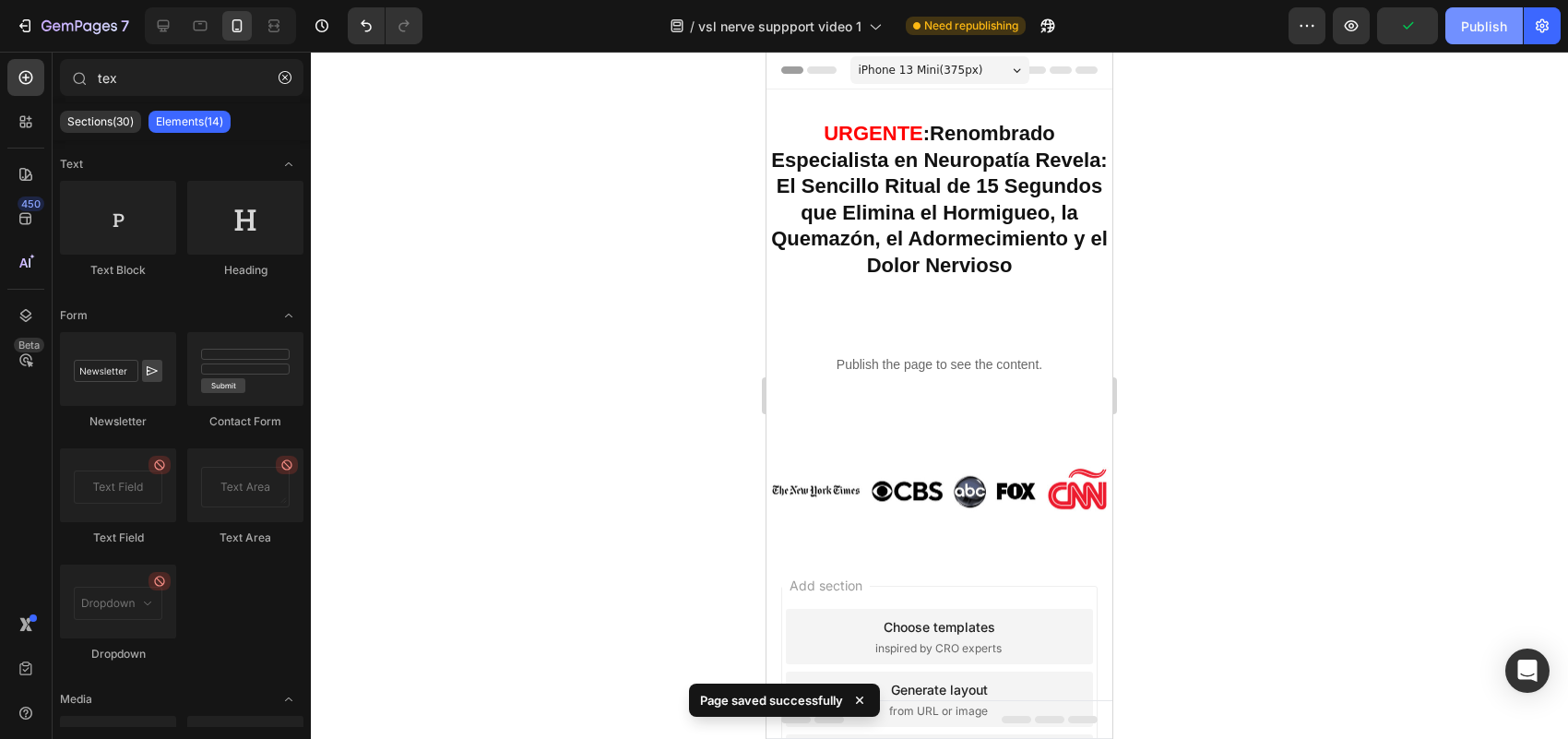
click at [1466, 18] on div "Publish" at bounding box center [1484, 26] width 46 height 19
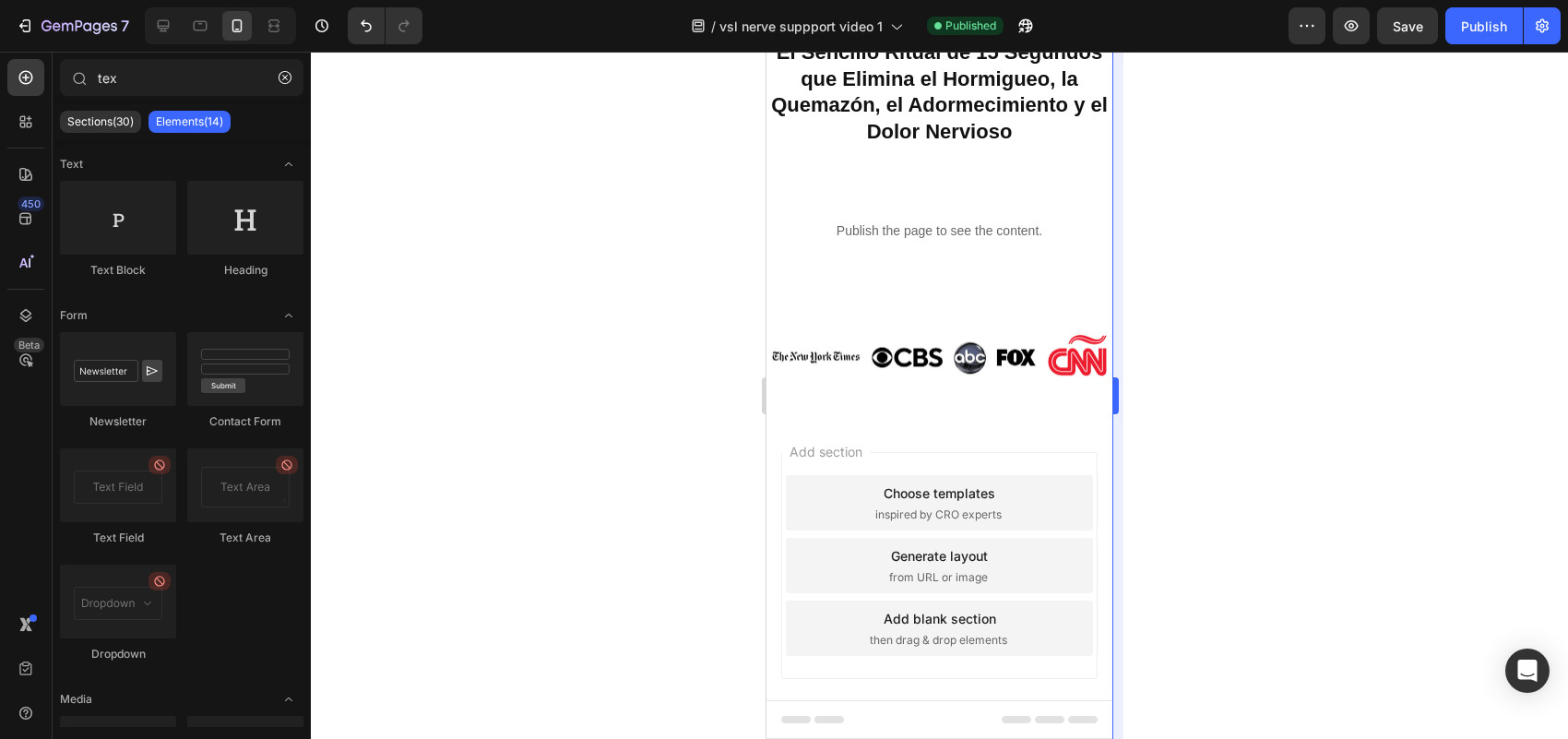
scroll to position [138, 0]
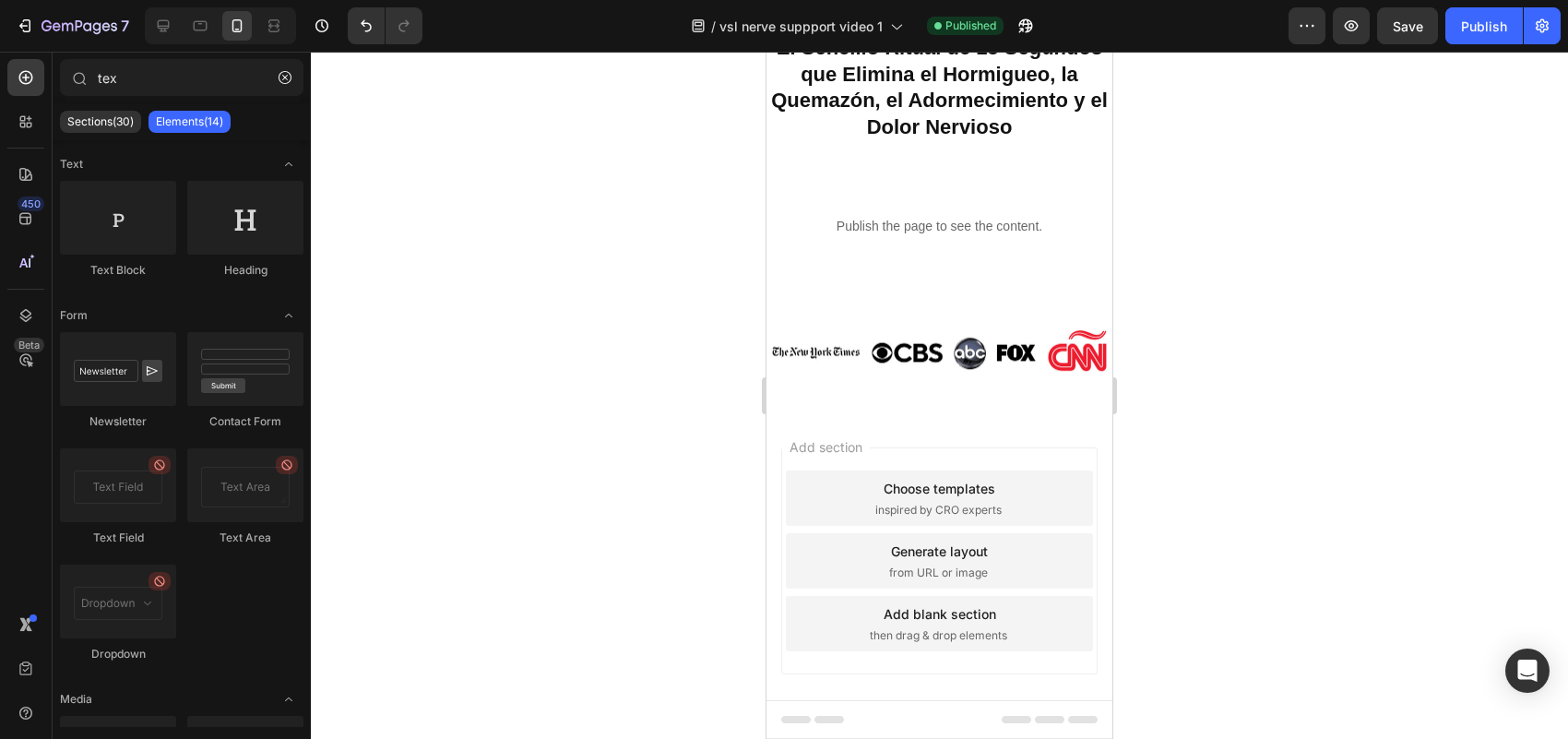
click at [1016, 628] on div "Add blank section then drag & drop elements" at bounding box center [939, 623] width 307 height 55
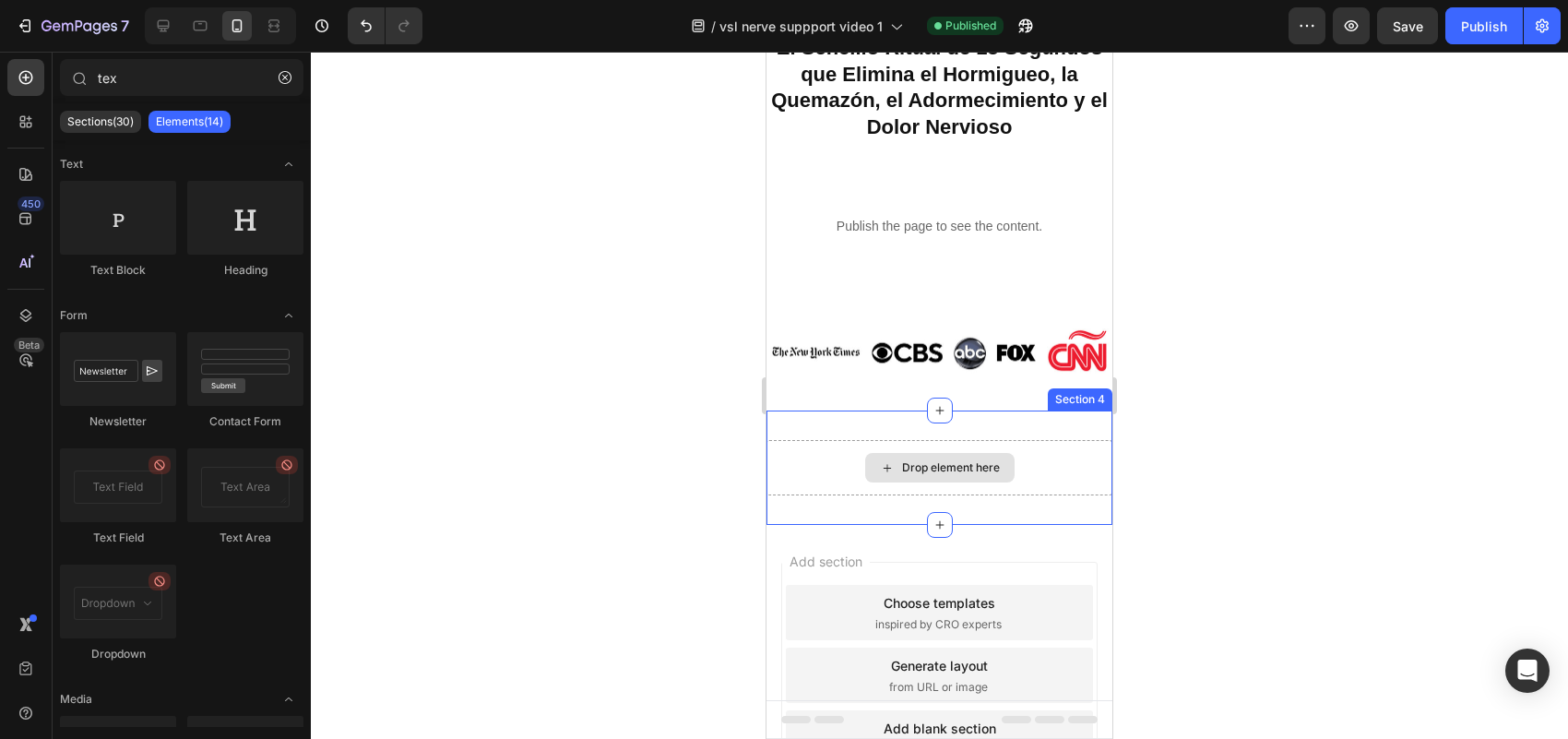
click at [964, 475] on div "Drop element here" at bounding box center [951, 467] width 98 height 14
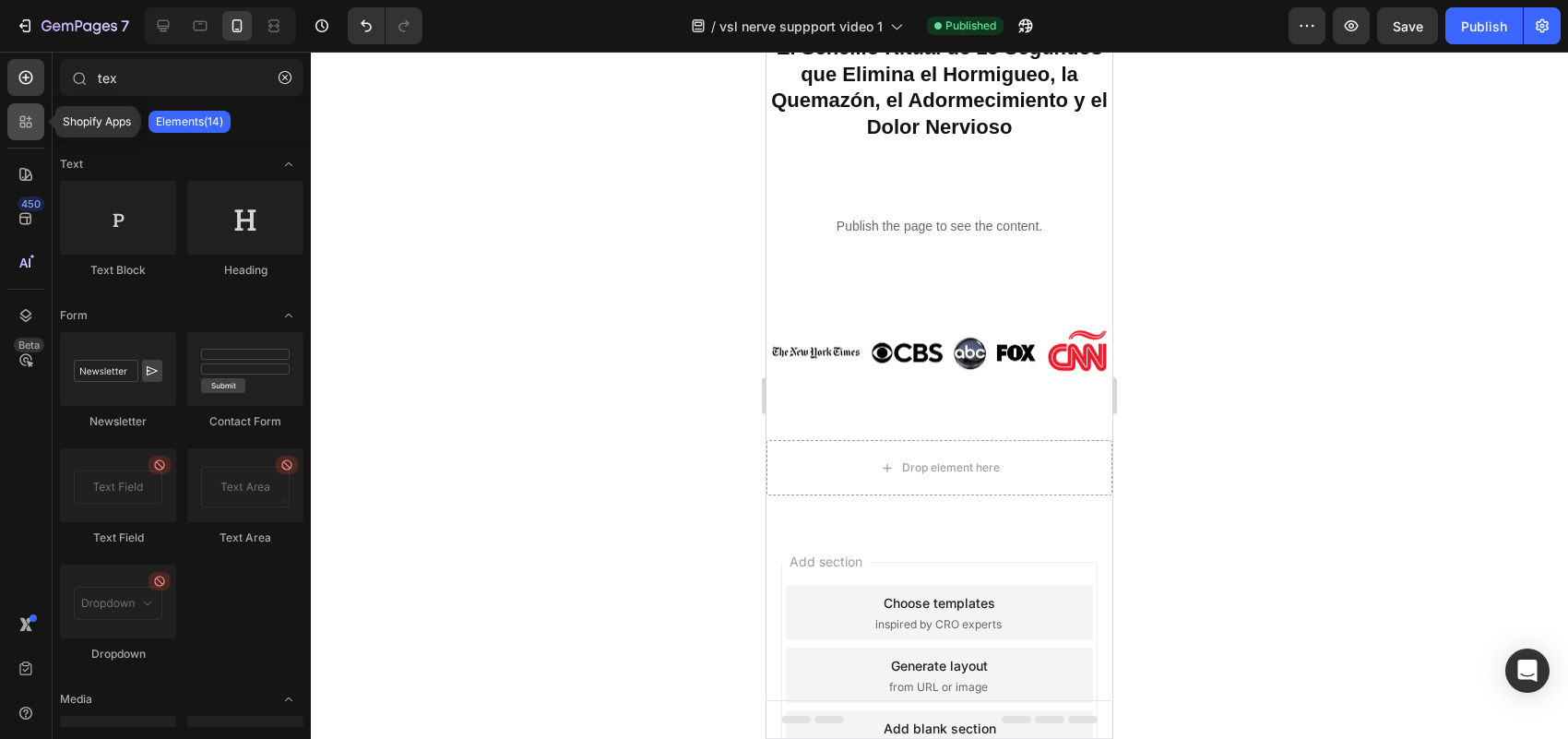
click at [34, 106] on div at bounding box center [26, 121] width 37 height 37
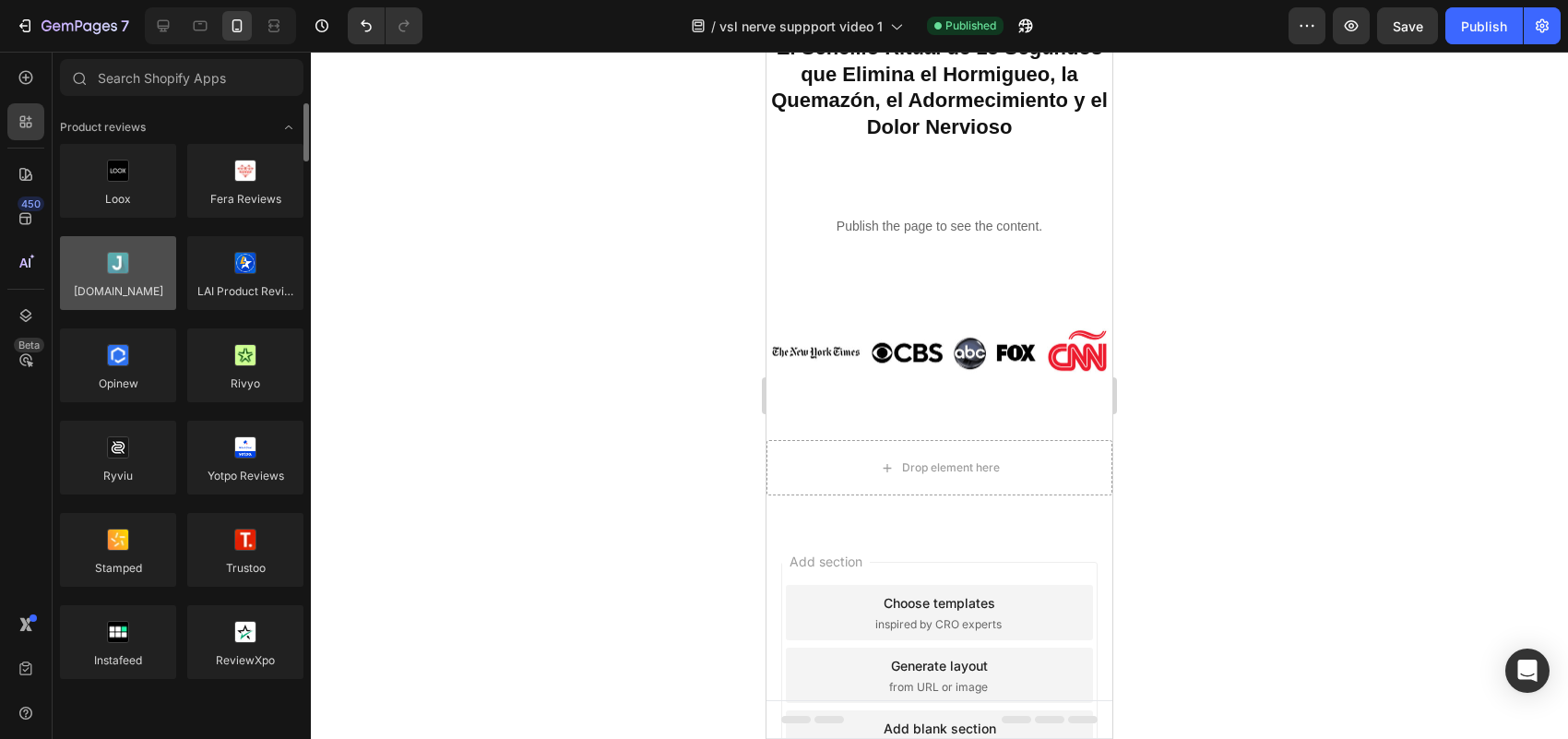
click at [141, 270] on div at bounding box center [118, 272] width 116 height 73
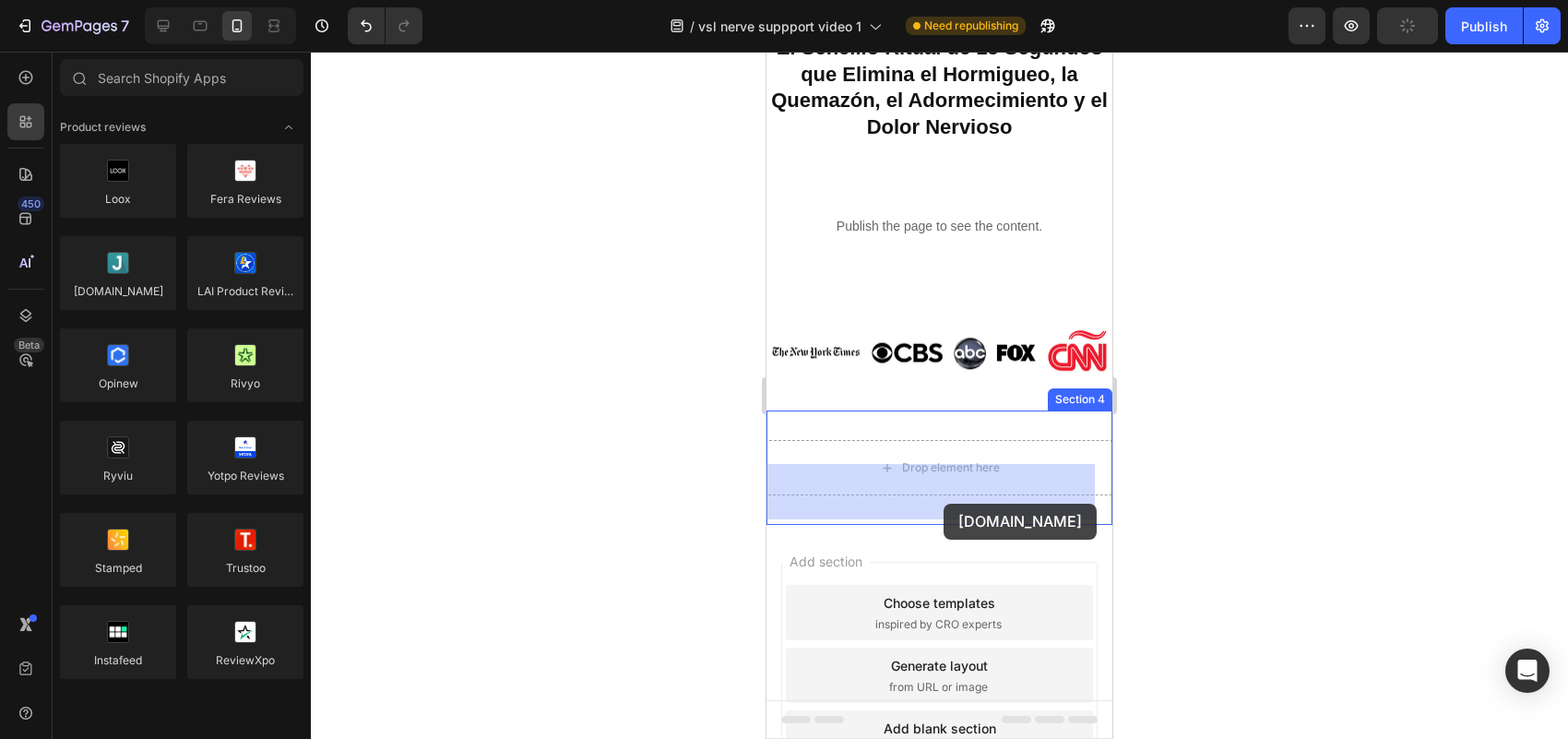
drag, startPoint x: 908, startPoint y: 321, endPoint x: 943, endPoint y: 504, distance: 186.3
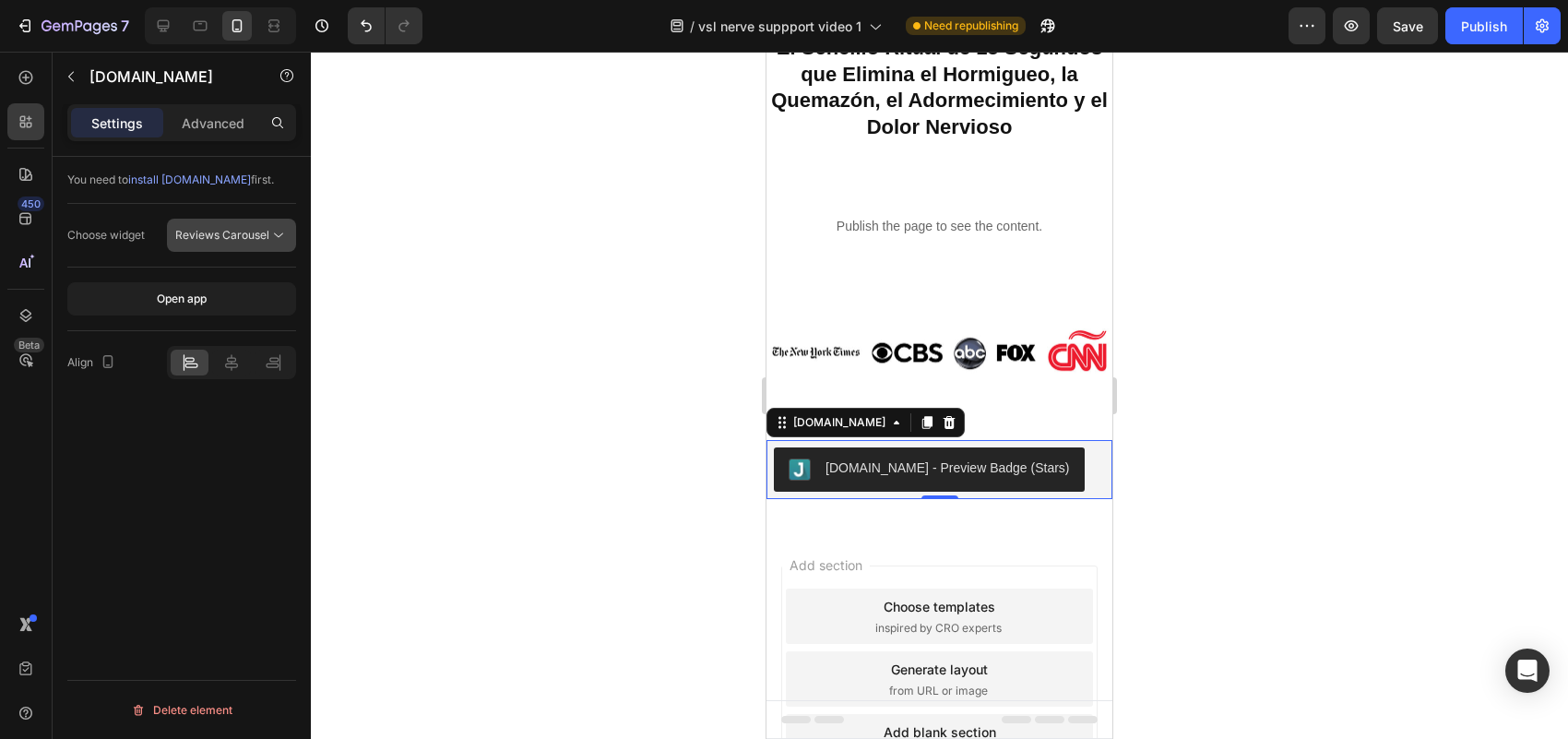
click at [245, 242] on span "Reviews Carousel" at bounding box center [222, 234] width 94 height 16
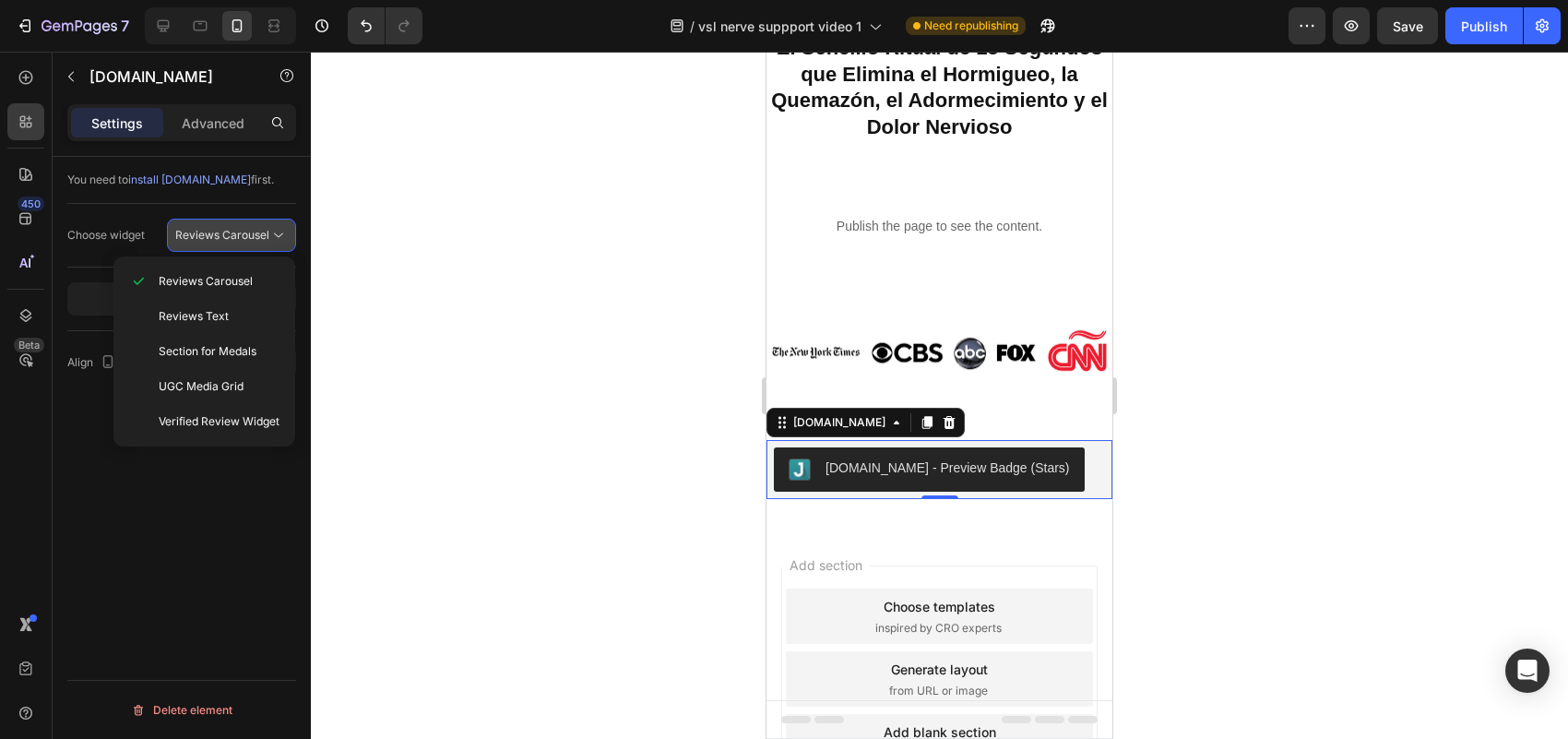
click at [245, 242] on span "Reviews Carousel" at bounding box center [222, 234] width 94 height 16
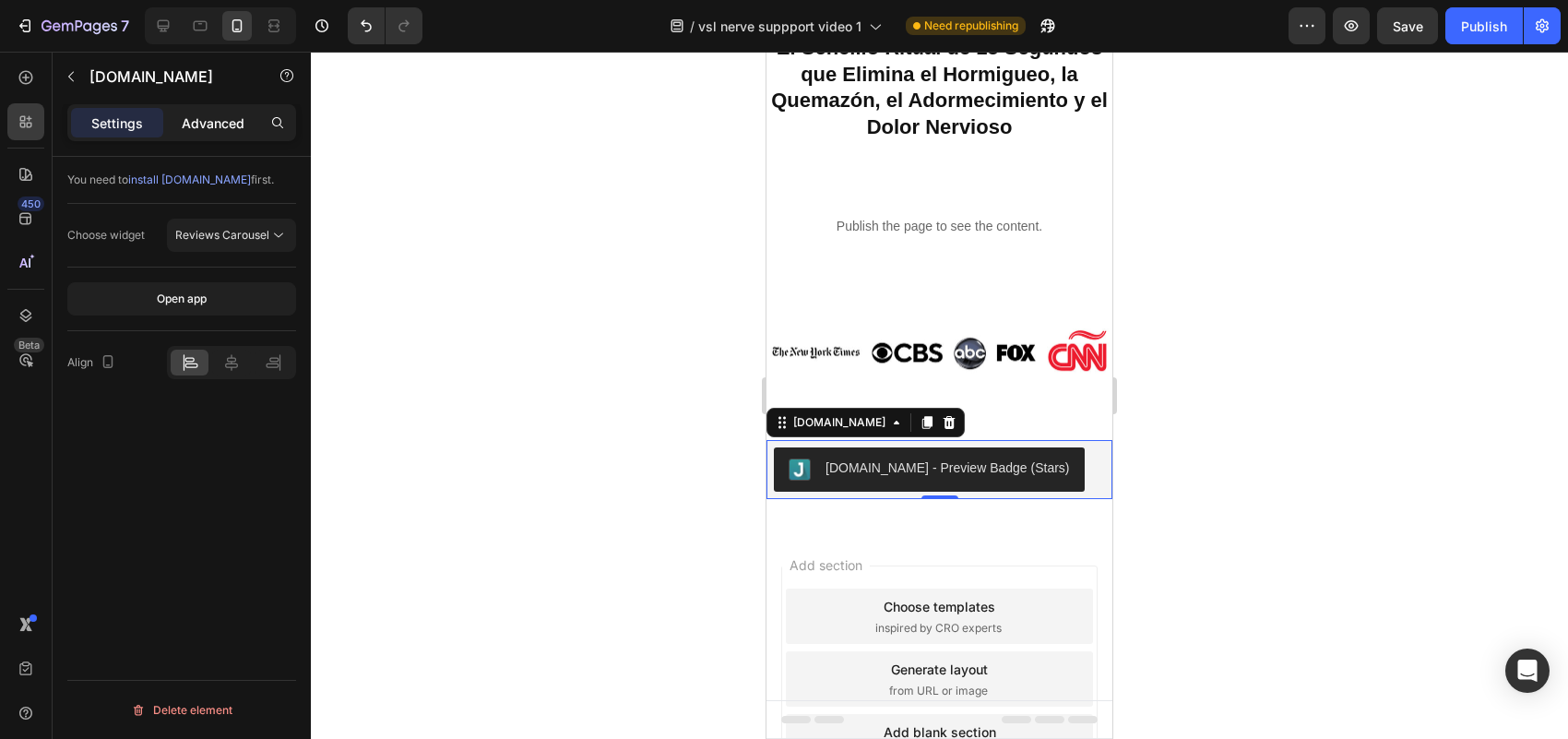
click at [183, 127] on p "Advanced" at bounding box center [213, 123] width 63 height 19
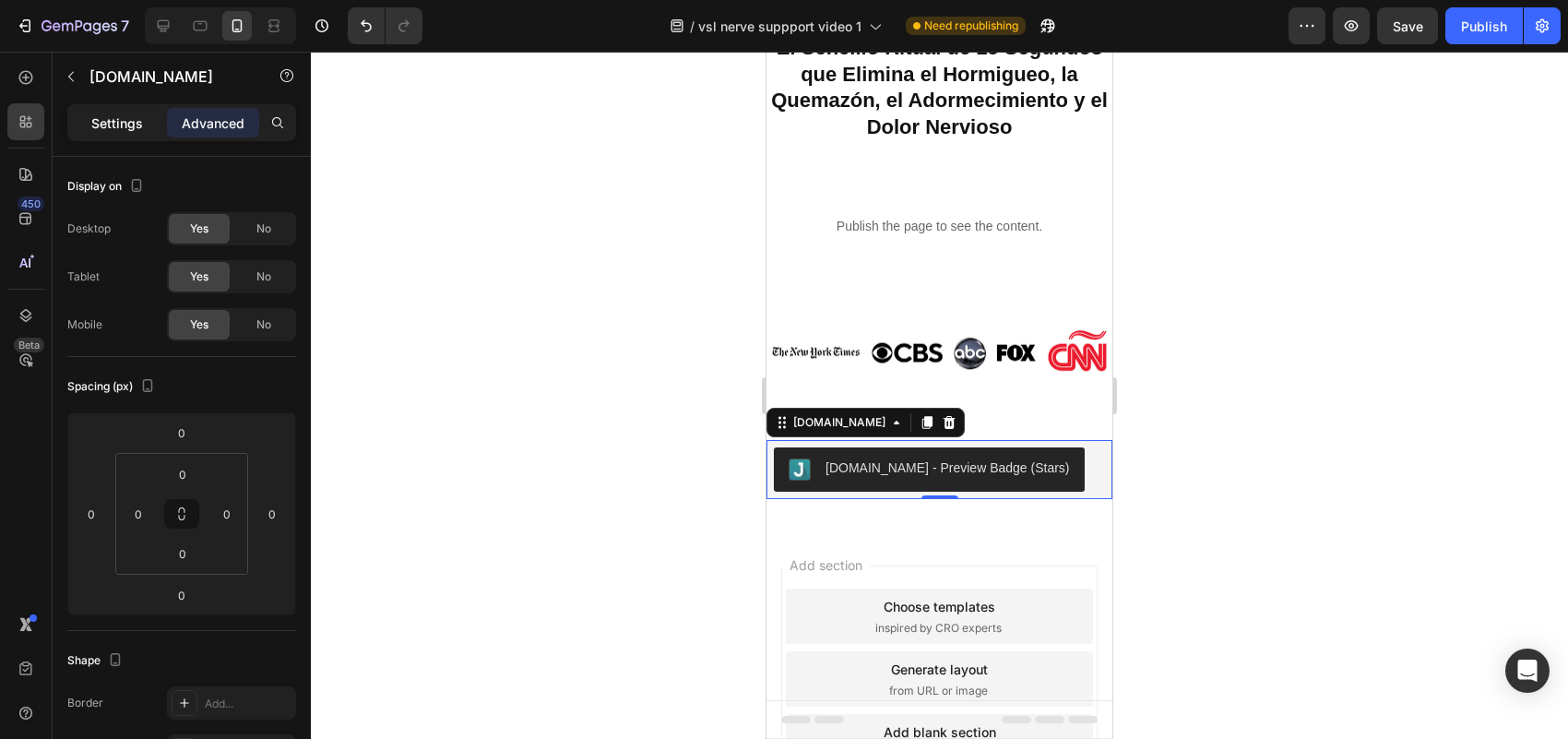
click at [121, 127] on p "Settings" at bounding box center [117, 123] width 51 height 19
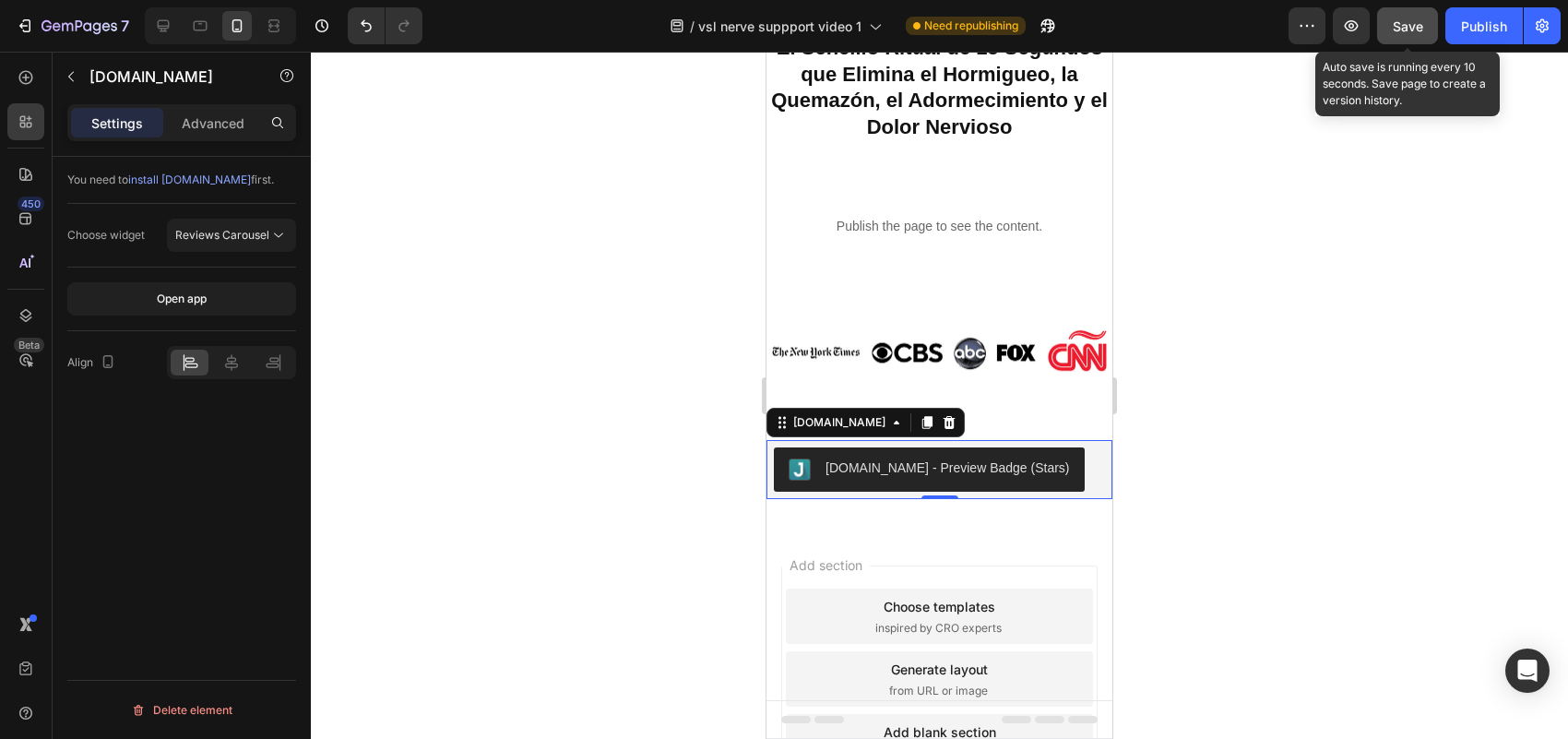
click at [1426, 10] on button "Save" at bounding box center [1408, 26] width 61 height 37
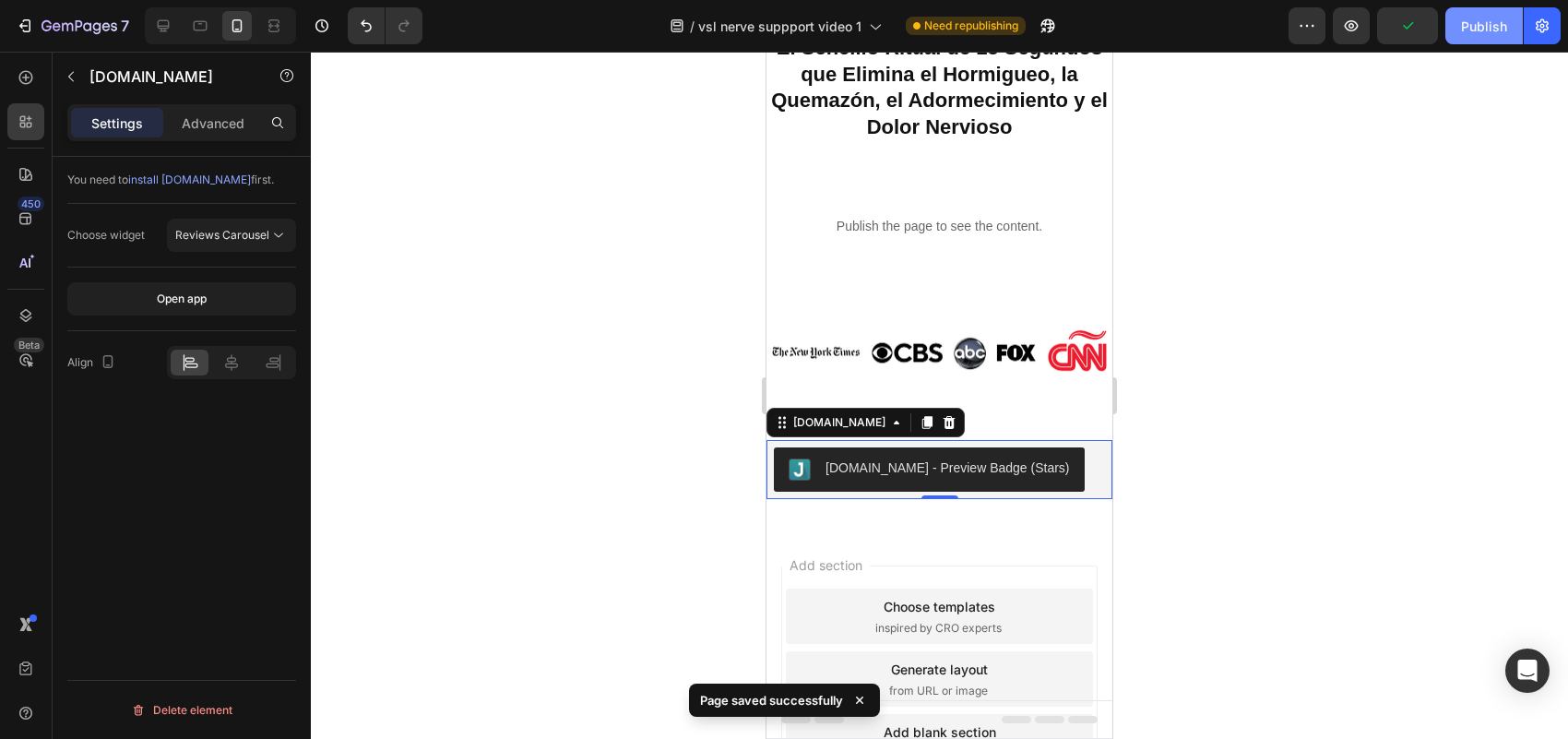
click at [1482, 30] on div "Publish" at bounding box center [1484, 26] width 46 height 19
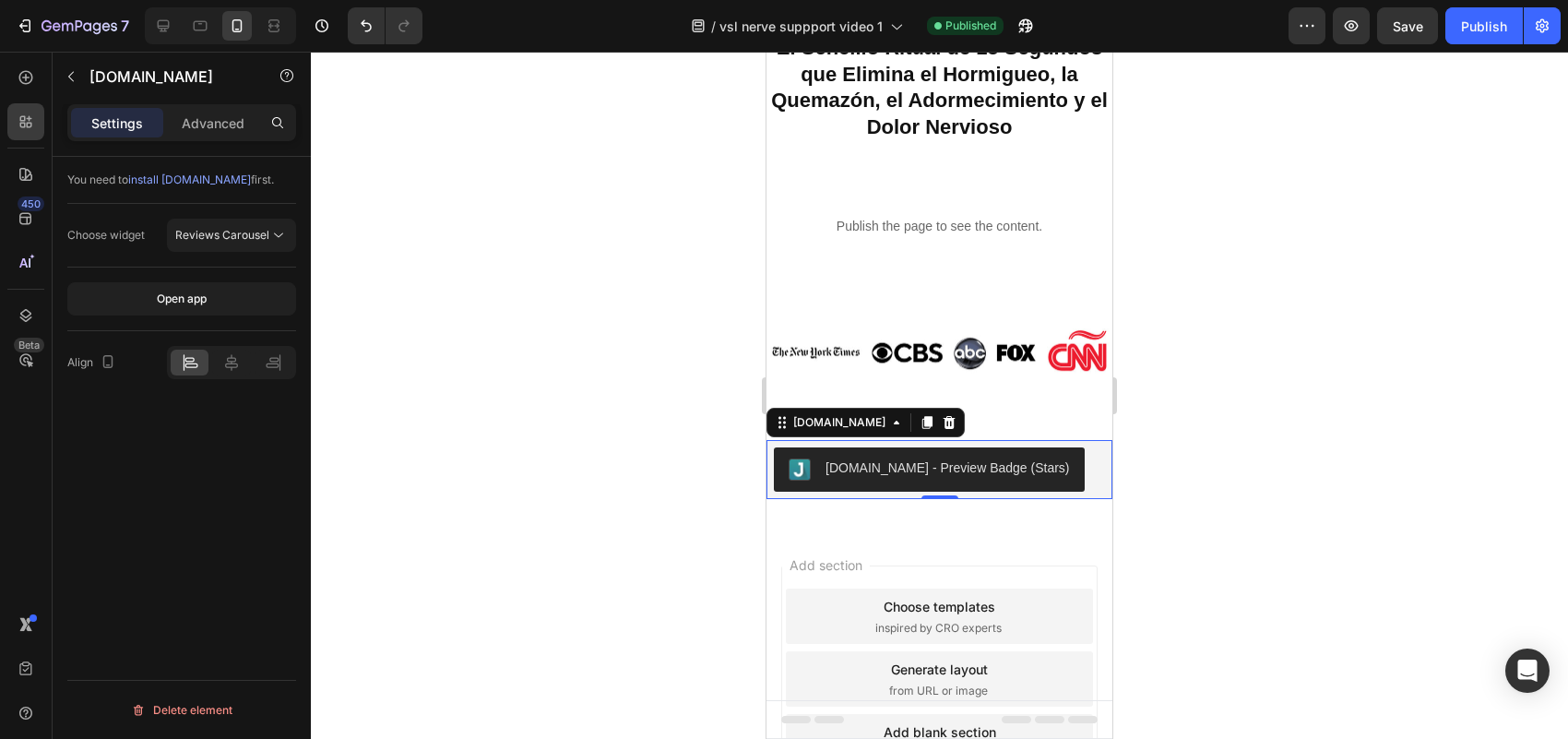
click at [1174, 401] on div at bounding box center [939, 394] width 1257 height 687
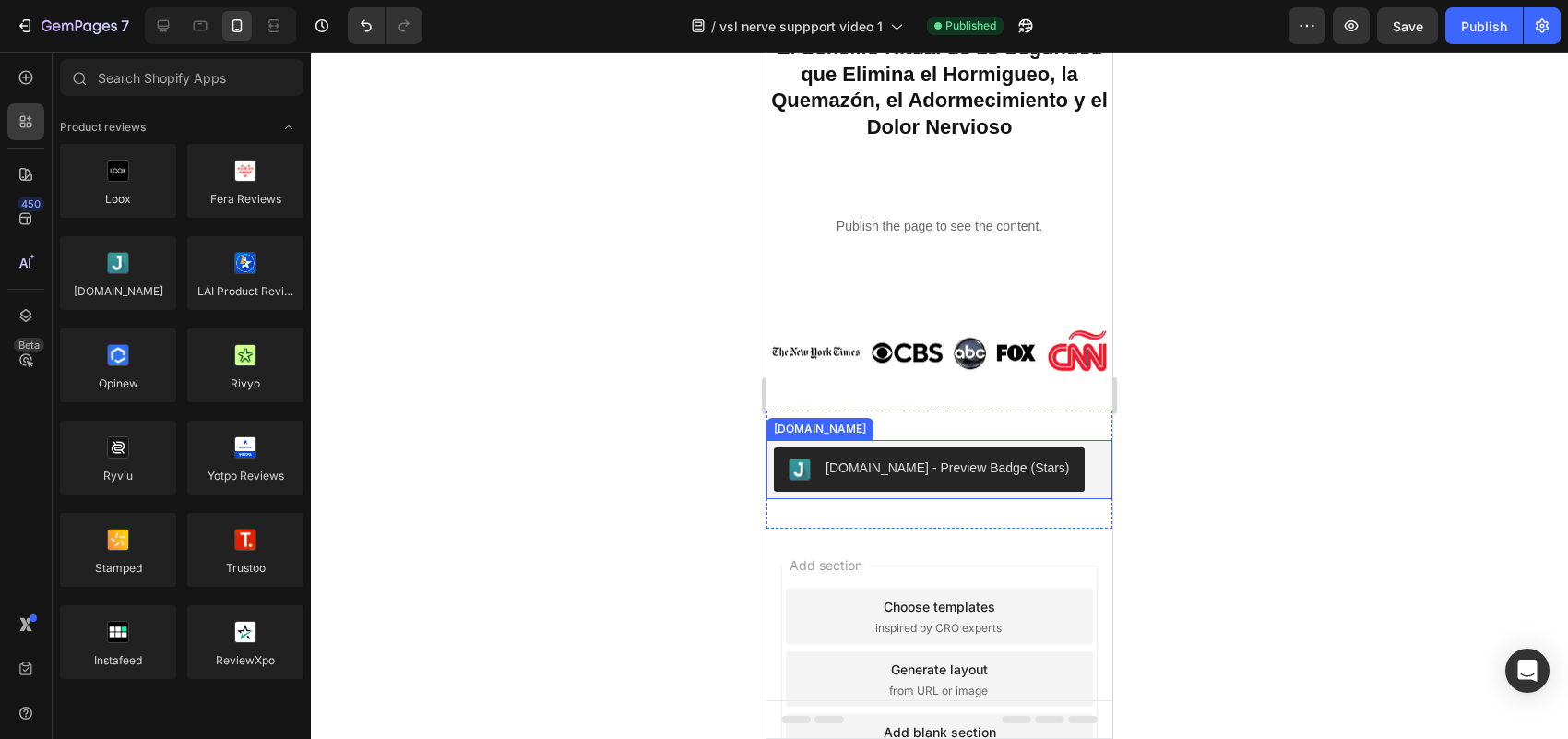
click at [1052, 484] on div "[DOMAIN_NAME] - Preview Badge (Stars)" at bounding box center [939, 469] width 332 height 44
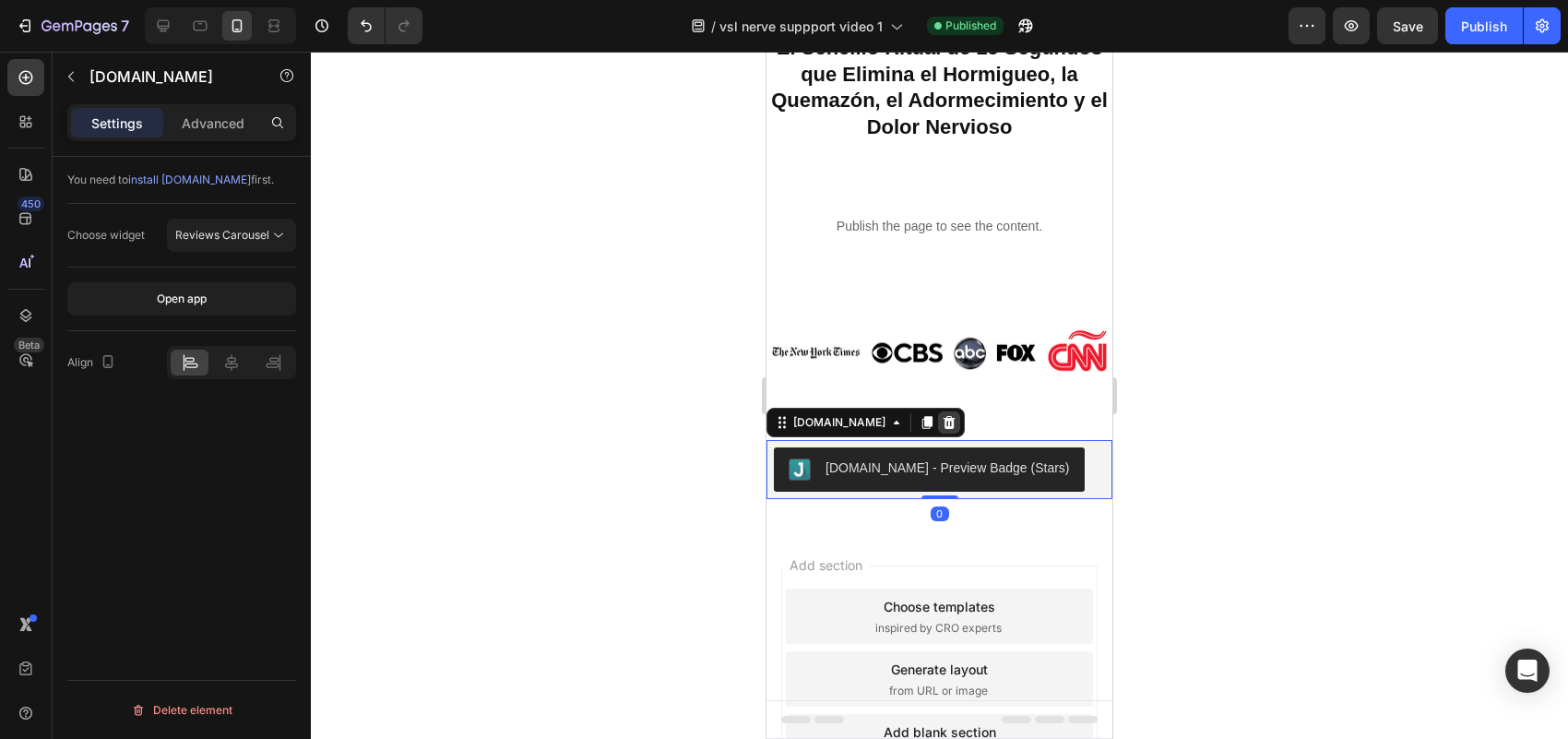
click at [943, 429] on icon at bounding box center [949, 423] width 12 height 13
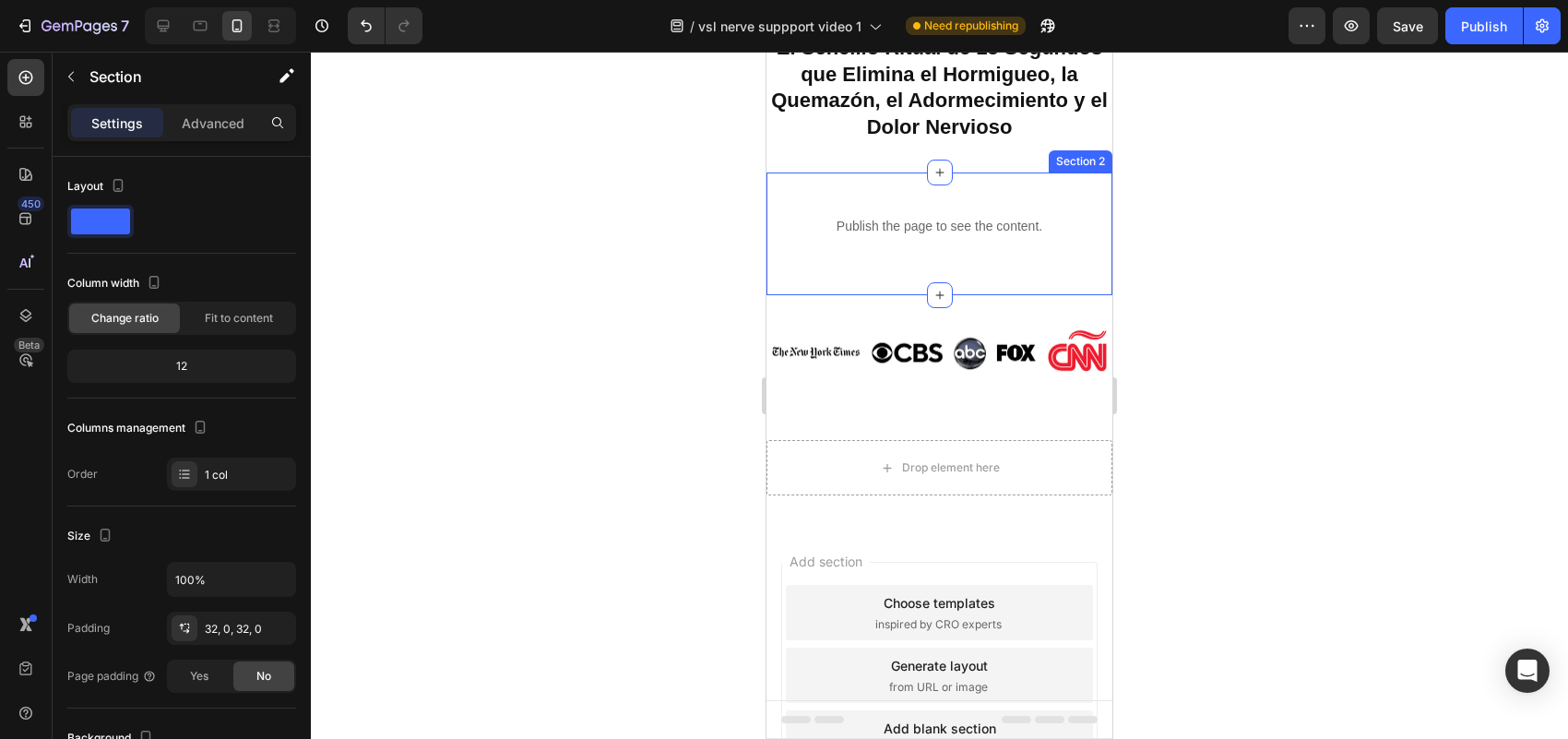
click at [966, 295] on div "Publish the page to see the content. Custom Code Row Section 2" at bounding box center [939, 233] width 346 height 123
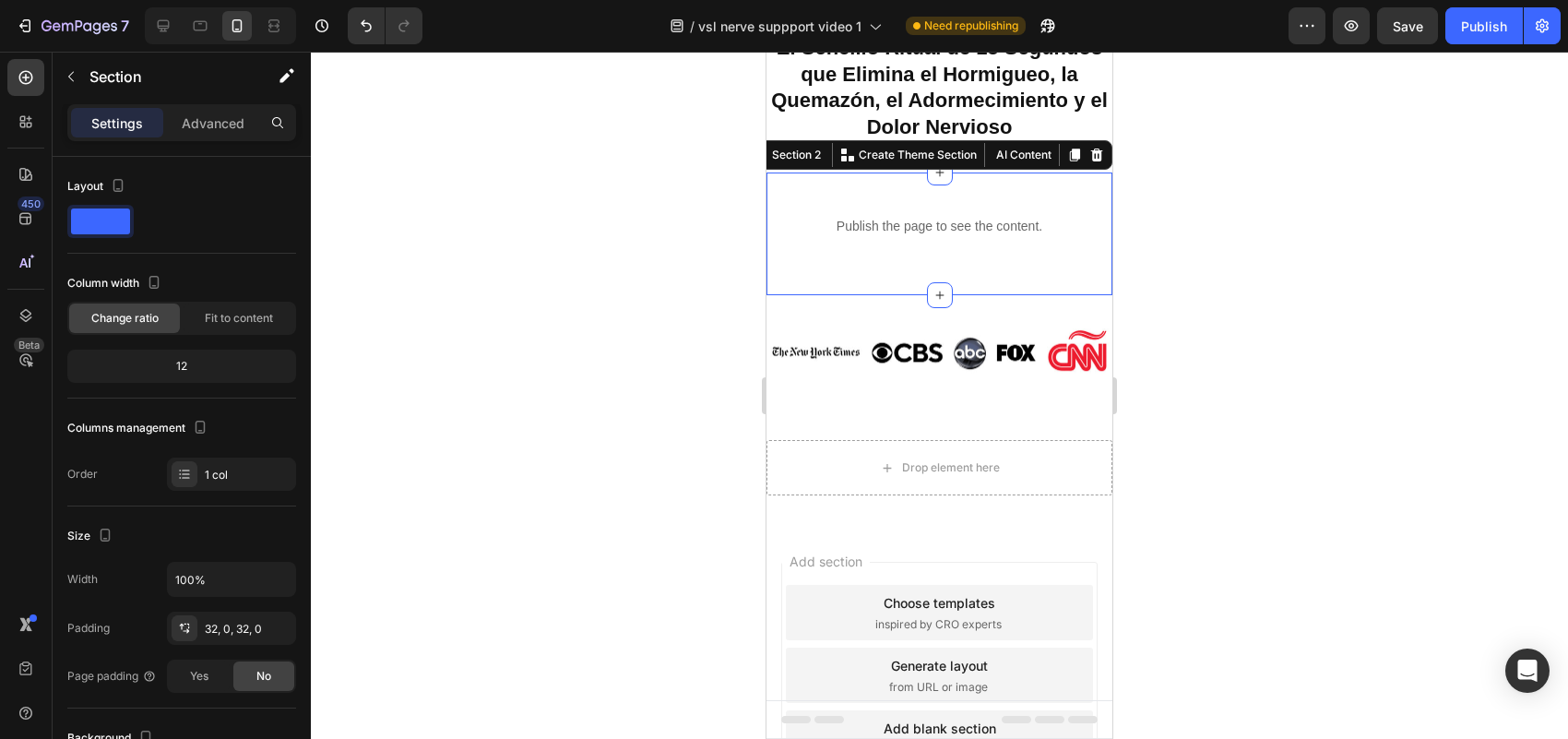
click at [983, 266] on div "Publish the page to see the content. Custom Code Row" at bounding box center [939, 233] width 346 height 64
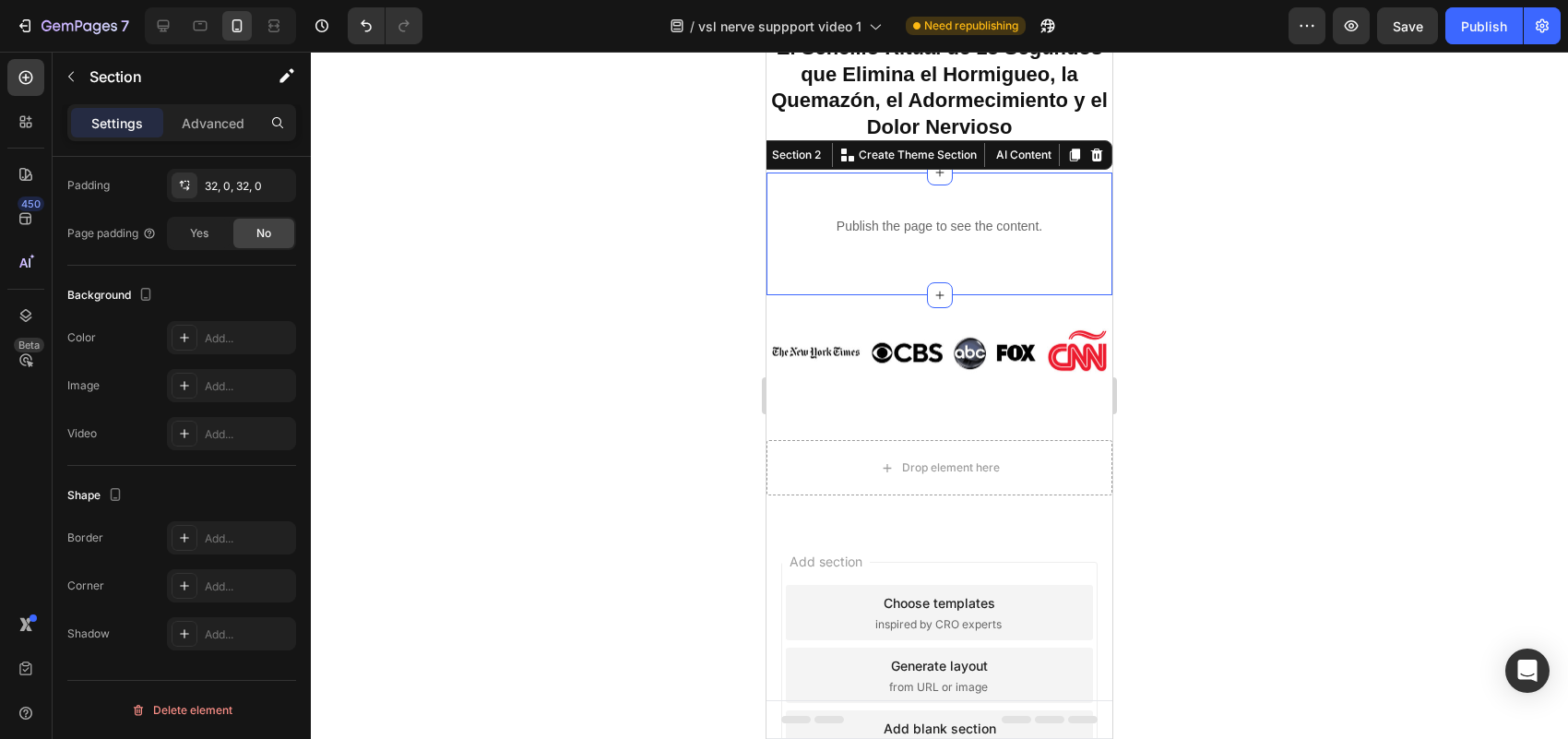
scroll to position [0, 0]
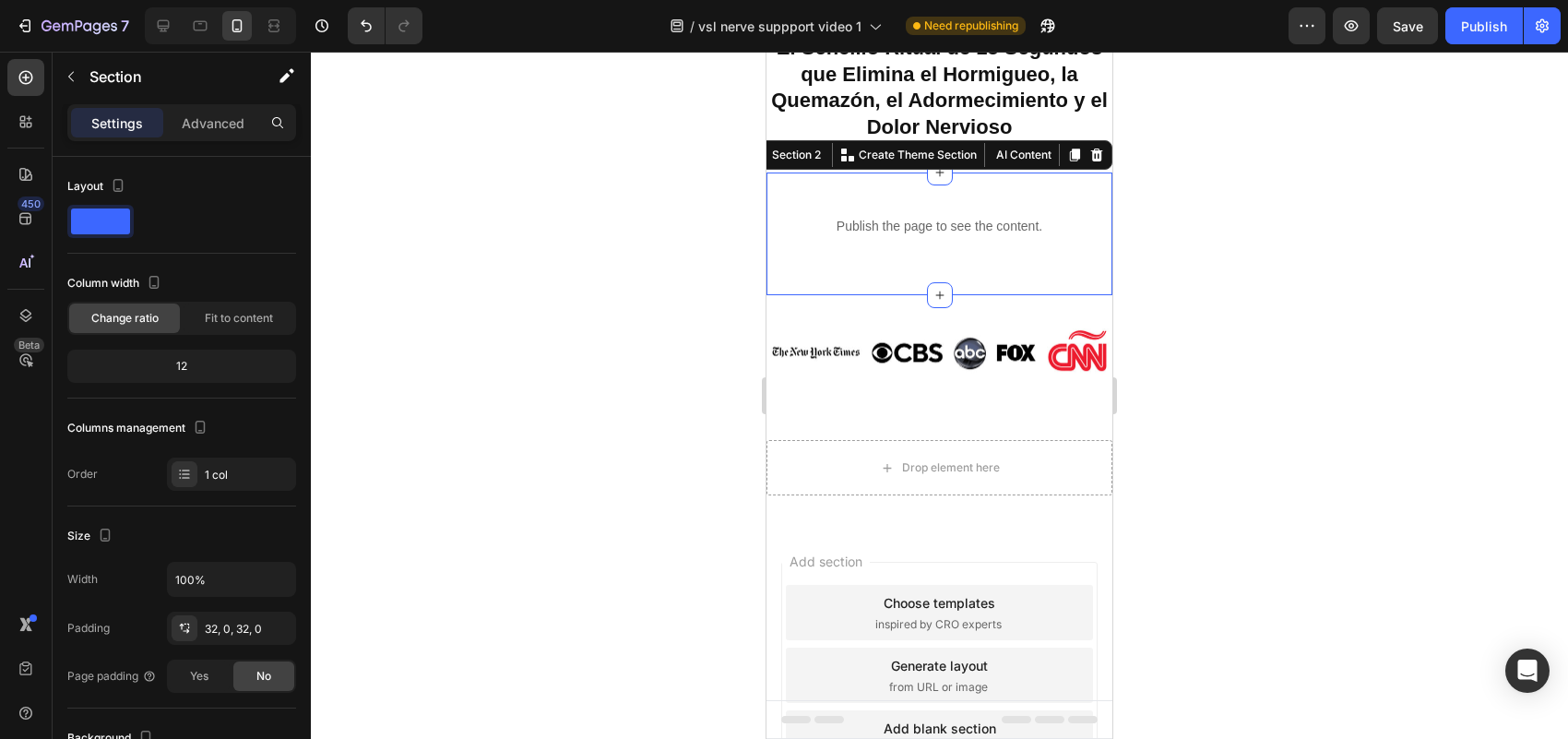
click at [809, 295] on div "Publish the page to see the content. Custom Code Row Section 2 You can create r…" at bounding box center [939, 233] width 346 height 123
click at [201, 361] on div "12" at bounding box center [182, 366] width 221 height 26
